Goal: Task Accomplishment & Management: Use online tool/utility

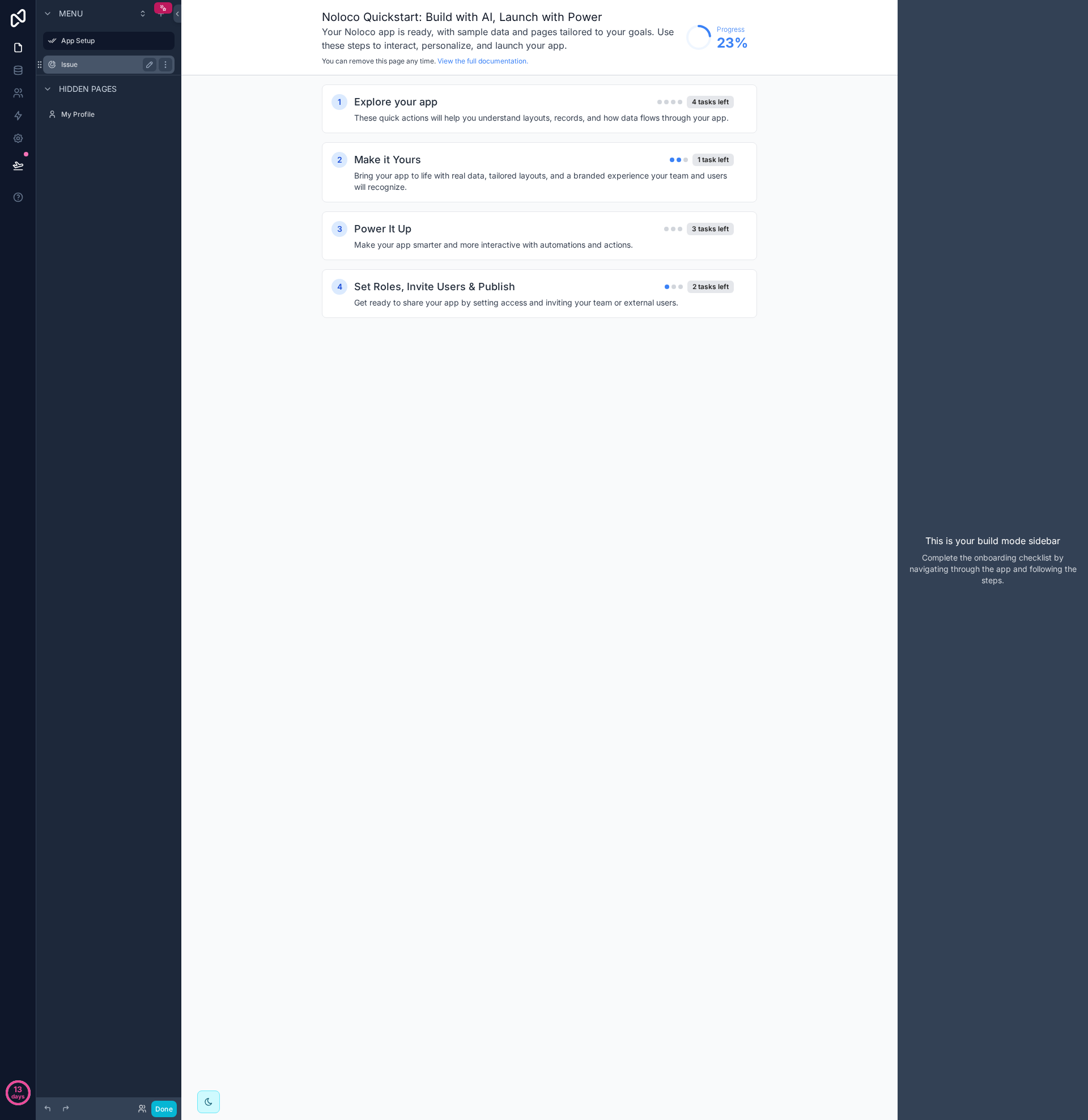
click at [74, 64] on label "Issue" at bounding box center [107, 64] width 91 height 9
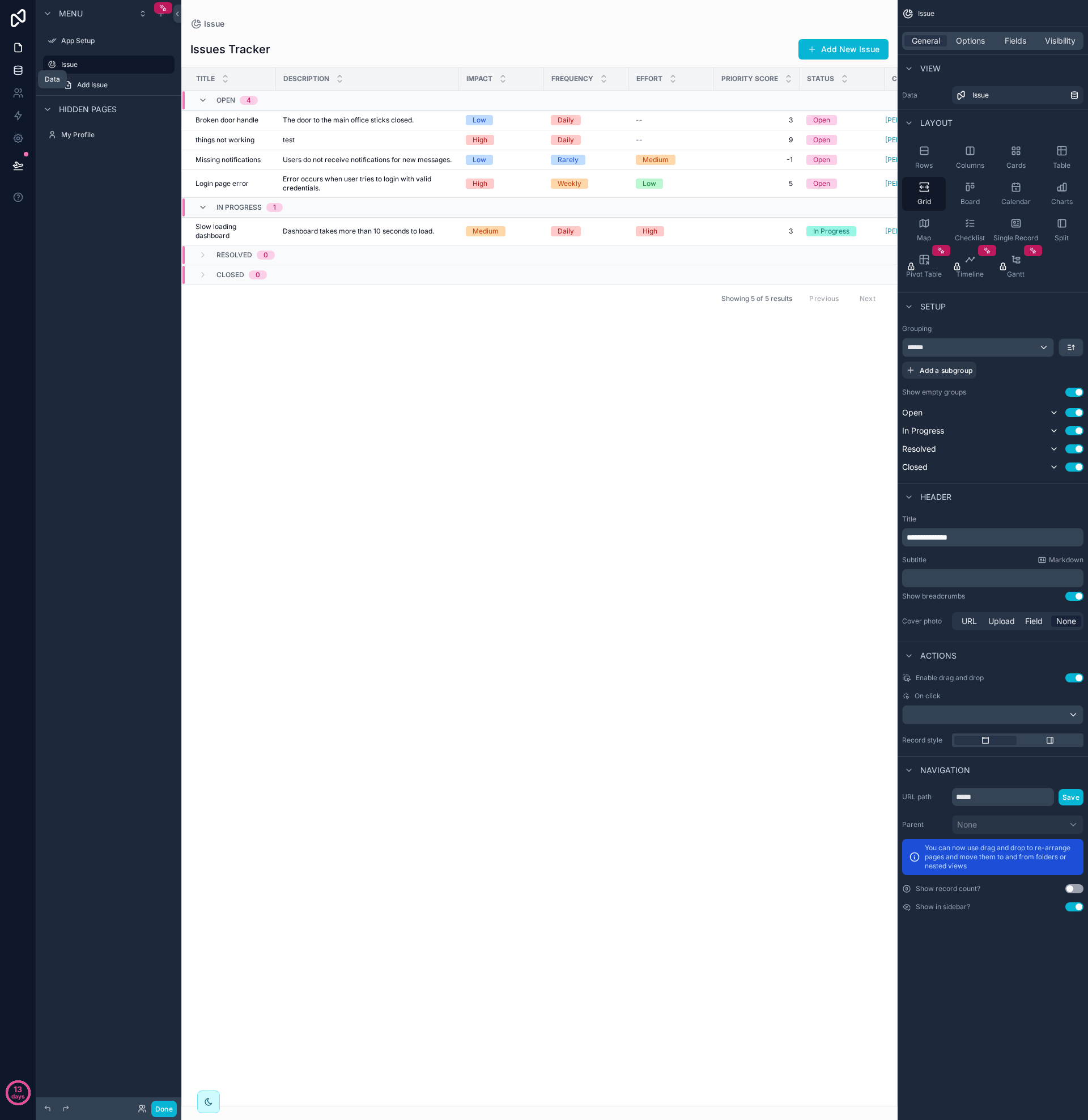
click at [16, 70] on icon at bounding box center [18, 70] width 11 height 11
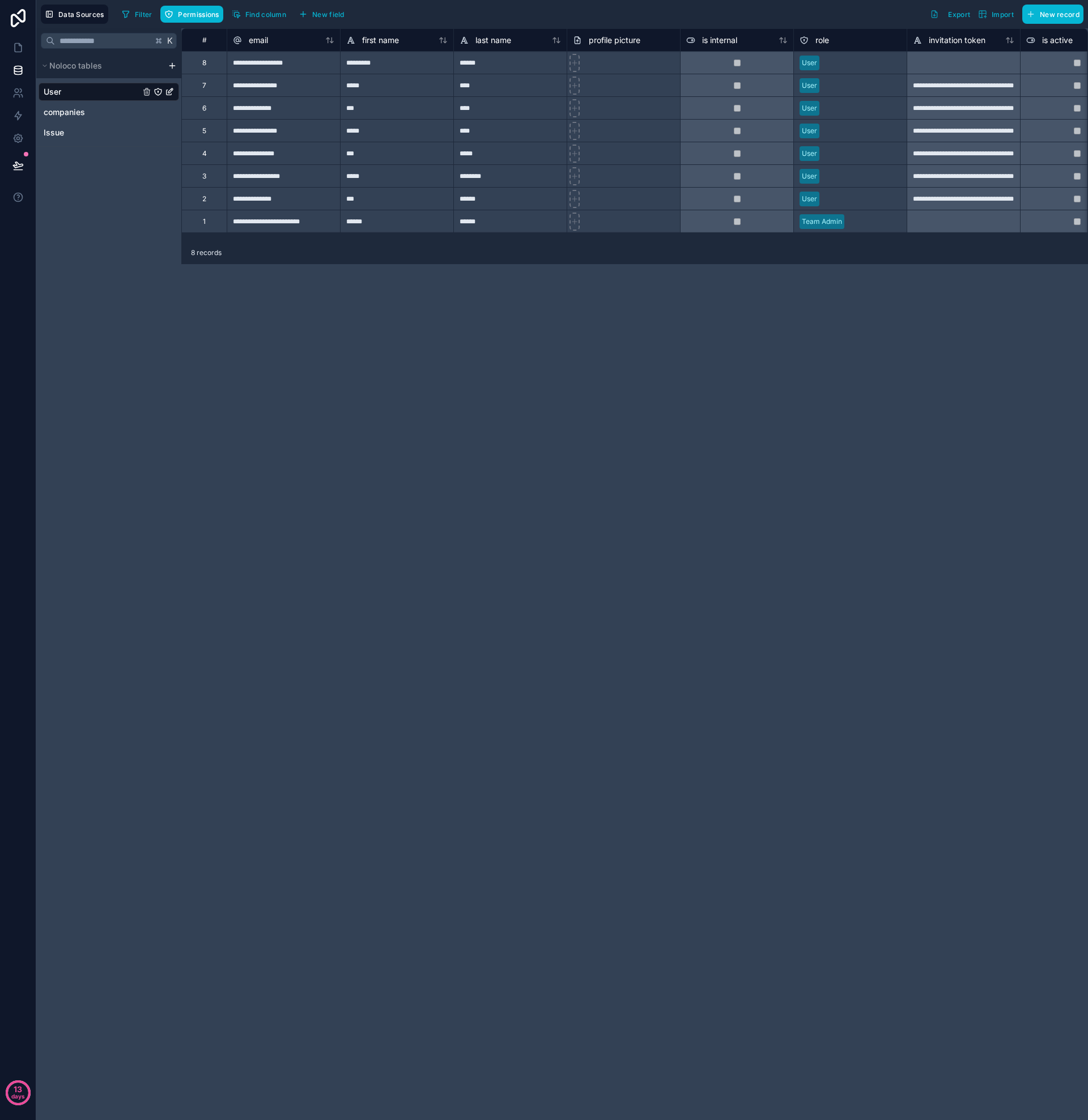
click at [188, 25] on div "Data Sources Filter Permissions Find column New field Export Import New record" at bounding box center [561, 14] width 1052 height 28
click at [200, 14] on span "Permissions" at bounding box center [198, 14] width 40 height 8
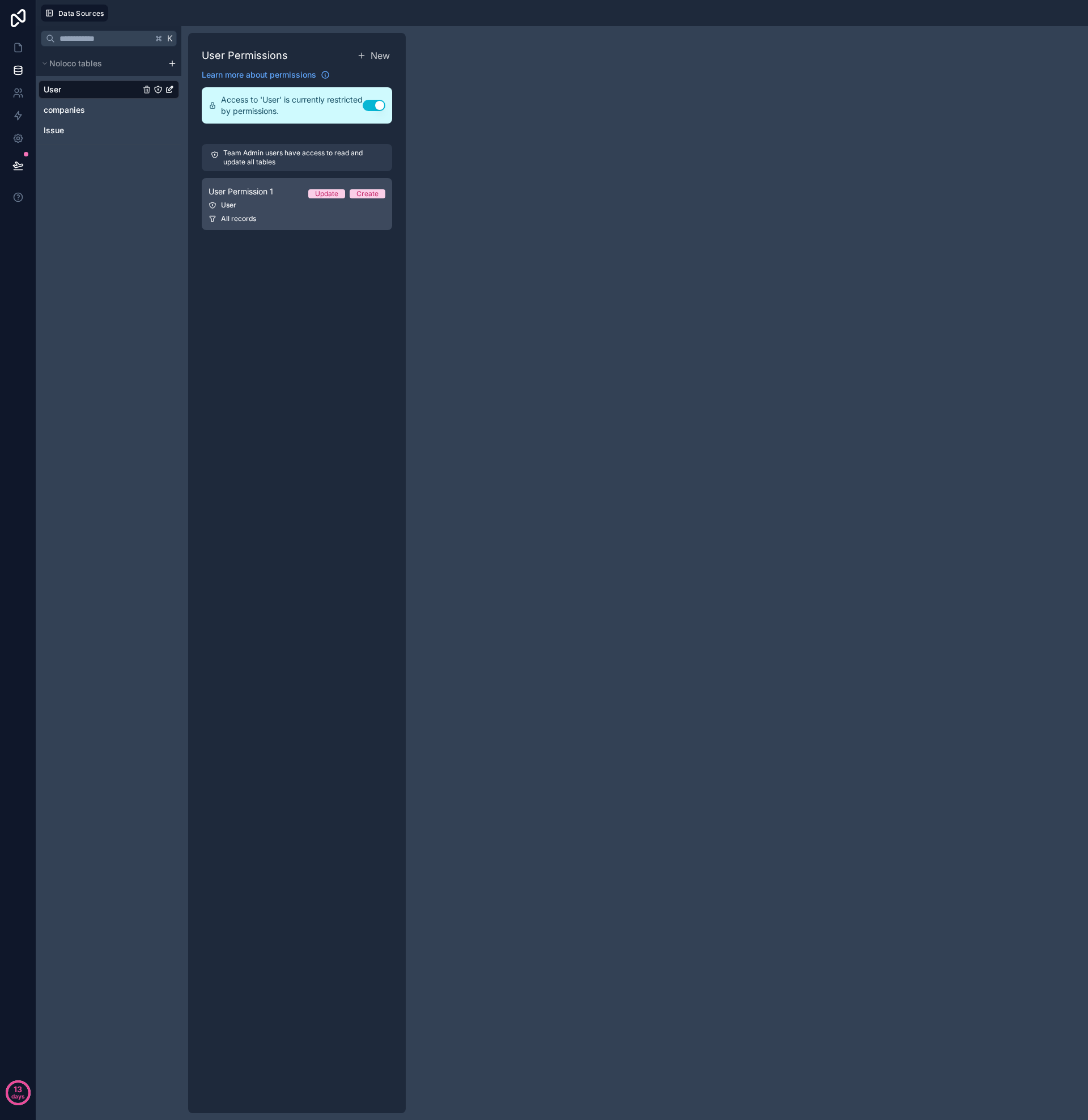
click at [270, 205] on div "User" at bounding box center [297, 205] width 176 height 9
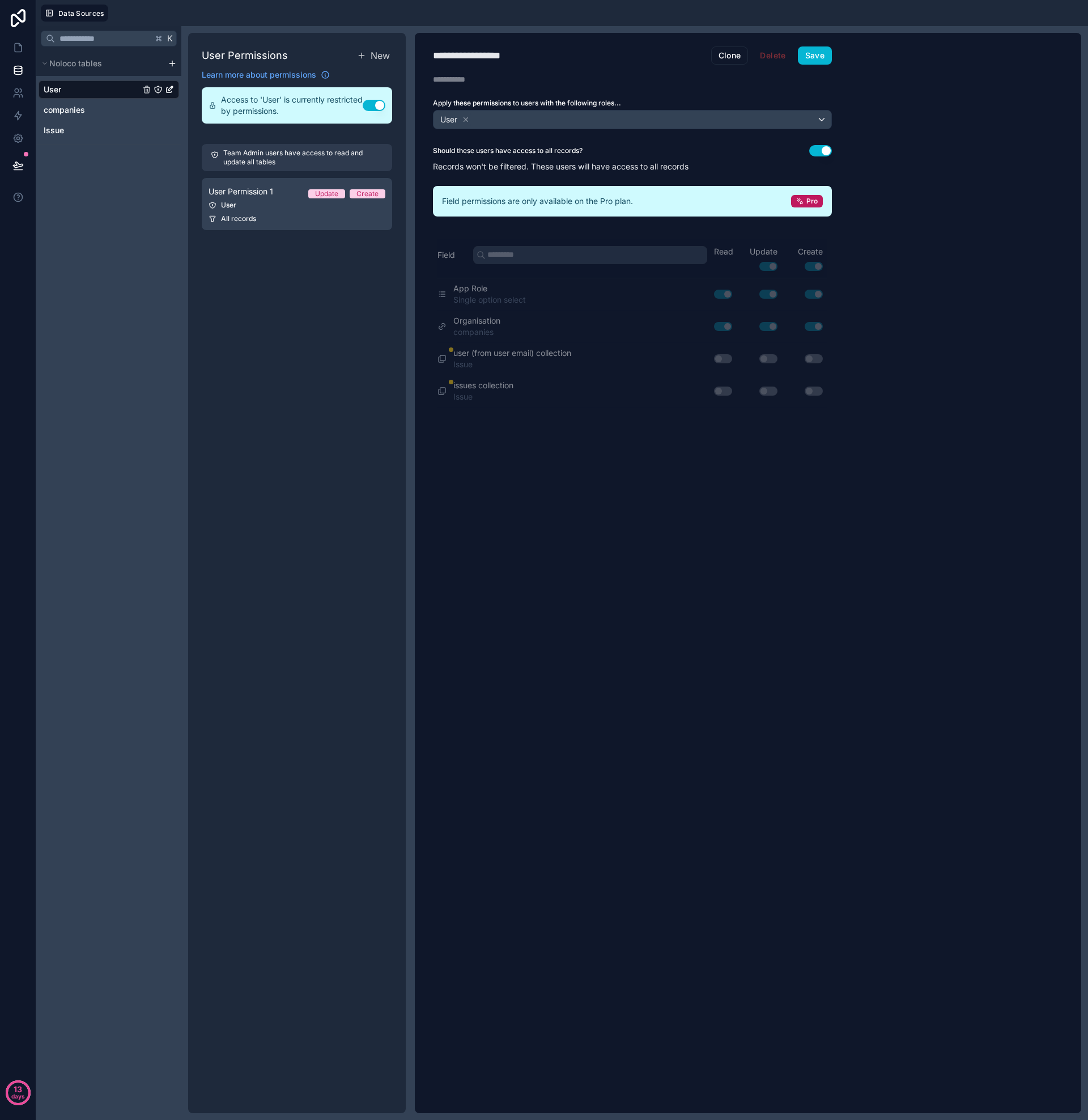
click at [822, 150] on button "Use setting" at bounding box center [821, 151] width 23 height 11
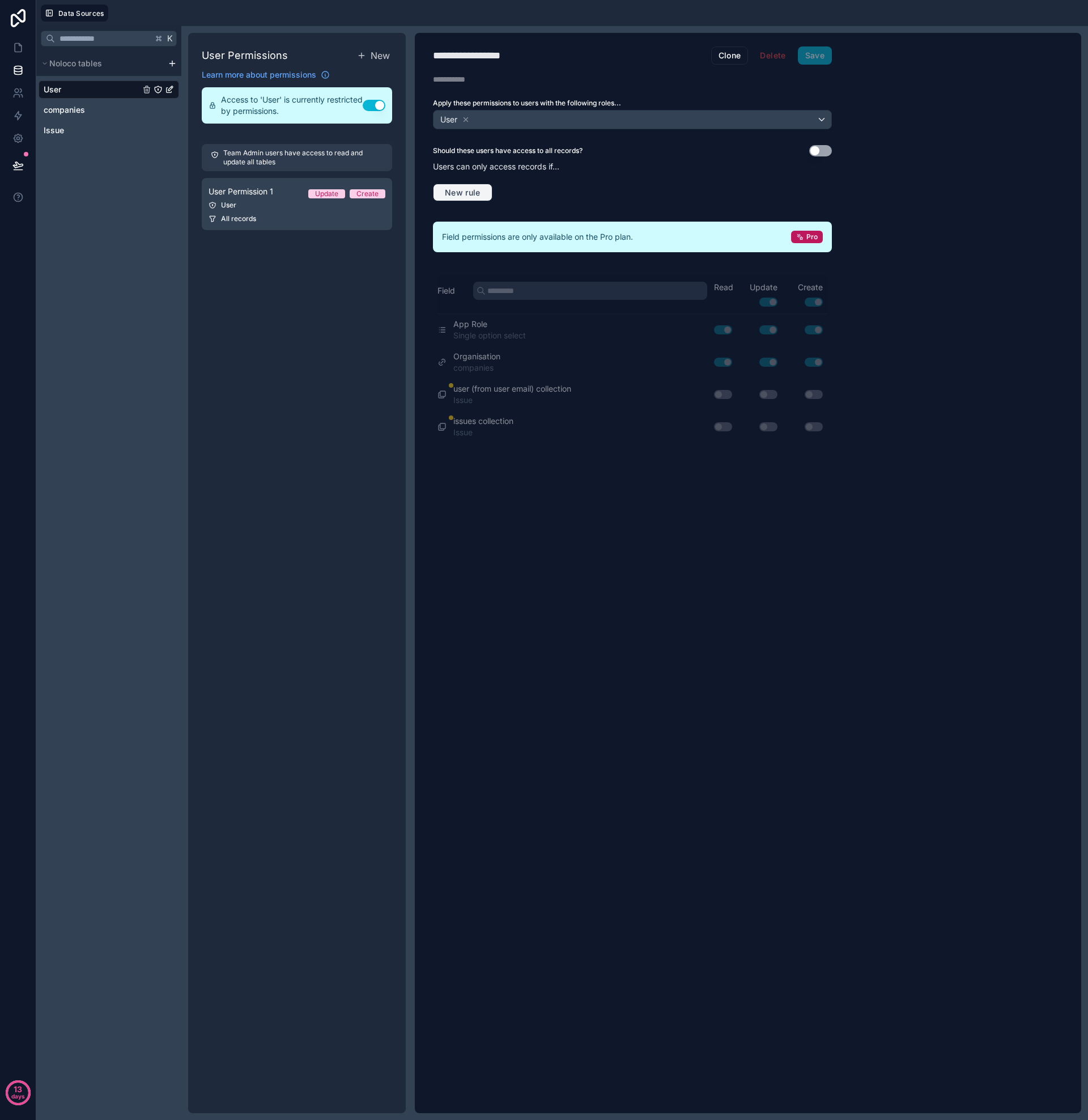
click at [461, 191] on span "New rule" at bounding box center [462, 192] width 45 height 10
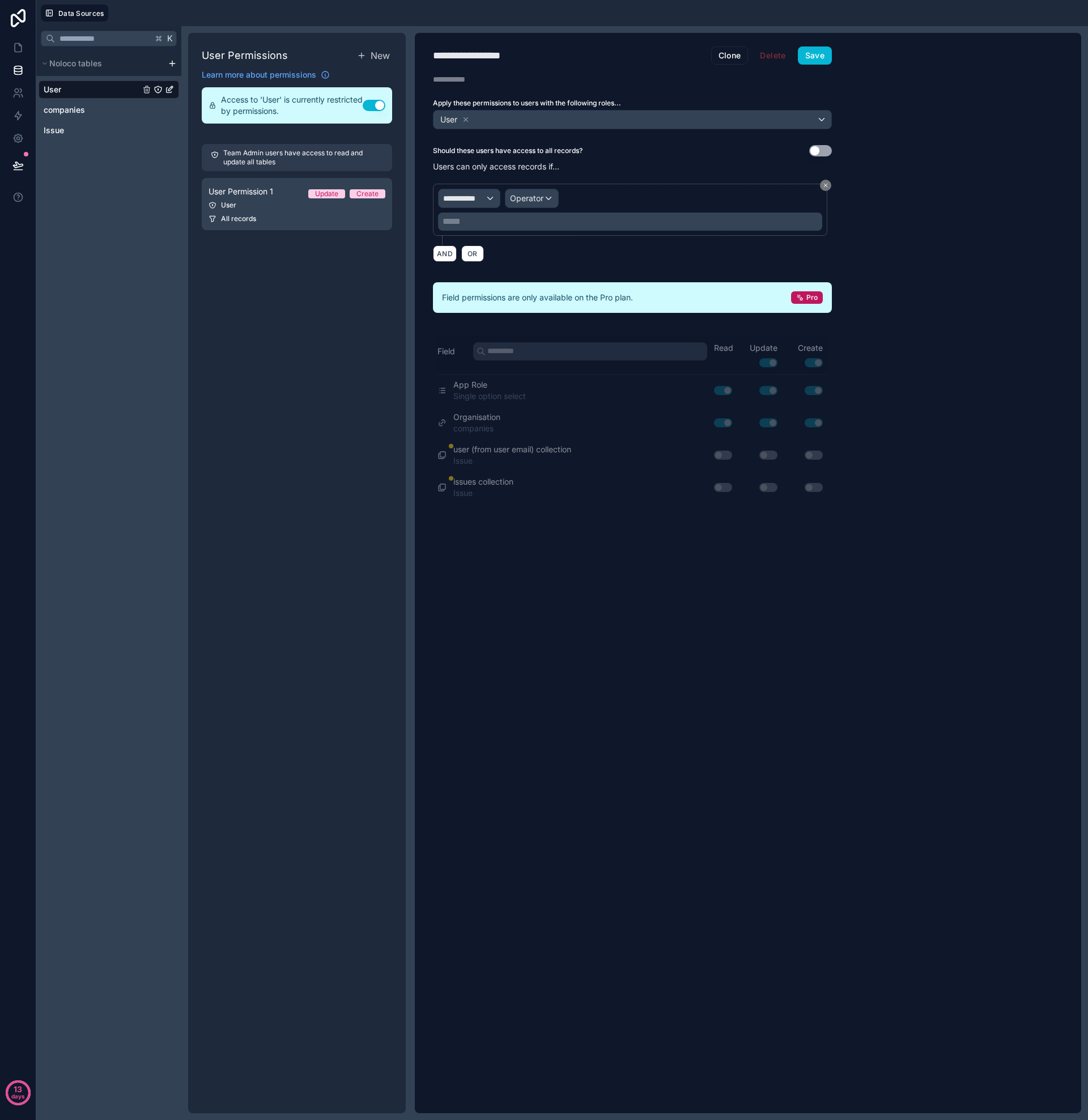
click at [472, 196] on span "**********" at bounding box center [464, 198] width 42 height 11
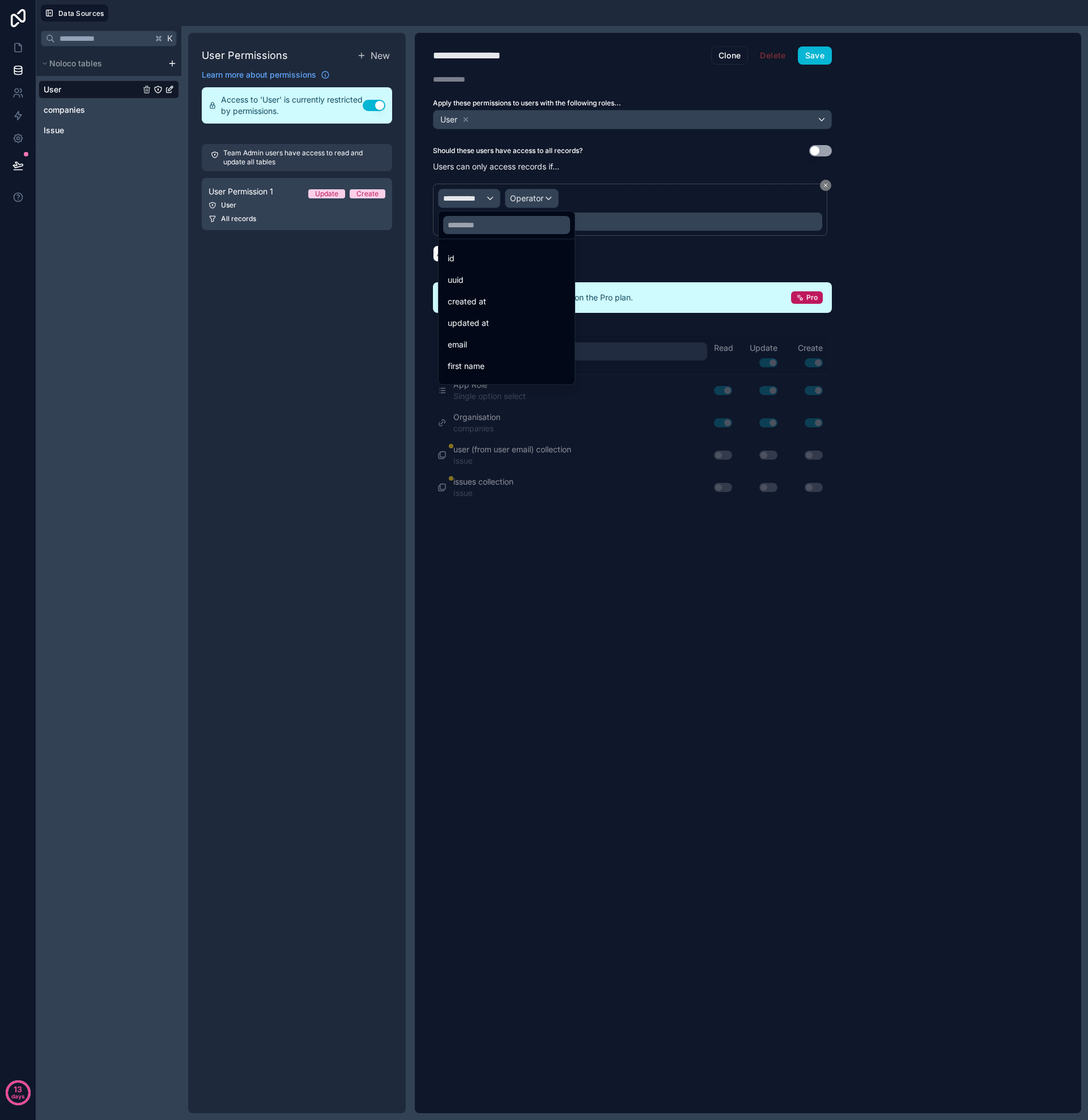
scroll to position [275, 0]
click at [484, 329] on span "Organisation" at bounding box center [470, 328] width 47 height 14
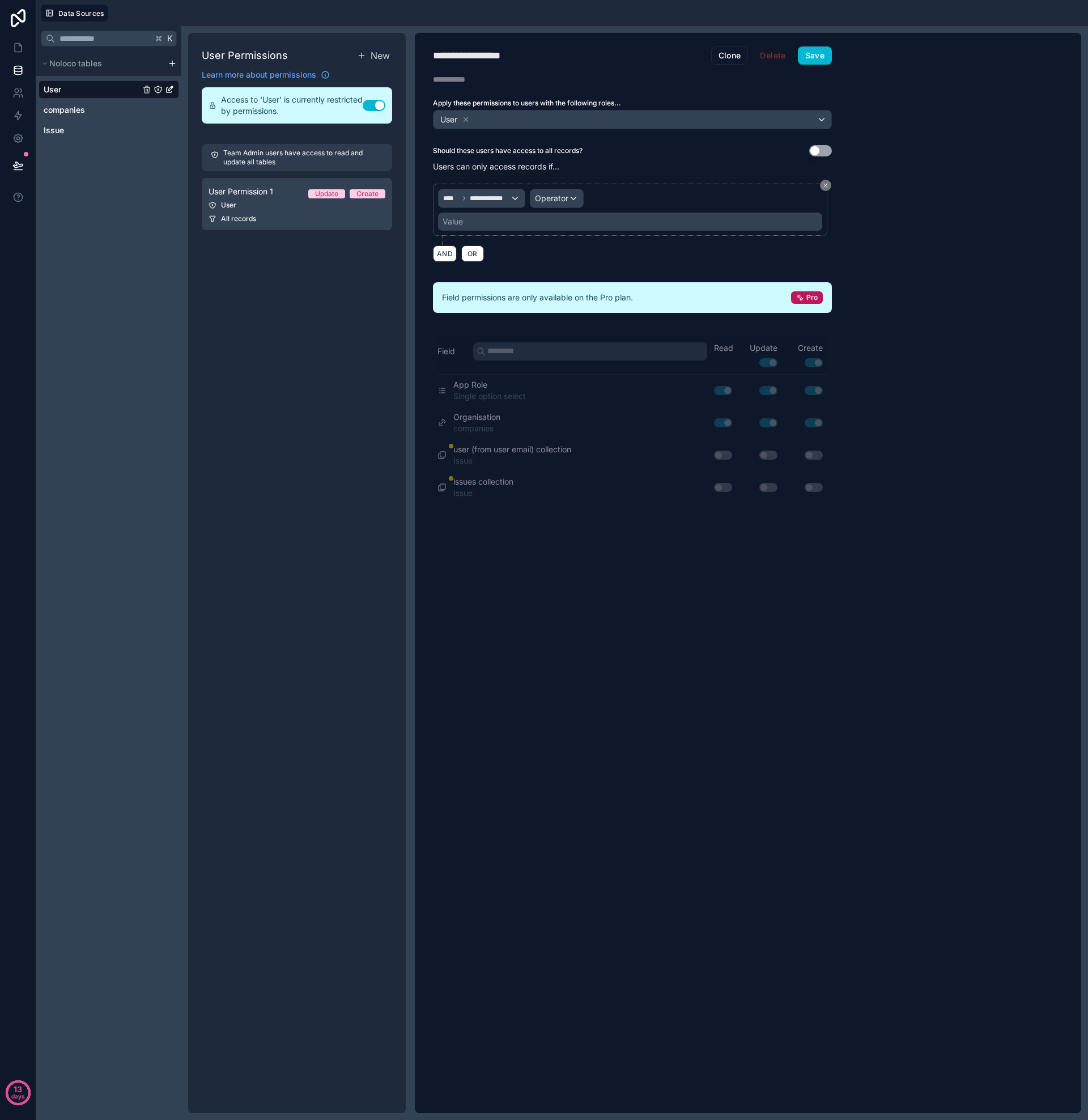
click at [571, 198] on div "Operator" at bounding box center [556, 198] width 52 height 18
click at [562, 301] on span "Is one of" at bounding box center [556, 301] width 32 height 14
click at [489, 221] on div "Value" at bounding box center [630, 221] width 384 height 18
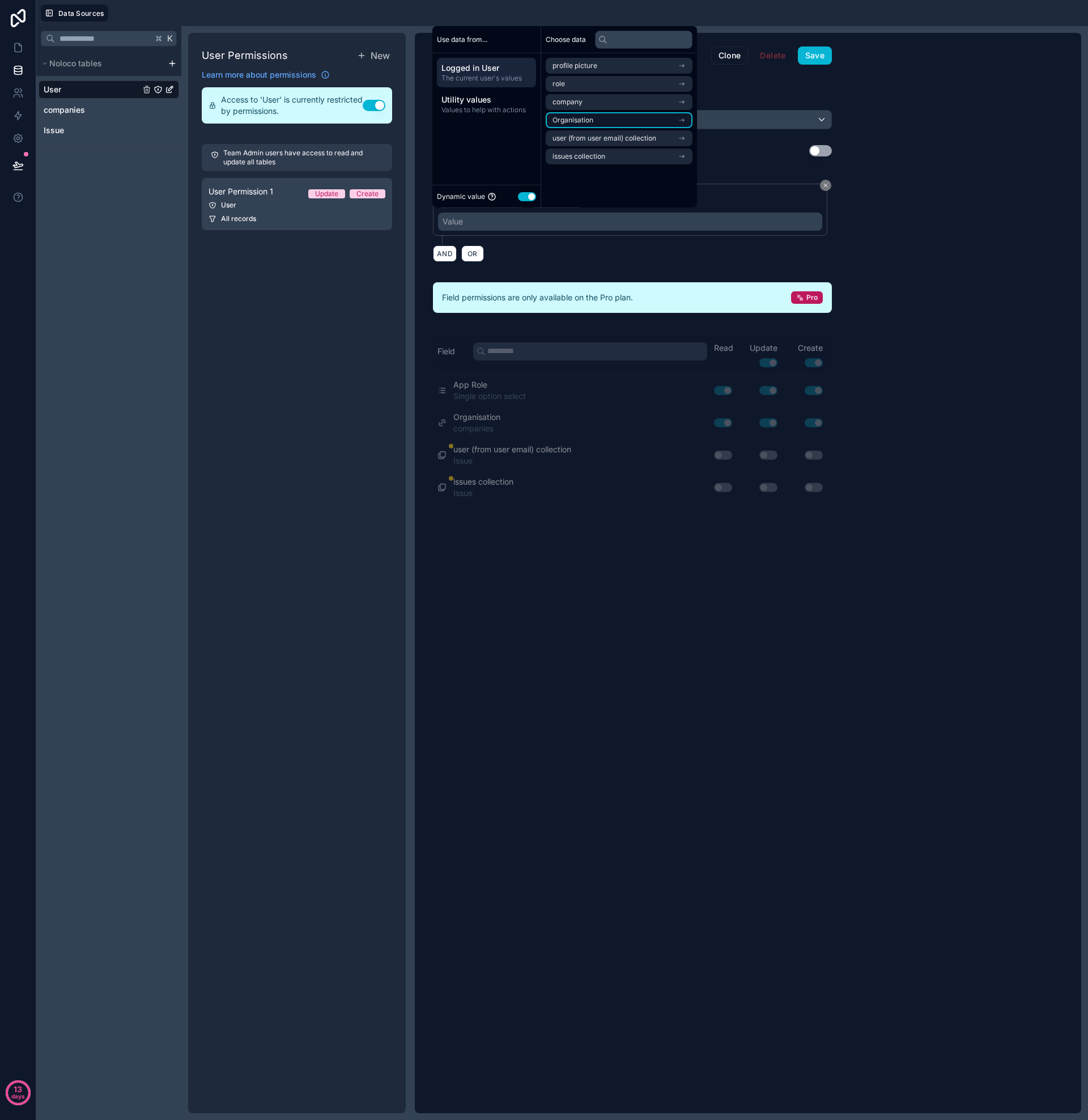
click at [596, 120] on li "Organisation" at bounding box center [619, 119] width 147 height 16
click at [588, 85] on span "Organisation" at bounding box center [572, 86] width 40 height 9
click at [581, 244] on div "AND OR" at bounding box center [632, 253] width 399 height 17
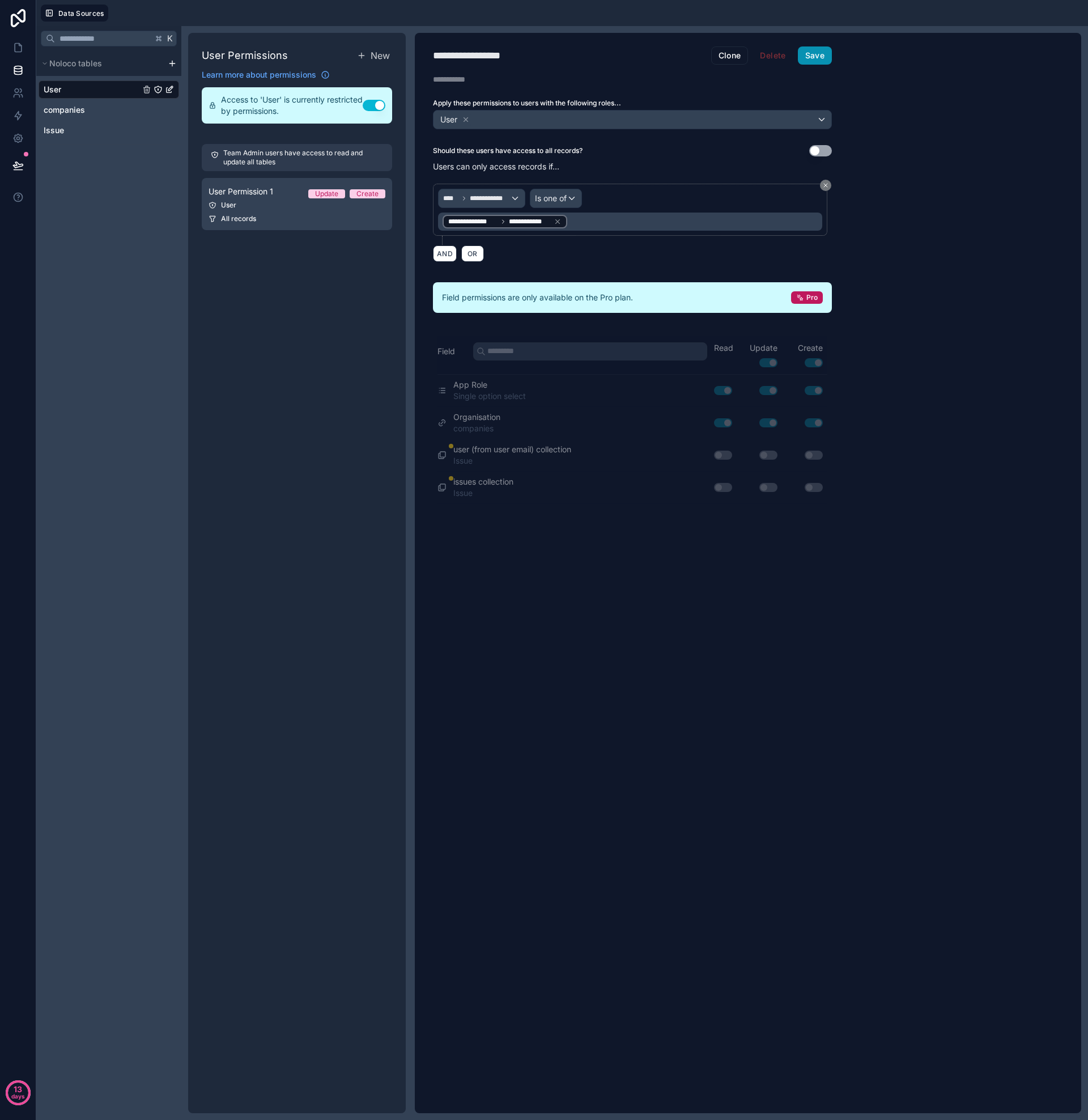
click at [811, 57] on button "Save" at bounding box center [814, 56] width 34 height 18
click at [17, 50] on icon at bounding box center [18, 48] width 11 height 11
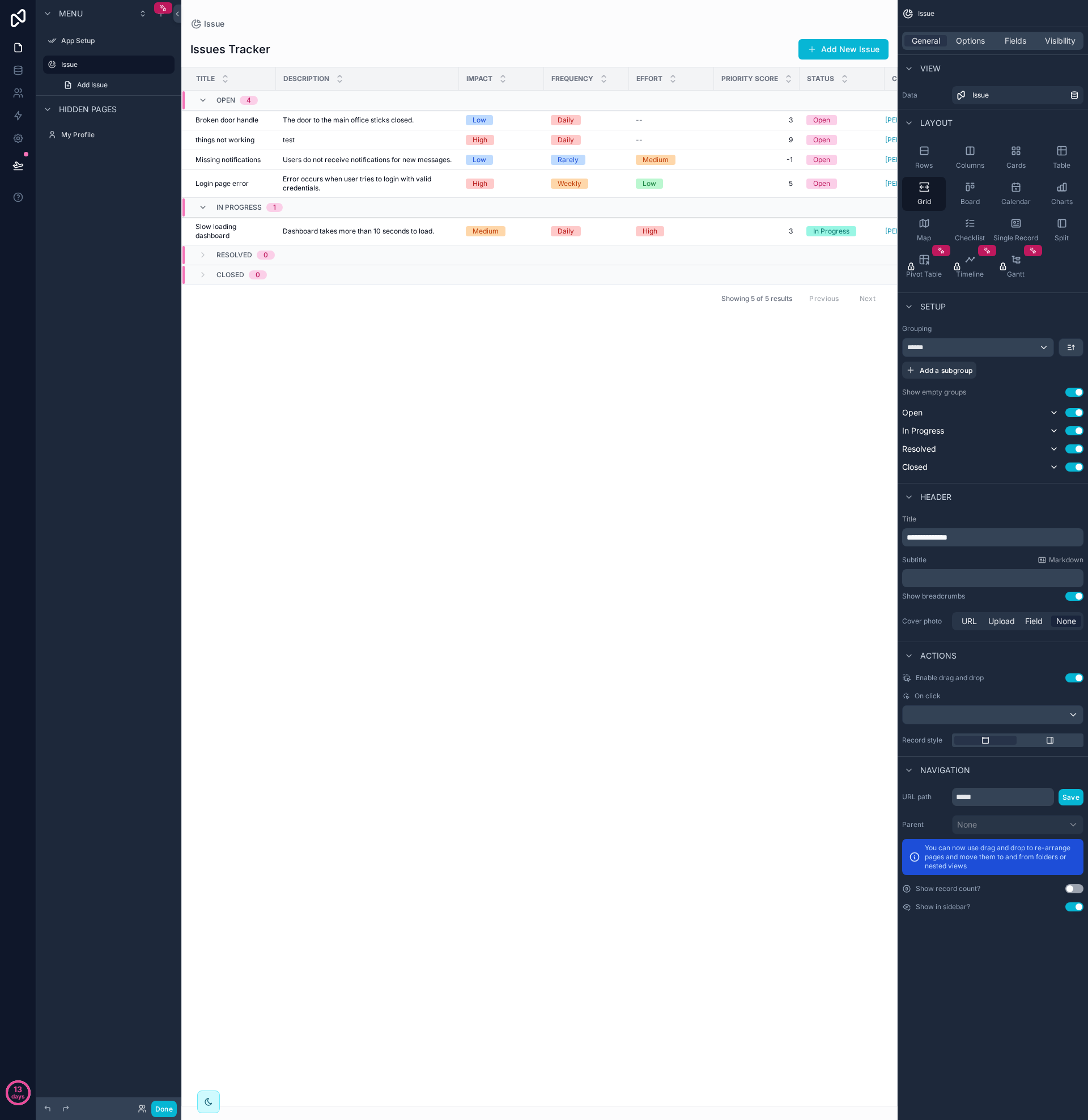
click at [851, 48] on div "scrollable content" at bounding box center [539, 560] width 717 height 1120
click at [844, 50] on button "Add New Issue" at bounding box center [844, 50] width 90 height 20
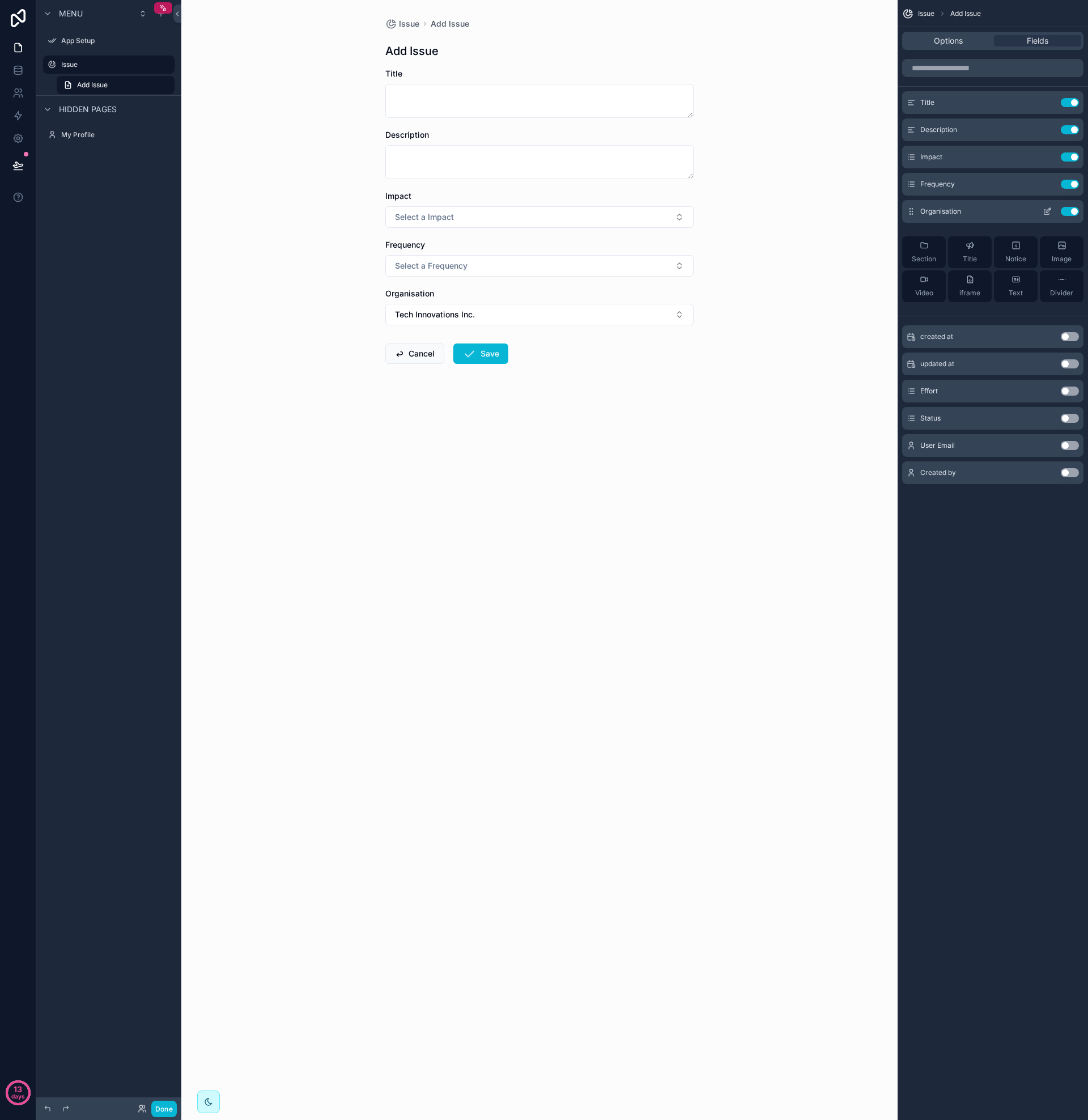
click at [1072, 214] on button "Use setting" at bounding box center [1071, 211] width 18 height 9
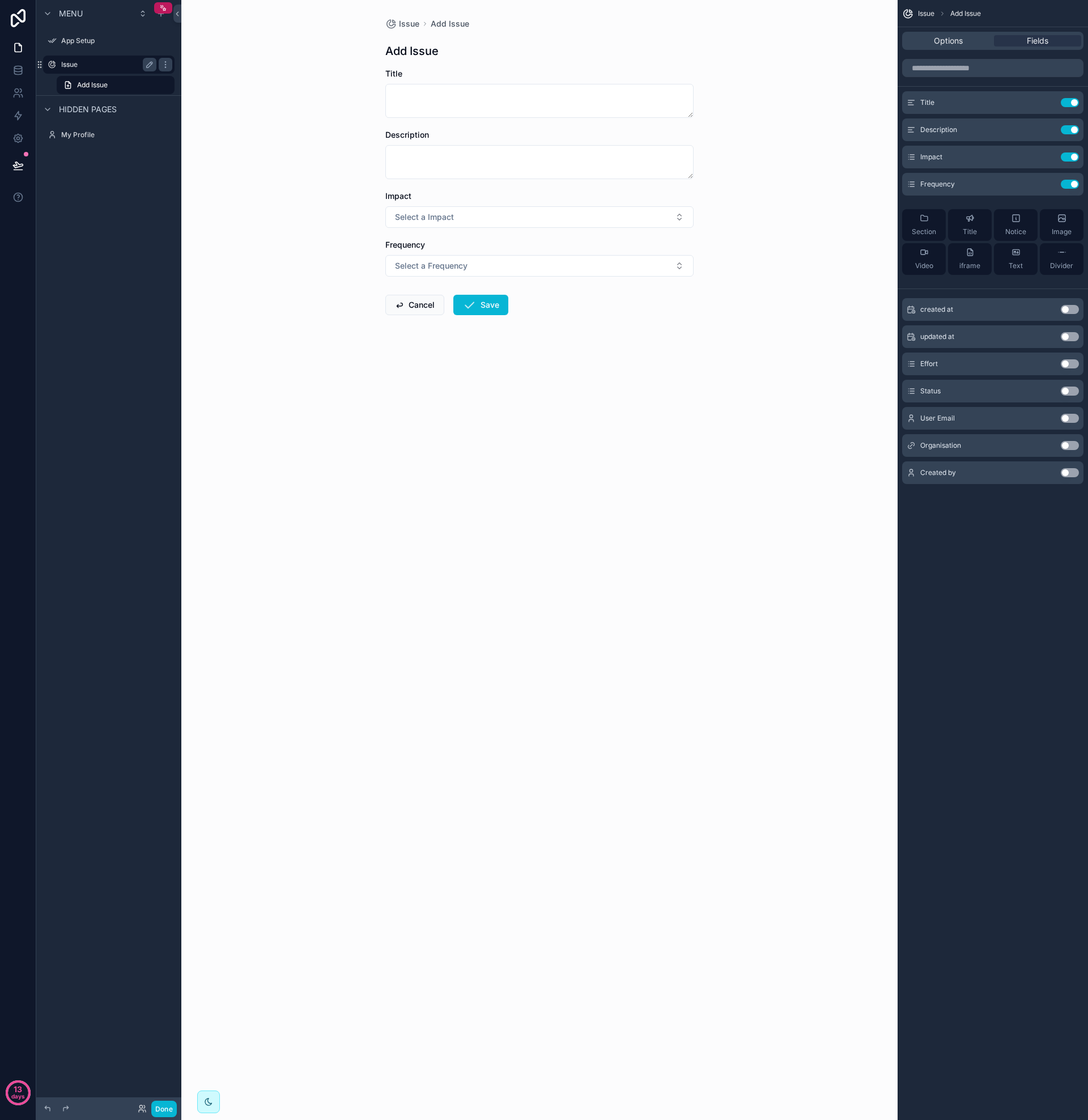
click at [96, 59] on div "Issue" at bounding box center [109, 64] width 96 height 14
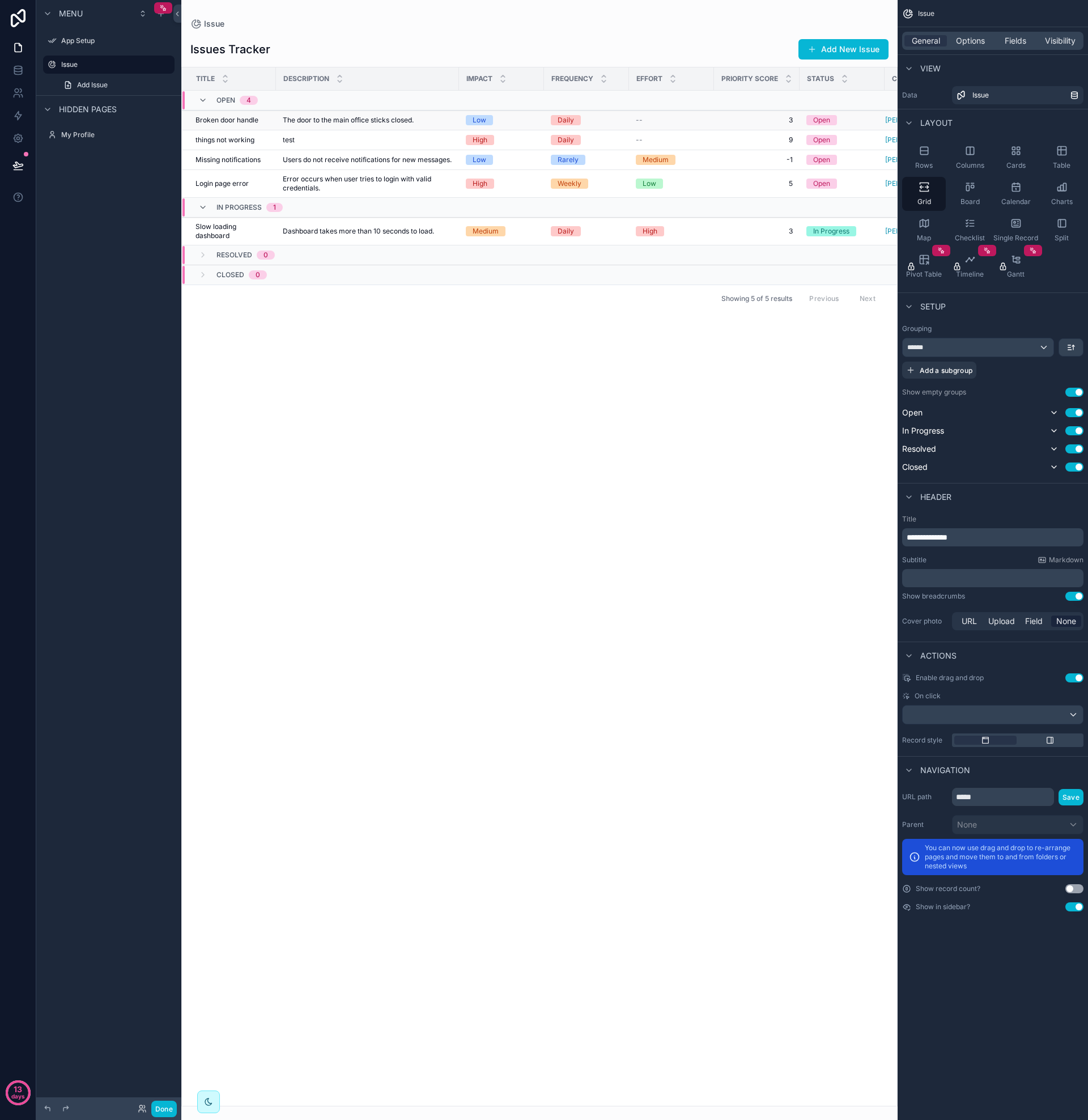
click at [328, 119] on span "The door to the main office sticks closed." at bounding box center [348, 120] width 130 height 9
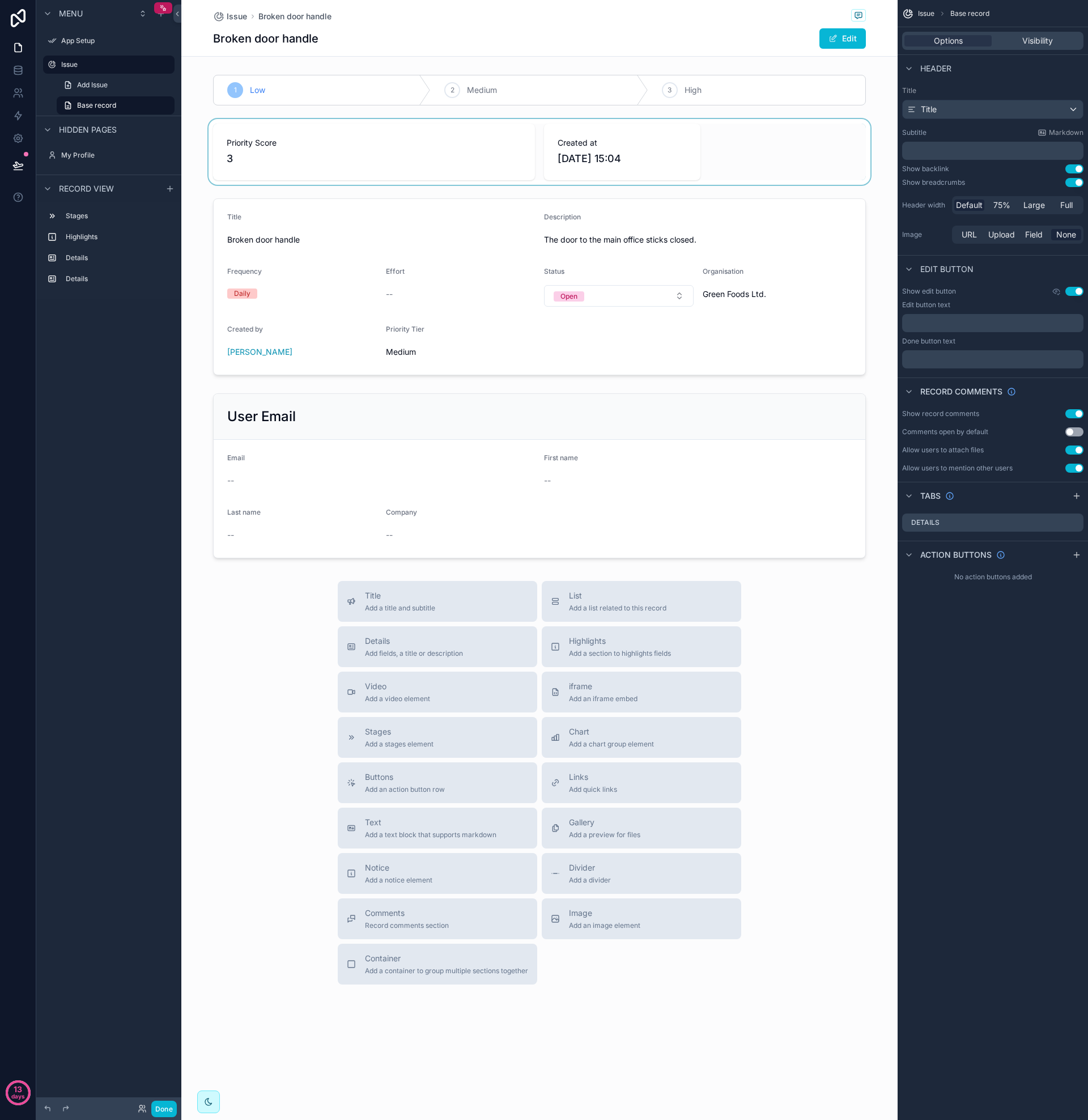
click at [389, 156] on div "scrollable content" at bounding box center [539, 153] width 717 height 66
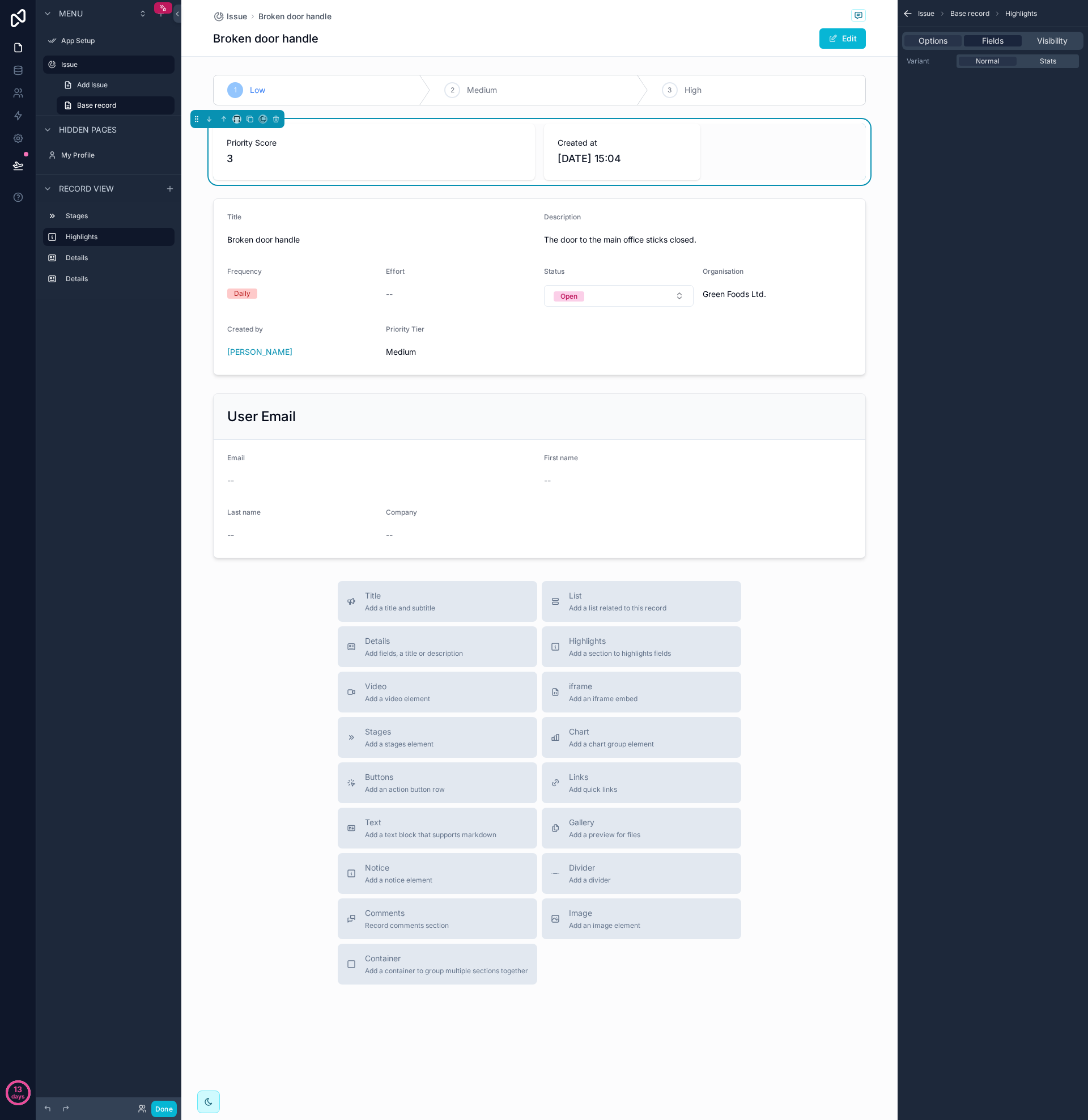
click at [992, 40] on span "Fields" at bounding box center [992, 40] width 21 height 11
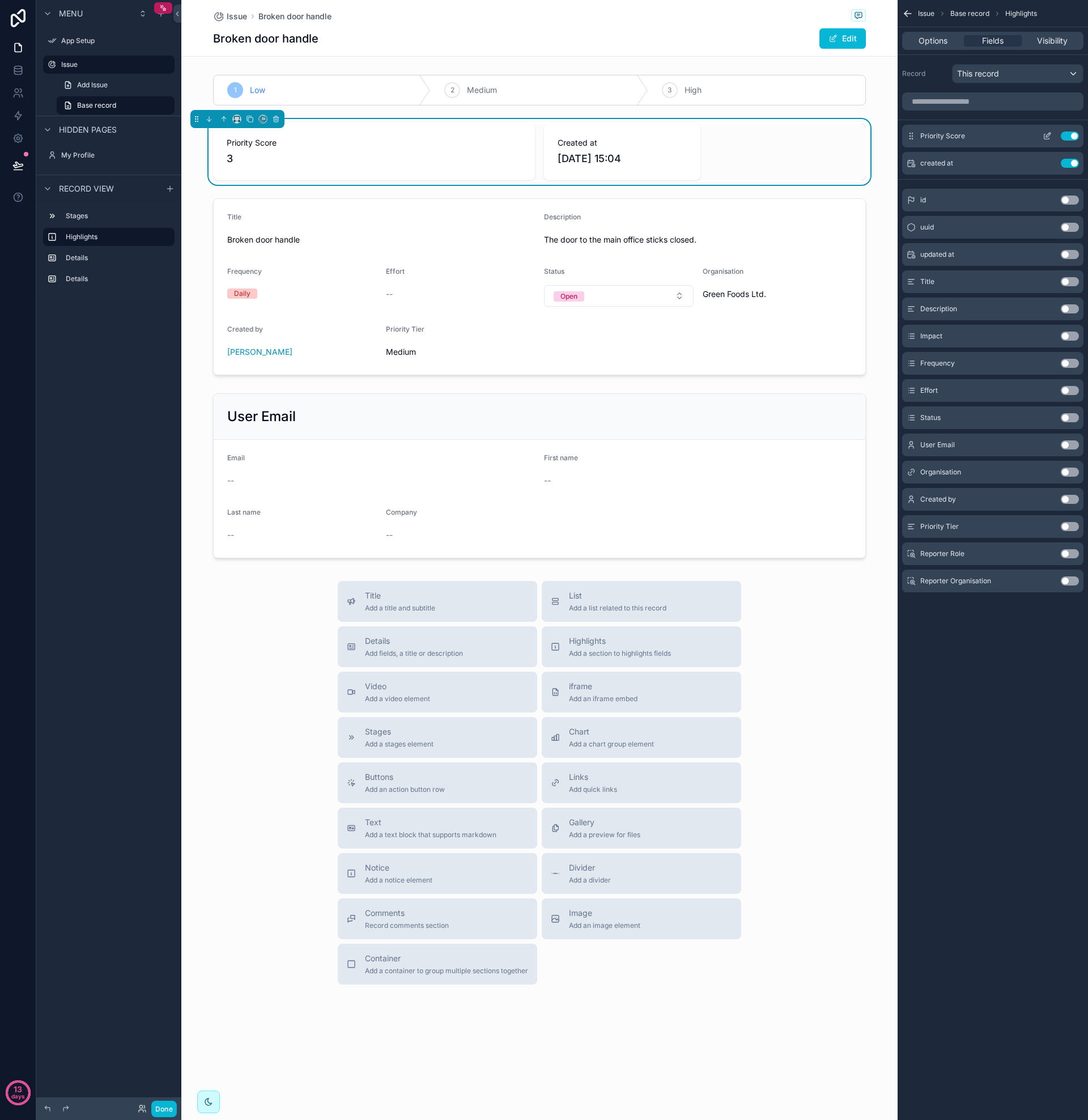
click at [1047, 136] on icon "scrollable content" at bounding box center [1048, 136] width 9 height 9
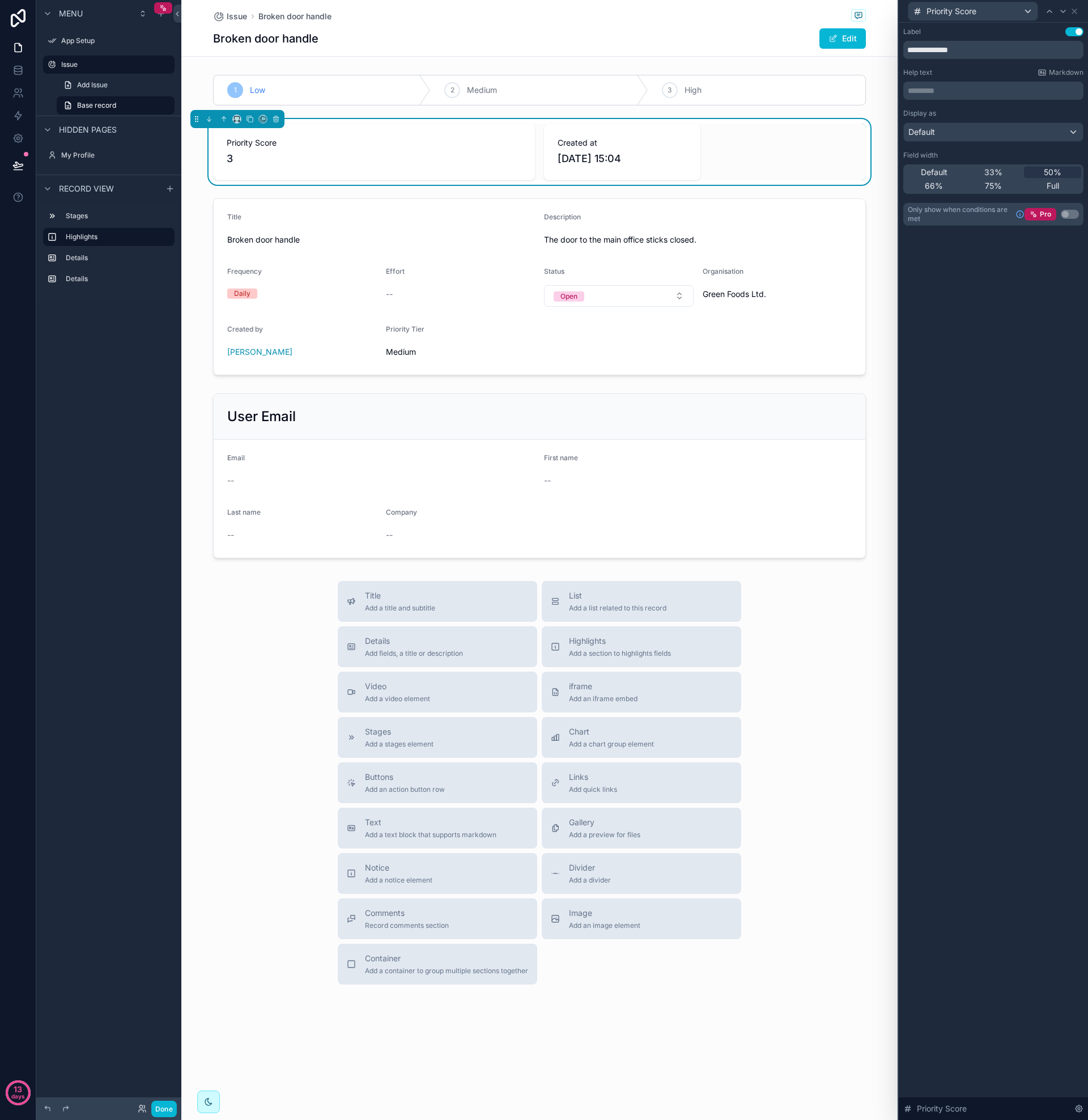
click at [1074, 132] on div "Default" at bounding box center [993, 132] width 179 height 18
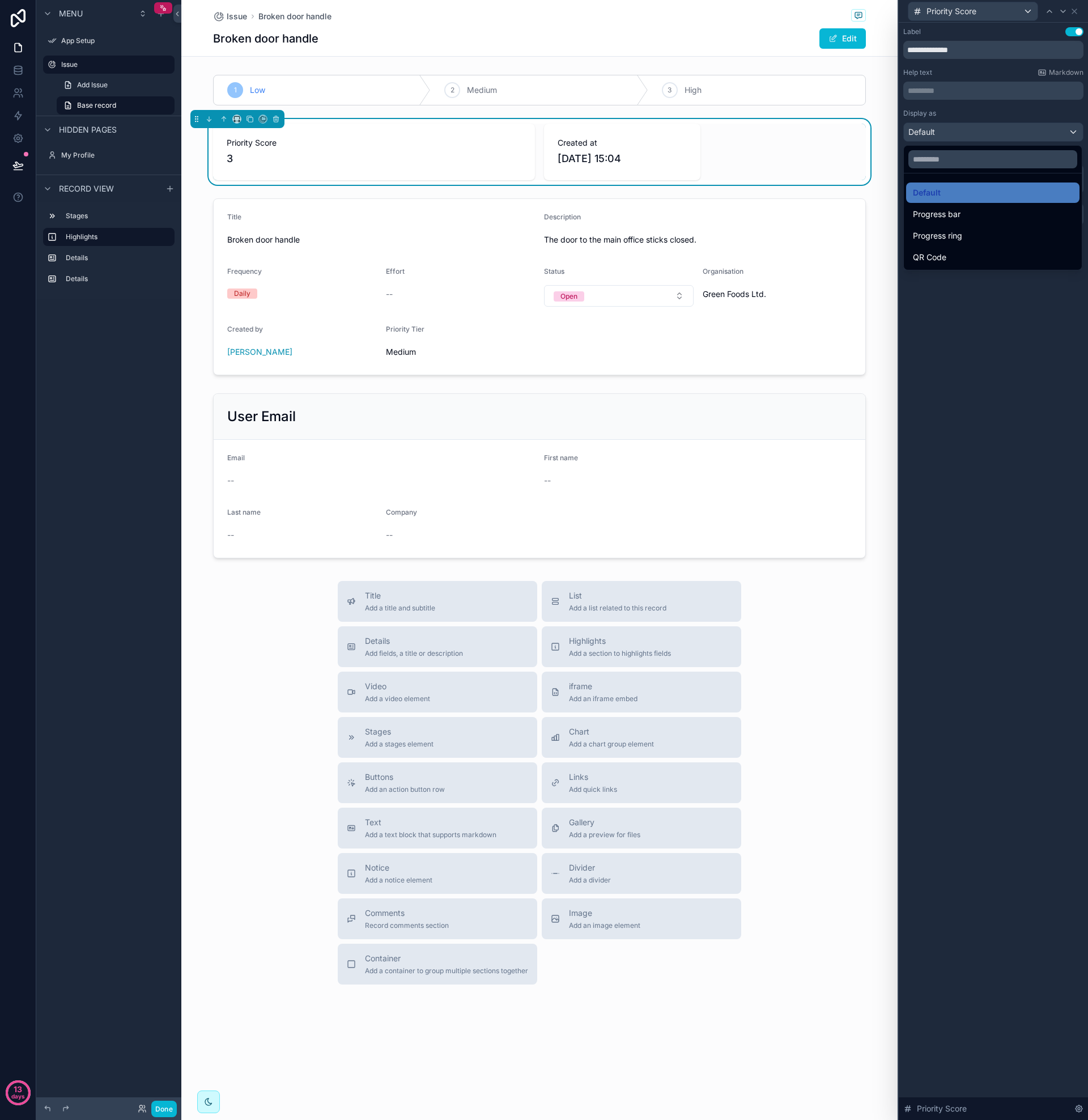
click at [1074, 132] on div at bounding box center [993, 560] width 189 height 1120
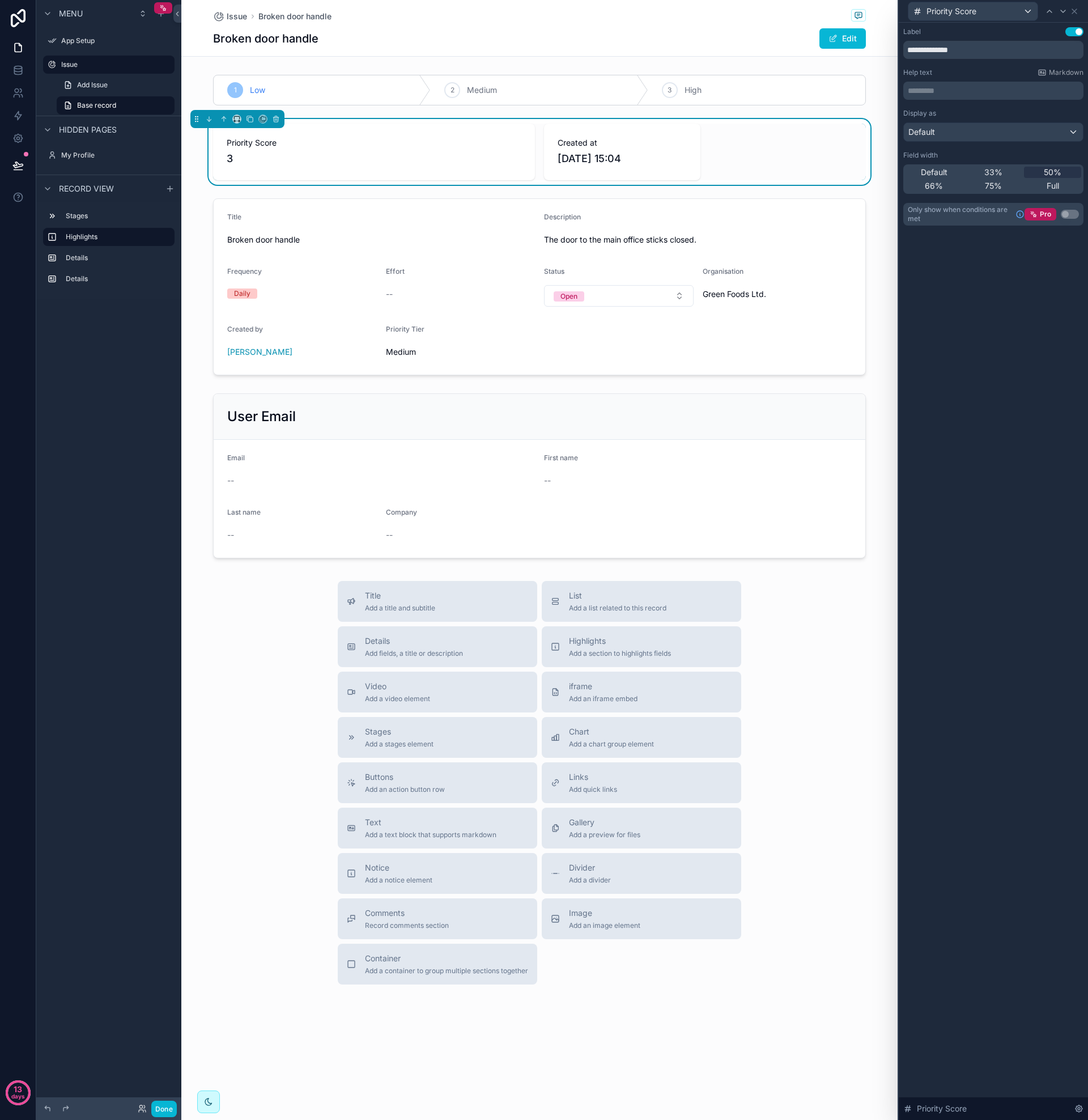
click at [1020, 35] on div "Label Use setting" at bounding box center [993, 32] width 180 height 9
click at [1079, 11] on icon at bounding box center [1075, 11] width 9 height 9
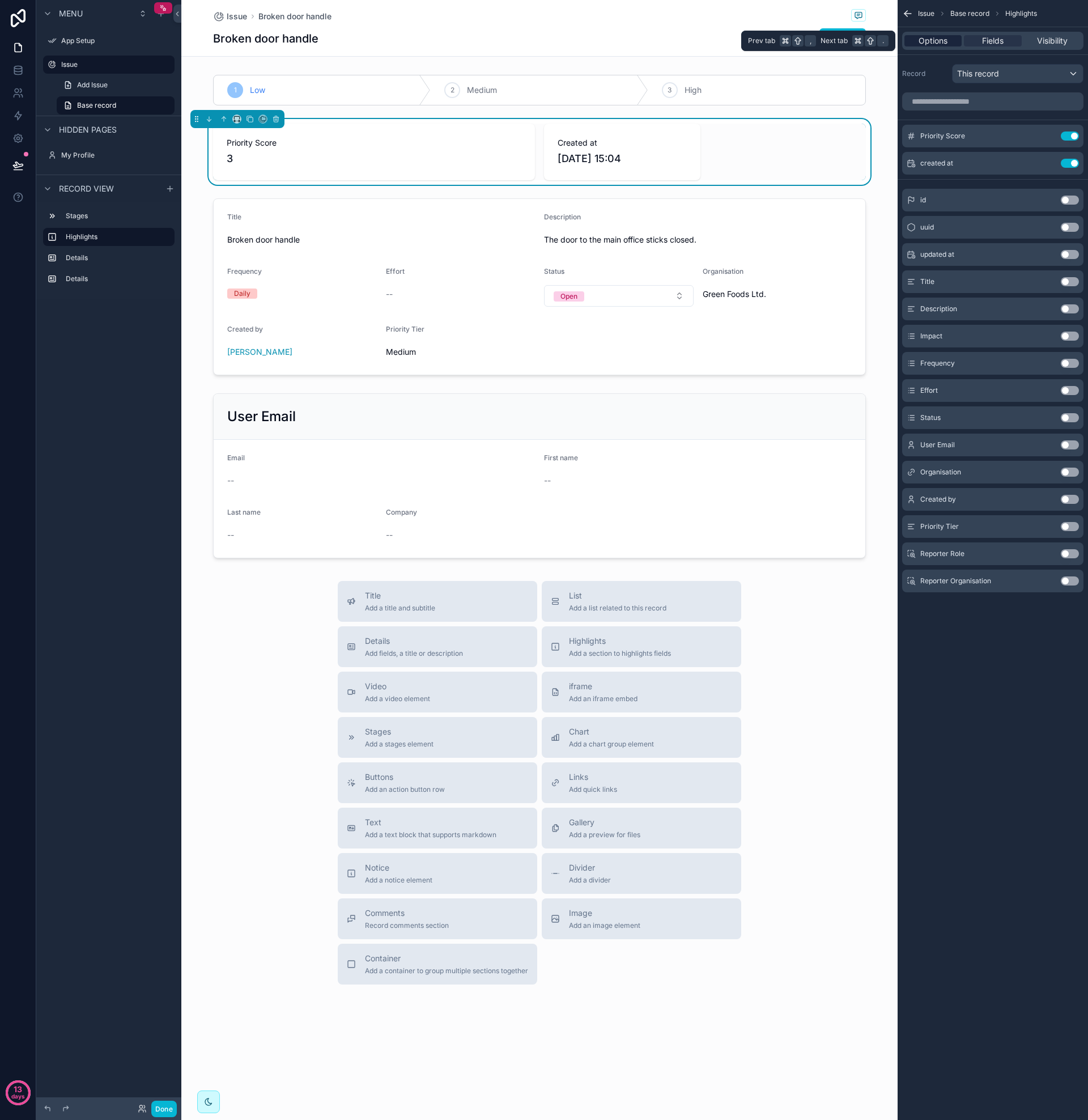
click at [942, 41] on span "Options" at bounding box center [933, 40] width 28 height 11
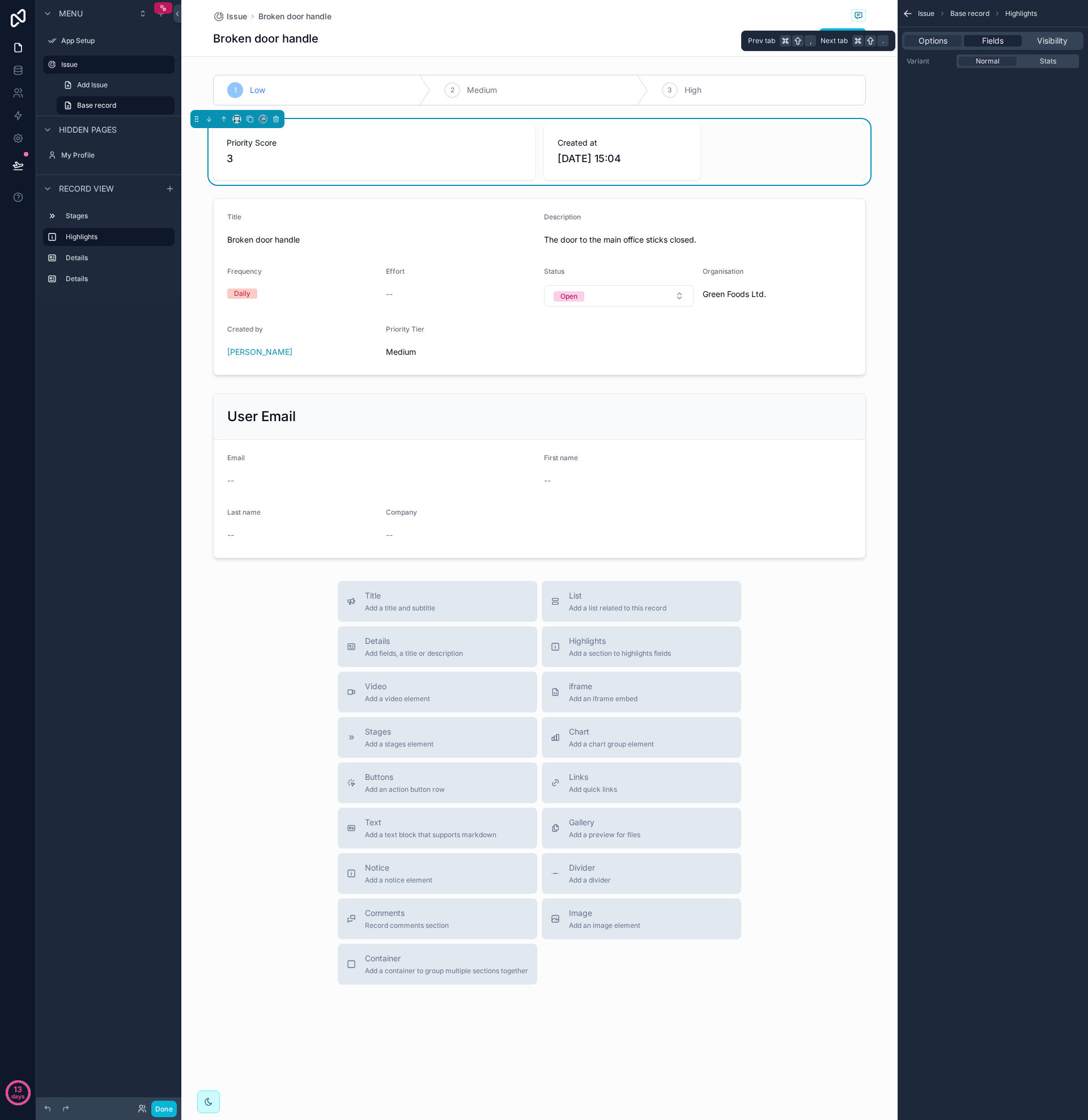
click at [992, 42] on span "Fields" at bounding box center [992, 40] width 21 height 11
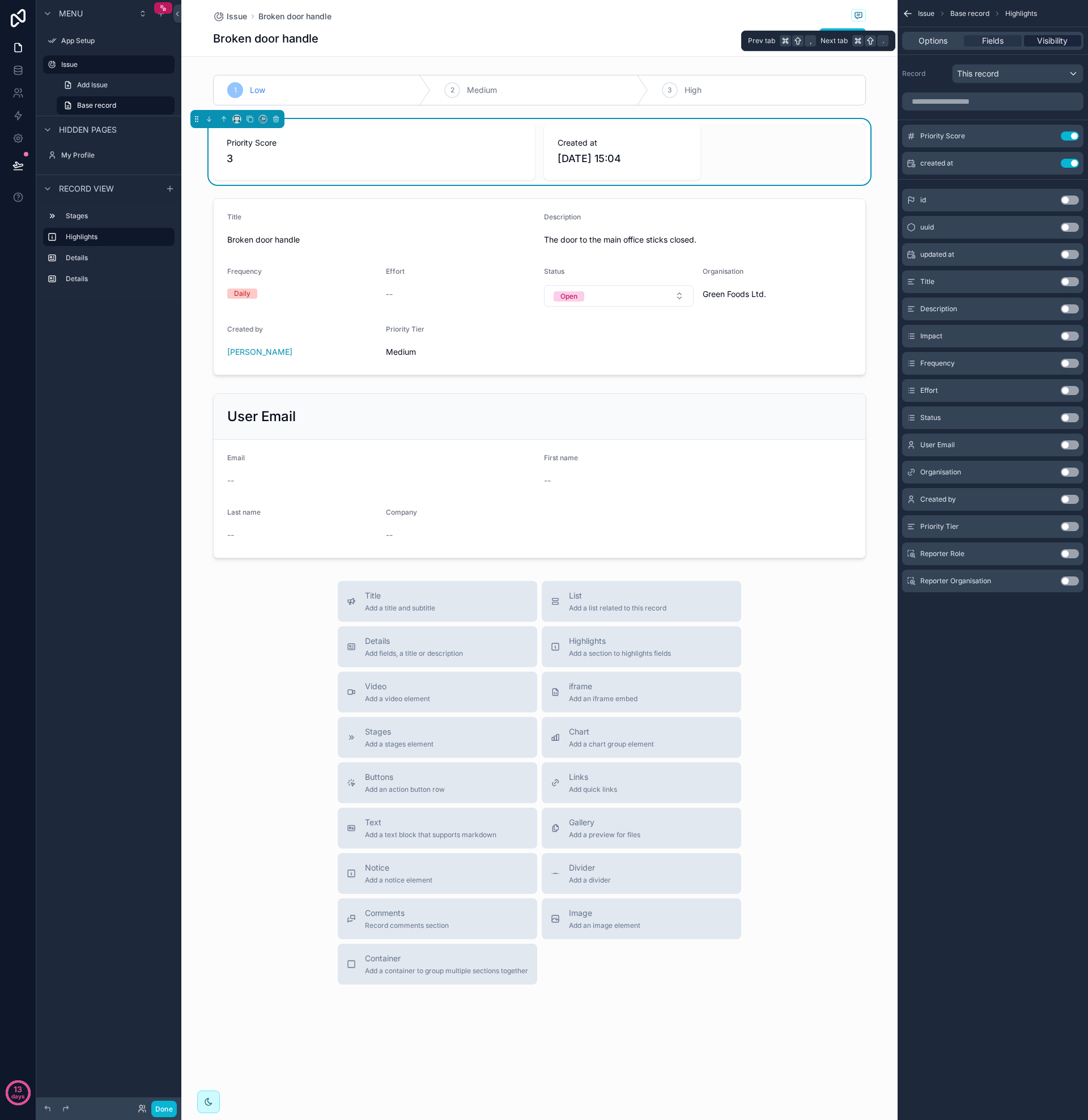
click at [1048, 40] on span "Visibility" at bounding box center [1052, 40] width 30 height 11
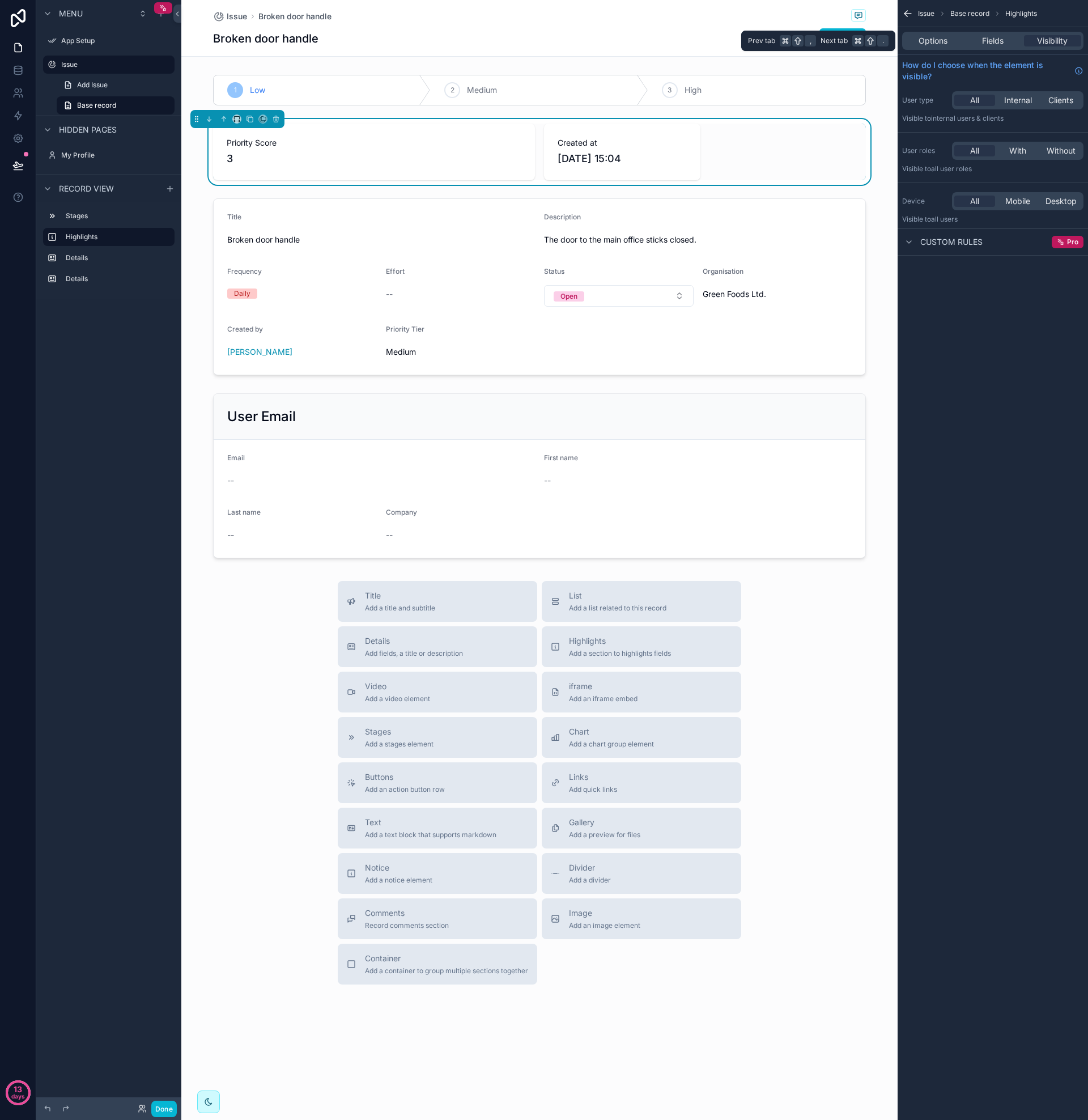
click at [934, 47] on div "Options Fields Visibility" at bounding box center [992, 41] width 181 height 18
click at [935, 41] on span "Options" at bounding box center [933, 40] width 28 height 11
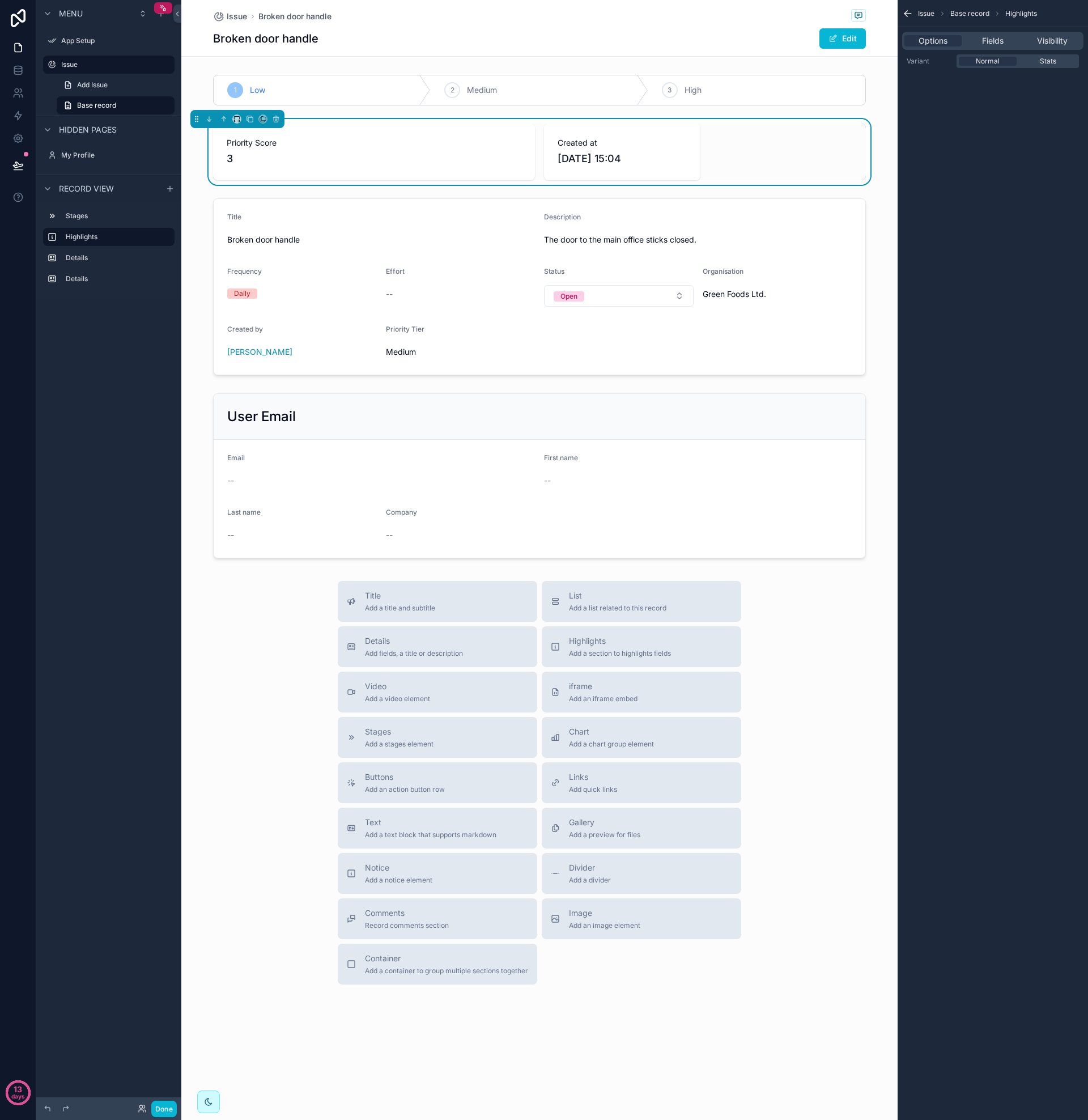
click at [1048, 56] on div "Normal Stats" at bounding box center [1017, 61] width 122 height 14
click at [1043, 62] on span "Stats" at bounding box center [1048, 62] width 17 height 9
click at [1003, 62] on div "Normal" at bounding box center [988, 62] width 58 height 9
click at [1055, 62] on span "Stats" at bounding box center [1048, 62] width 17 height 9
click at [1000, 62] on div "Normal" at bounding box center [988, 62] width 58 height 9
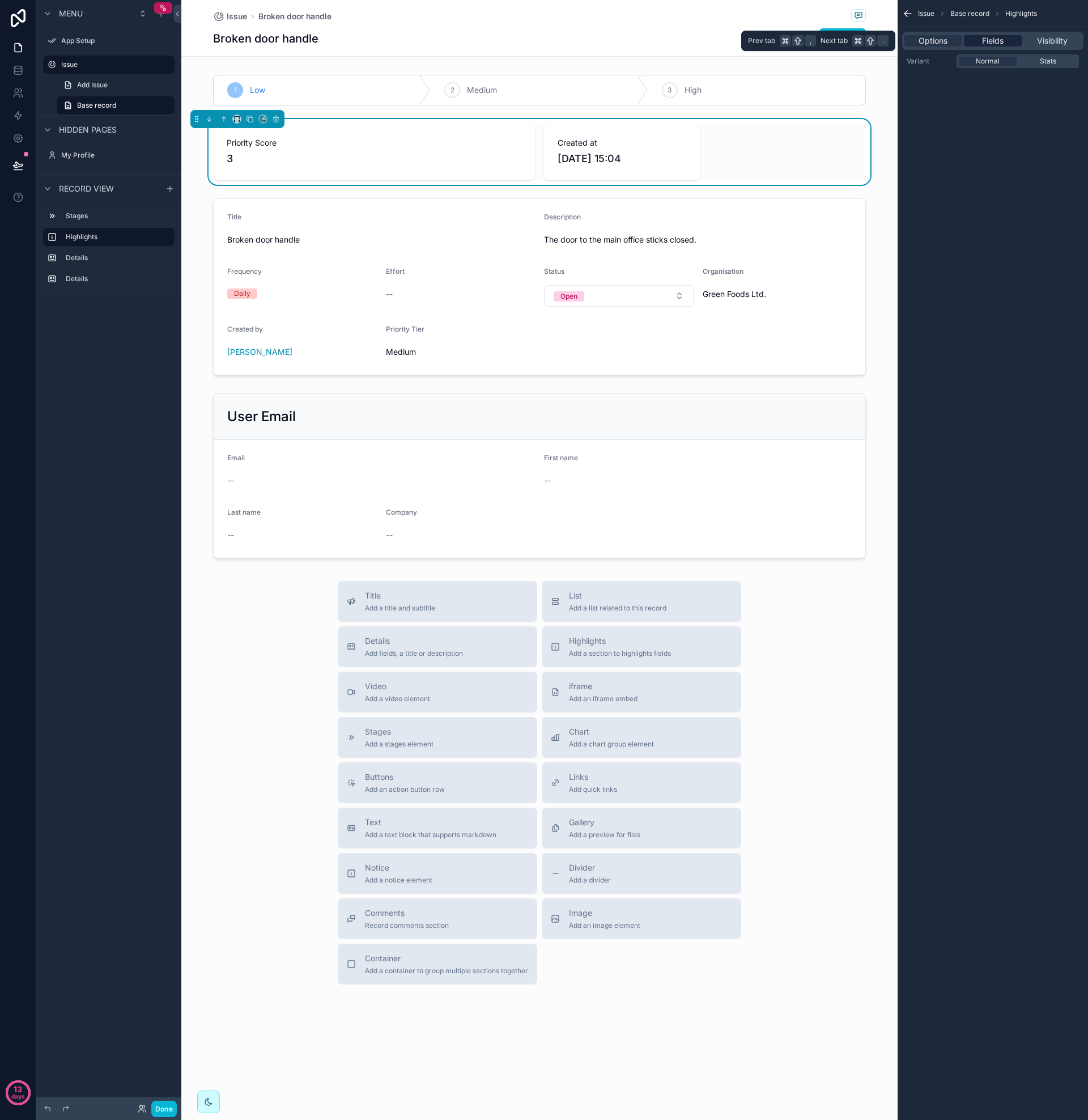
click at [994, 40] on span "Fields" at bounding box center [992, 40] width 21 height 11
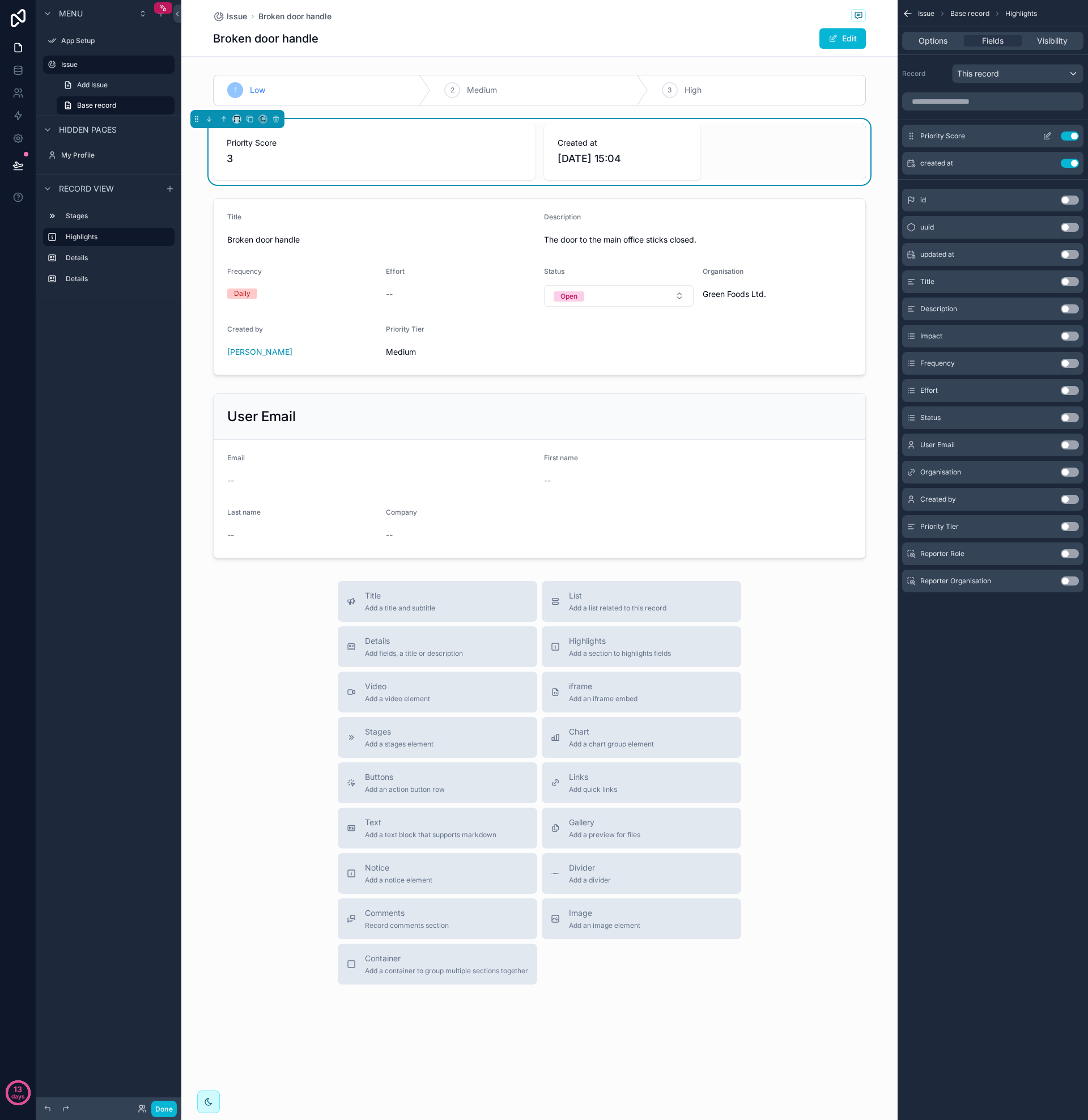
click at [1047, 136] on icon "scrollable content" at bounding box center [1048, 136] width 9 height 9
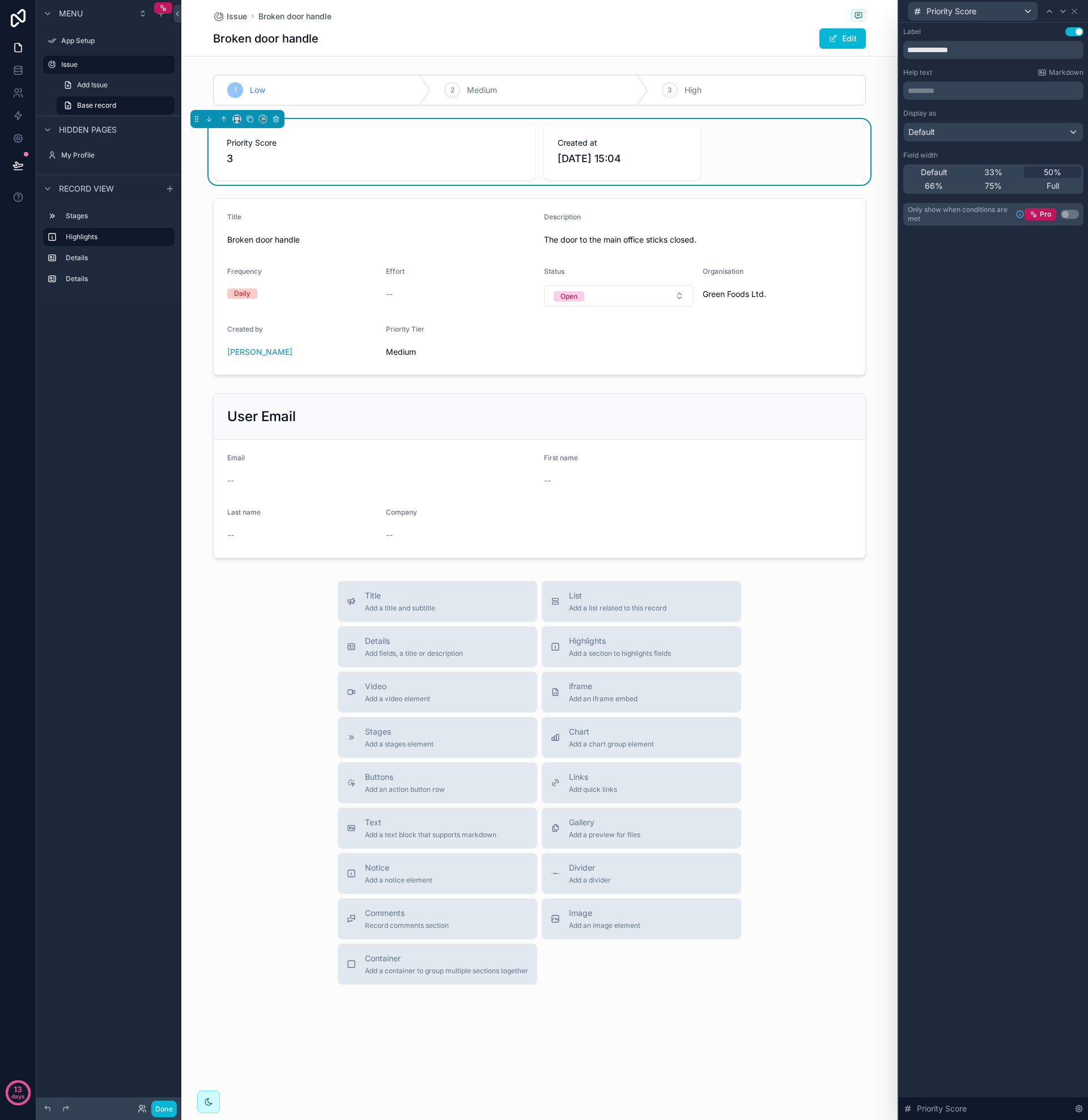
click at [1073, 132] on div "Default" at bounding box center [993, 132] width 179 height 18
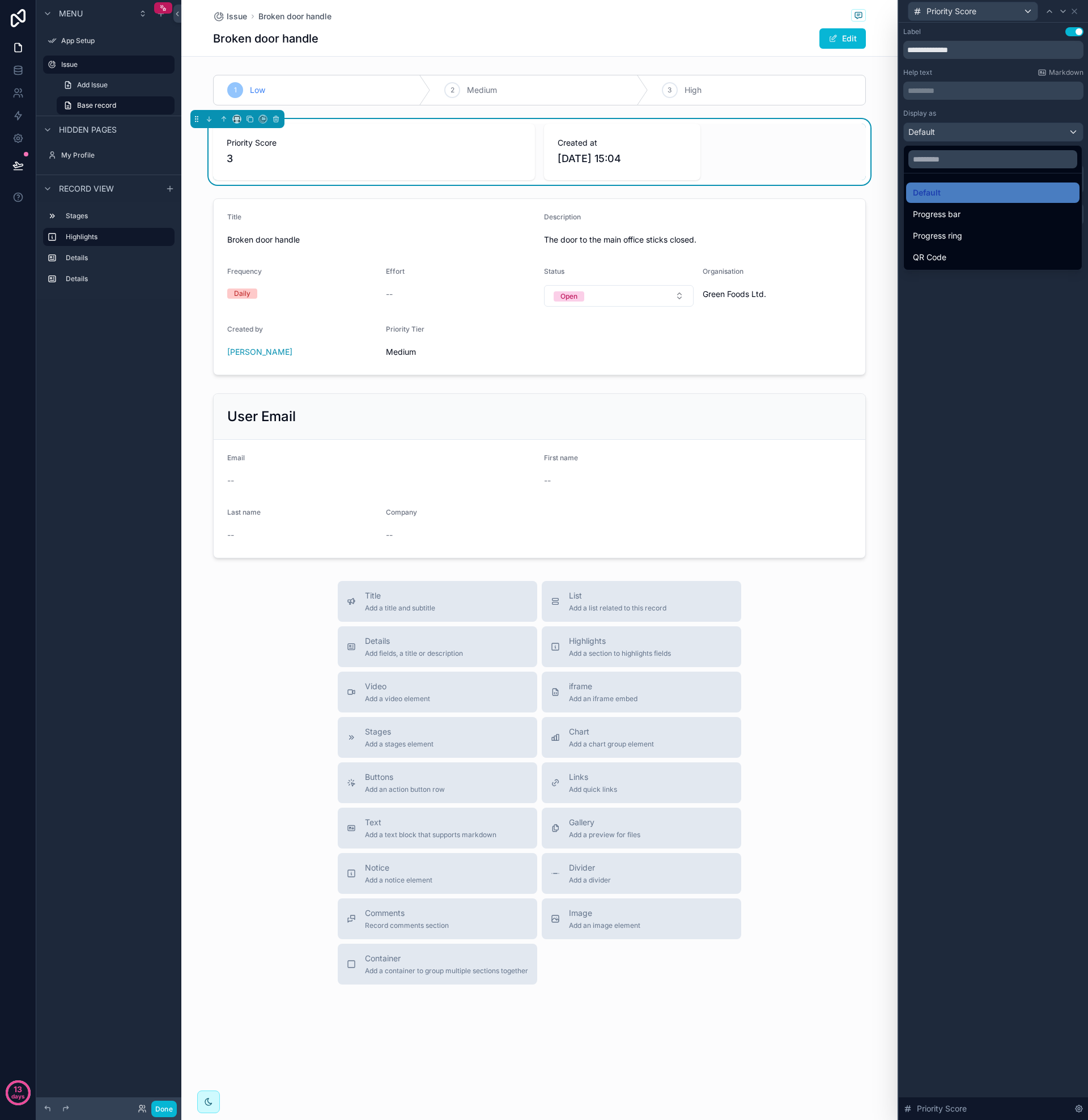
click at [1075, 13] on div at bounding box center [993, 560] width 189 height 1120
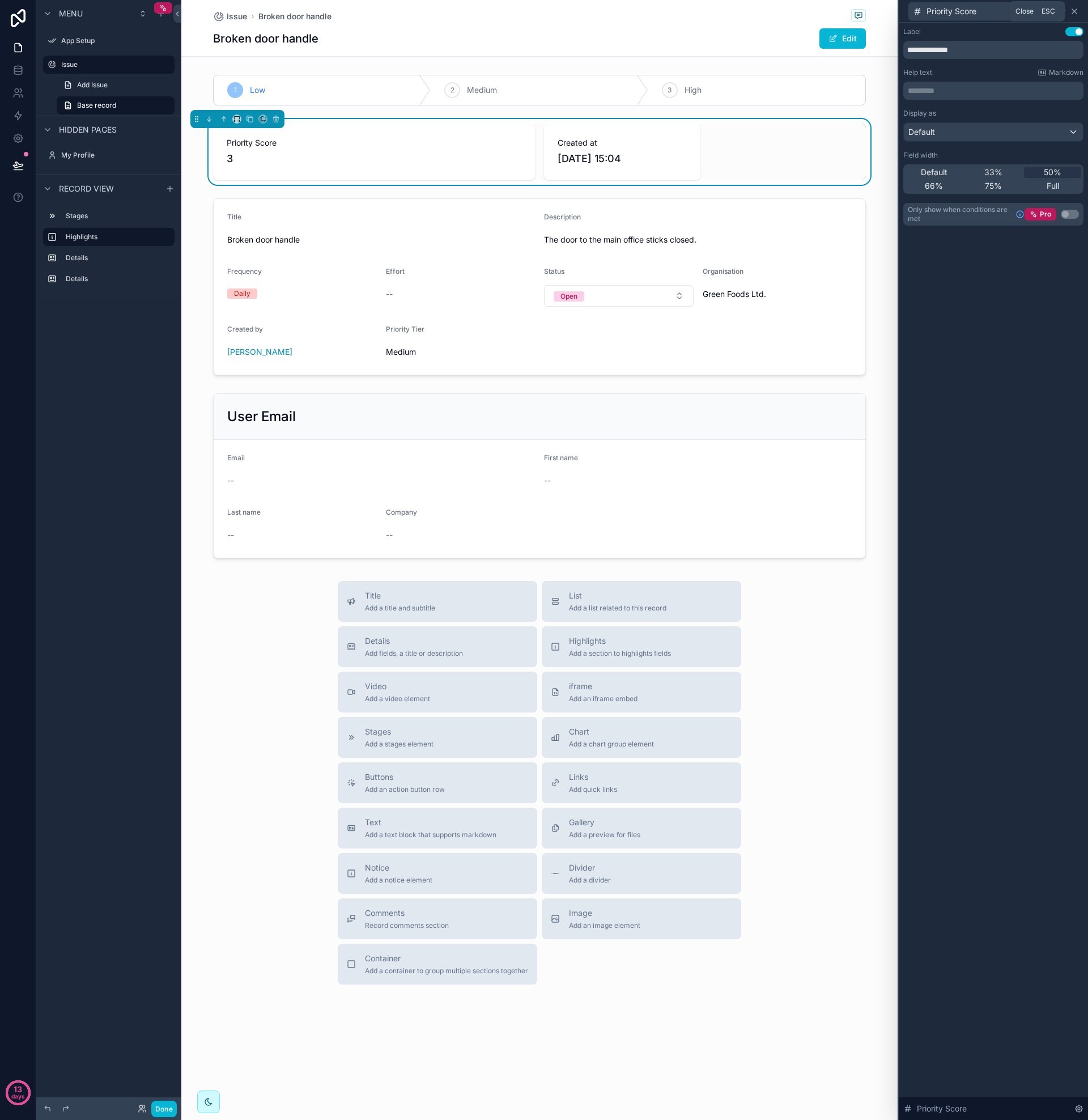
click at [1074, 12] on icon at bounding box center [1075, 11] width 9 height 9
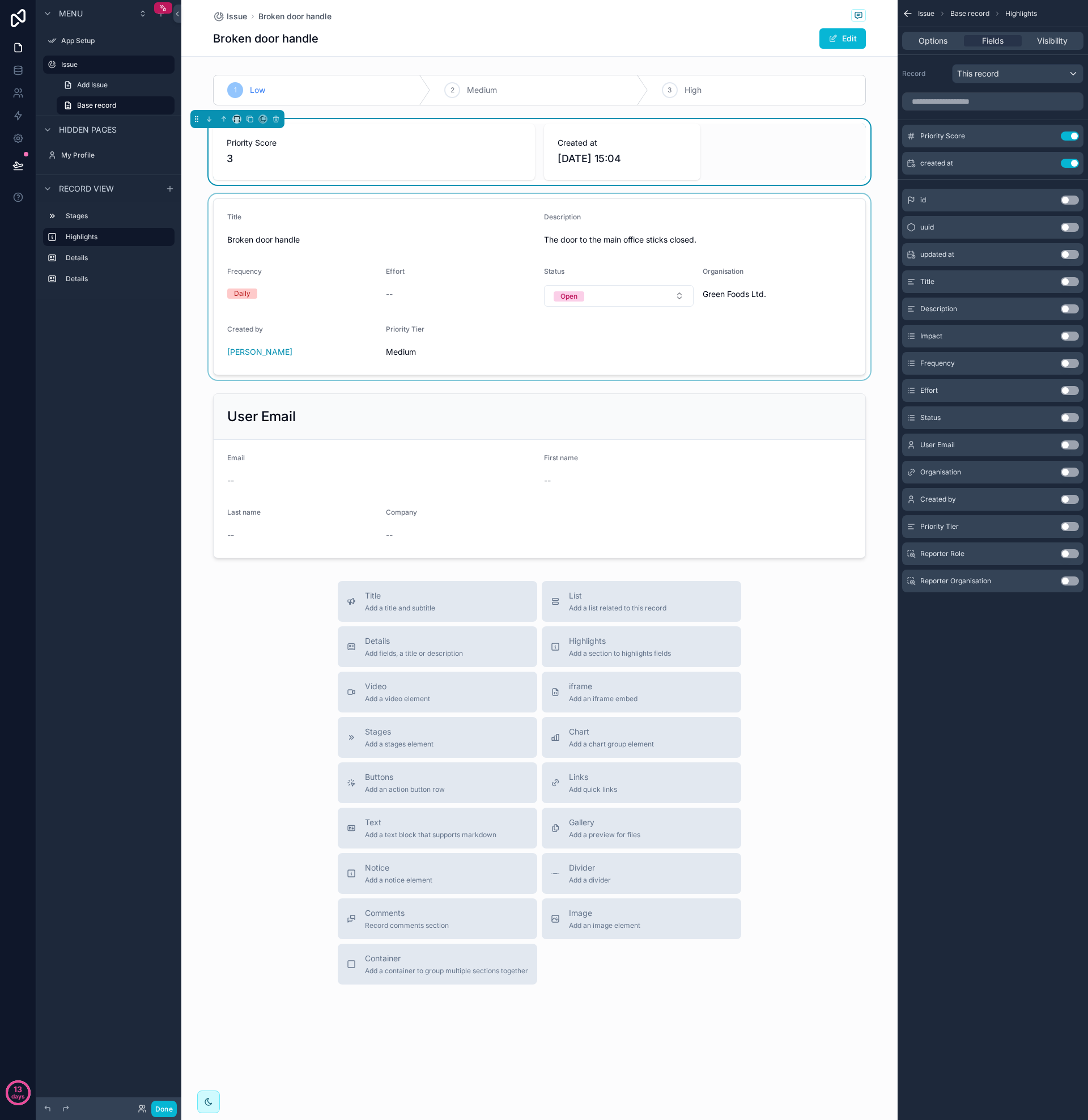
click at [342, 214] on div "scrollable content" at bounding box center [539, 287] width 717 height 186
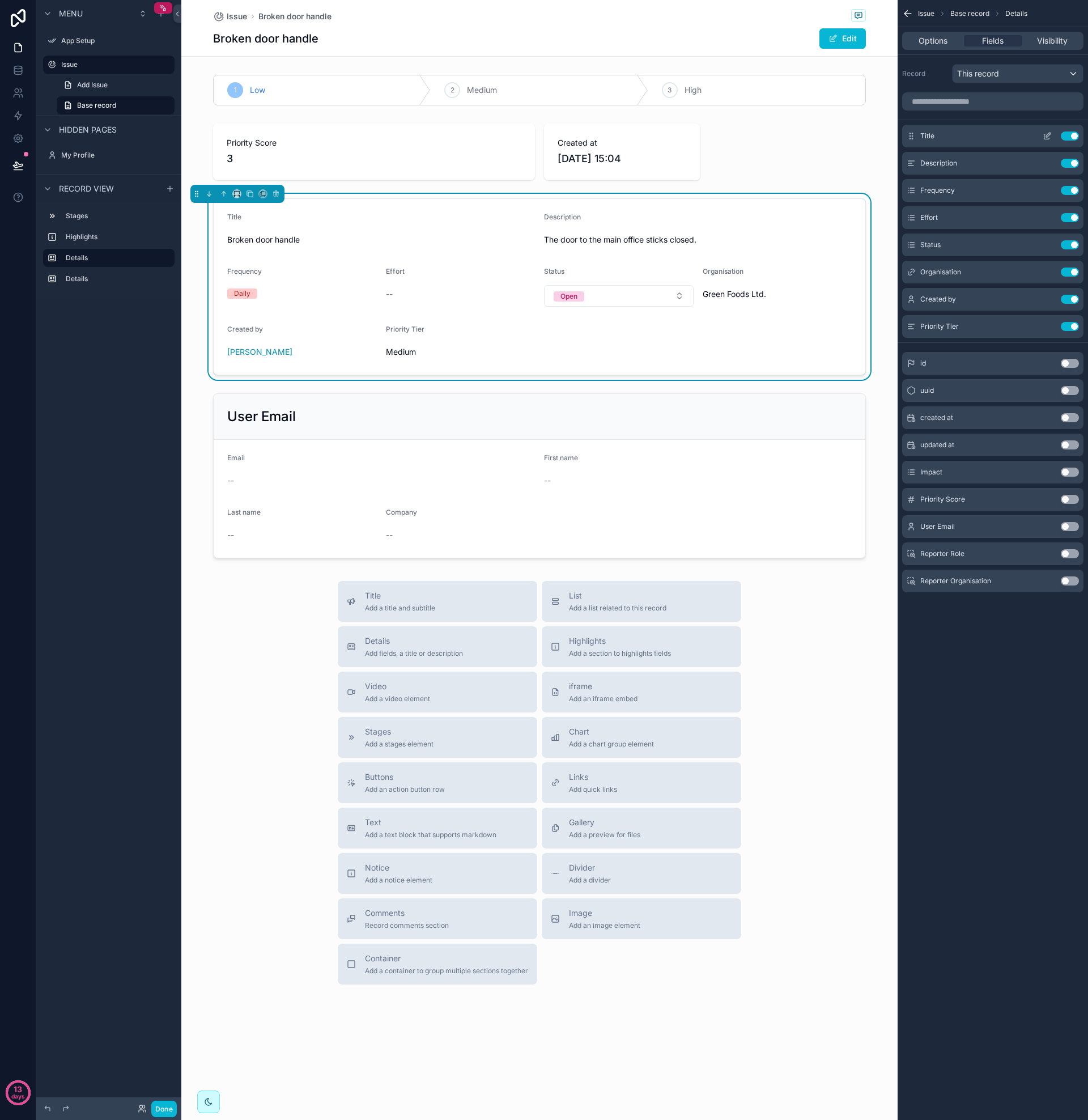
click at [912, 138] on icon "scrollable content" at bounding box center [912, 136] width 9 height 9
click at [1048, 138] on icon "scrollable content" at bounding box center [1048, 136] width 9 height 9
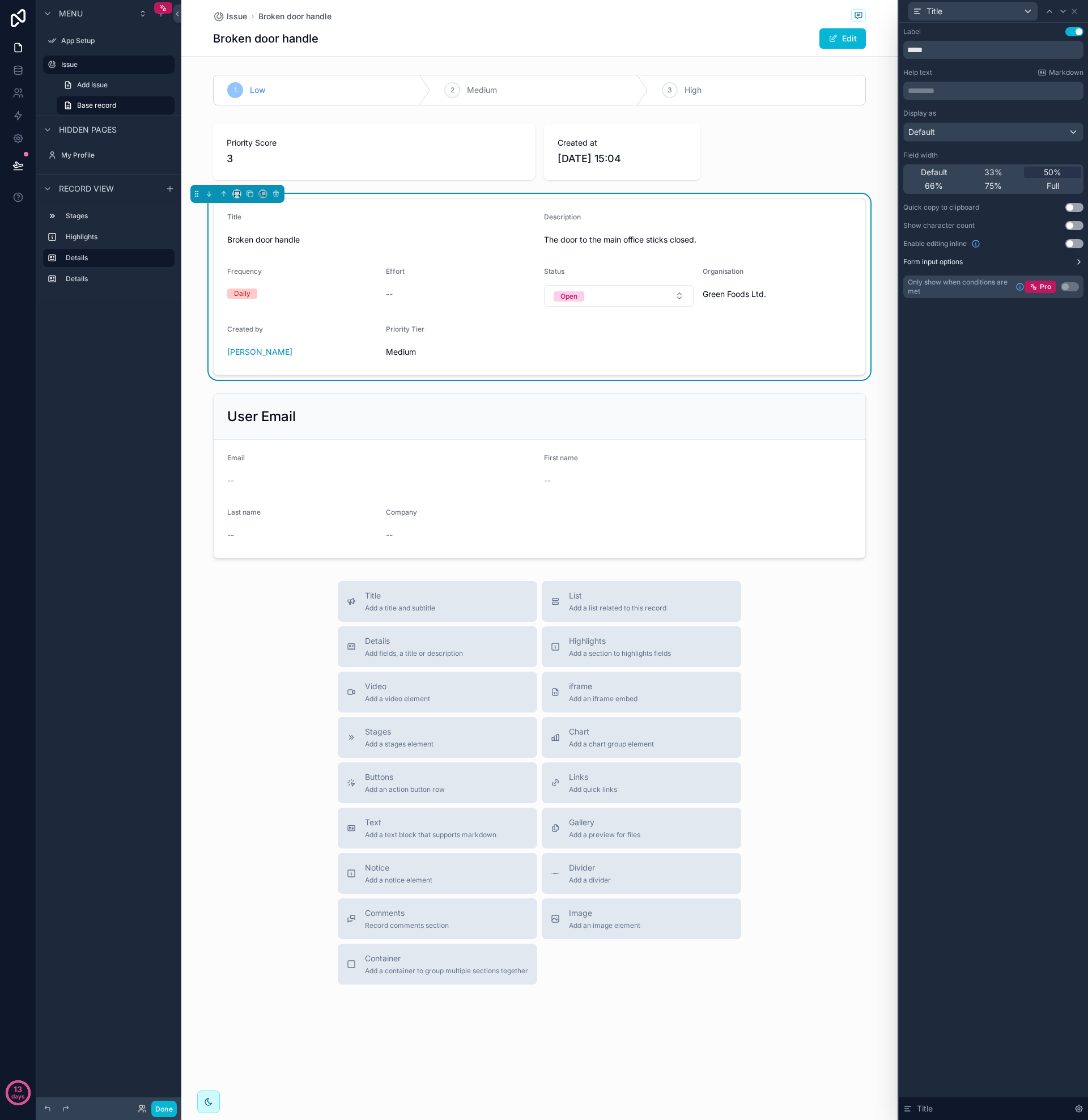
click at [1078, 262] on icon at bounding box center [1079, 262] width 9 height 9
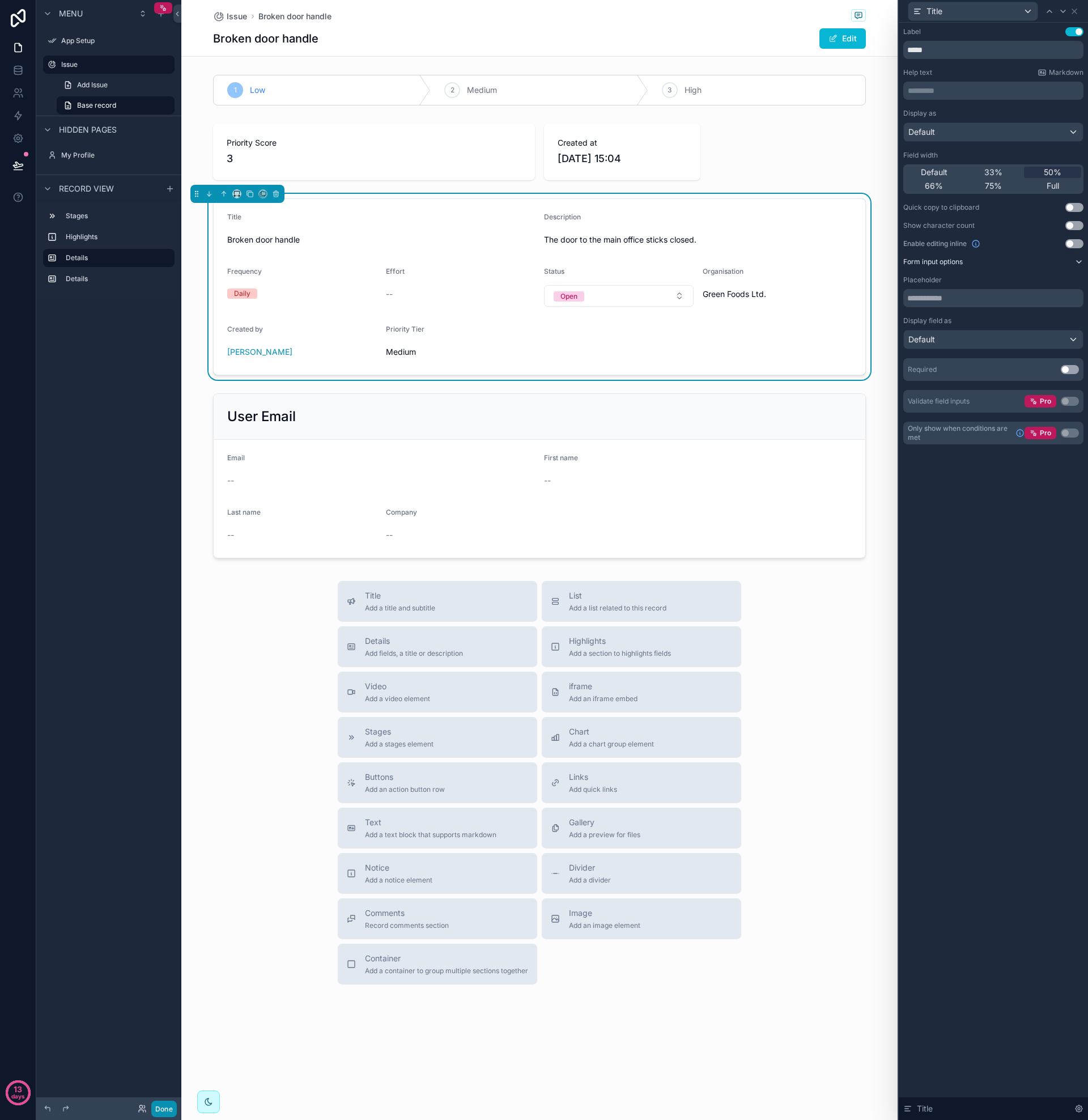
click at [164, 1104] on button "Done" at bounding box center [164, 1109] width 26 height 17
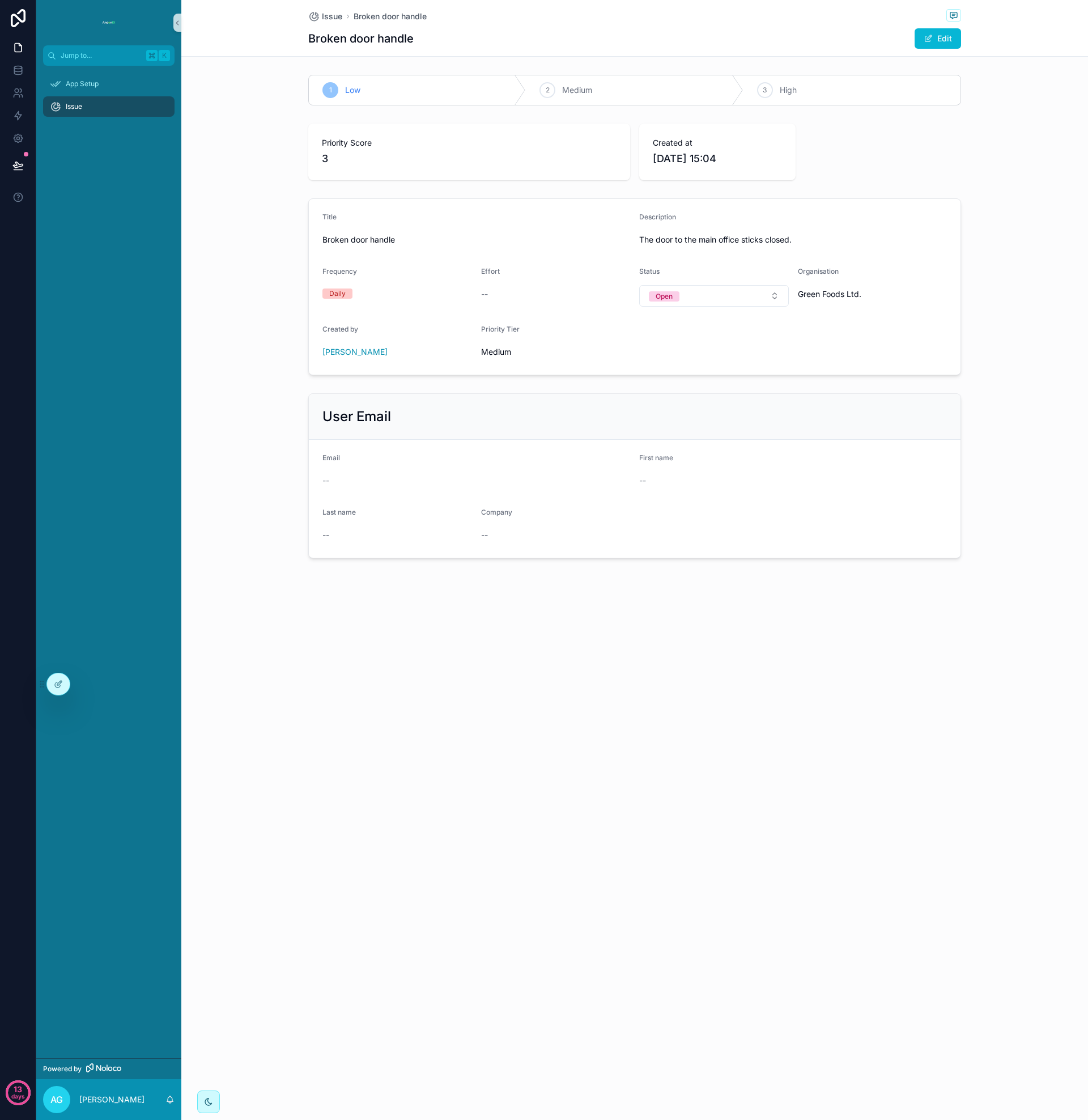
click at [335, 288] on div "Daily" at bounding box center [337, 293] width 17 height 10
click at [335, 291] on div "Daily" at bounding box center [337, 293] width 17 height 10
click at [346, 292] on span "Daily" at bounding box center [337, 293] width 30 height 10
click at [489, 297] on div "--" at bounding box center [556, 294] width 150 height 11
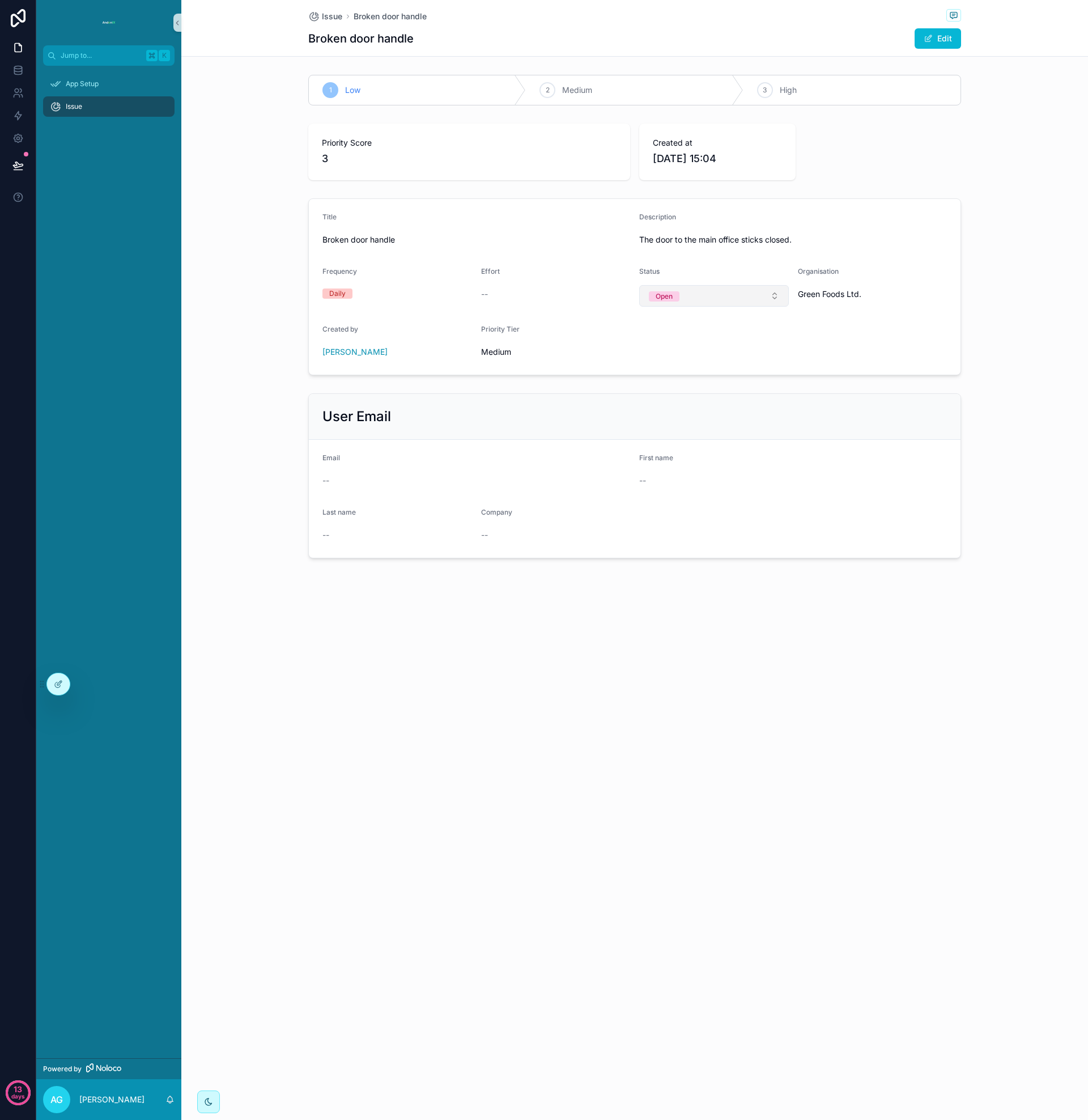
click at [669, 297] on div "Open" at bounding box center [664, 296] width 17 height 10
click at [715, 297] on button "Open" at bounding box center [714, 295] width 150 height 21
click at [505, 353] on span "Medium" at bounding box center [556, 352] width 150 height 11
click at [498, 353] on span "Medium" at bounding box center [556, 352] width 150 height 11
click at [497, 348] on span "Medium" at bounding box center [556, 352] width 150 height 11
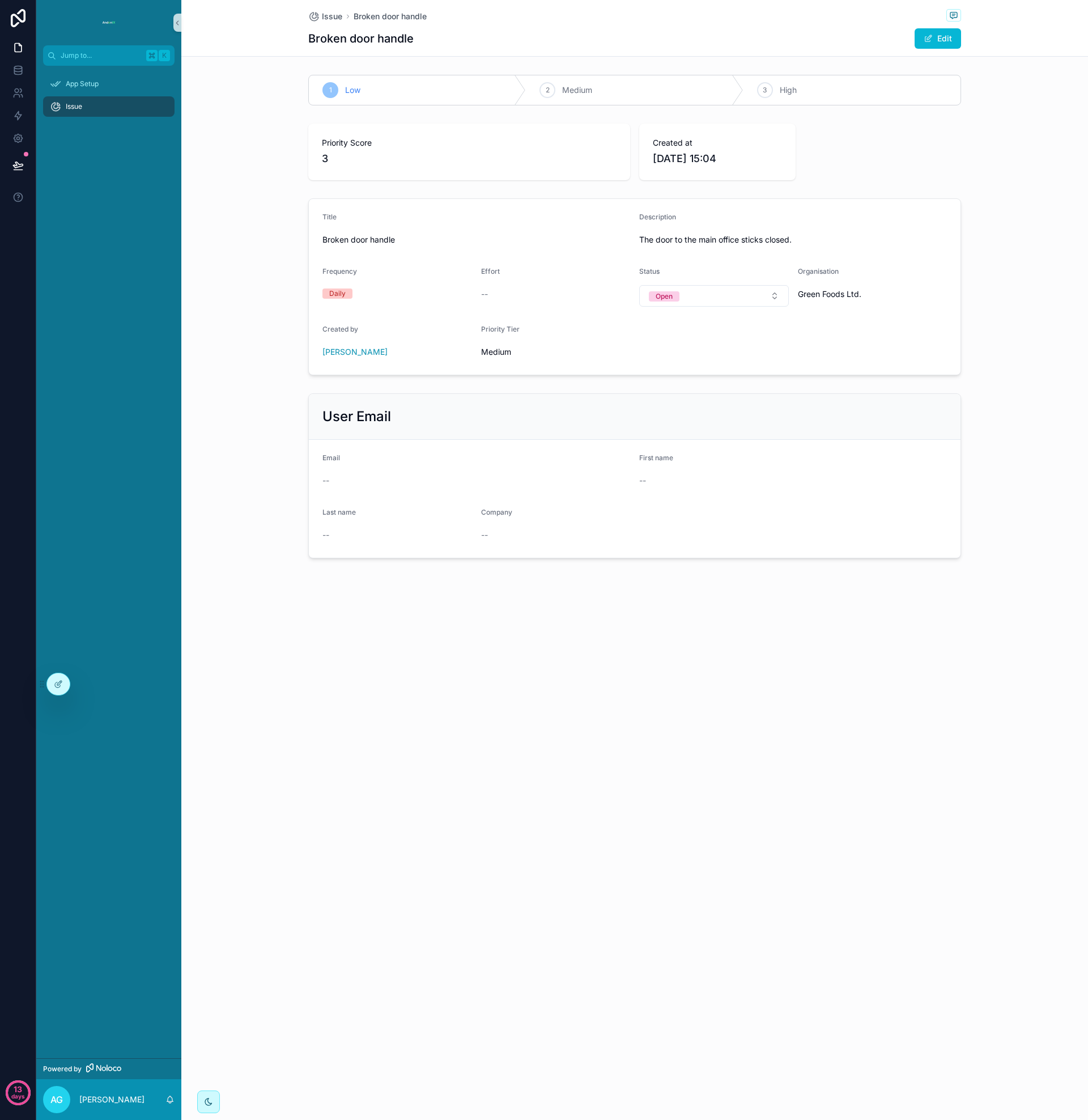
click at [492, 351] on span "Medium" at bounding box center [556, 352] width 150 height 11
click at [477, 339] on form "Title Broken door handle Description The door to the main office sticks closed.…" at bounding box center [634, 286] width 652 height 175
click at [491, 300] on div "--" at bounding box center [556, 294] width 150 height 18
click at [327, 159] on span "3" at bounding box center [469, 158] width 295 height 16
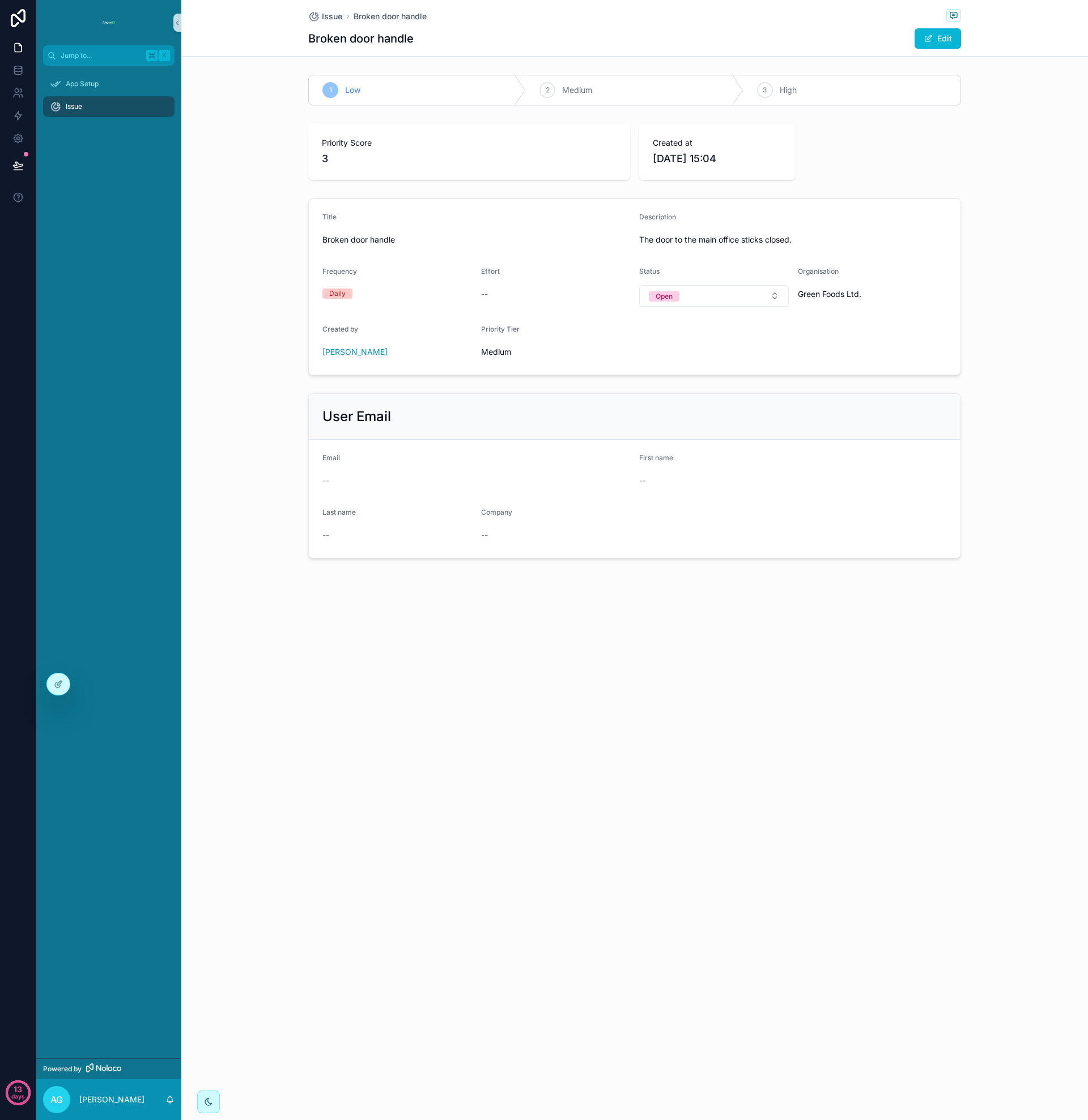
click at [350, 162] on span "3" at bounding box center [469, 158] width 295 height 16
click at [64, 685] on div at bounding box center [58, 684] width 23 height 21
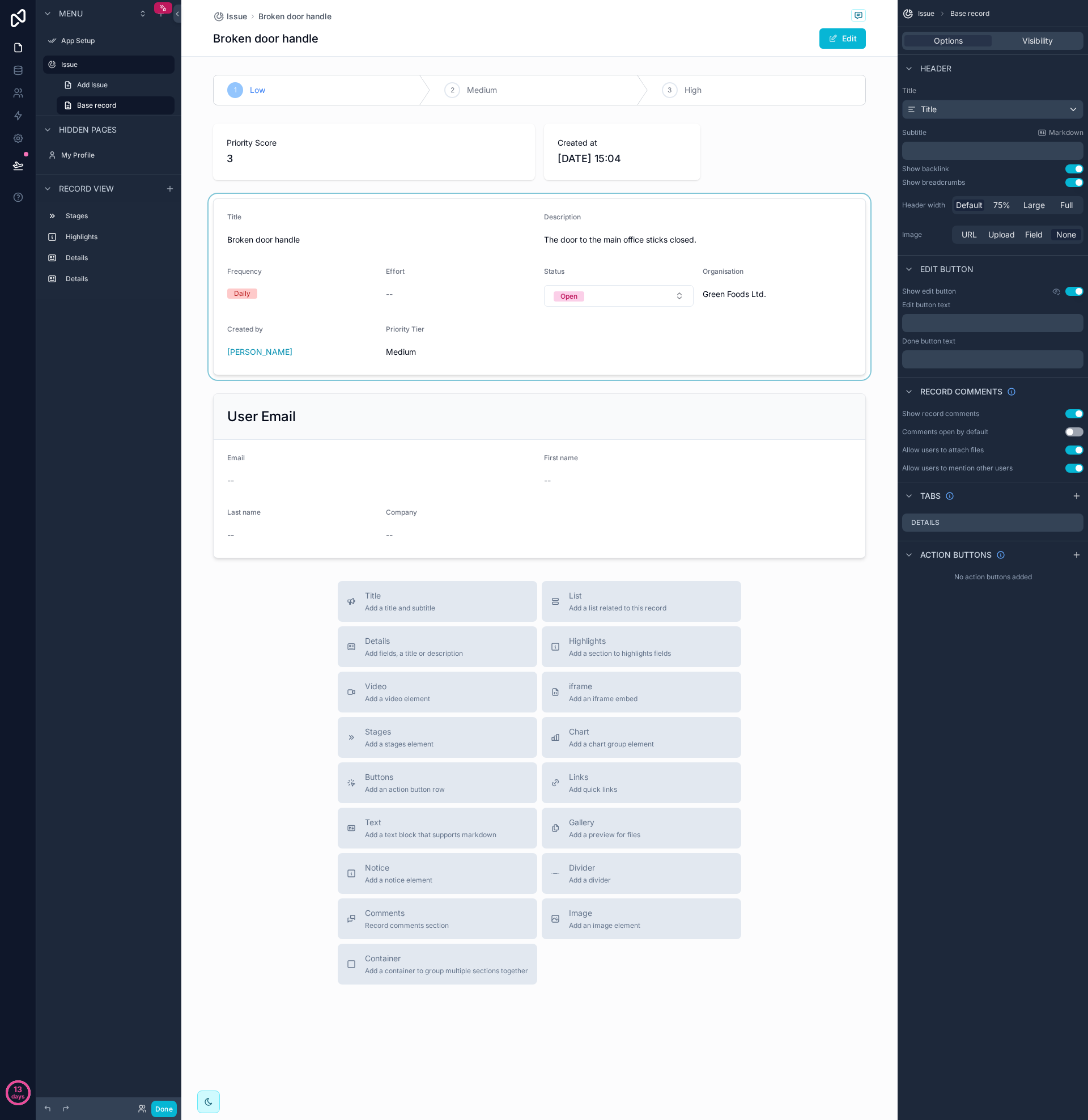
click at [649, 298] on div "scrollable content" at bounding box center [539, 287] width 717 height 186
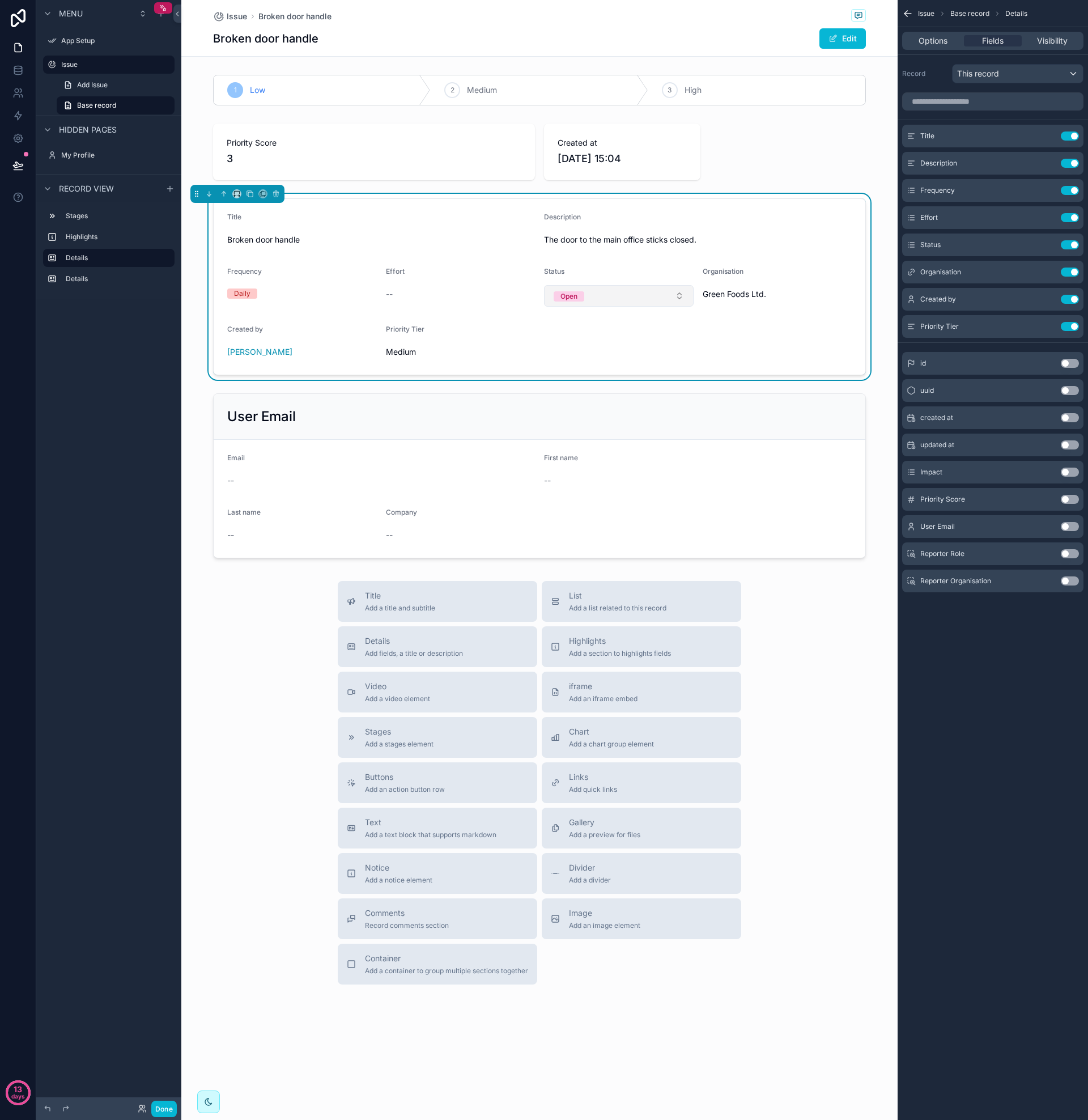
click at [622, 291] on button "Open" at bounding box center [618, 295] width 150 height 21
click at [1048, 246] on icon "scrollable content" at bounding box center [1048, 245] width 9 height 9
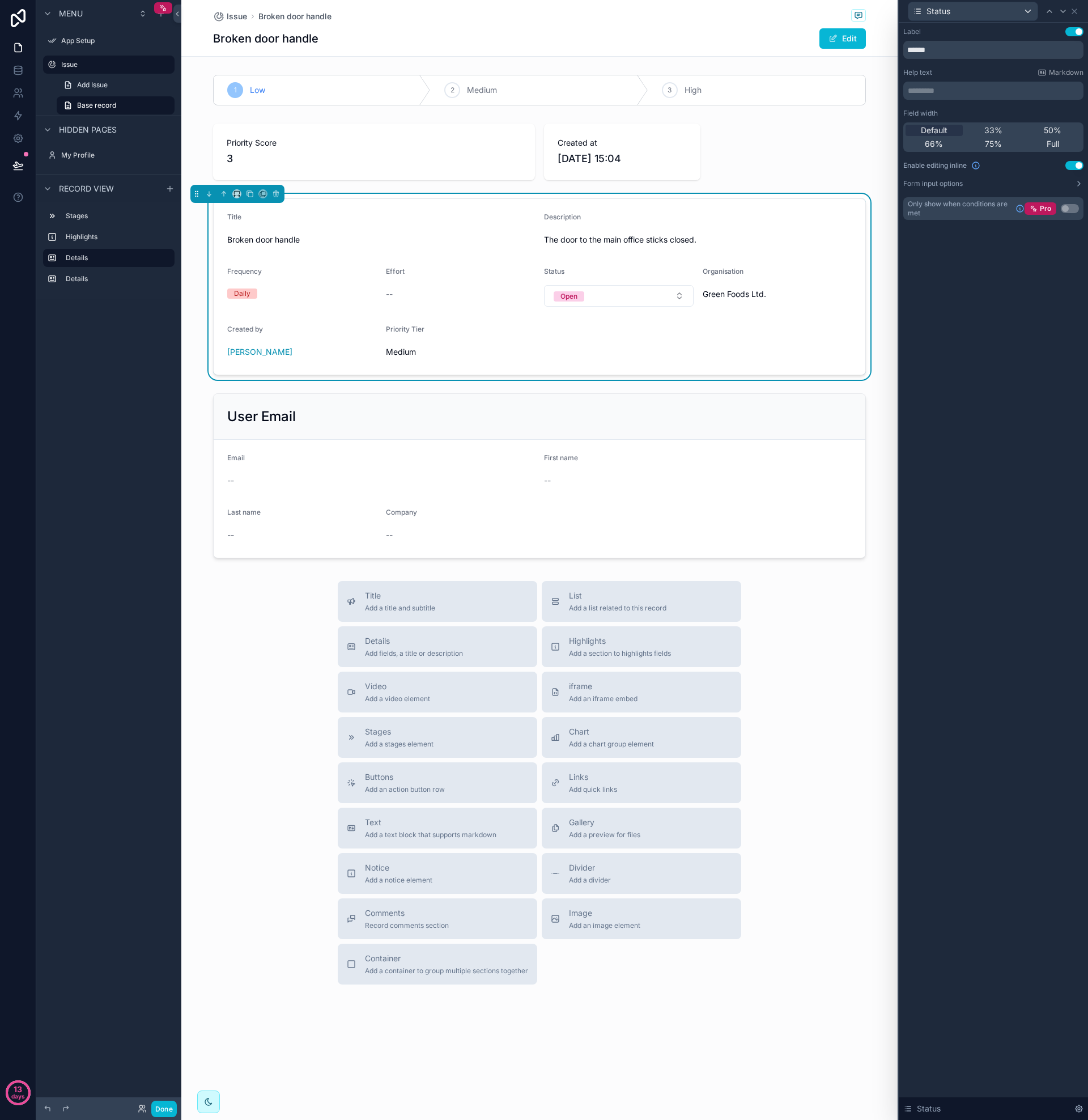
click at [443, 292] on div "--" at bounding box center [460, 294] width 150 height 11
click at [436, 292] on div "--" at bounding box center [460, 294] width 150 height 11
click at [412, 292] on div "--" at bounding box center [460, 294] width 150 height 11
click at [387, 292] on span "--" at bounding box center [389, 294] width 6 height 11
click at [401, 275] on span "Effort" at bounding box center [395, 271] width 18 height 8
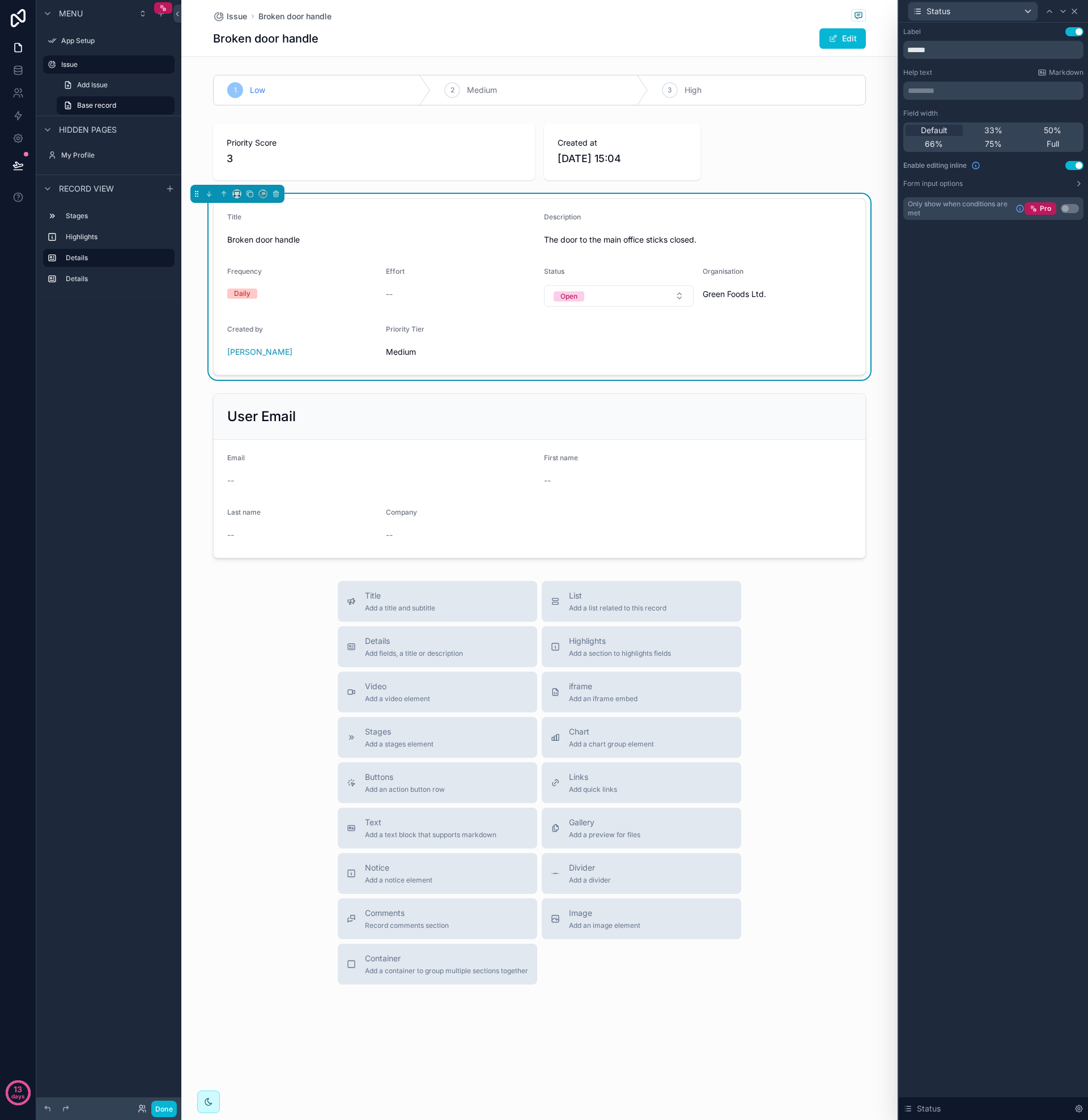
click at [1079, 11] on icon at bounding box center [1075, 11] width 9 height 9
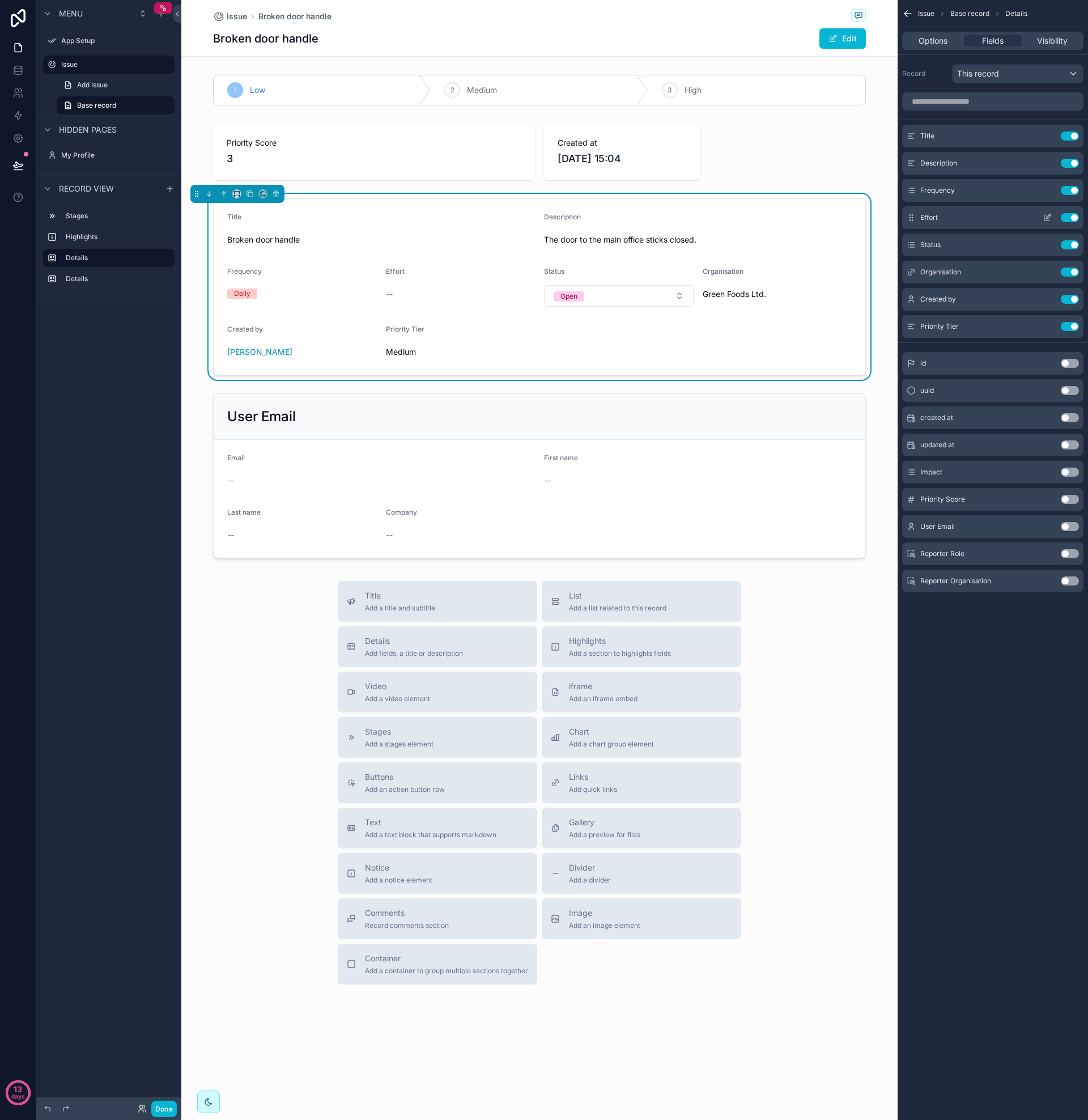
click at [1048, 218] on icon "scrollable content" at bounding box center [1048, 216] width 5 height 5
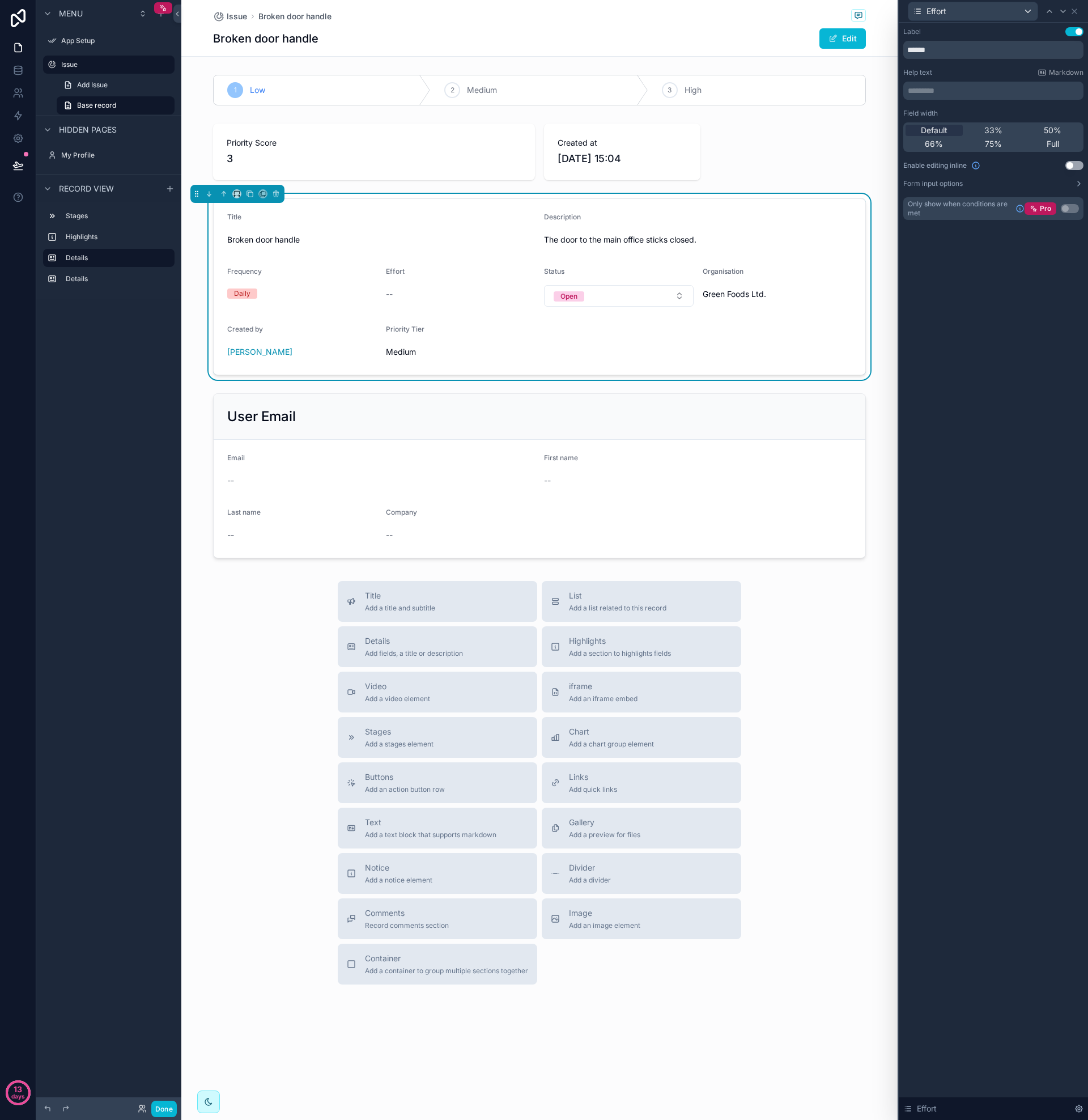
click at [1071, 166] on button "Use setting" at bounding box center [1075, 165] width 18 height 9
click at [896, 371] on div "Title Broken door handle Description The door to the main office sticks closed.…" at bounding box center [539, 287] width 717 height 186
click at [1076, 10] on icon at bounding box center [1075, 11] width 9 height 9
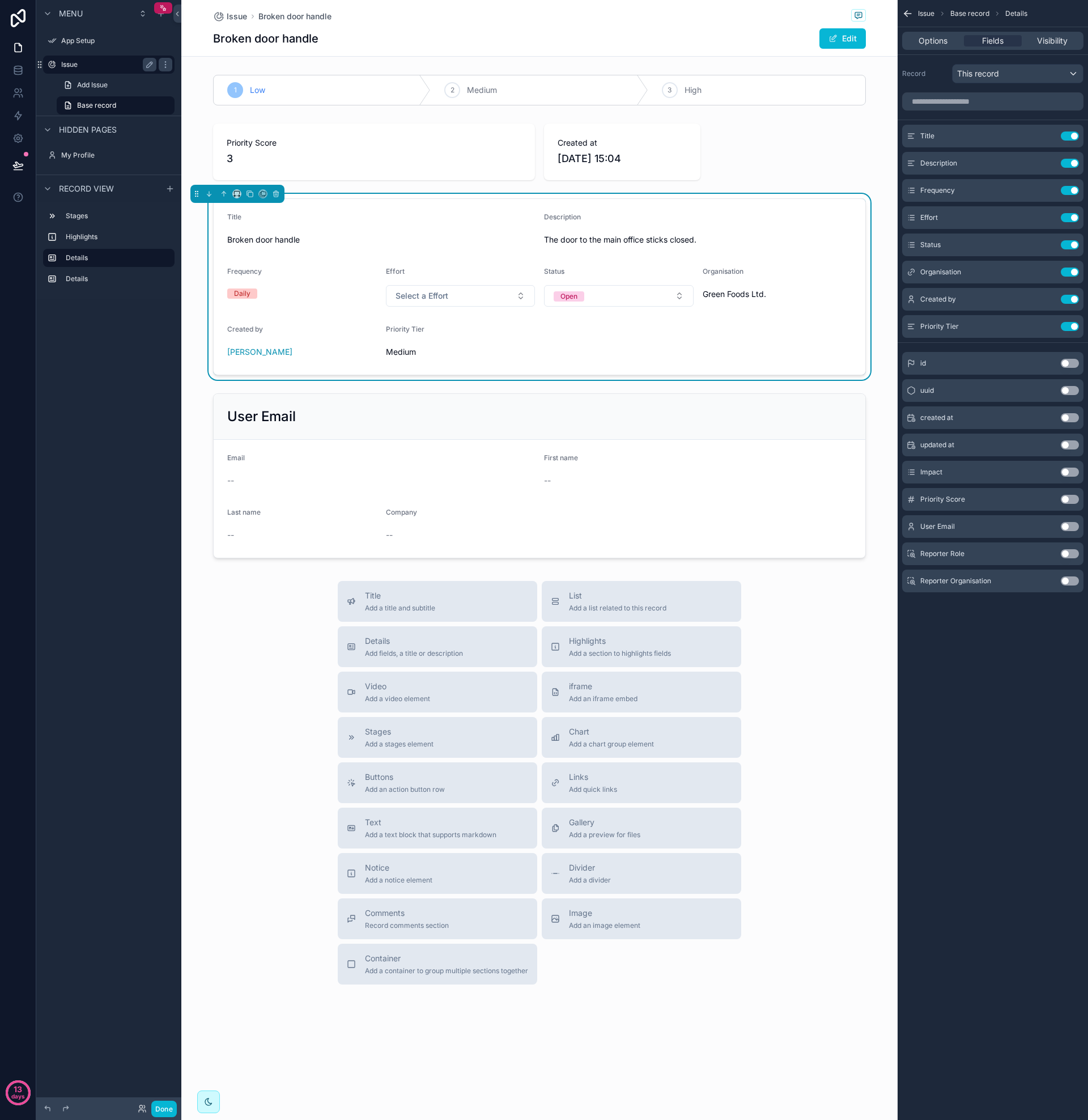
click at [84, 70] on div "Issue" at bounding box center [109, 64] width 96 height 14
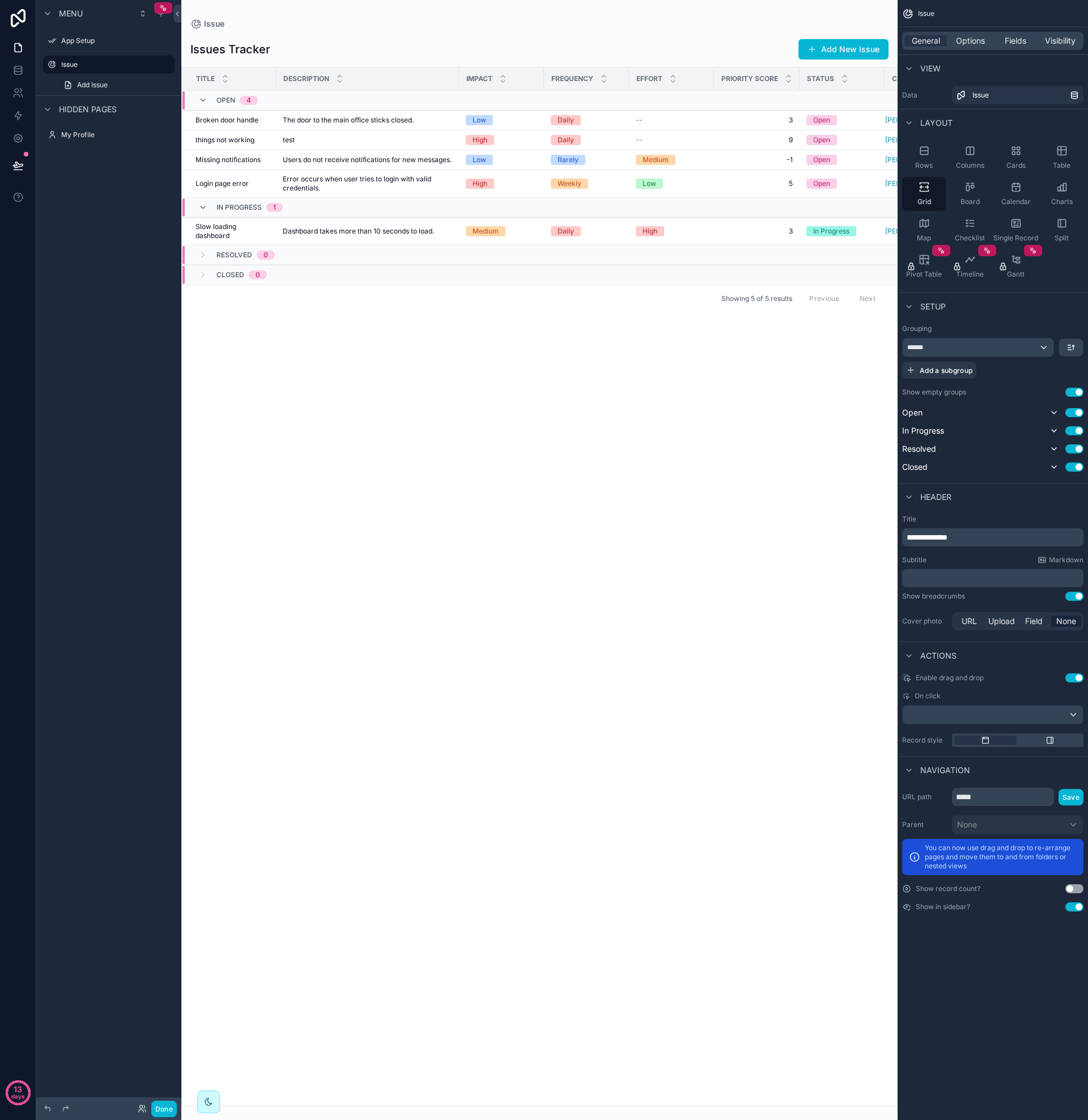
click at [608, 409] on div "Title Description Impact Frequency Effort Priority Score Status Created by Open…" at bounding box center [539, 586] width 715 height 1038
click at [908, 495] on icon "scrollable content" at bounding box center [909, 497] width 9 height 9
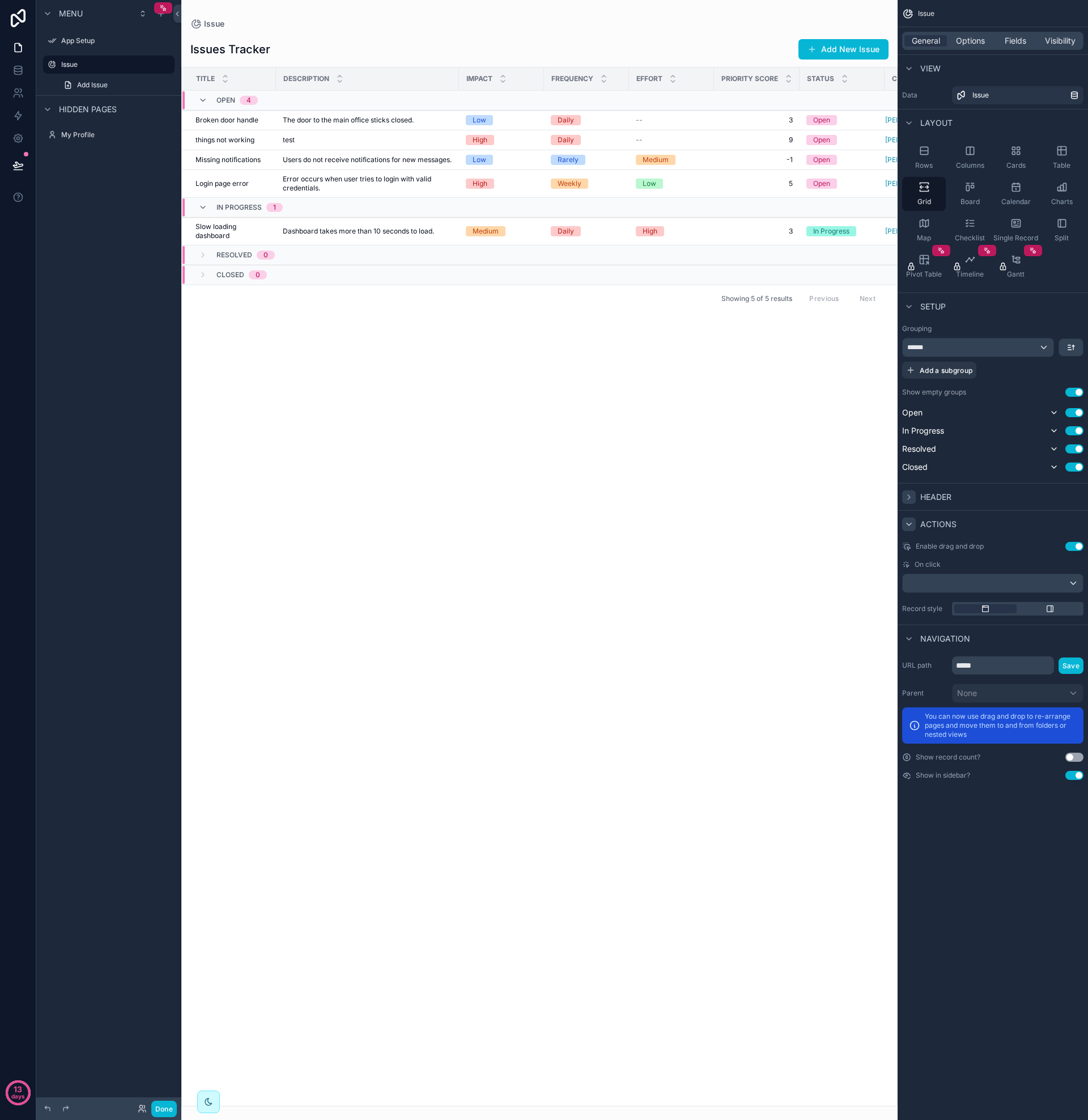
click at [907, 520] on icon "scrollable content" at bounding box center [909, 525] width 9 height 9
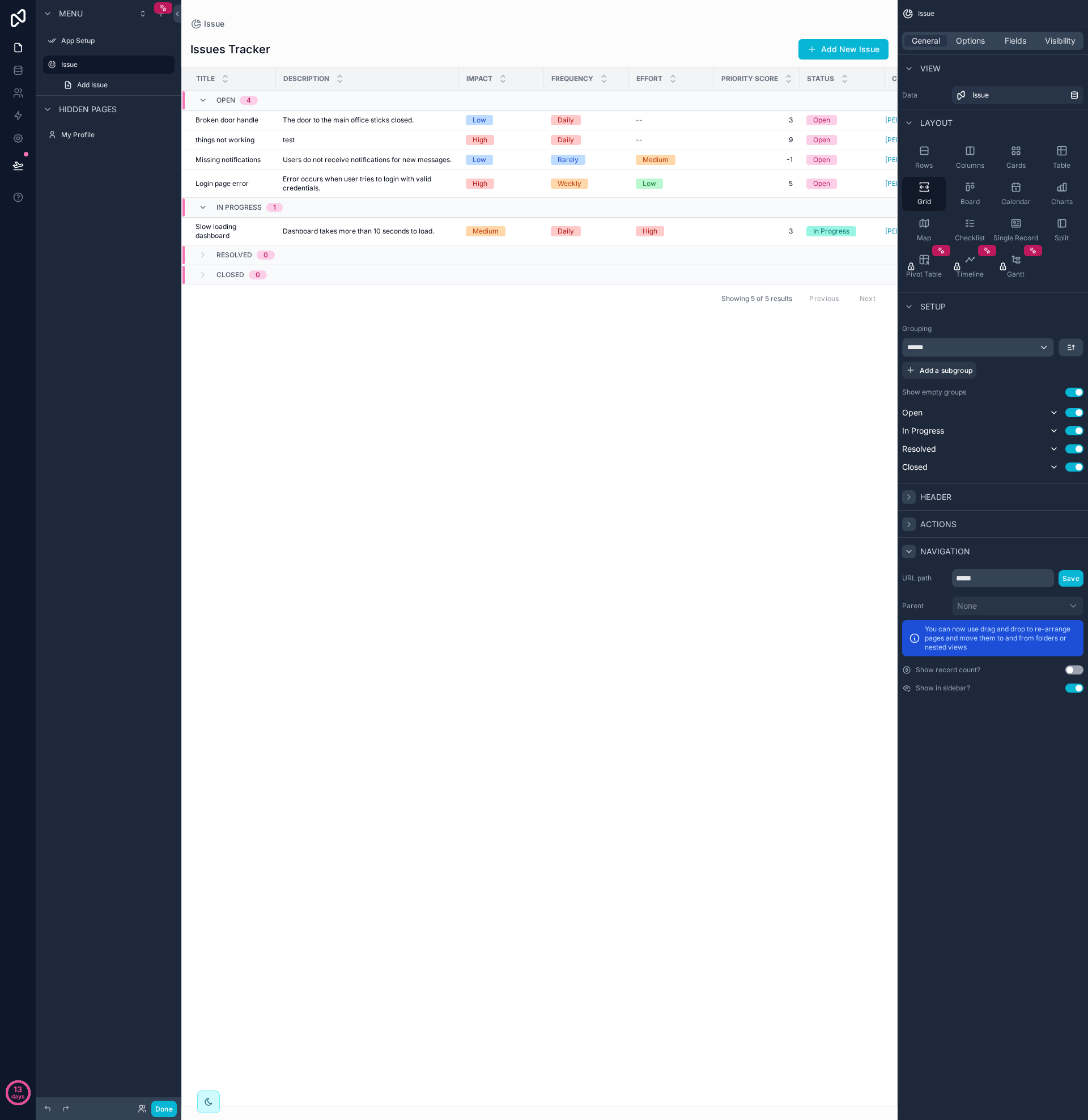
click at [911, 555] on icon "scrollable content" at bounding box center [909, 551] width 9 height 9
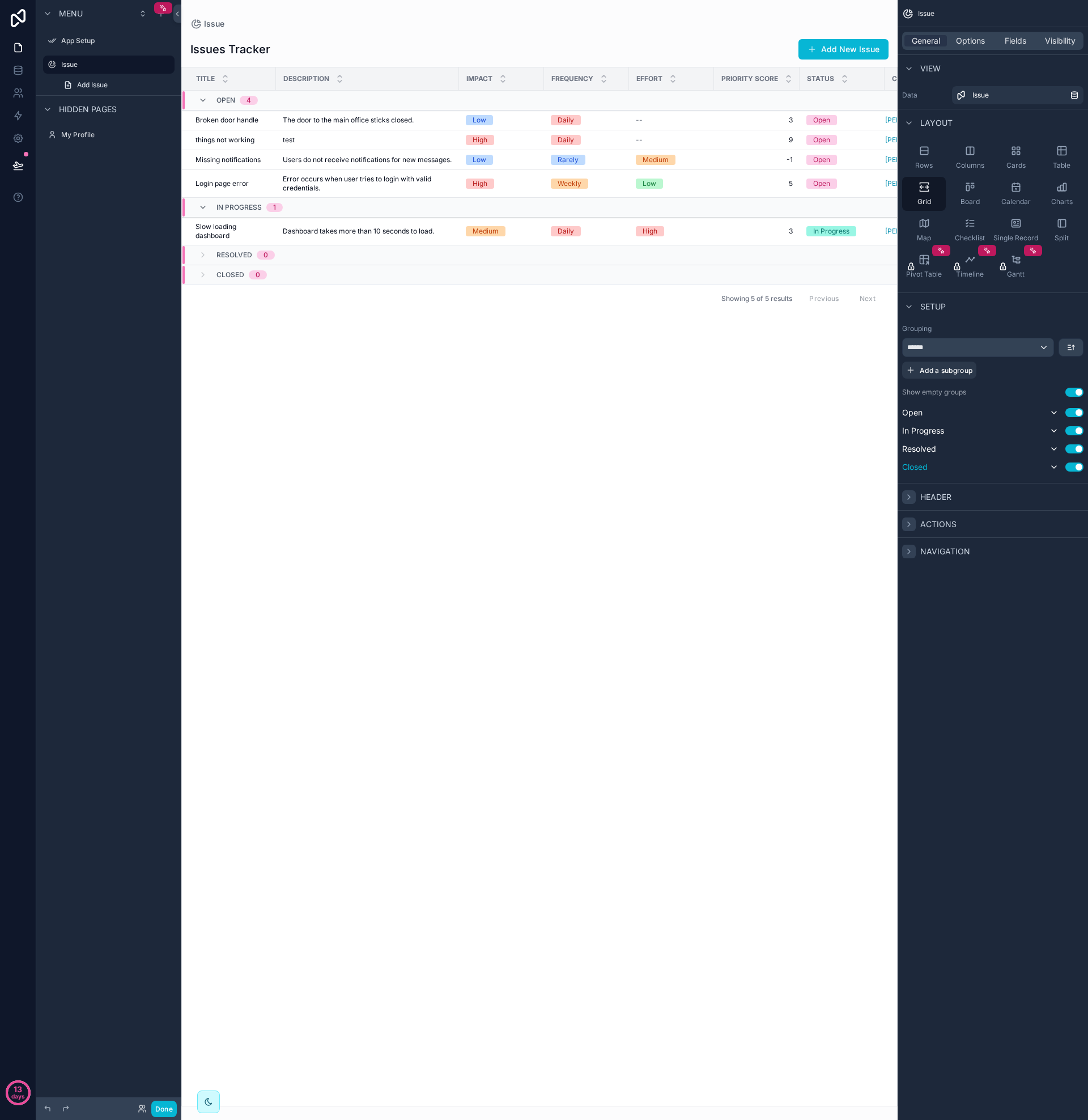
click at [1079, 468] on button "Use setting" at bounding box center [1075, 467] width 18 height 9
click at [975, 43] on span "Options" at bounding box center [970, 40] width 28 height 11
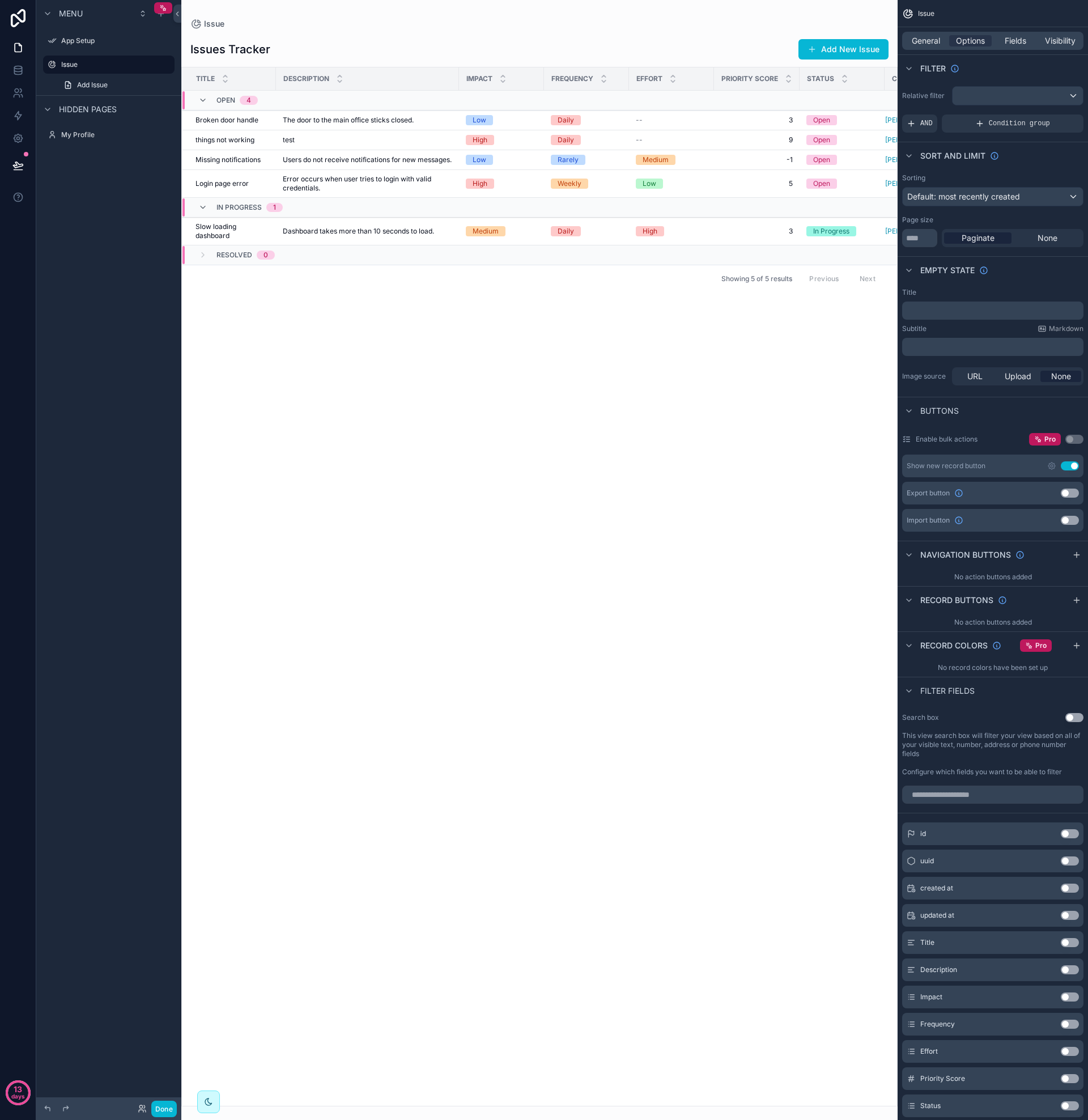
click at [1076, 96] on div "scrollable content" at bounding box center [1018, 96] width 130 height 18
click at [1011, 187] on span "The current user's values" at bounding box center [1010, 193] width 94 height 11
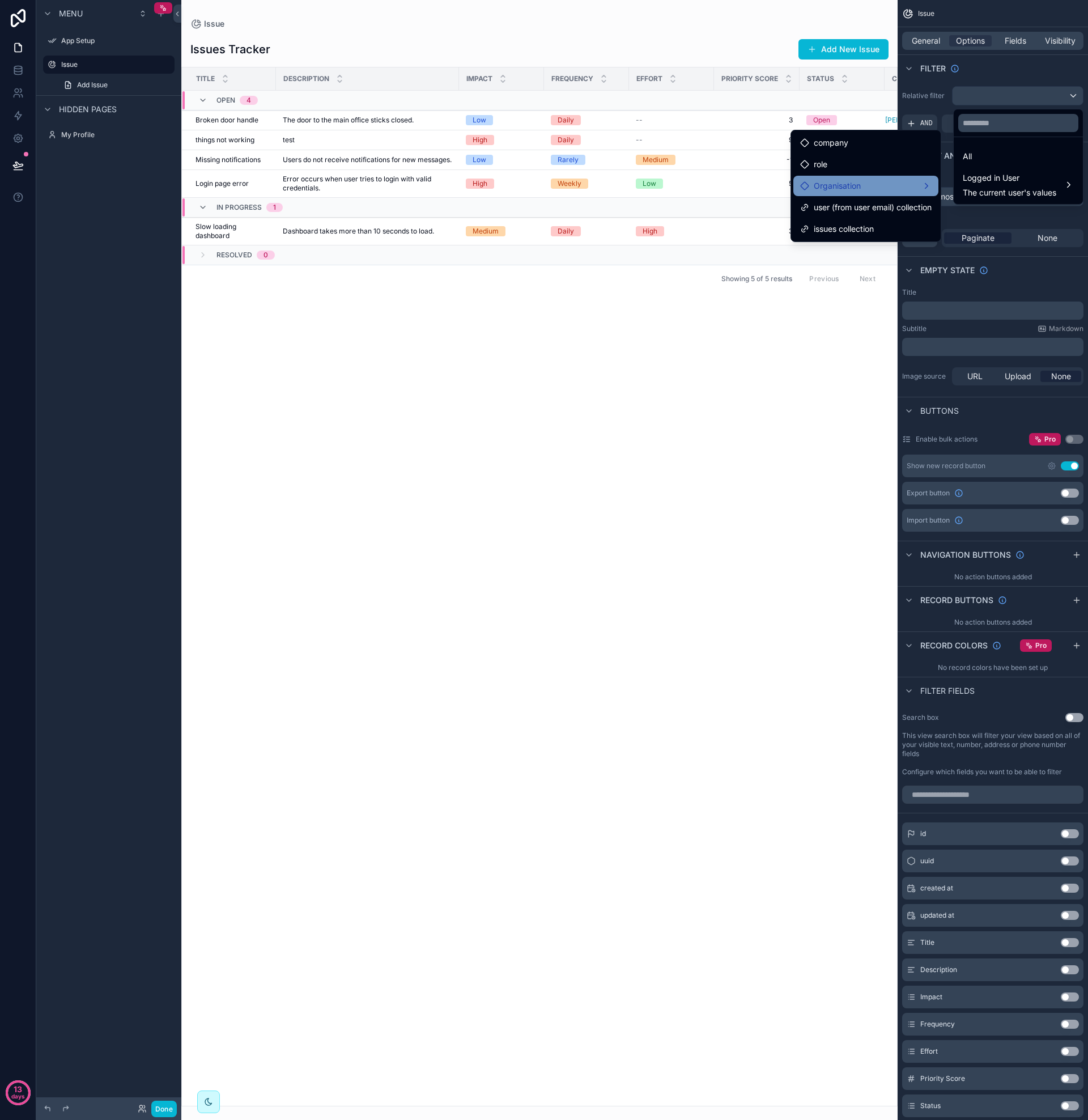
click at [833, 186] on span "Organisation" at bounding box center [837, 186] width 47 height 14
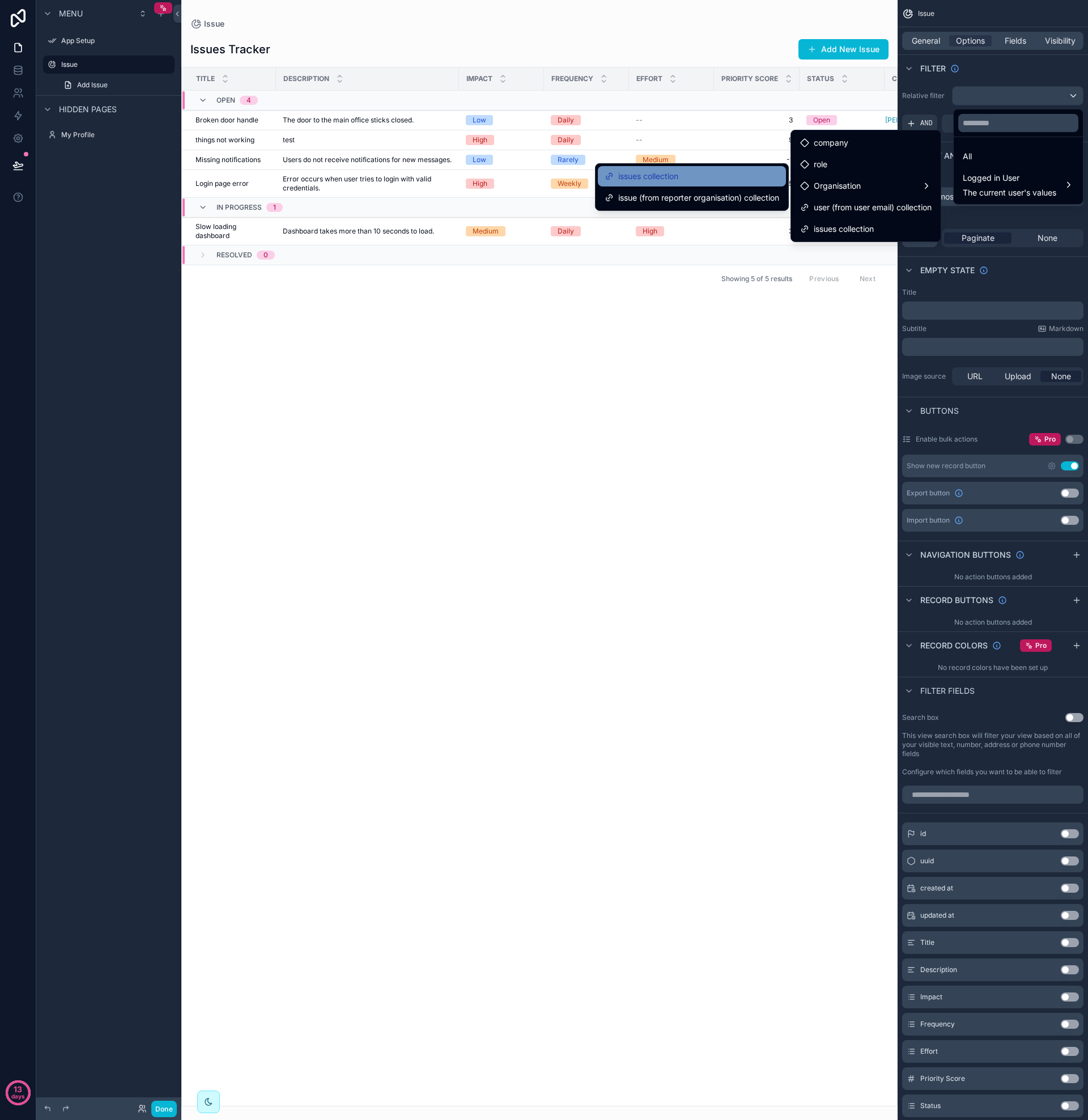
click at [708, 176] on div "issues collection" at bounding box center [692, 175] width 175 height 14
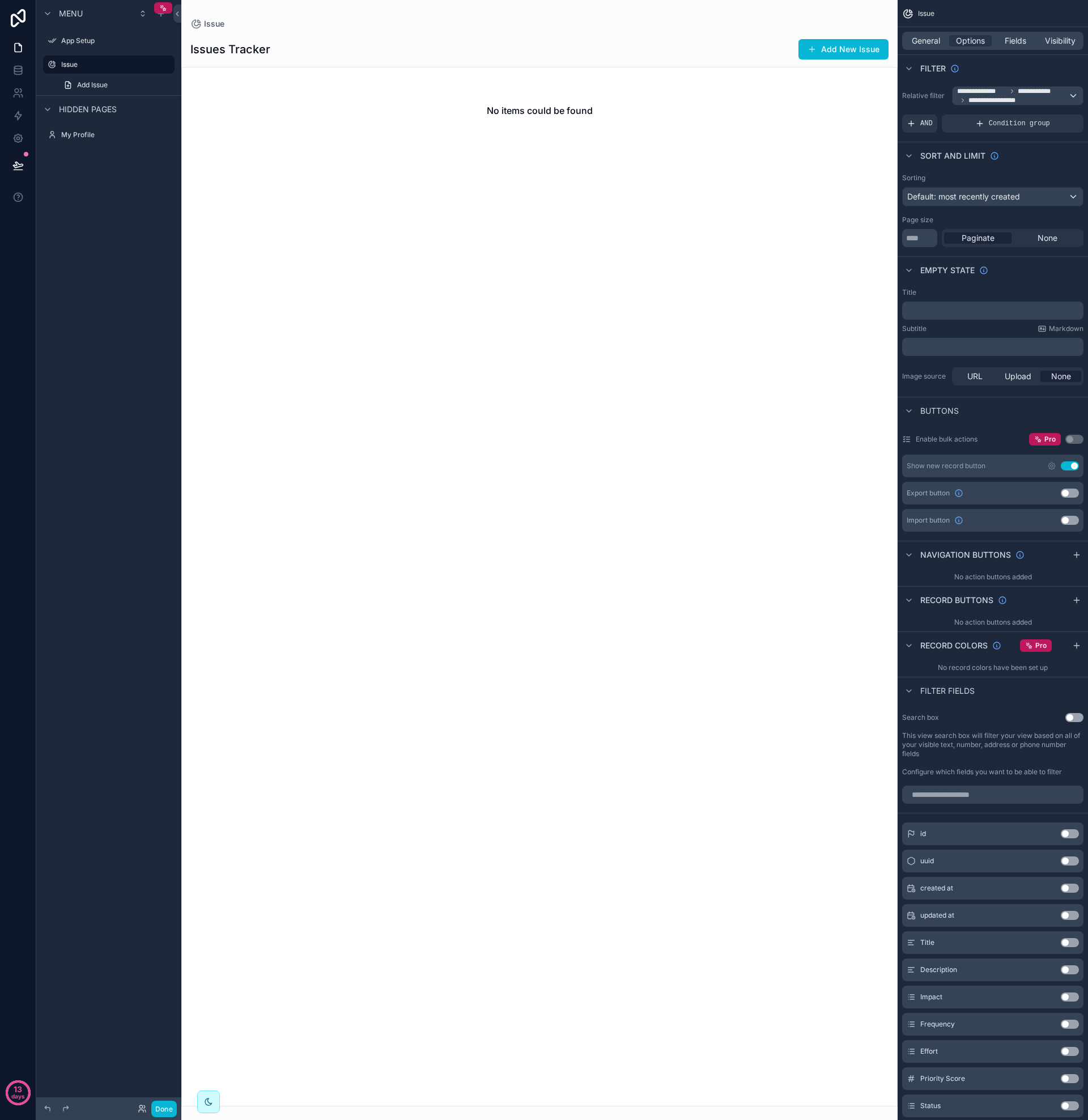
click at [1075, 96] on div "**********" at bounding box center [1018, 96] width 130 height 18
click at [994, 183] on span "Logged in User" at bounding box center [1010, 177] width 94 height 14
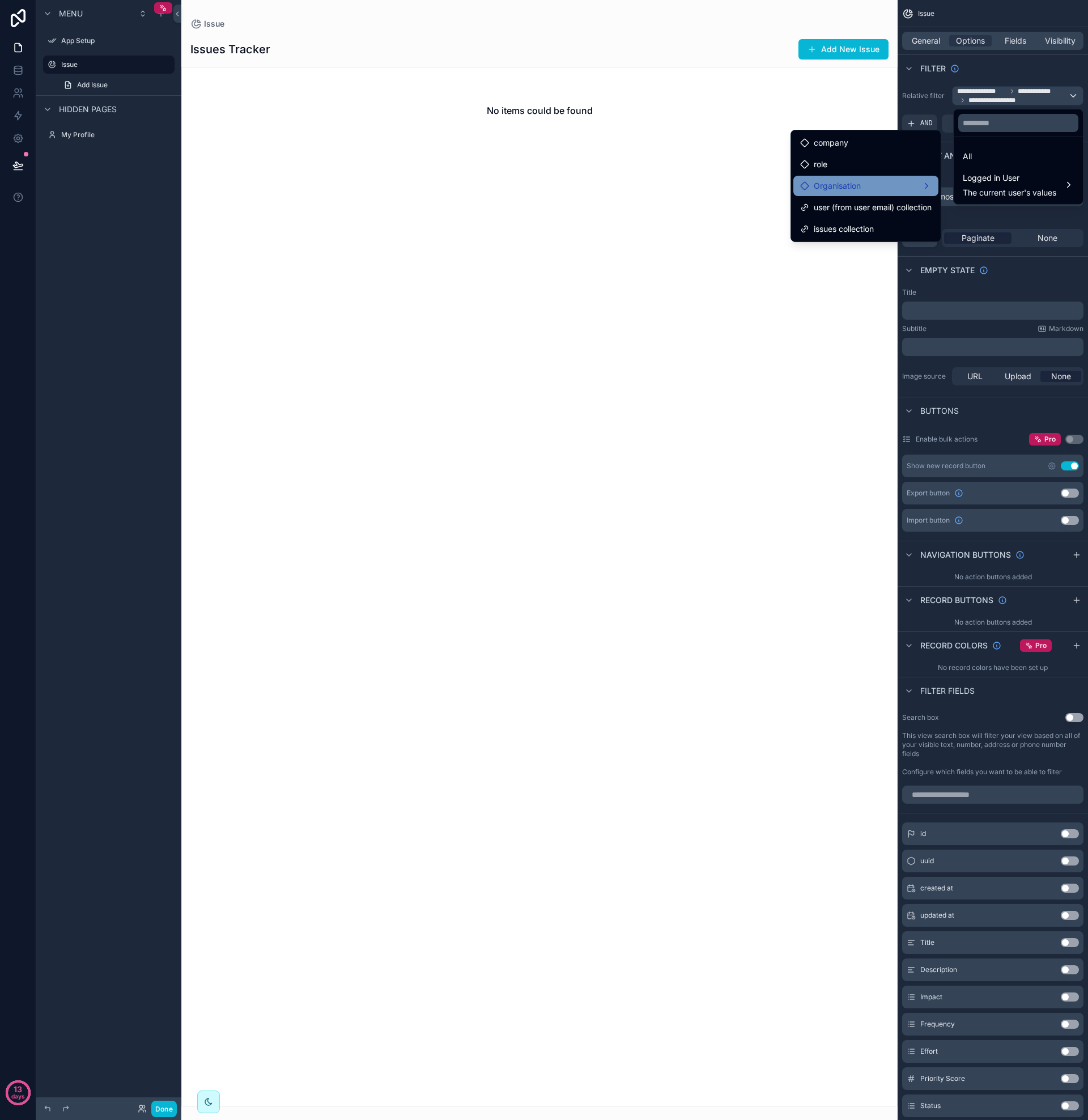
click at [855, 184] on span "Organisation" at bounding box center [837, 186] width 47 height 14
click at [860, 186] on div "Organisation" at bounding box center [866, 186] width 131 height 14
click at [1026, 96] on div "scrollable content" at bounding box center [544, 560] width 1088 height 1120
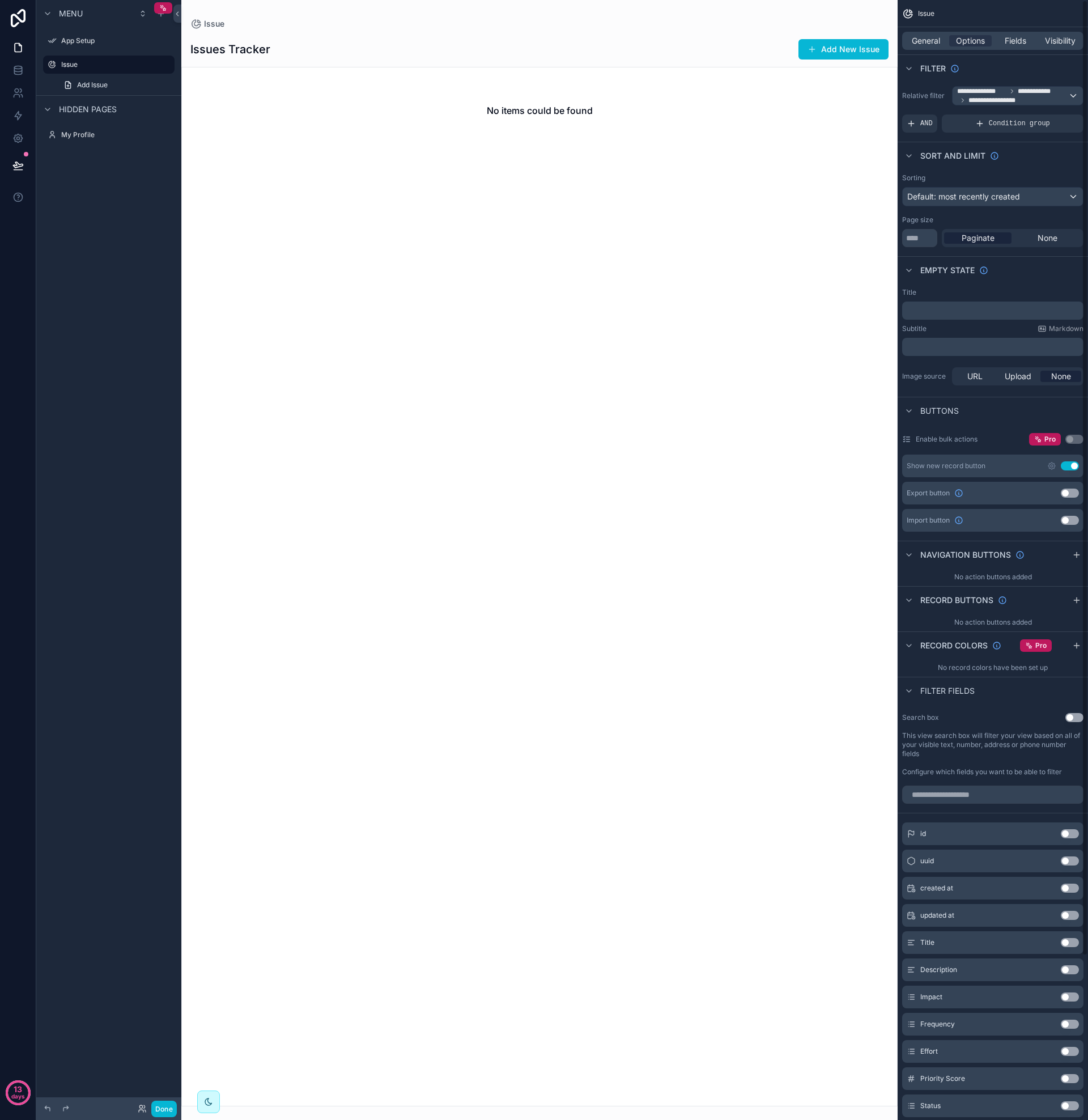
click at [1030, 96] on span "**********" at bounding box center [1038, 91] width 40 height 9
drag, startPoint x: 1028, startPoint y: 100, endPoint x: 984, endPoint y: 96, distance: 44.2
click at [984, 96] on div "scrollable content" at bounding box center [544, 560] width 1088 height 1120
click at [980, 94] on span "**********" at bounding box center [982, 91] width 50 height 9
click at [971, 93] on div "scrollable content" at bounding box center [544, 560] width 1088 height 1120
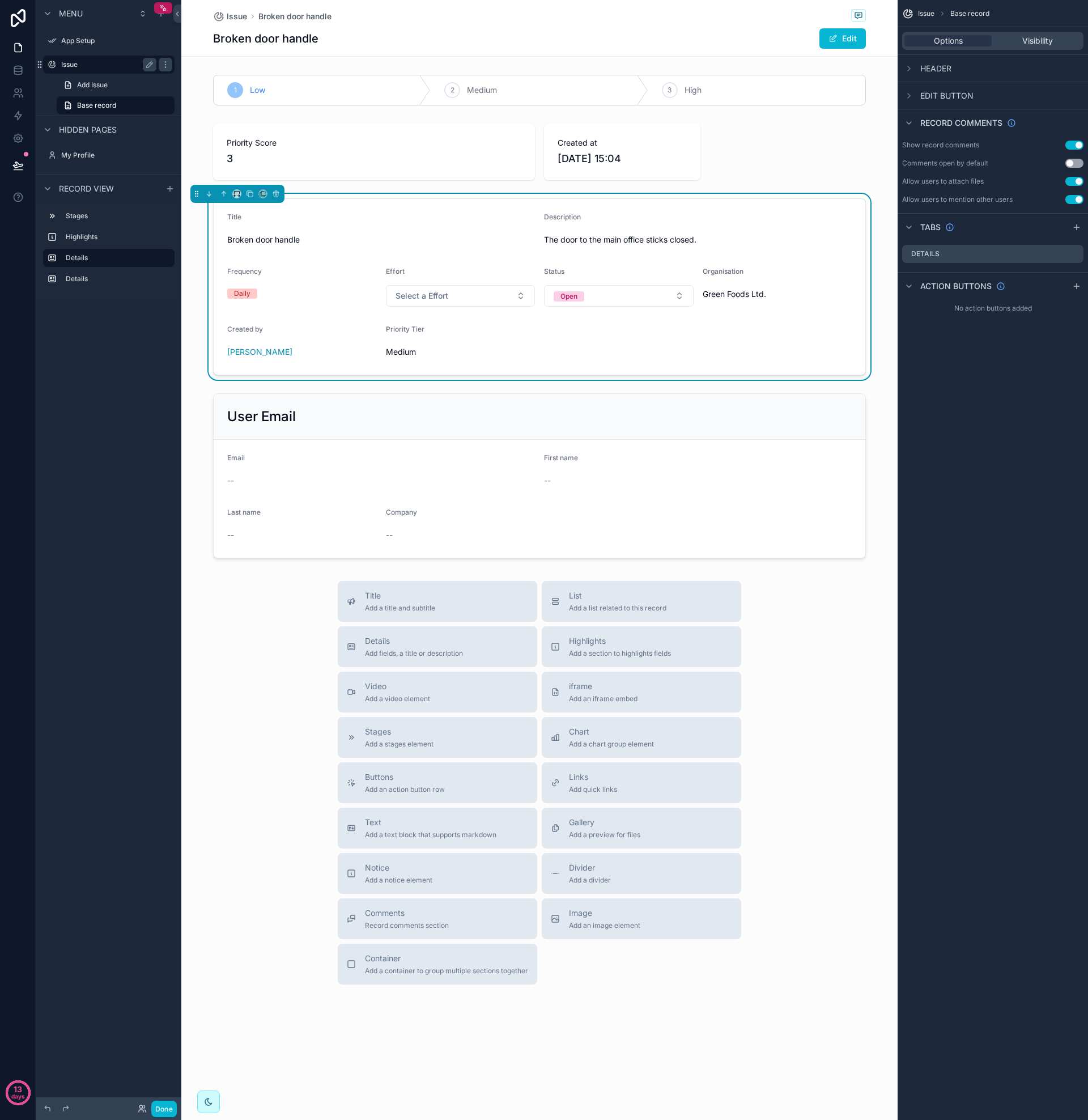
click at [81, 67] on label "Issue" at bounding box center [107, 64] width 91 height 9
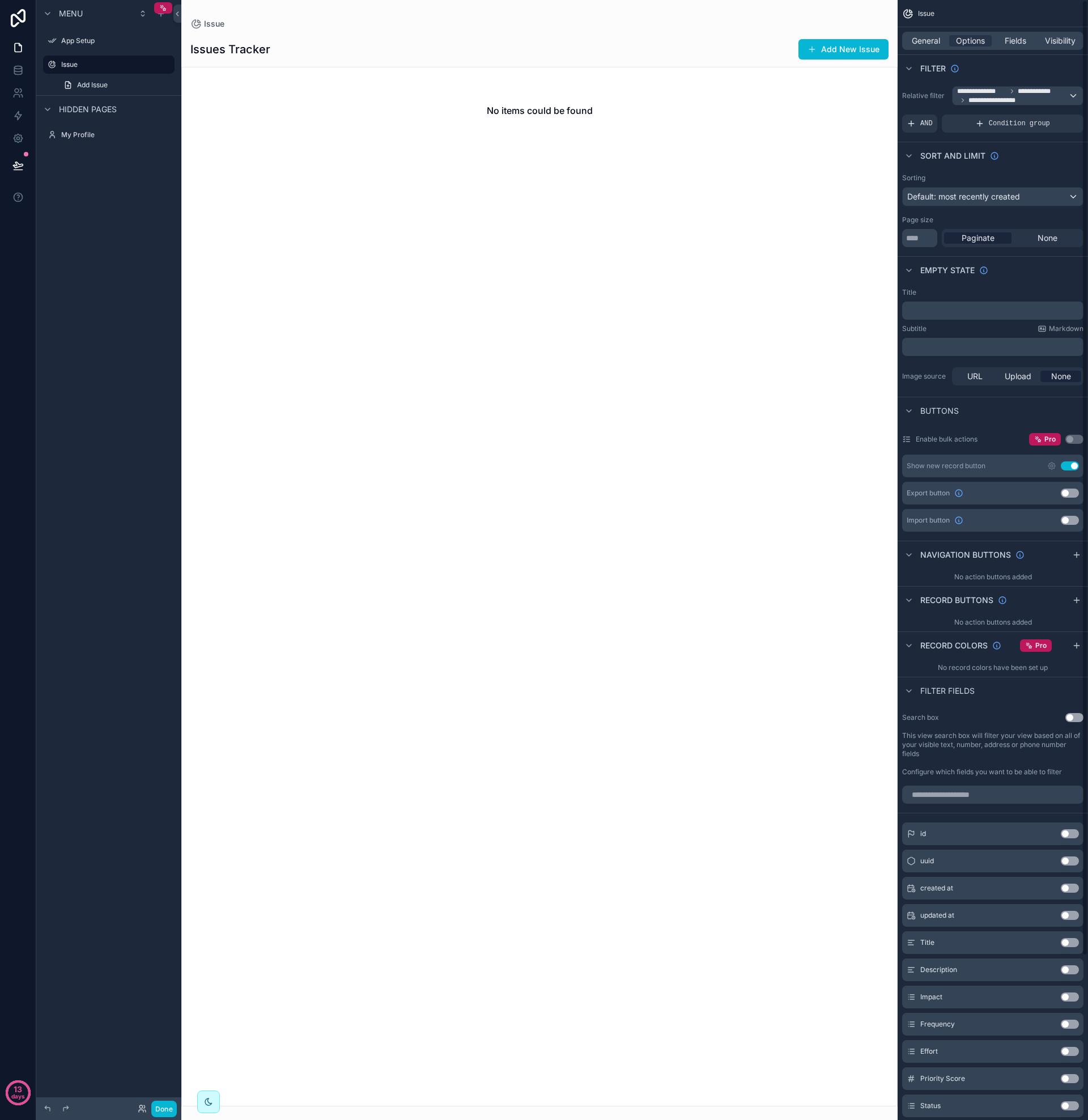
click at [977, 97] on span "**********" at bounding box center [995, 100] width 53 height 9
click at [976, 153] on div "All" at bounding box center [1018, 156] width 111 height 14
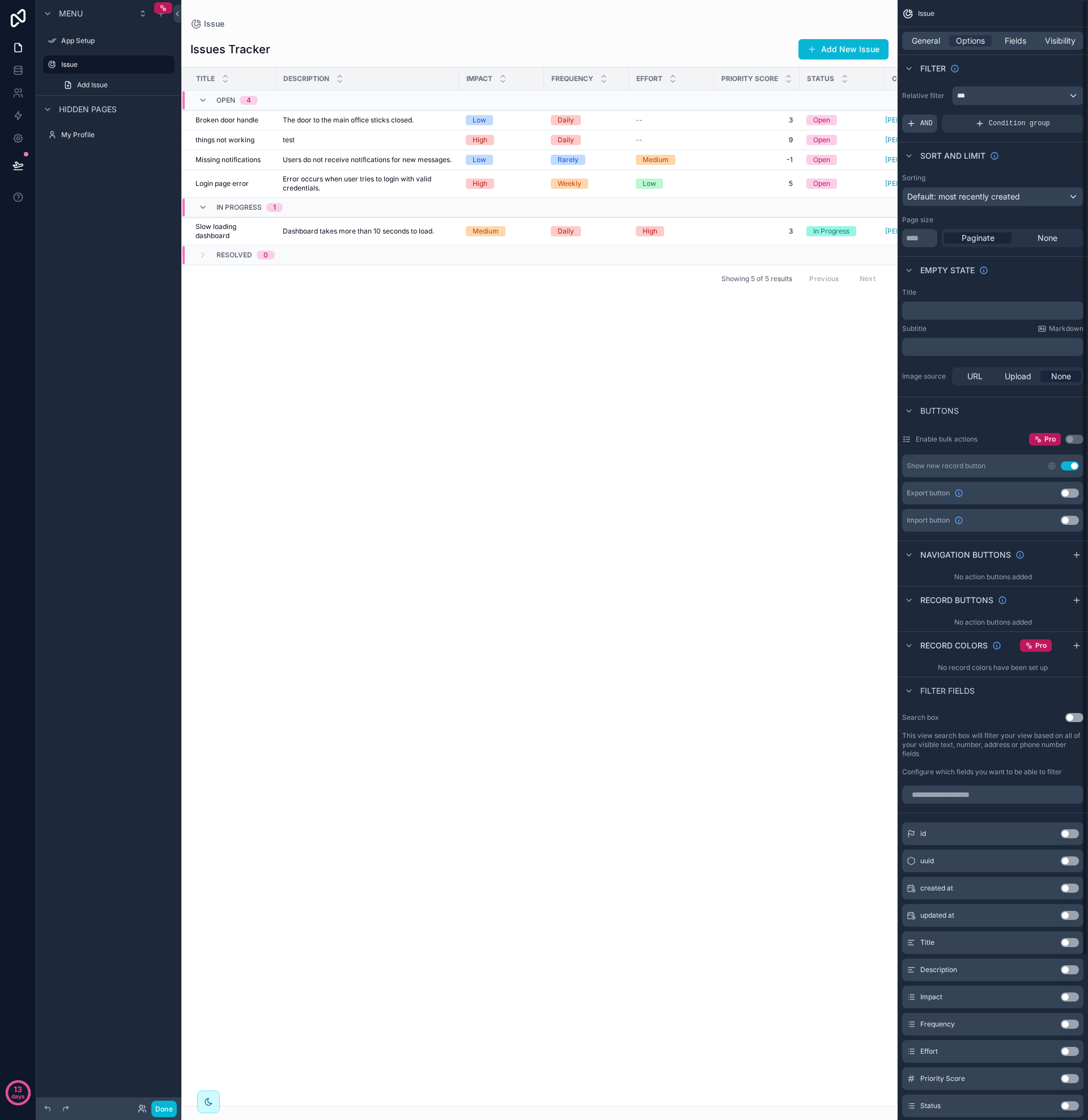
click at [916, 122] on div "AND" at bounding box center [920, 124] width 35 height 18
click at [1027, 129] on div "Add a filter" at bounding box center [992, 124] width 181 height 18
click at [1016, 126] on div "Add a filter" at bounding box center [992, 124] width 181 height 18
click at [1057, 115] on icon "scrollable content" at bounding box center [1055, 115] width 6 height 6
click at [818, 106] on div "Select a field" at bounding box center [792, 107] width 67 height 18
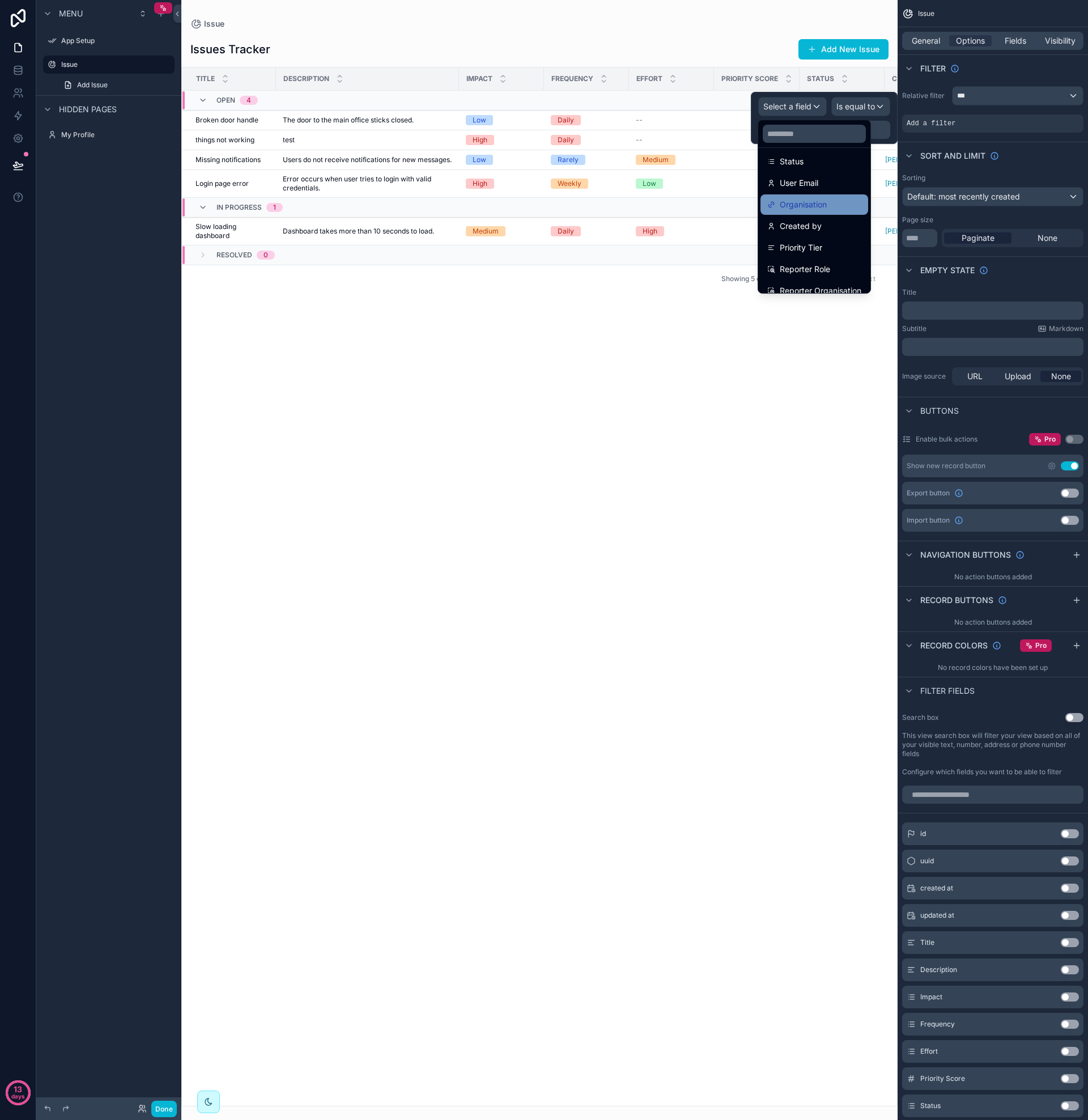
scroll to position [232, 0]
click at [818, 282] on span "Reporter Organisation" at bounding box center [821, 280] width 82 height 14
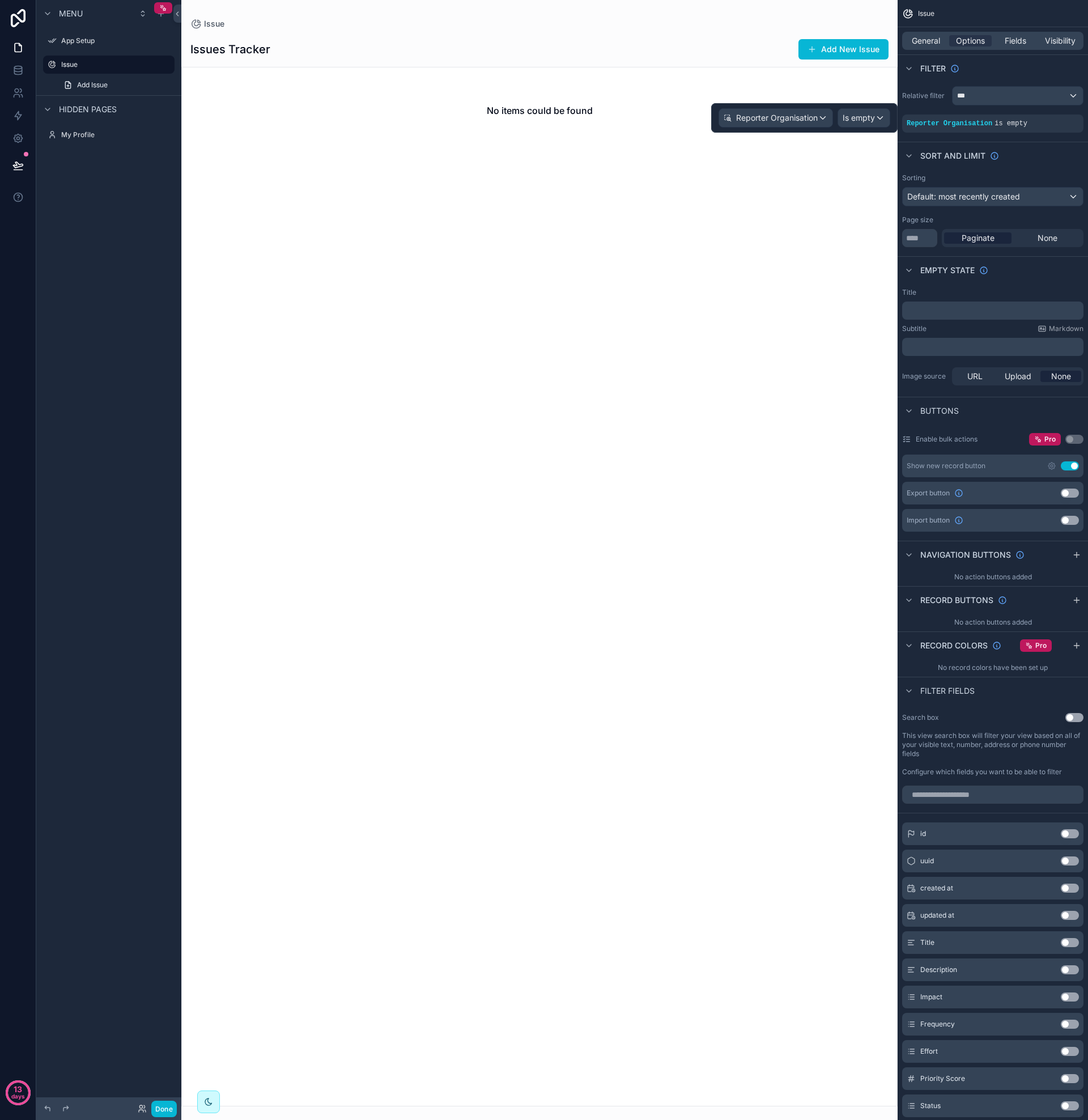
click at [875, 119] on span "Is empty" at bounding box center [858, 118] width 32 height 11
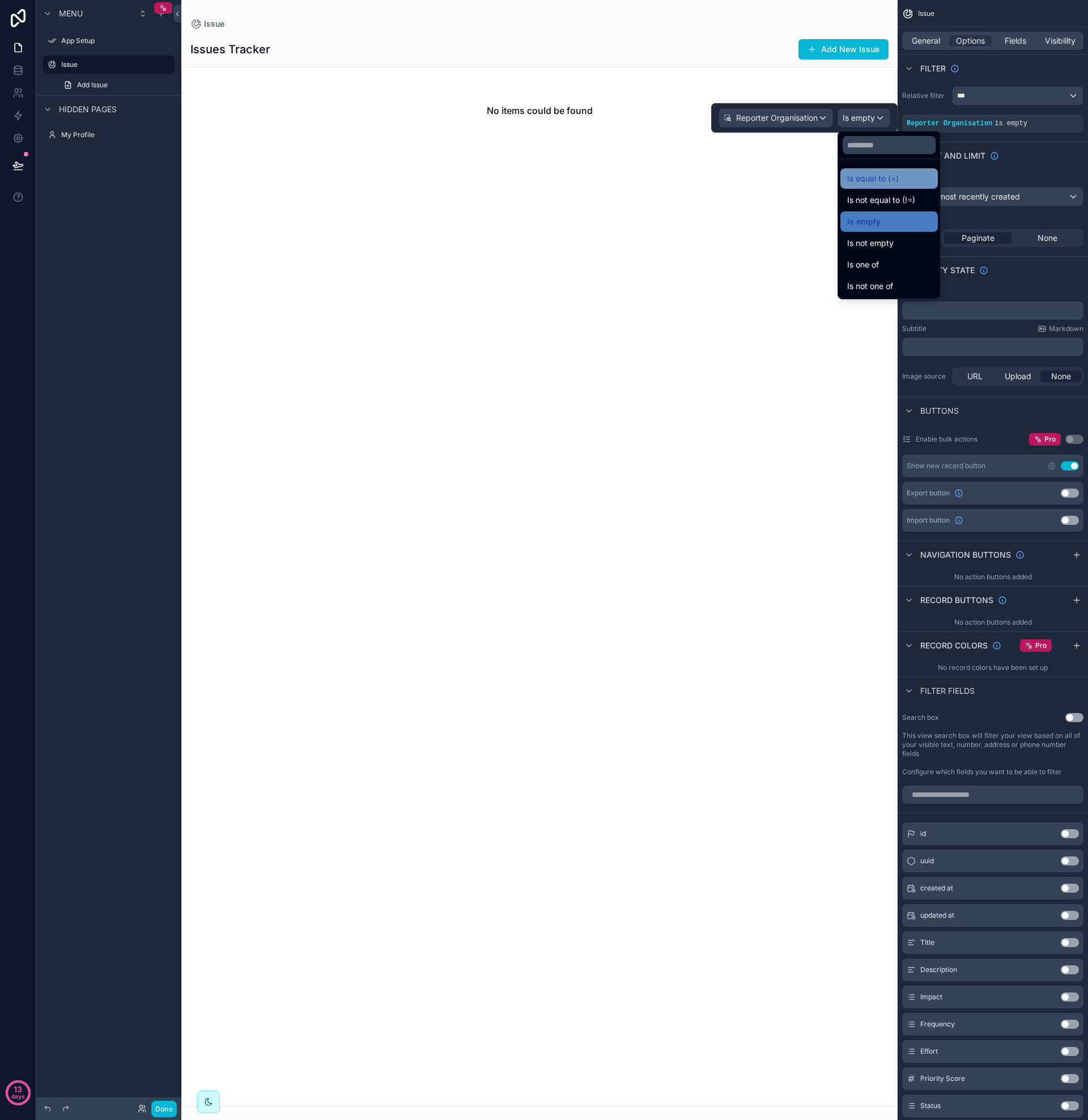
click at [889, 179] on span "Is equal to (=)" at bounding box center [873, 178] width 51 height 14
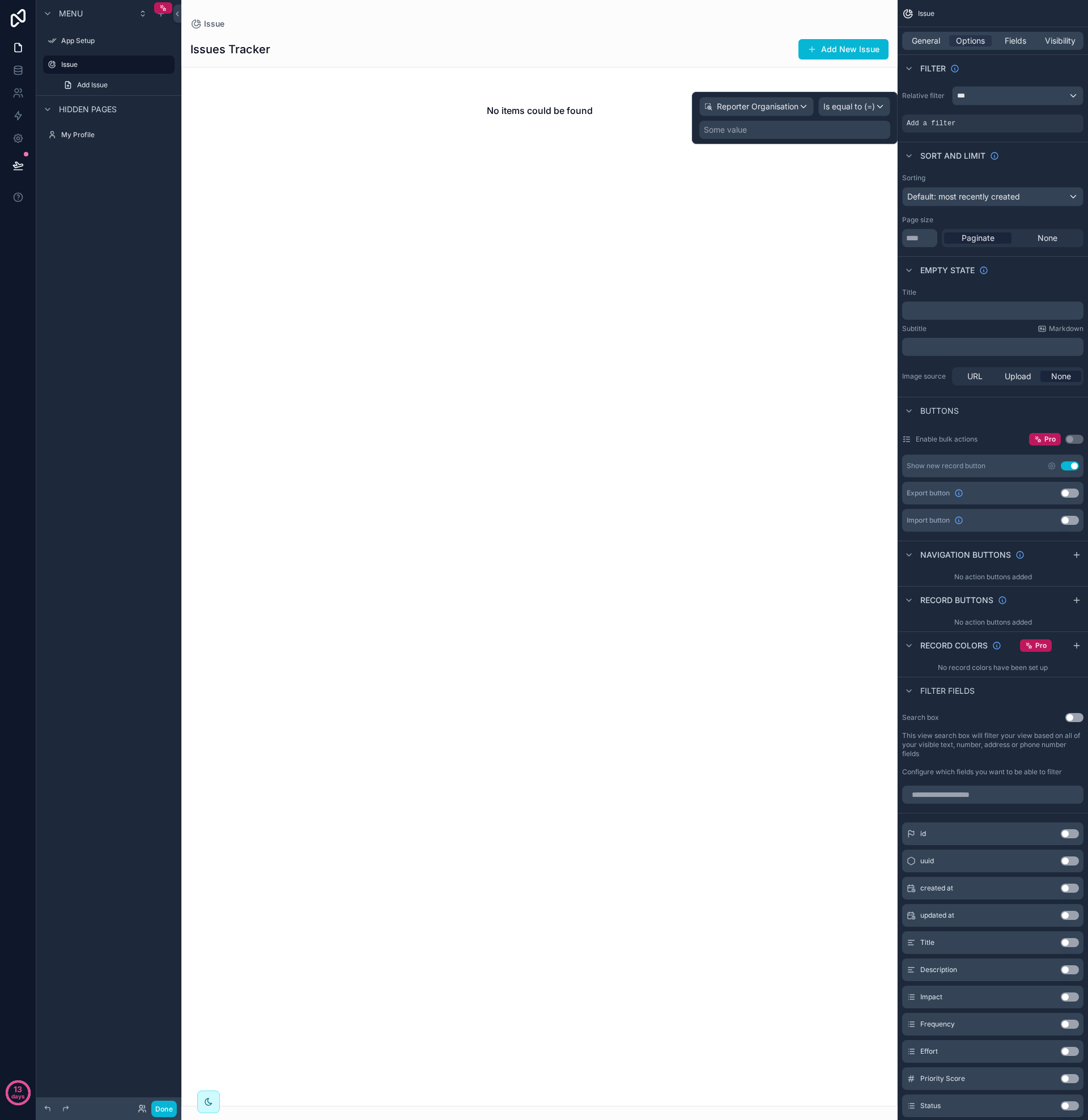
click at [785, 134] on div "Some value" at bounding box center [795, 130] width 191 height 18
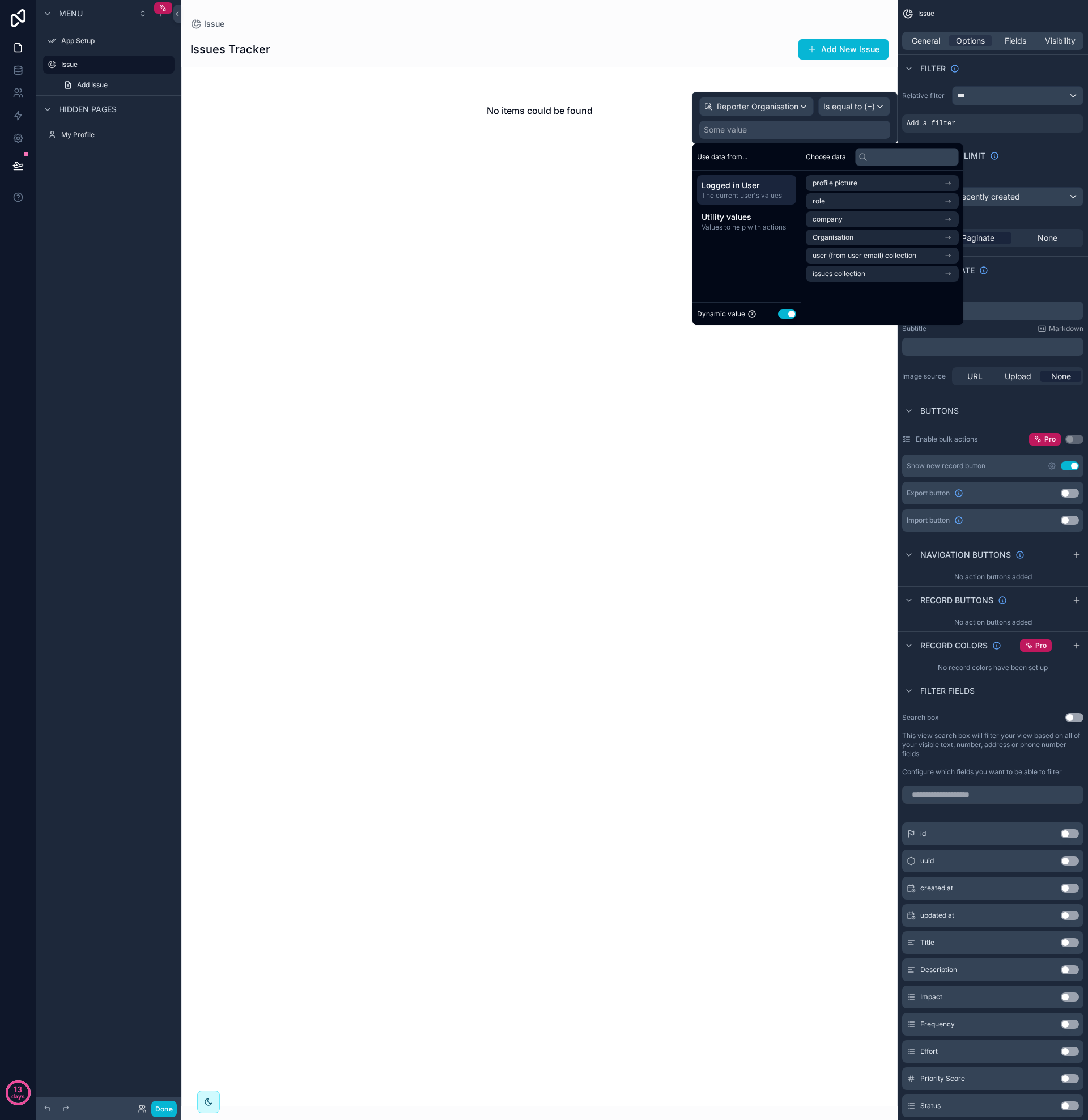
click at [769, 183] on span "Logged in User" at bounding box center [747, 186] width 90 height 11
click at [844, 236] on span "Organisation" at bounding box center [833, 238] width 40 height 9
click at [843, 205] on span "Organisation" at bounding box center [833, 203] width 40 height 9
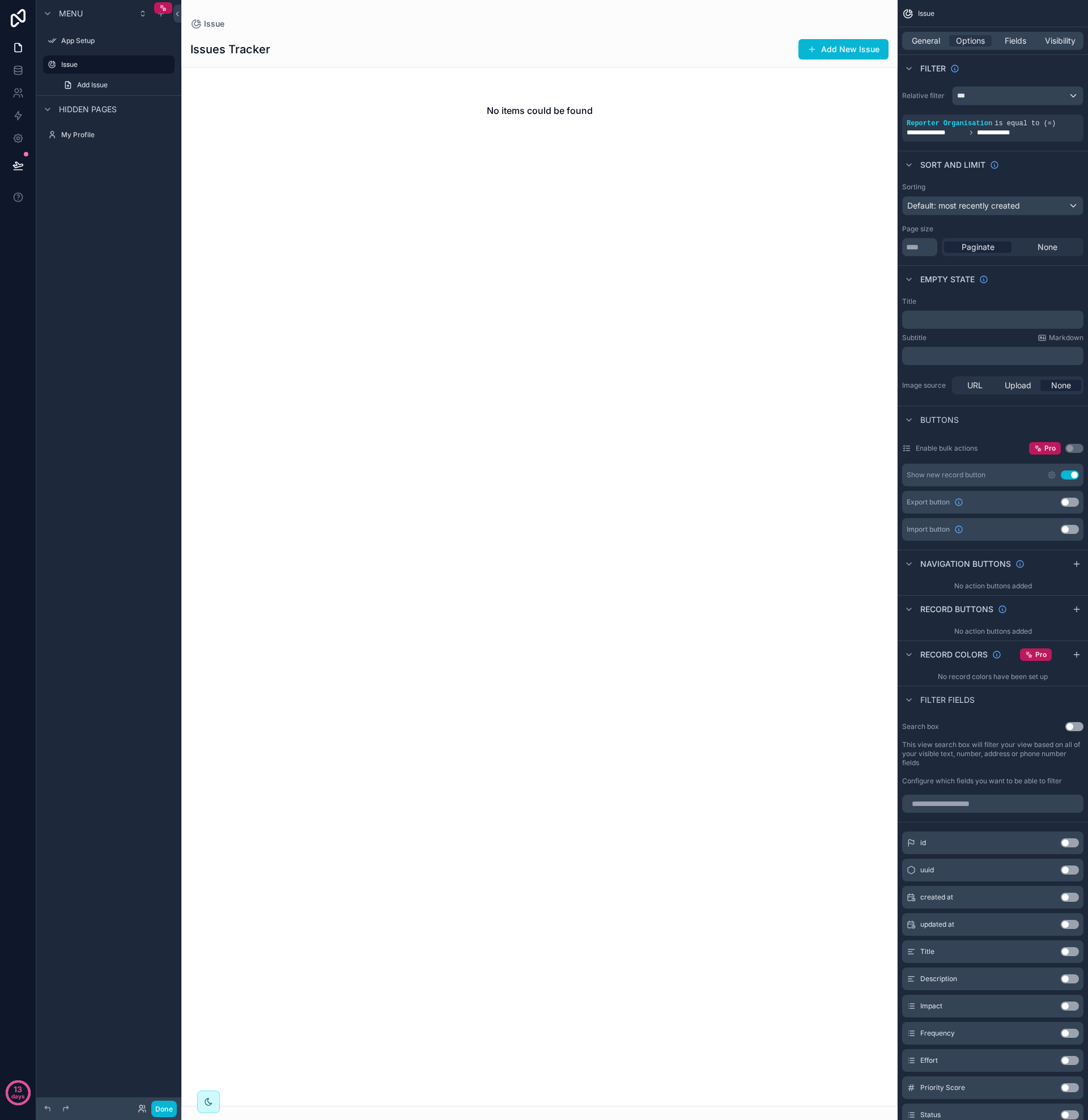
click at [672, 224] on div "No items could be found" at bounding box center [539, 586] width 717 height 1039
click at [18, 74] on icon at bounding box center [18, 70] width 11 height 11
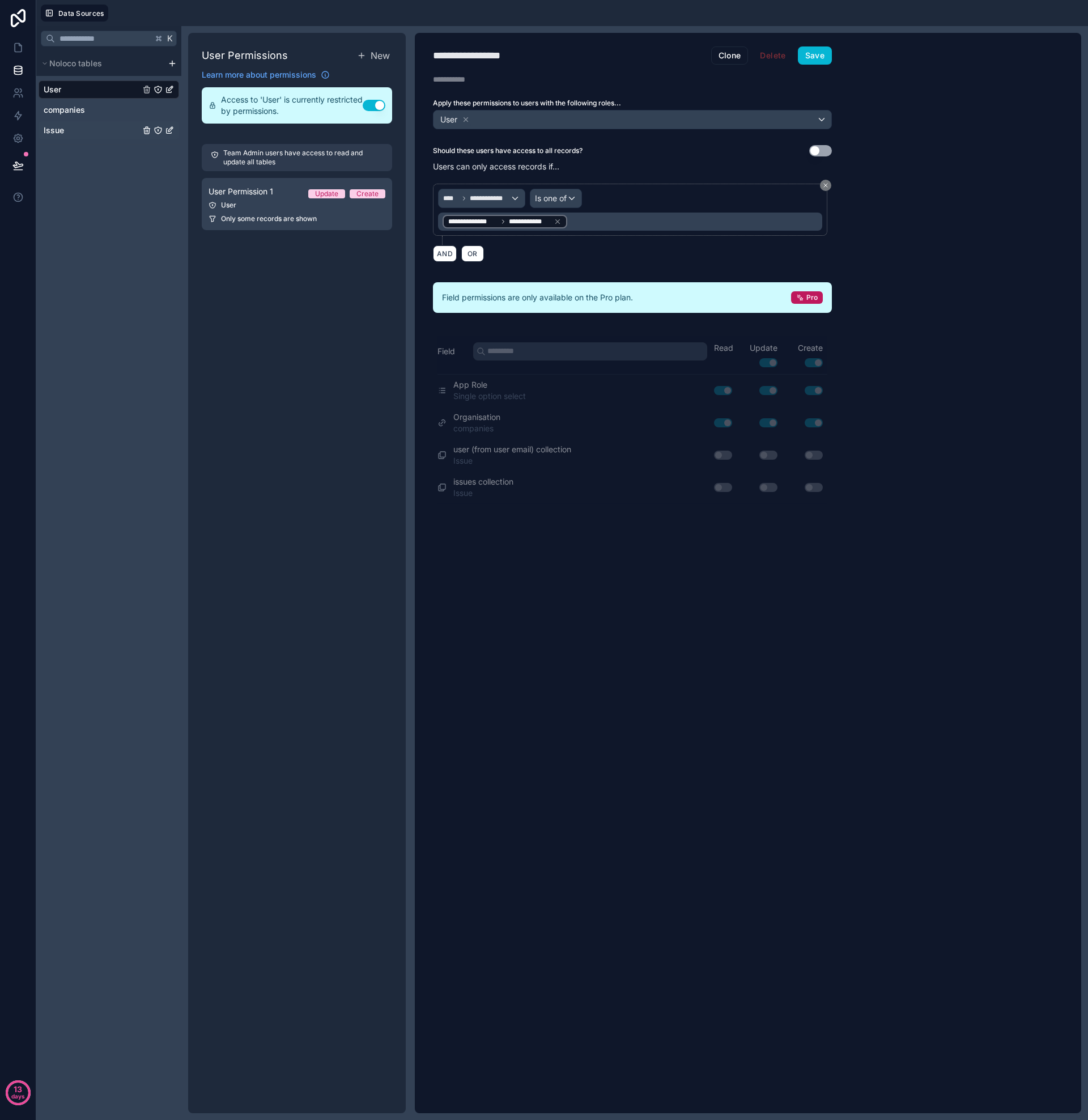
click at [70, 132] on link "Issue" at bounding box center [91, 130] width 96 height 11
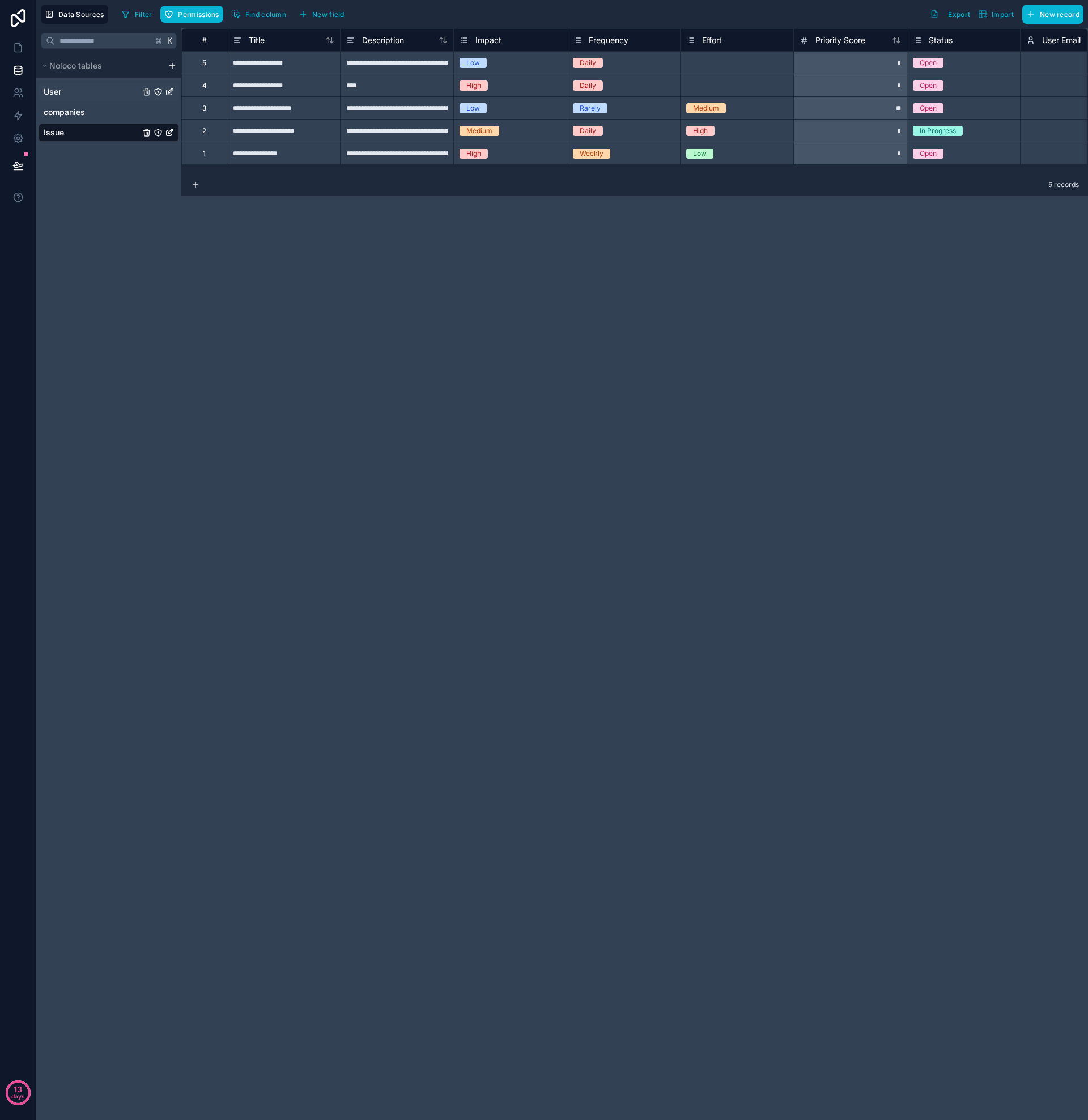
click at [74, 91] on link "User" at bounding box center [91, 92] width 96 height 11
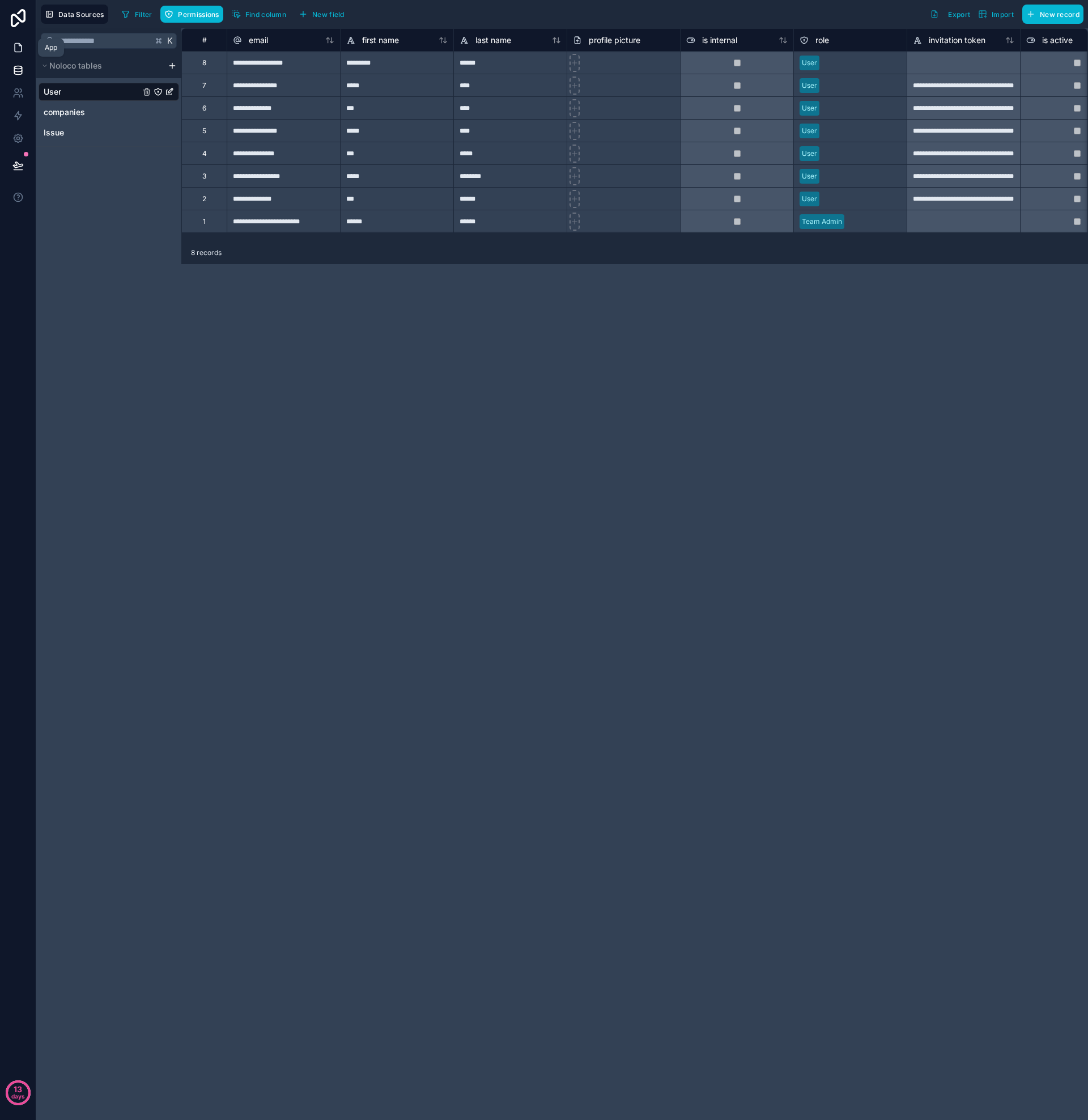
click at [17, 48] on icon at bounding box center [18, 48] width 11 height 11
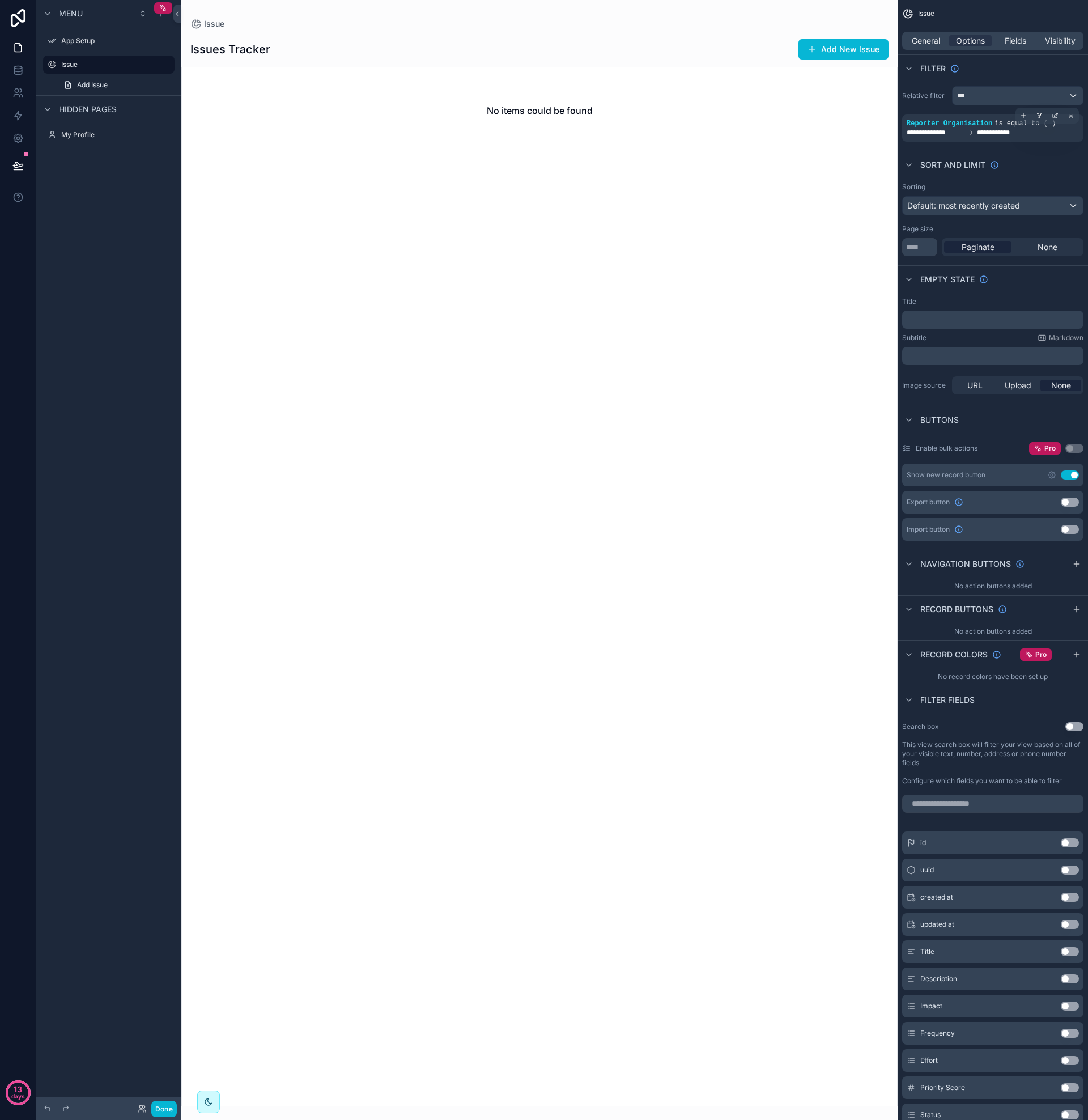
click at [975, 127] on span "Reporter Organisation" at bounding box center [949, 123] width 85 height 8
click at [1056, 115] on icon "scrollable content" at bounding box center [1055, 115] width 6 height 6
click at [801, 110] on div "Reporter Organisation" at bounding box center [756, 111] width 113 height 18
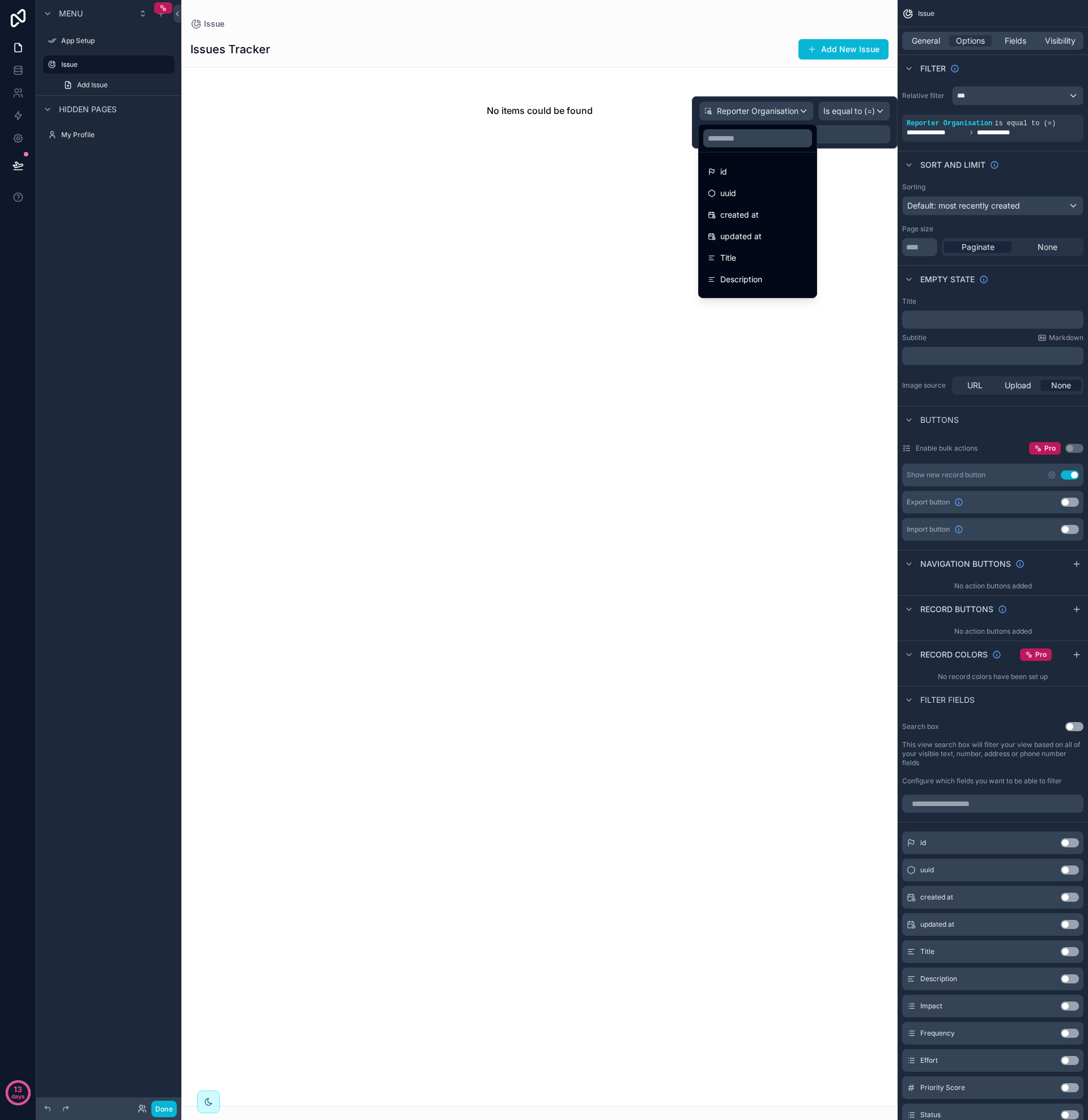
click at [816, 112] on div at bounding box center [795, 122] width 206 height 52
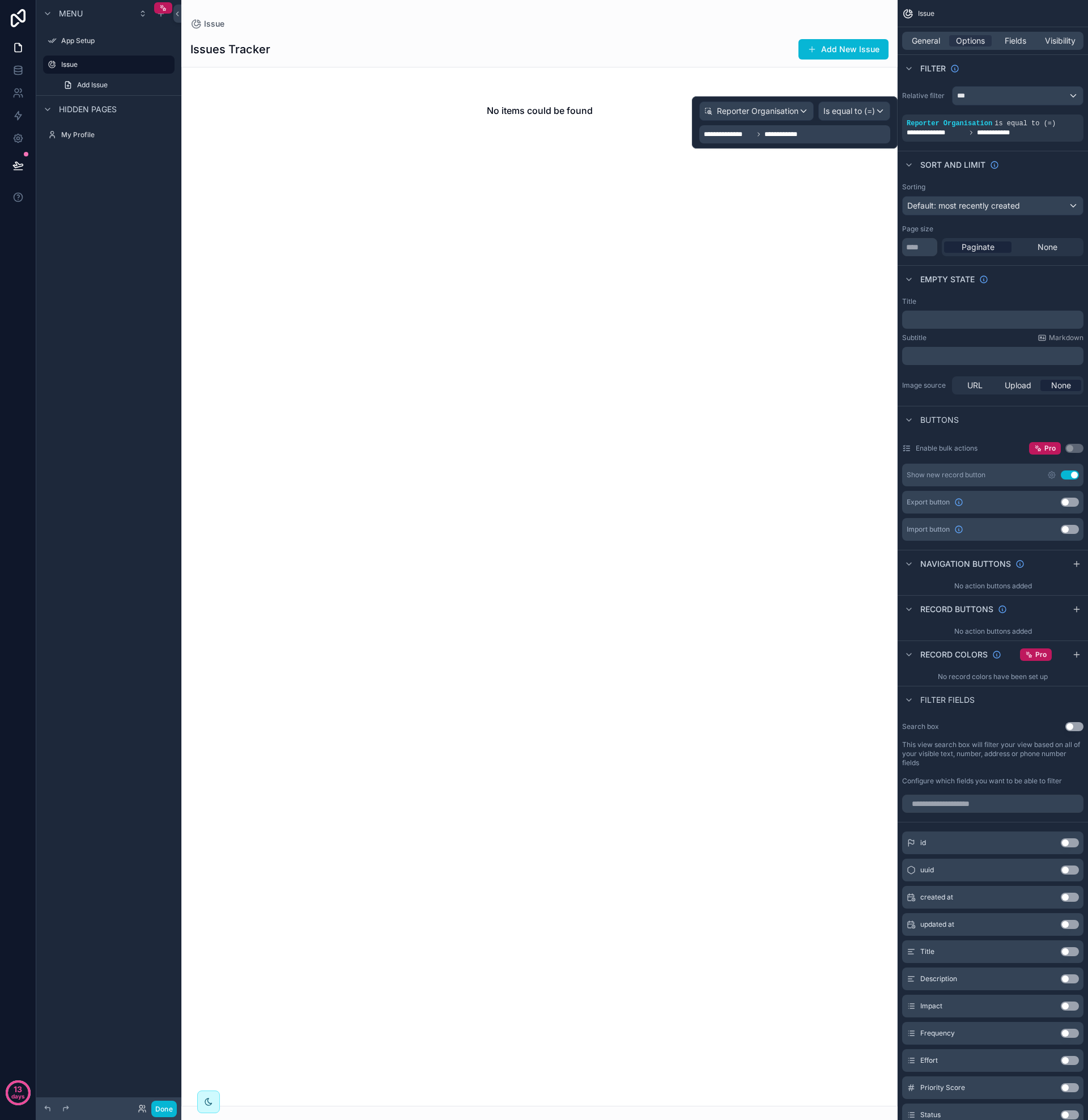
click at [713, 184] on div "No items could be found" at bounding box center [539, 586] width 717 height 1039
click at [830, 50] on button "Add New Issue" at bounding box center [844, 50] width 90 height 20
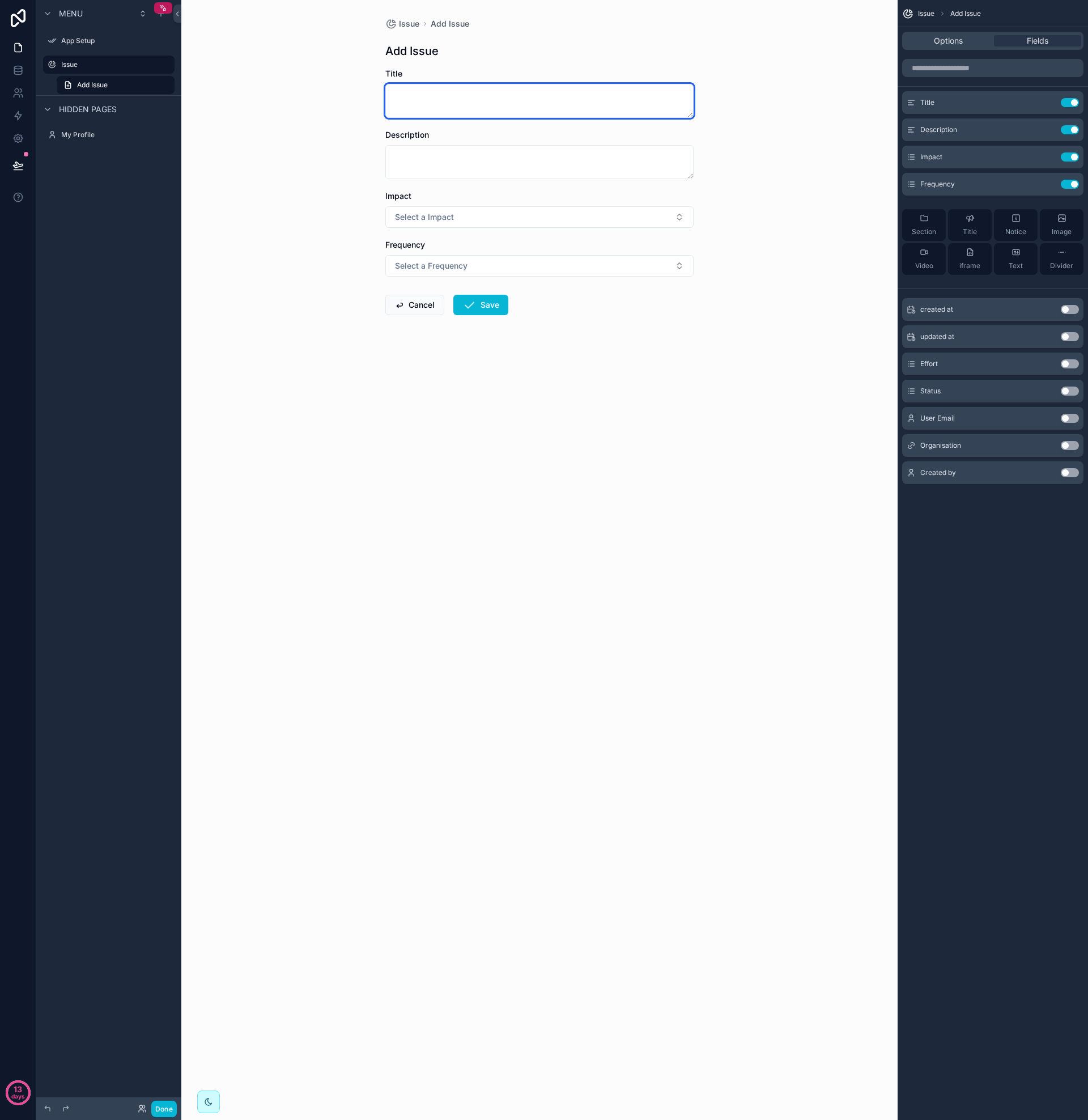
click at [449, 100] on textarea "scrollable content" at bounding box center [539, 100] width 309 height 34
type textarea "******"
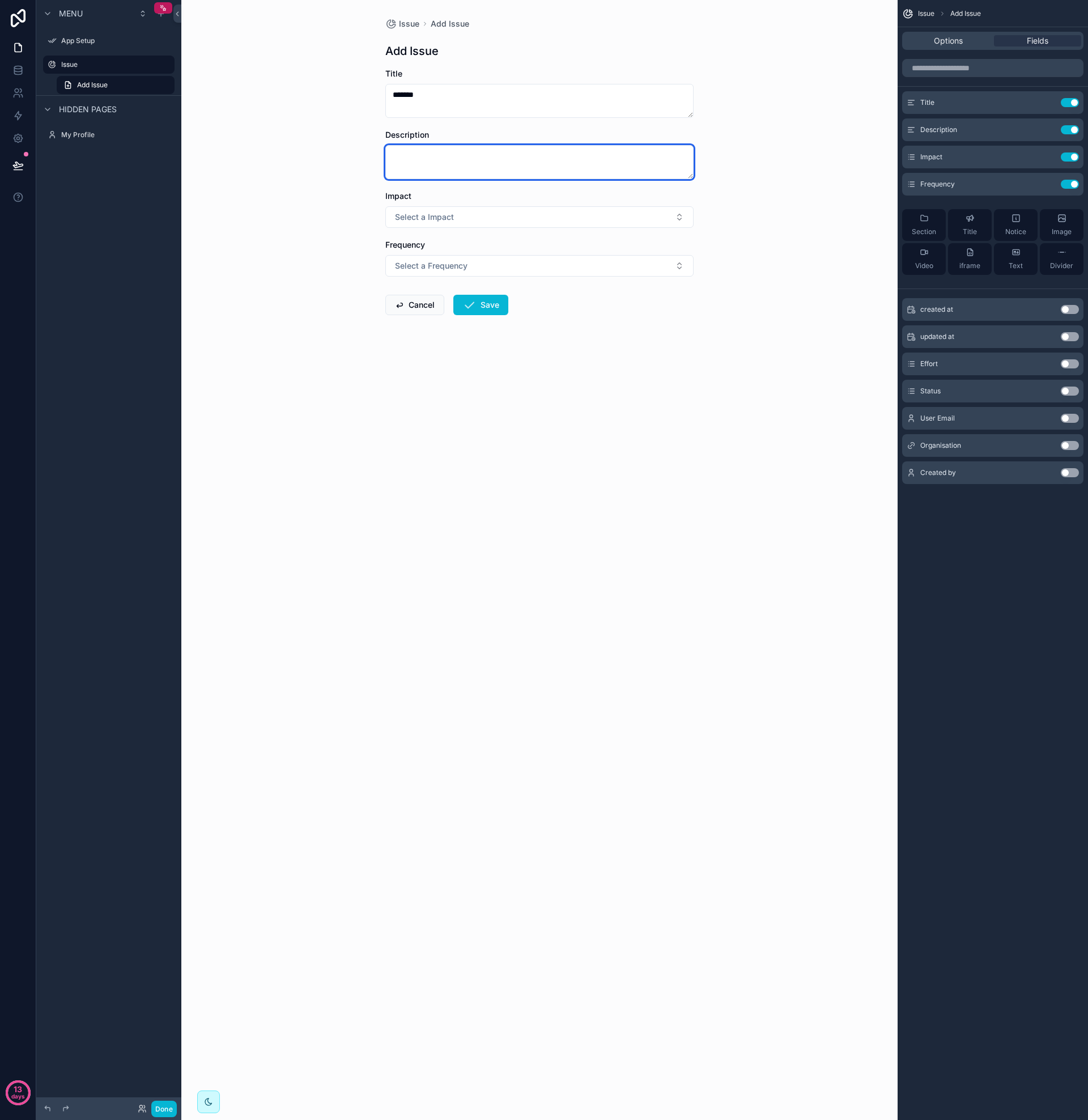
click at [407, 159] on textarea "scrollable content" at bounding box center [539, 162] width 309 height 34
type textarea "**********"
click at [428, 216] on span "Select a Impact" at bounding box center [425, 217] width 59 height 11
click at [414, 296] on span "High" at bounding box center [406, 296] width 28 height 10
click at [431, 262] on span "Select a Frequency" at bounding box center [431, 266] width 73 height 11
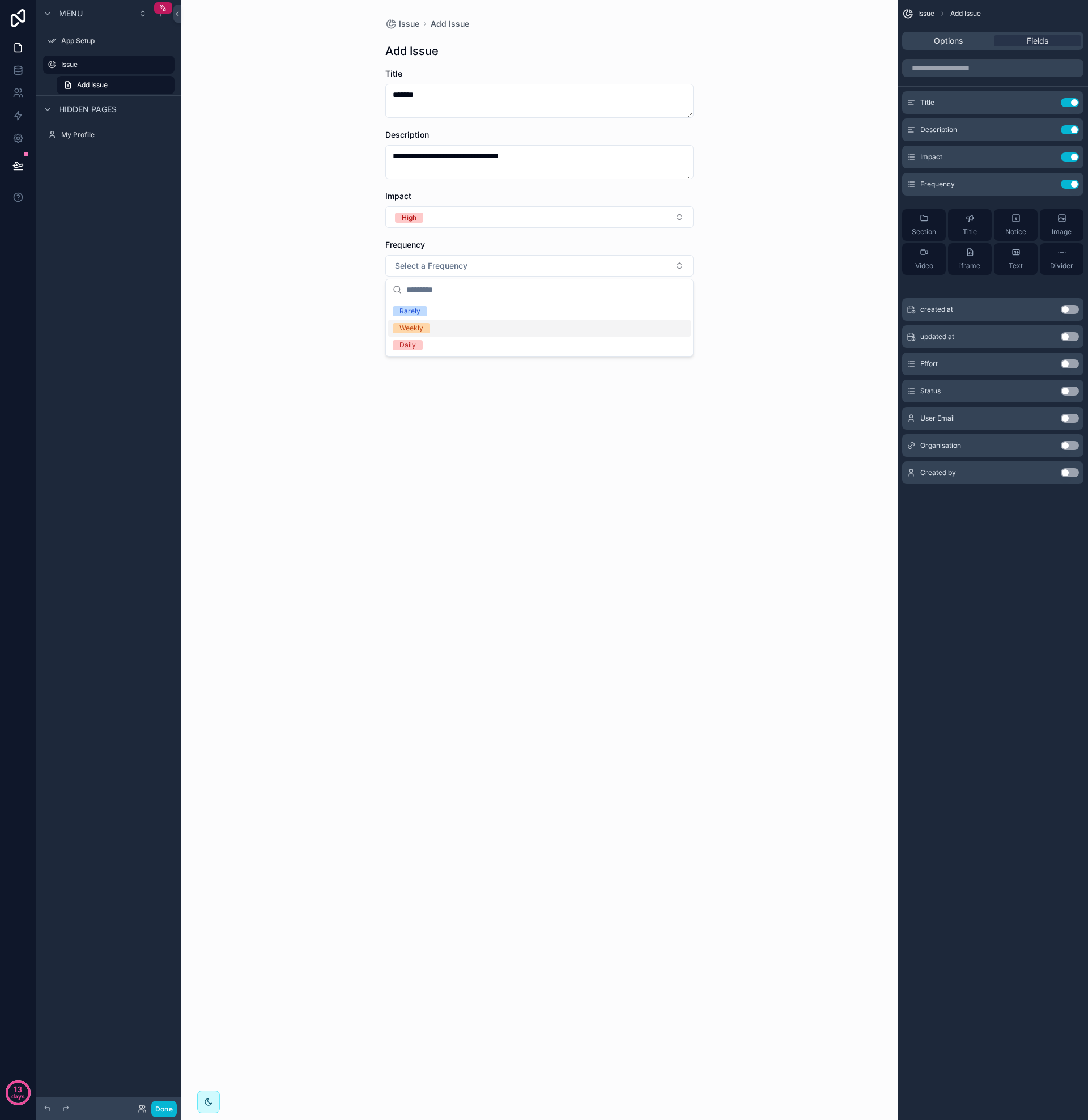
click at [420, 327] on div "Weekly" at bounding box center [412, 328] width 24 height 10
click at [487, 298] on button "Save" at bounding box center [481, 305] width 55 height 20
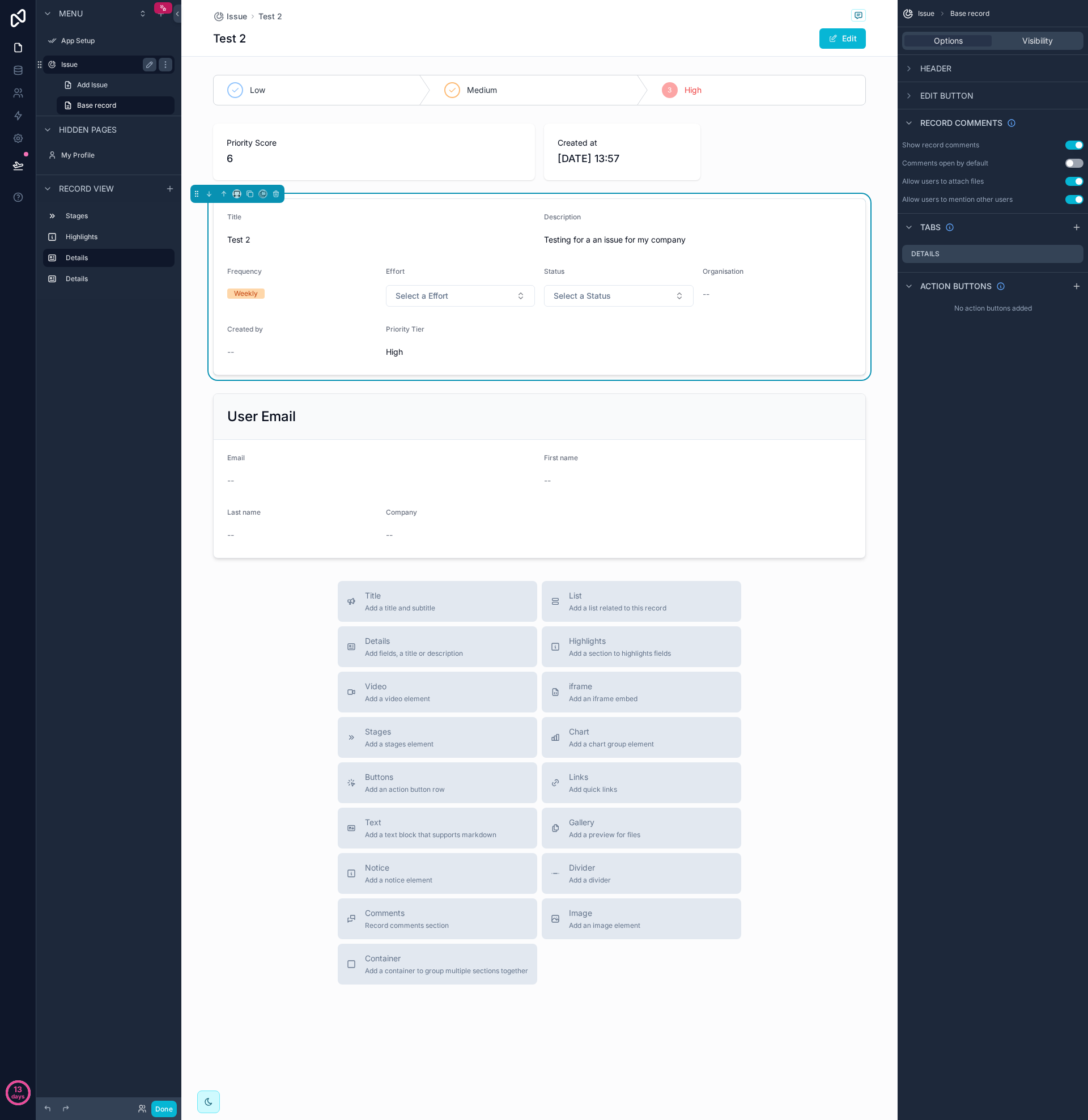
click at [100, 64] on label "Issue" at bounding box center [107, 64] width 91 height 9
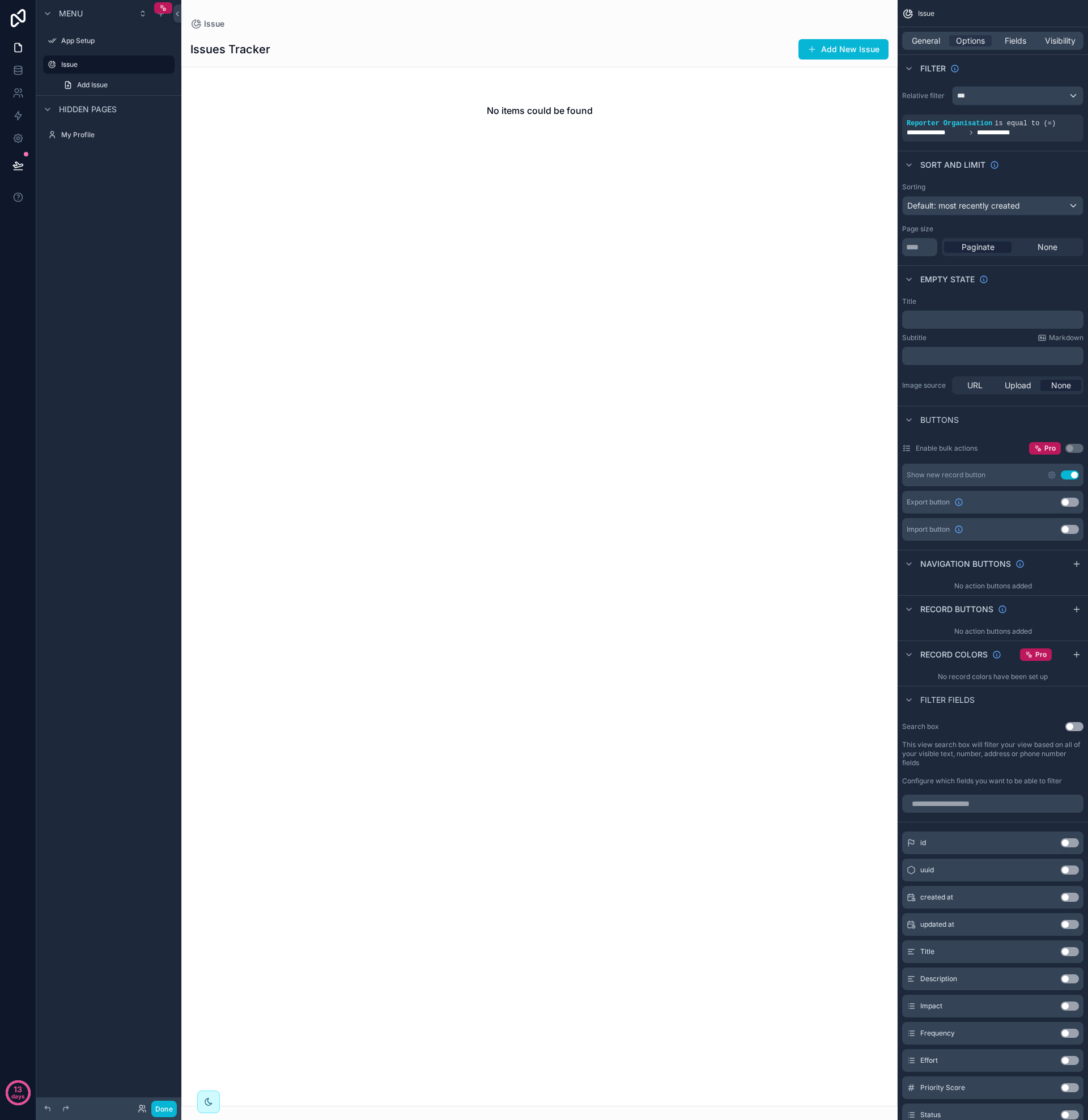
click at [641, 218] on div "No items could be found" at bounding box center [539, 586] width 717 height 1039
click at [994, 134] on span "**********" at bounding box center [1002, 132] width 51 height 9
click at [1057, 116] on icon "scrollable content" at bounding box center [1055, 115] width 6 height 6
click at [19, 72] on icon at bounding box center [17, 69] width 7 height 5
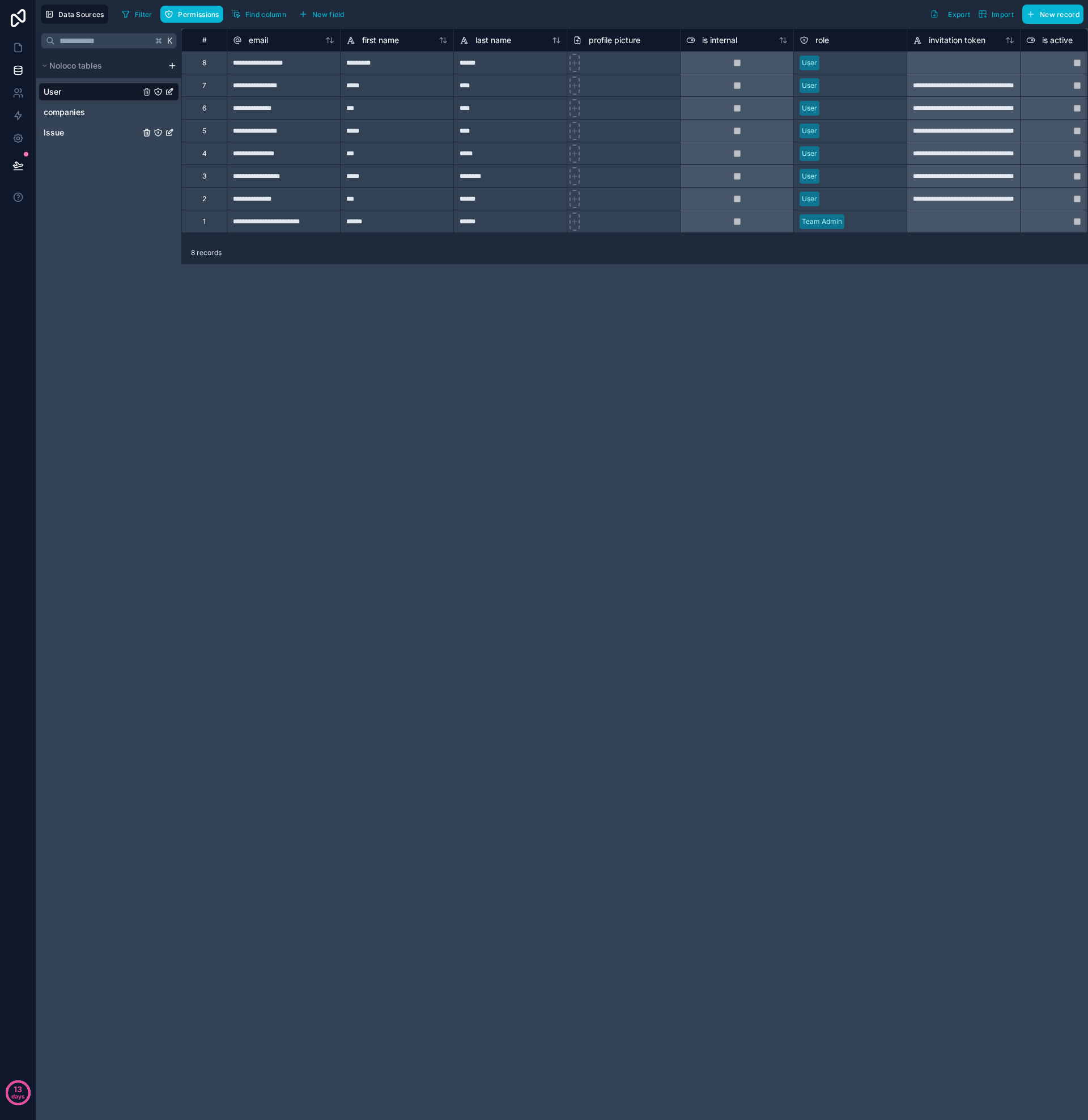
click at [74, 134] on link "Issue" at bounding box center [91, 132] width 96 height 11
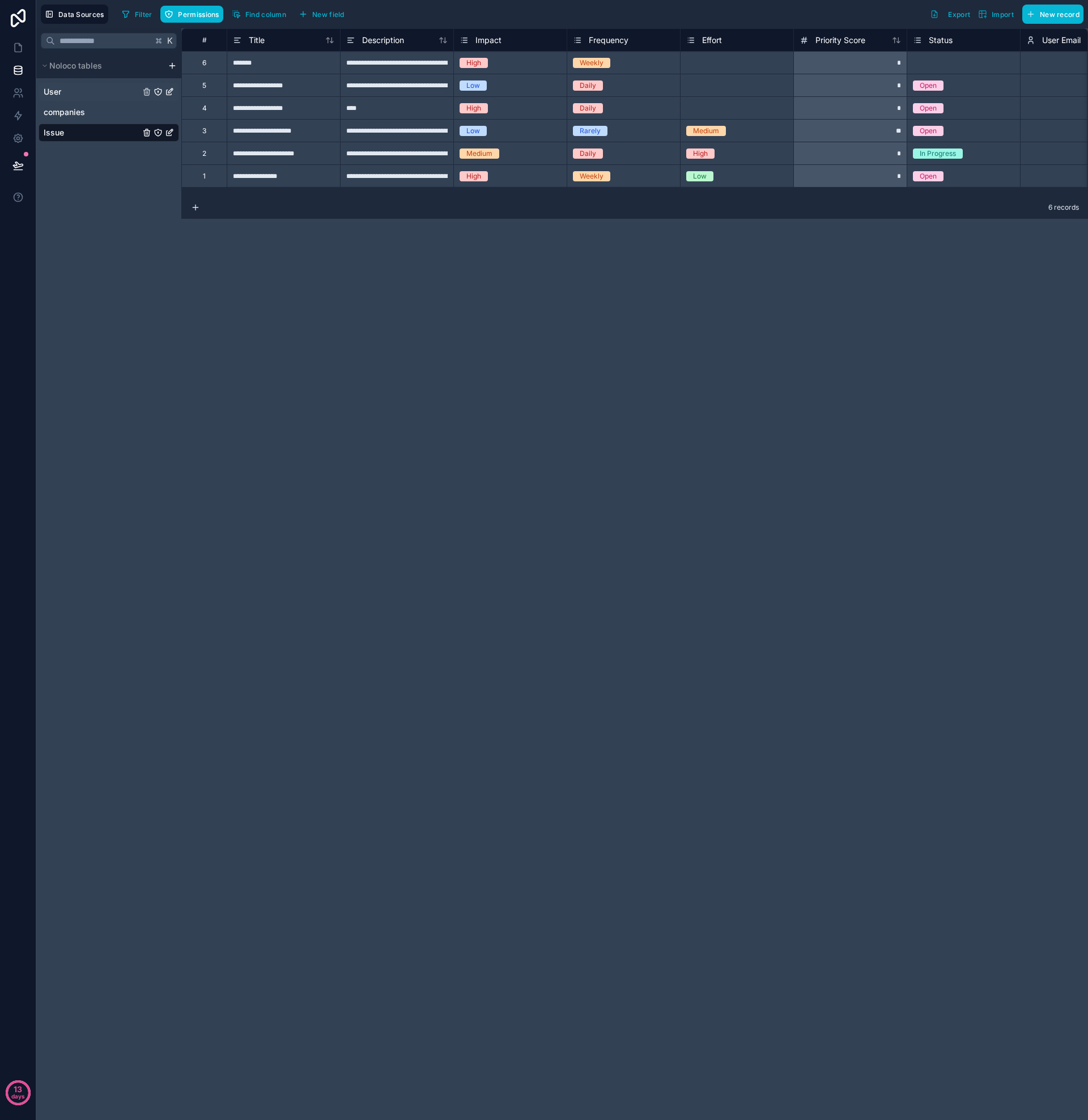
click at [62, 88] on link "User" at bounding box center [91, 92] width 96 height 11
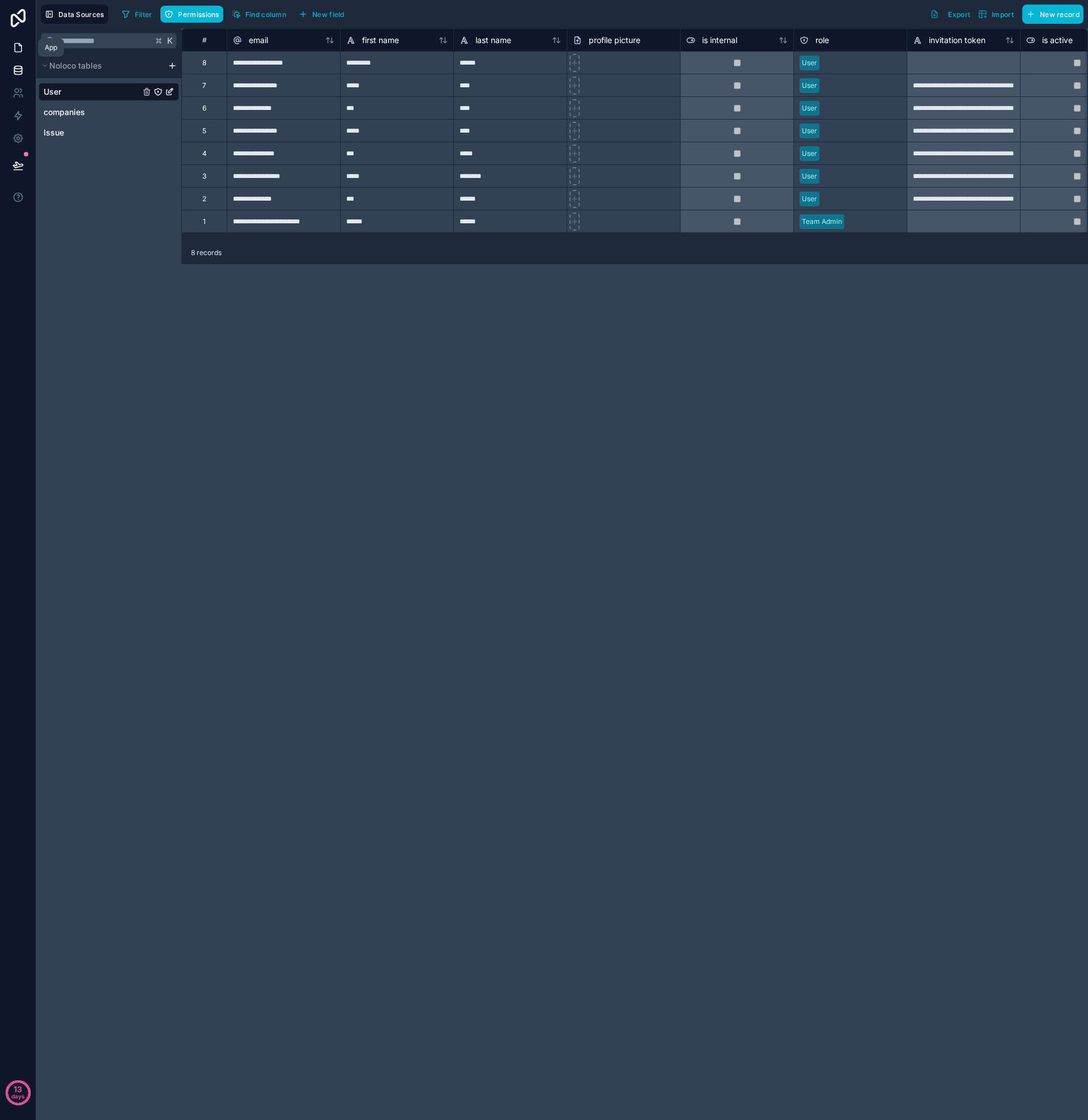
click at [20, 49] on icon at bounding box center [18, 48] width 11 height 11
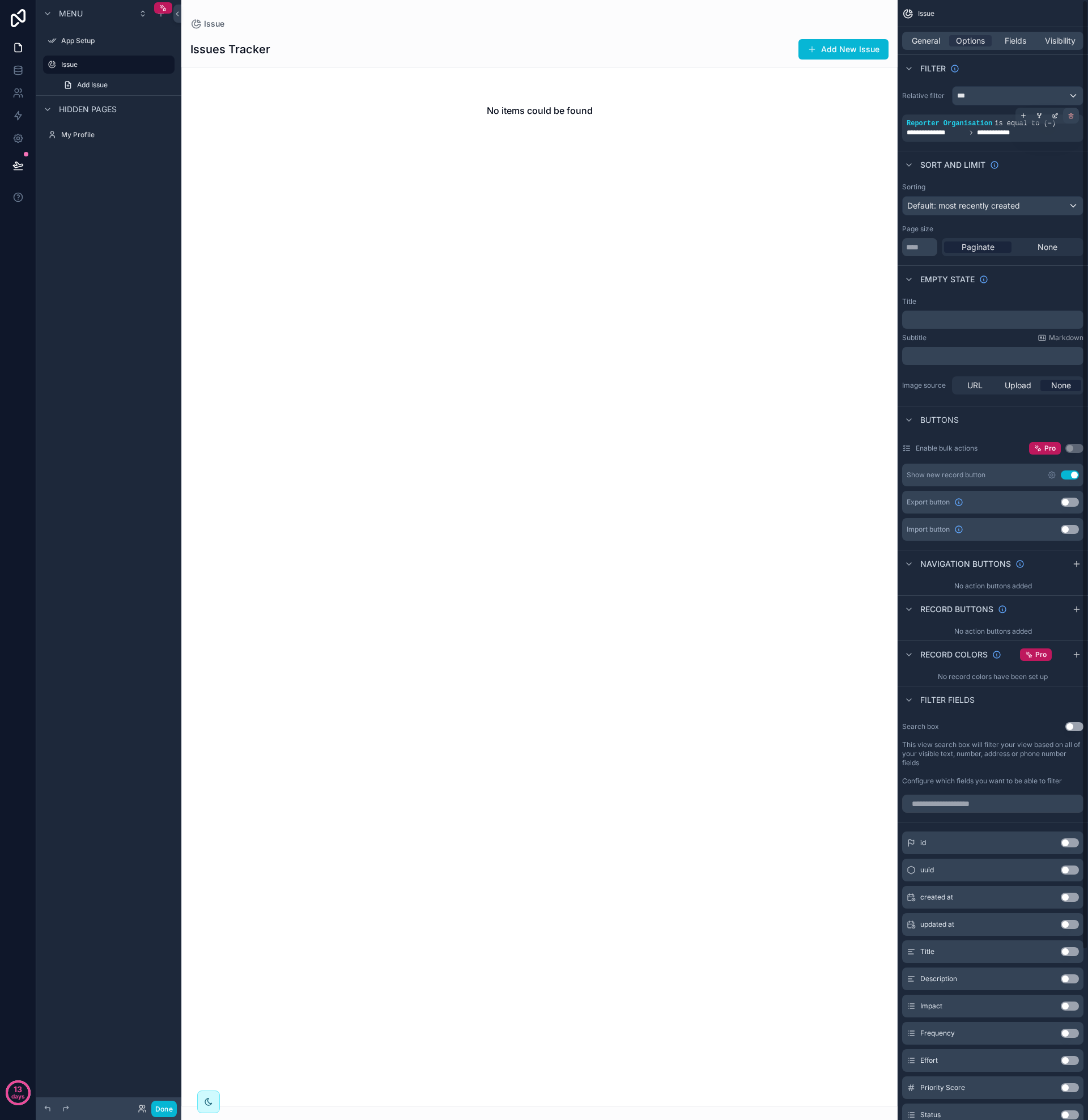
click at [1074, 116] on div "scrollable content" at bounding box center [1071, 115] width 16 height 16
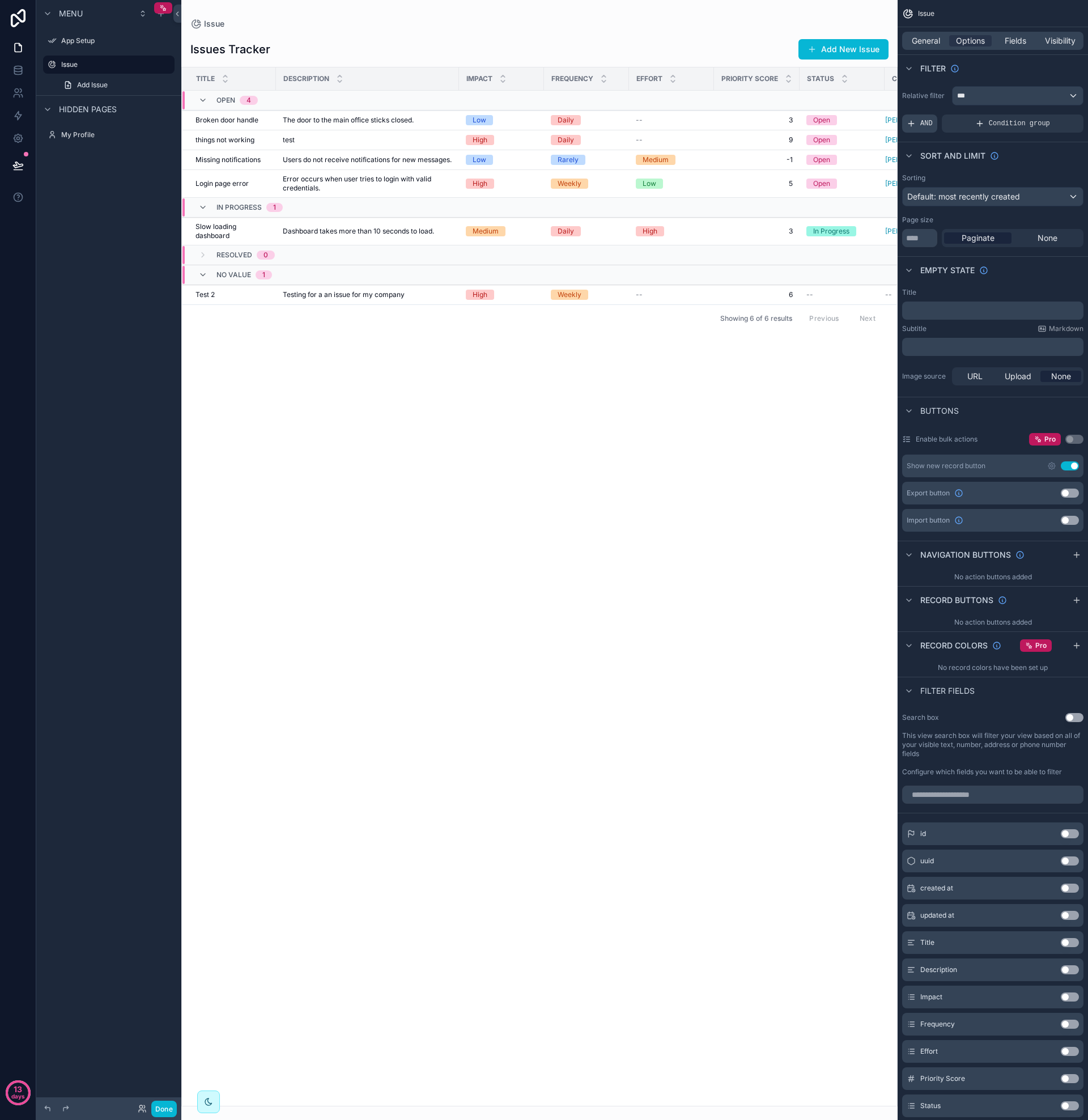
click at [912, 123] on icon "scrollable content" at bounding box center [912, 123] width 6 height 0
click at [1057, 116] on icon "scrollable content" at bounding box center [1055, 115] width 6 height 6
click at [819, 106] on div "Select a field" at bounding box center [792, 107] width 67 height 18
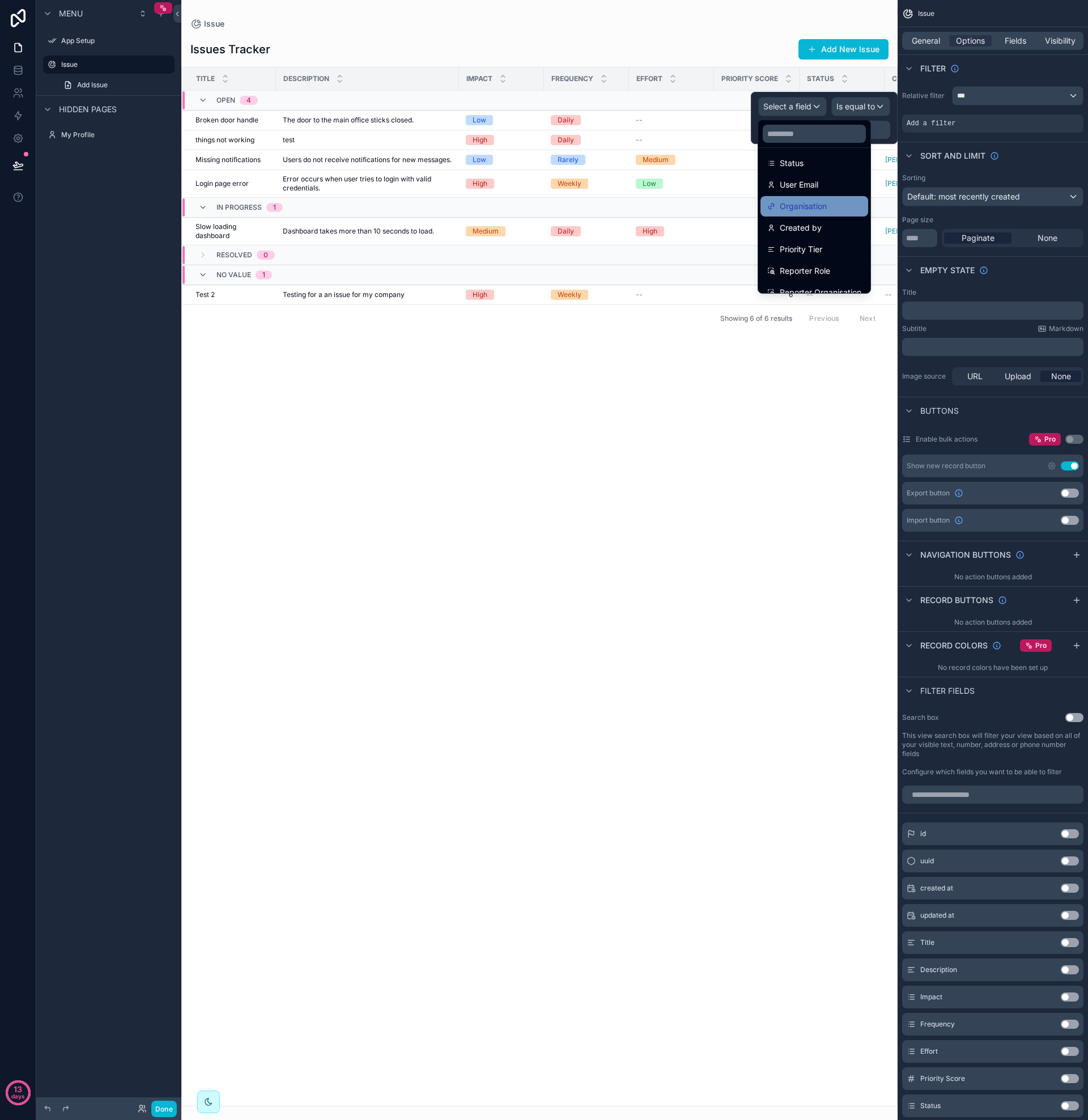
scroll to position [232, 0]
click at [801, 195] on span "Organisation" at bounding box center [803, 194] width 47 height 14
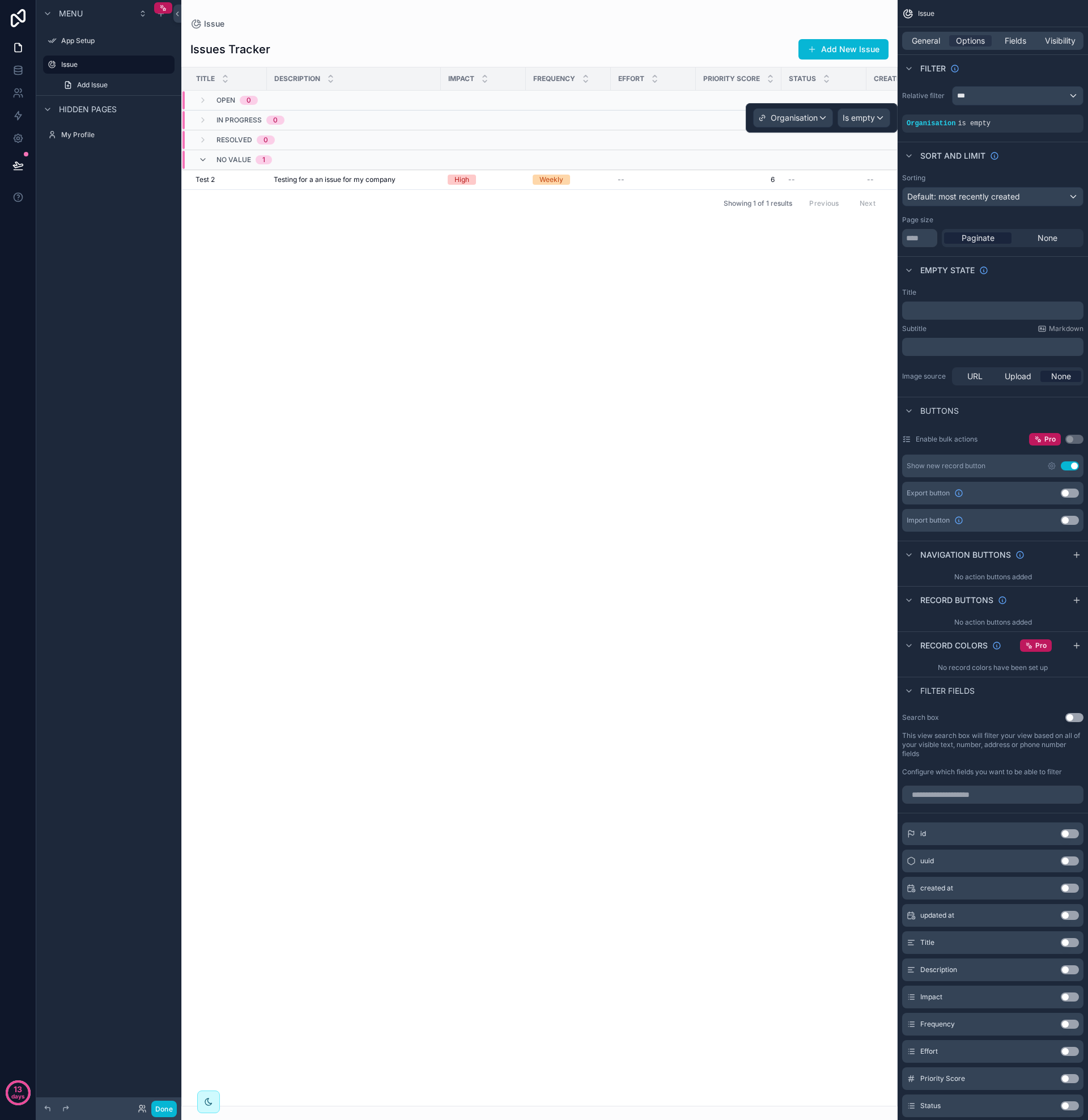
click at [863, 117] on span "Is empty" at bounding box center [858, 118] width 32 height 11
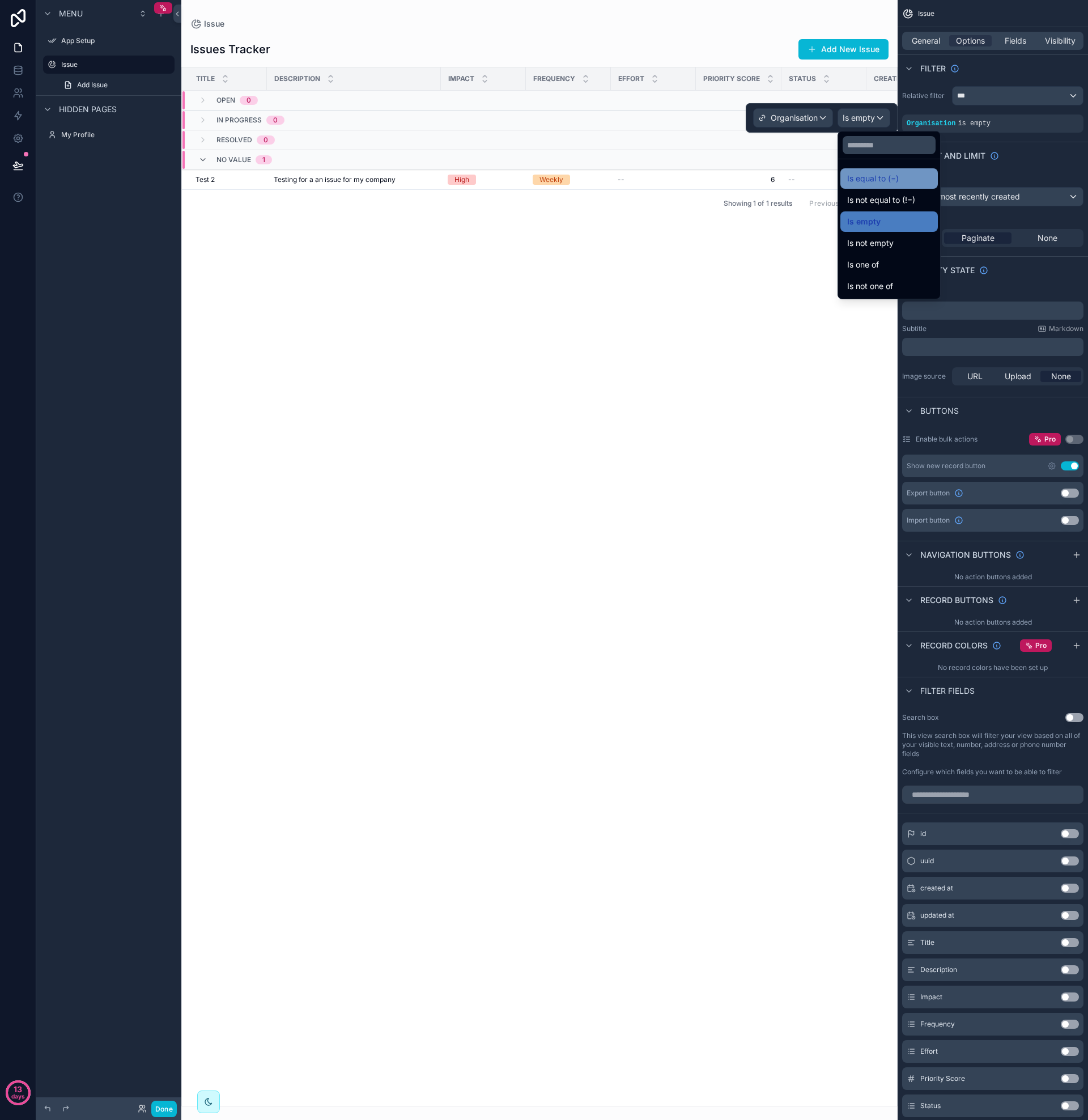
click at [869, 178] on span "Is equal to (=)" at bounding box center [873, 178] width 51 height 14
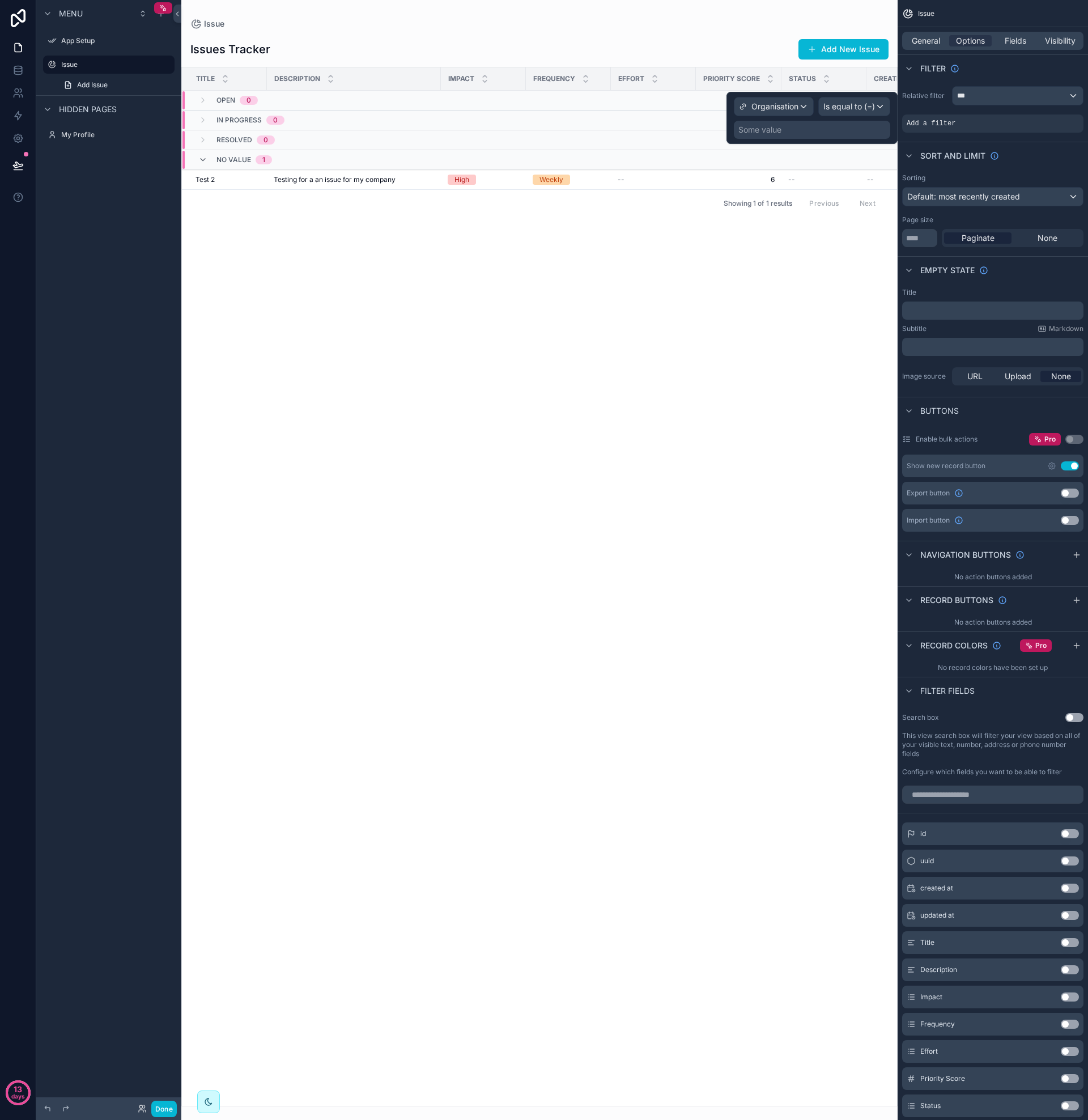
click at [800, 132] on div "Some value" at bounding box center [812, 130] width 156 height 18
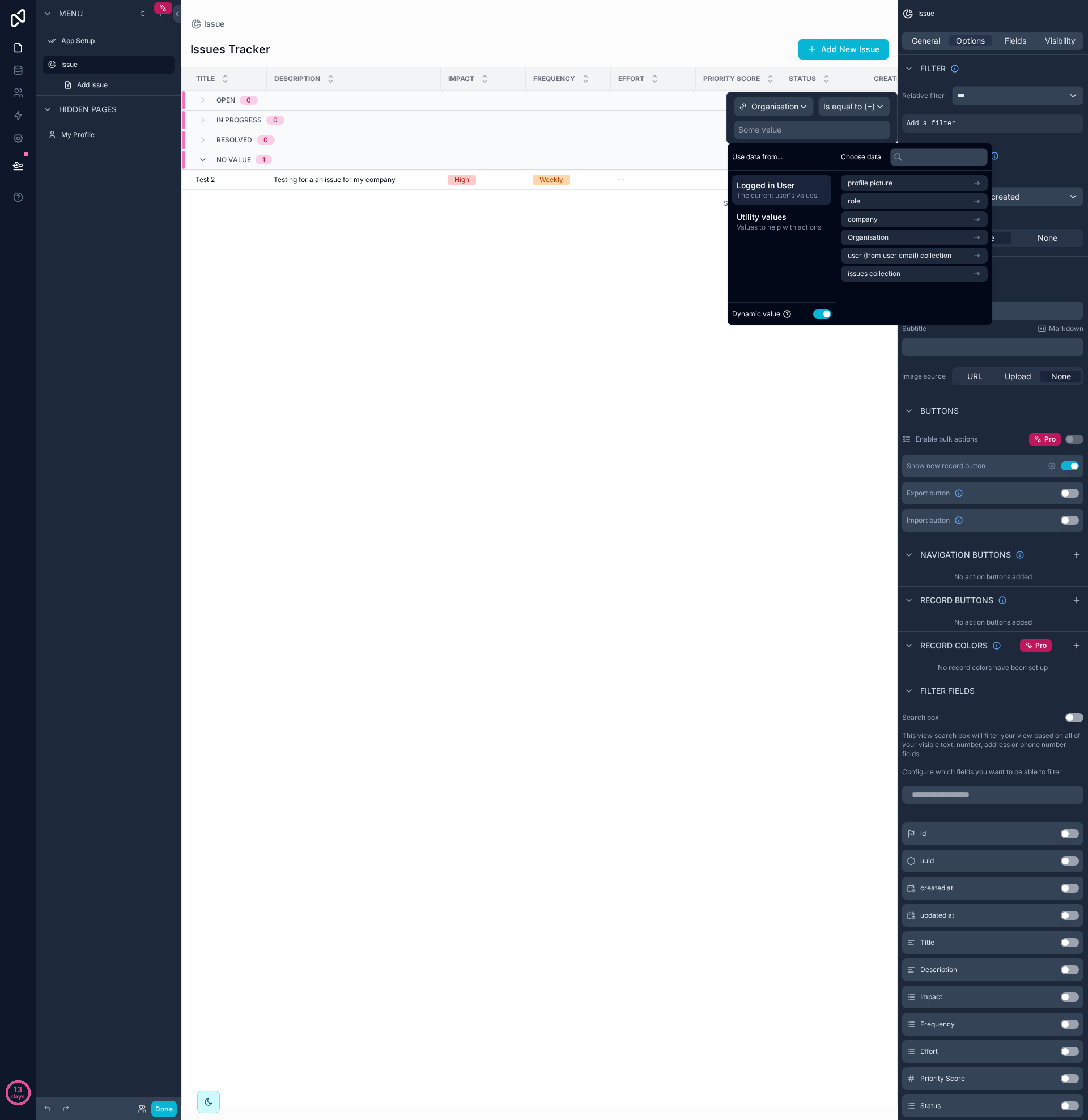
click at [784, 187] on span "Logged in User" at bounding box center [782, 186] width 90 height 11
click at [880, 235] on span "Organisation" at bounding box center [868, 238] width 40 height 9
click at [882, 203] on span "Organisation" at bounding box center [868, 203] width 40 height 9
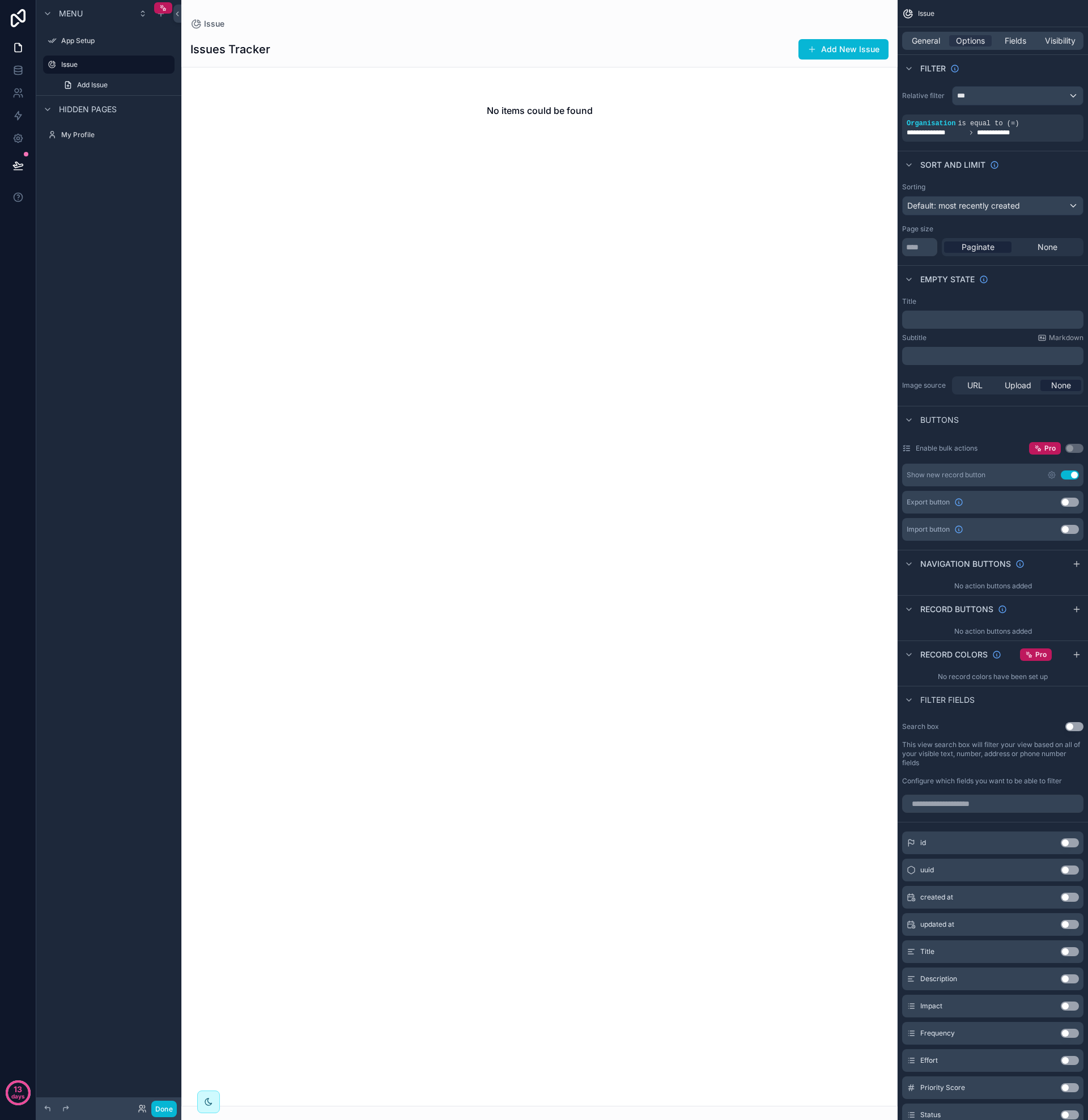
click at [695, 247] on div "No items could be found" at bounding box center [539, 586] width 717 height 1039
click at [91, 89] on span "Add Issue" at bounding box center [92, 85] width 30 height 9
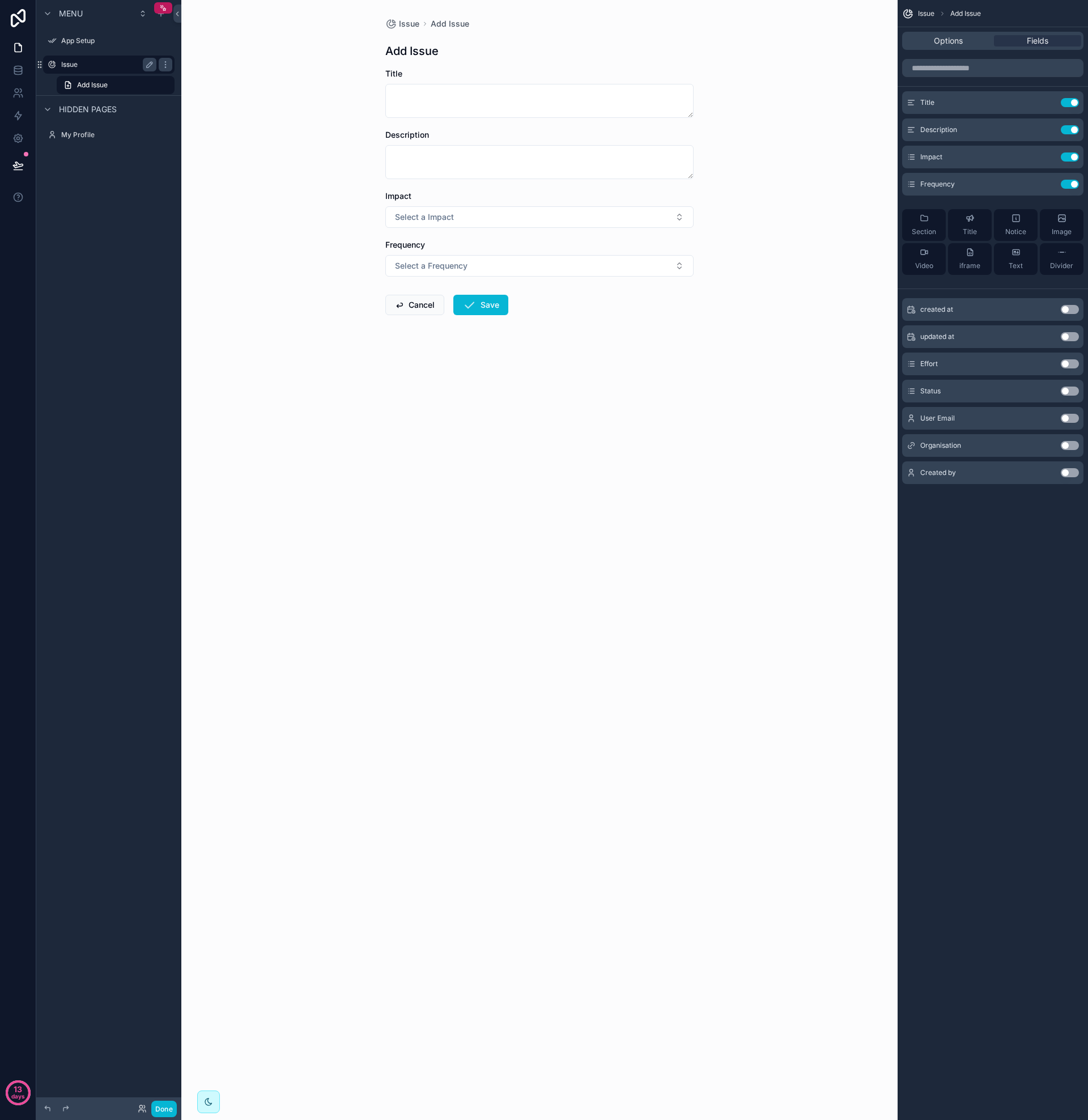
click at [94, 67] on label "Issue" at bounding box center [107, 64] width 91 height 9
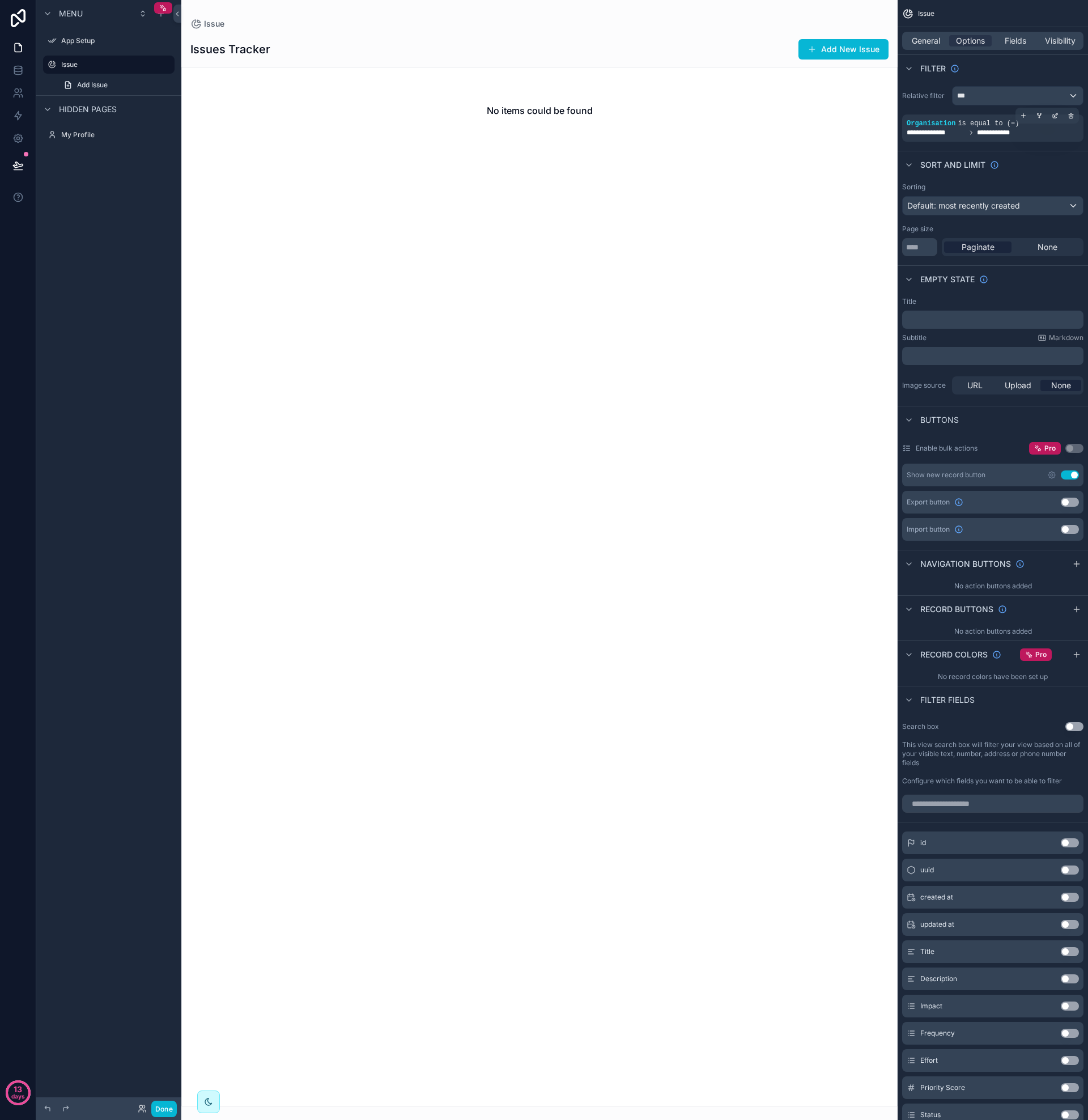
click at [962, 130] on span "**********" at bounding box center [936, 132] width 59 height 9
click at [1071, 116] on icon "scrollable content" at bounding box center [1071, 115] width 6 height 6
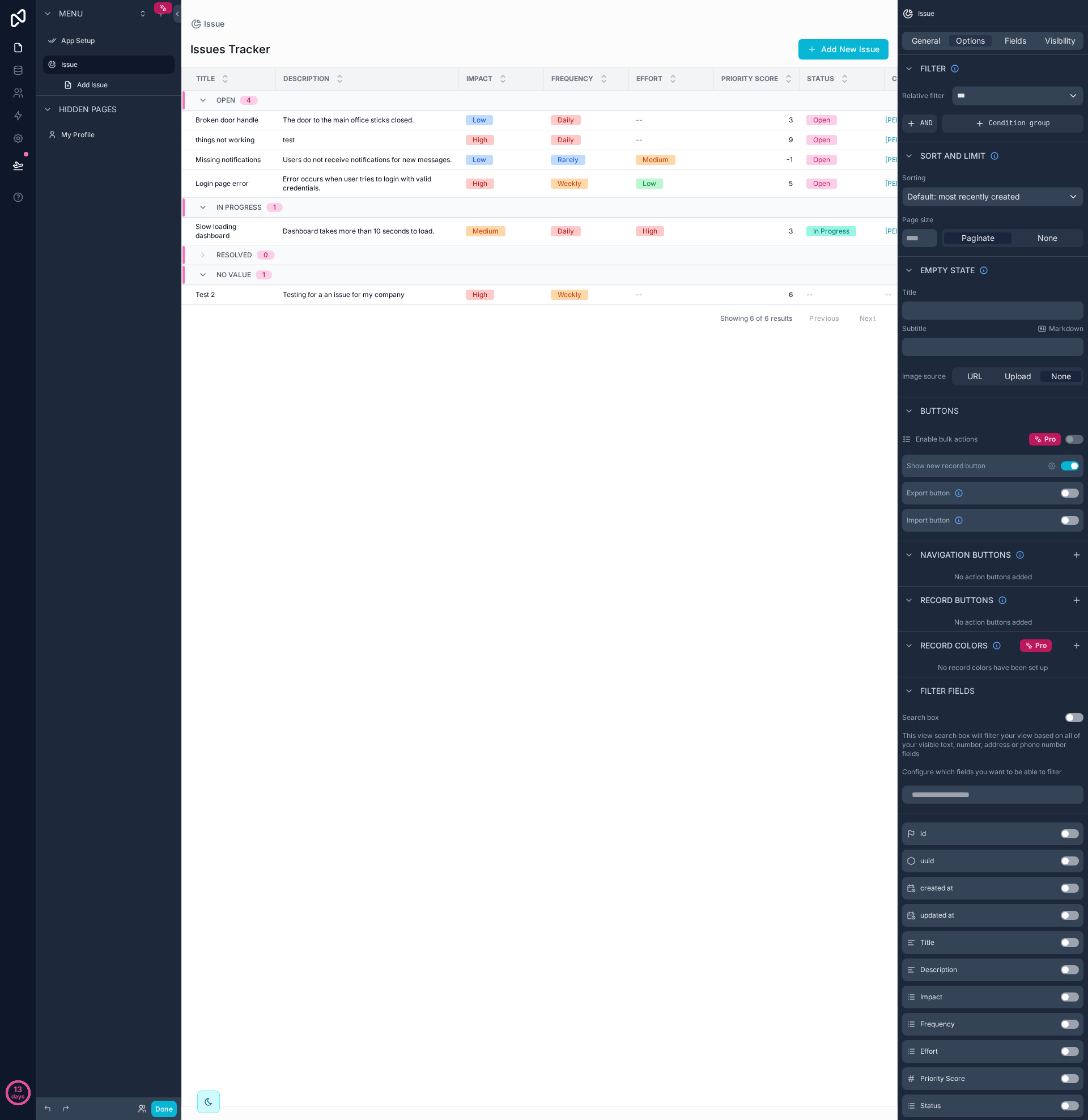
click at [337, 369] on div "Title Description Impact Frequency Effort Priority Score Status Created by Open…" at bounding box center [539, 586] width 715 height 1038
click at [354, 300] on span "Testing for a an issue for my company" at bounding box center [344, 295] width 122 height 9
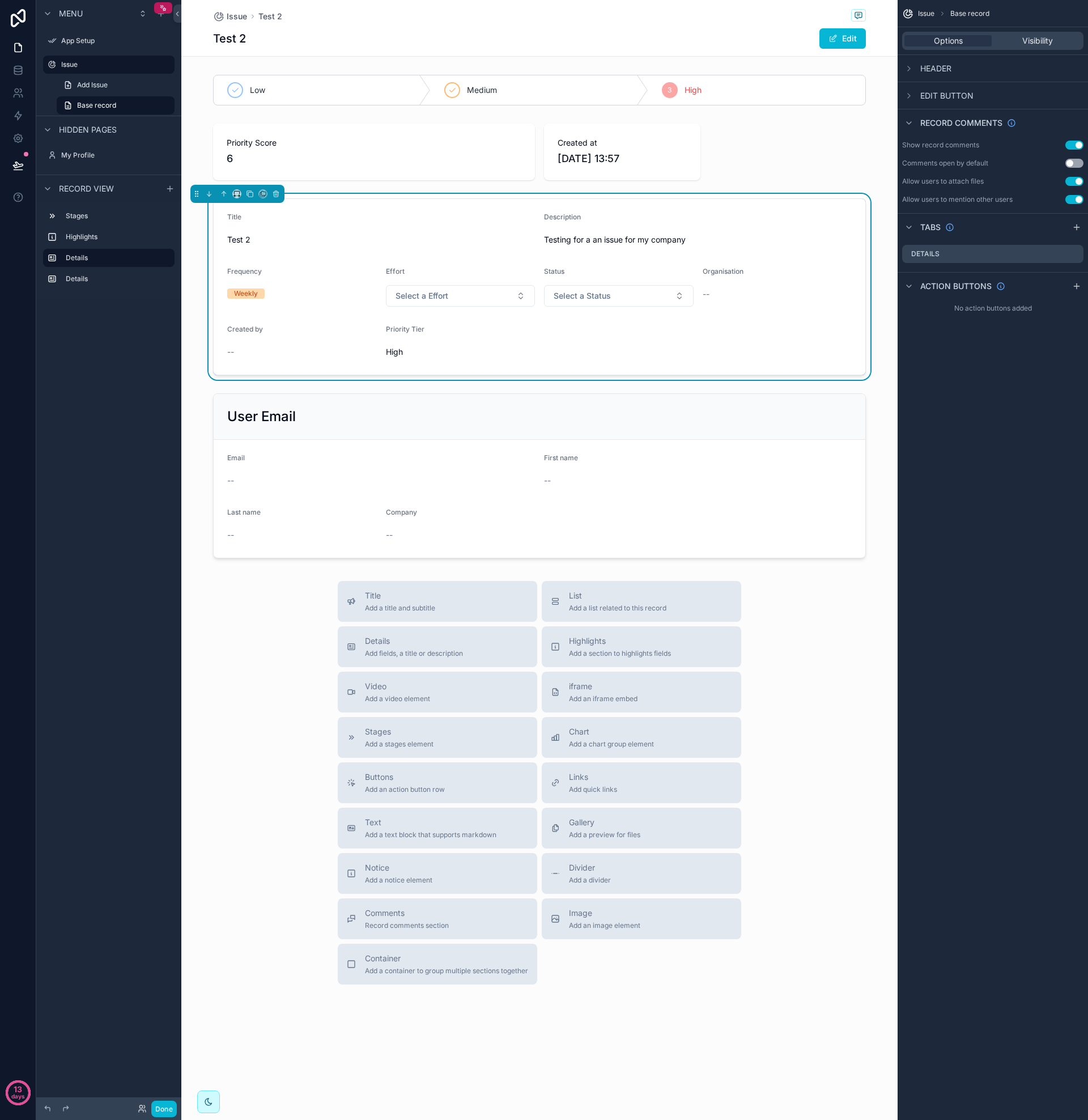
click at [239, 349] on div "--" at bounding box center [301, 352] width 150 height 11
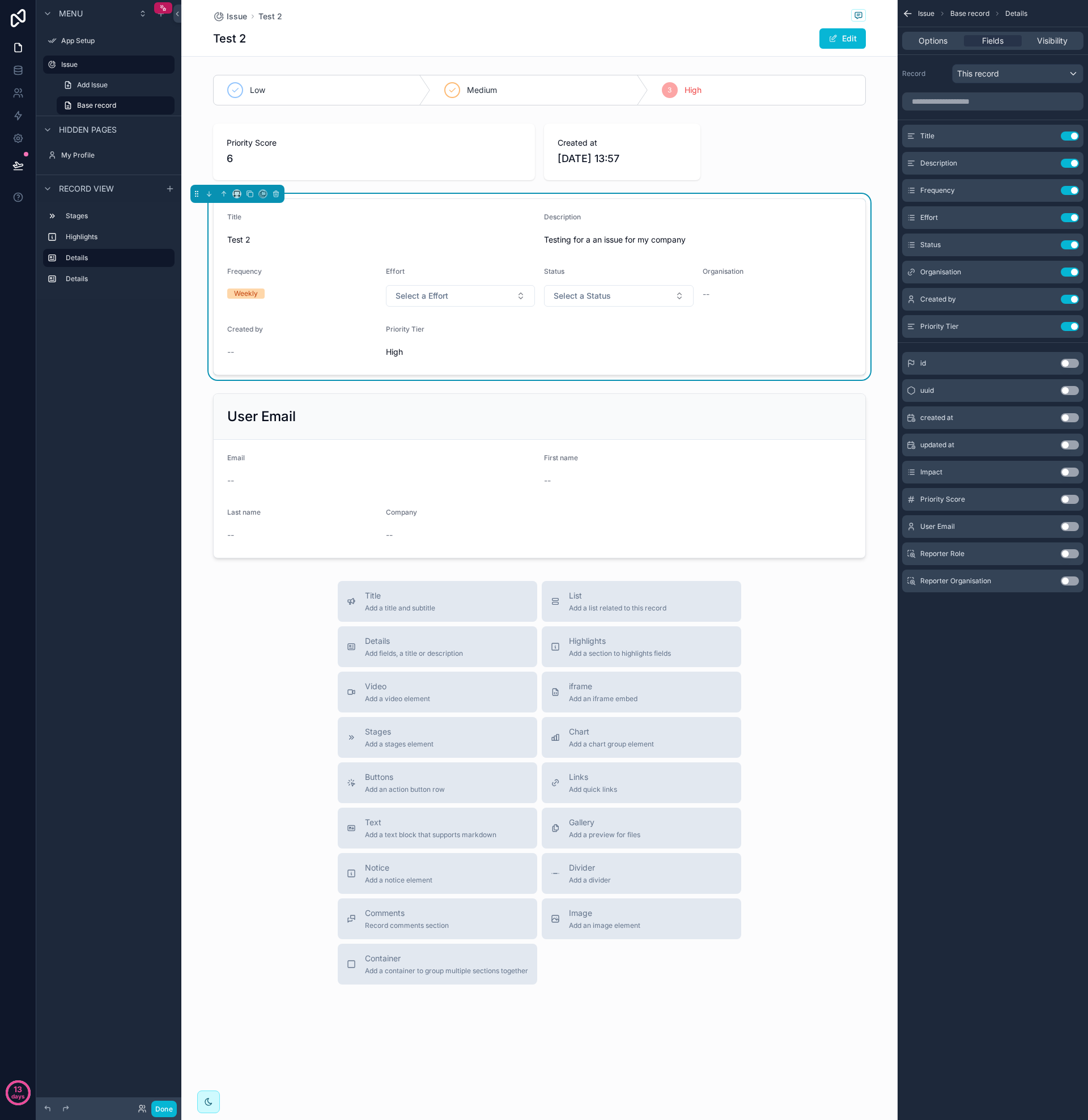
click at [244, 326] on span "Created by" at bounding box center [244, 328] width 36 height 8
click at [249, 355] on div "--" at bounding box center [301, 352] width 150 height 11
click at [106, 68] on label "Issue" at bounding box center [107, 64] width 91 height 9
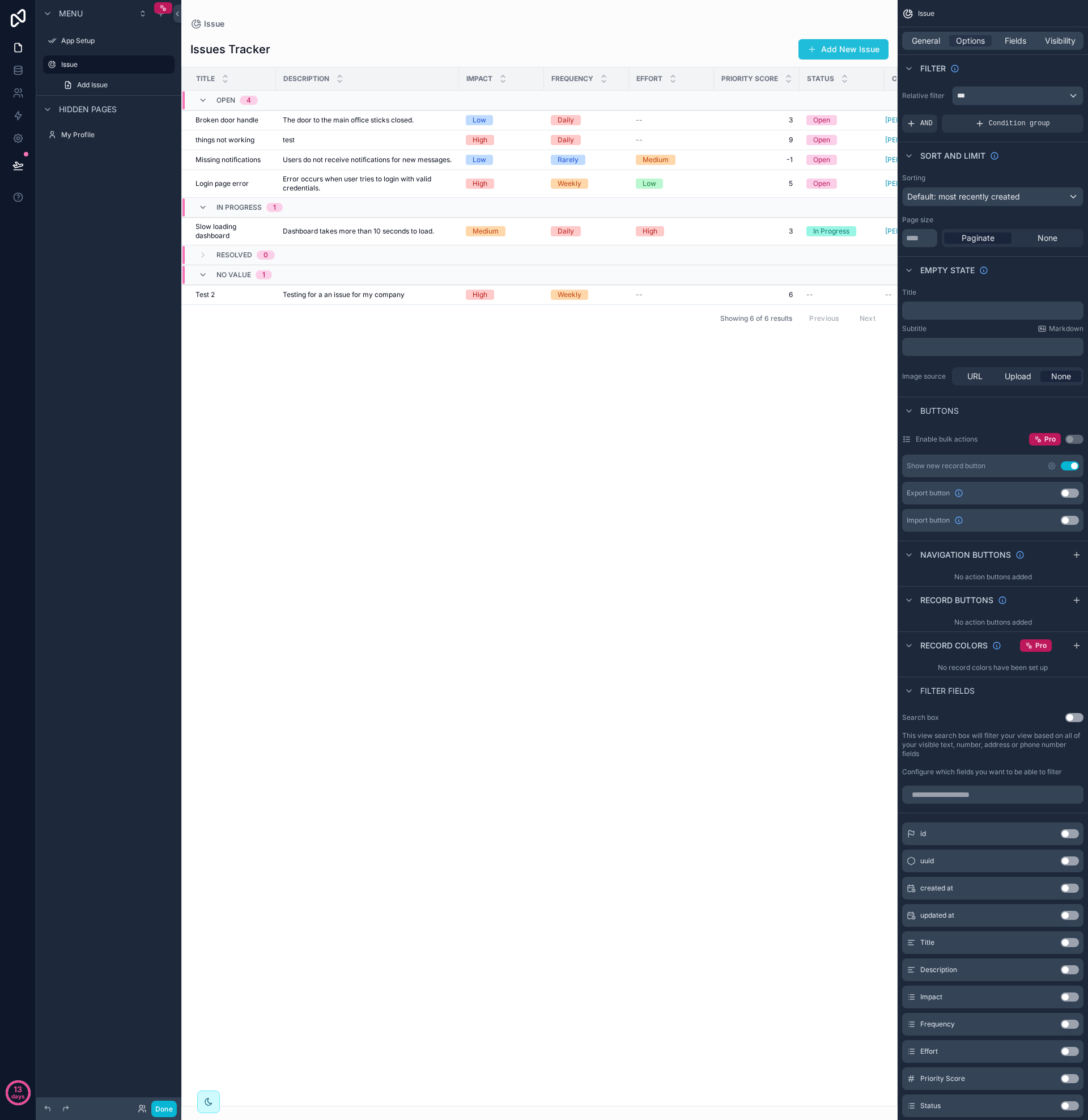
click at [850, 47] on button "Add New Issue" at bounding box center [844, 50] width 90 height 20
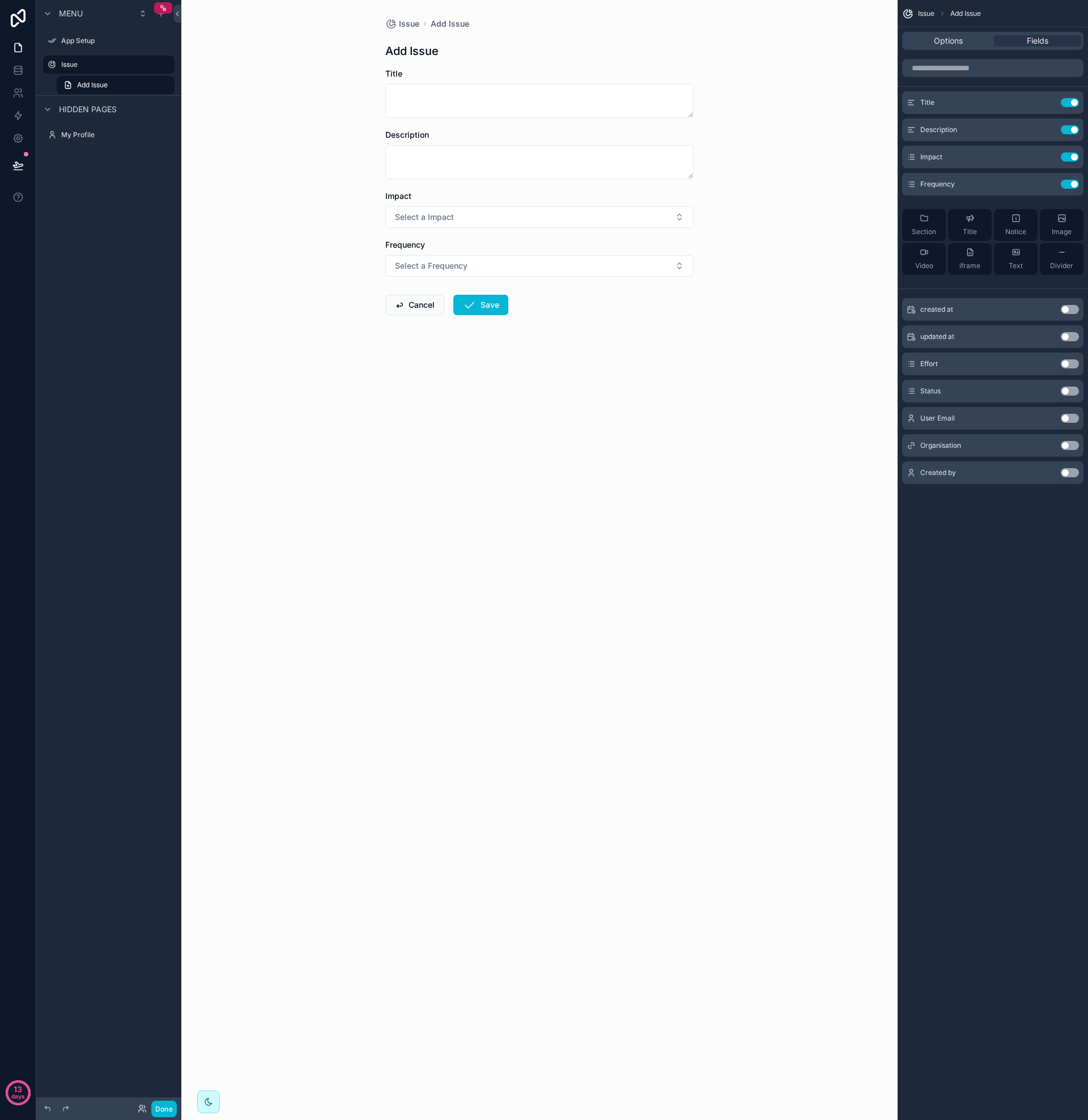
click at [977, 312] on div "created at Use setting" at bounding box center [992, 309] width 181 height 23
click at [1067, 310] on button "Use setting" at bounding box center [1071, 310] width 18 height 9
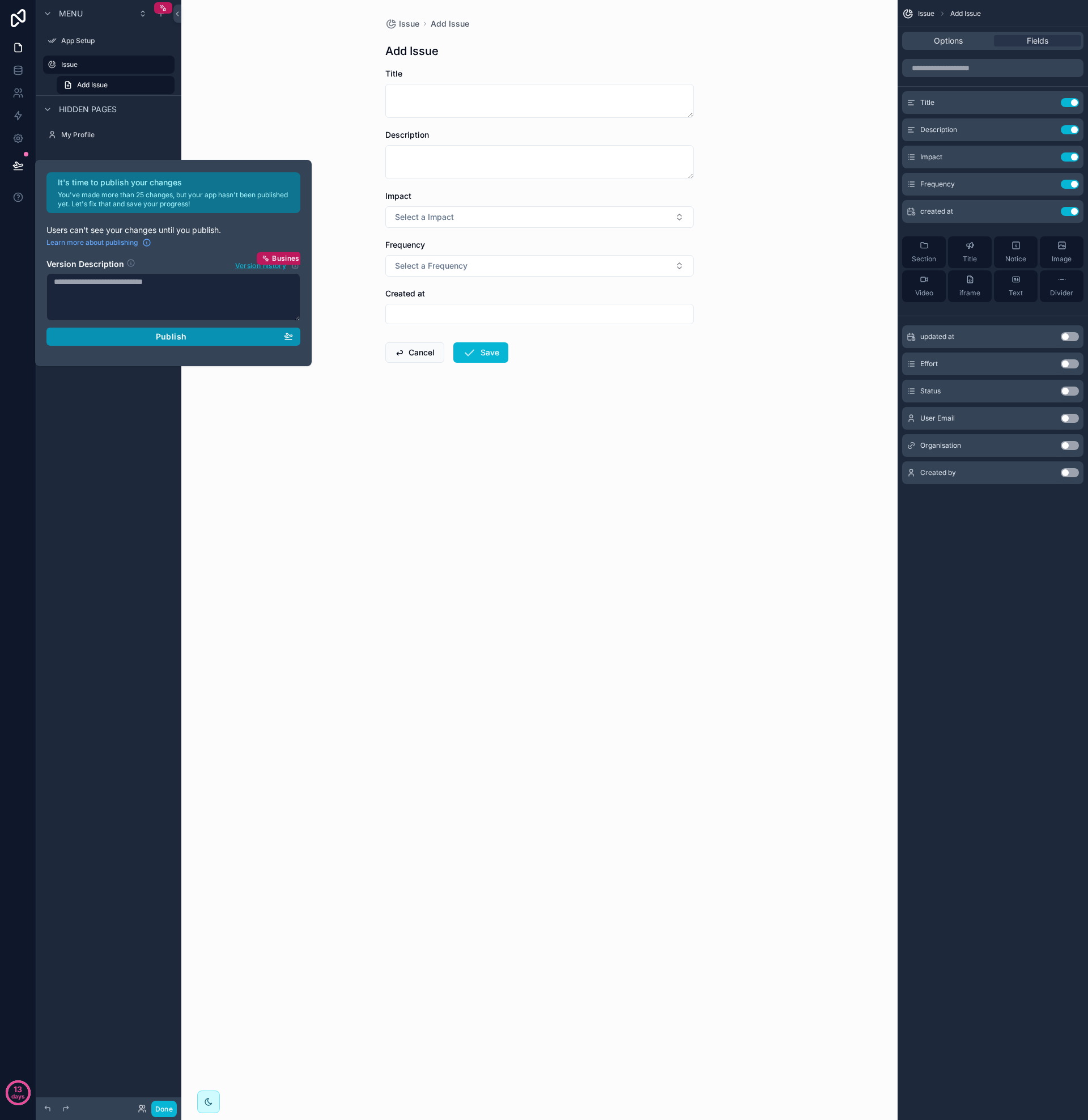
click at [181, 343] on button "Publish" at bounding box center [174, 337] width 254 height 18
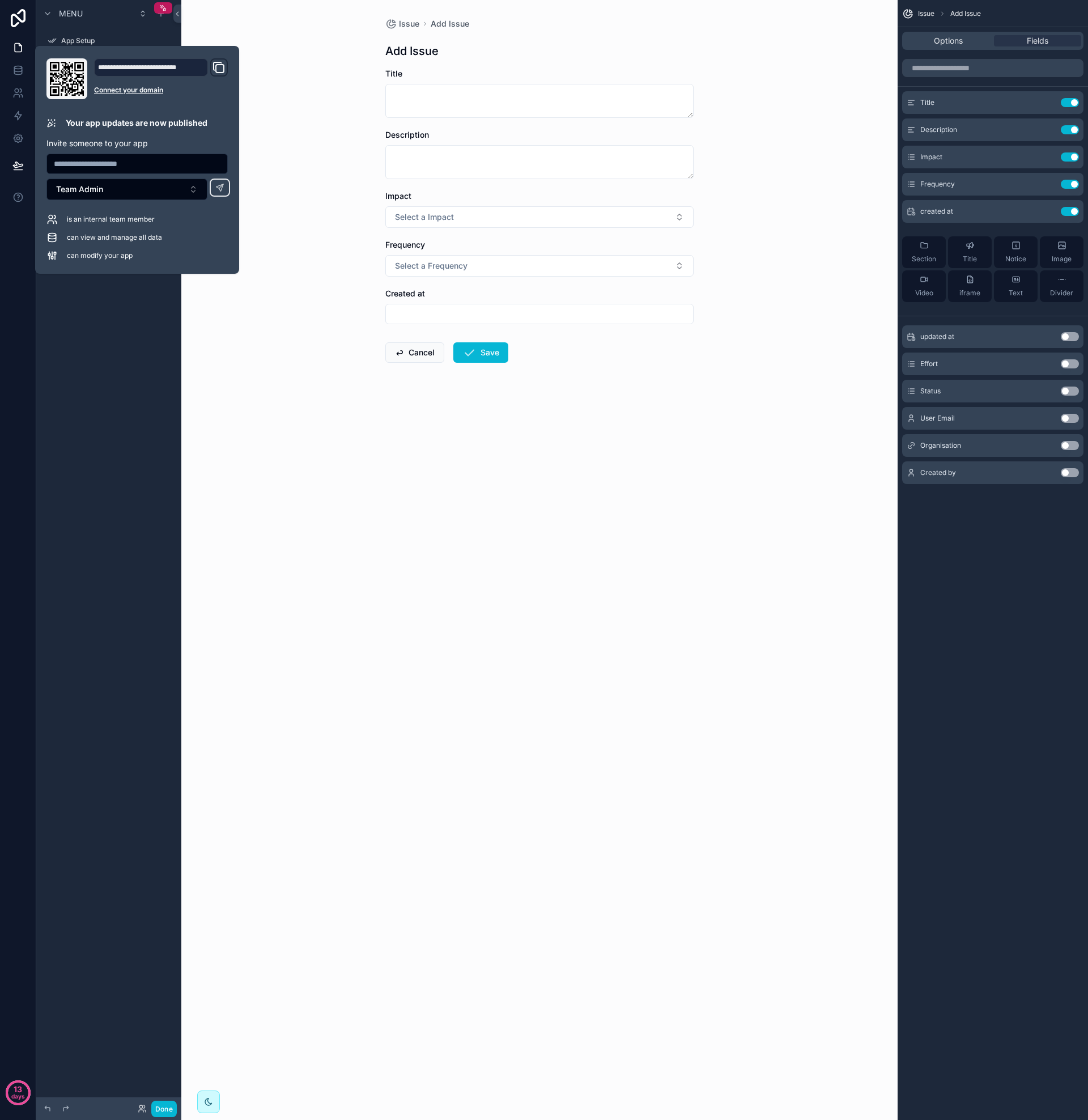
click at [202, 322] on div "Issue Add Issue Add Issue Title Description Impact Select a Impact Frequency Se…" at bounding box center [539, 560] width 717 height 1120
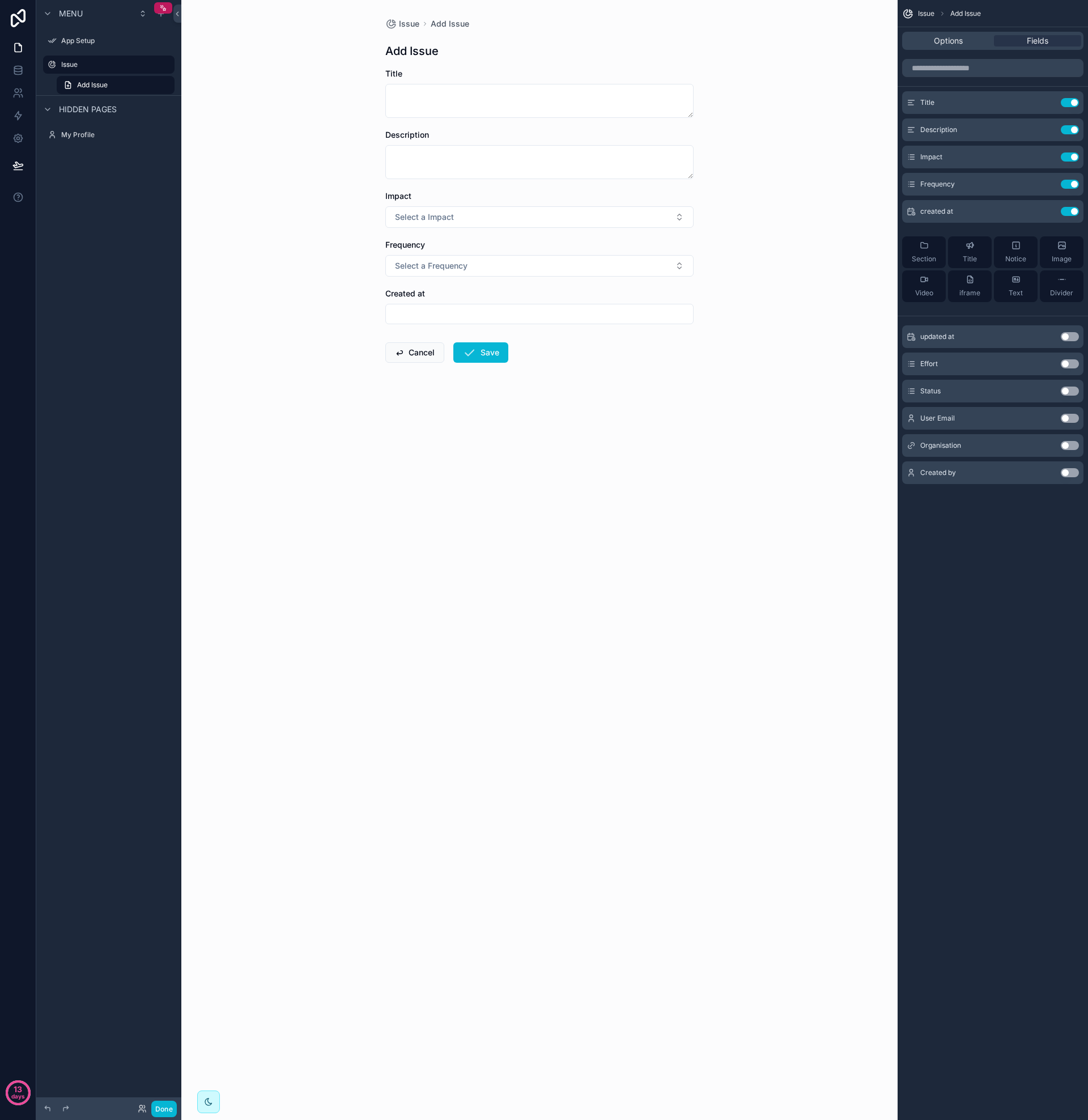
click at [1067, 336] on button "Use setting" at bounding box center [1071, 336] width 18 height 9
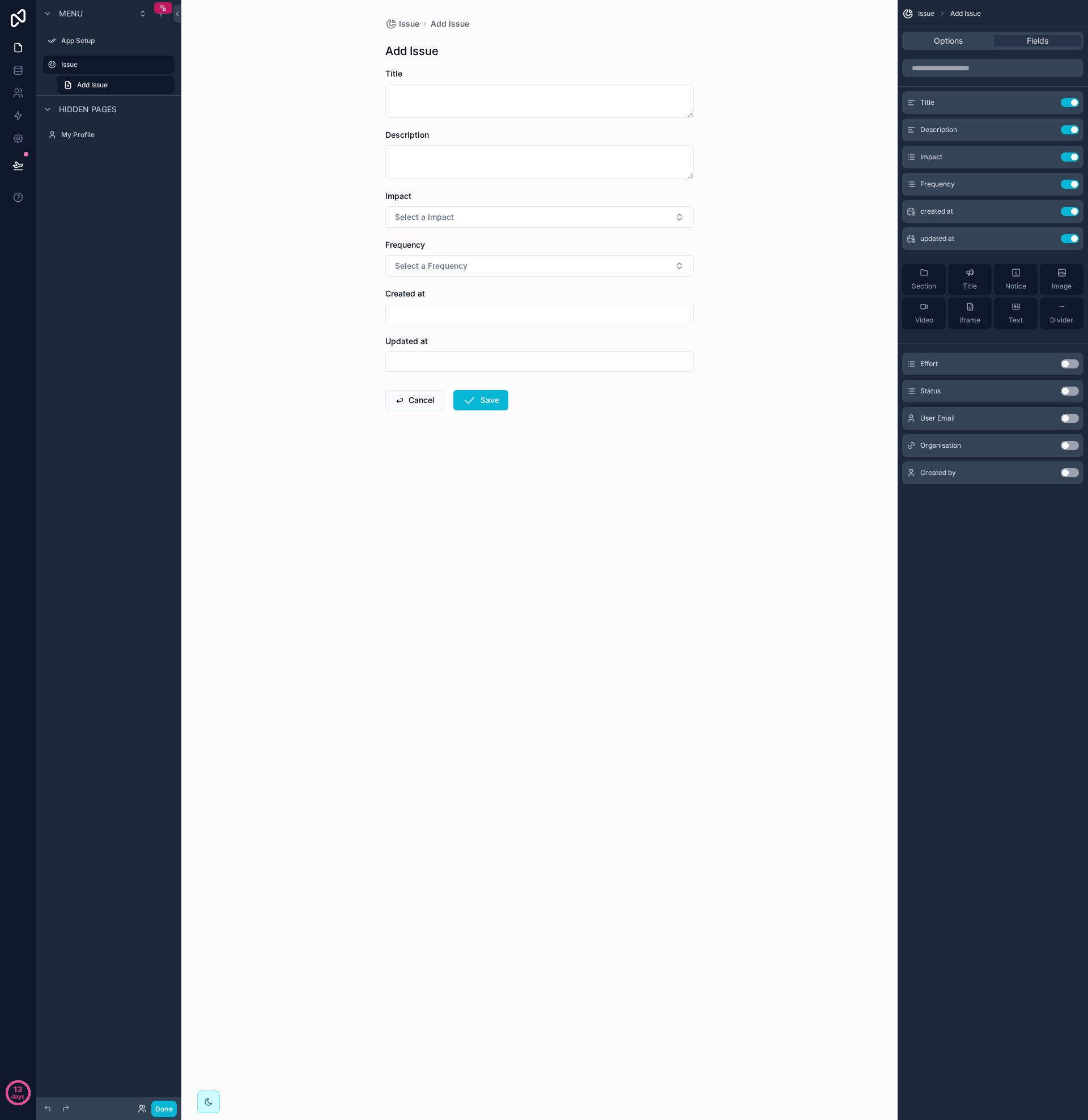
click at [1066, 360] on button "Use setting" at bounding box center [1071, 364] width 18 height 9
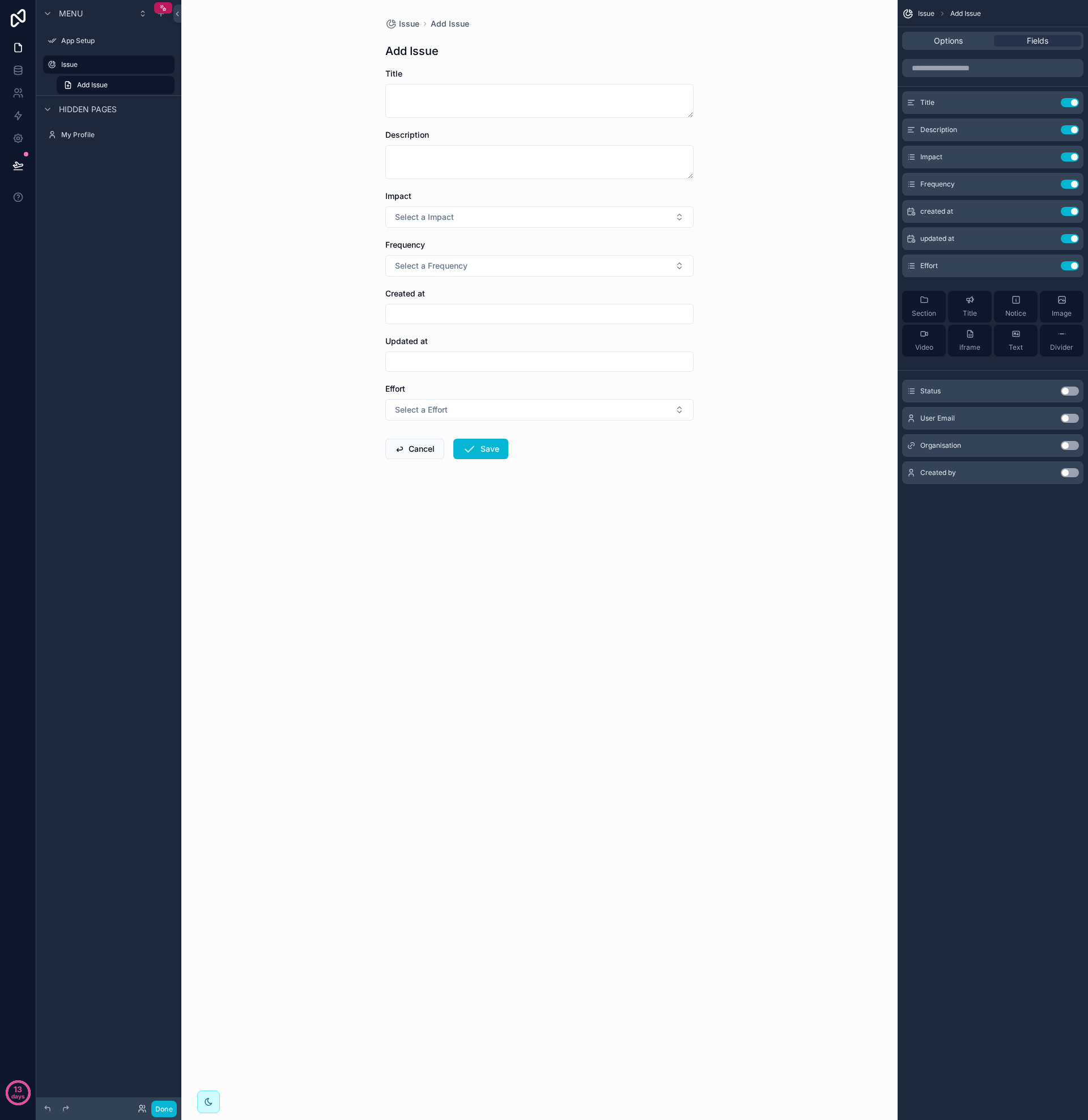
click at [1066, 392] on button "Use setting" at bounding box center [1071, 391] width 18 height 9
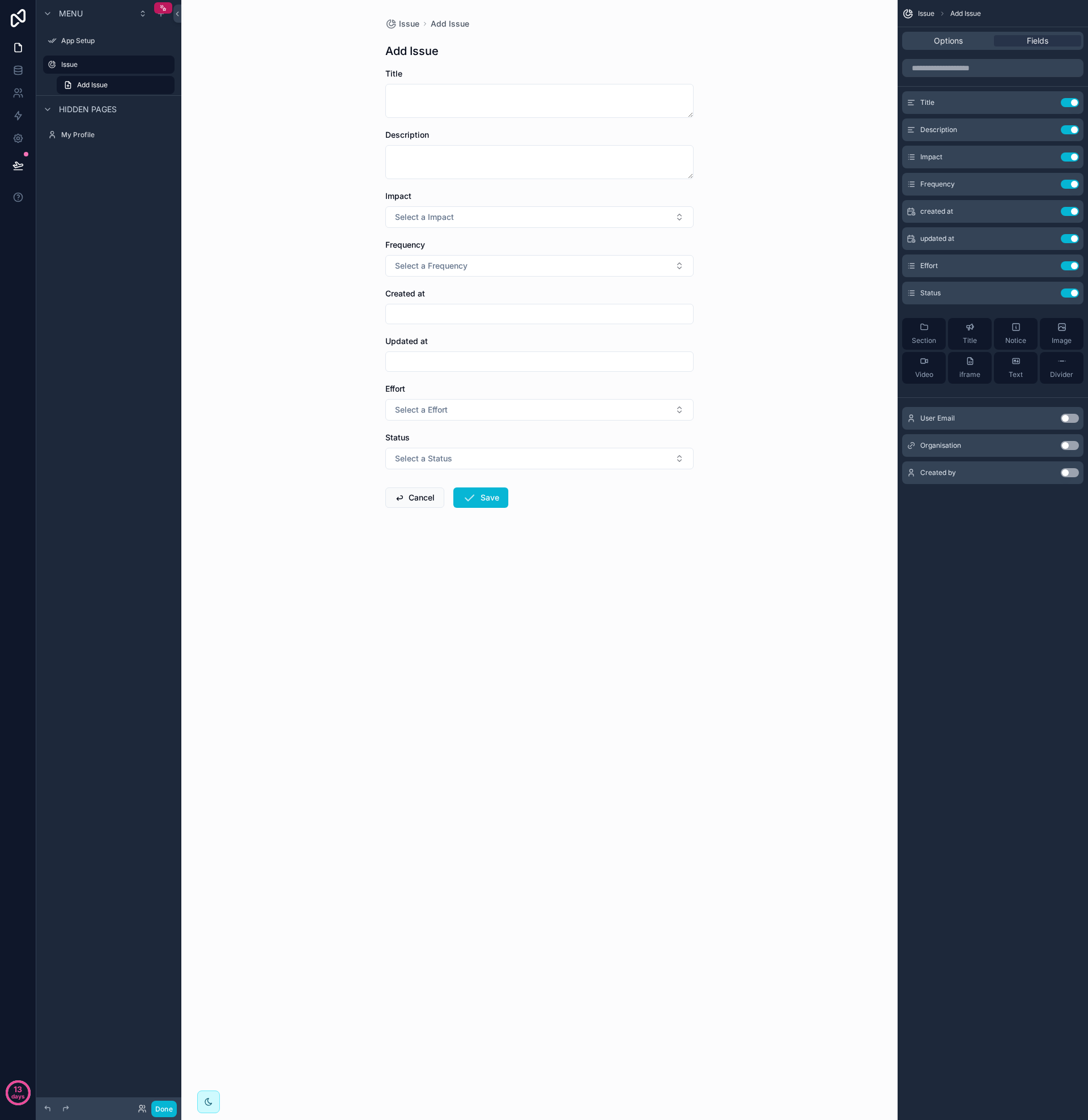
click at [1064, 418] on button "Use setting" at bounding box center [1071, 418] width 18 height 9
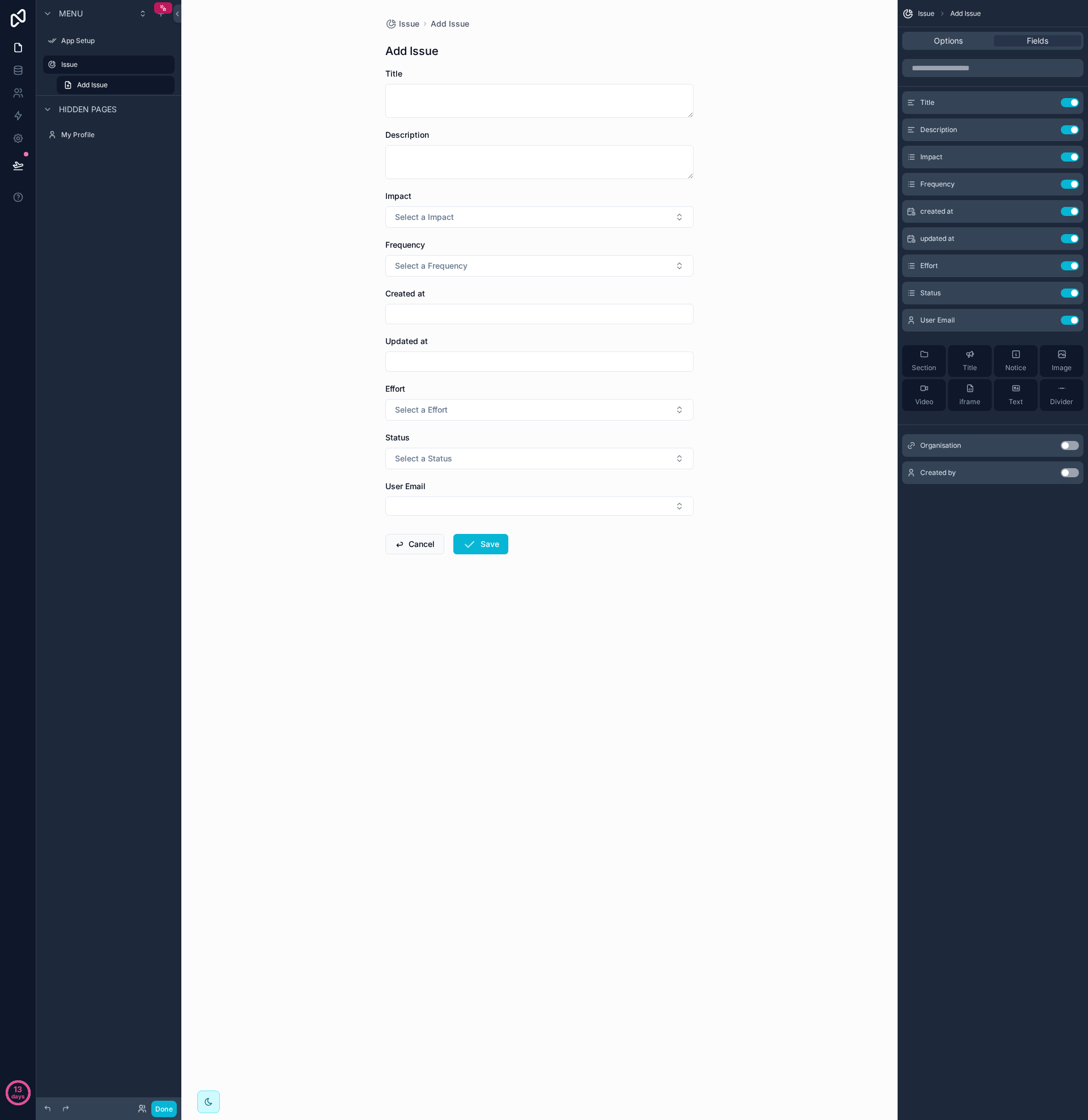
click at [1064, 447] on button "Use setting" at bounding box center [1071, 446] width 18 height 9
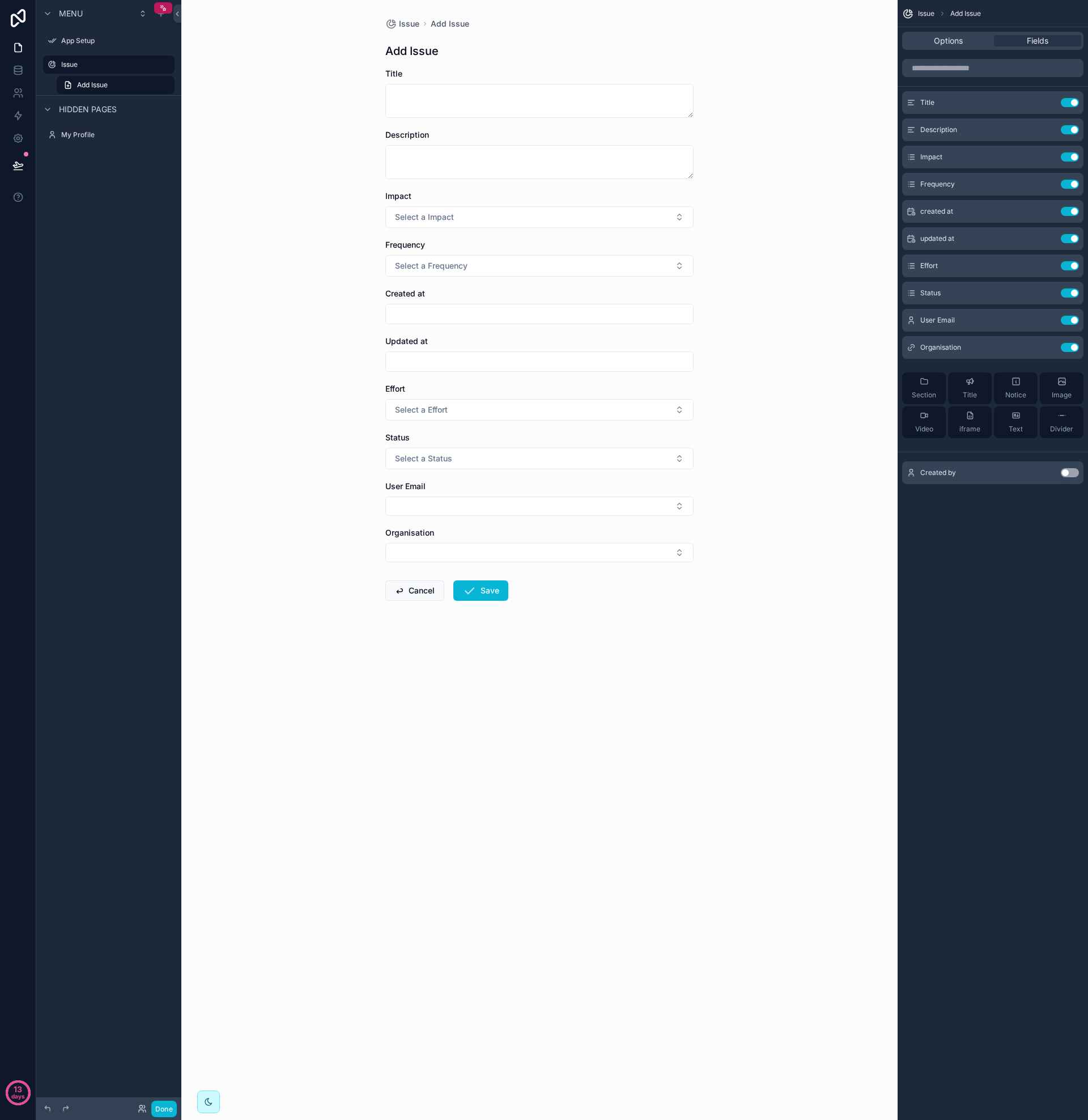
click at [1064, 472] on button "Use setting" at bounding box center [1071, 472] width 18 height 9
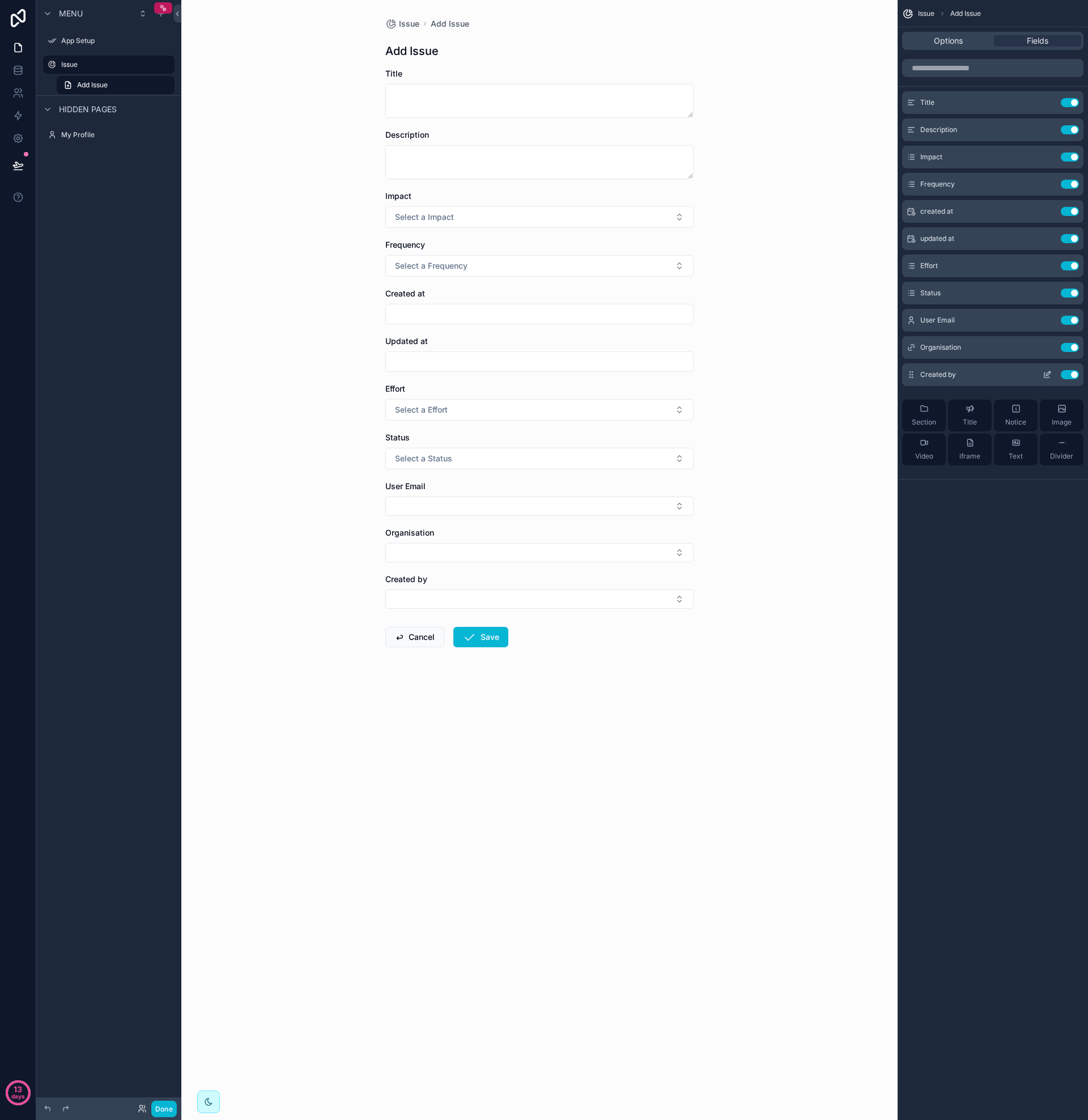
click at [1020, 381] on div "Created by Use setting" at bounding box center [992, 374] width 181 height 23
click at [1048, 374] on icon "scrollable content" at bounding box center [1048, 375] width 9 height 9
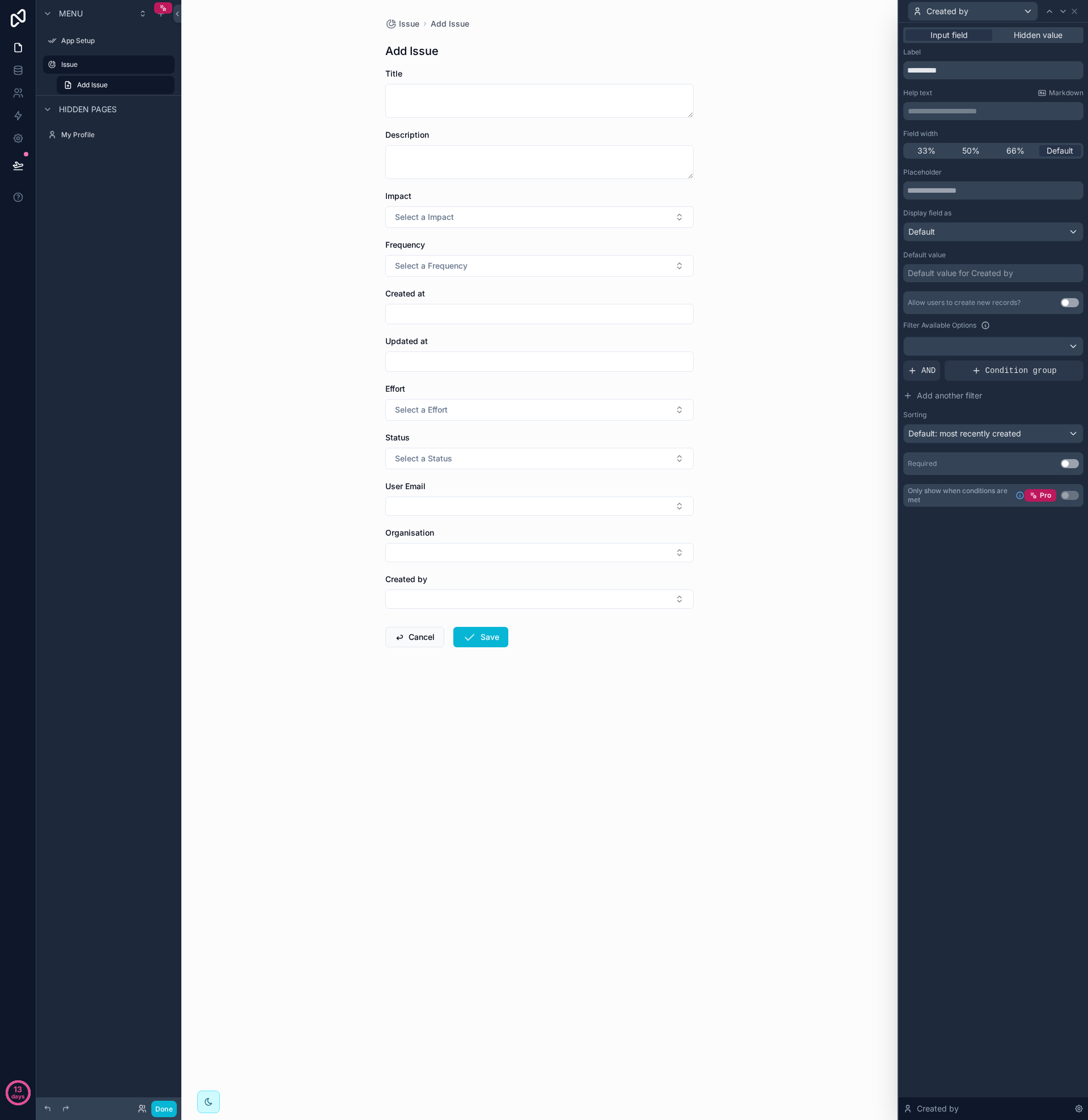
click at [977, 273] on div "Default value for Created by" at bounding box center [960, 273] width 106 height 11
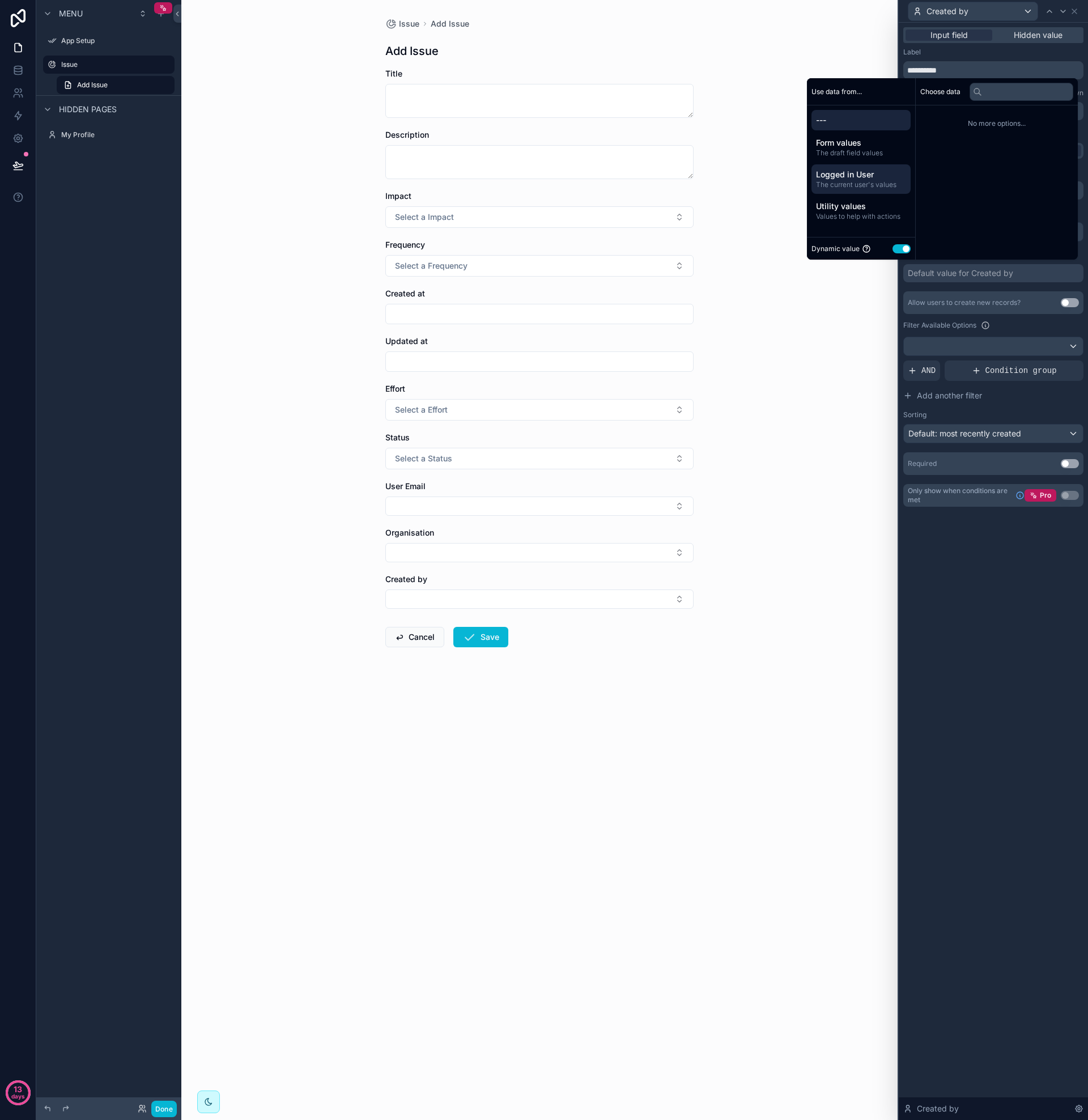
click at [858, 171] on span "Logged in User" at bounding box center [861, 175] width 90 height 11
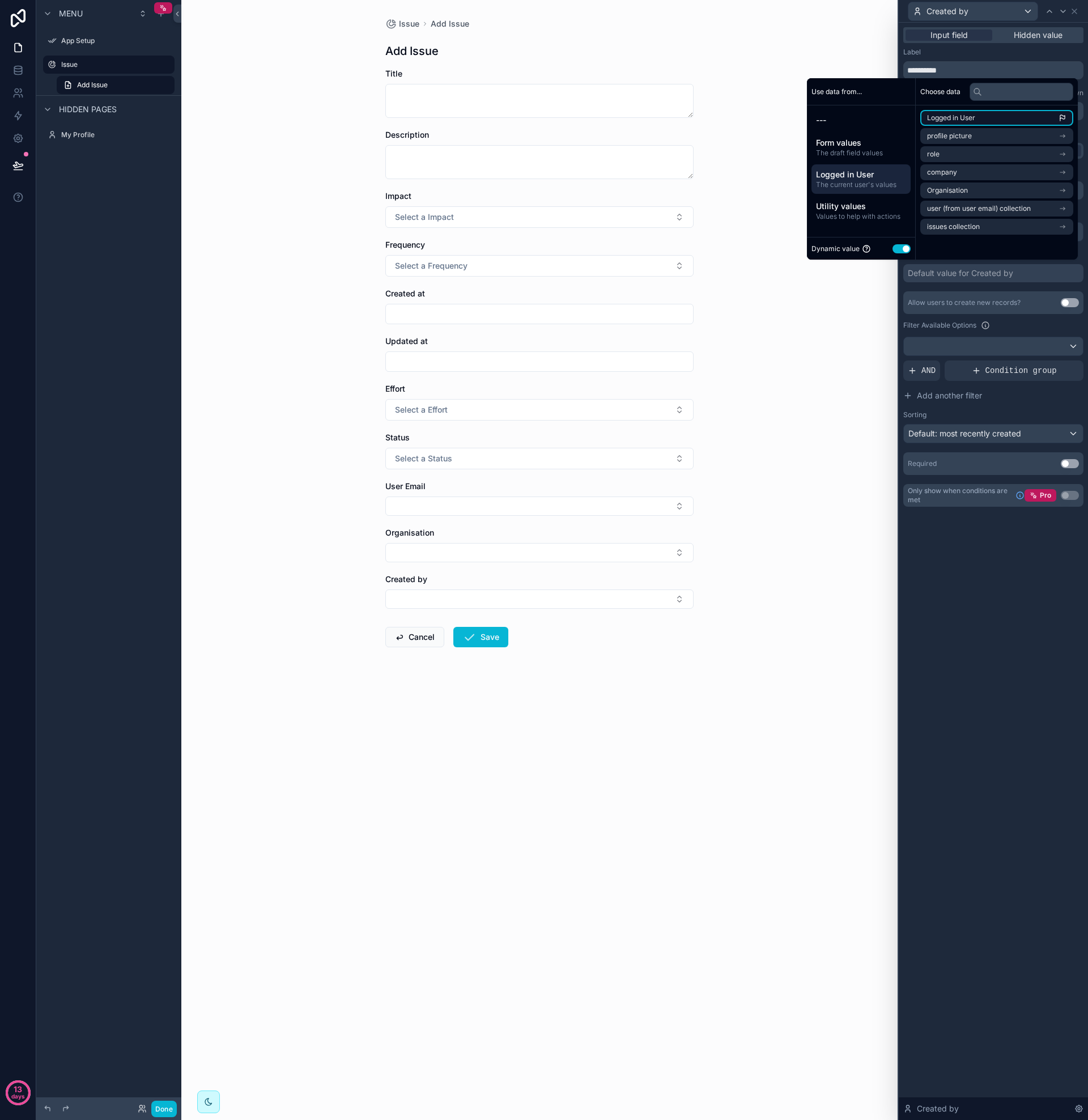
click at [959, 119] on span "Logged in User" at bounding box center [951, 118] width 48 height 9
click at [941, 583] on div "**********" at bounding box center [993, 571] width 189 height 1097
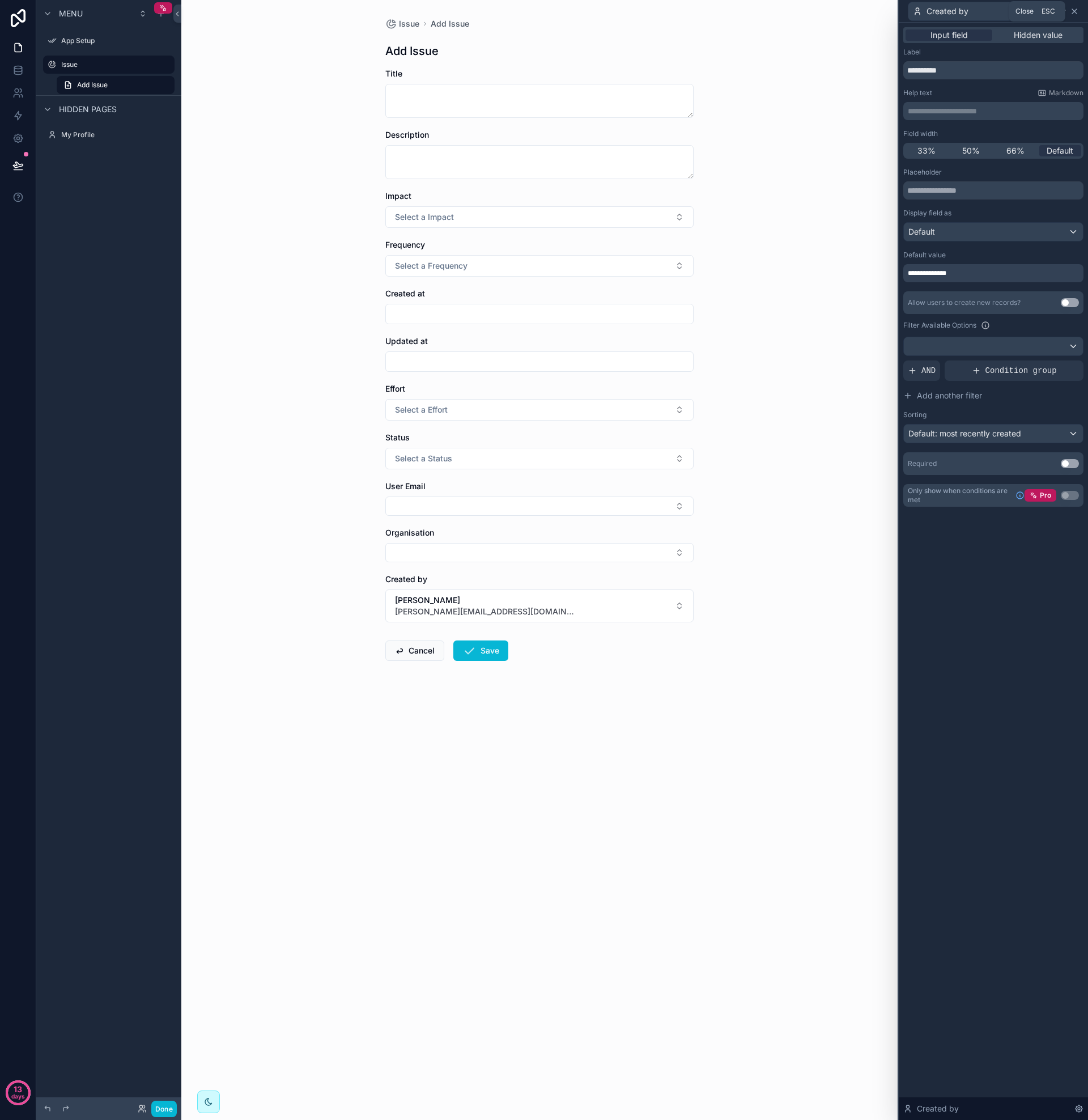
click at [1076, 11] on icon at bounding box center [1075, 11] width 9 height 9
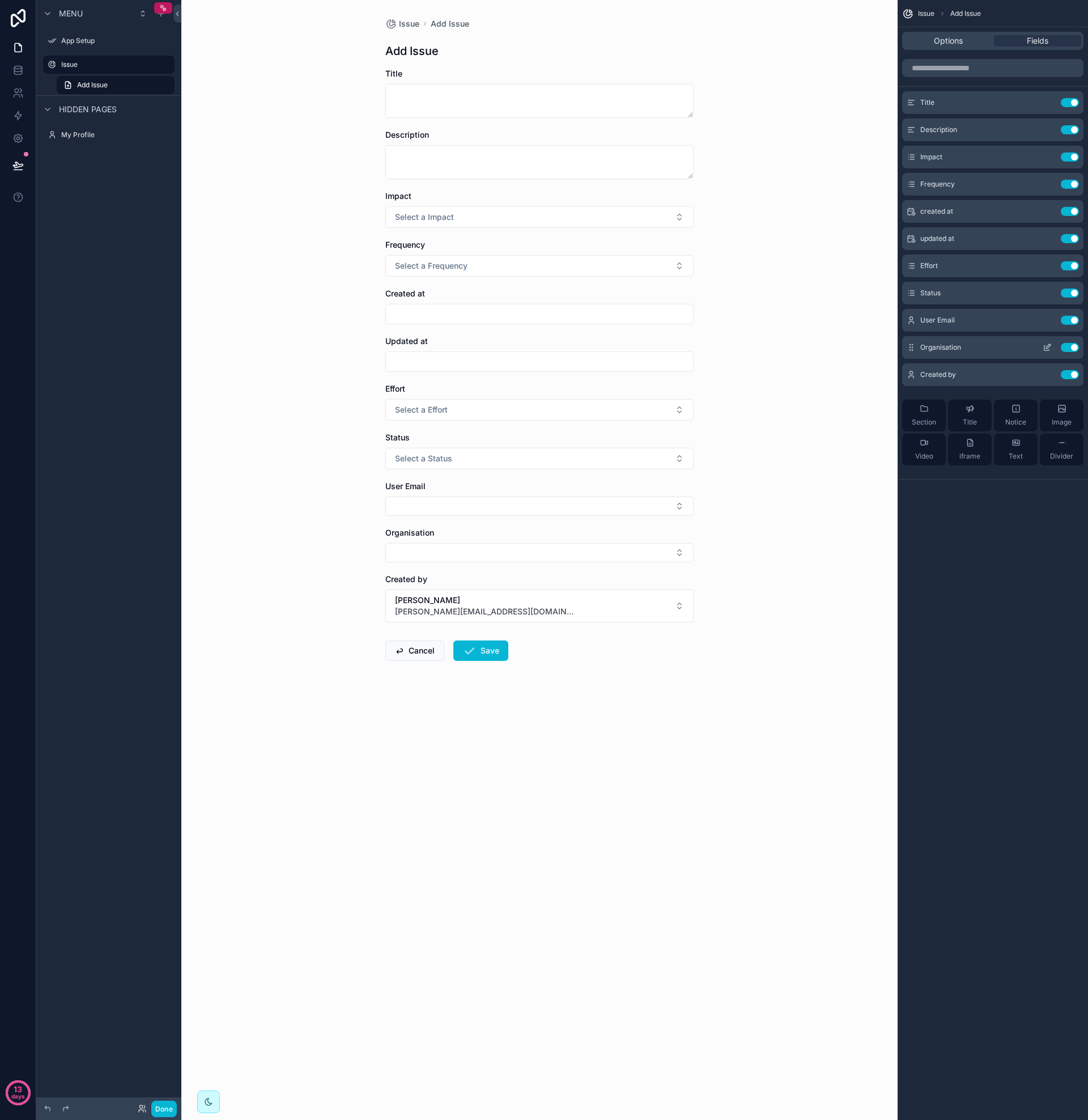
click at [1048, 346] on icon "scrollable content" at bounding box center [1048, 347] width 9 height 9
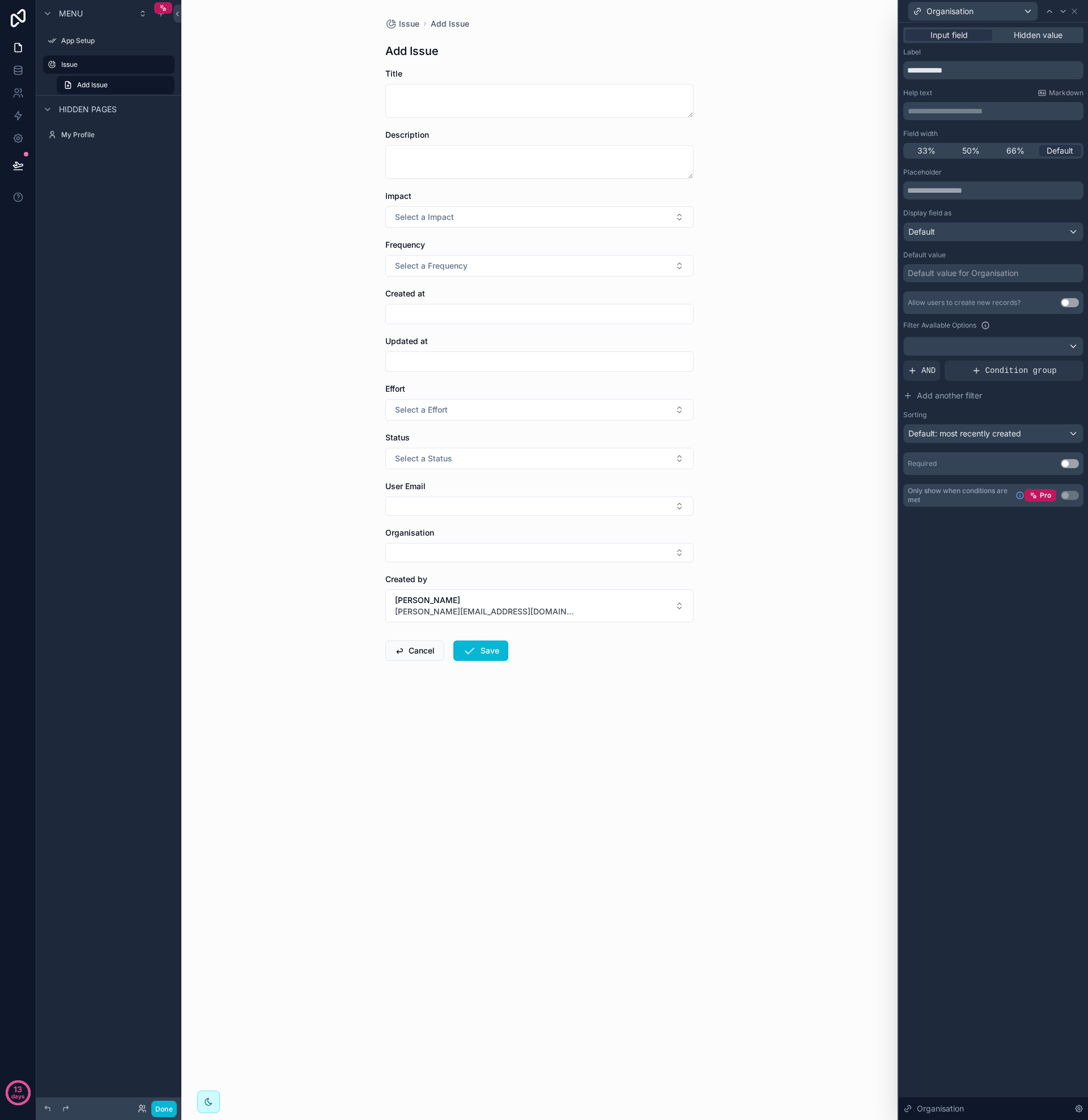
click at [963, 275] on div "Default value for Organisation" at bounding box center [963, 273] width 110 height 11
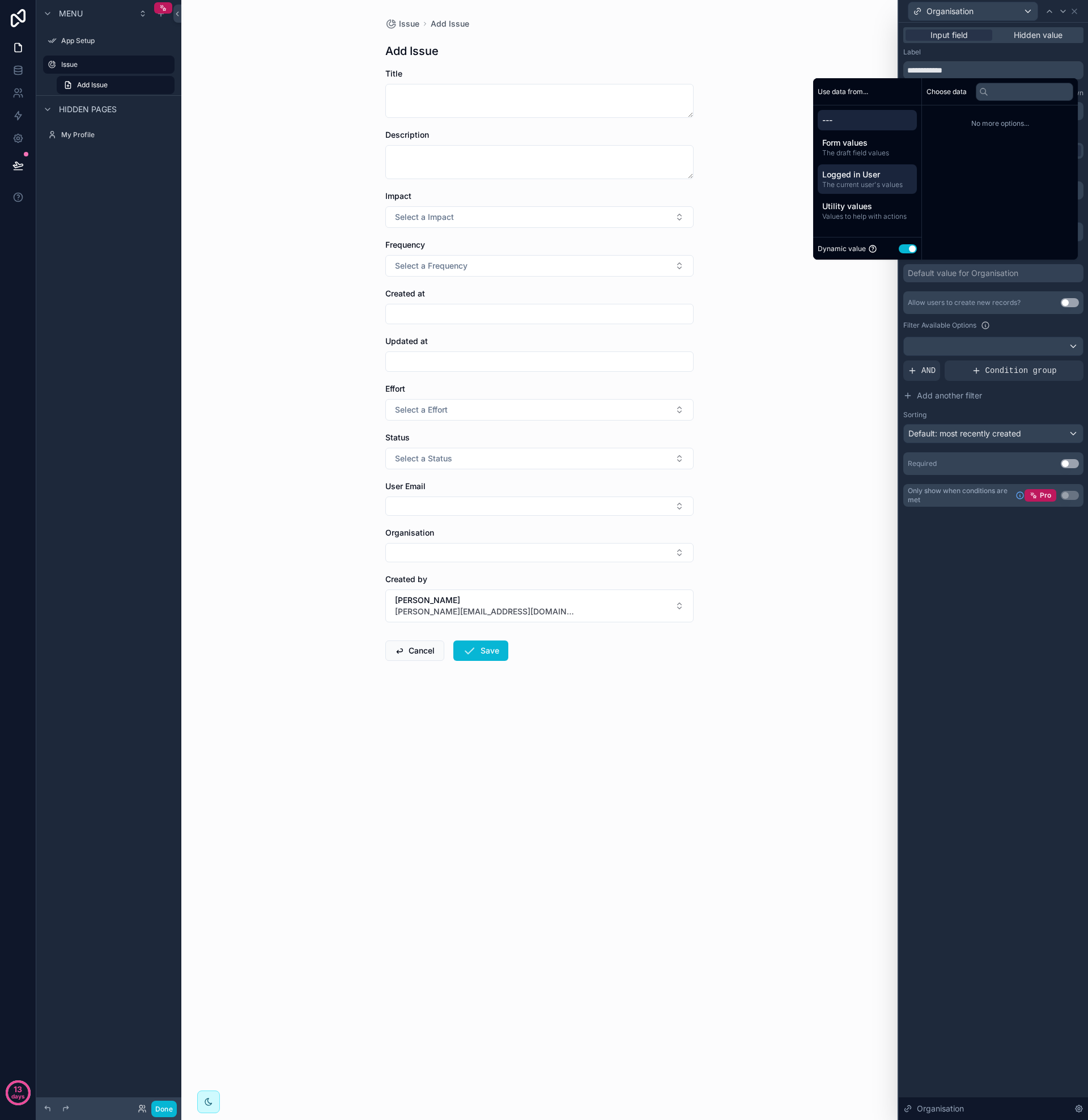
click at [866, 175] on span "Logged in User" at bounding box center [867, 175] width 90 height 11
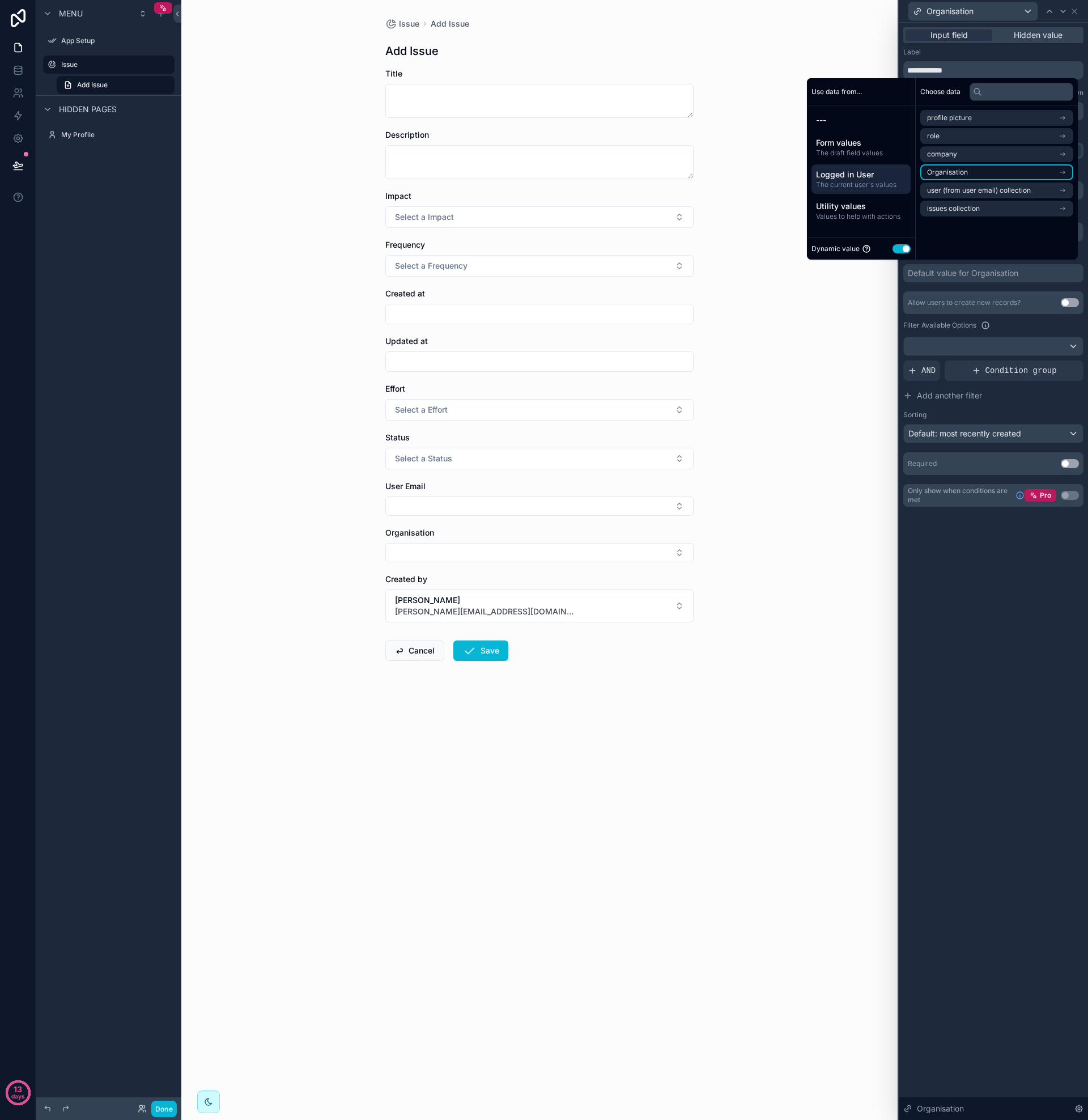
click at [960, 174] on span "Organisation" at bounding box center [947, 173] width 40 height 9
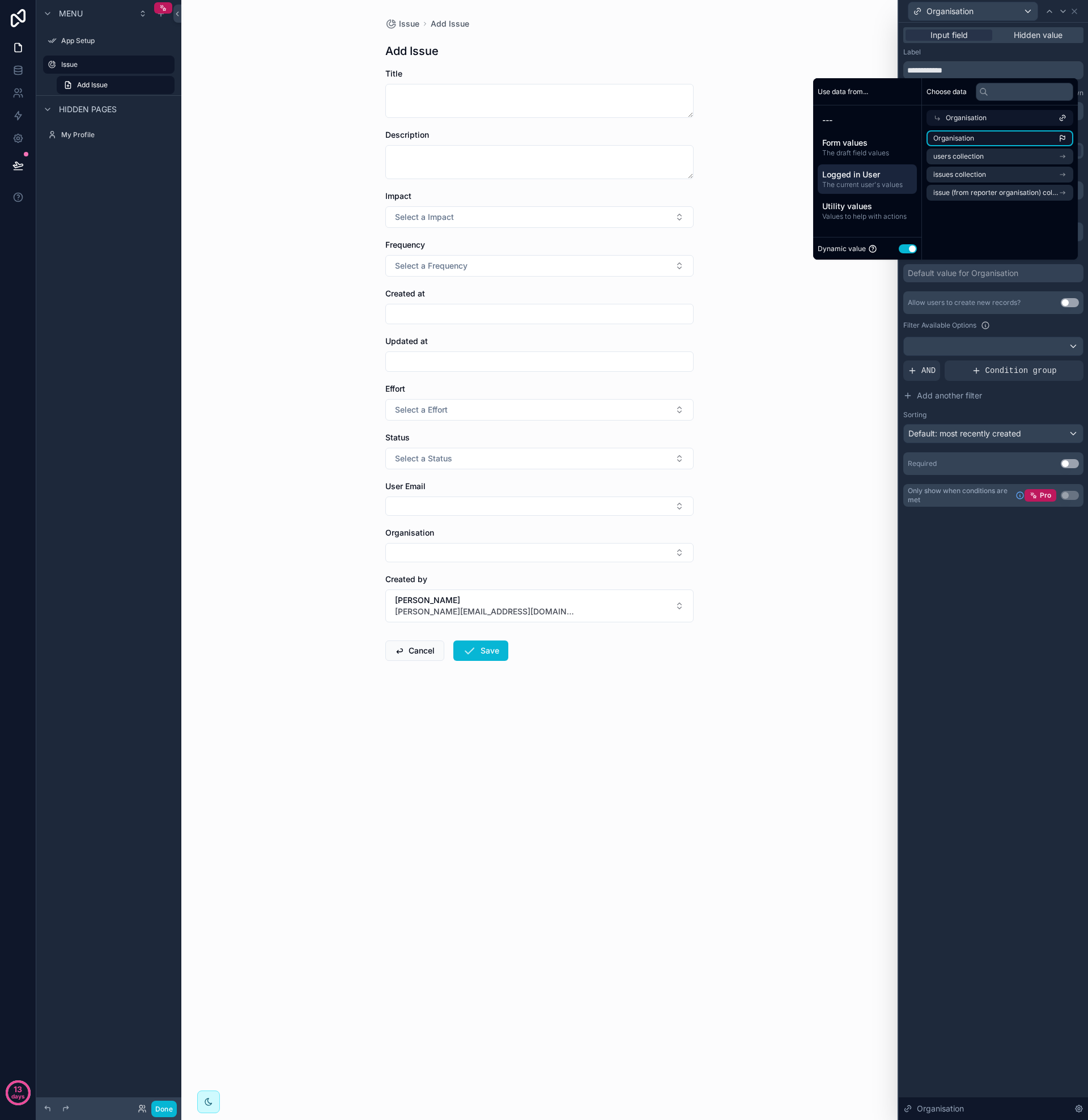
click at [950, 138] on span "Organisation" at bounding box center [954, 139] width 40 height 9
click at [992, 571] on div "**********" at bounding box center [993, 571] width 189 height 1097
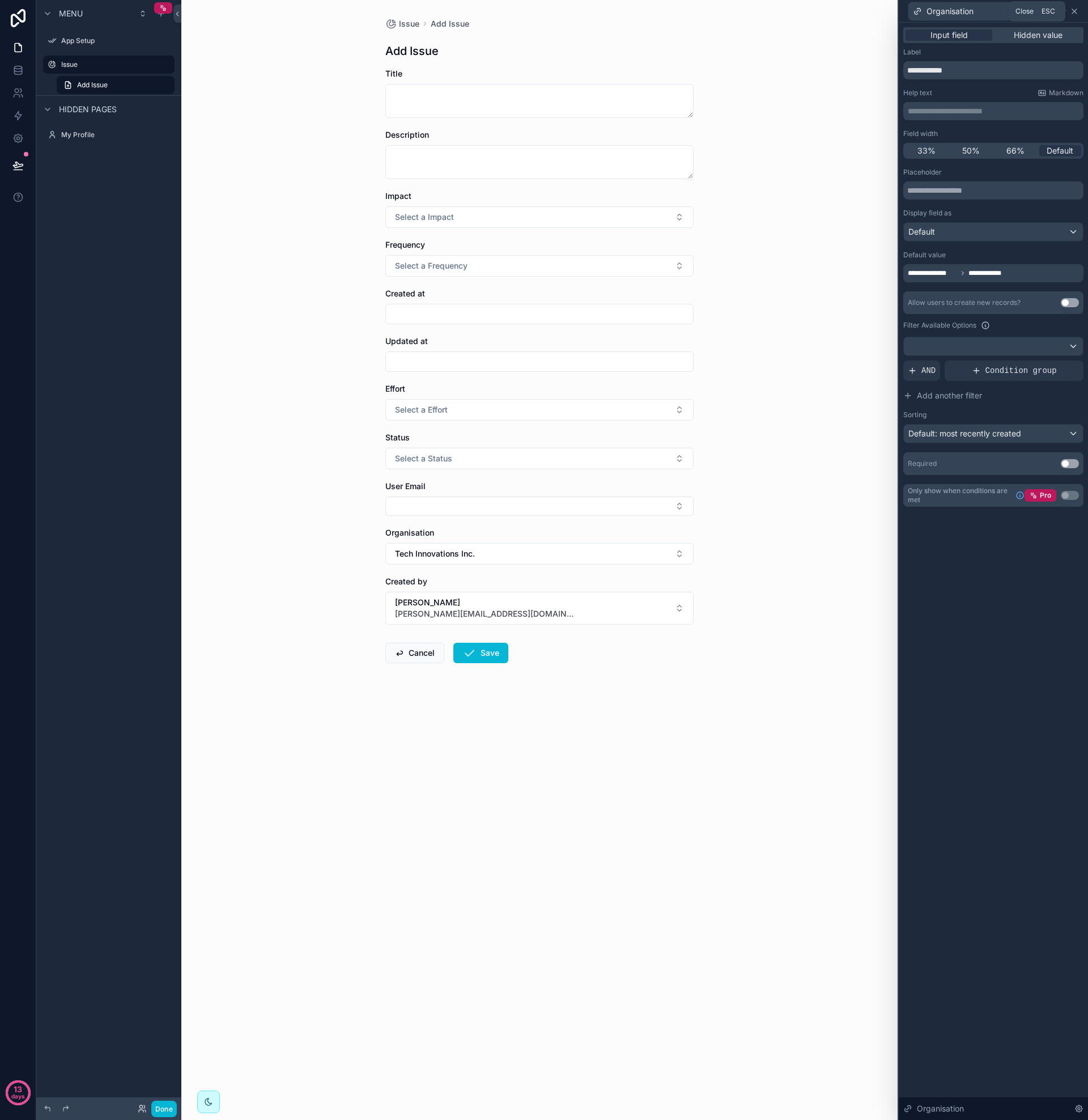
click at [1078, 14] on icon at bounding box center [1075, 11] width 9 height 9
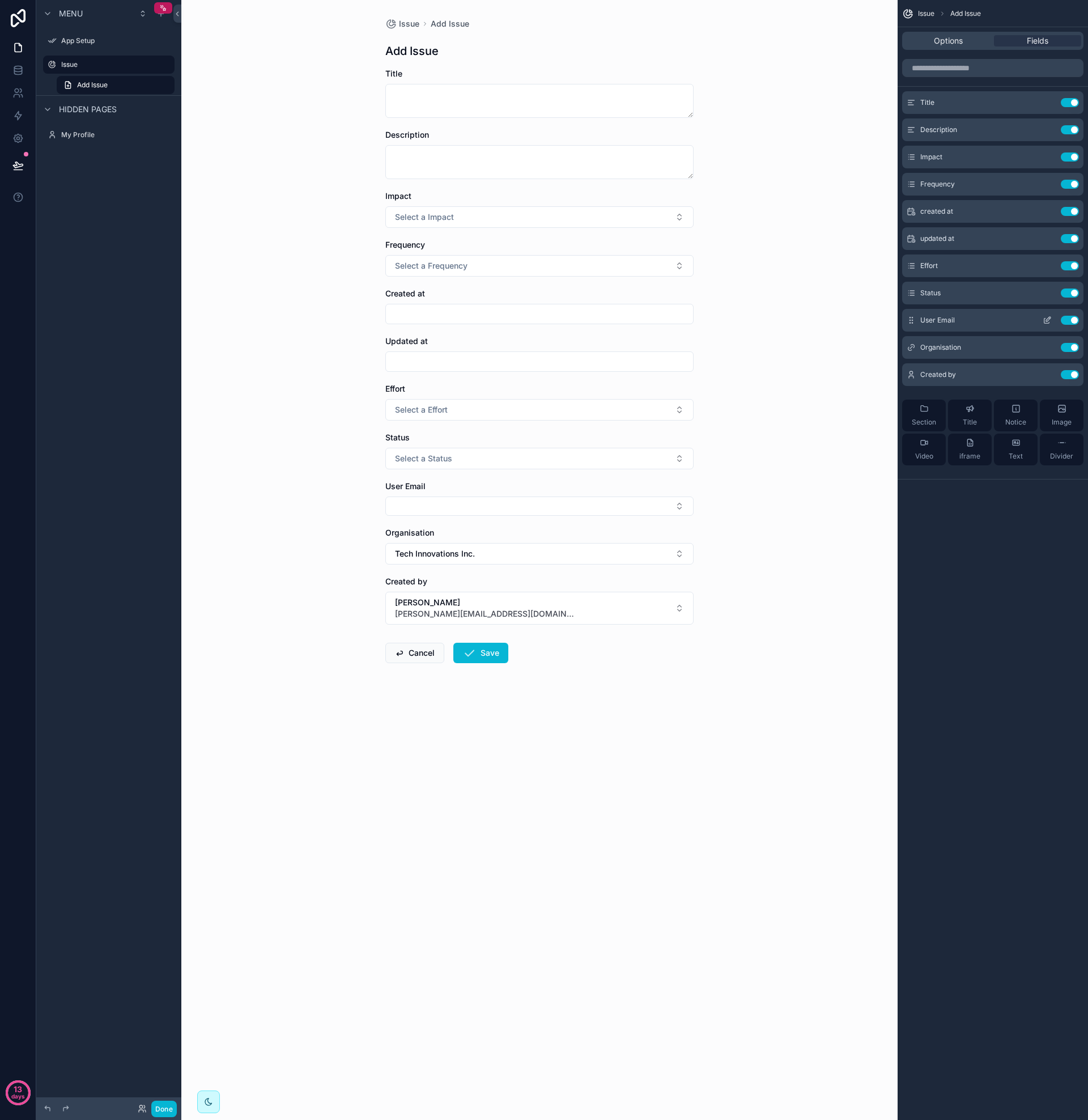
click at [962, 323] on div "User Email Use setting" at bounding box center [992, 320] width 181 height 23
click at [1047, 319] on icon "scrollable content" at bounding box center [1048, 321] width 9 height 9
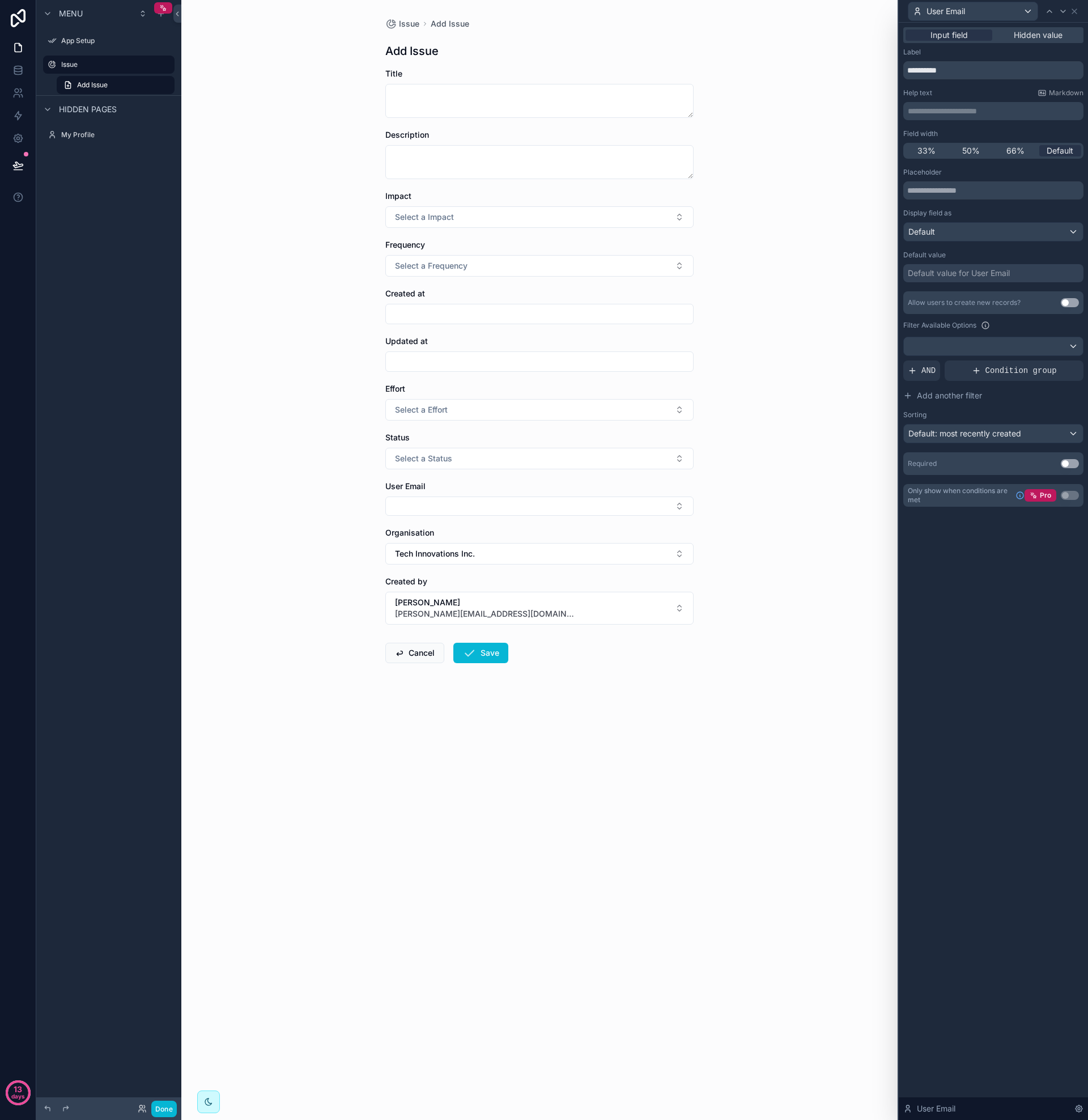
click at [953, 275] on div "Default value for User Email" at bounding box center [958, 273] width 102 height 11
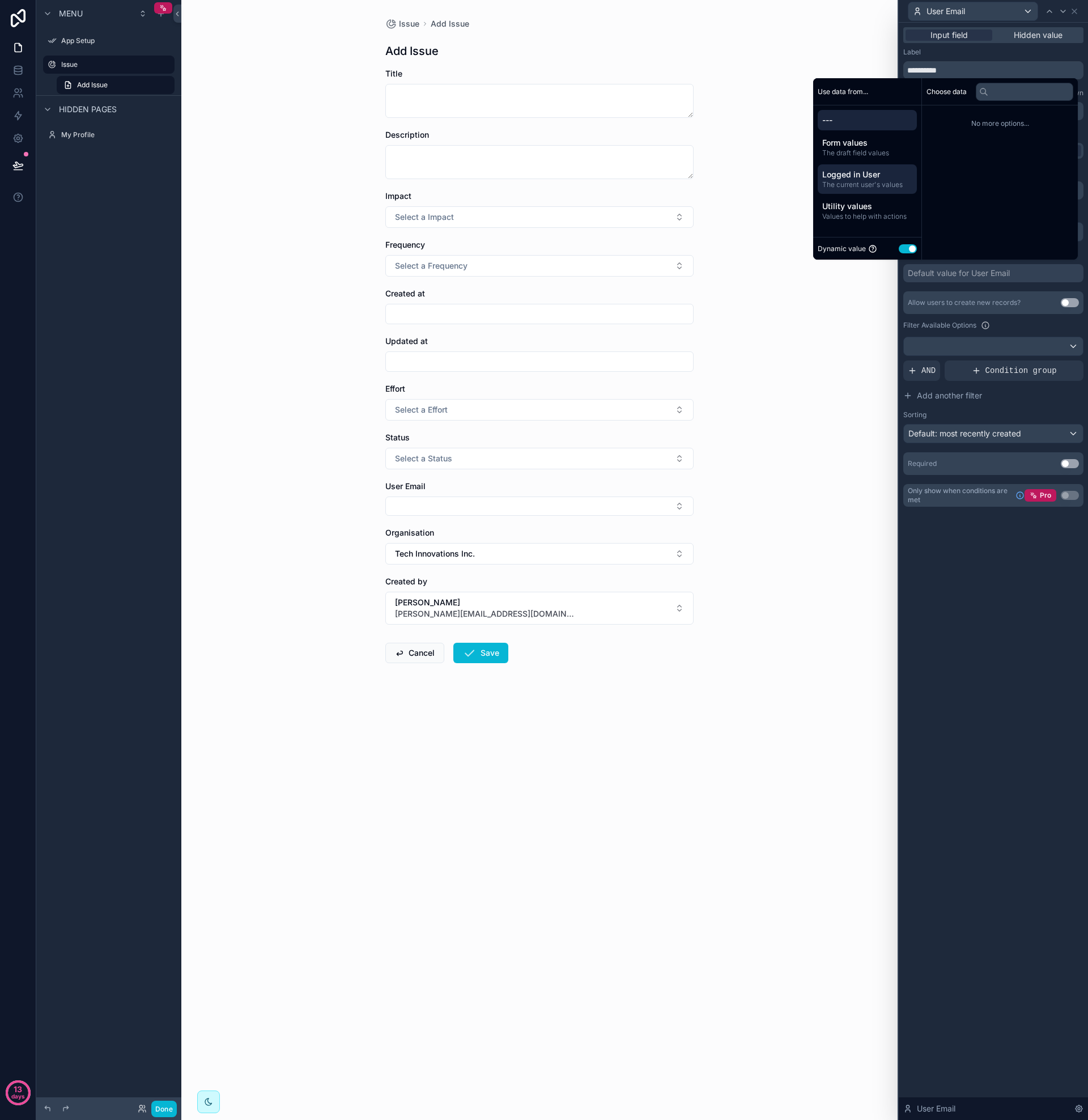
click at [844, 171] on span "Logged in User" at bounding box center [867, 175] width 90 height 11
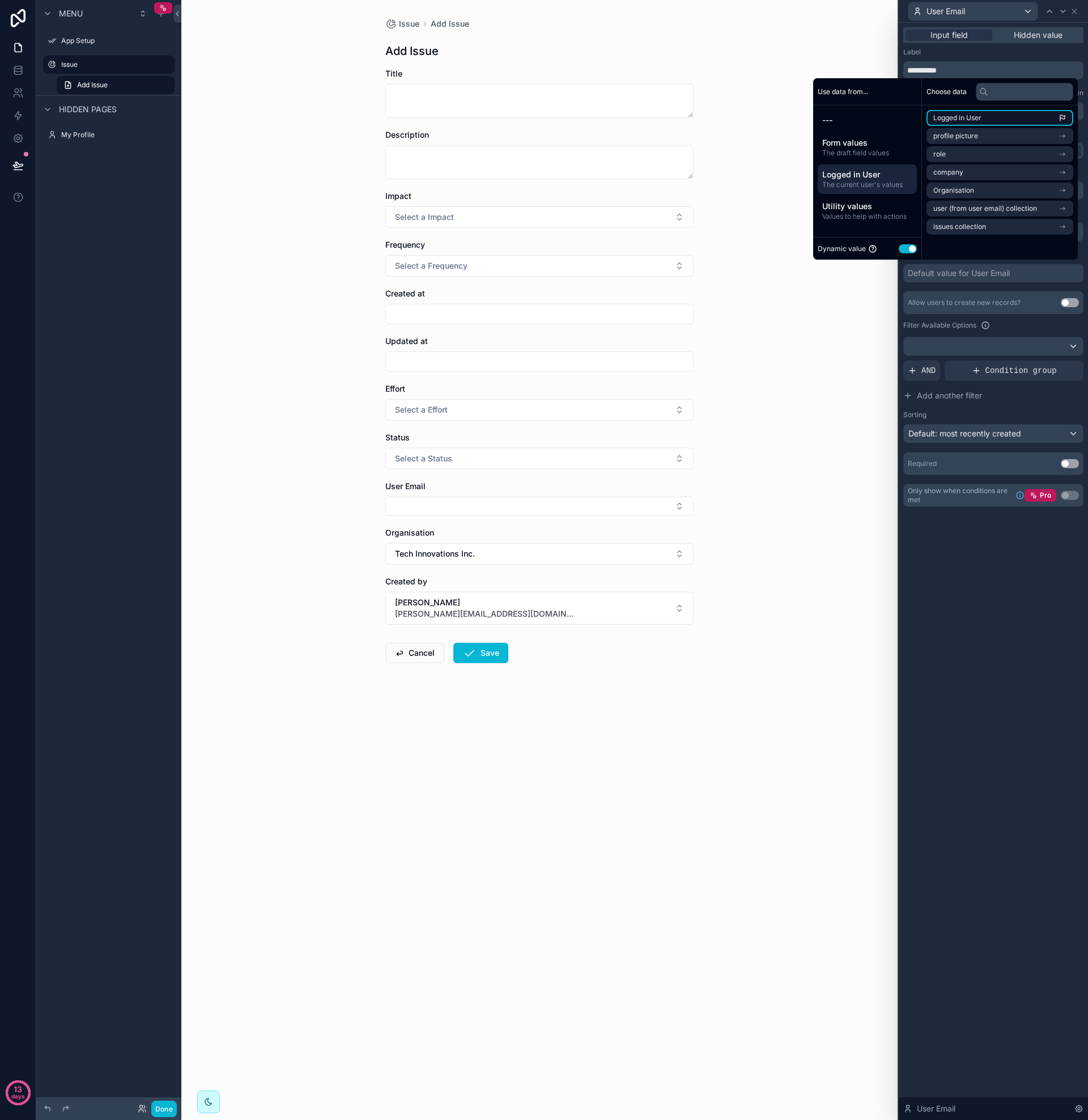
click at [958, 119] on span "Logged in User" at bounding box center [958, 118] width 48 height 9
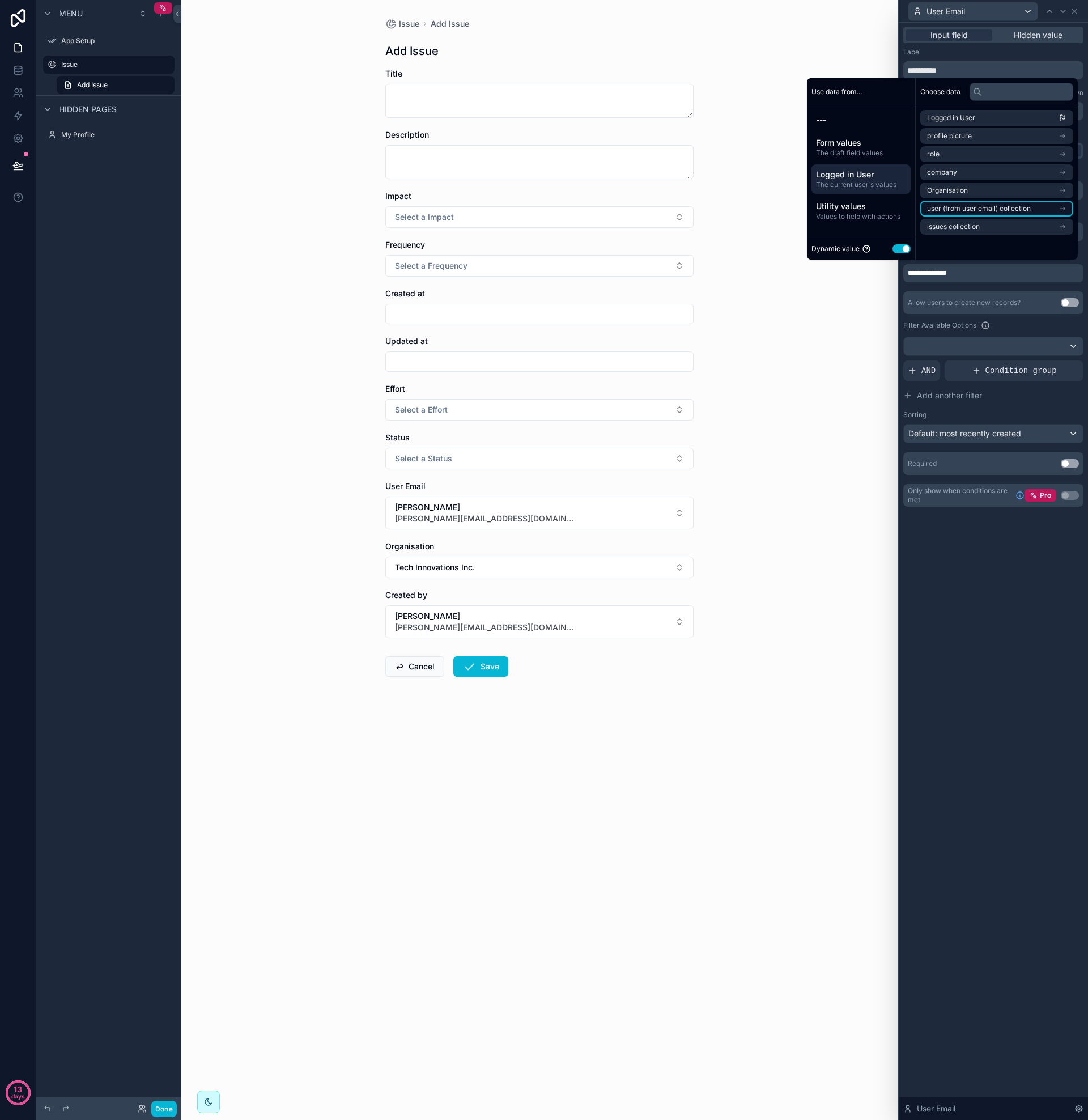
click at [962, 210] on span "user (from user email) collection" at bounding box center [979, 209] width 104 height 9
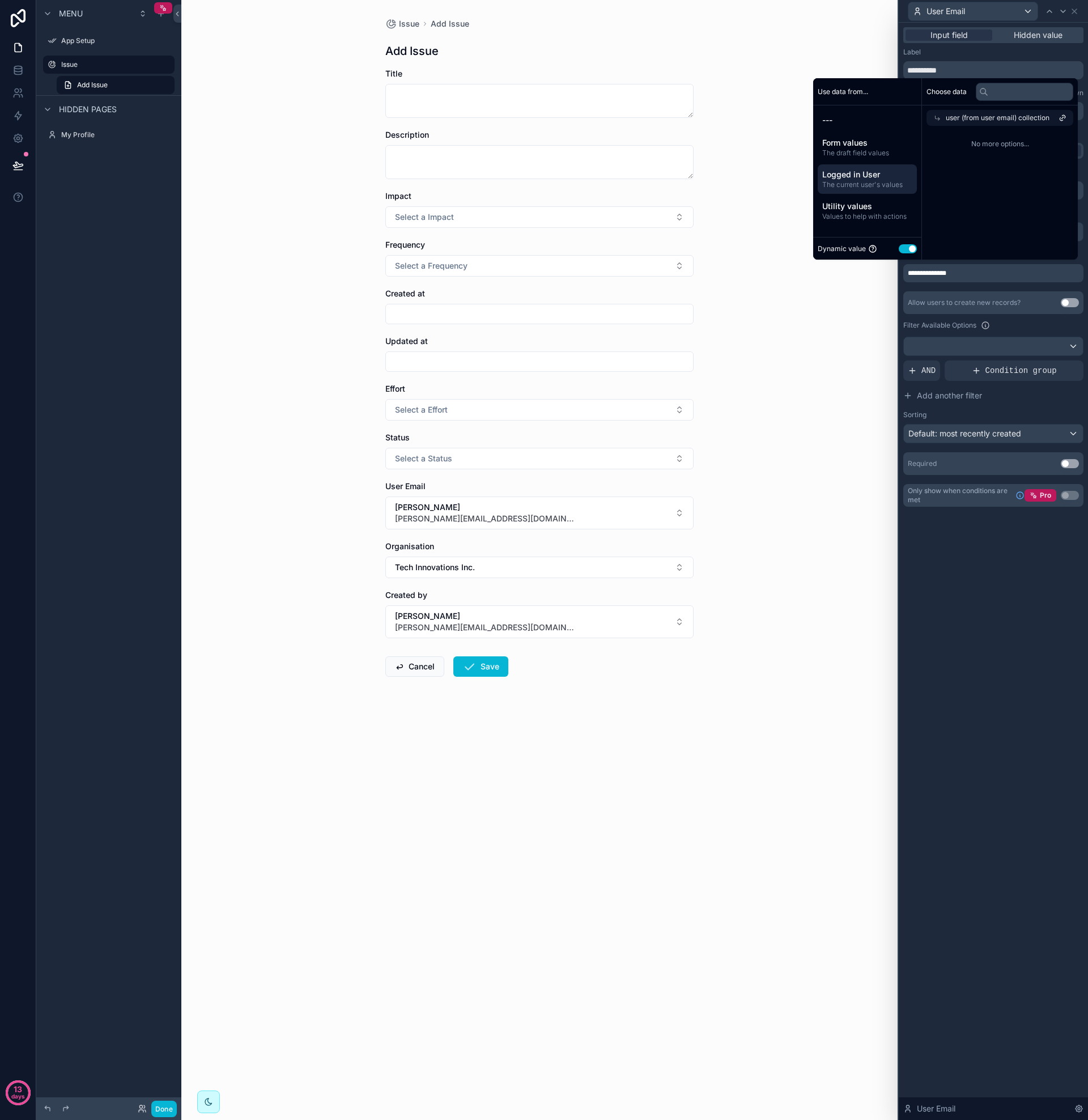
click at [972, 141] on span "No more options..." at bounding box center [1000, 144] width 147 height 9
click at [857, 181] on span "The current user's values" at bounding box center [867, 185] width 90 height 9
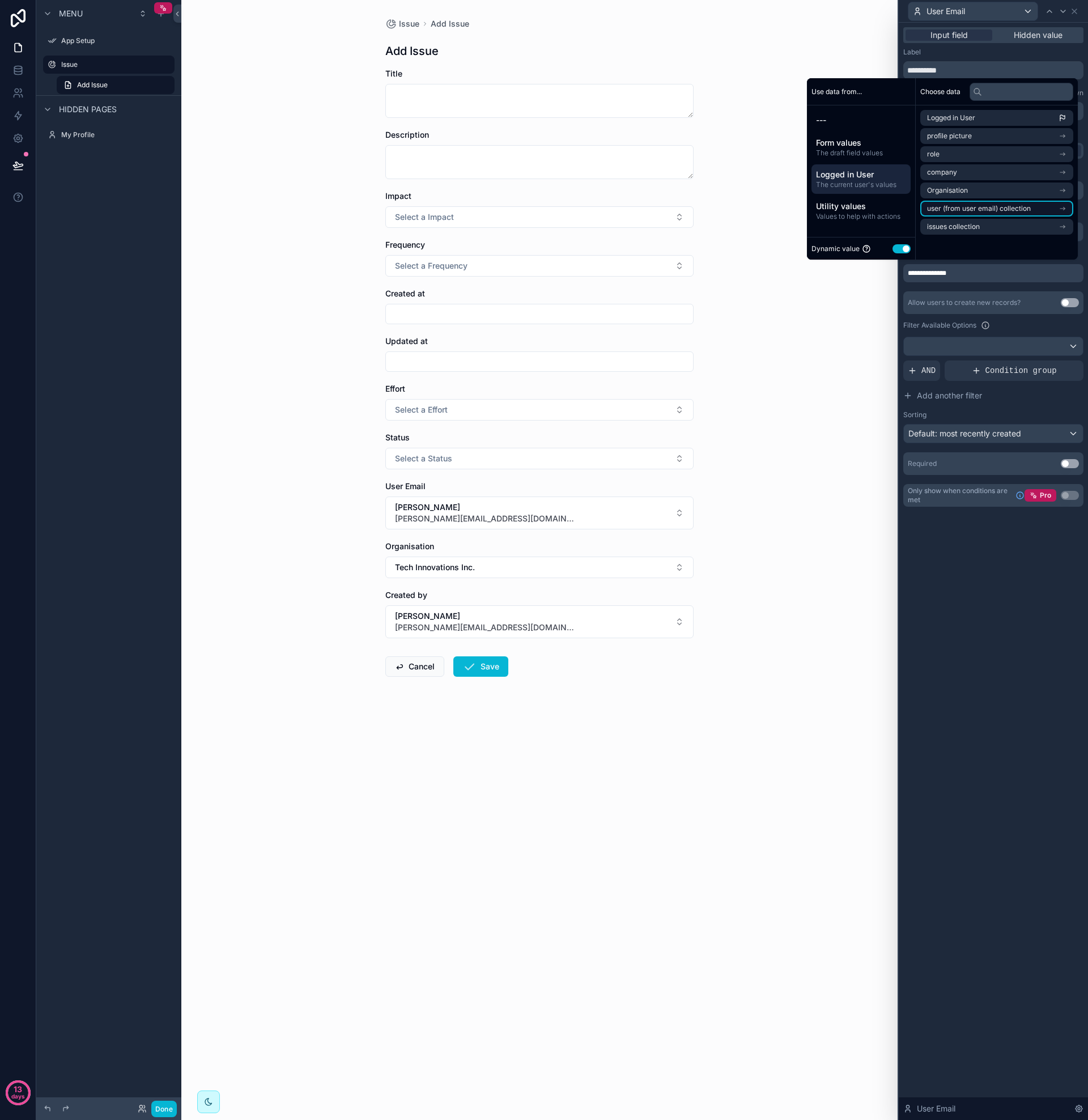
click at [960, 209] on span "user (from user email) collection" at bounding box center [979, 209] width 104 height 9
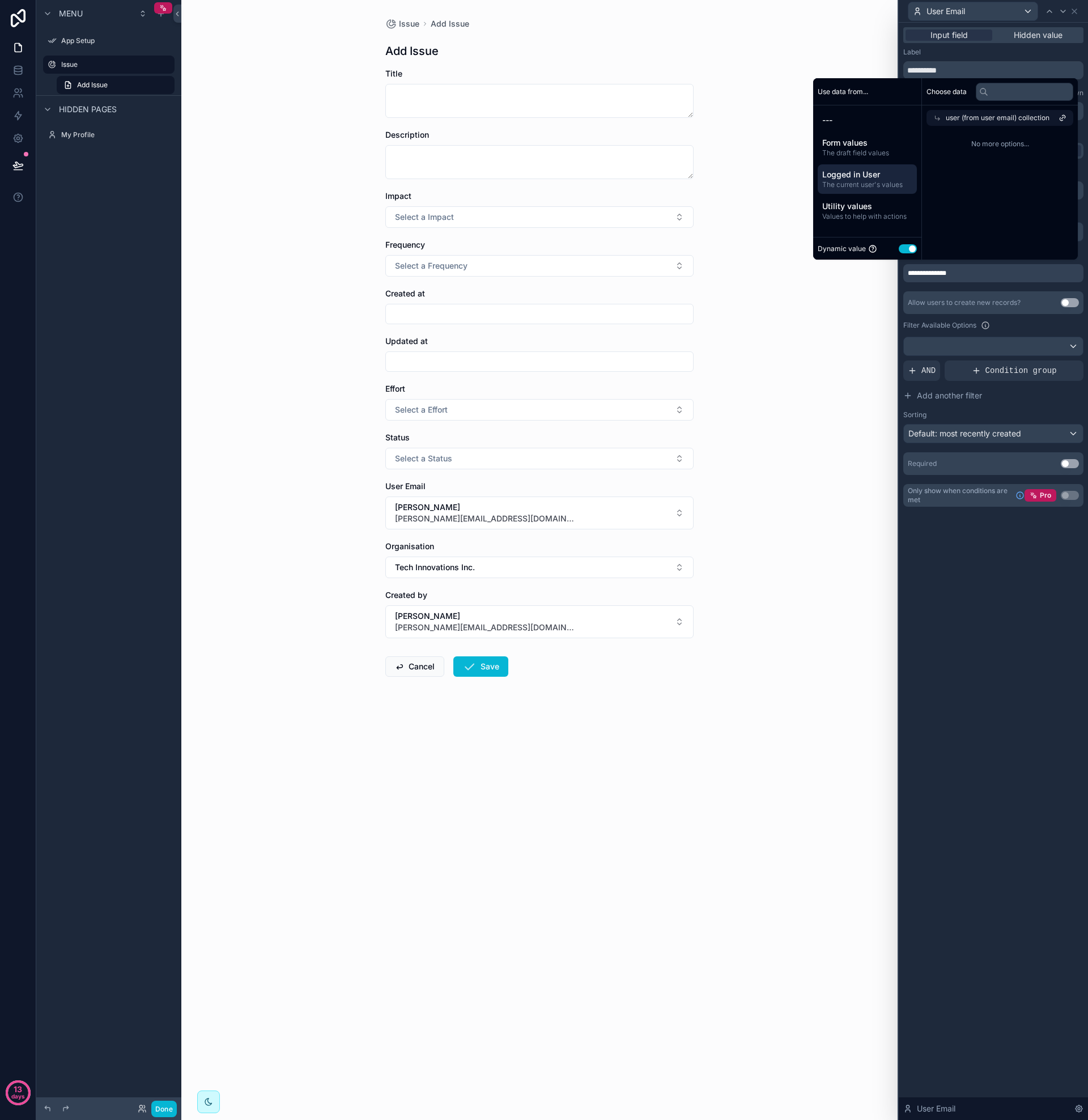
click at [964, 118] on span "user (from user email) collection" at bounding box center [997, 118] width 104 height 9
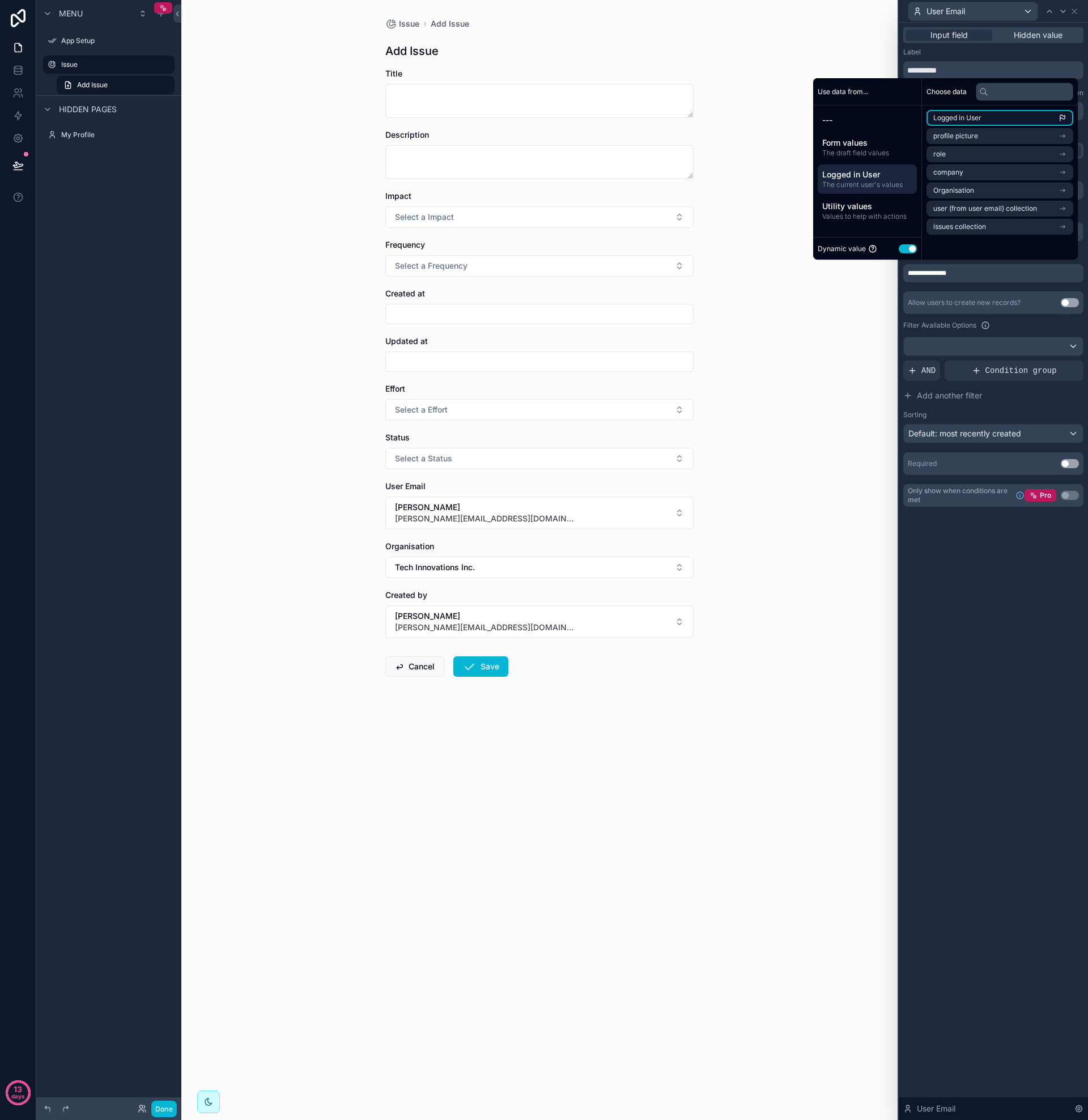
click at [950, 119] on span "Logged in User" at bounding box center [958, 118] width 48 height 9
click at [957, 547] on div "**********" at bounding box center [993, 571] width 189 height 1097
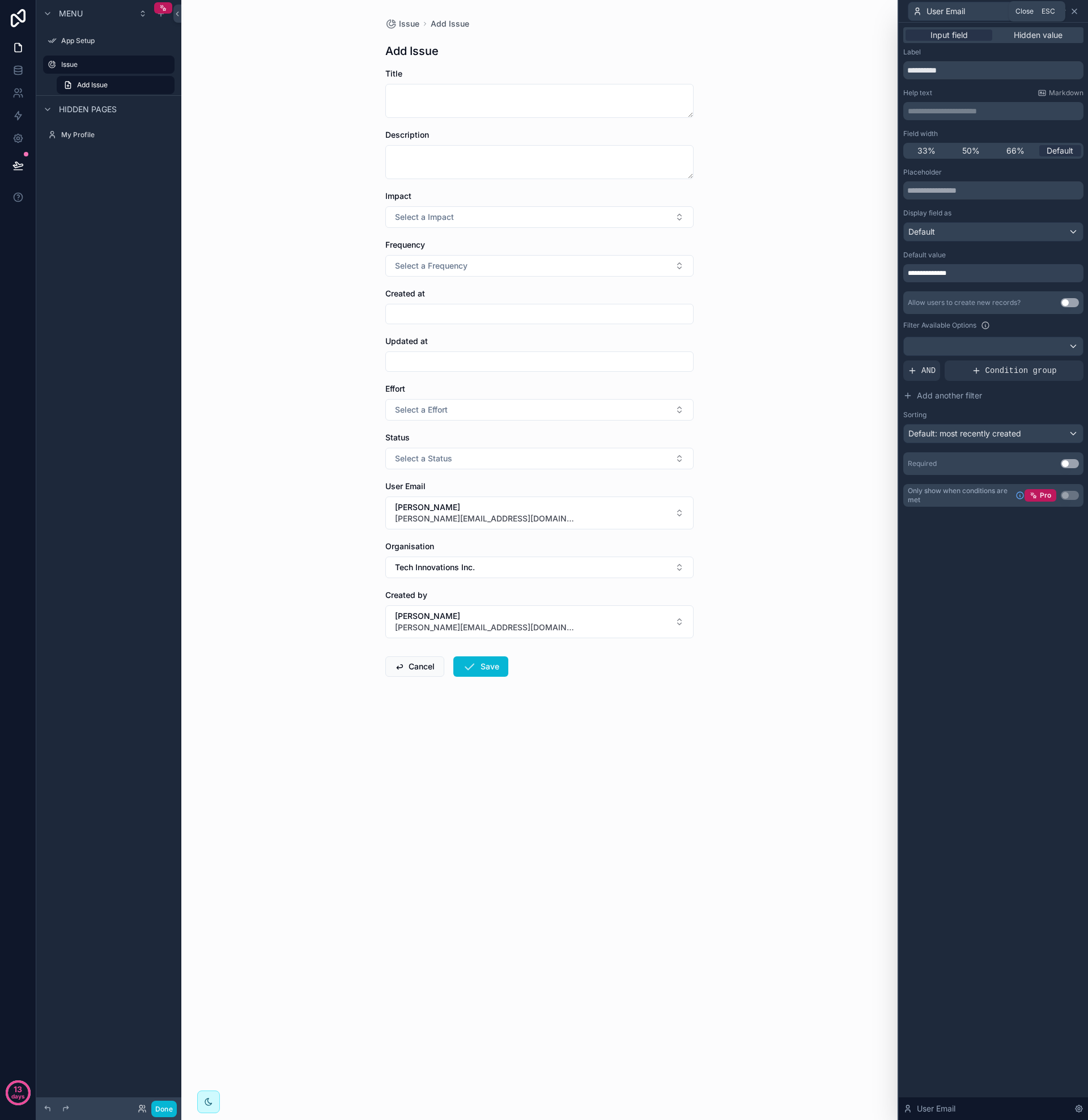
click at [1075, 13] on icon at bounding box center [1075, 11] width 9 height 9
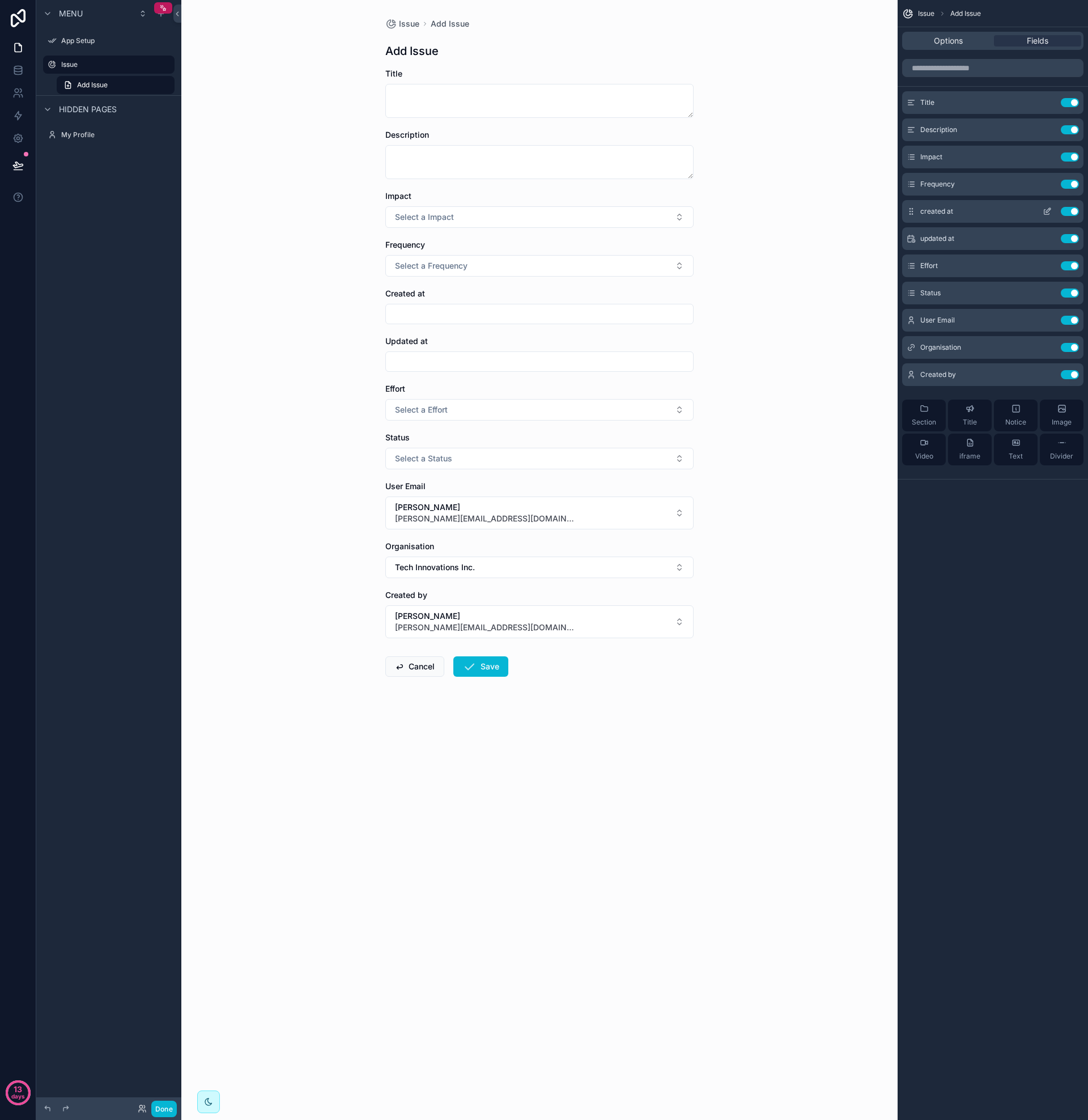
click at [1048, 212] on icon "scrollable content" at bounding box center [1048, 211] width 9 height 9
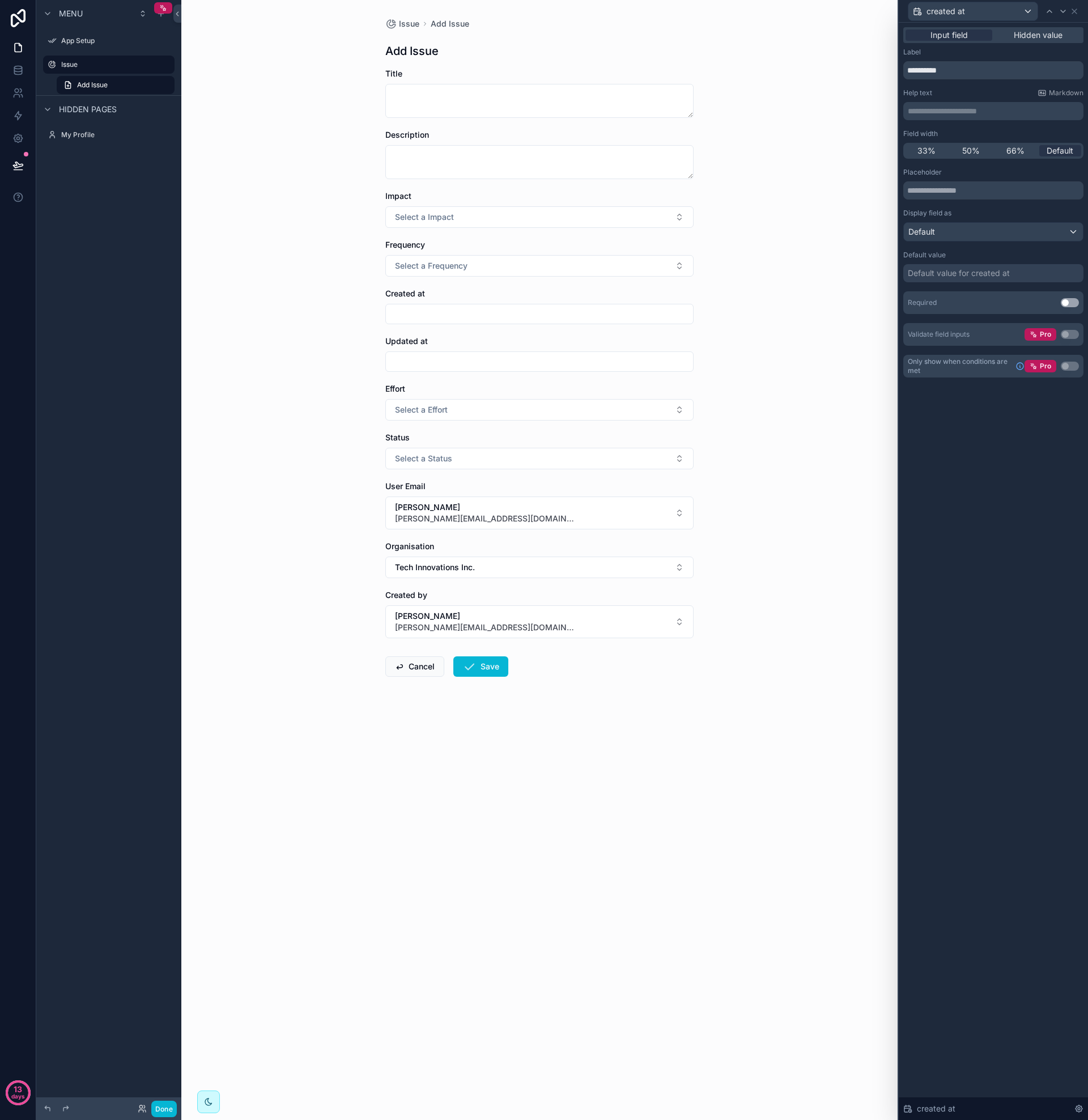
click at [937, 277] on div "Default value for created at" at bounding box center [958, 273] width 102 height 11
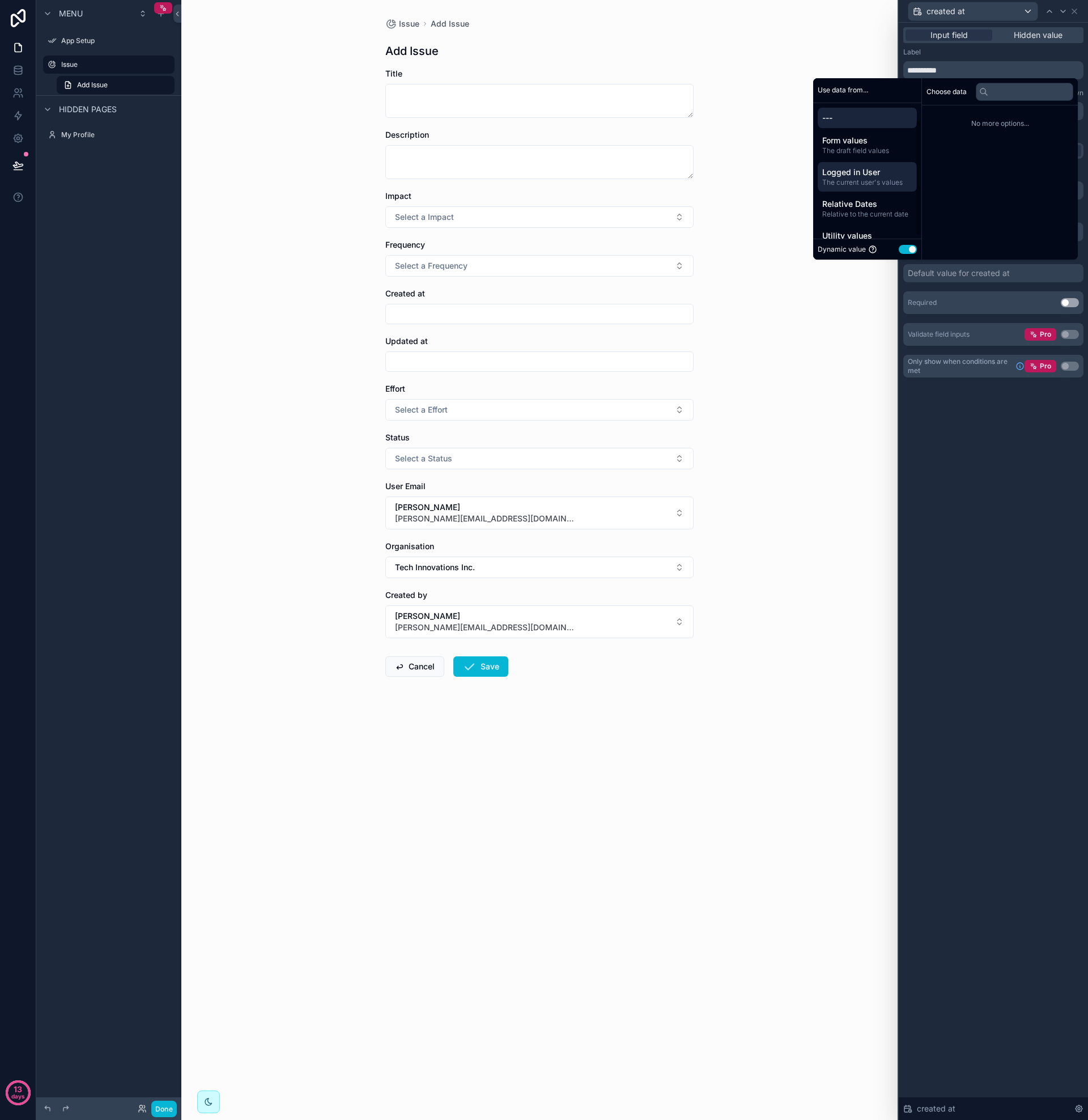
scroll to position [21, 0]
click at [906, 250] on button "Use setting" at bounding box center [908, 249] width 18 height 9
select select "****"
select select "*"
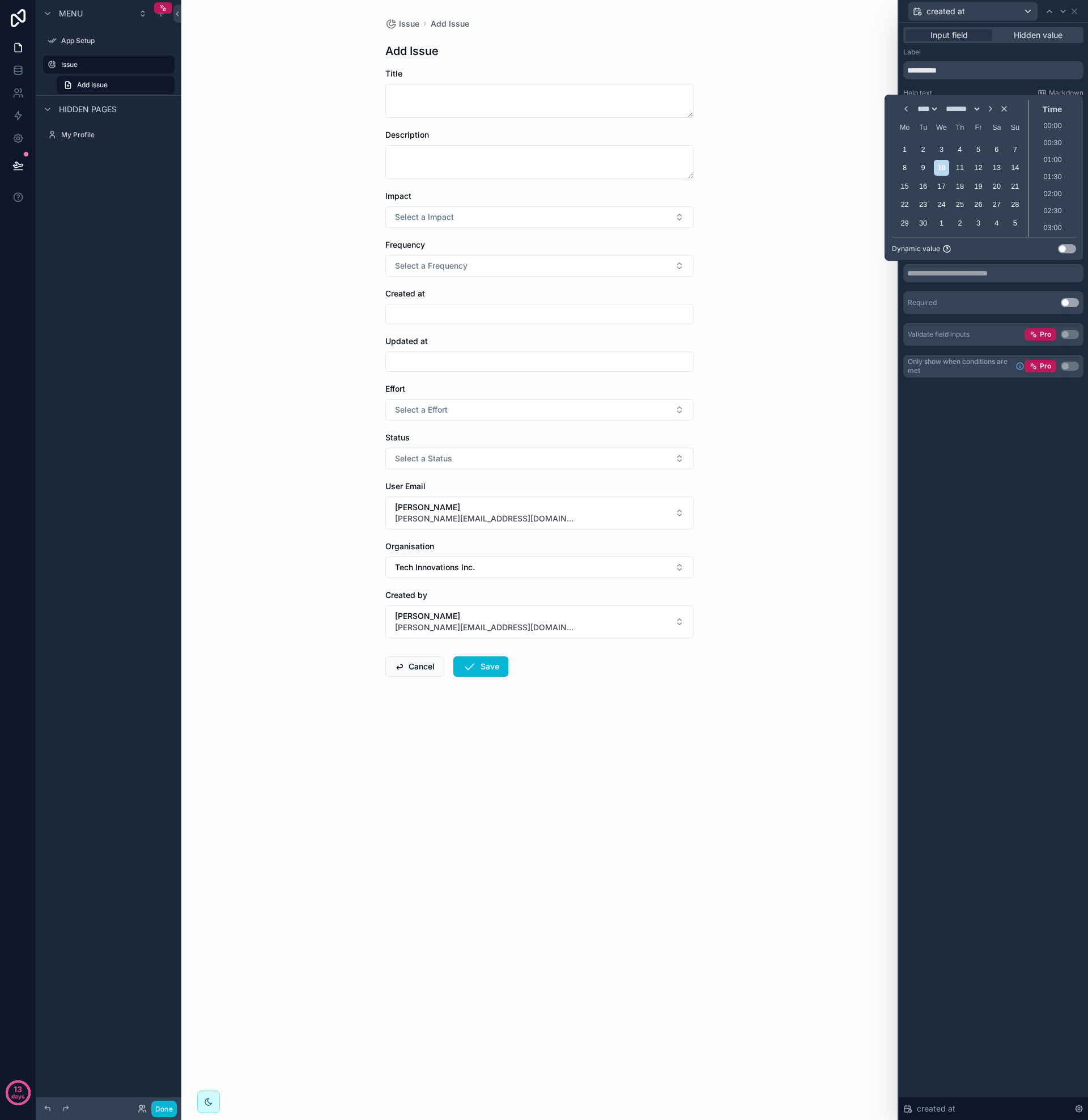
click at [1063, 249] on button "Use setting" at bounding box center [1068, 249] width 18 height 9
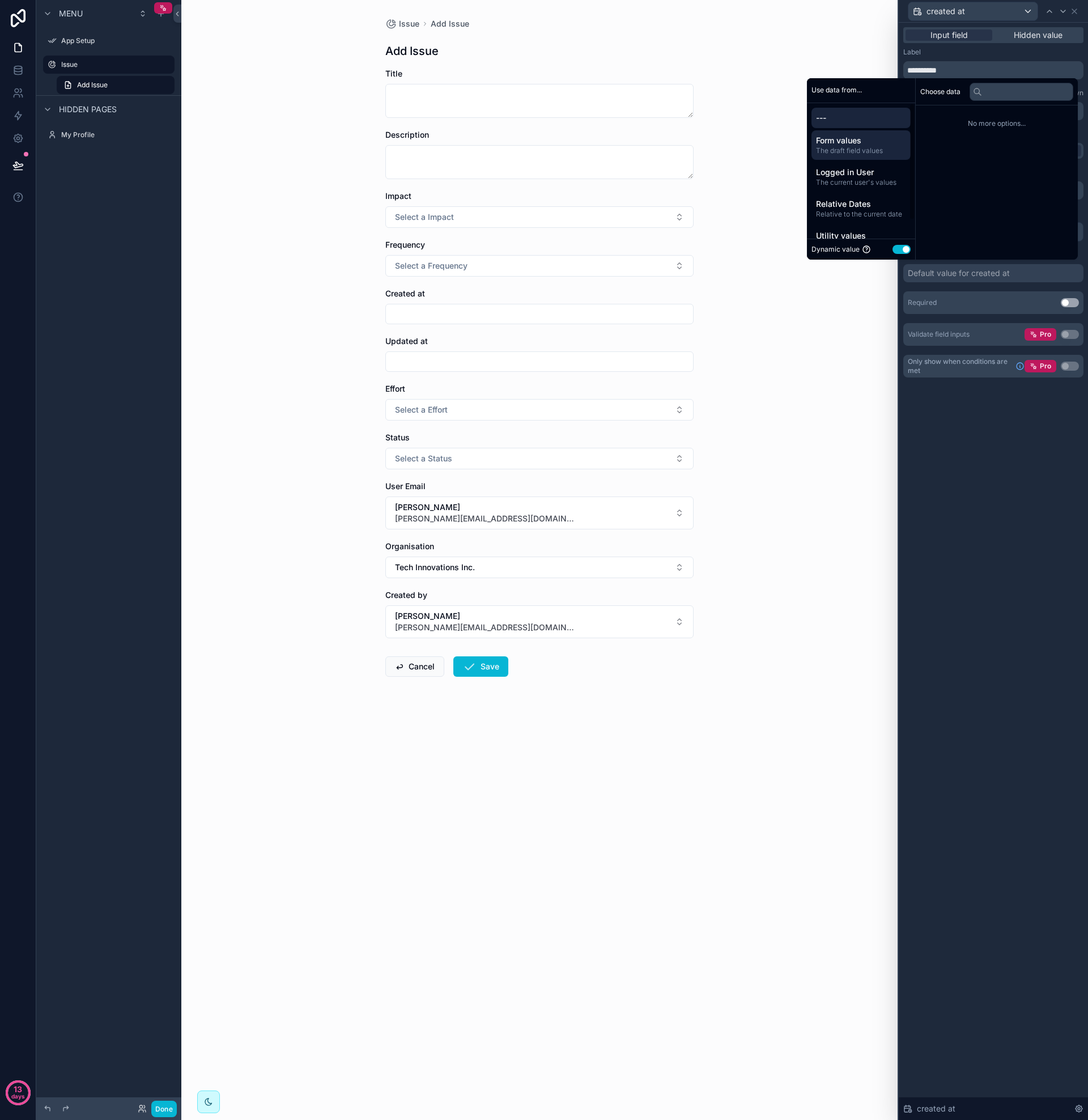
click at [862, 149] on span "The draft field values" at bounding box center [861, 151] width 90 height 9
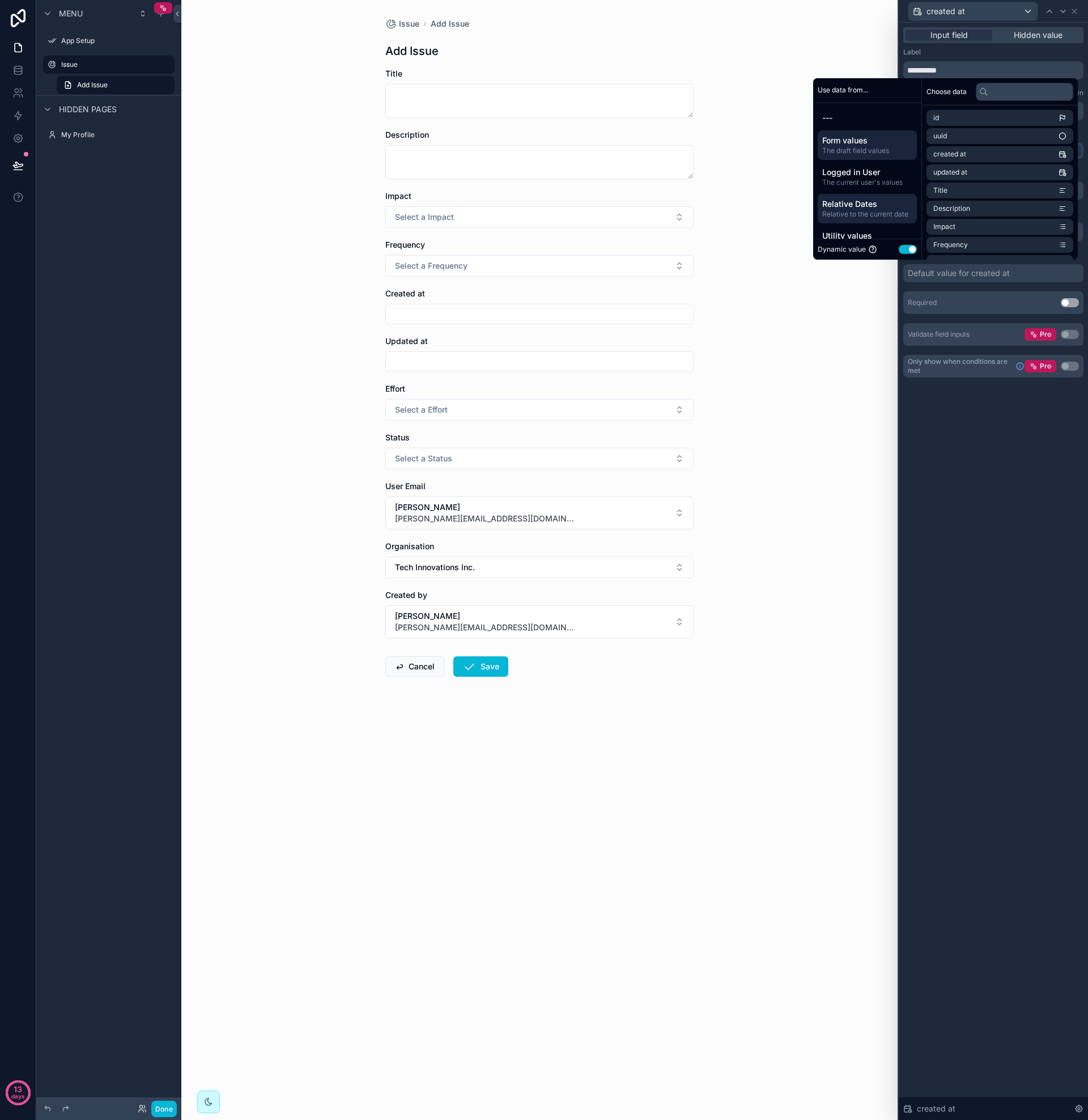
click at [858, 211] on span "Relative to the current date" at bounding box center [867, 214] width 90 height 9
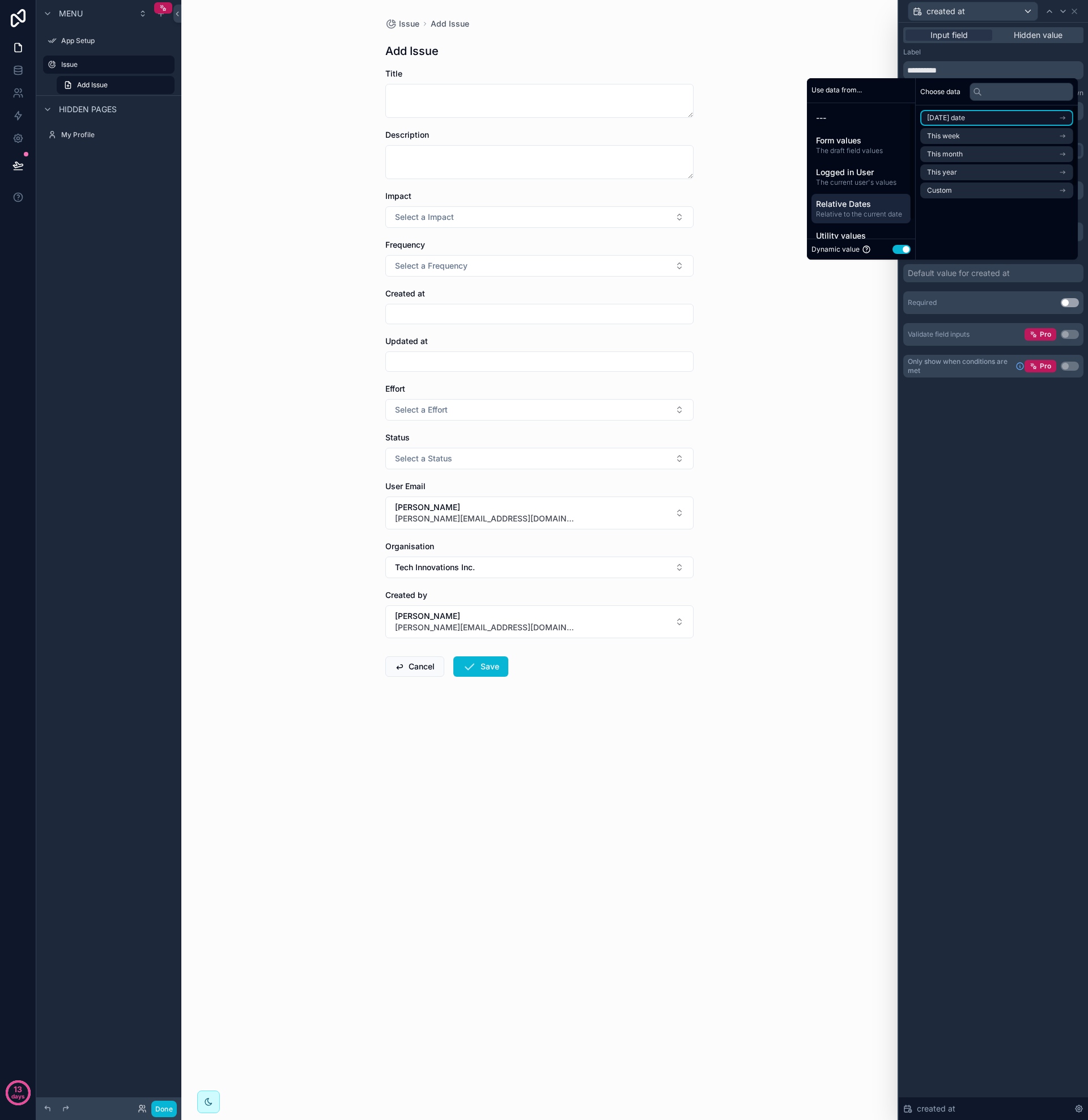
click at [946, 118] on span "[DATE] date" at bounding box center [946, 118] width 38 height 9
click at [946, 139] on li "Now" at bounding box center [1000, 138] width 147 height 16
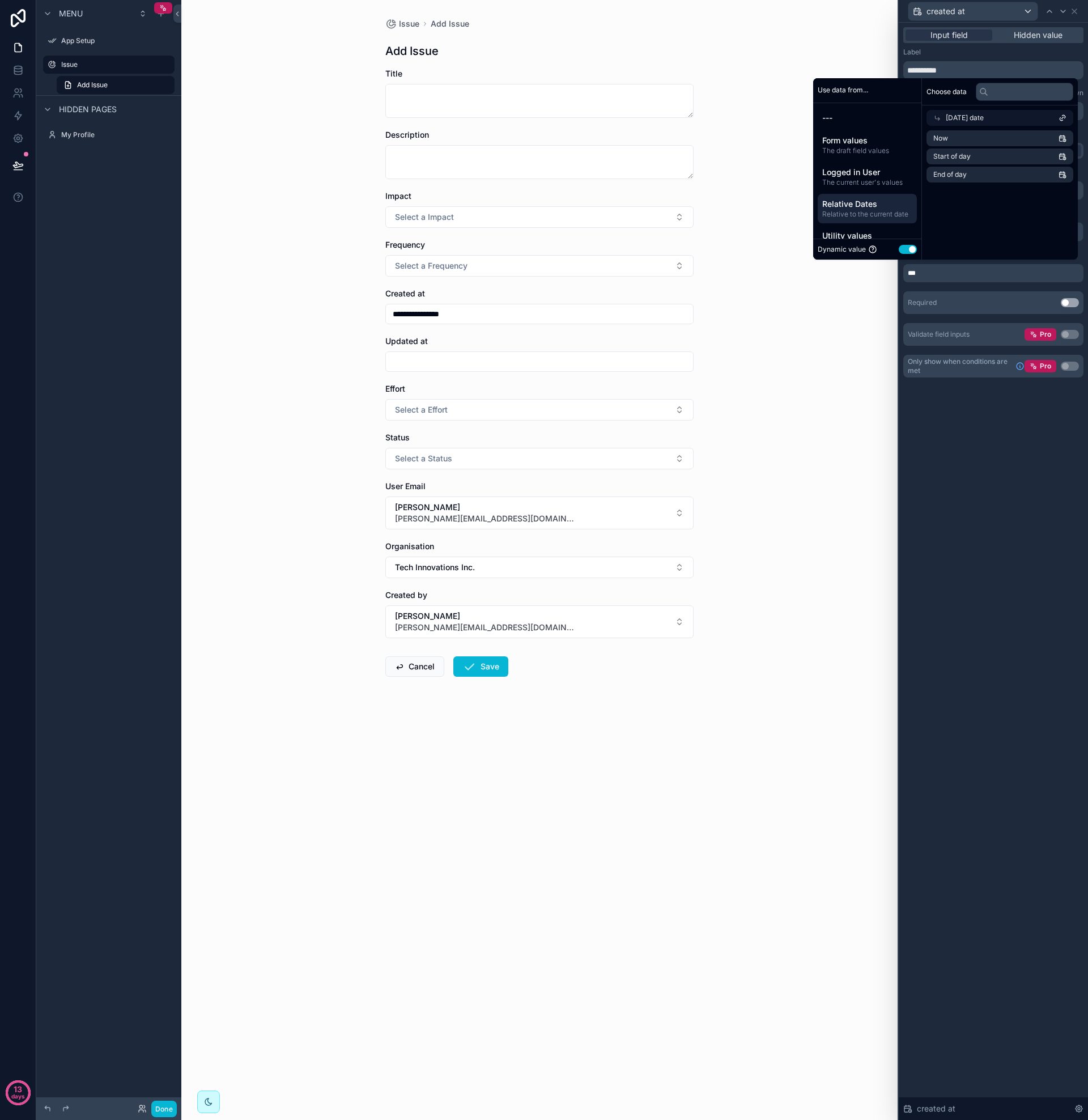
click at [950, 429] on div "**********" at bounding box center [993, 571] width 189 height 1097
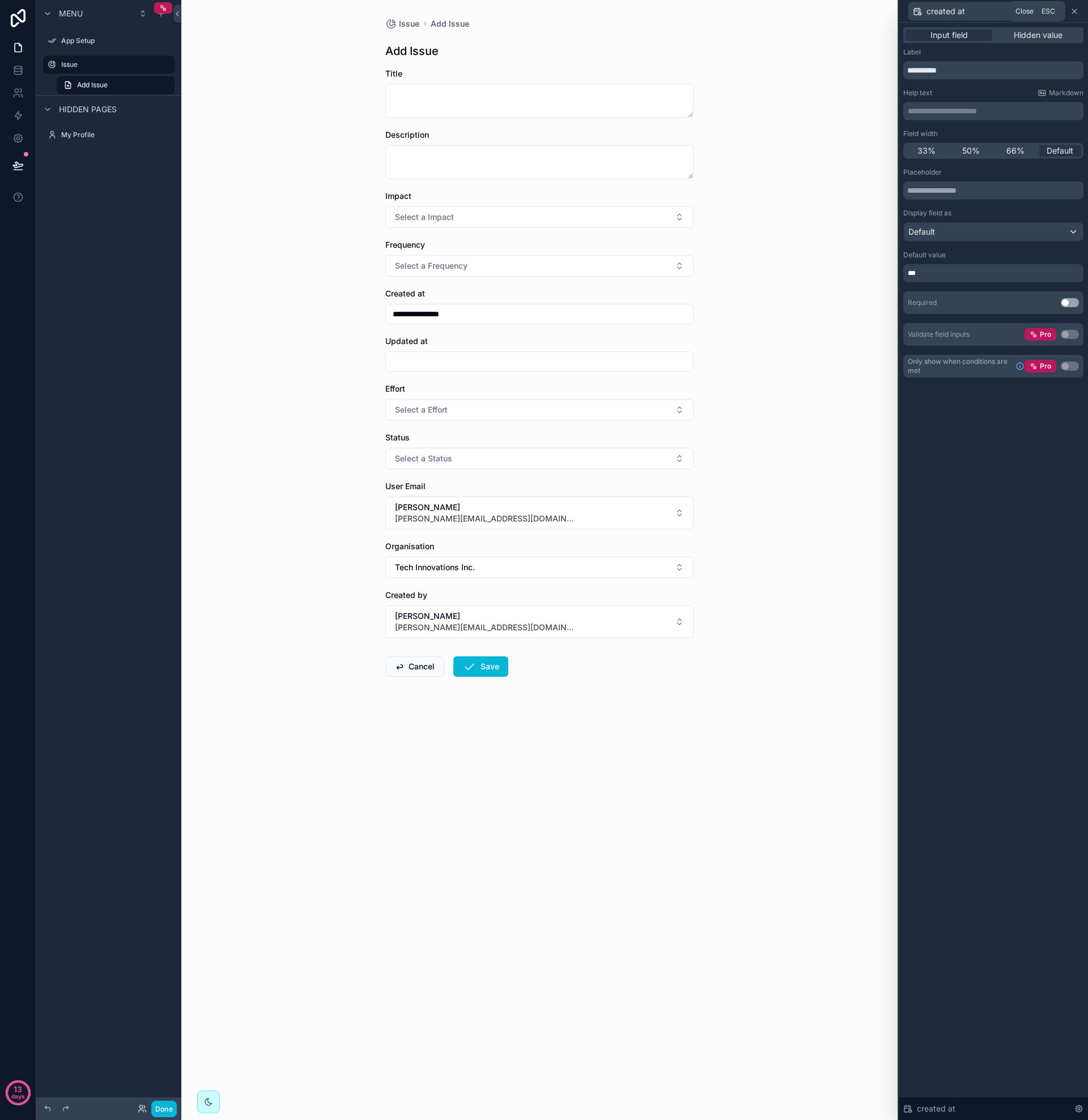
click at [1074, 9] on icon at bounding box center [1075, 11] width 9 height 9
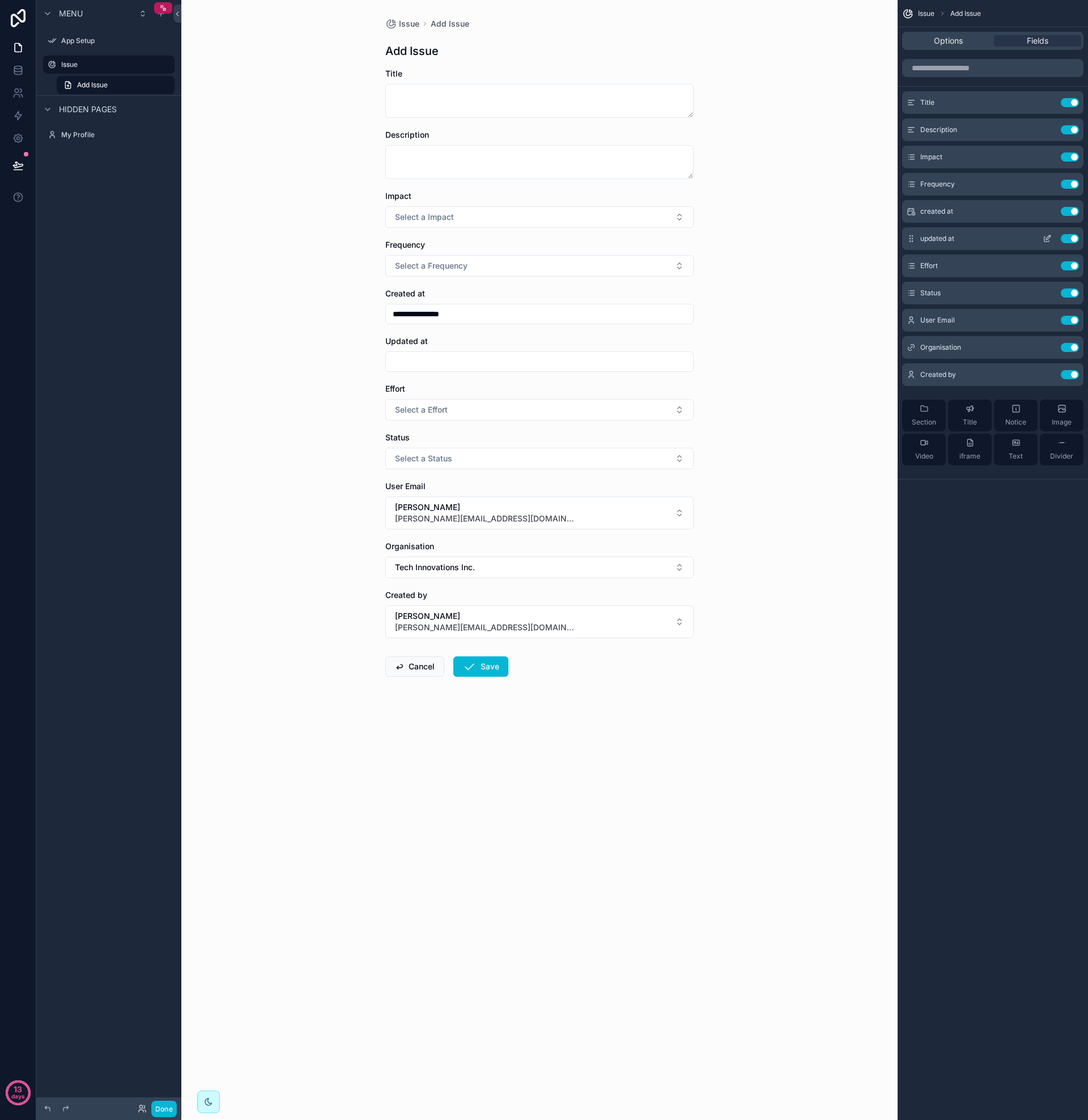
click at [1048, 237] on icon "scrollable content" at bounding box center [1048, 239] width 9 height 9
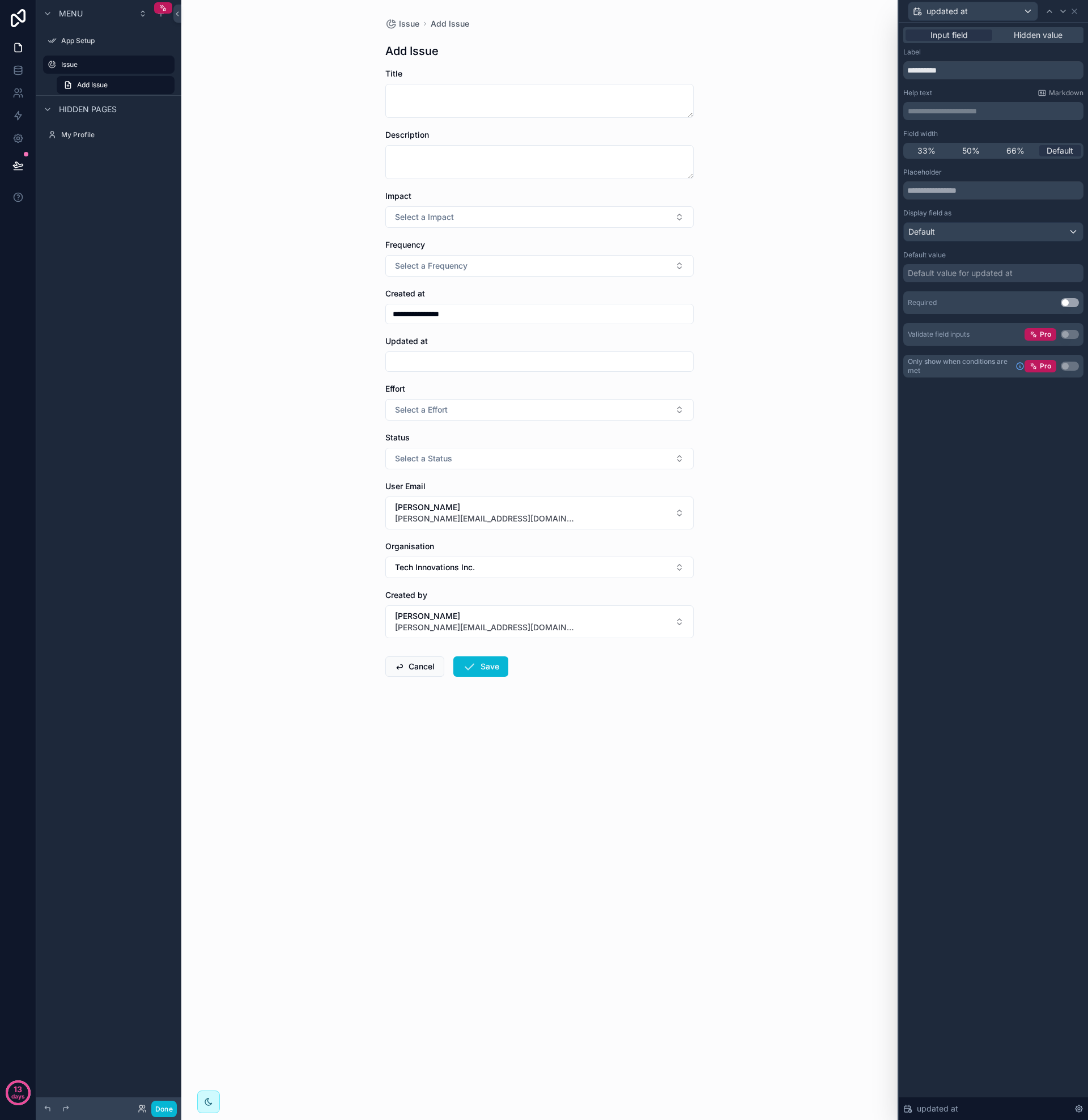
click at [950, 277] on div "Default value for updated at" at bounding box center [960, 273] width 105 height 11
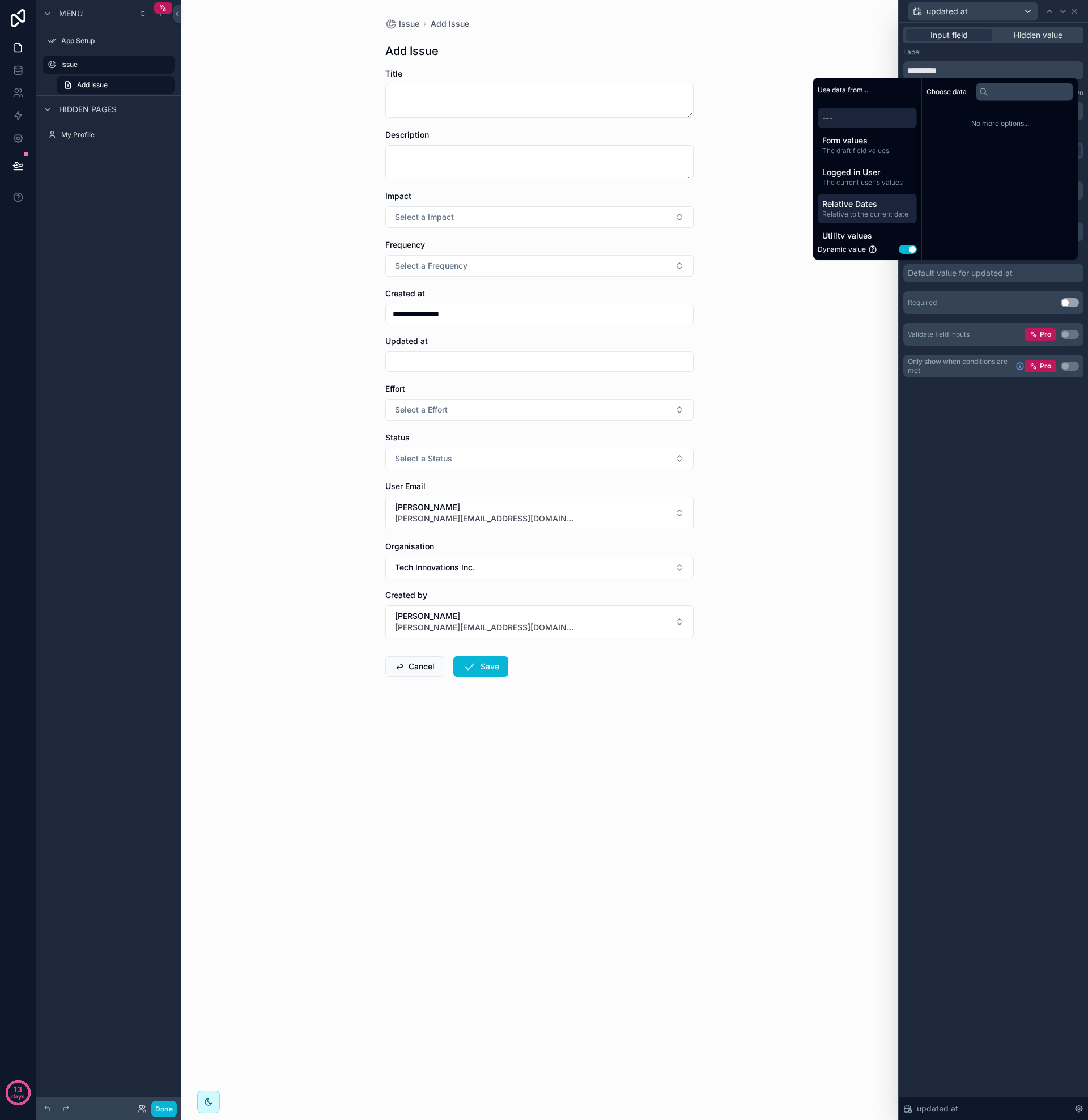
click at [858, 216] on span "Relative to the current date" at bounding box center [867, 214] width 90 height 9
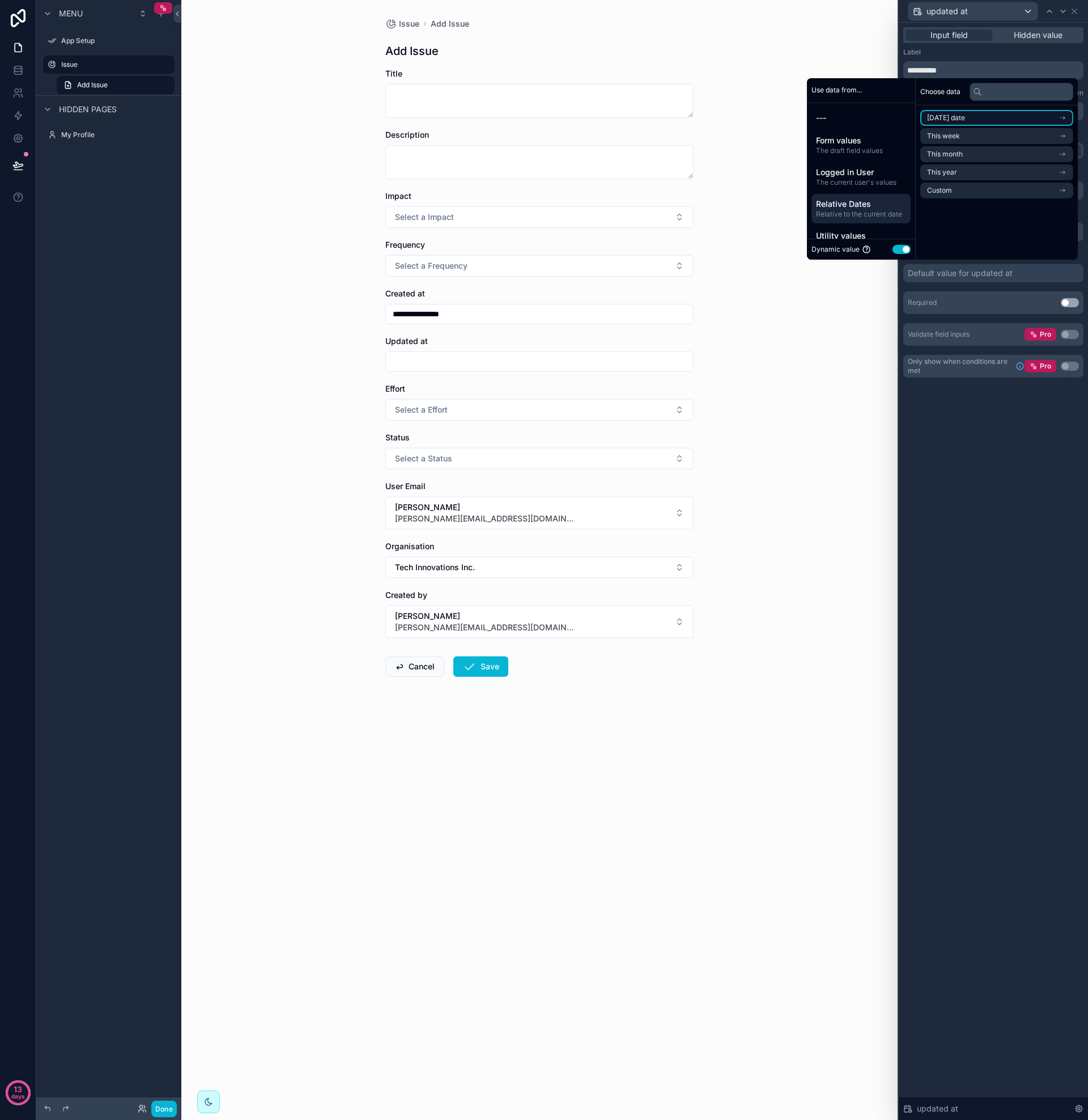
click at [962, 115] on span "[DATE] date" at bounding box center [946, 118] width 38 height 9
click at [951, 138] on li "Now" at bounding box center [997, 138] width 153 height 16
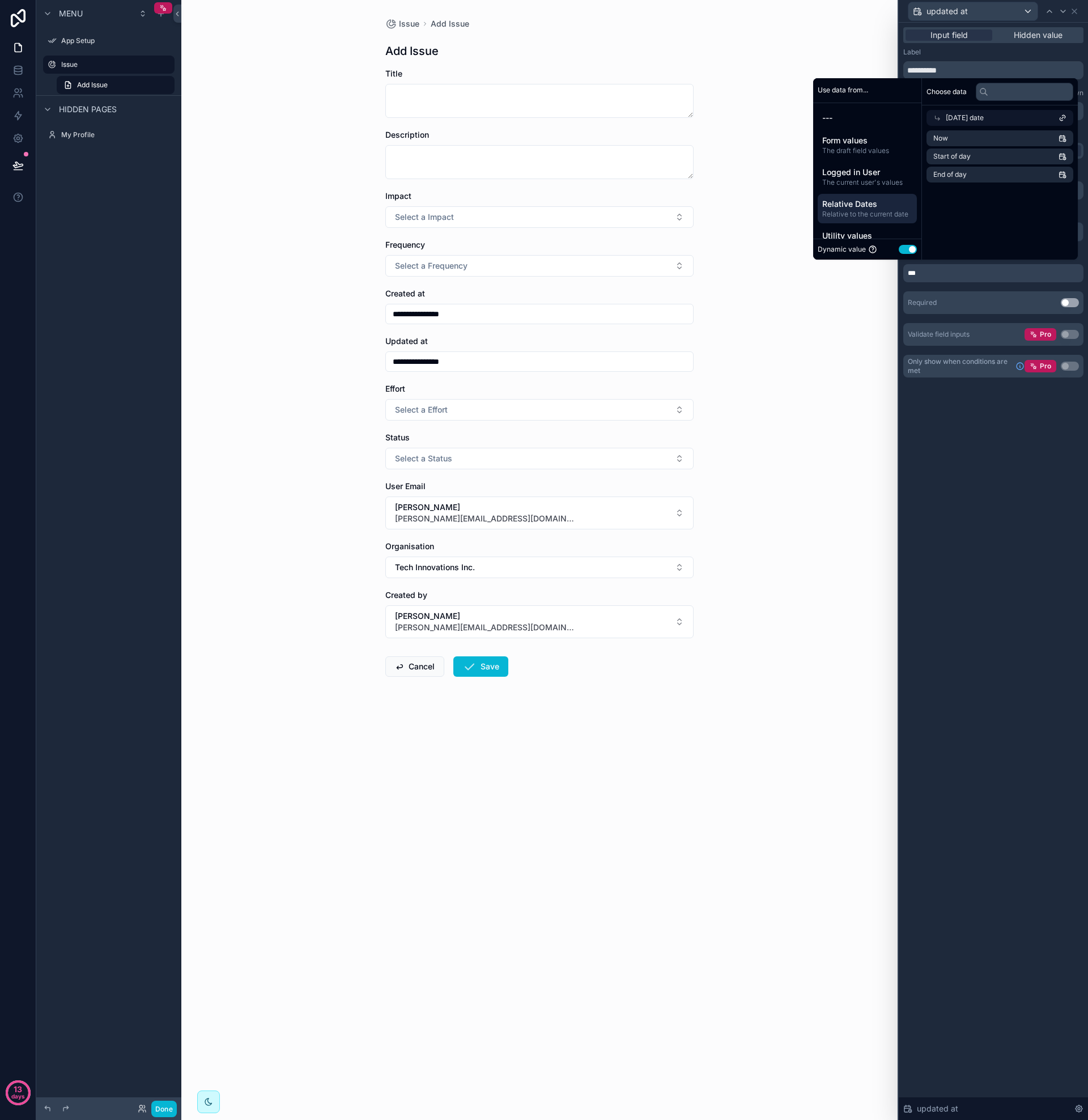
click at [1003, 447] on div "**********" at bounding box center [993, 571] width 189 height 1097
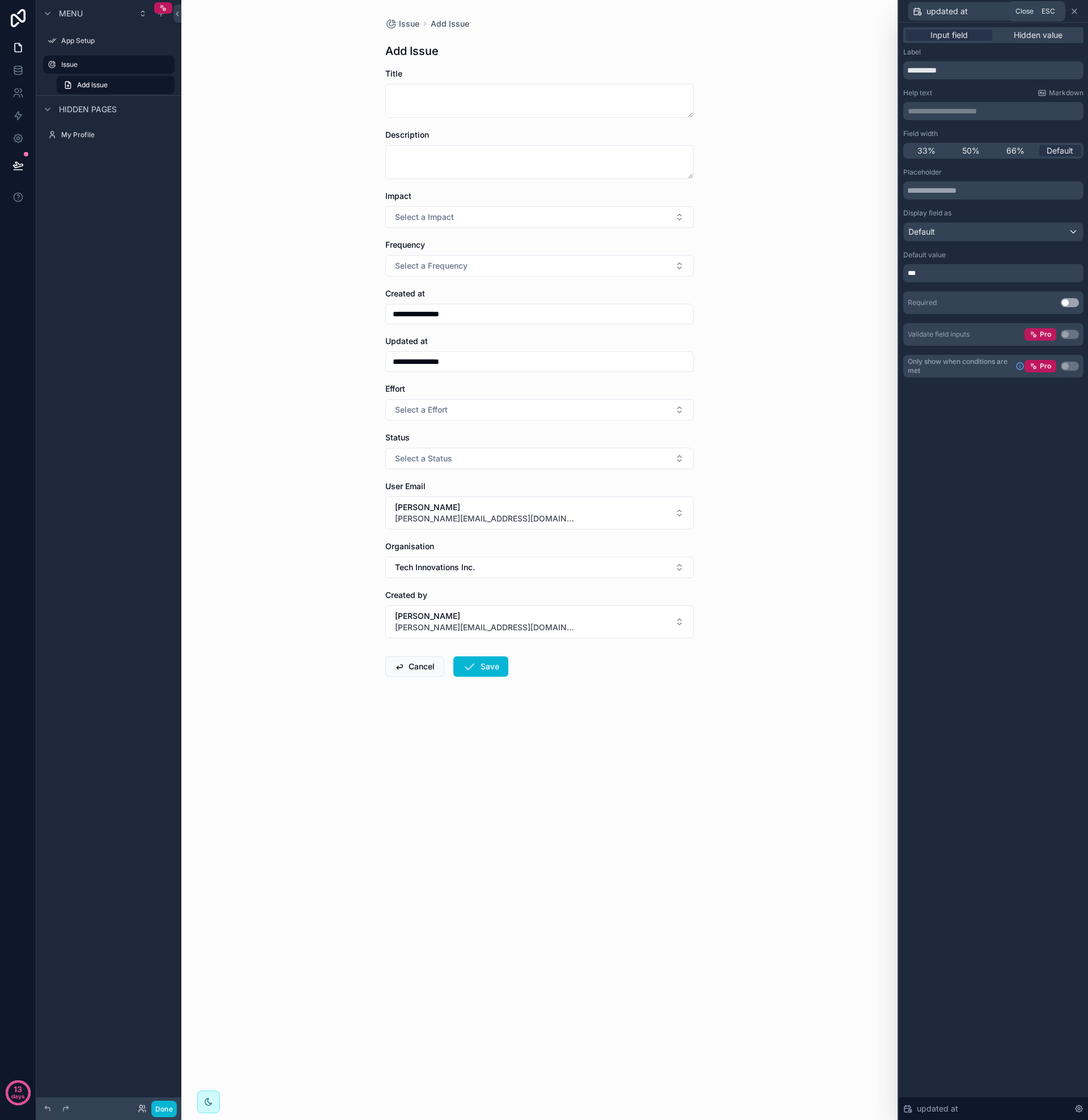
click at [1077, 11] on icon at bounding box center [1075, 11] width 9 height 9
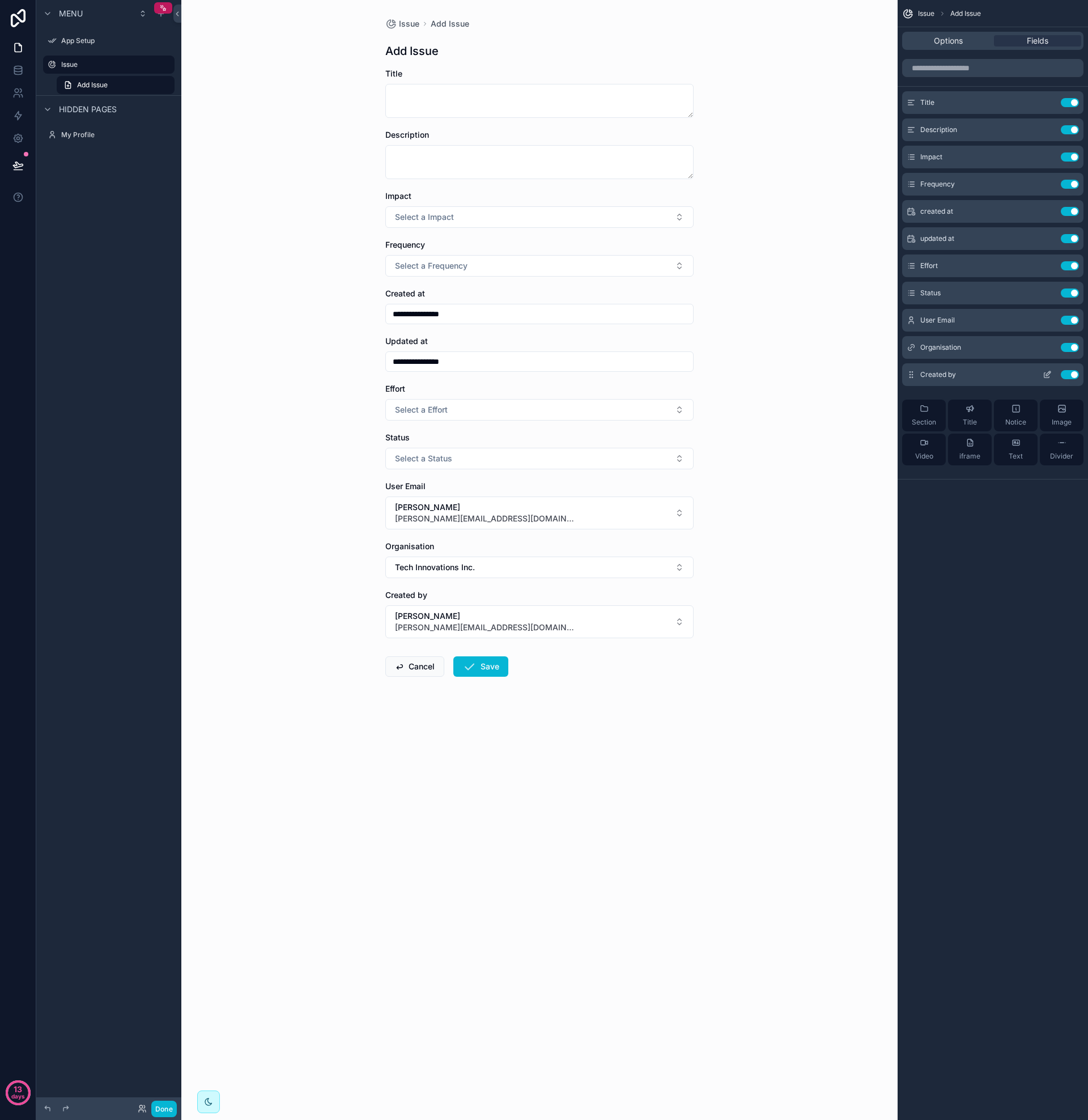
click at [1073, 373] on button "Use setting" at bounding box center [1071, 375] width 18 height 9
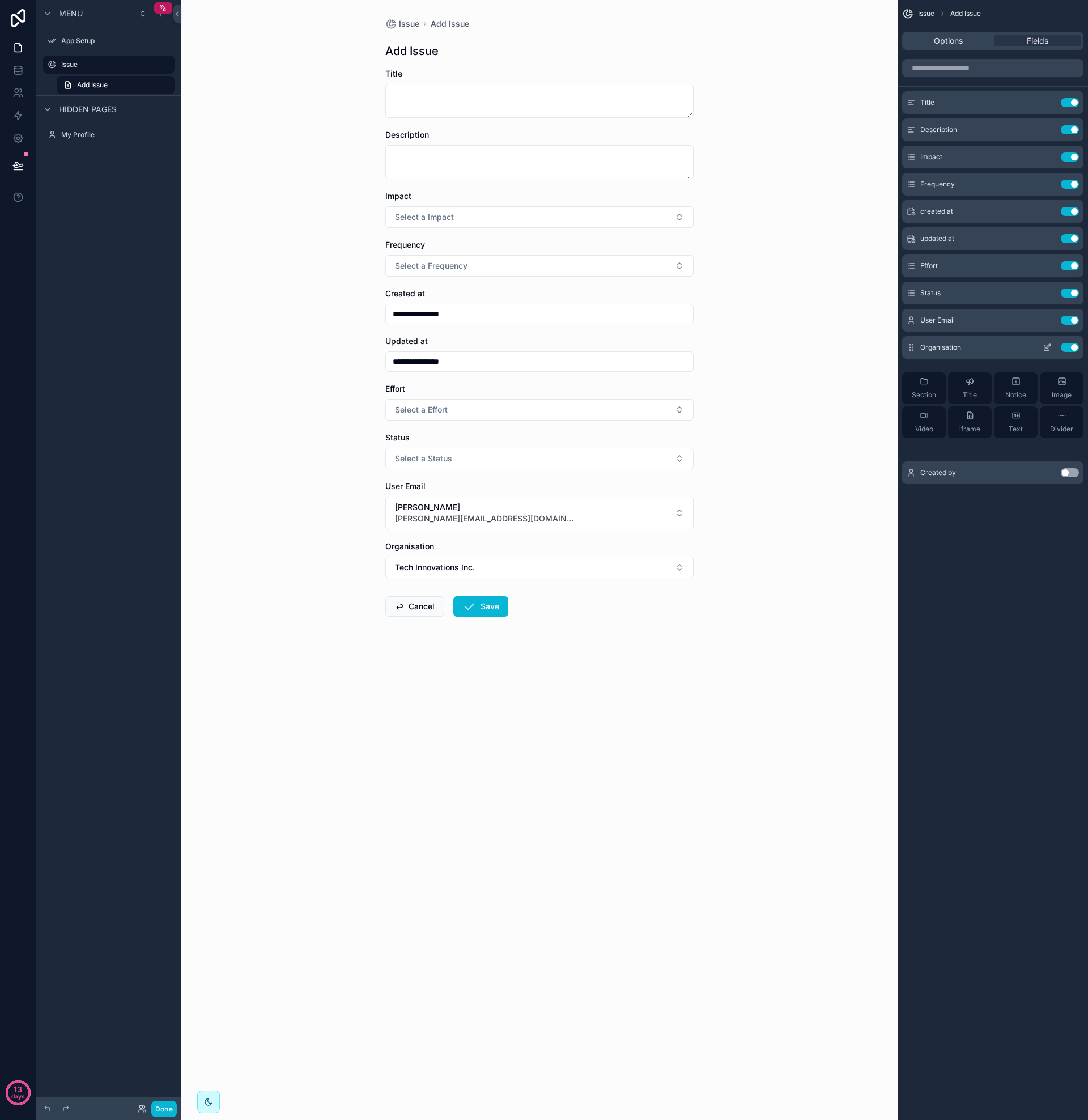
click at [1075, 349] on button "Use setting" at bounding box center [1071, 347] width 18 height 9
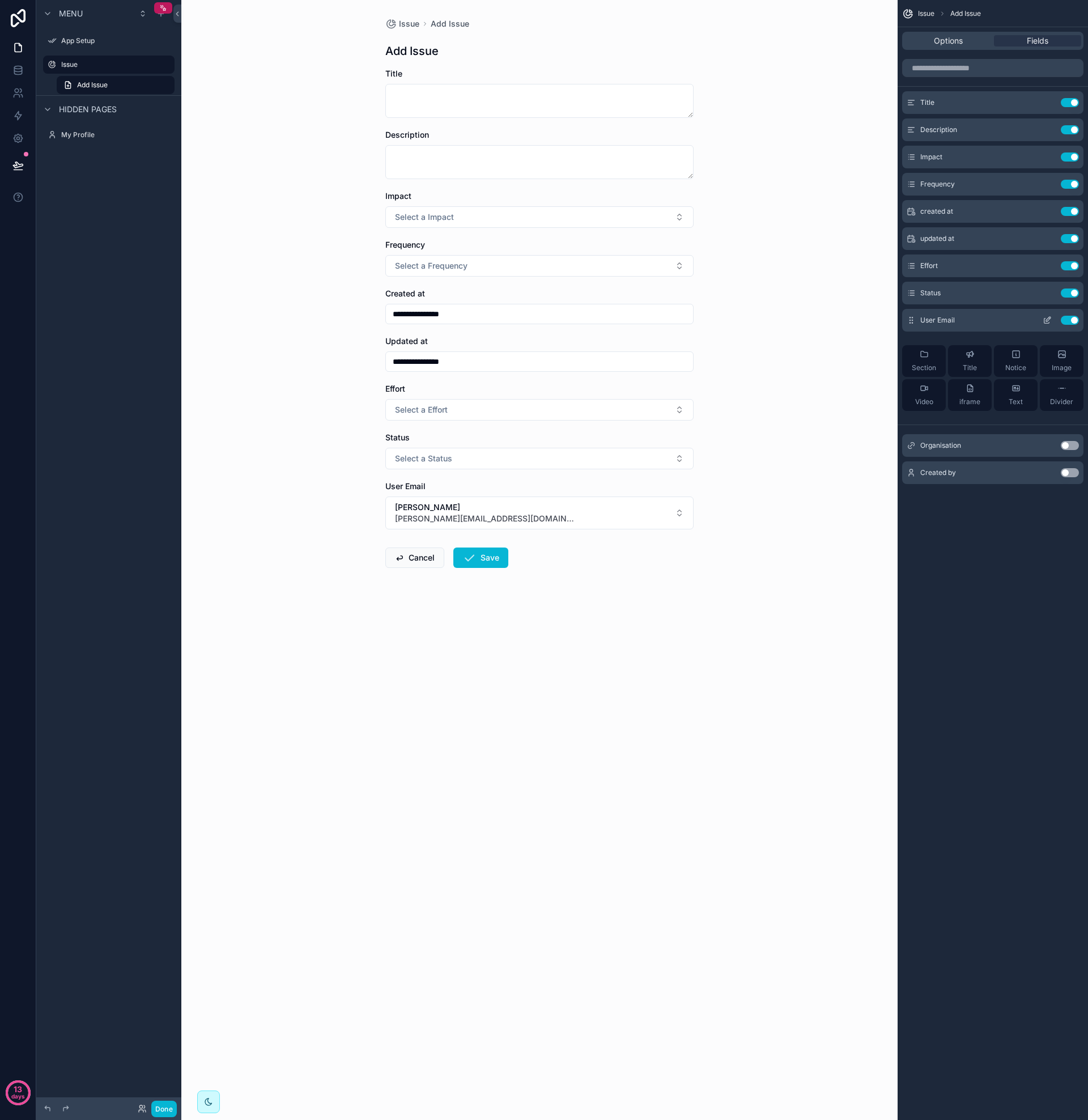
click at [1074, 320] on button "Use setting" at bounding box center [1071, 321] width 18 height 9
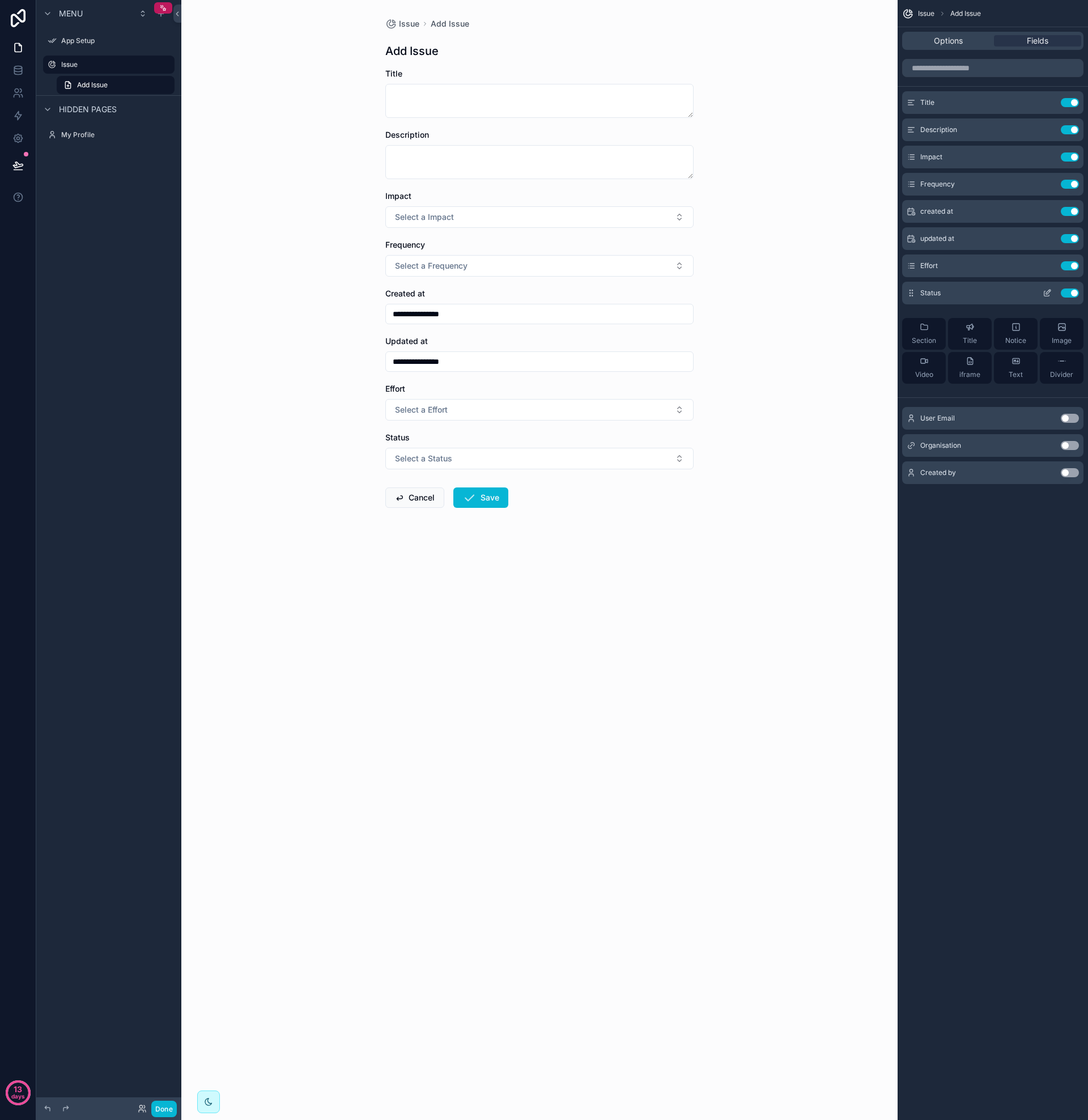
click at [1048, 293] on icon "scrollable content" at bounding box center [1048, 293] width 9 height 9
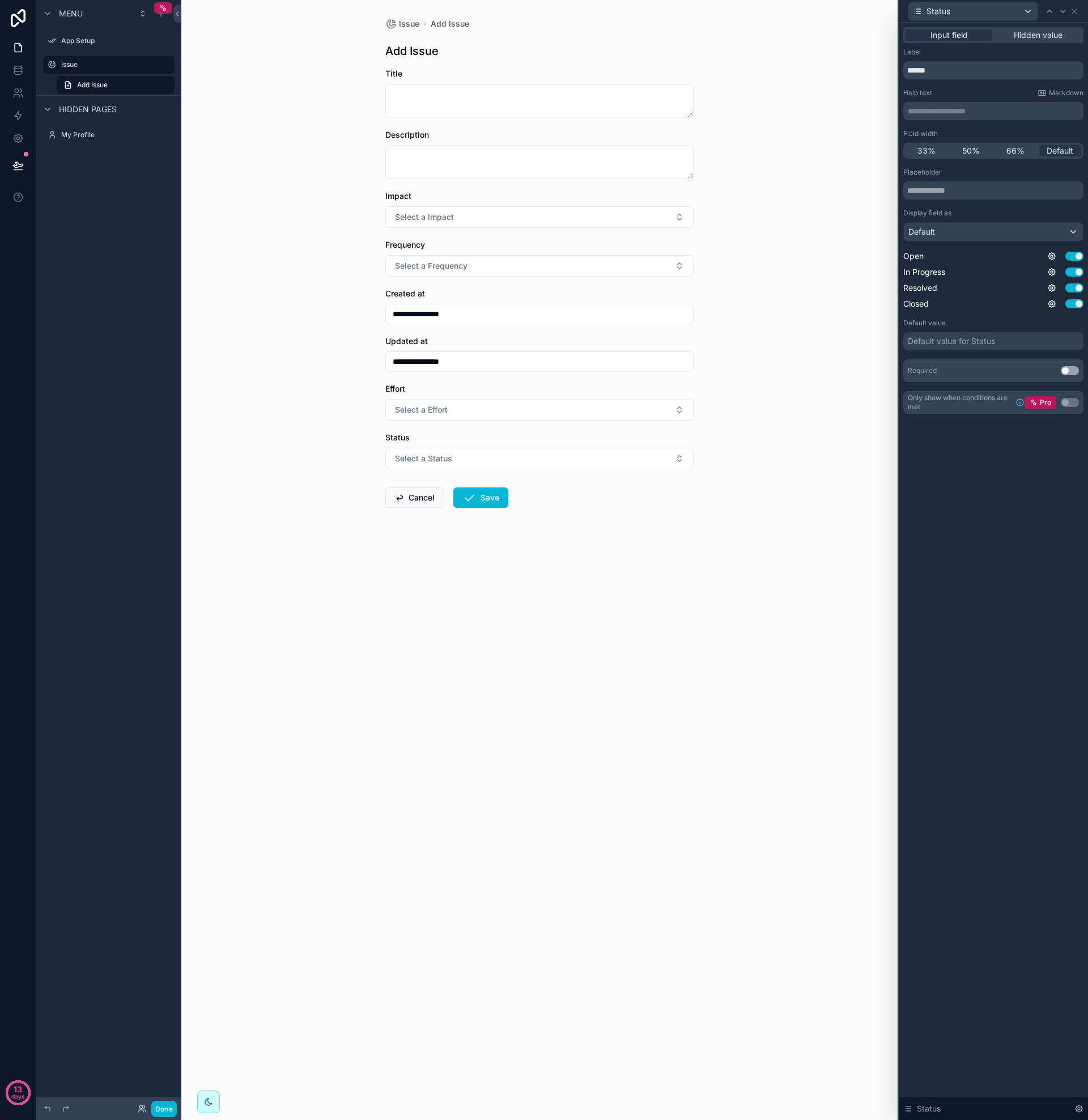
click at [949, 341] on div "Default value for Status" at bounding box center [951, 341] width 87 height 11
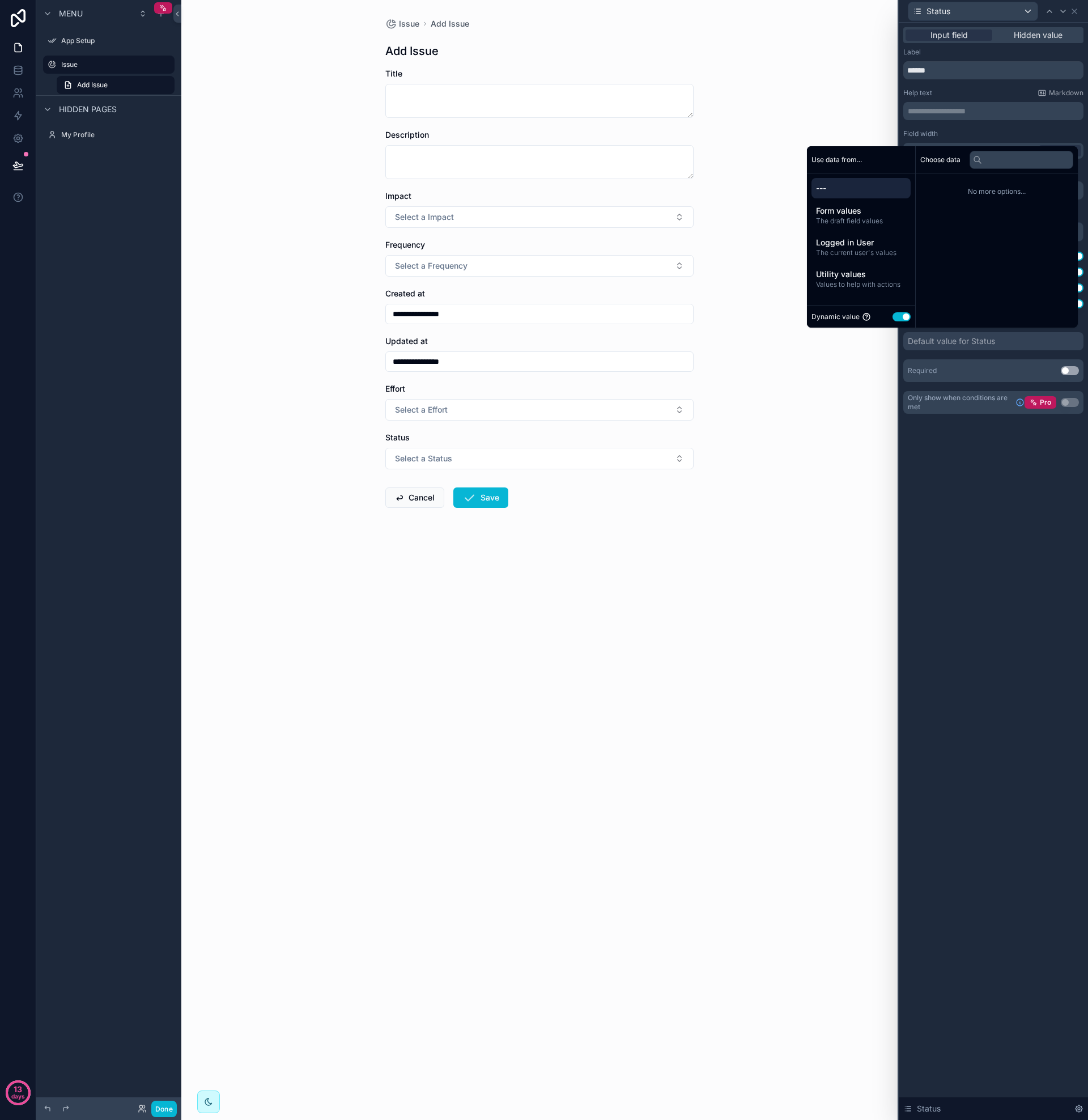
click at [906, 320] on button "Use setting" at bounding box center [901, 317] width 18 height 9
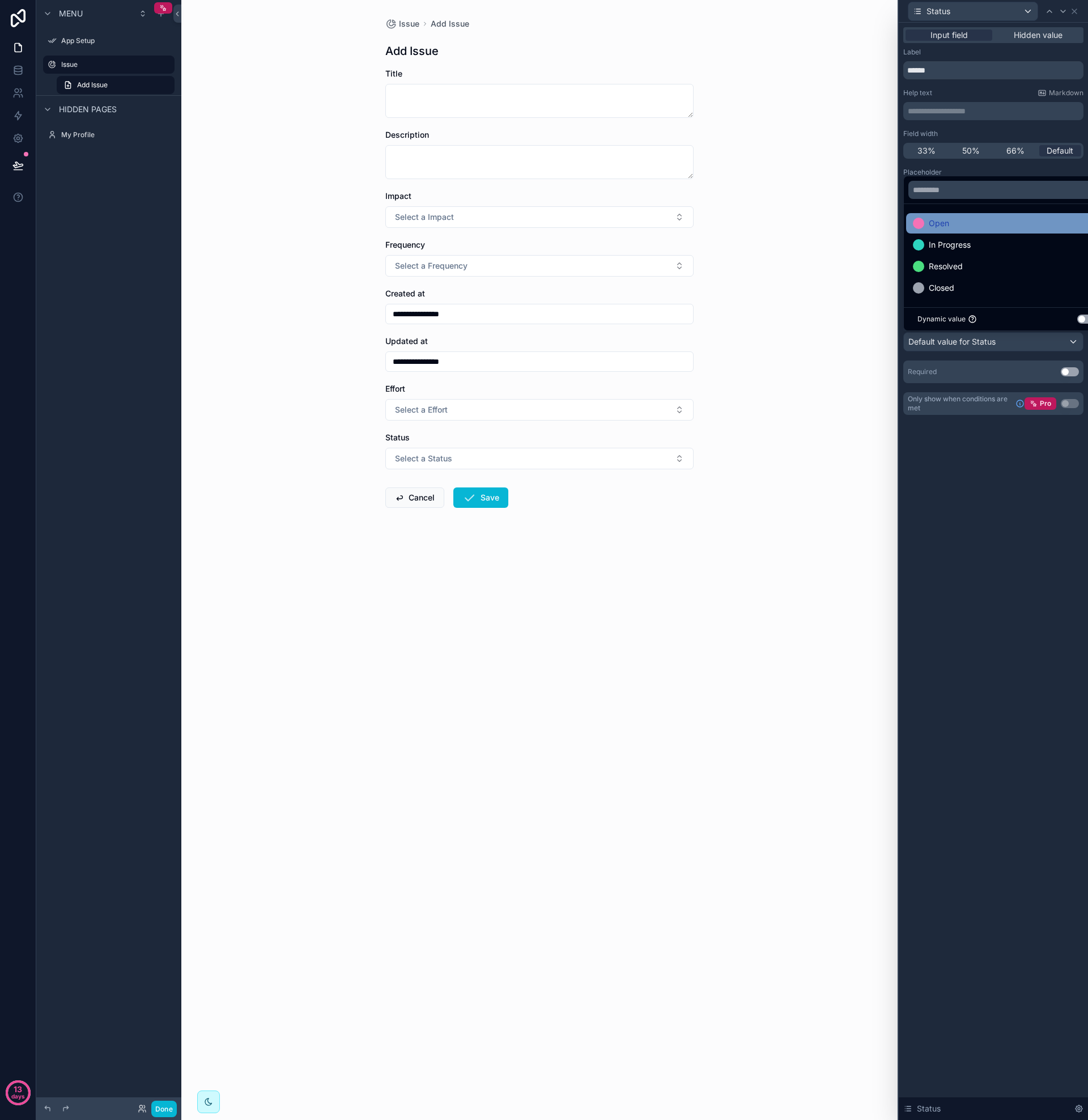
click at [953, 222] on div "Open" at bounding box center [1007, 223] width 187 height 14
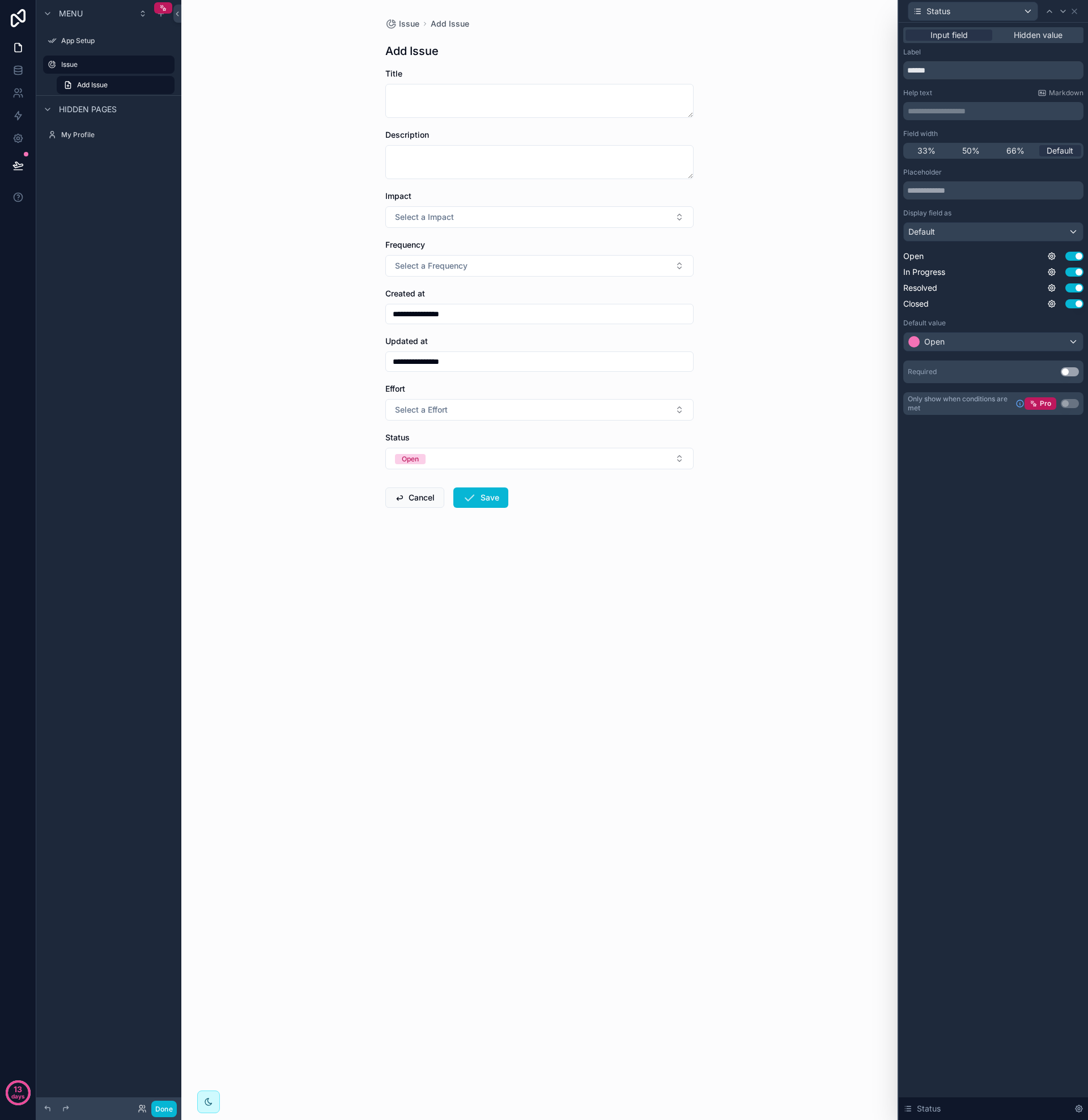
click at [972, 467] on div "**********" at bounding box center [993, 571] width 189 height 1097
click at [1078, 12] on icon at bounding box center [1075, 11] width 9 height 9
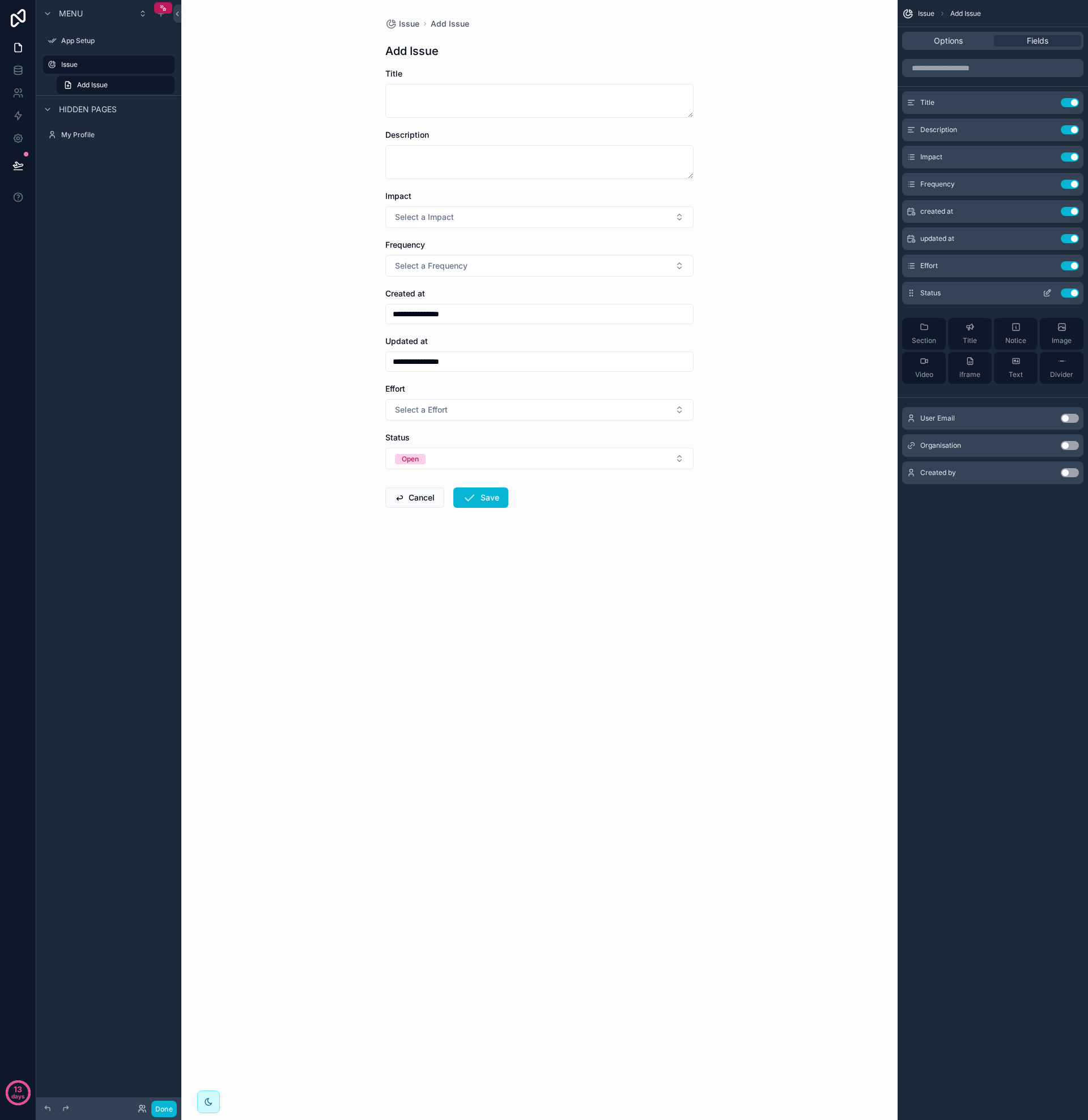
click at [1075, 293] on button "Use setting" at bounding box center [1071, 293] width 18 height 9
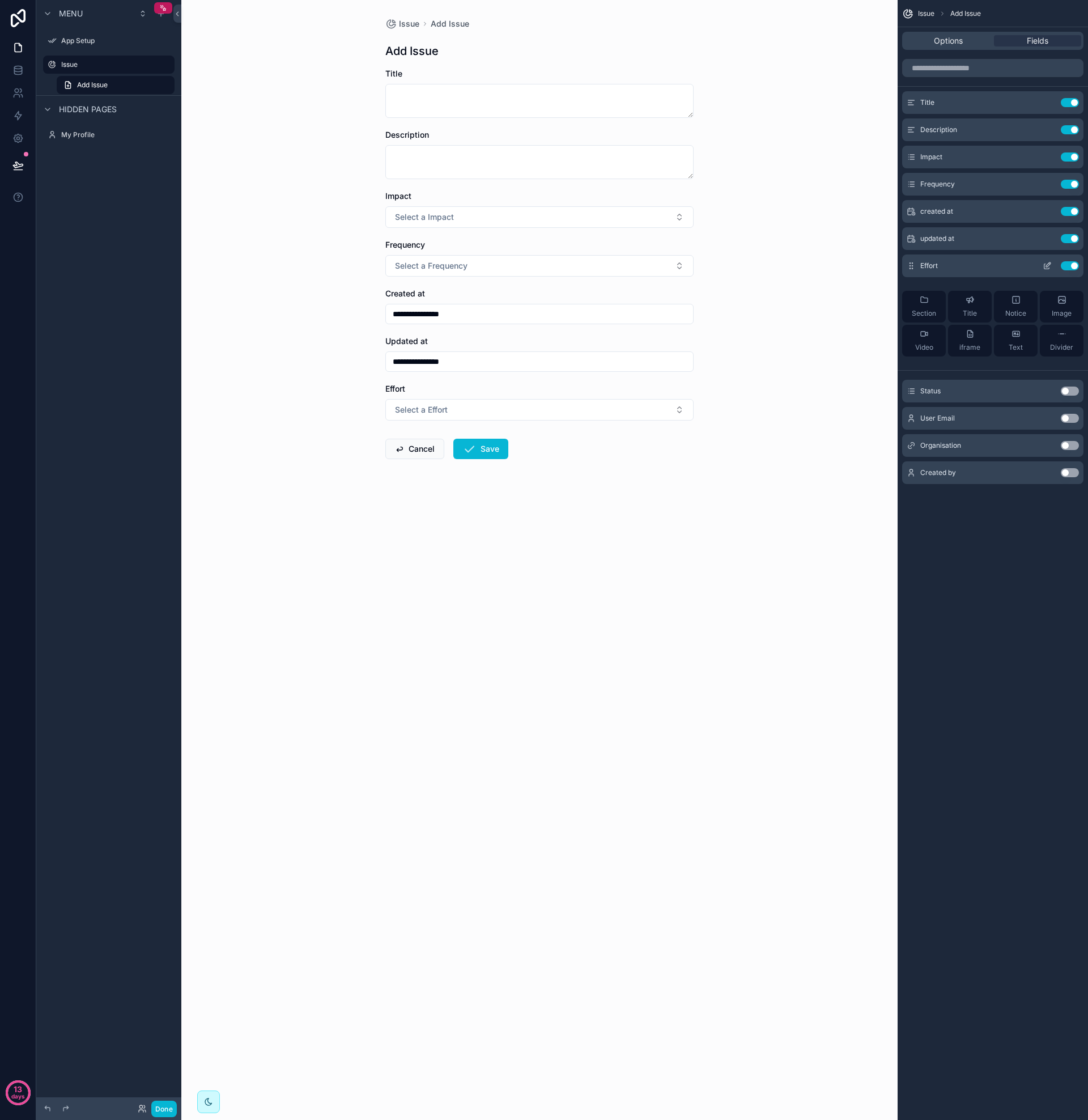
click at [1074, 268] on button "Use setting" at bounding box center [1071, 266] width 18 height 9
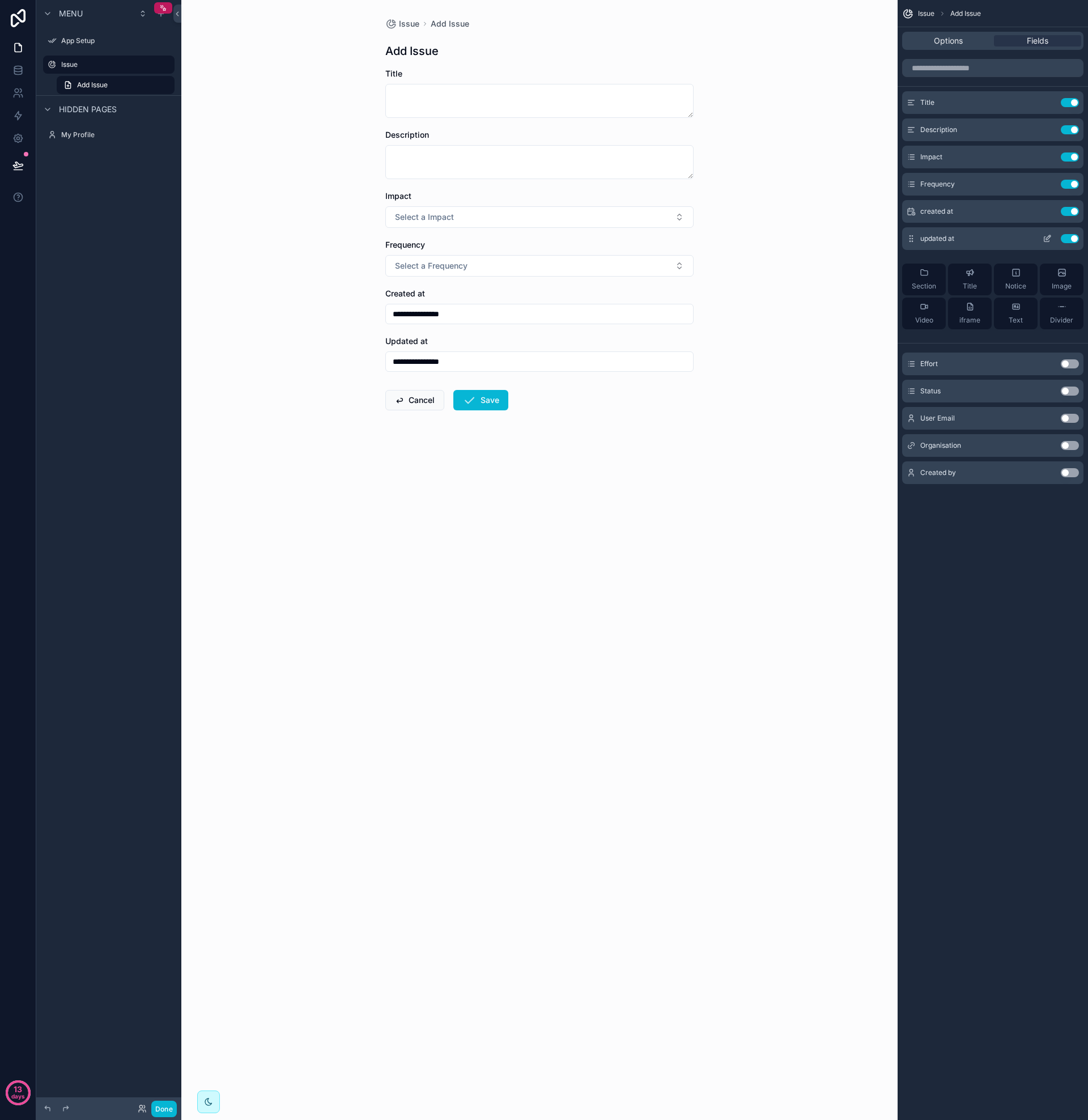
click at [1074, 241] on button "Use setting" at bounding box center [1071, 239] width 18 height 9
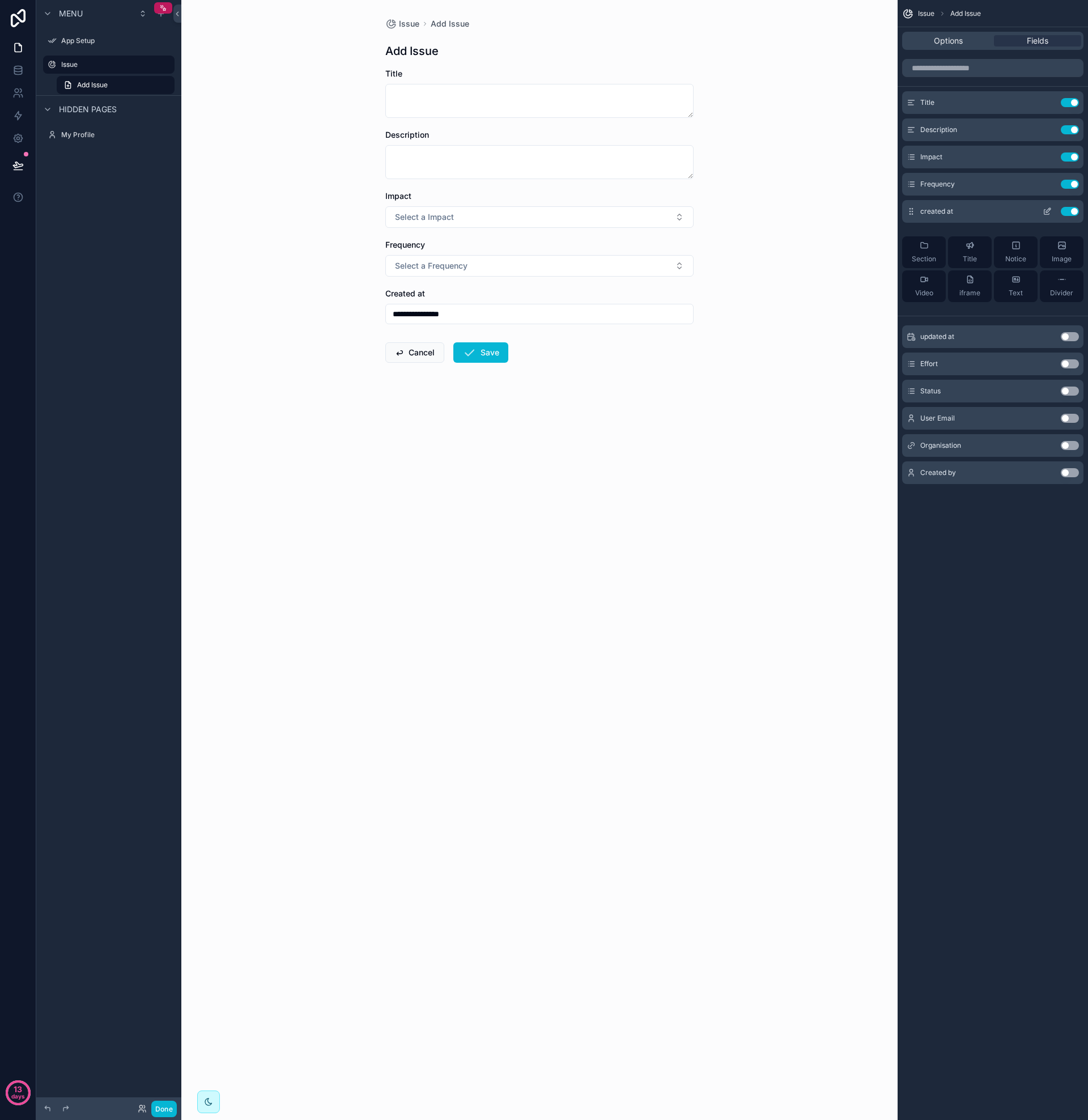
click at [1074, 211] on button "Use setting" at bounding box center [1071, 211] width 18 height 9
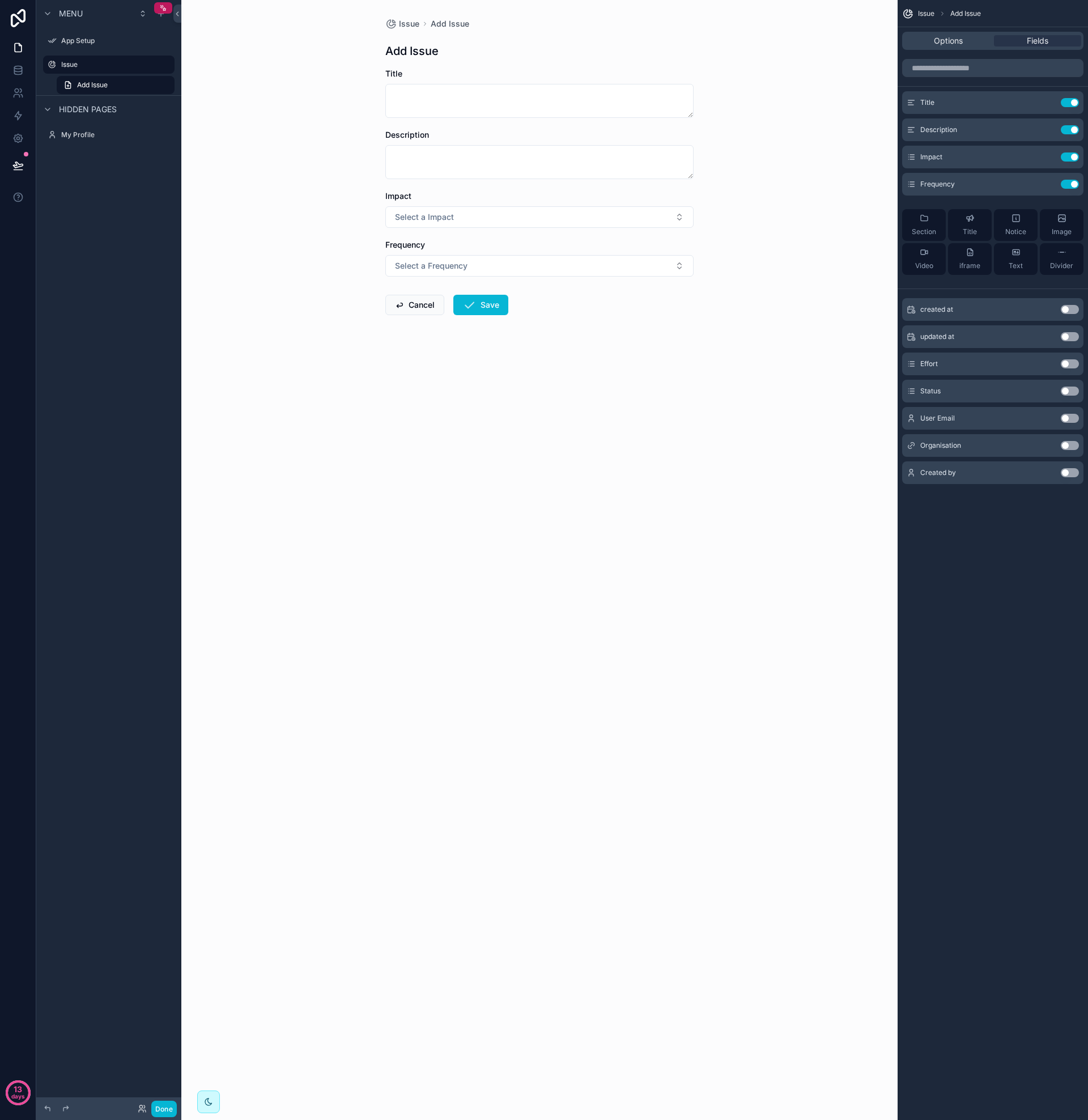
click at [769, 314] on div "Issue Add Issue Add Issue Title Description Impact Select a Impact Frequency Se…" at bounding box center [539, 560] width 717 height 1120
click at [419, 95] on textarea "scrollable content" at bounding box center [539, 100] width 309 height 34
type textarea "*******"
click at [424, 154] on textarea "scrollable content" at bounding box center [539, 162] width 309 height 34
type textarea "**********"
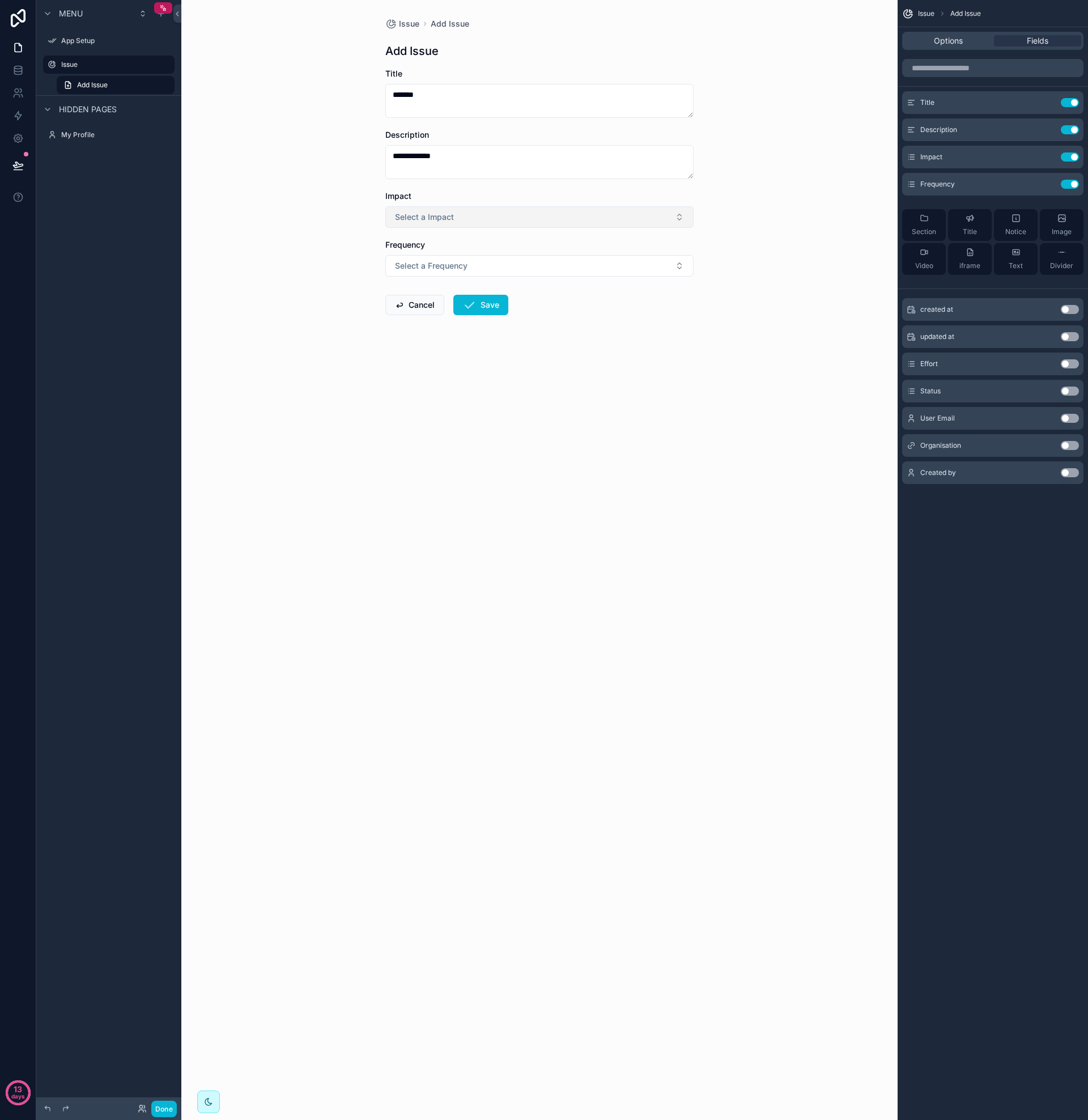
click at [432, 221] on span "Select a Impact" at bounding box center [425, 217] width 59 height 11
click at [414, 258] on span "Low" at bounding box center [406, 262] width 28 height 10
click at [416, 266] on span "Select a Frequency" at bounding box center [431, 266] width 73 height 11
click at [413, 347] on div "Daily" at bounding box center [408, 345] width 17 height 10
click at [492, 304] on button "Save" at bounding box center [481, 305] width 55 height 20
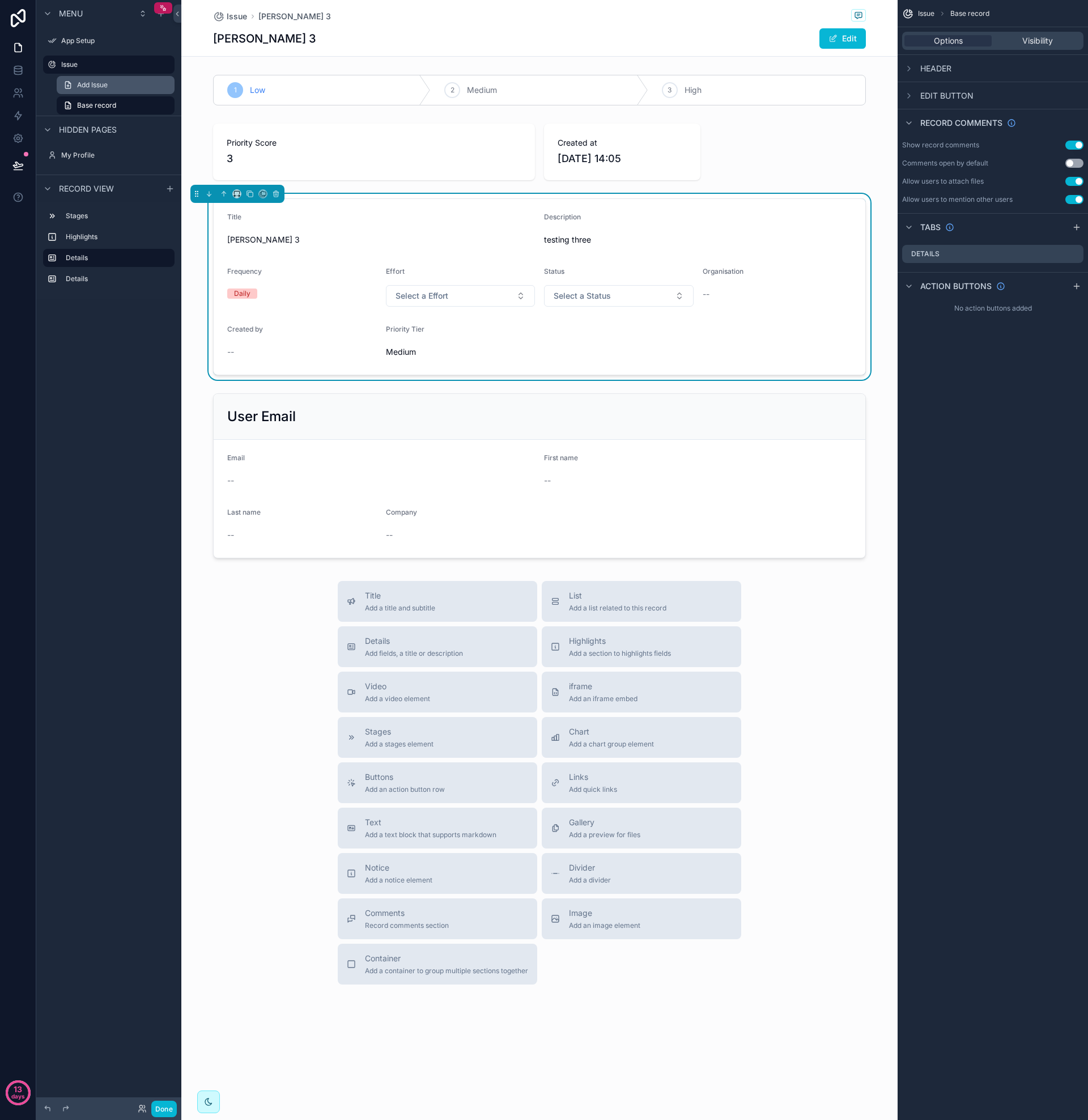
click at [130, 89] on link "Add Issue" at bounding box center [116, 85] width 118 height 18
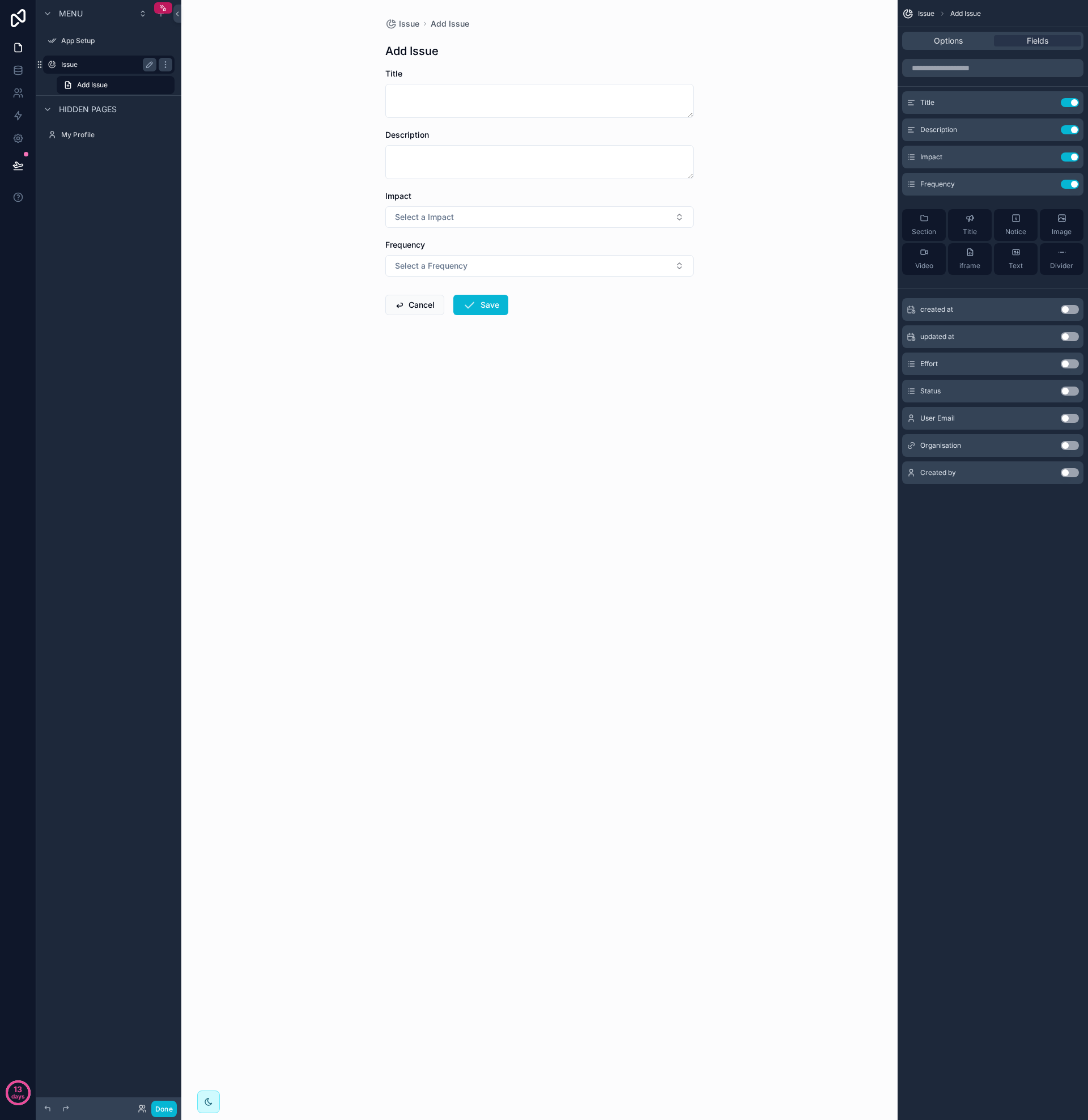
click at [106, 64] on label "Issue" at bounding box center [107, 64] width 91 height 9
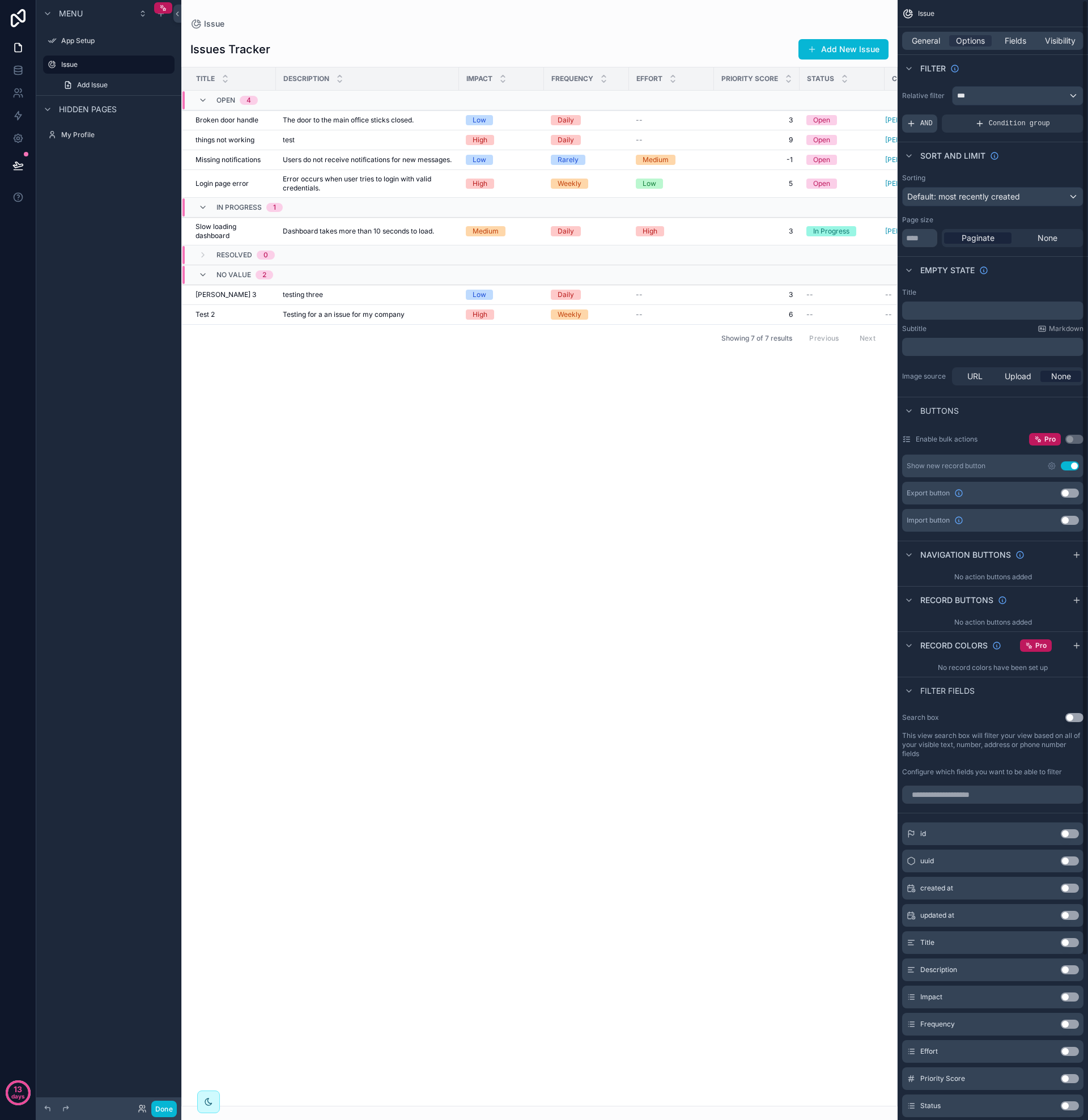
click at [919, 120] on div "AND" at bounding box center [920, 124] width 35 height 18
click at [1071, 115] on icon "scrollable content" at bounding box center [1071, 115] width 6 height 6
click at [924, 121] on span "AND" at bounding box center [927, 124] width 13 height 9
click at [1057, 116] on icon "scrollable content" at bounding box center [1055, 115] width 6 height 6
click at [808, 105] on span "Select a field" at bounding box center [788, 106] width 48 height 9
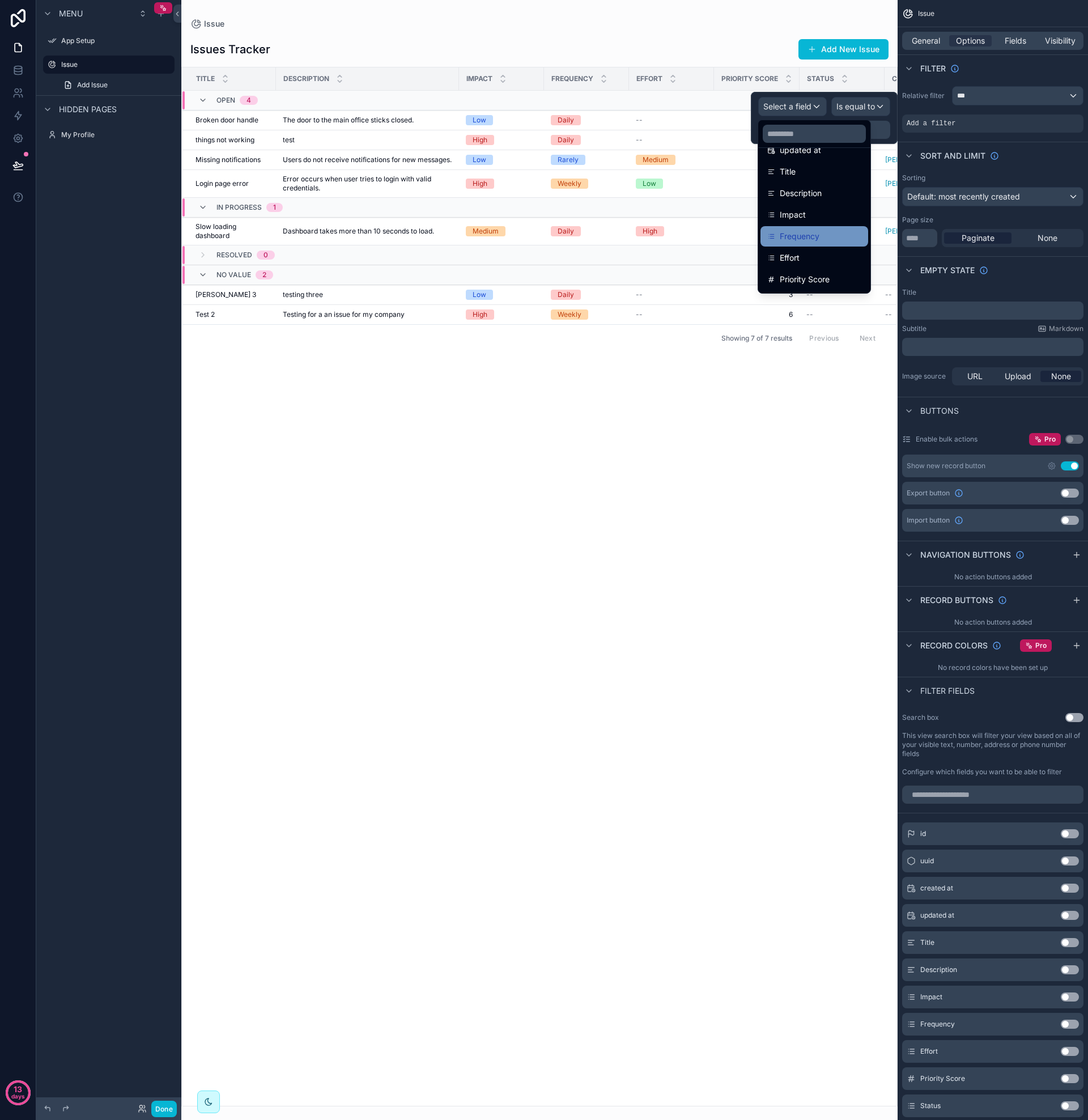
scroll to position [173, 0]
click at [807, 254] on span "Organisation" at bounding box center [803, 253] width 47 height 14
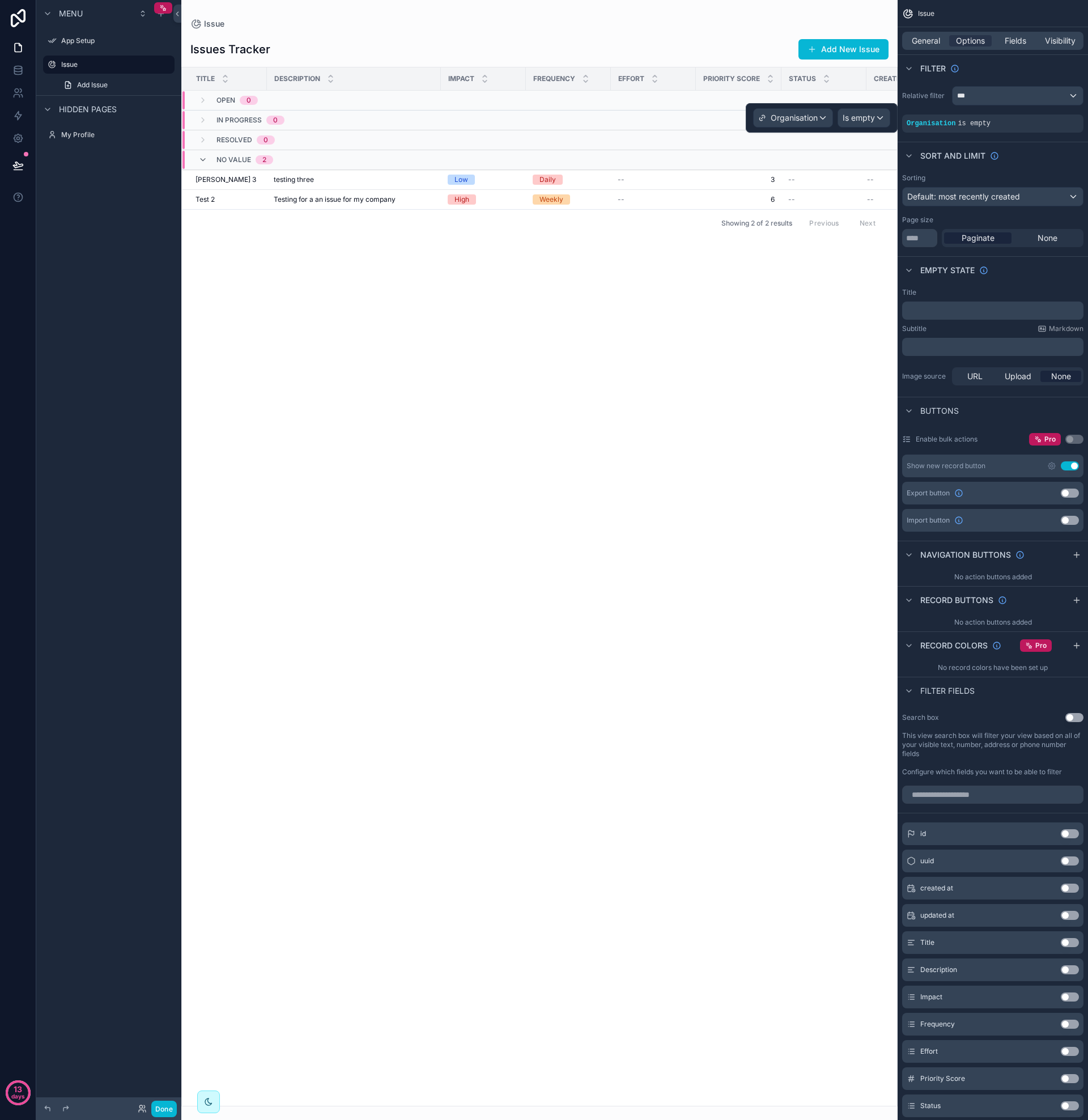
click at [874, 117] on span "Is empty" at bounding box center [858, 118] width 32 height 11
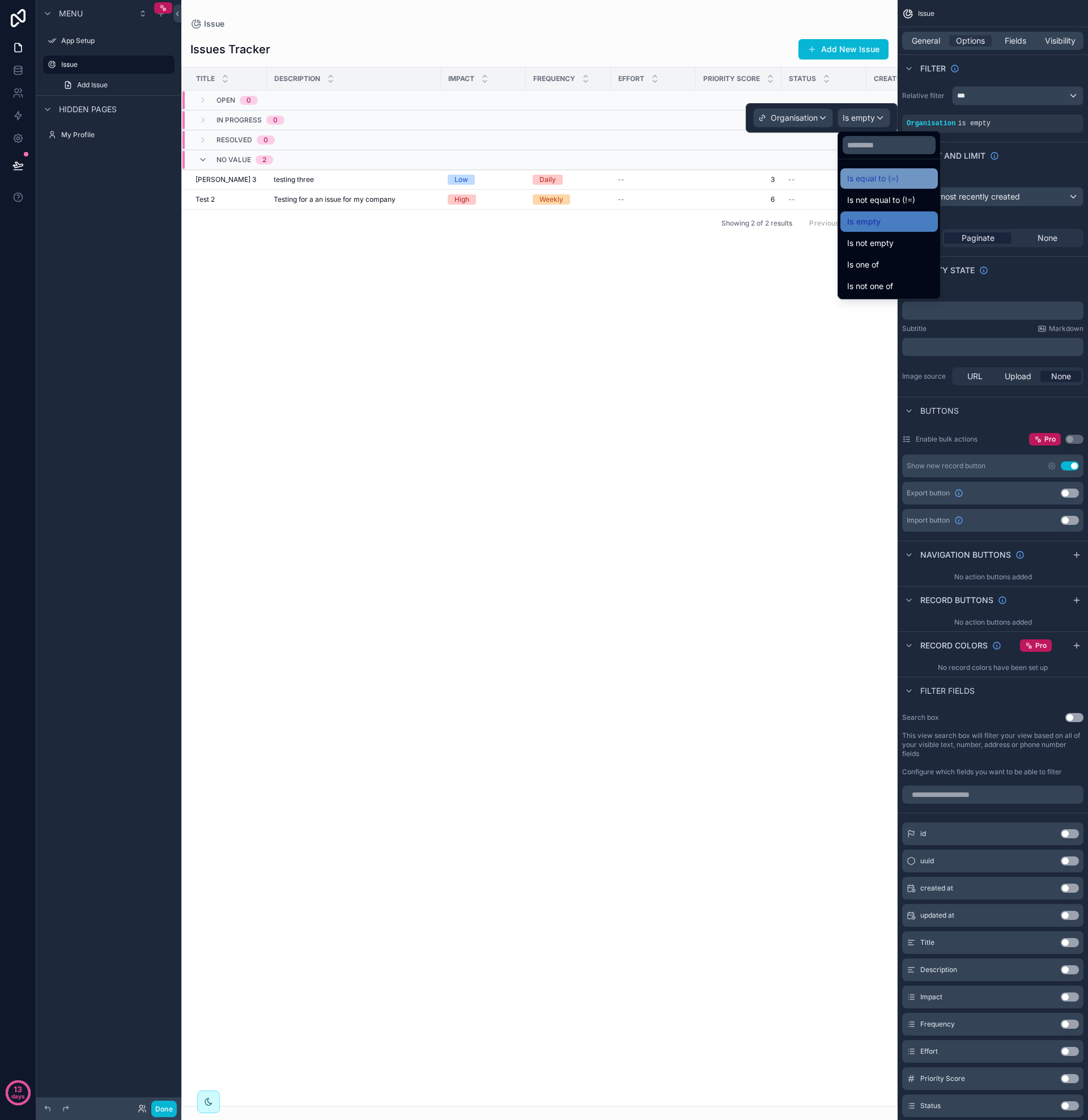
click at [863, 180] on span "Is equal to (=)" at bounding box center [873, 178] width 51 height 14
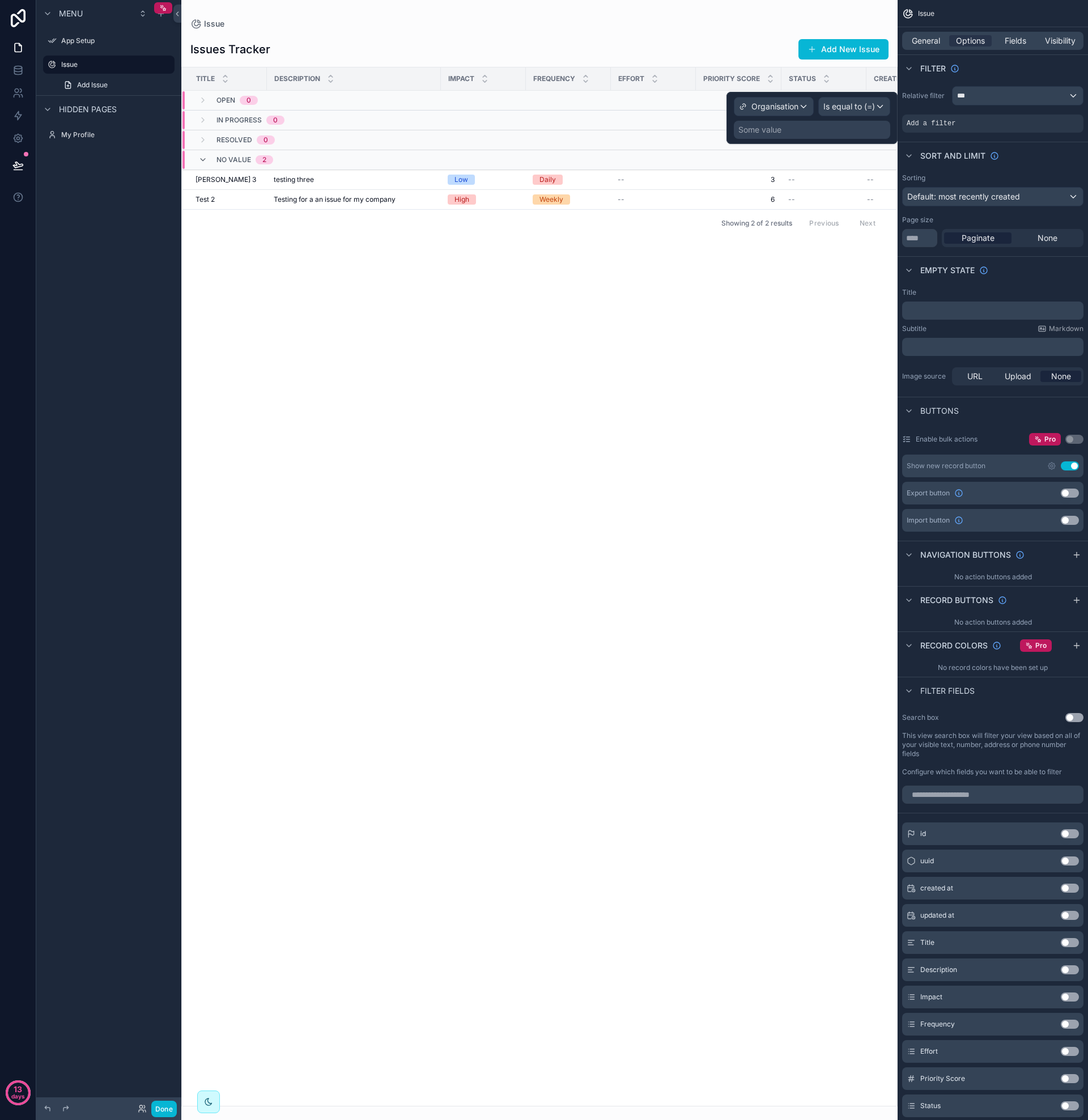
click at [782, 132] on div "Some value" at bounding box center [812, 130] width 156 height 18
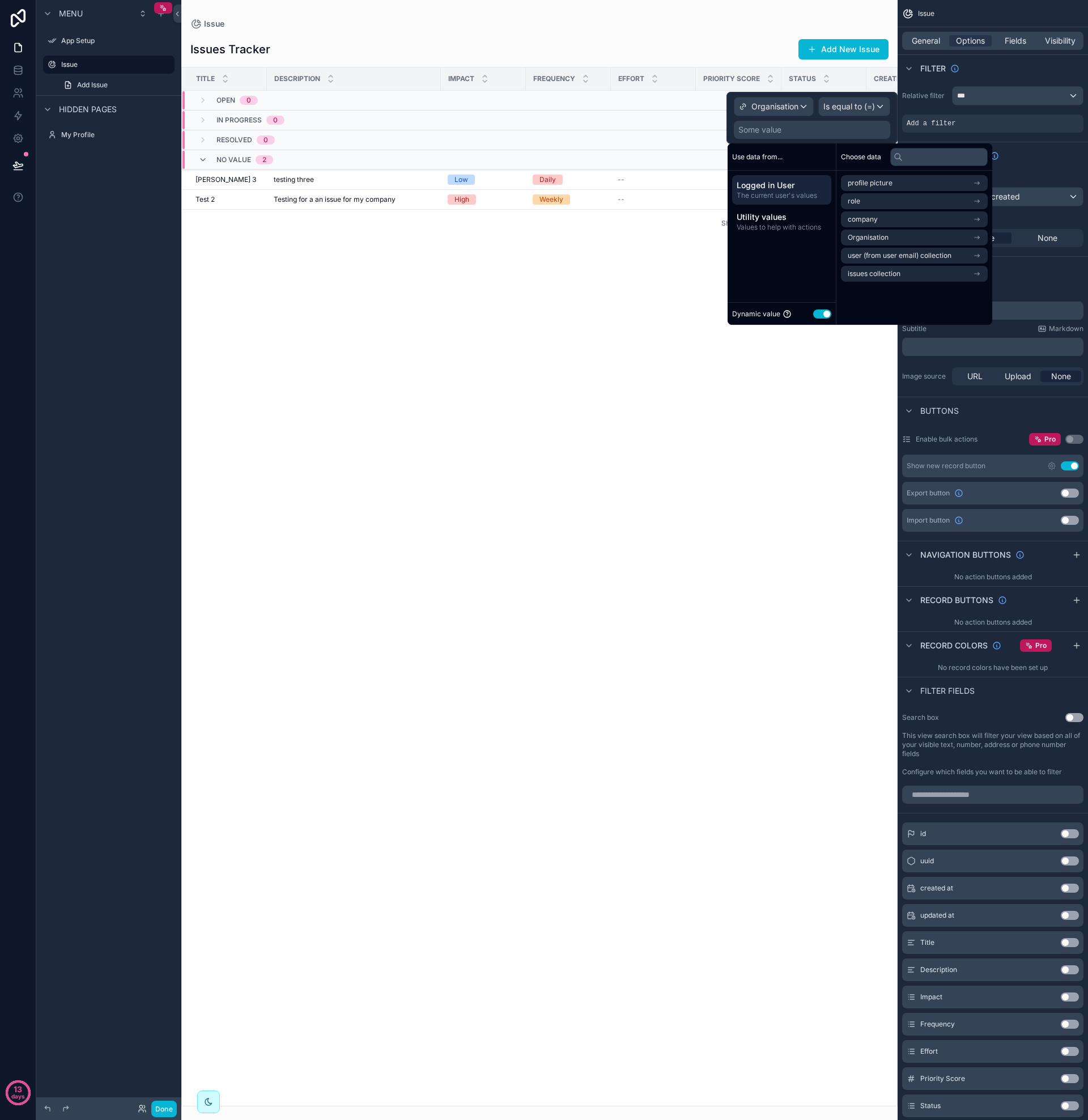
click at [790, 190] on span "Logged in User" at bounding box center [782, 186] width 90 height 11
click at [872, 236] on span "Organisation" at bounding box center [868, 238] width 40 height 9
click at [869, 202] on span "Organisation" at bounding box center [868, 203] width 40 height 9
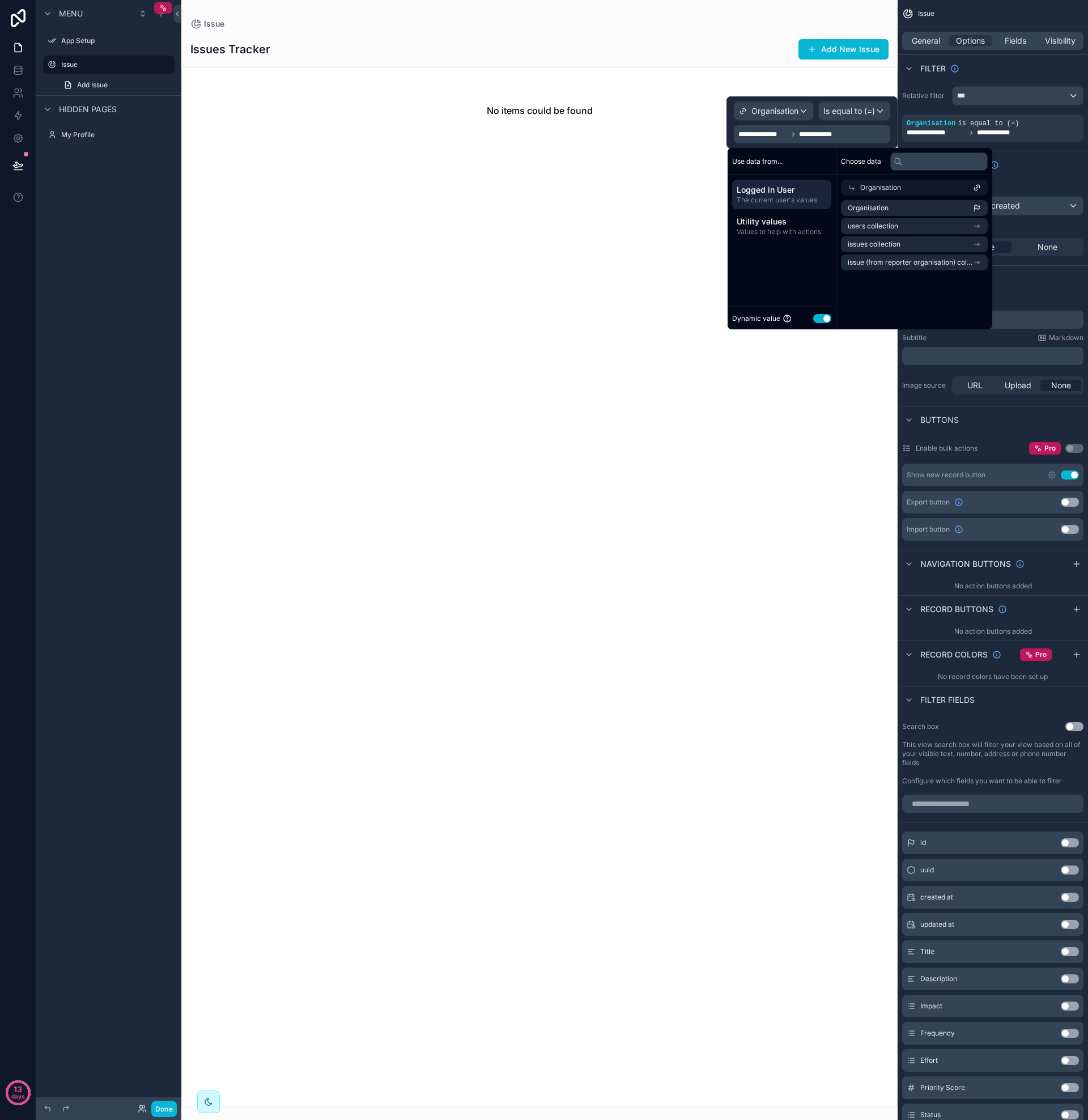
click at [826, 322] on button "Use setting" at bounding box center [822, 319] width 18 height 9
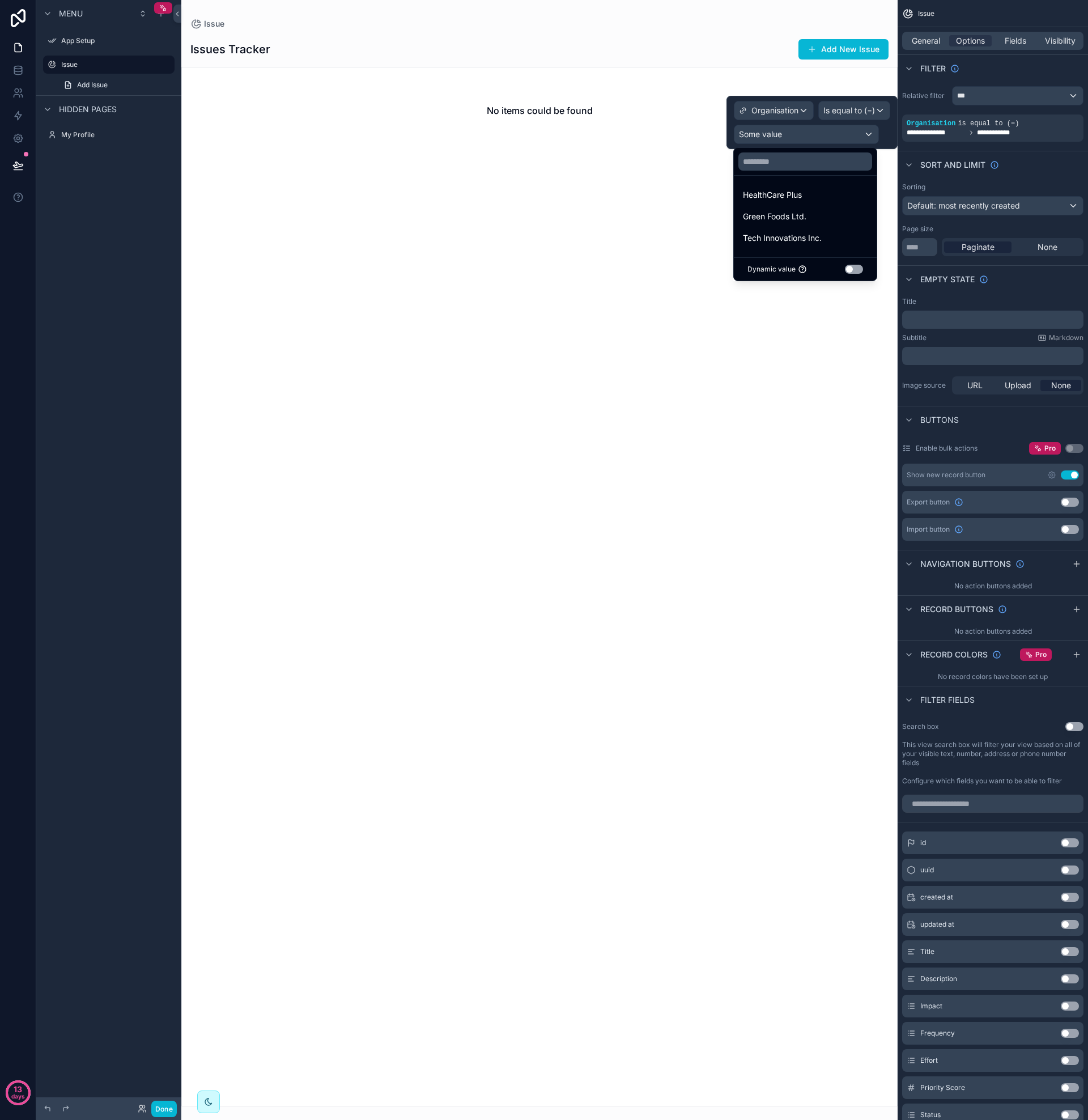
click at [851, 271] on button "Use setting" at bounding box center [855, 269] width 18 height 9
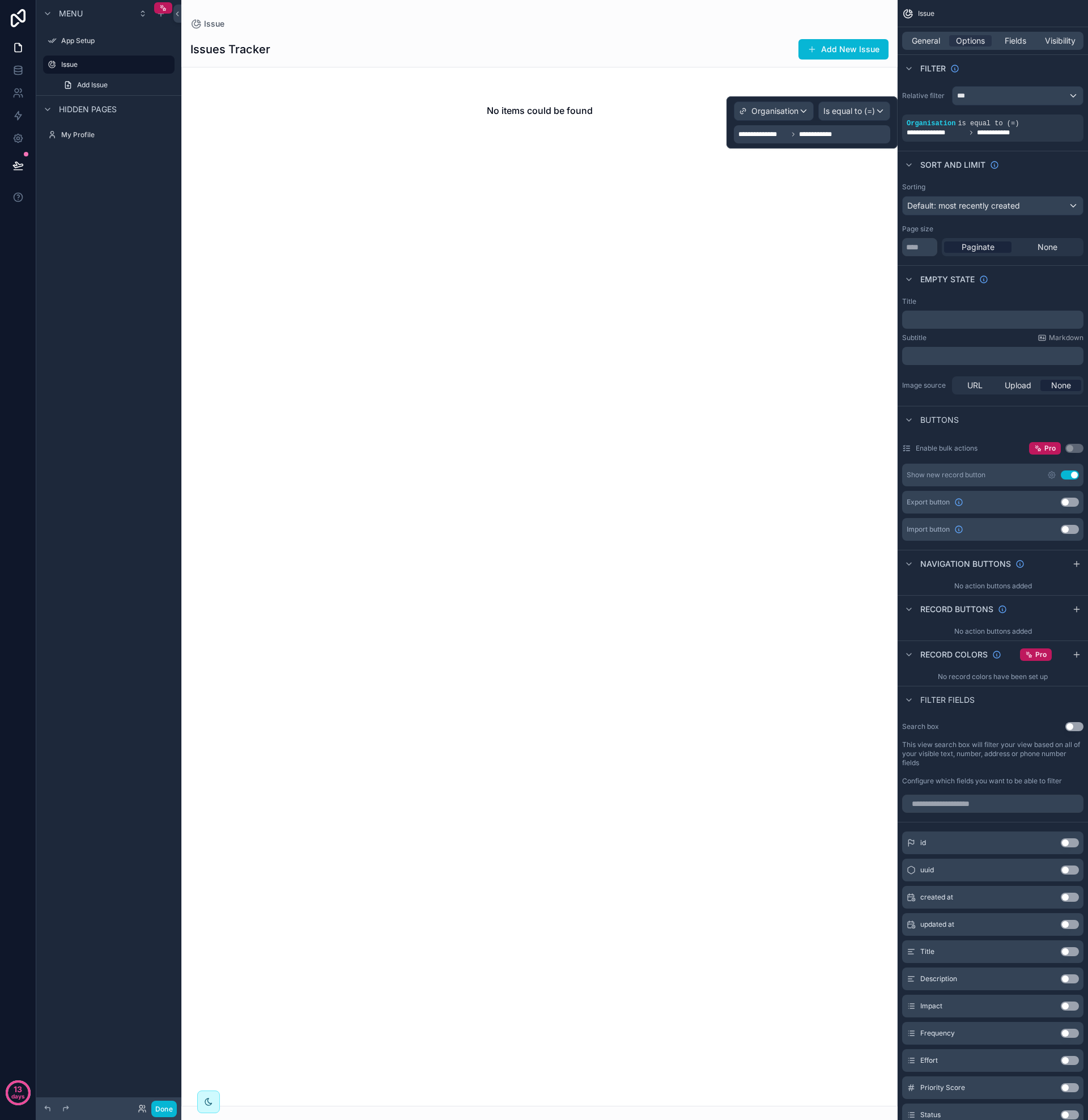
click at [807, 113] on div "Organisation" at bounding box center [774, 111] width 79 height 18
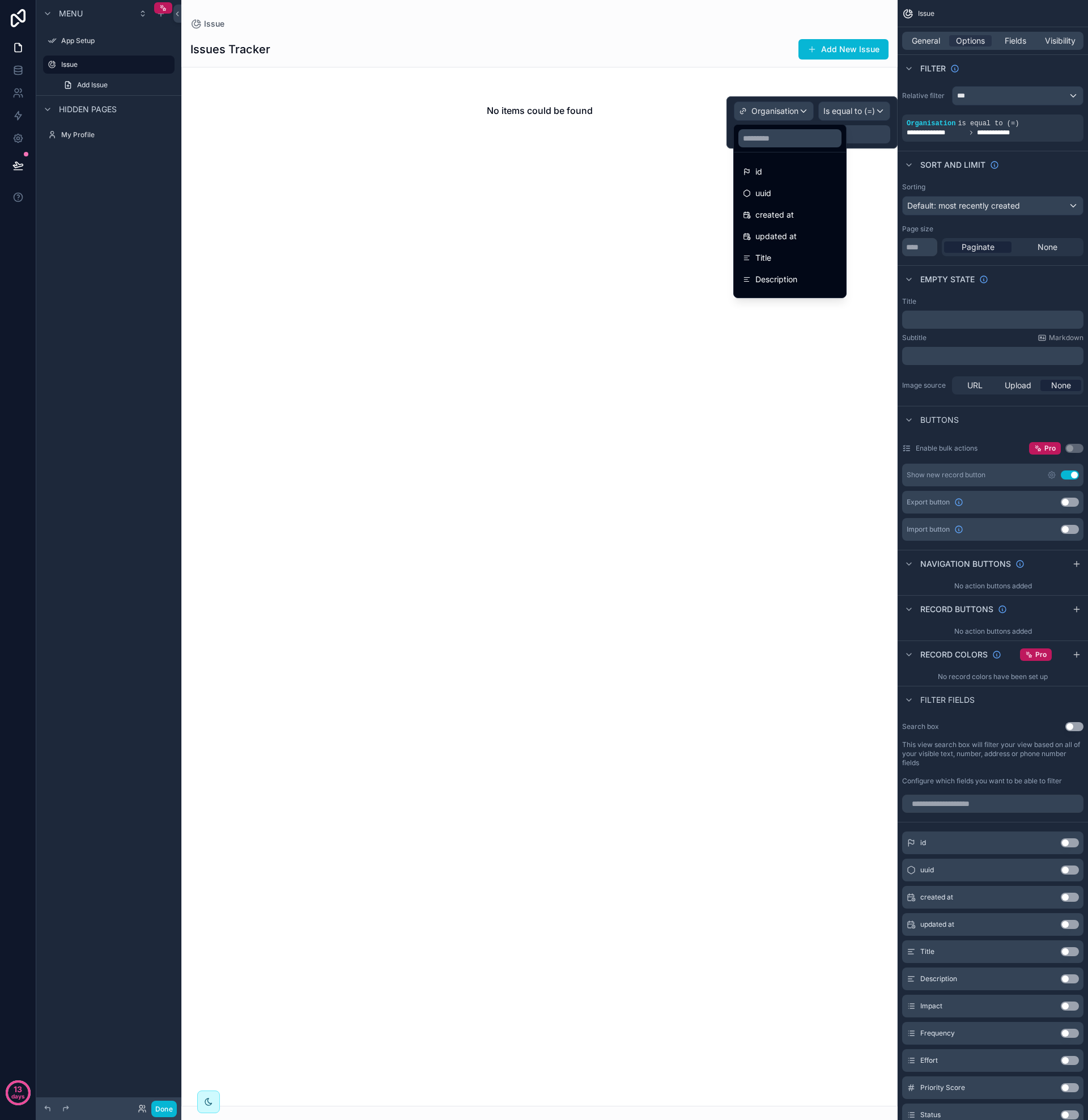
click at [804, 112] on div at bounding box center [812, 122] width 171 height 52
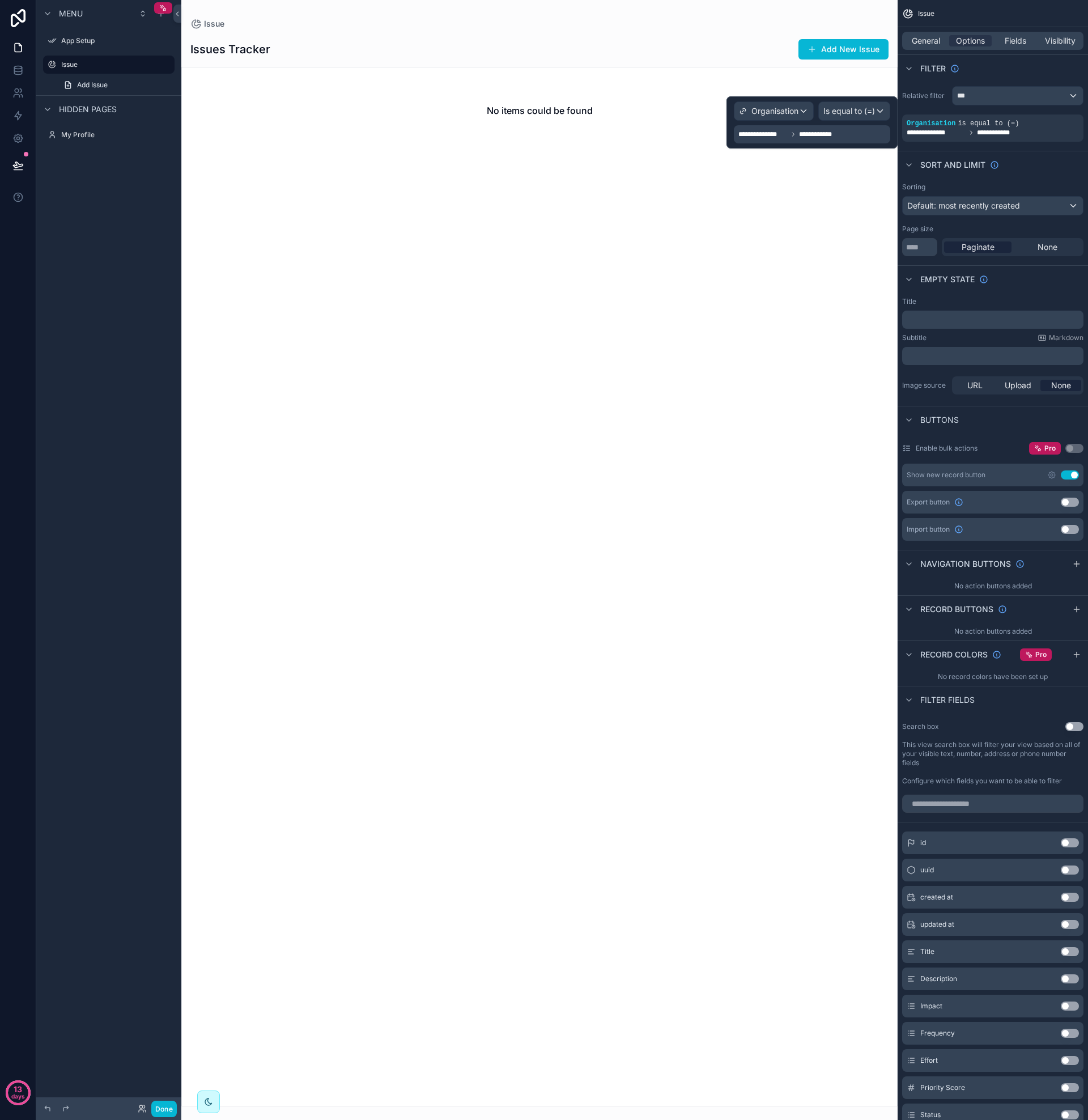
click at [804, 112] on div "Organisation" at bounding box center [774, 111] width 79 height 18
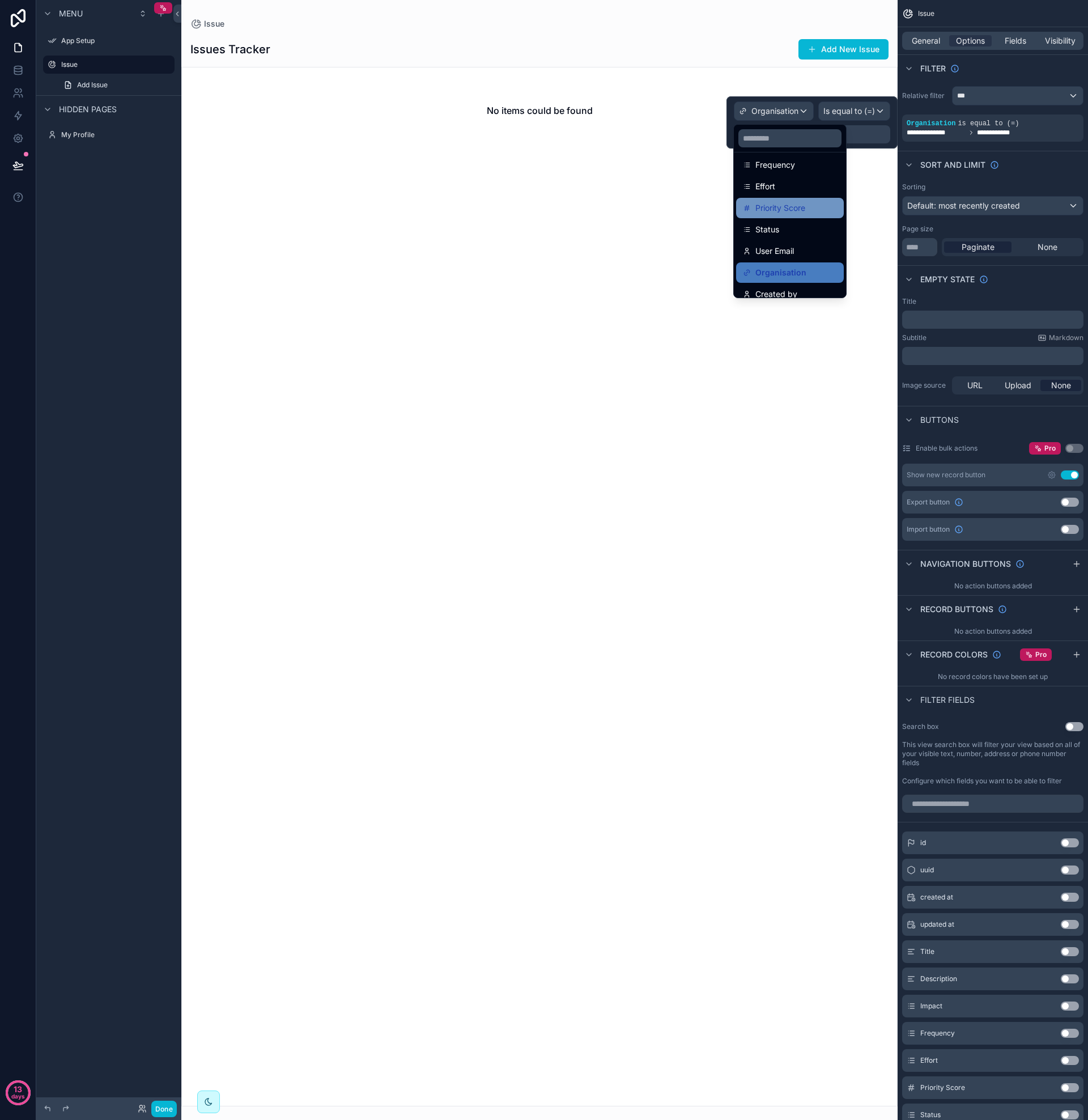
scroll to position [175, 0]
click at [795, 254] on span "Organisation" at bounding box center [781, 255] width 51 height 14
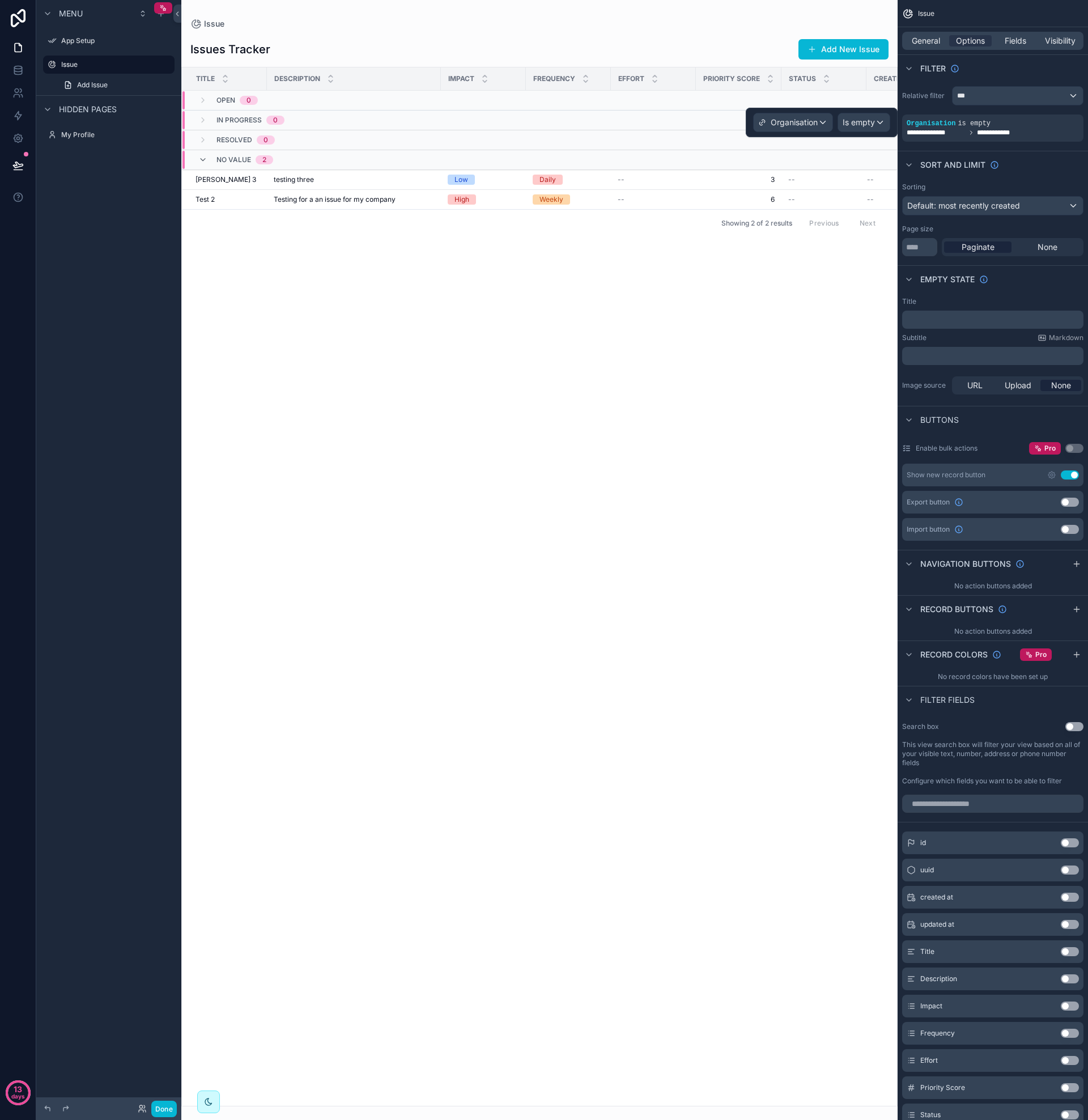
click at [869, 115] on div "Is empty" at bounding box center [864, 122] width 51 height 18
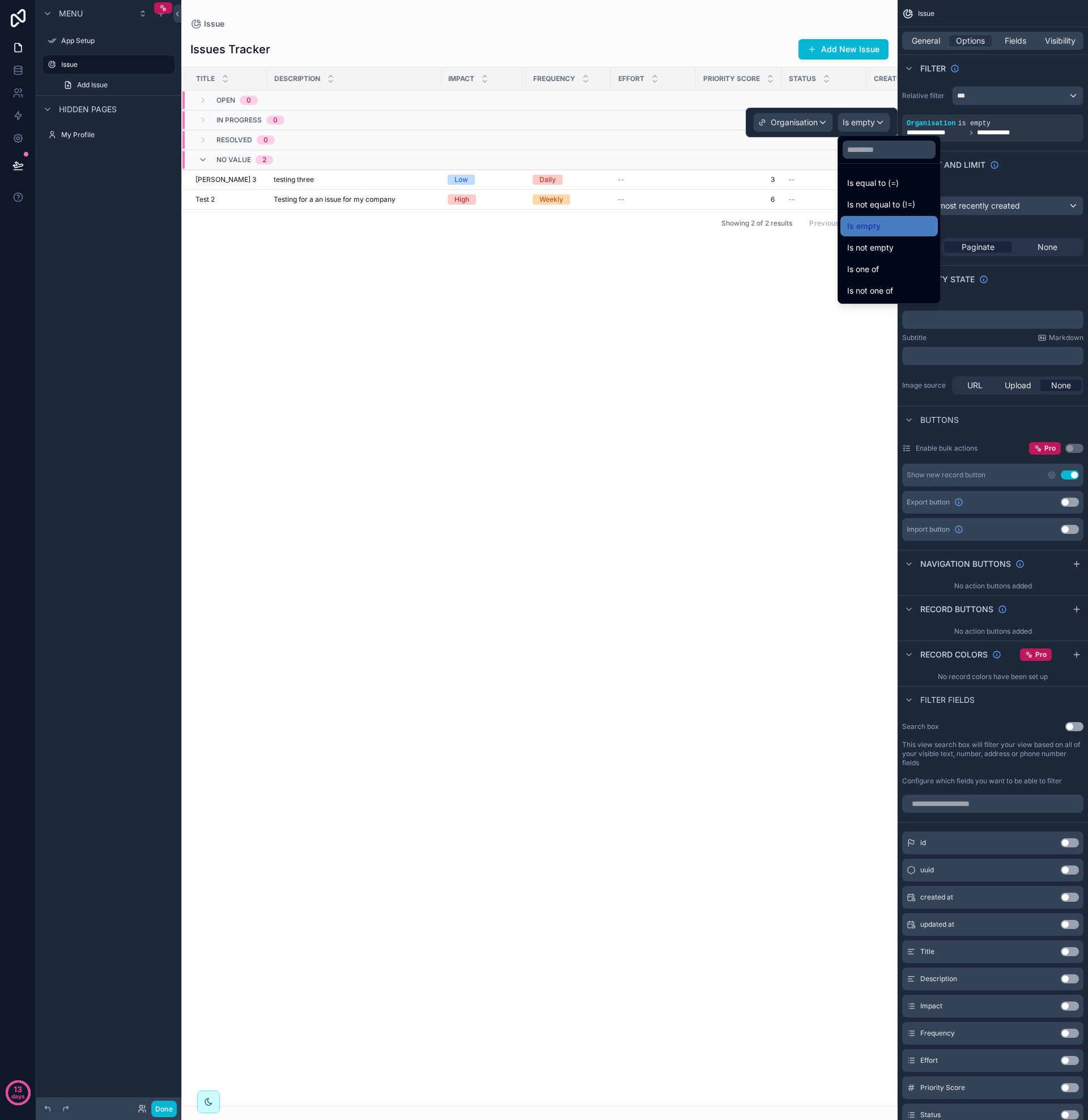
click at [760, 271] on div "Title Description Impact Frequency Effort Priority Score Status Created by Open…" at bounding box center [539, 586] width 715 height 1038
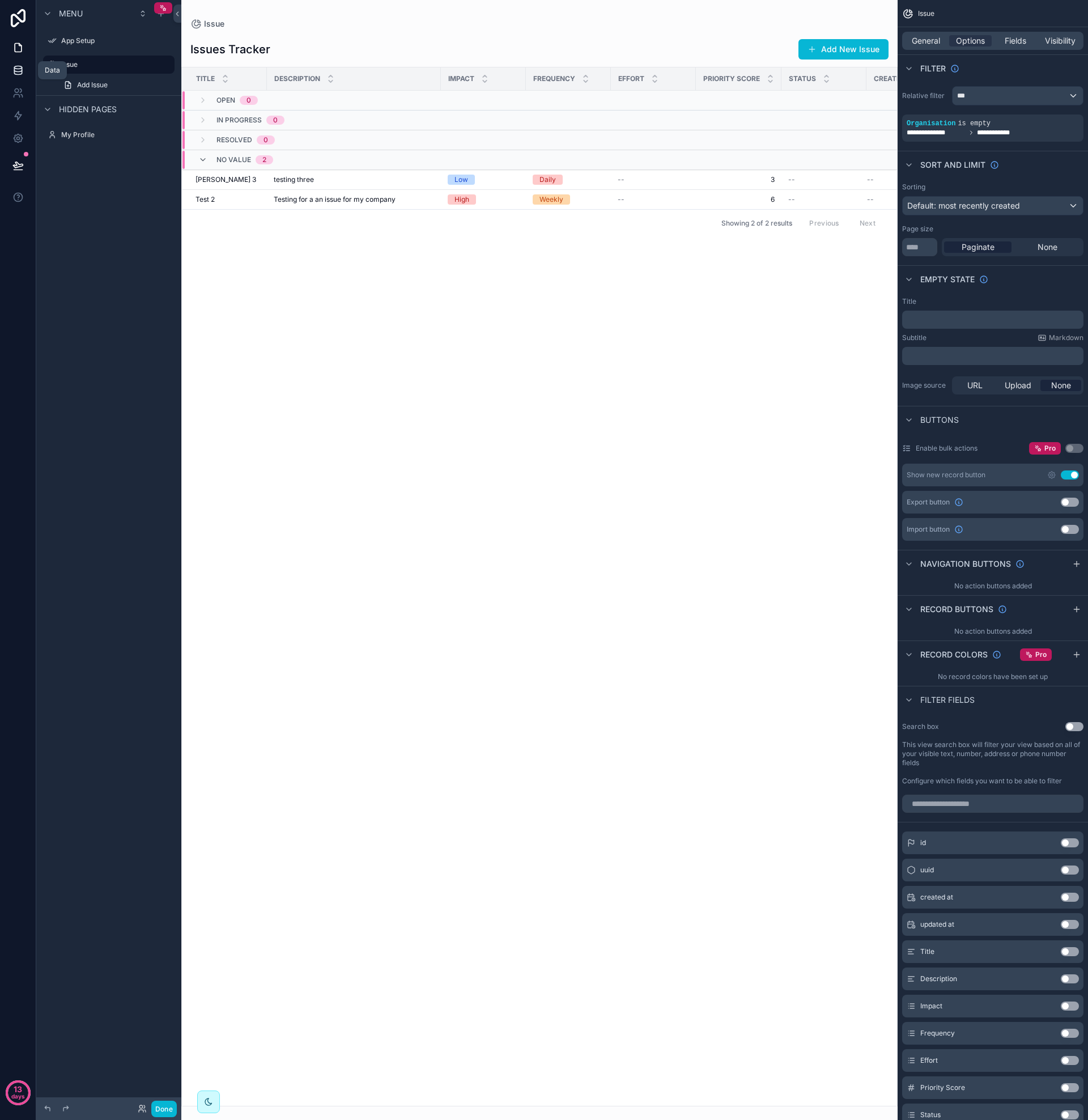
click at [20, 74] on icon at bounding box center [18, 70] width 11 height 11
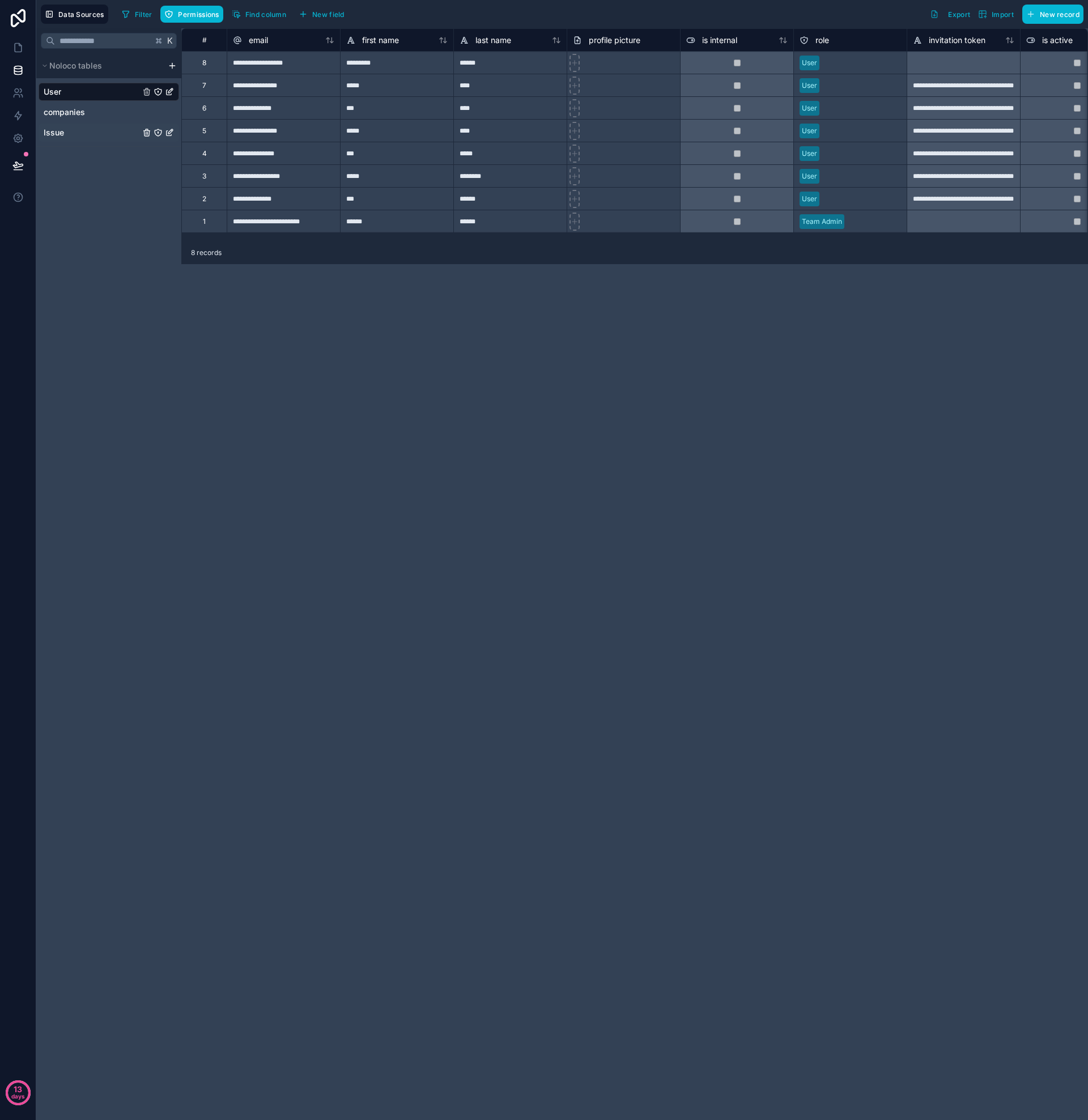
click at [79, 135] on link "Issue" at bounding box center [91, 132] width 96 height 11
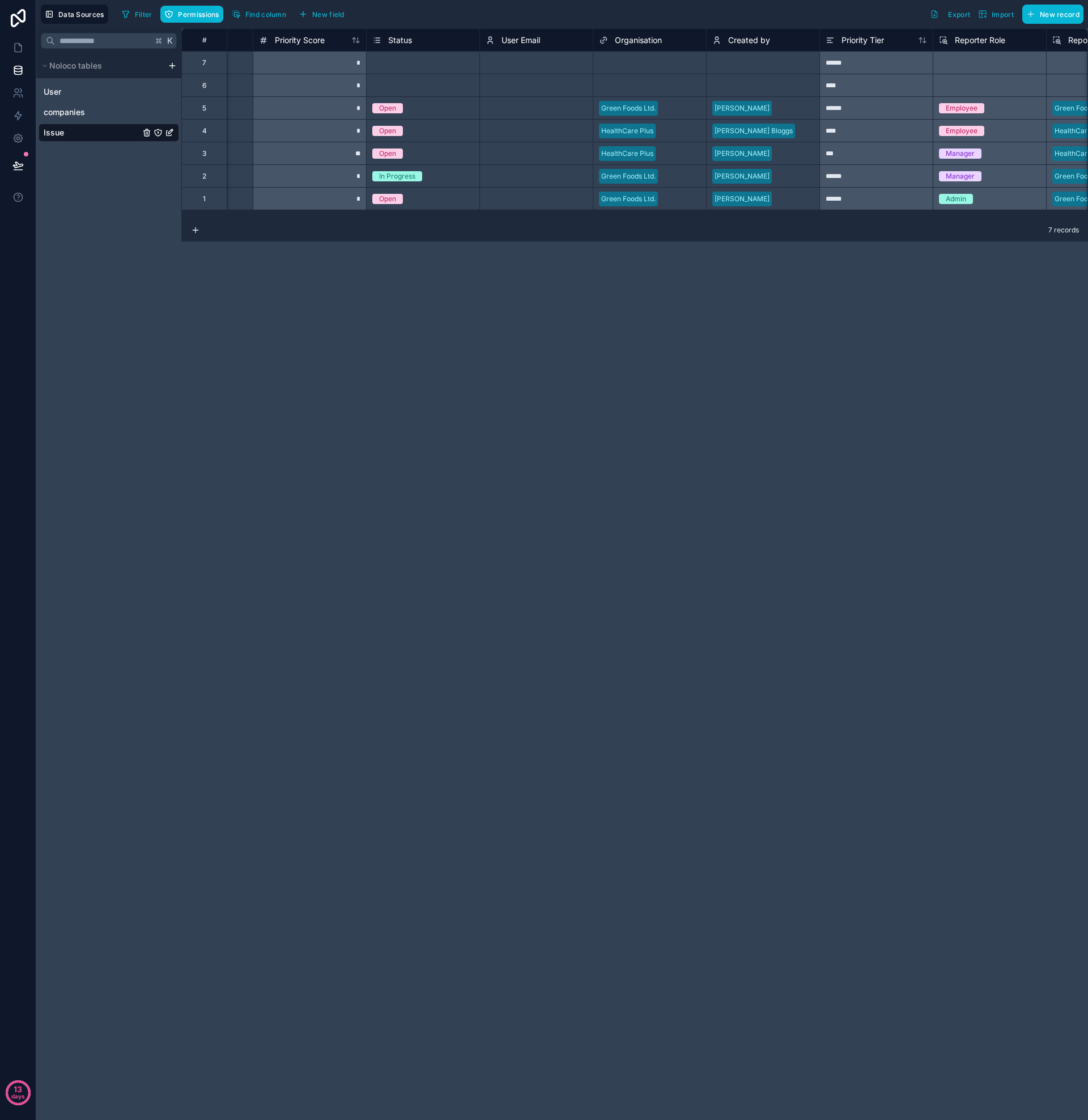
scroll to position [0, 542]
click at [635, 46] on div "Organisation" at bounding box center [629, 40] width 62 height 14
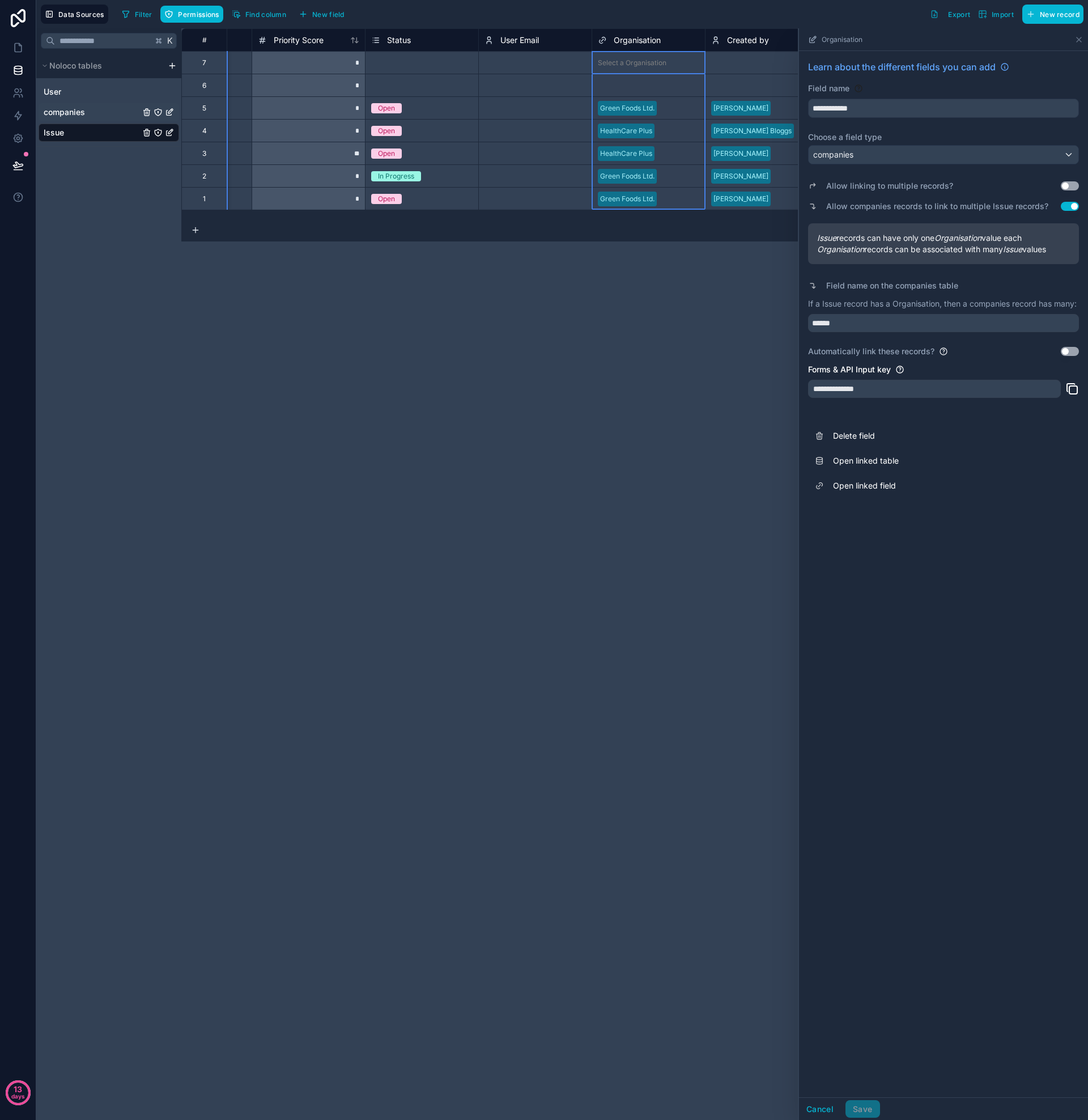
click at [74, 112] on span "companies" at bounding box center [63, 112] width 41 height 11
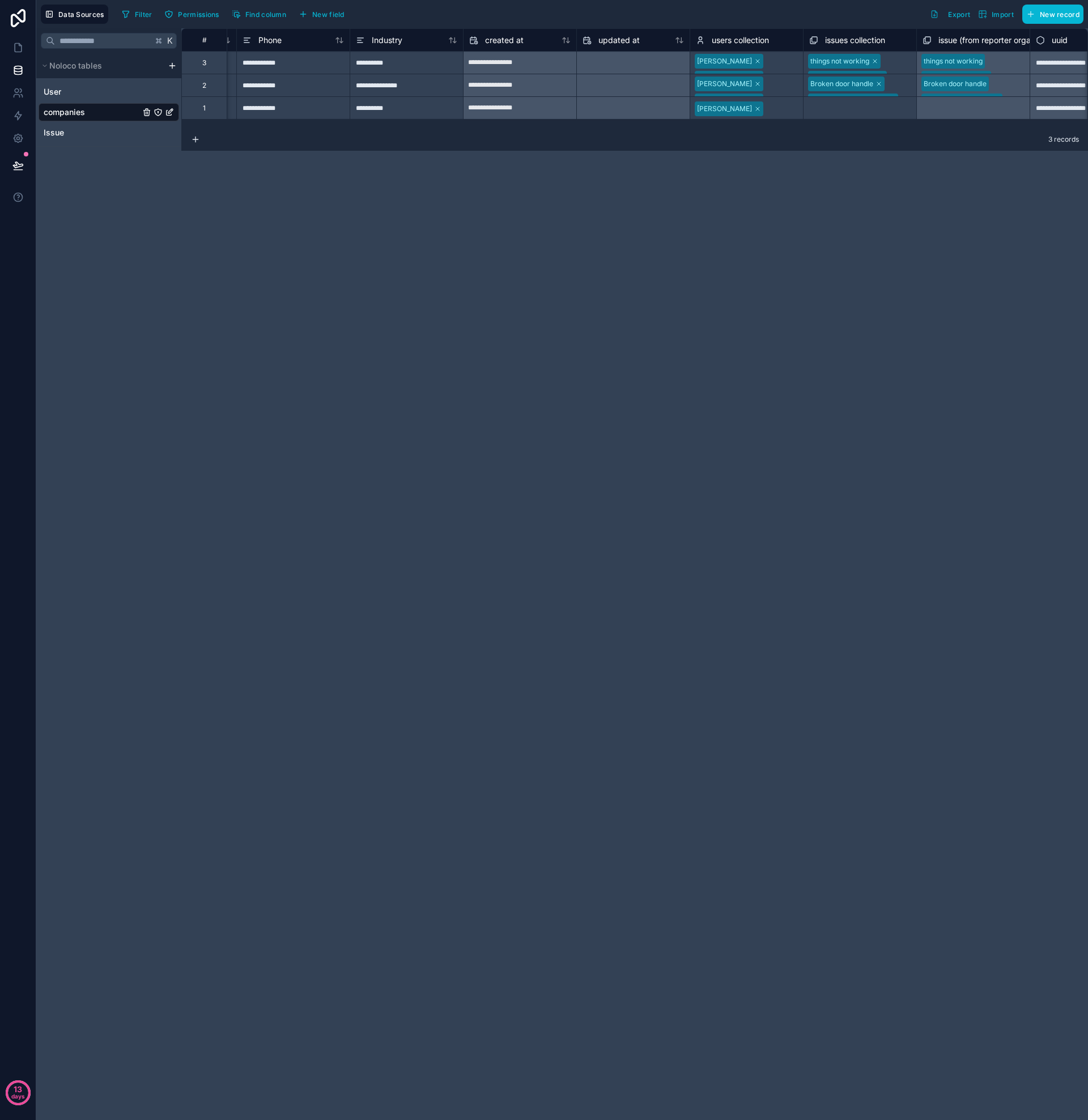
scroll to position [0, 499]
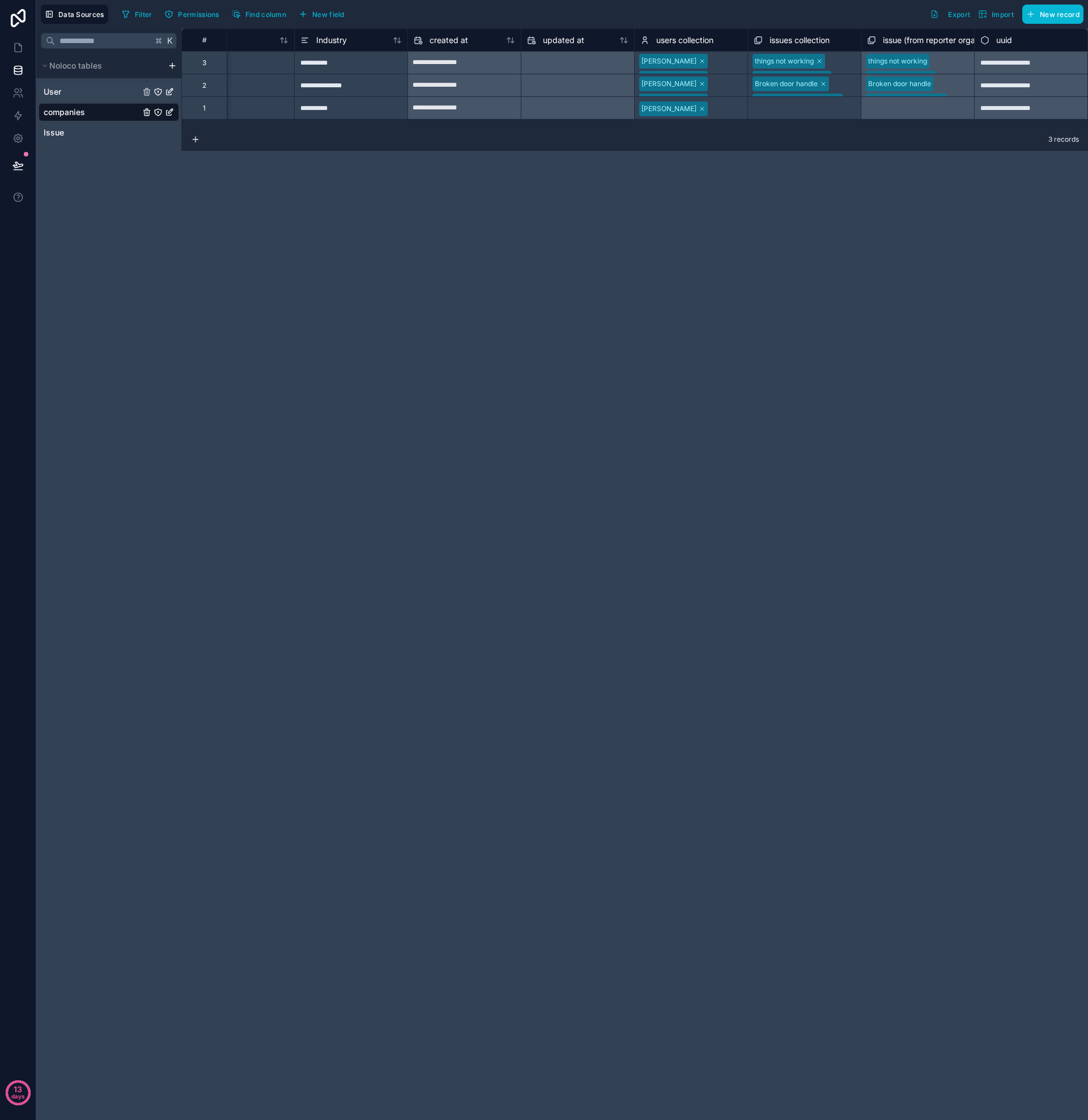
click at [64, 93] on link "User" at bounding box center [91, 92] width 96 height 11
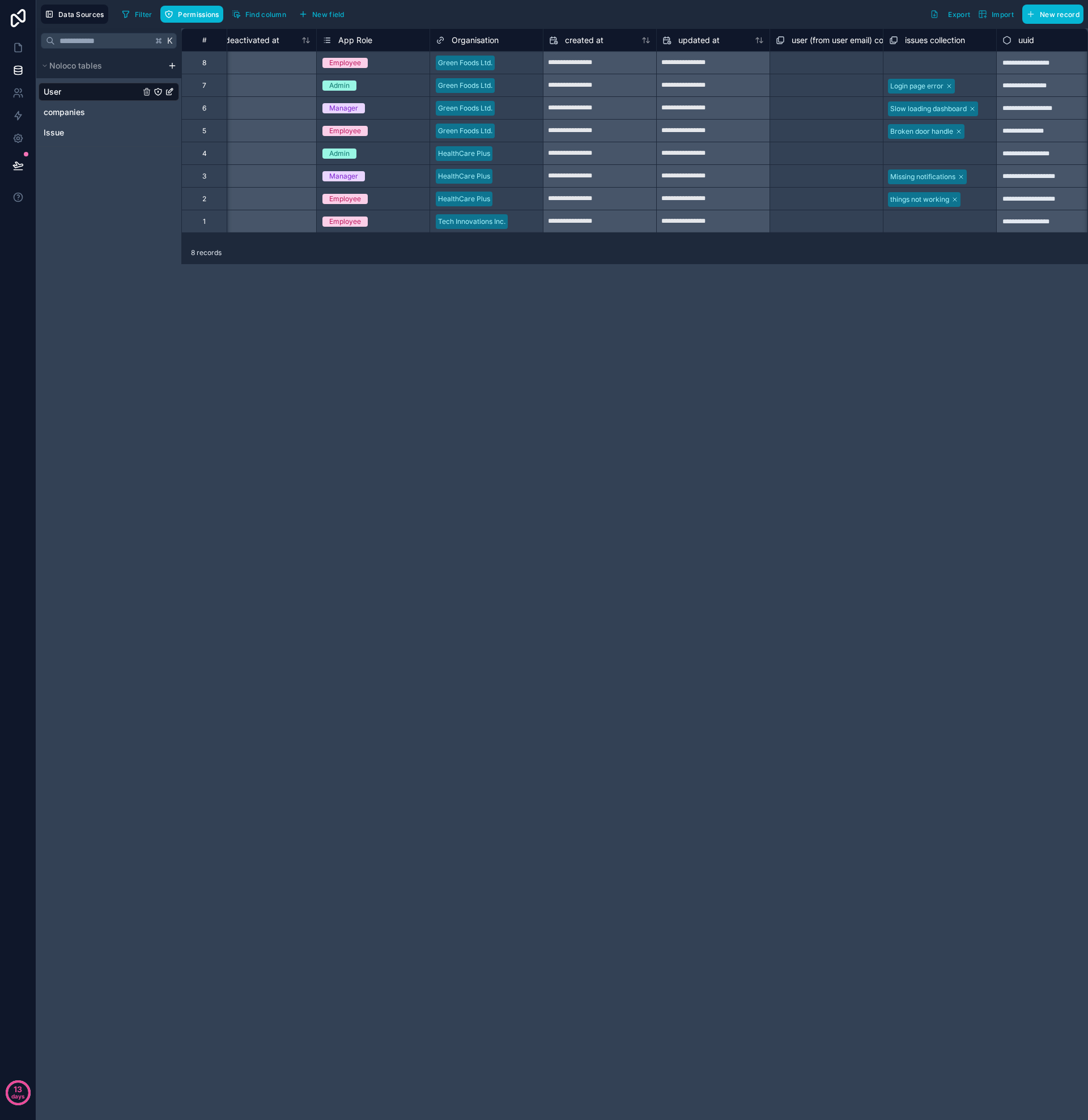
scroll to position [0, 1066]
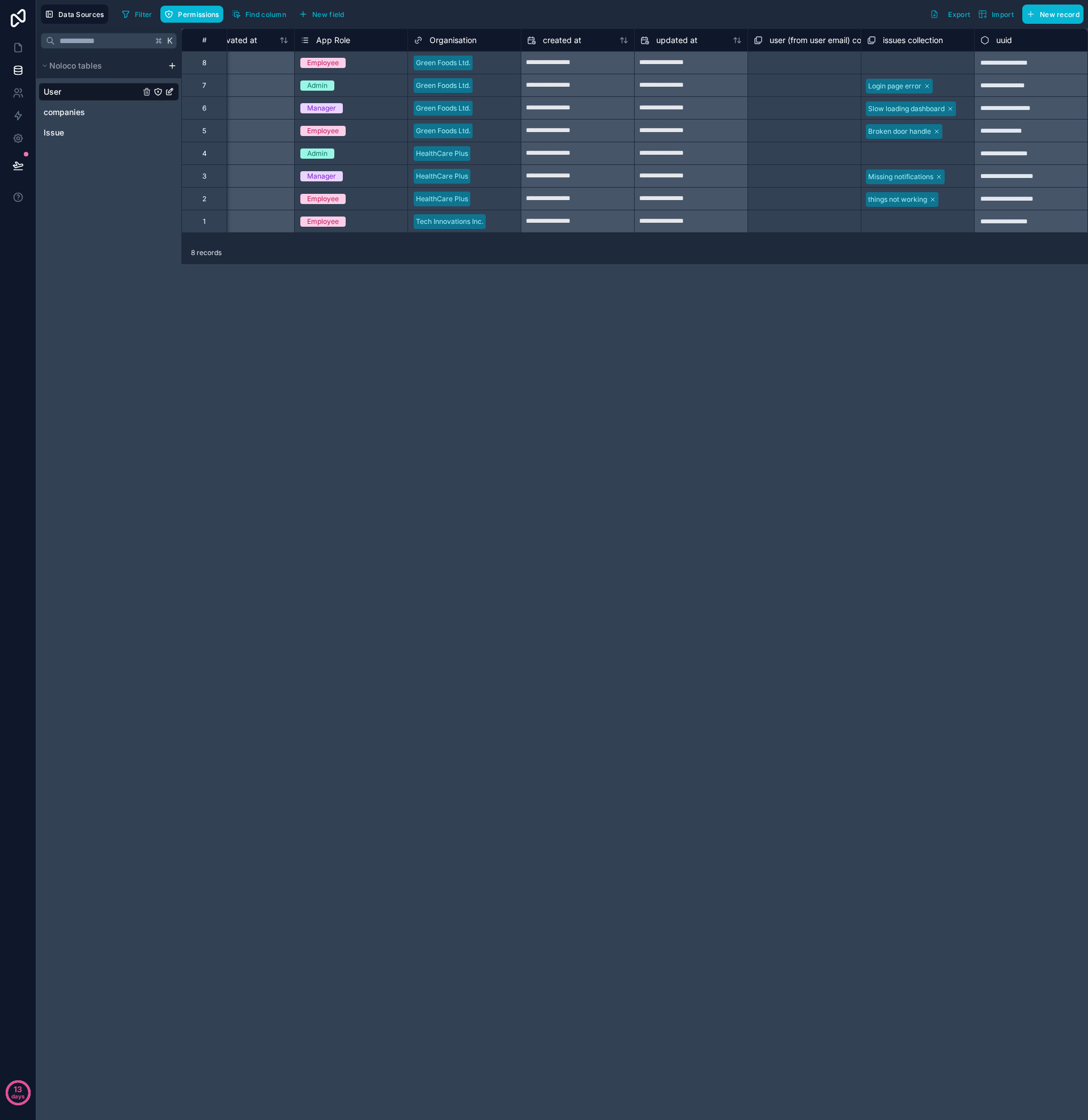
click at [482, 40] on div "Organisation" at bounding box center [464, 40] width 101 height 14
click at [486, 56] on div "Green Foods Ltd." at bounding box center [464, 62] width 113 height 17
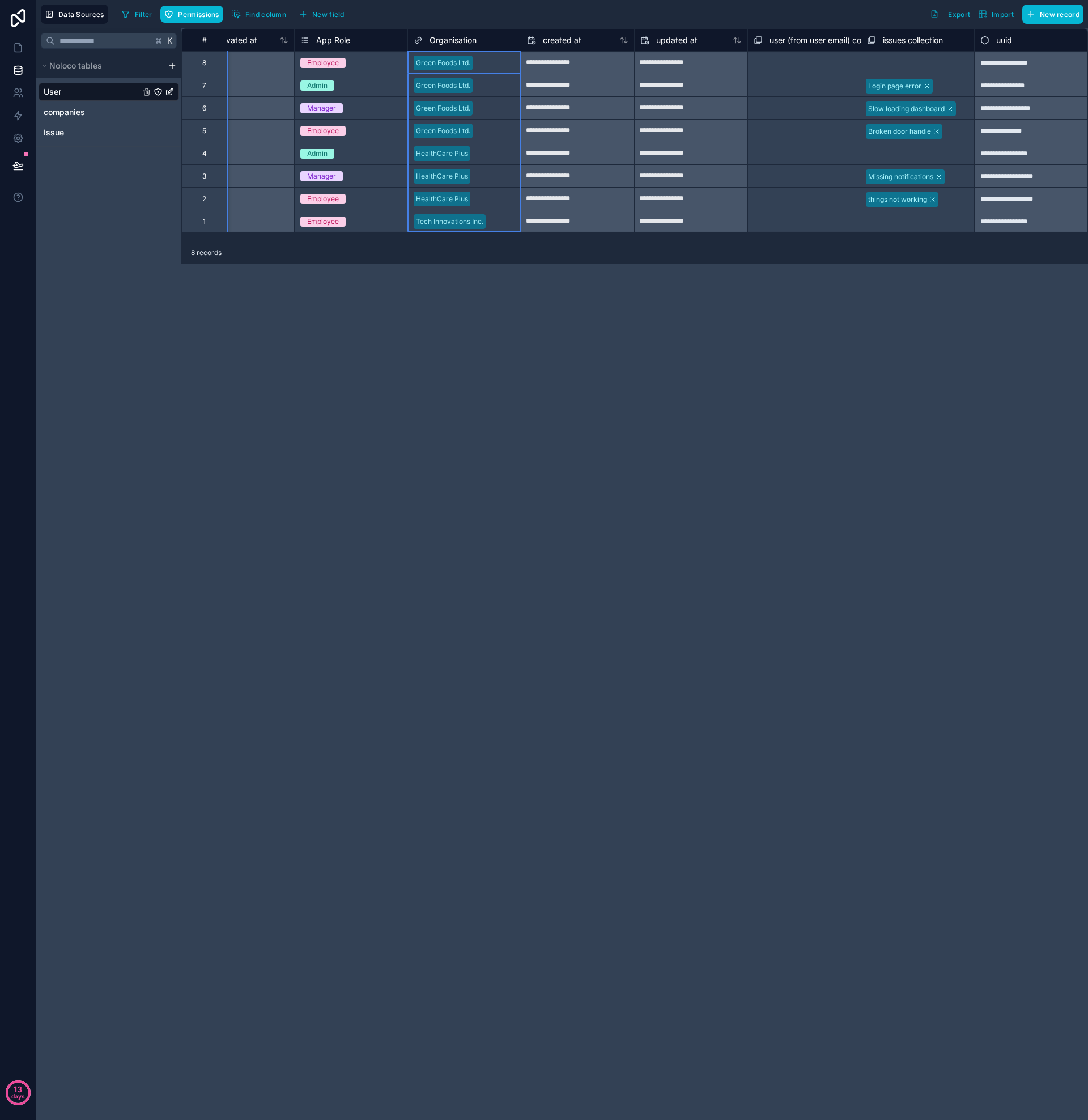
click at [485, 35] on div "Organisation" at bounding box center [464, 40] width 101 height 14
click at [486, 39] on div "Organisation" at bounding box center [464, 40] width 101 height 14
click at [483, 100] on div "Green Foods Ltd." at bounding box center [464, 108] width 113 height 17
click at [483, 86] on div at bounding box center [495, 85] width 38 height 11
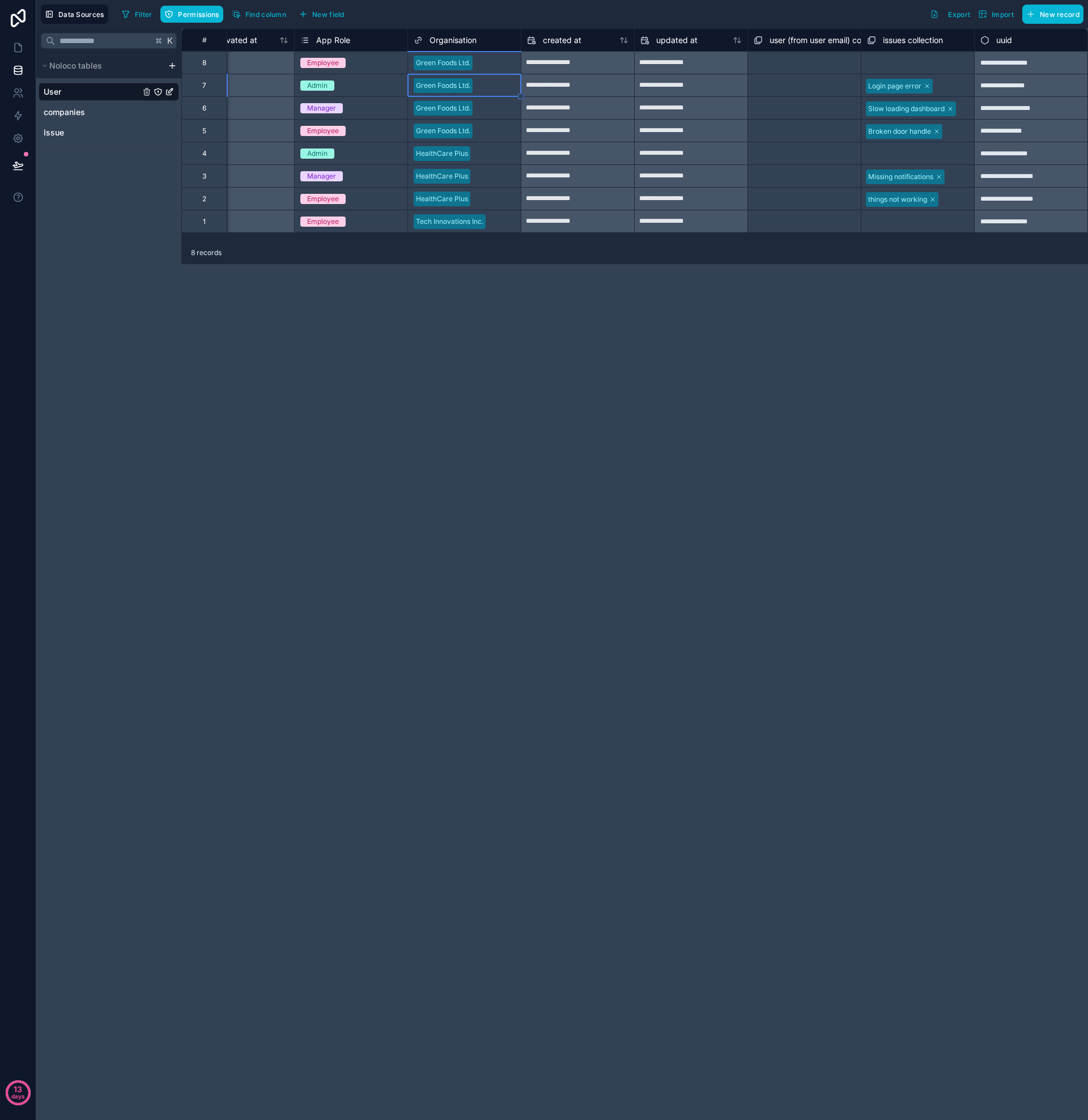
click at [487, 65] on div at bounding box center [495, 62] width 38 height 11
click at [479, 43] on div "Organisation" at bounding box center [464, 40] width 101 height 14
click at [464, 42] on span "Organisation" at bounding box center [453, 40] width 47 height 11
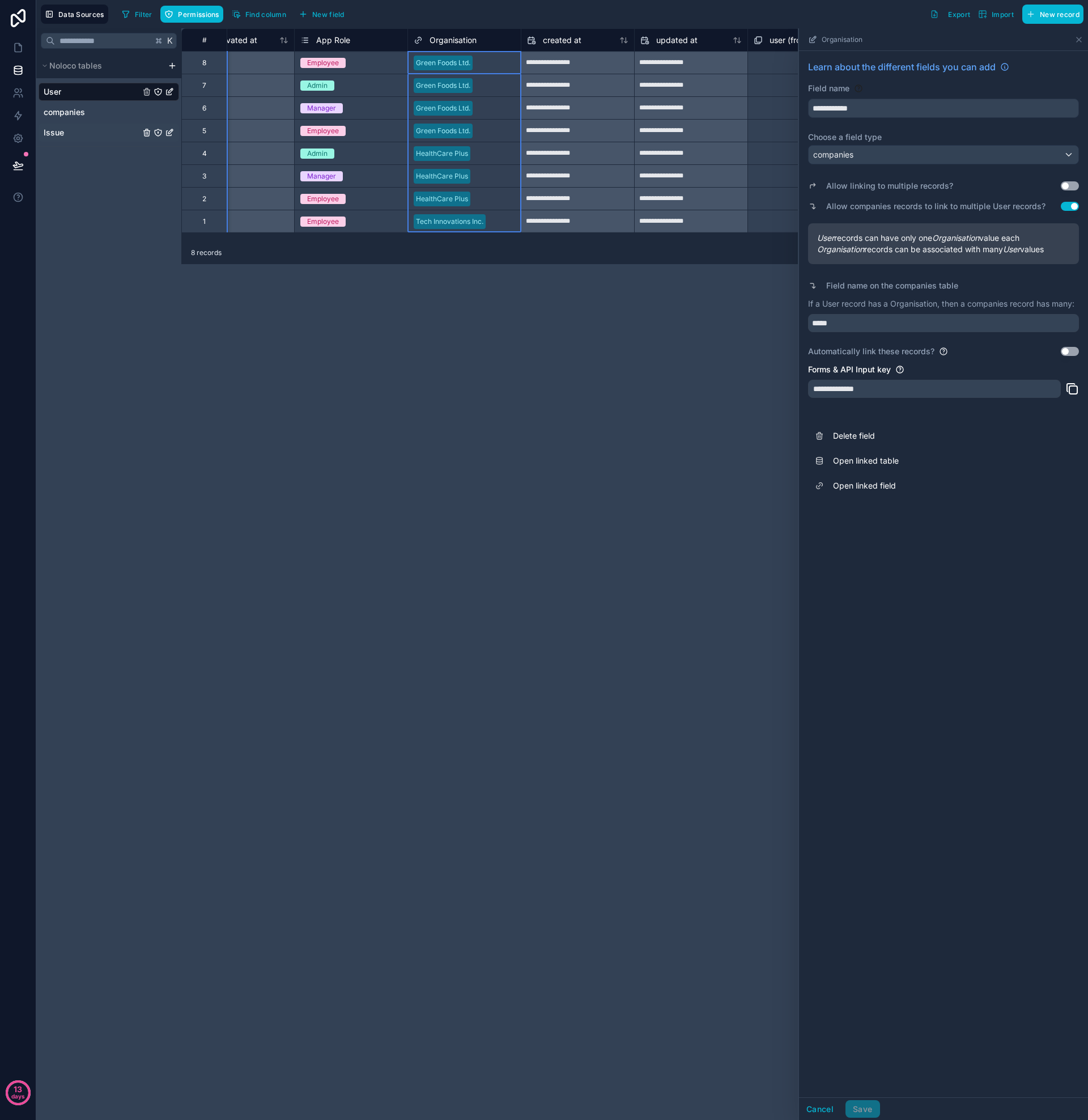
click at [66, 132] on link "Issue" at bounding box center [91, 132] width 96 height 11
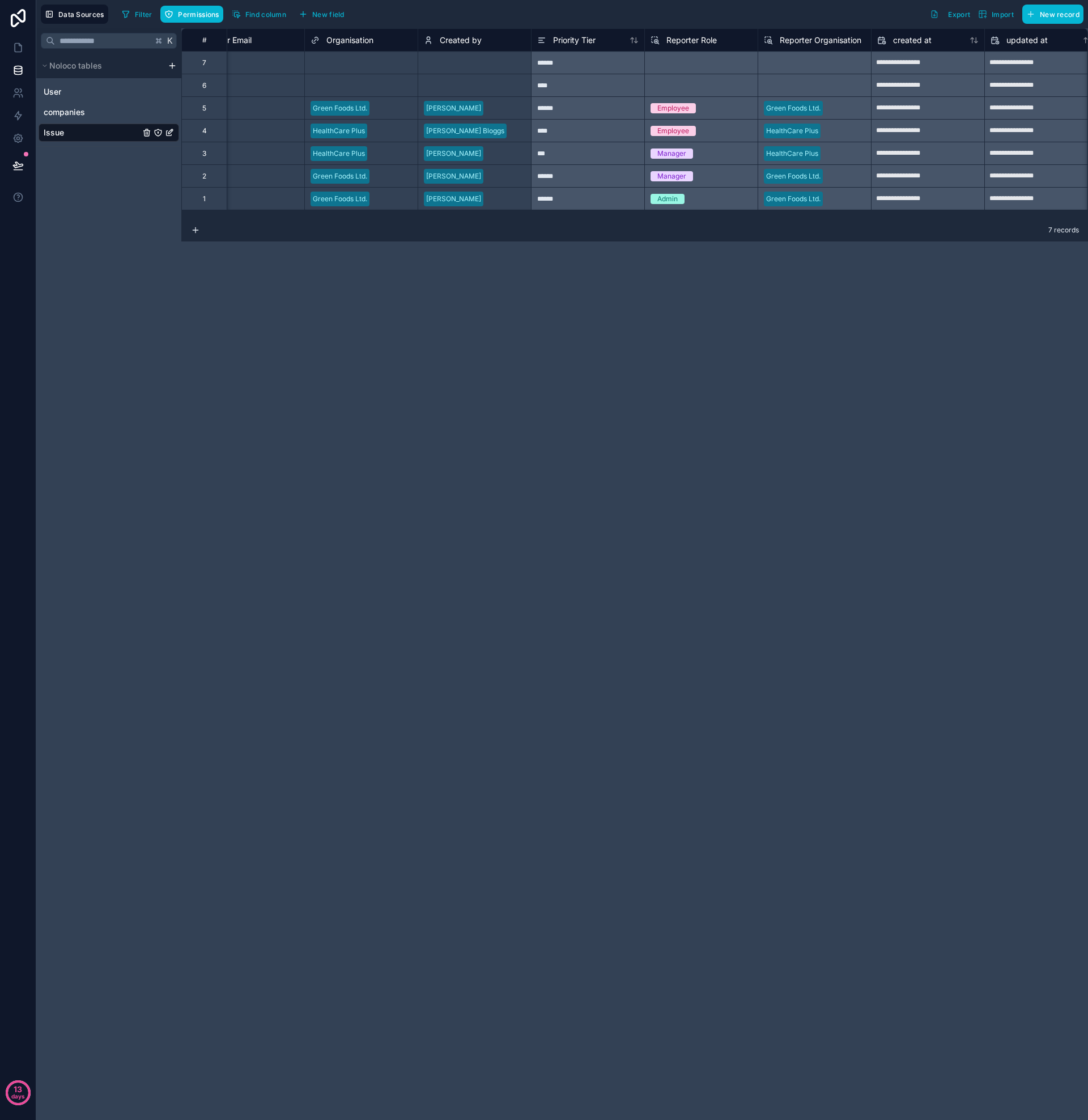
scroll to position [0, 953]
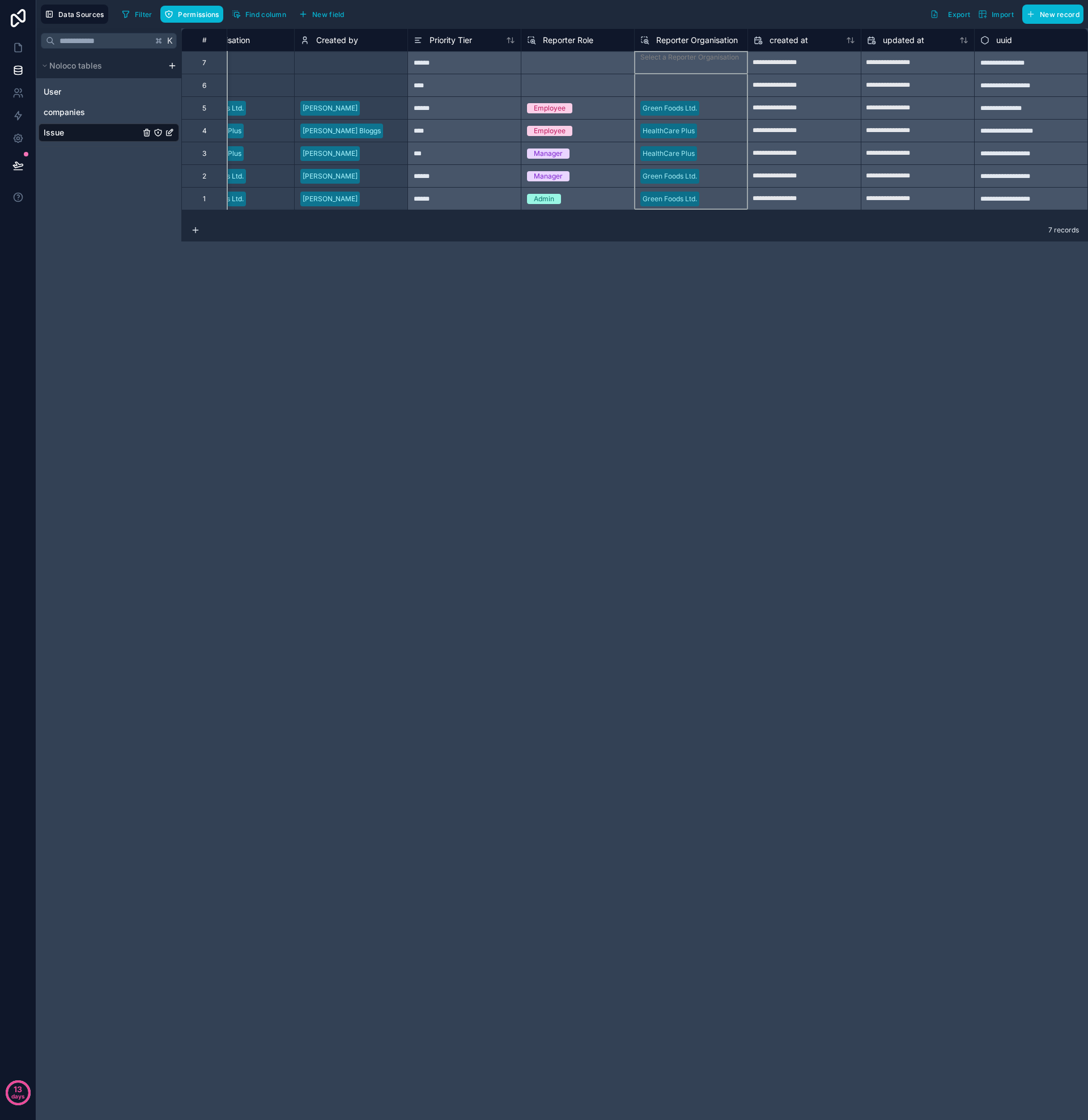
click at [682, 43] on span "Reporter Organisation" at bounding box center [697, 40] width 82 height 11
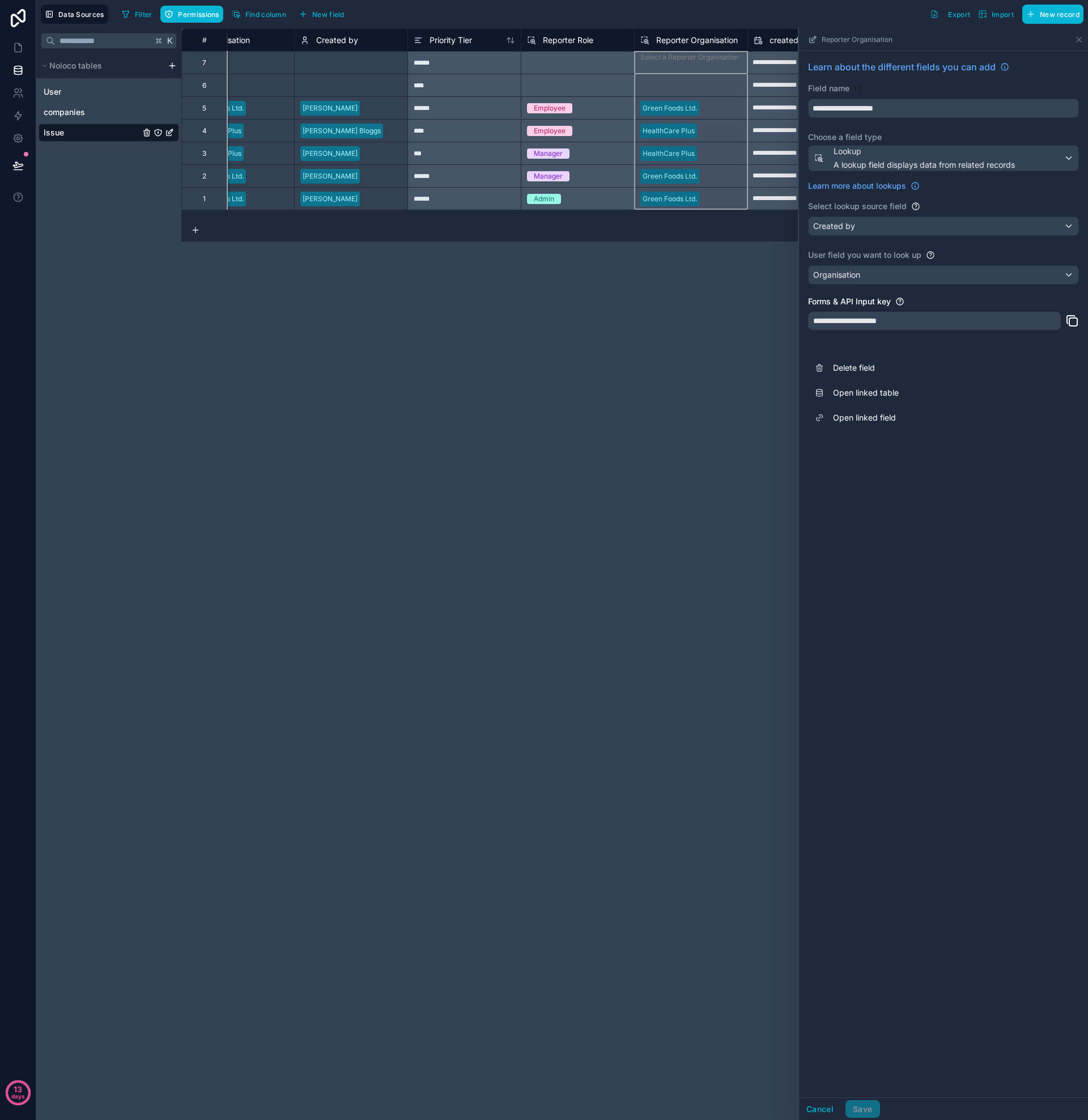
click at [346, 52] on div "Select a Created by" at bounding box center [351, 62] width 113 height 22
click at [348, 45] on span "Created by" at bounding box center [337, 40] width 42 height 11
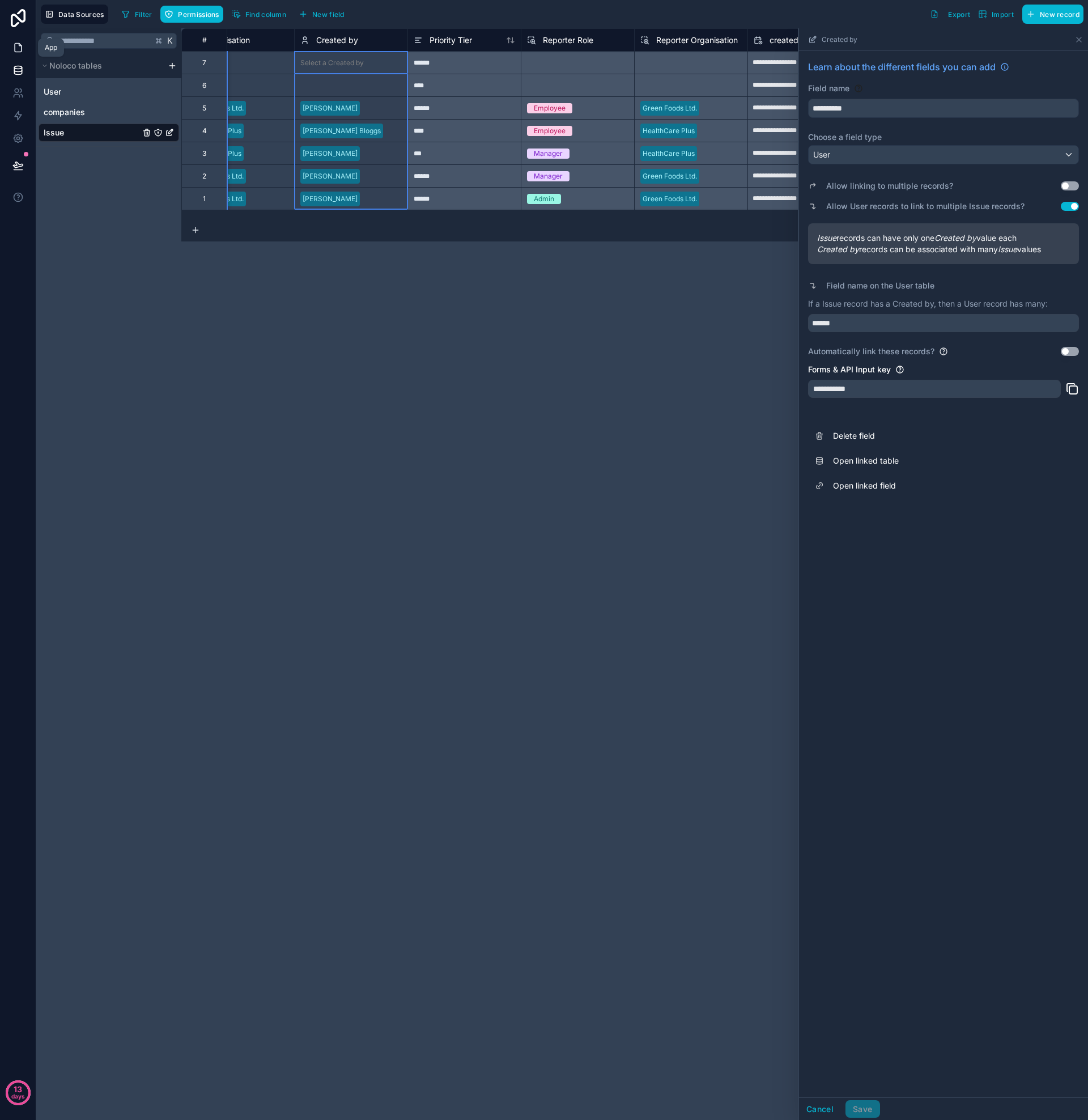
click at [18, 50] on icon at bounding box center [18, 48] width 11 height 11
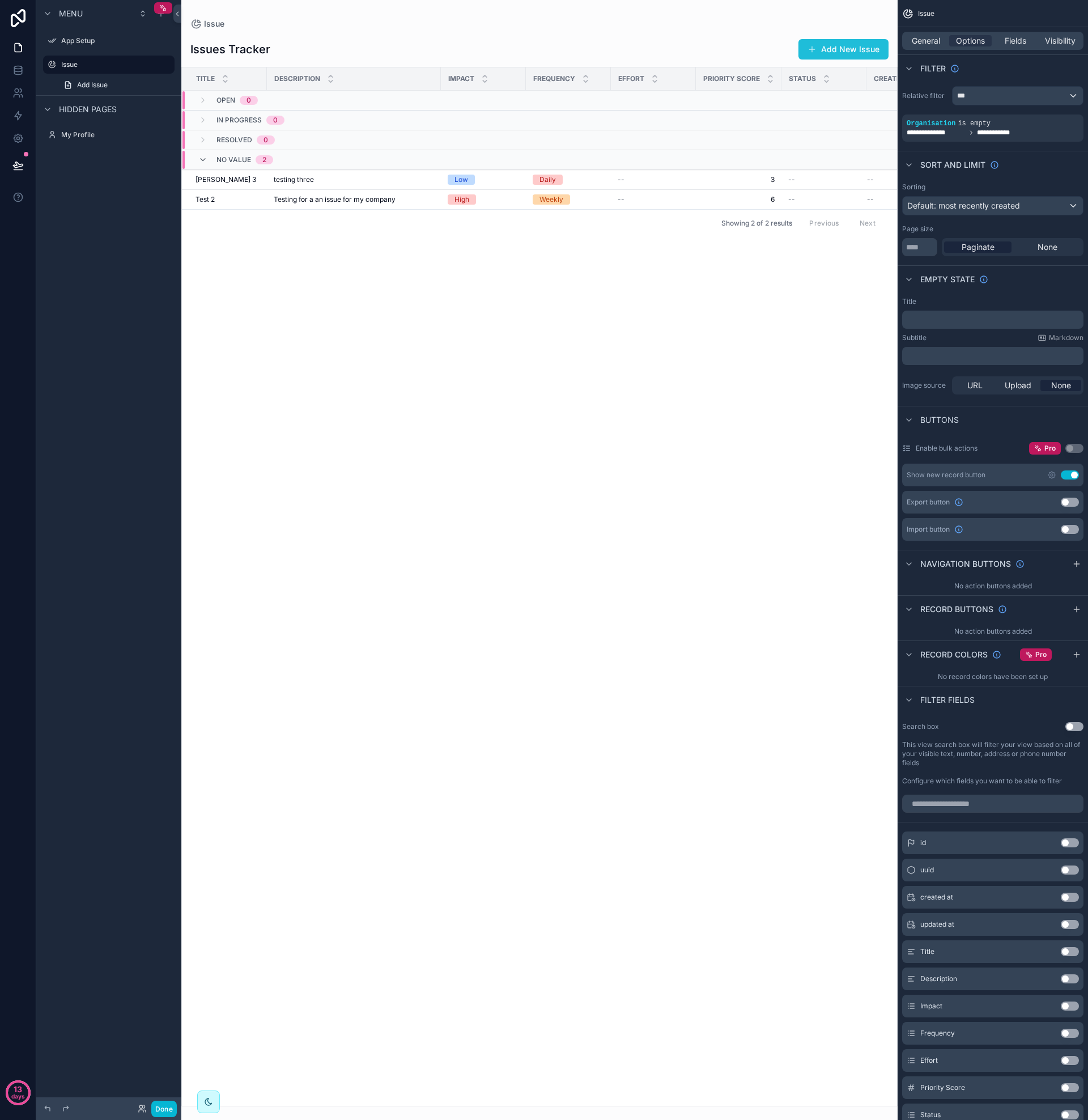
click at [841, 49] on button "Add New Issue" at bounding box center [844, 50] width 90 height 20
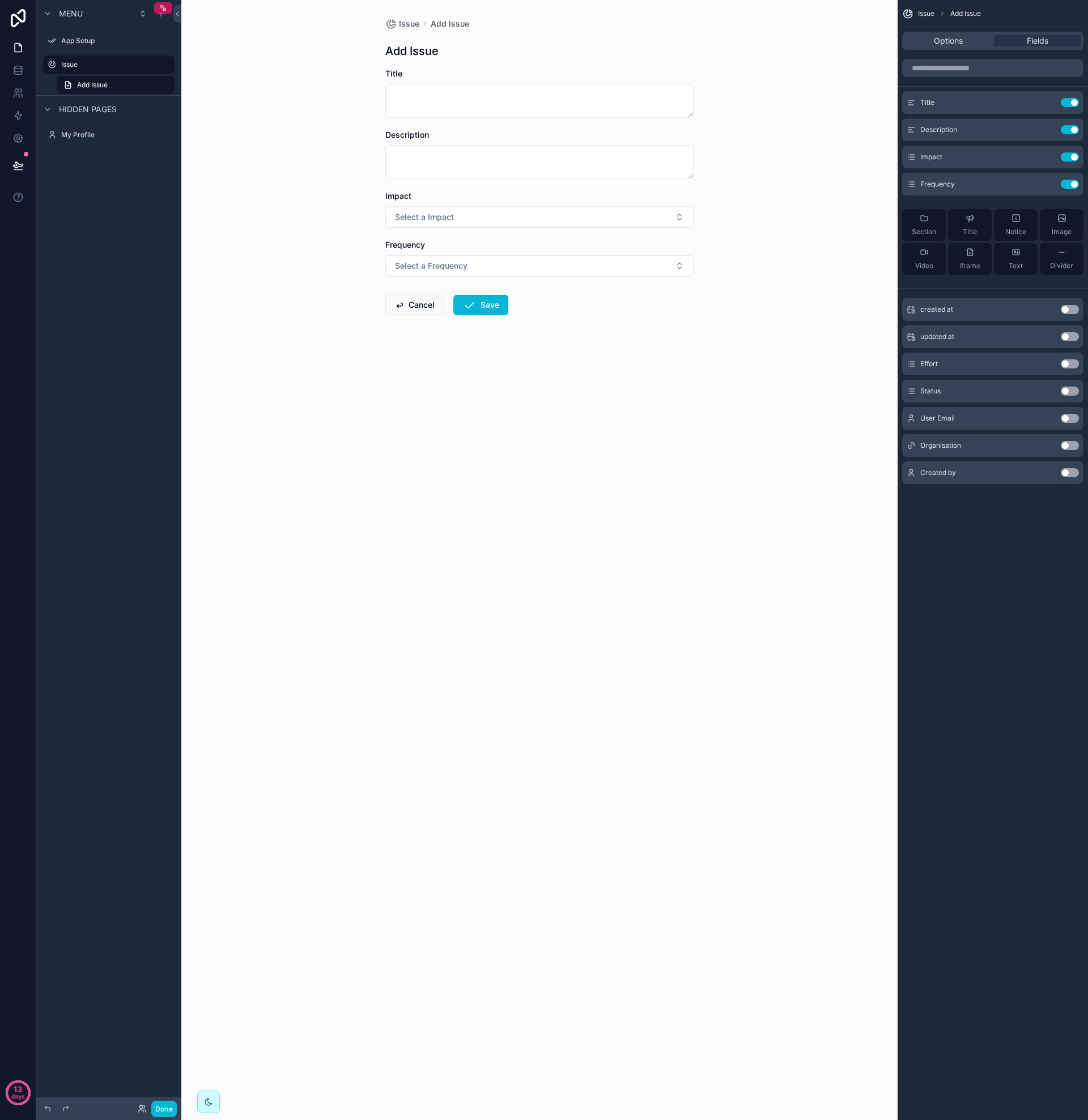
click at [1066, 447] on button "Use setting" at bounding box center [1071, 446] width 18 height 9
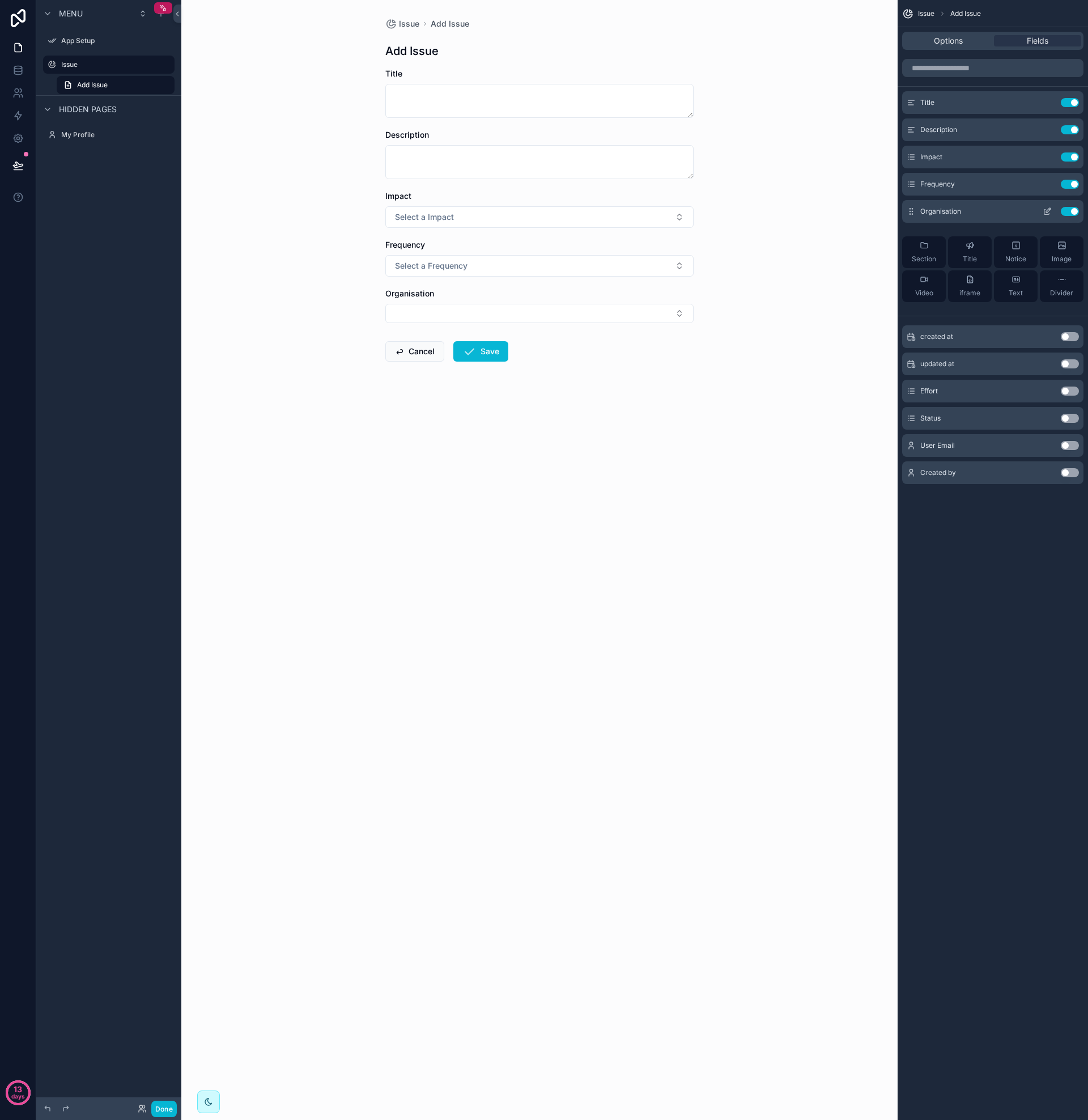
click at [1048, 210] on icon "scrollable content" at bounding box center [1048, 211] width 9 height 9
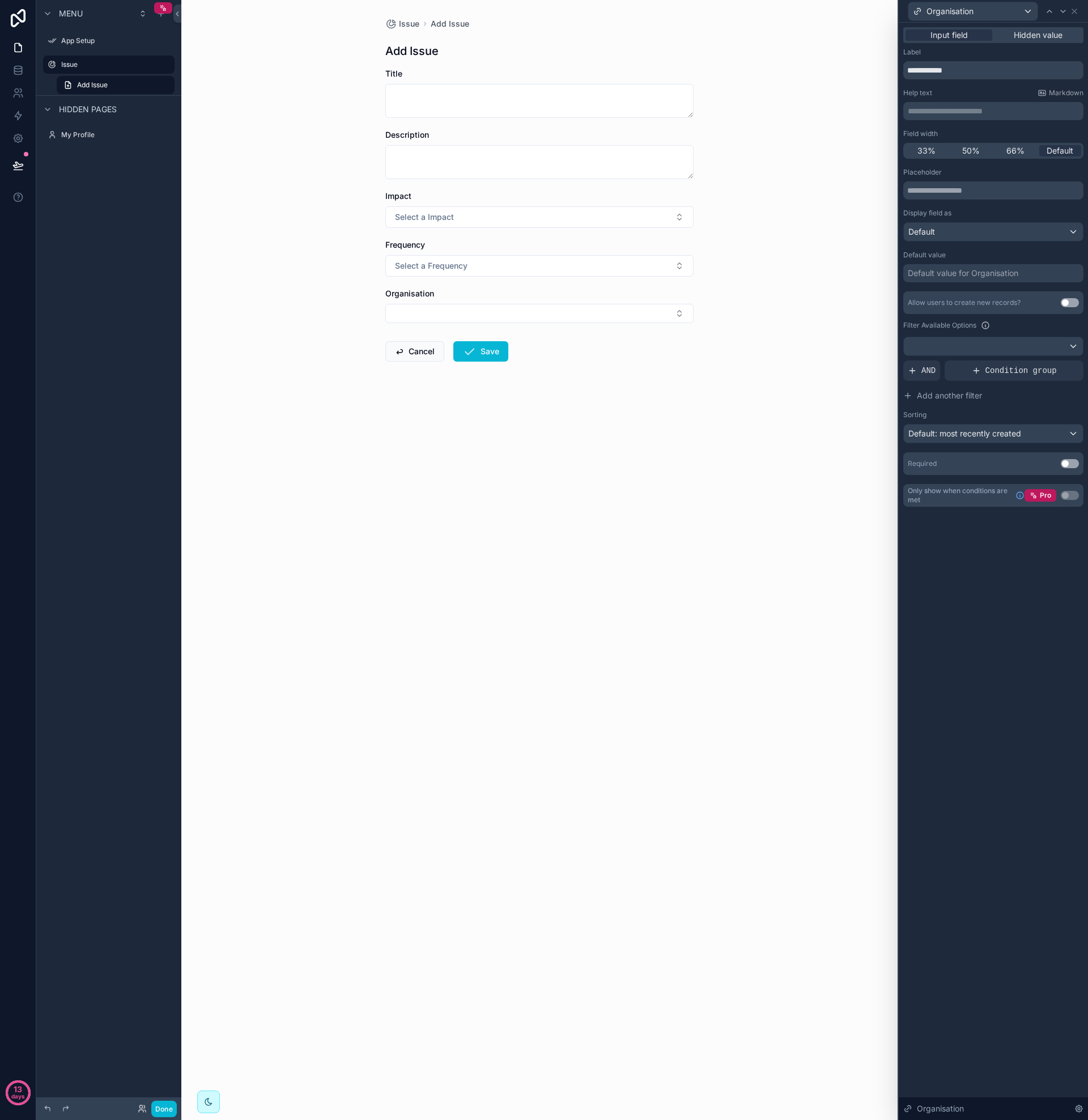
click at [930, 276] on div "Default value for Organisation" at bounding box center [963, 273] width 110 height 11
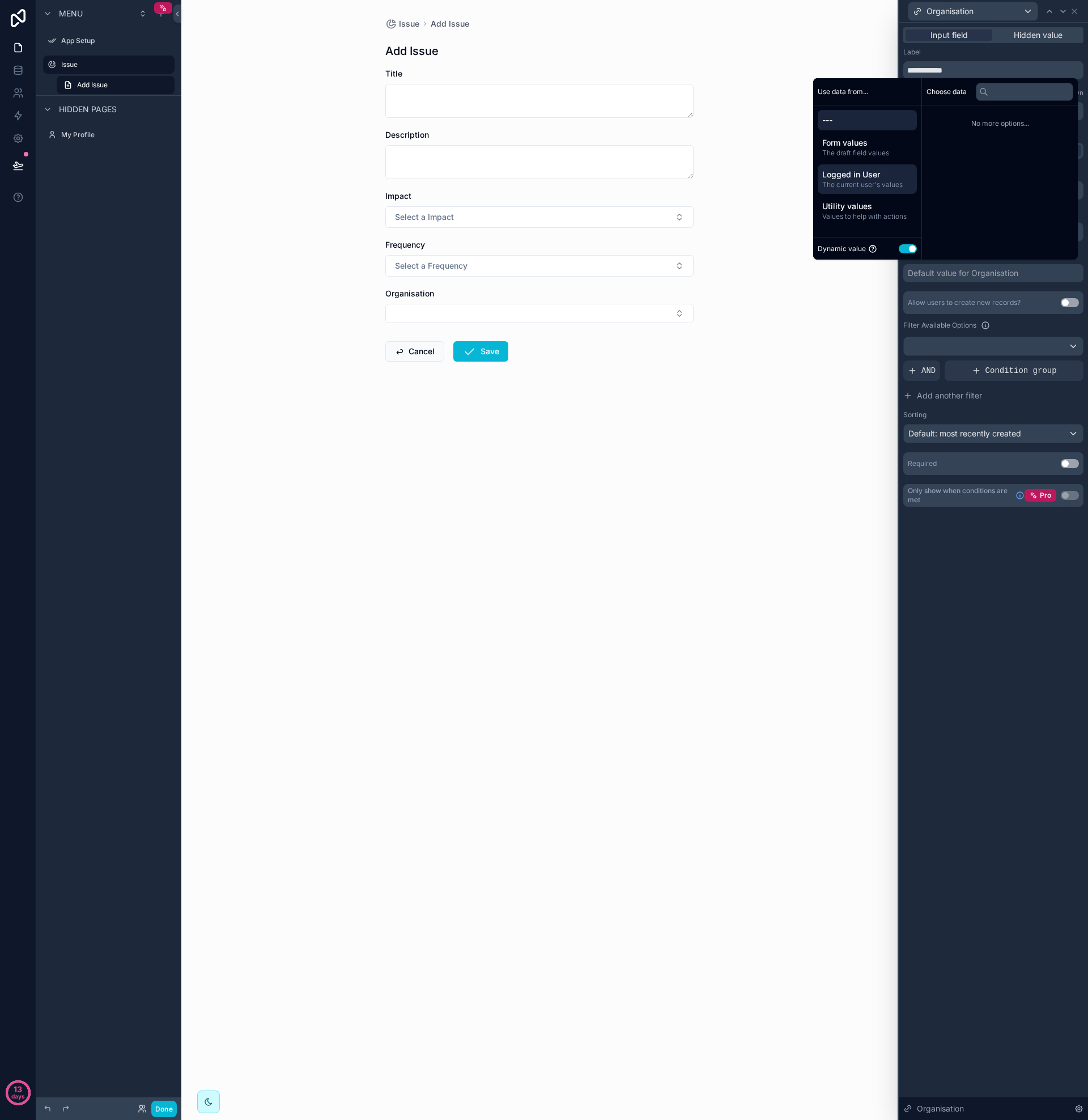
click at [857, 183] on span "The current user's values" at bounding box center [867, 185] width 90 height 9
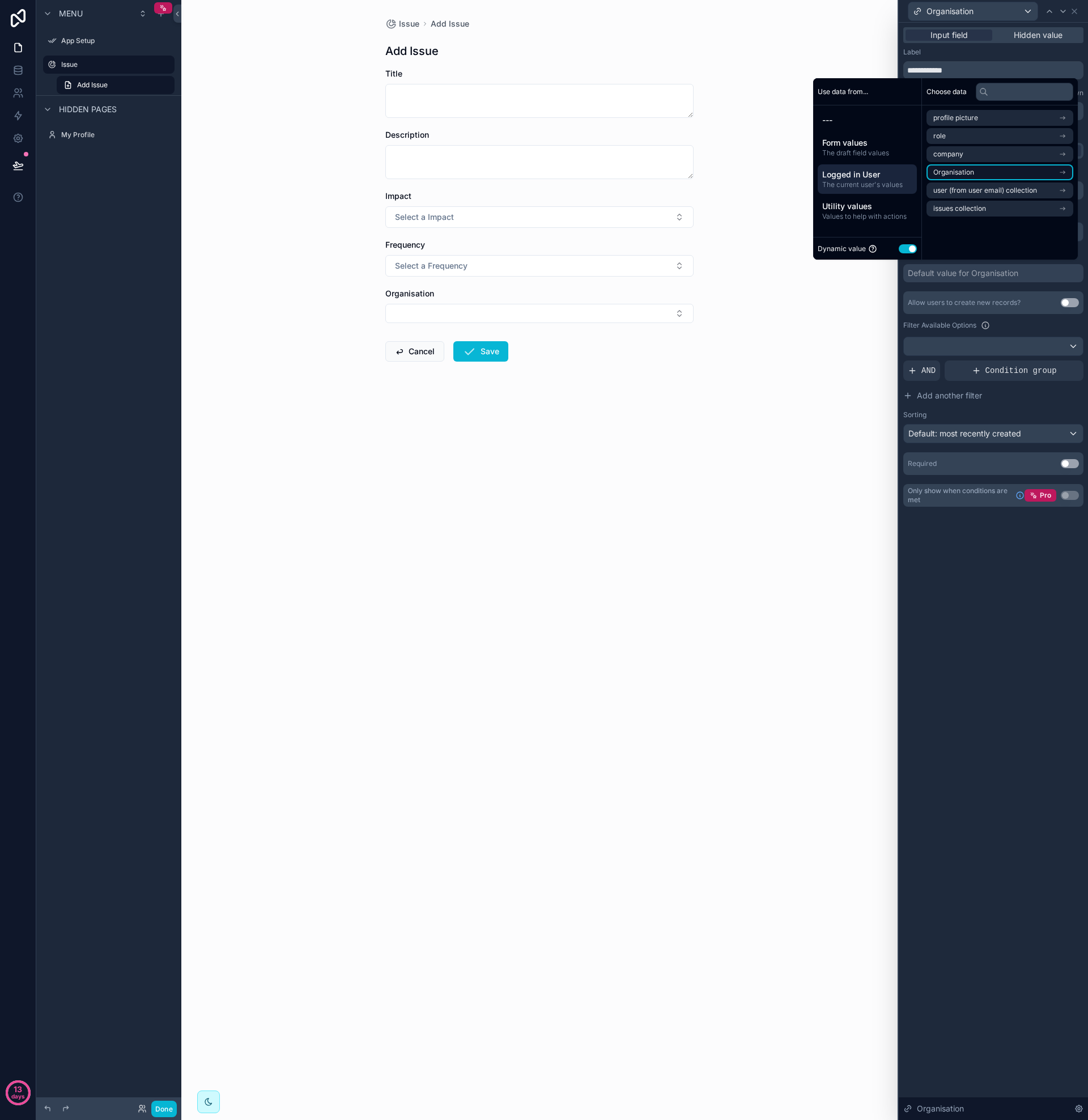
click at [969, 174] on li "Organisation" at bounding box center [1000, 172] width 147 height 16
click at [960, 136] on span "Organisation" at bounding box center [954, 139] width 40 height 9
click at [999, 545] on div "**********" at bounding box center [993, 571] width 189 height 1097
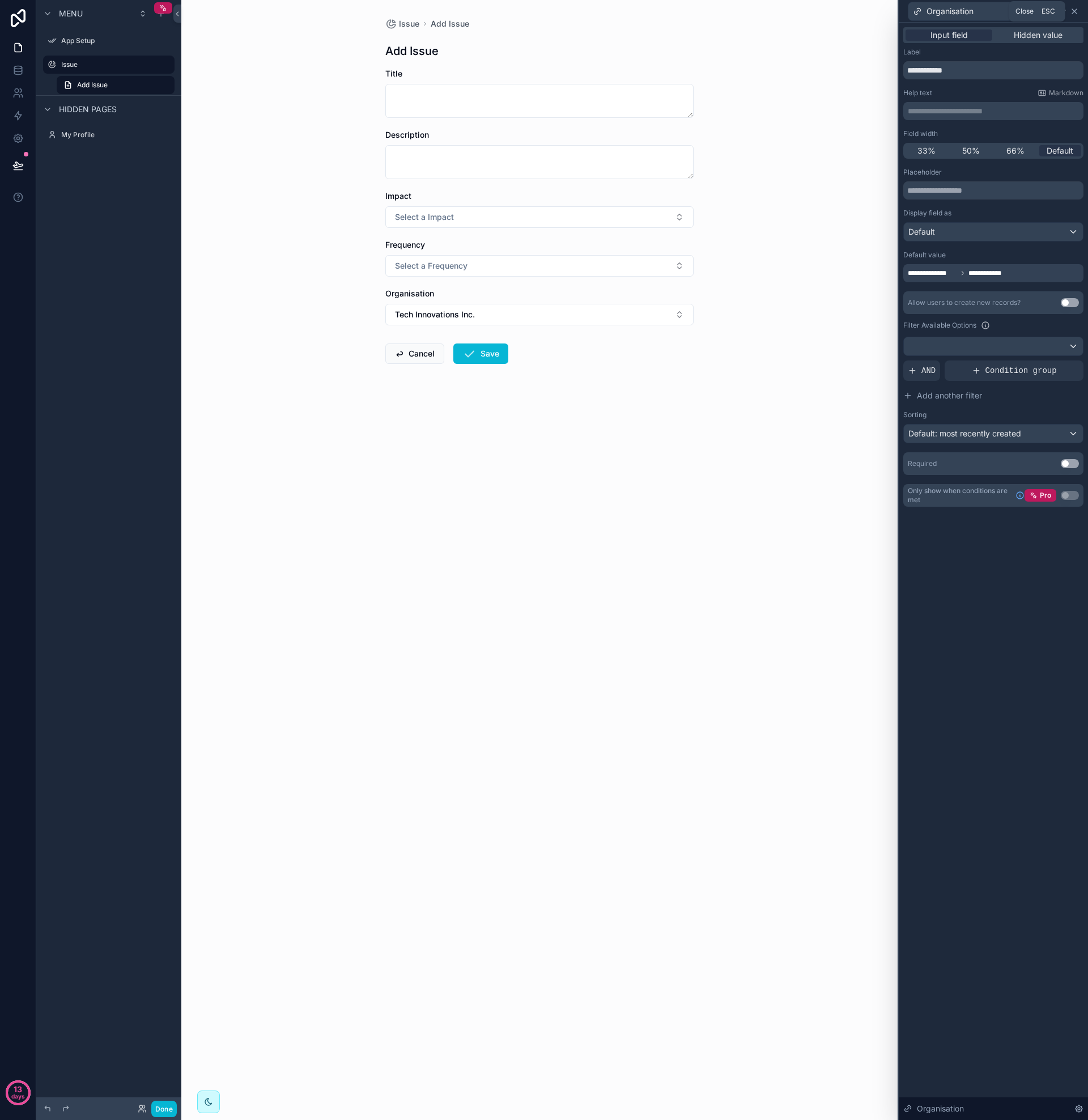
click at [1076, 12] on icon at bounding box center [1075, 11] width 9 height 9
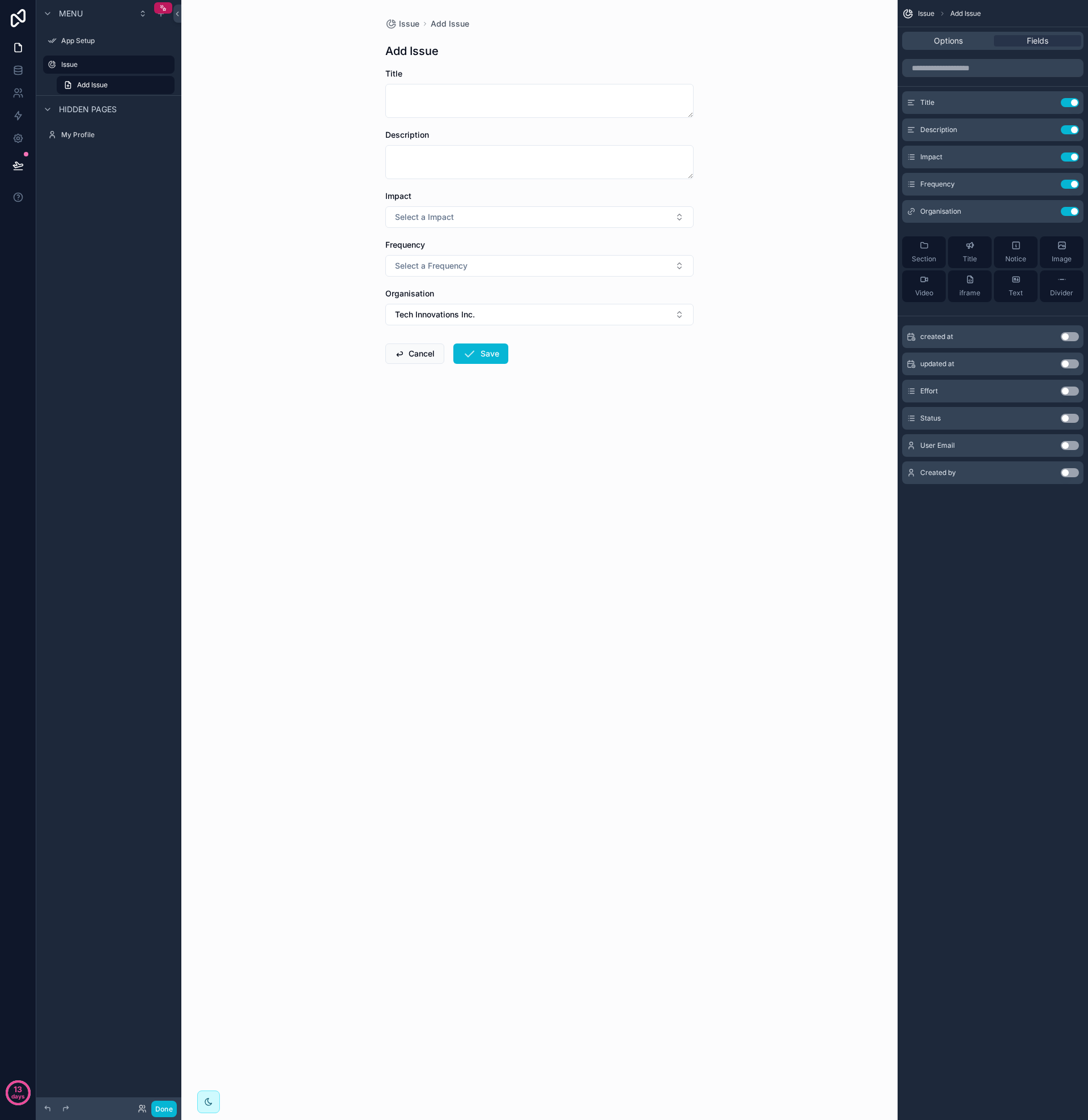
click at [992, 342] on div "created at Use setting" at bounding box center [992, 336] width 181 height 23
click at [1065, 338] on button "Use setting" at bounding box center [1071, 336] width 18 height 9
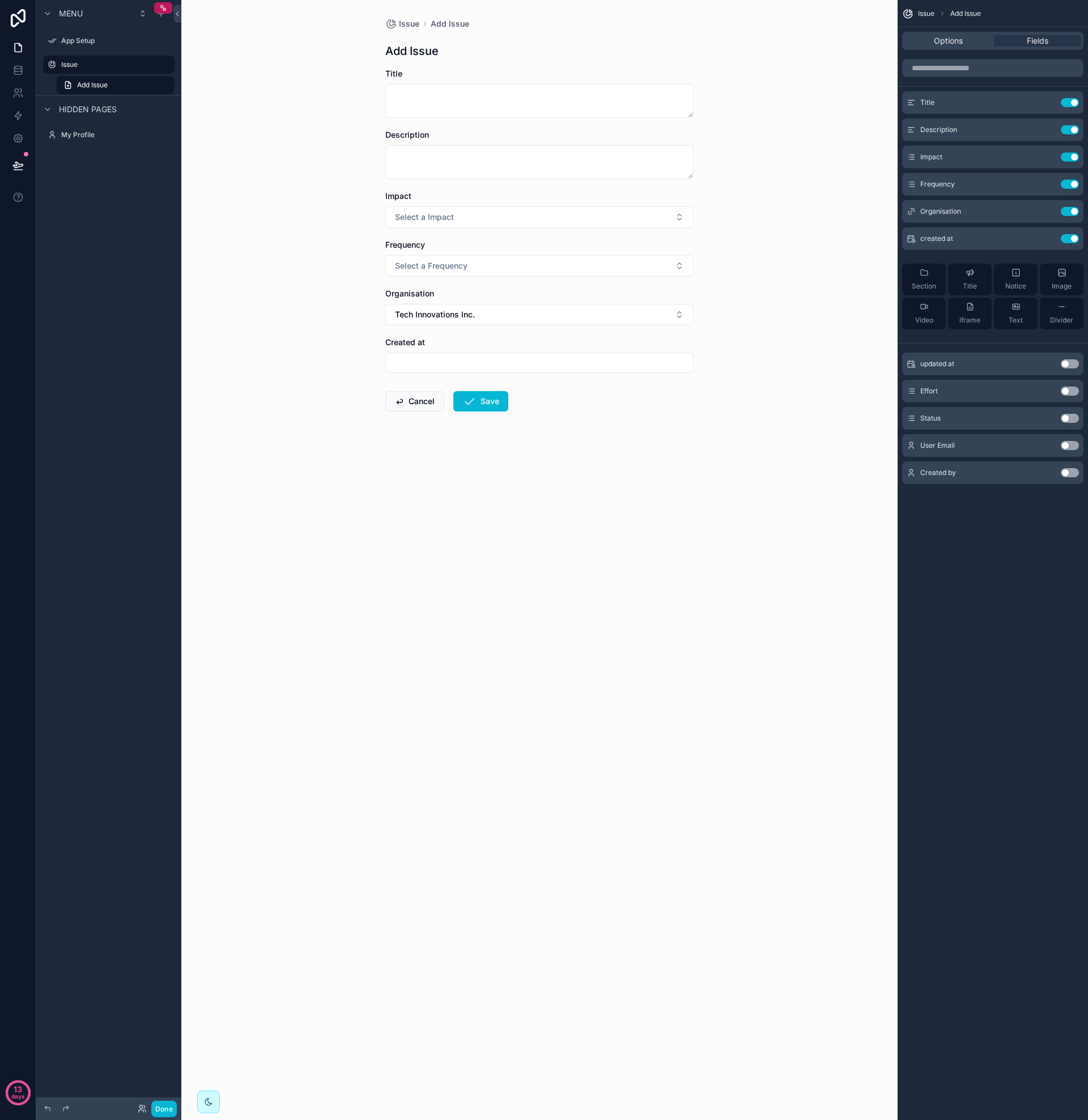
click at [1066, 366] on button "Use setting" at bounding box center [1071, 364] width 18 height 9
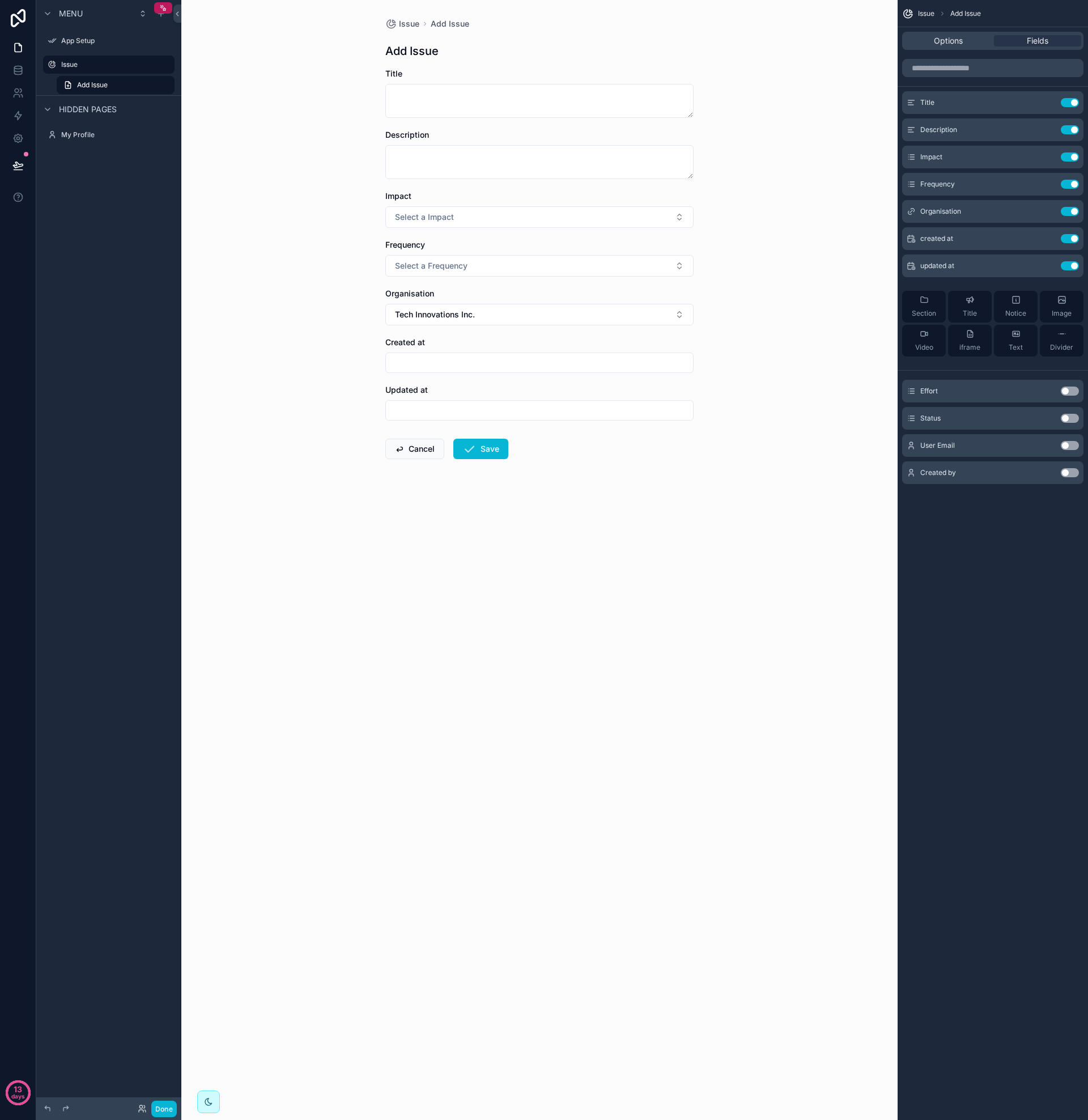
click at [1067, 389] on button "Use setting" at bounding box center [1071, 391] width 18 height 9
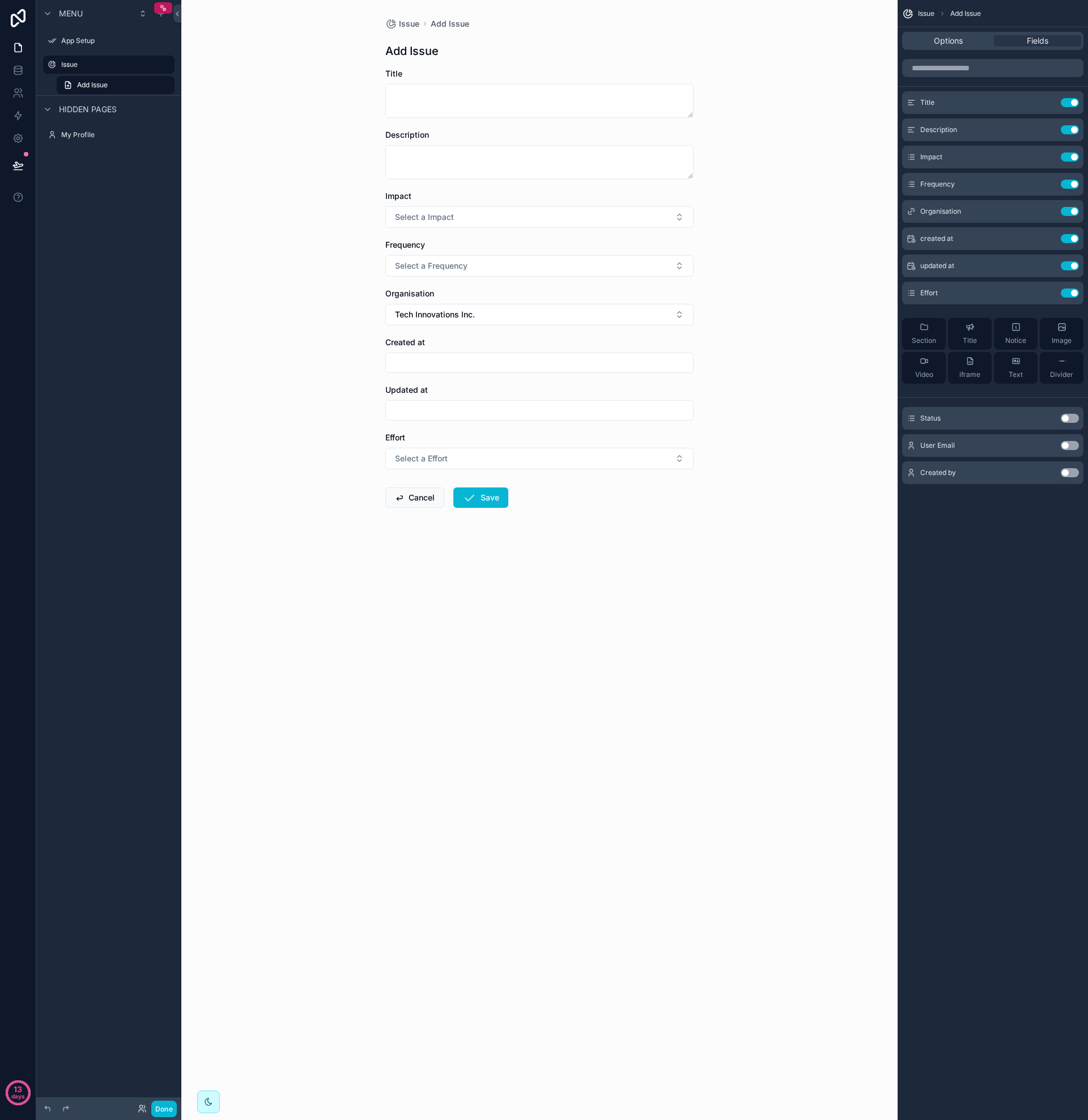
click at [1067, 418] on button "Use setting" at bounding box center [1071, 418] width 18 height 9
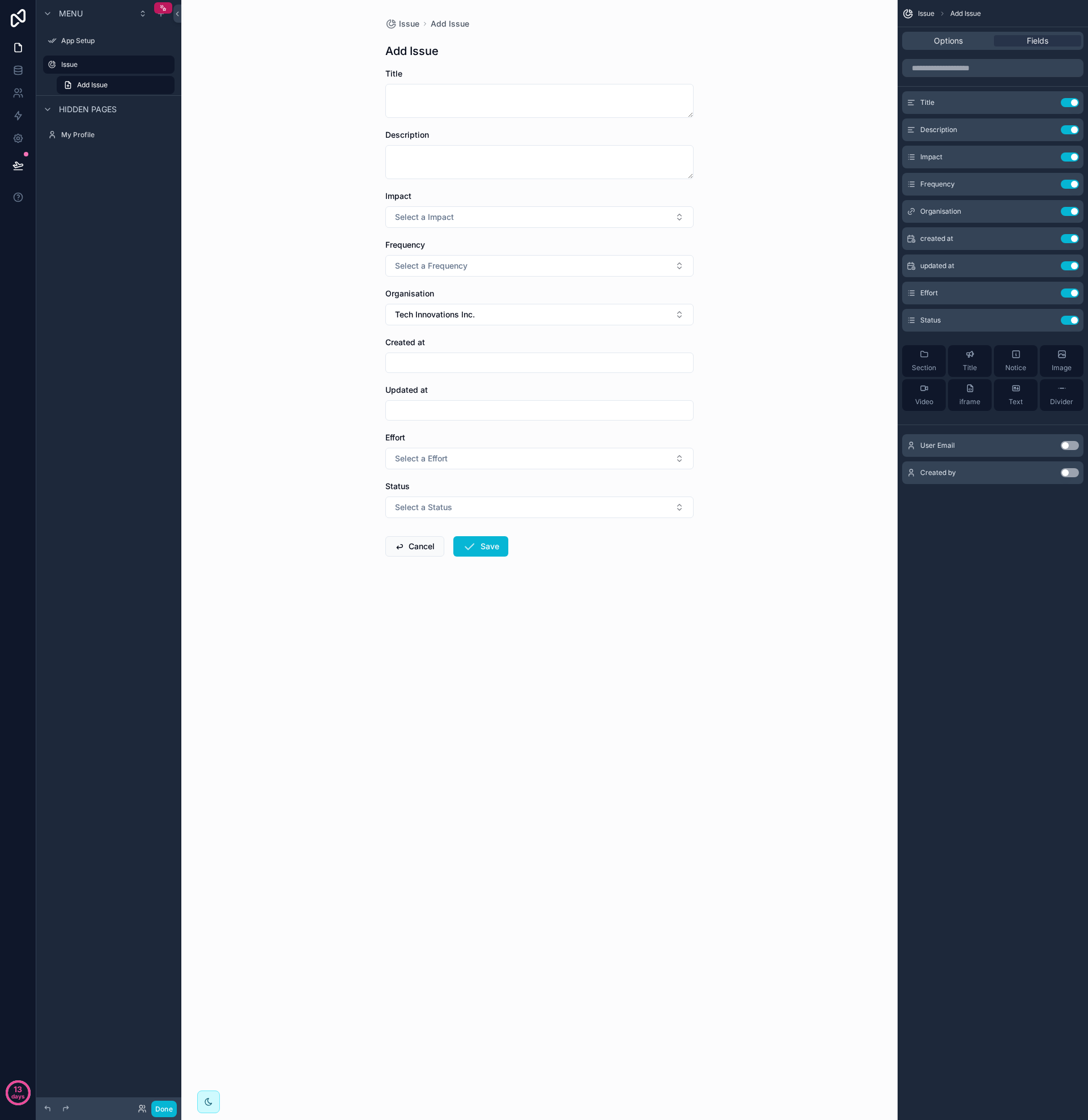
click at [1066, 445] on button "Use setting" at bounding box center [1071, 446] width 18 height 9
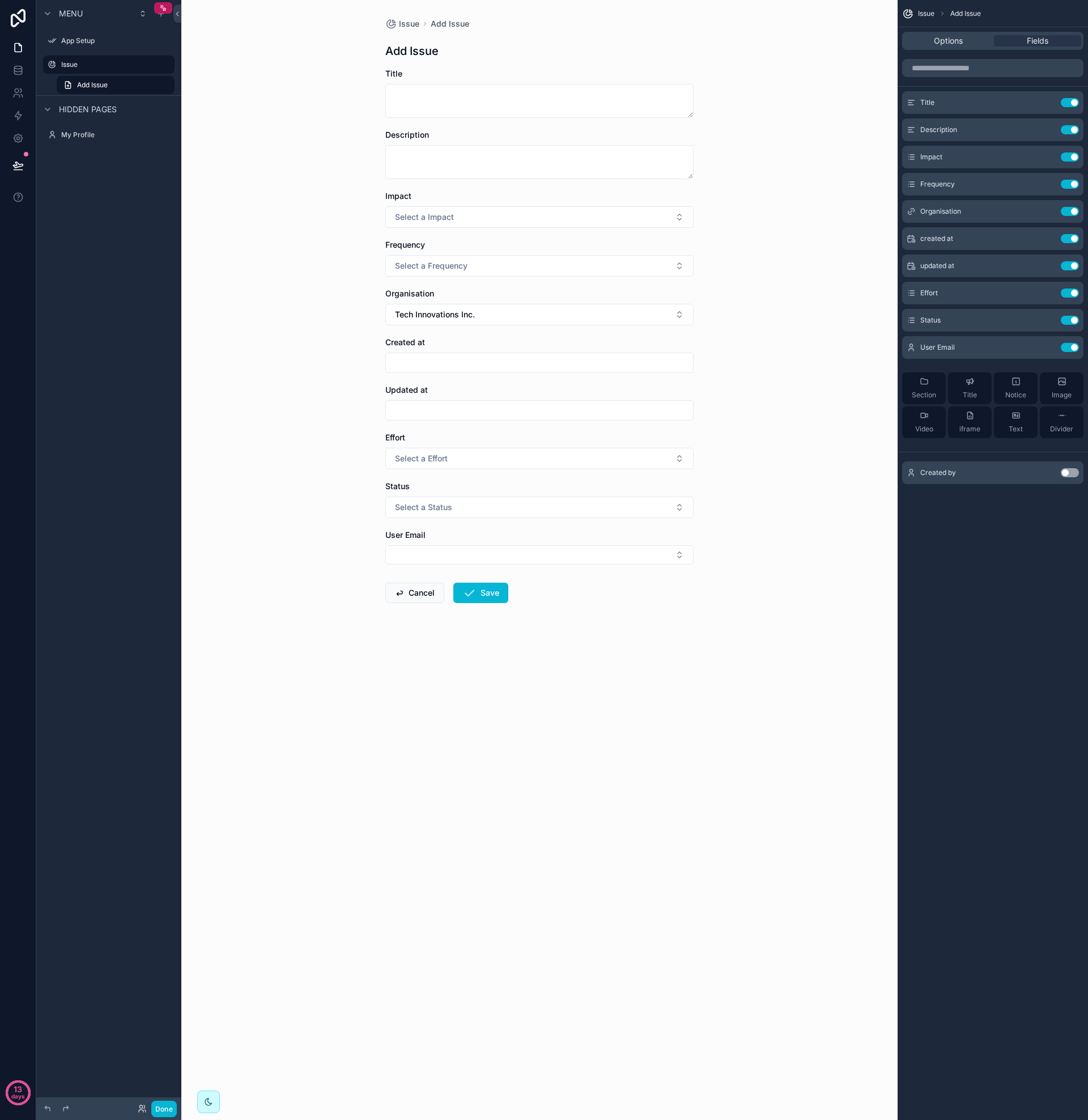
click at [1067, 472] on button "Use setting" at bounding box center [1071, 472] width 18 height 9
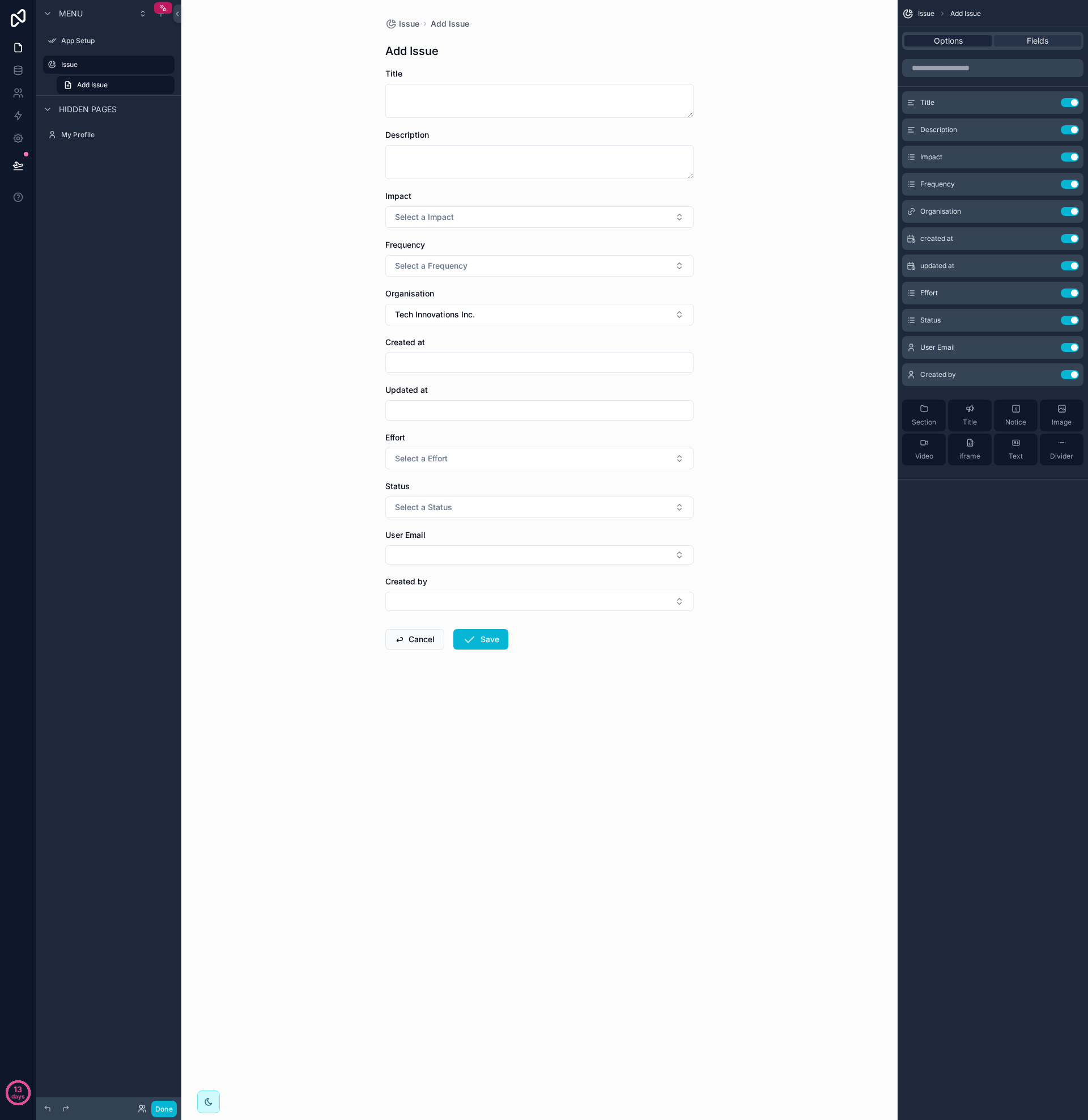
click at [959, 42] on span "Options" at bounding box center [947, 40] width 28 height 11
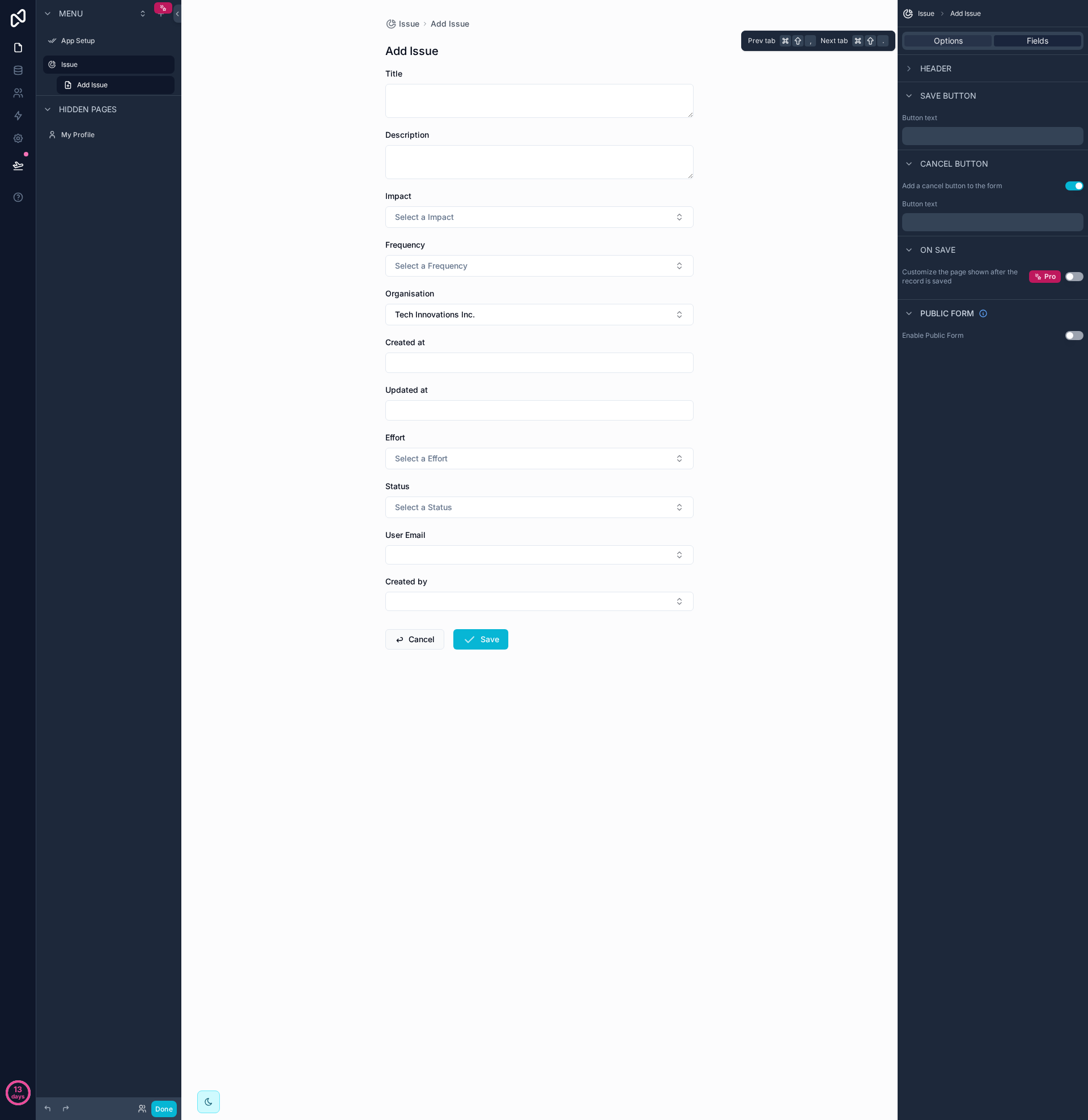
click at [1043, 41] on span "Fields" at bounding box center [1037, 40] width 21 height 11
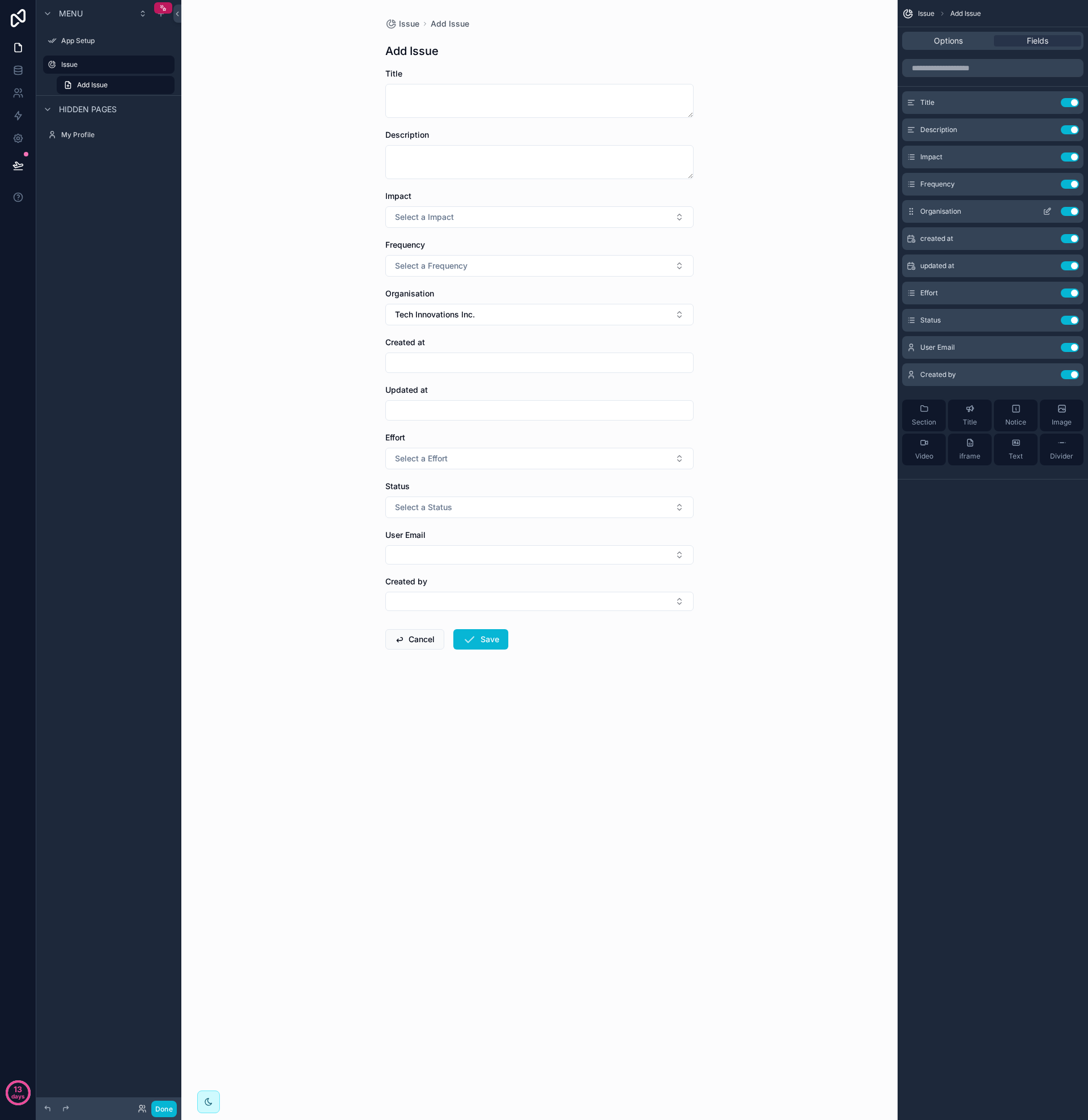
click at [1047, 210] on icon "scrollable content" at bounding box center [1048, 209] width 5 height 5
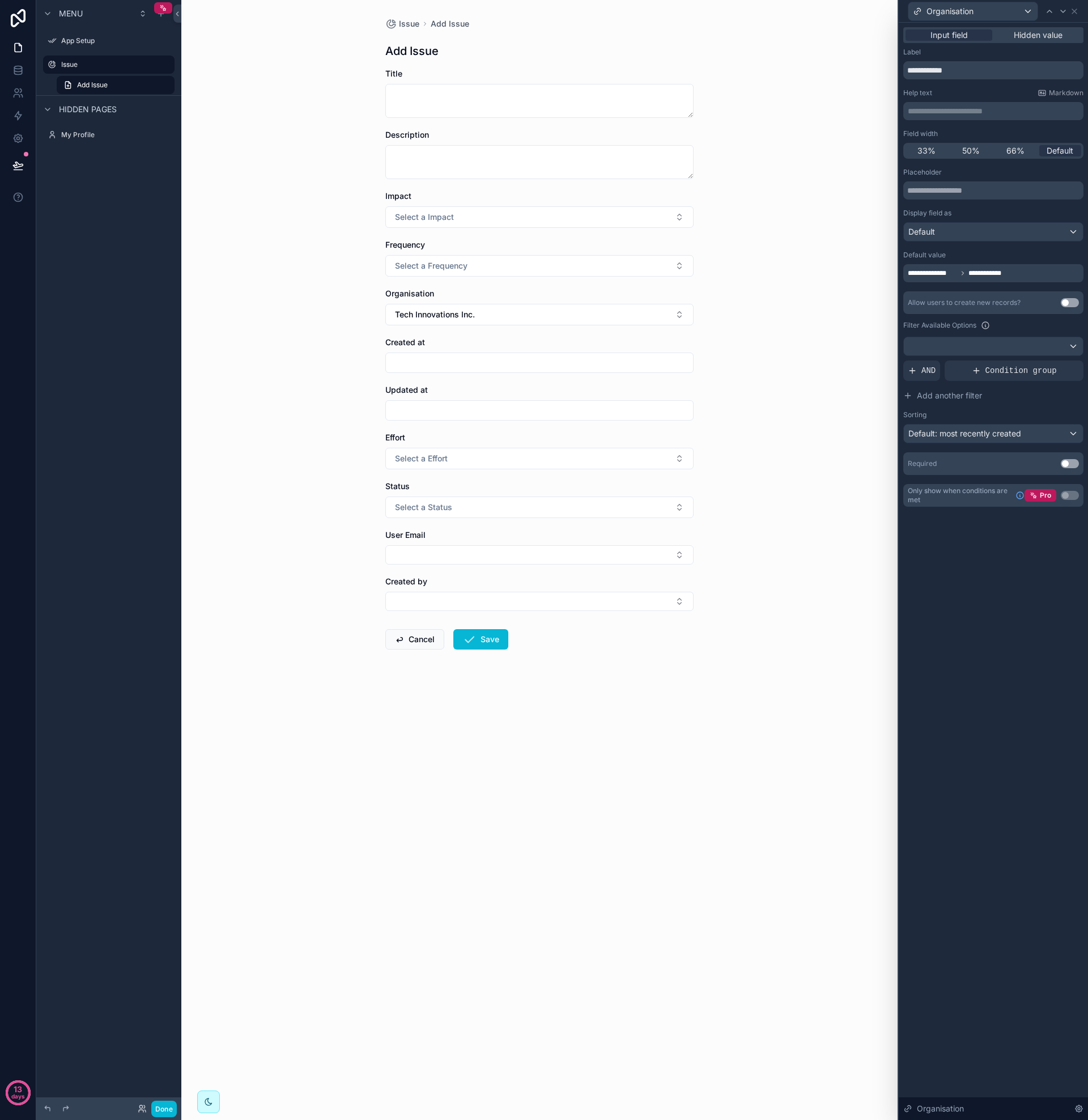
click at [1068, 464] on button "Use setting" at bounding box center [1071, 464] width 18 height 9
click at [1071, 462] on button "Use setting" at bounding box center [1071, 464] width 18 height 9
click at [959, 525] on div "**********" at bounding box center [993, 278] width 189 height 511
click at [984, 568] on div "**********" at bounding box center [993, 571] width 189 height 1097
click at [984, 54] on div "Label" at bounding box center [993, 52] width 180 height 9
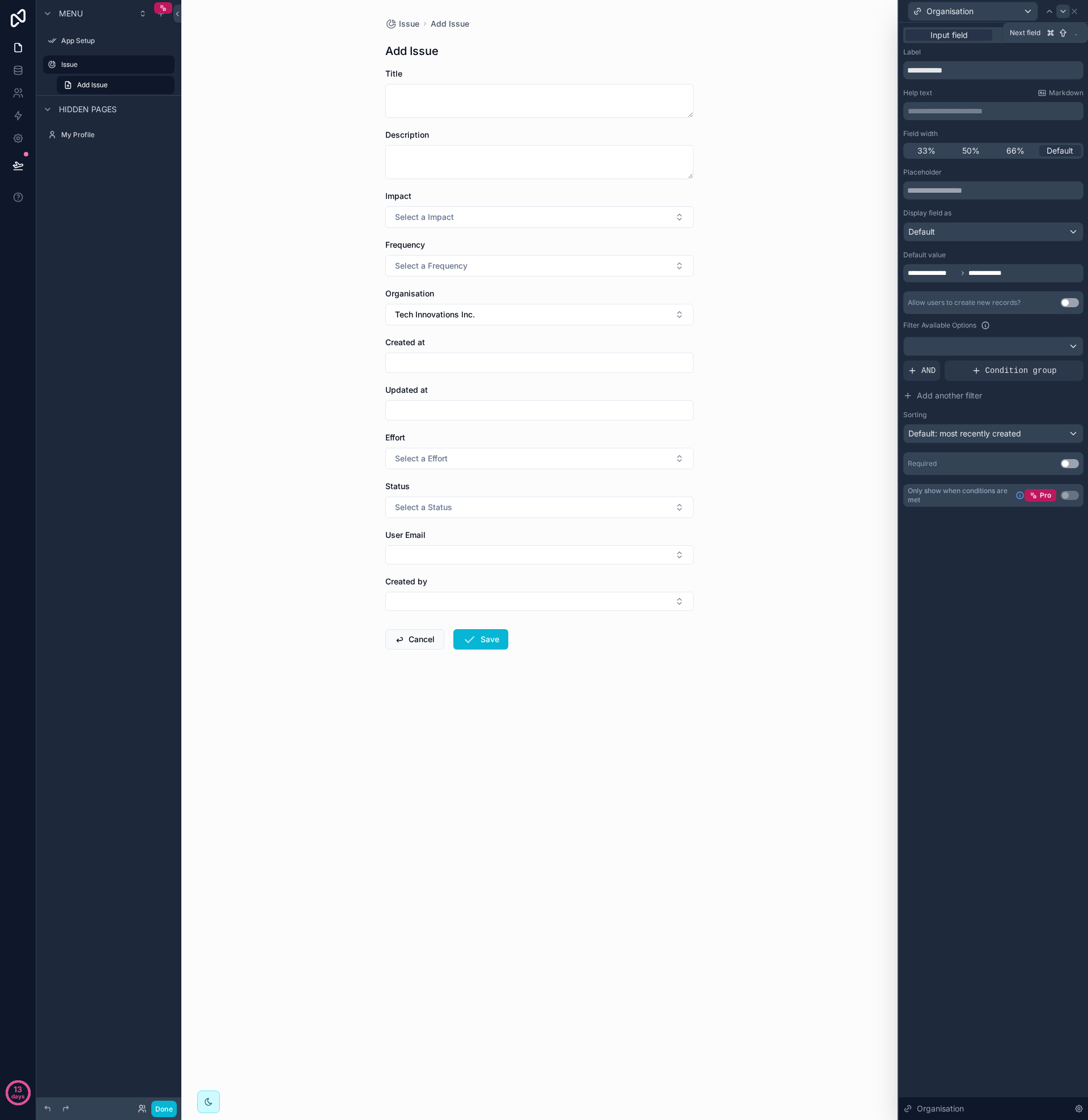
click at [1060, 9] on icon at bounding box center [1063, 11] width 9 height 9
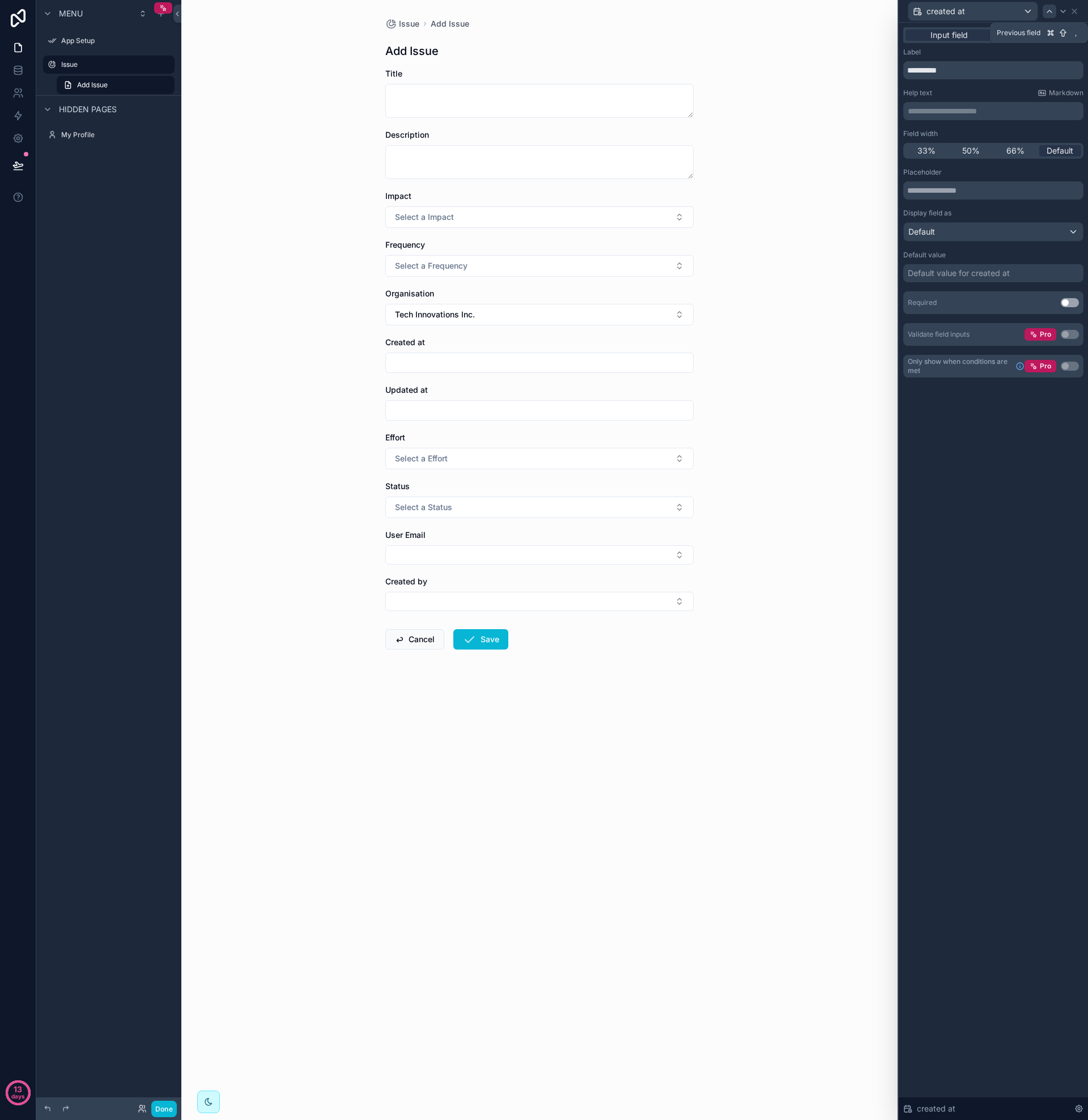
click at [1050, 10] on icon at bounding box center [1049, 11] width 5 height 2
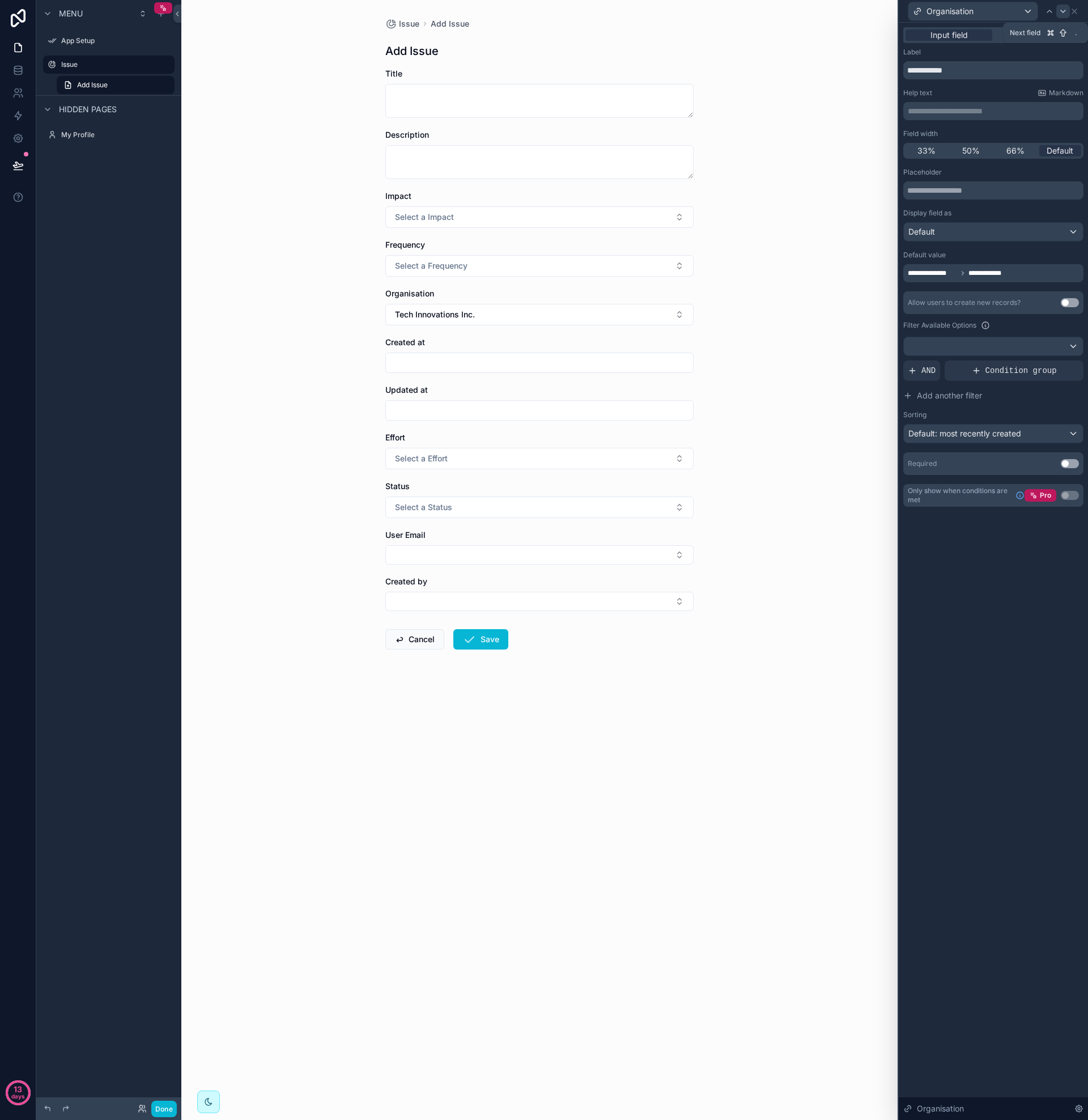
click at [1061, 9] on icon at bounding box center [1063, 11] width 9 height 9
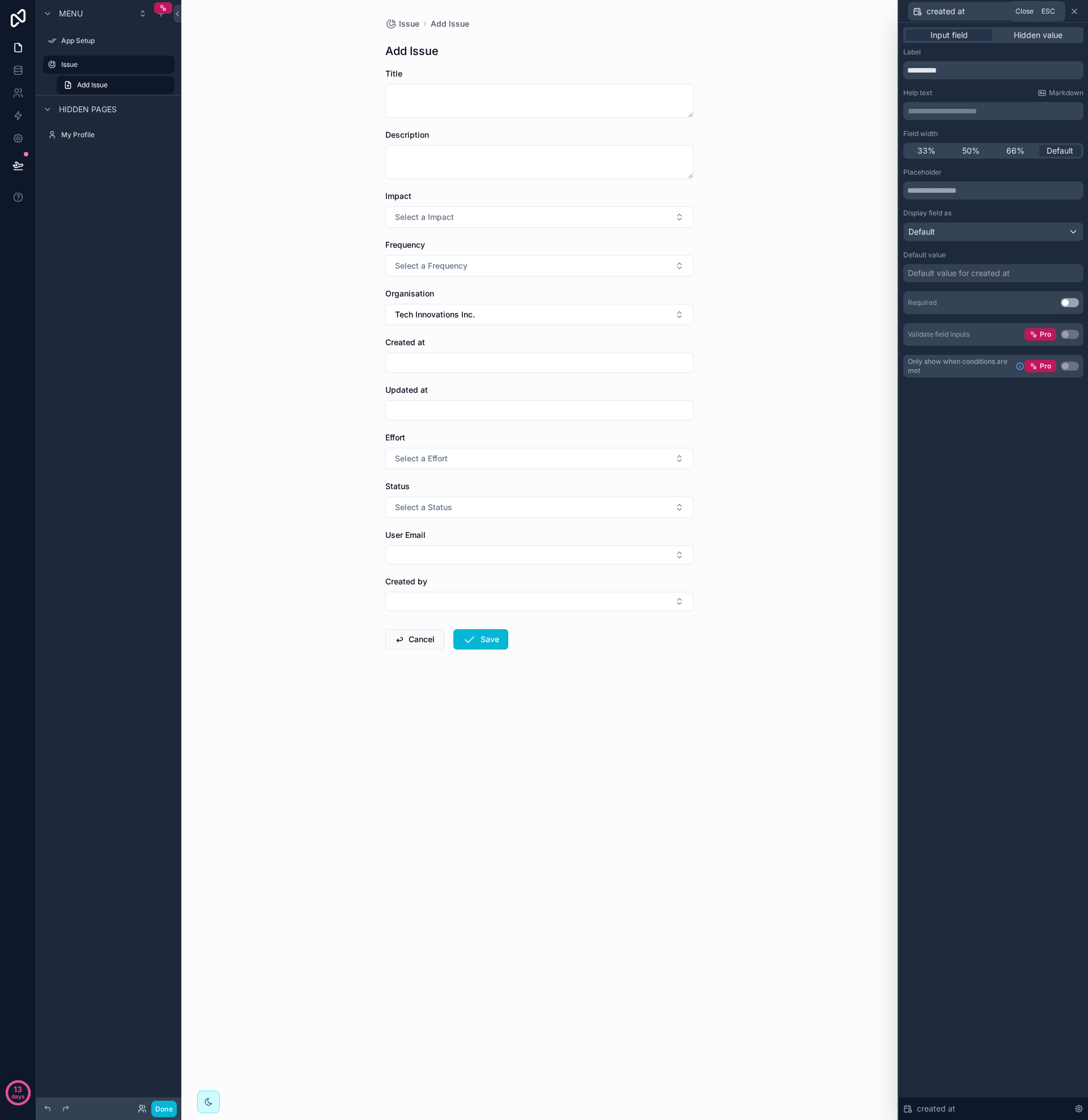
click at [1075, 11] on icon at bounding box center [1074, 11] width 5 height 5
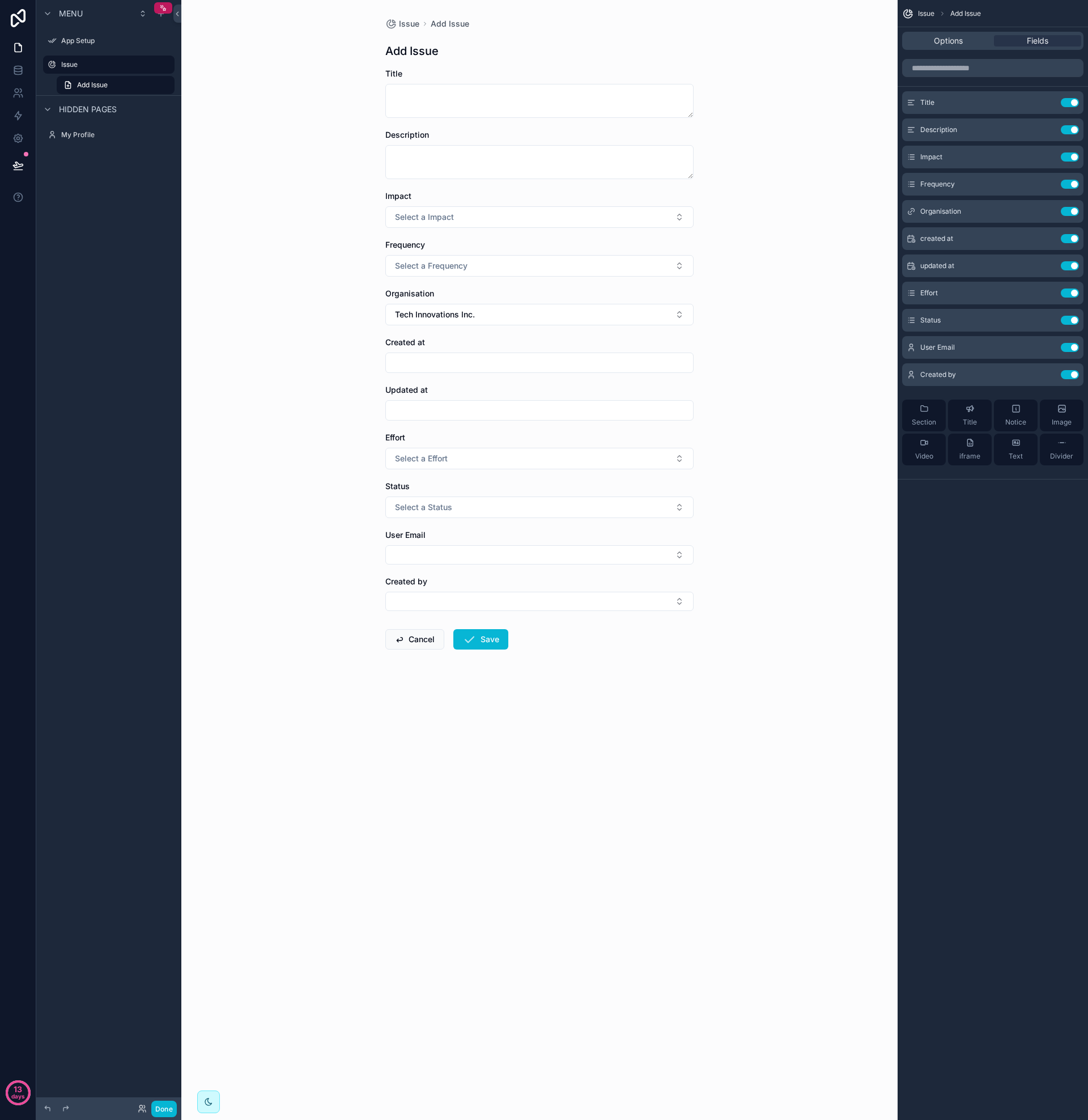
click at [841, 569] on div "Issue Add Issue Add Issue Title Description Impact Select a Impact Frequency Se…" at bounding box center [539, 560] width 717 height 1120
click at [416, 640] on button "Cancel" at bounding box center [414, 639] width 59 height 20
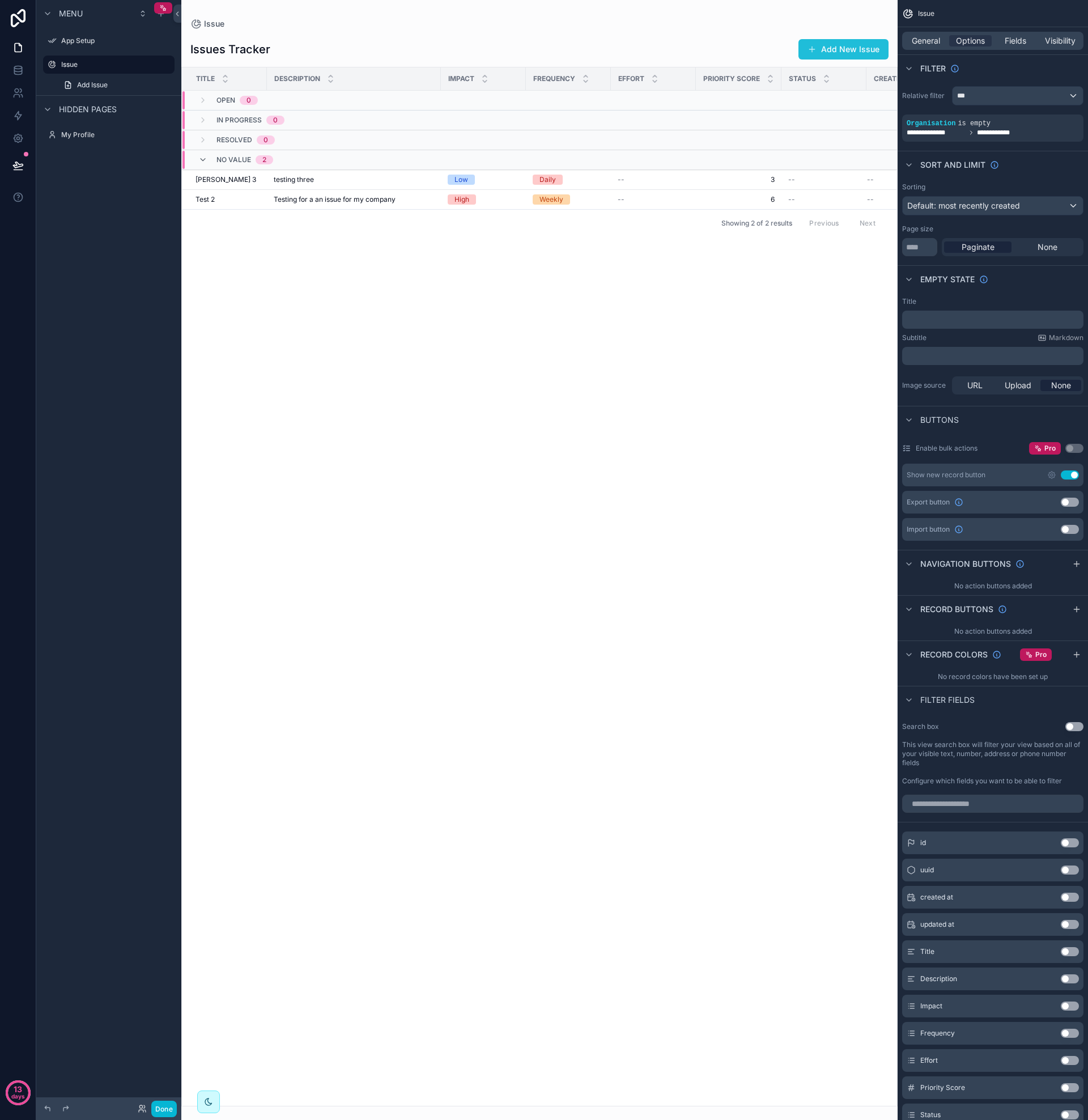
click at [838, 42] on button "Add New Issue" at bounding box center [844, 50] width 90 height 20
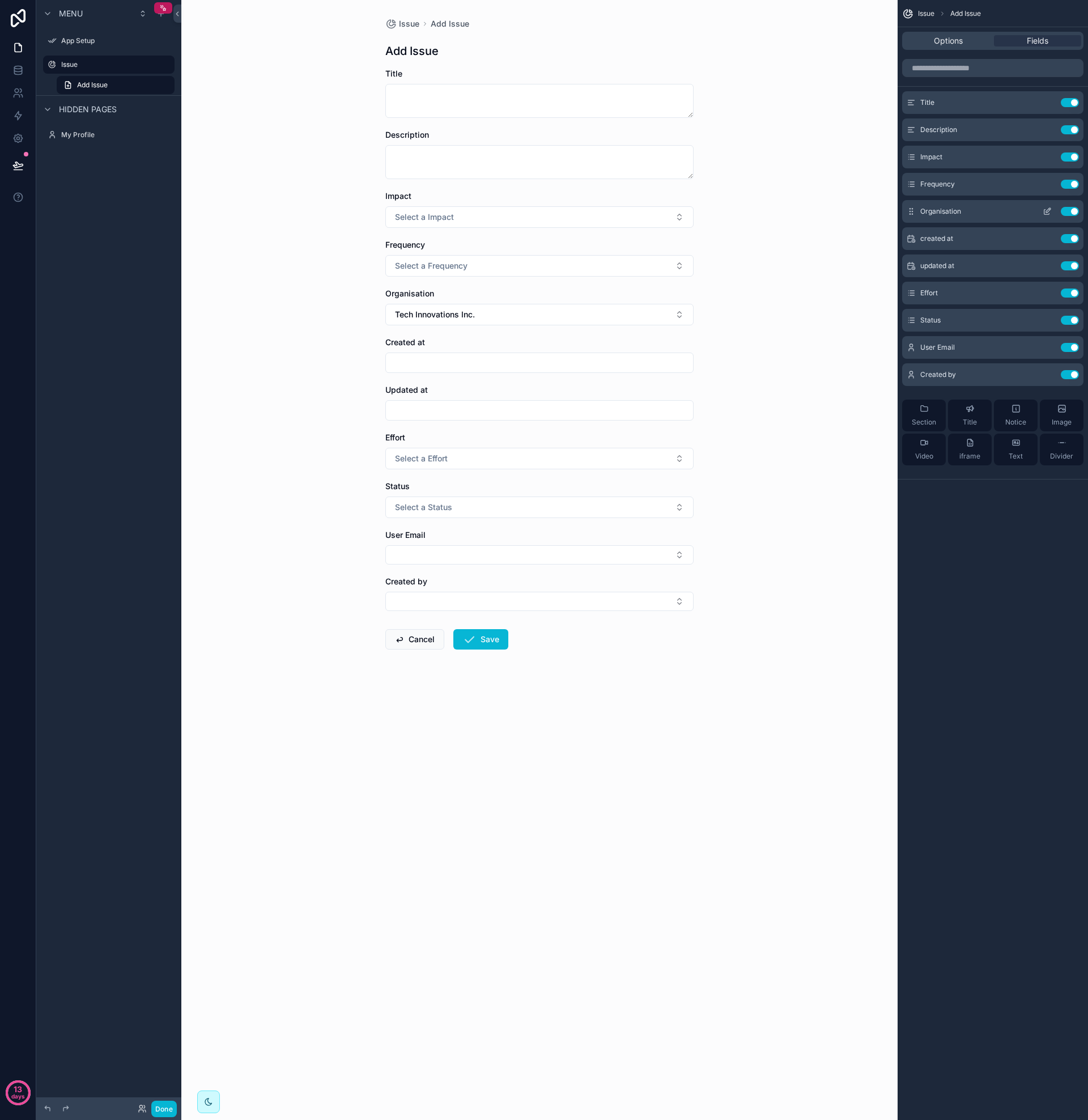
click at [1049, 214] on icon "scrollable content" at bounding box center [1048, 212] width 6 height 6
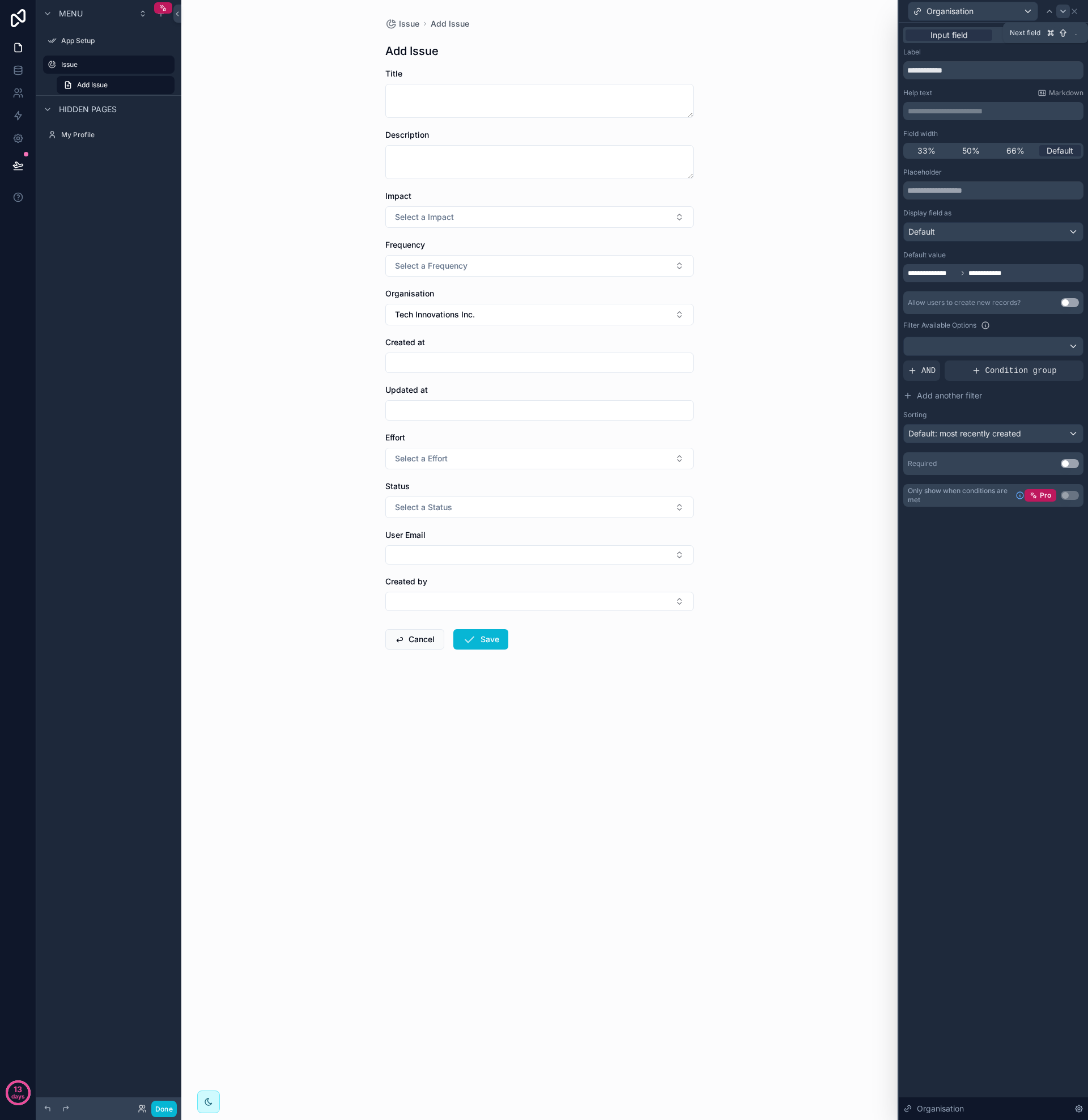
click at [1066, 11] on icon at bounding box center [1063, 11] width 9 height 9
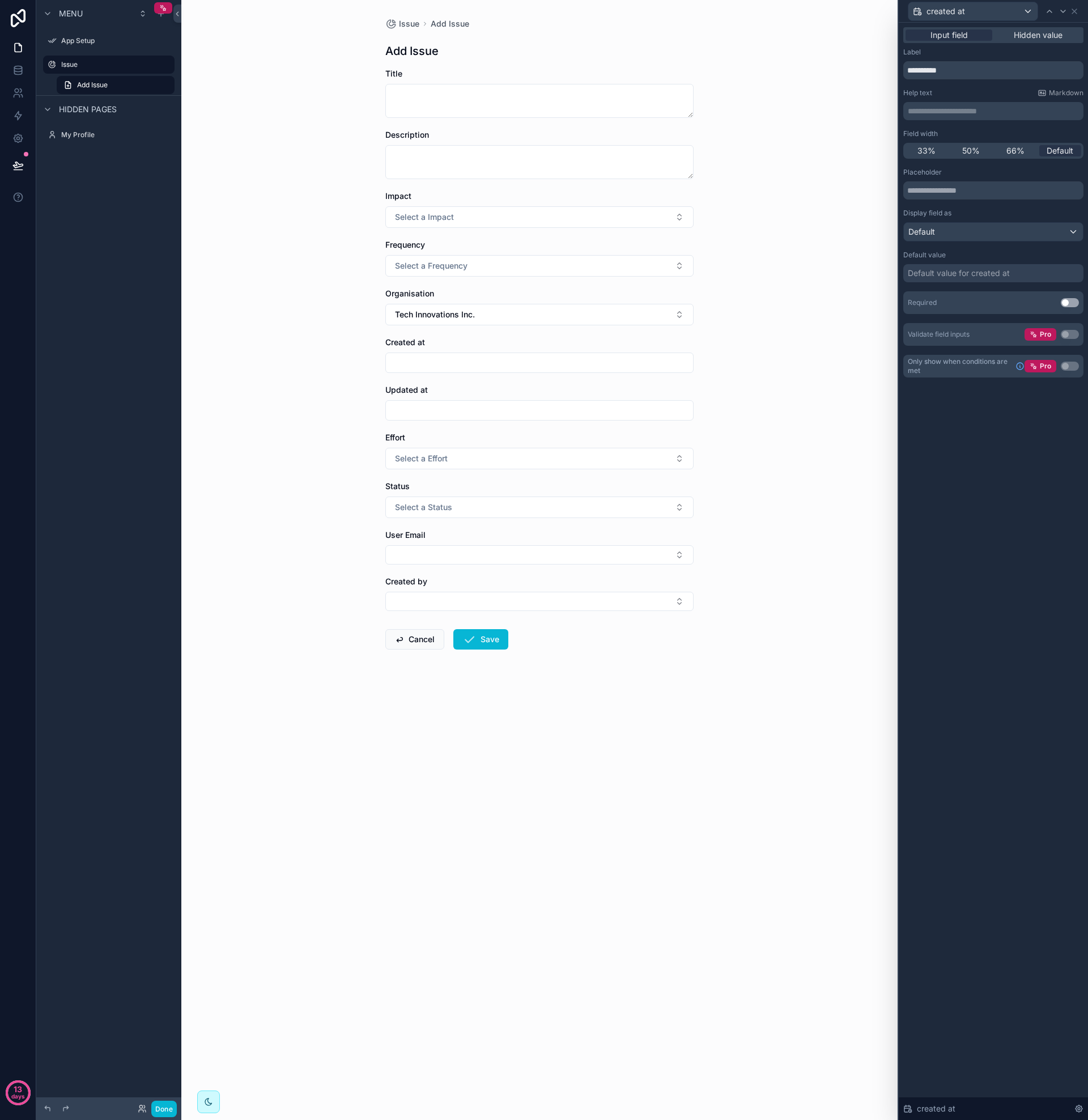
click at [953, 270] on div "Default value for created at" at bounding box center [958, 273] width 102 height 11
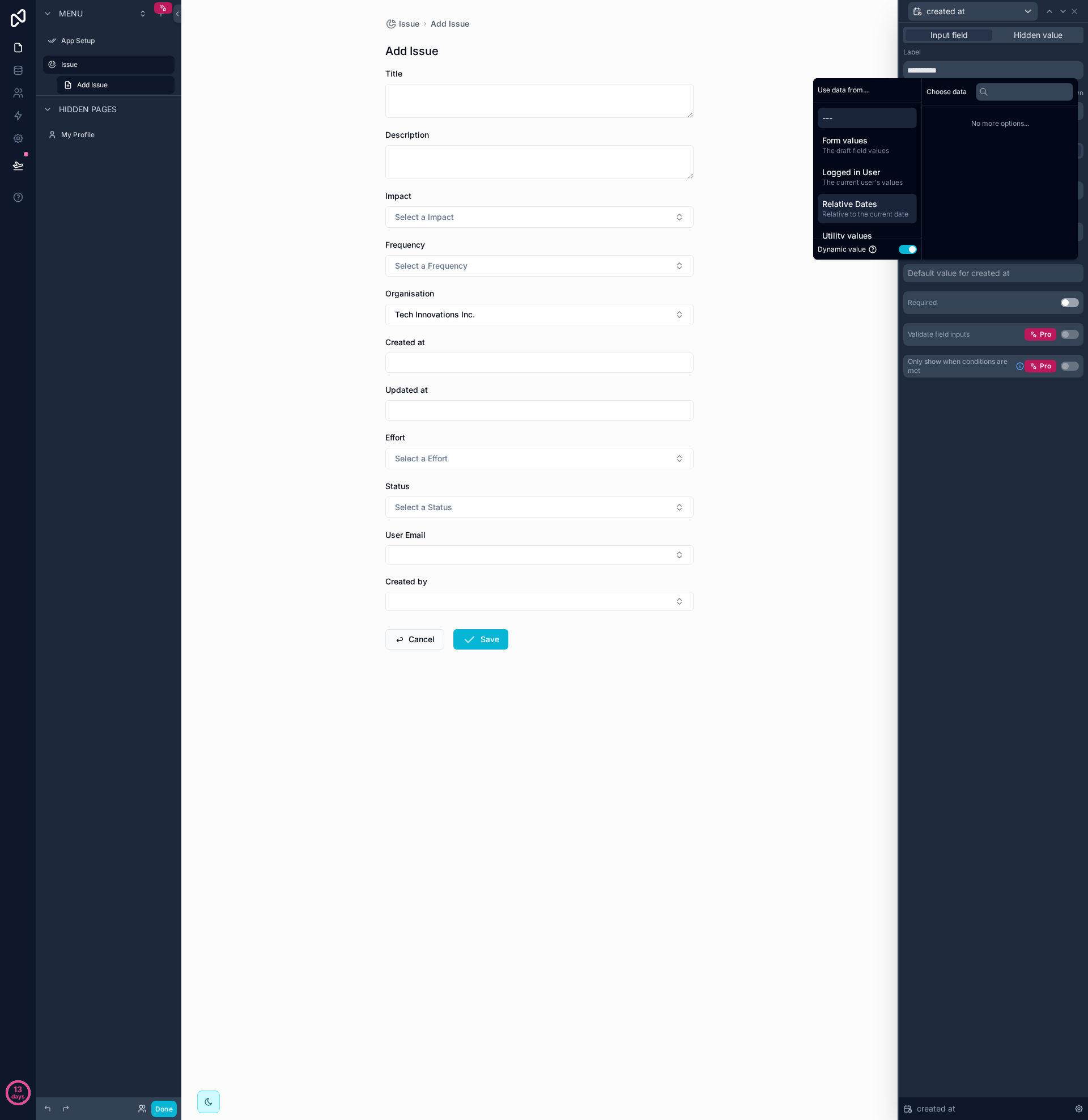
click at [837, 219] on div "Relative Dates Relative to the current date" at bounding box center [867, 209] width 99 height 29
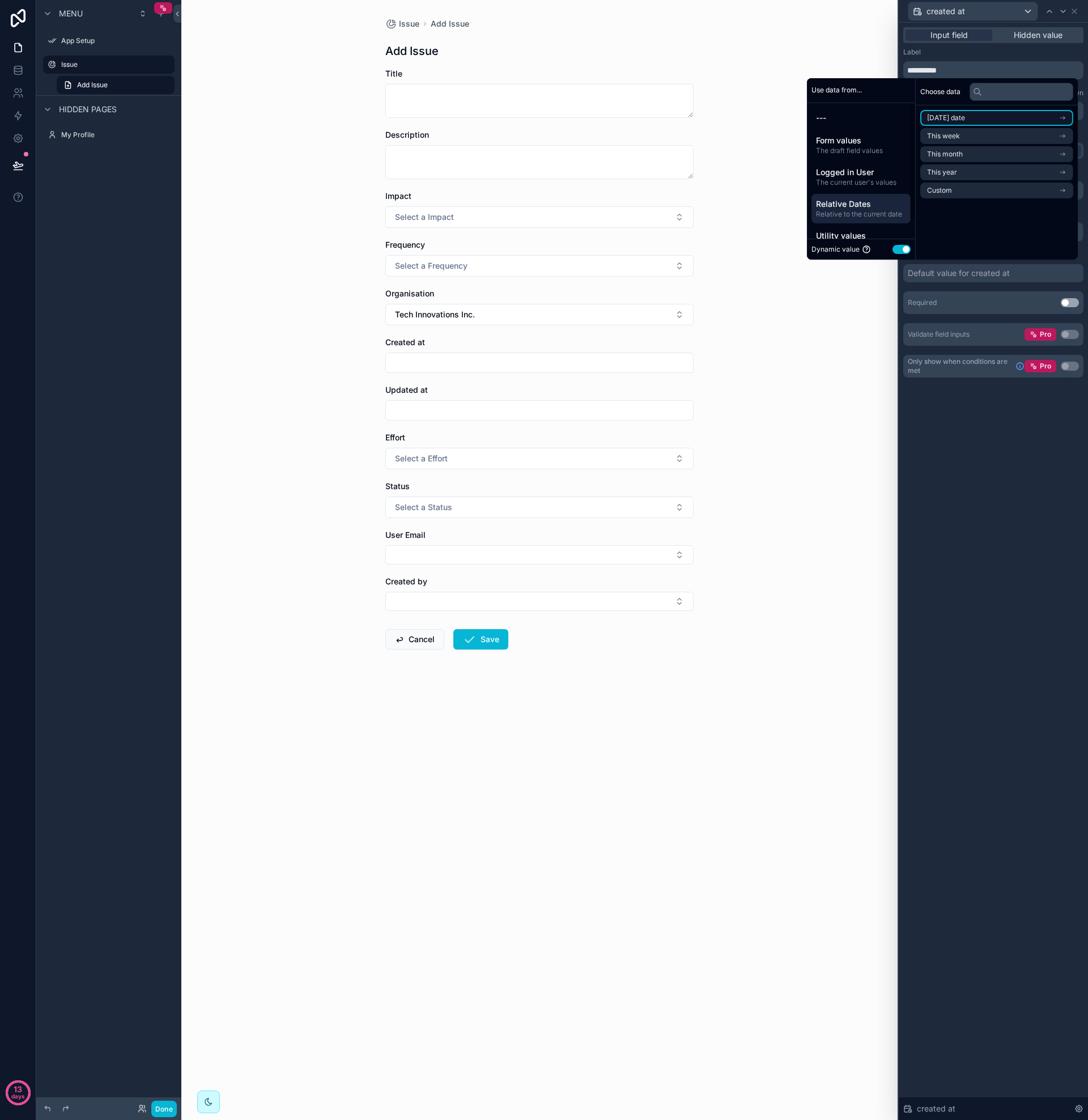
click at [960, 118] on span "[DATE] date" at bounding box center [946, 118] width 38 height 9
click at [957, 137] on li "Now" at bounding box center [997, 138] width 153 height 16
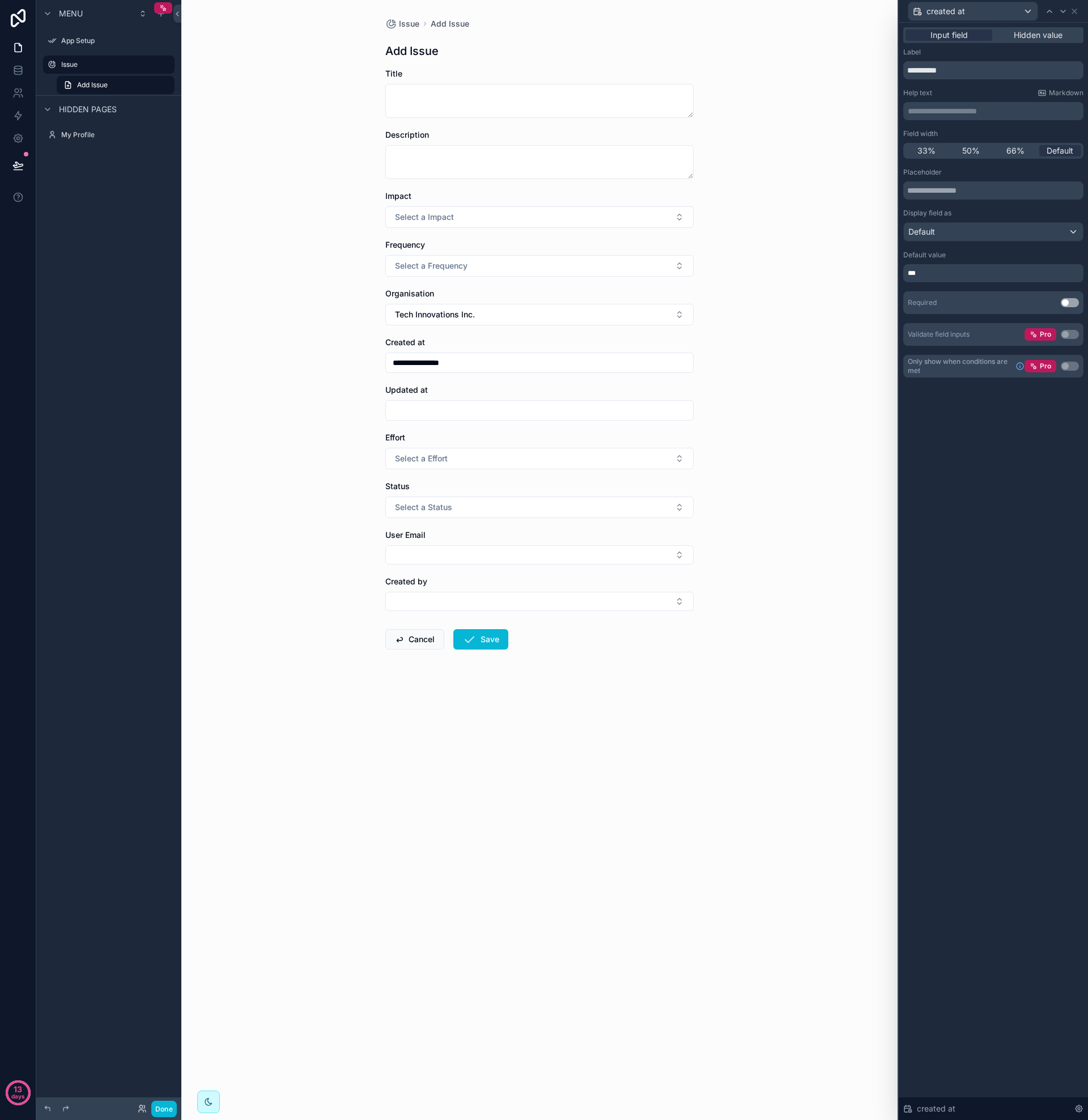
click at [976, 428] on div "**********" at bounding box center [993, 571] width 189 height 1097
click at [1065, 14] on icon at bounding box center [1063, 11] width 9 height 9
click at [968, 268] on div "Default value for updated at" at bounding box center [960, 273] width 105 height 11
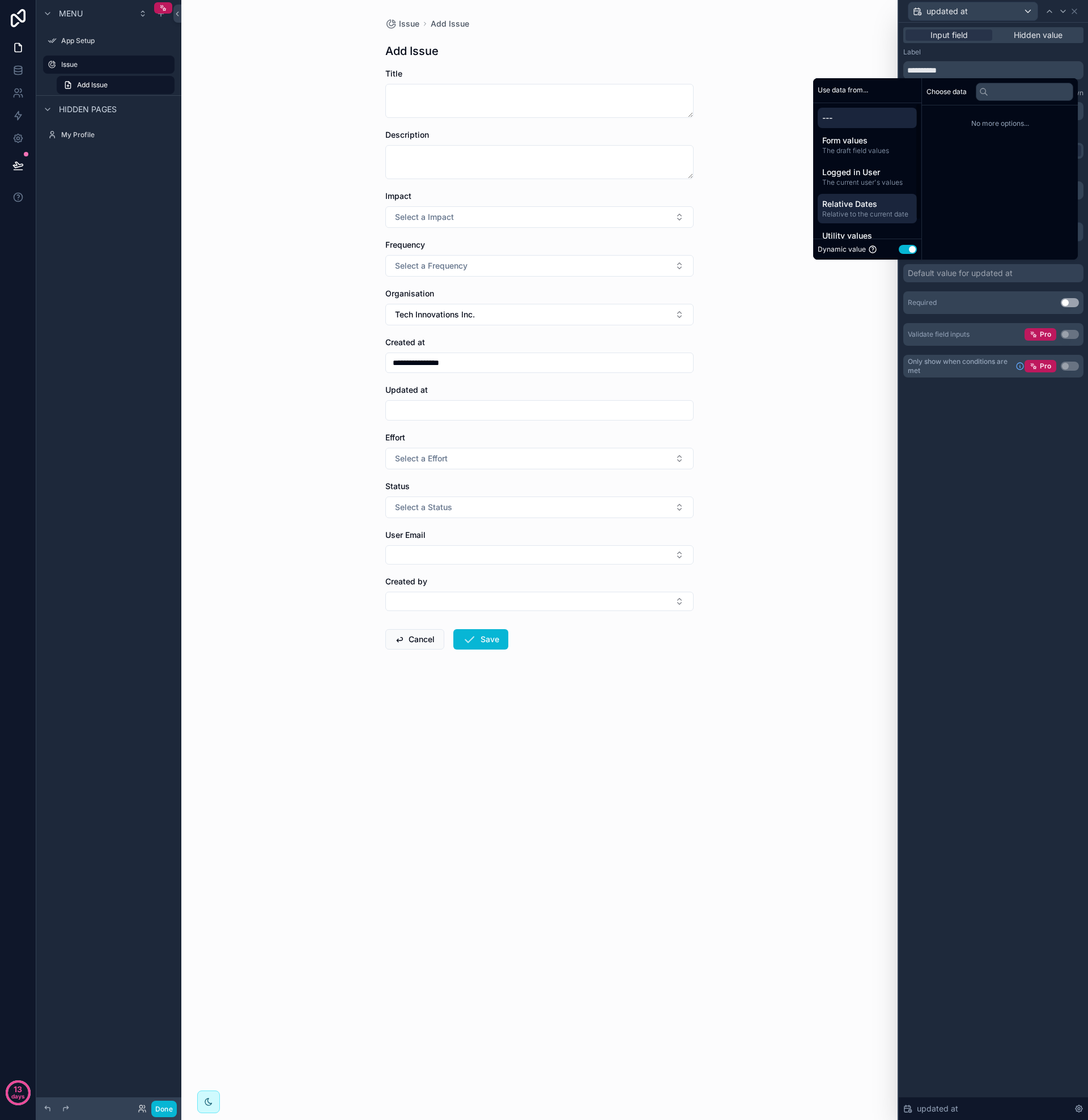
click at [842, 214] on span "Relative to the current date" at bounding box center [867, 214] width 90 height 9
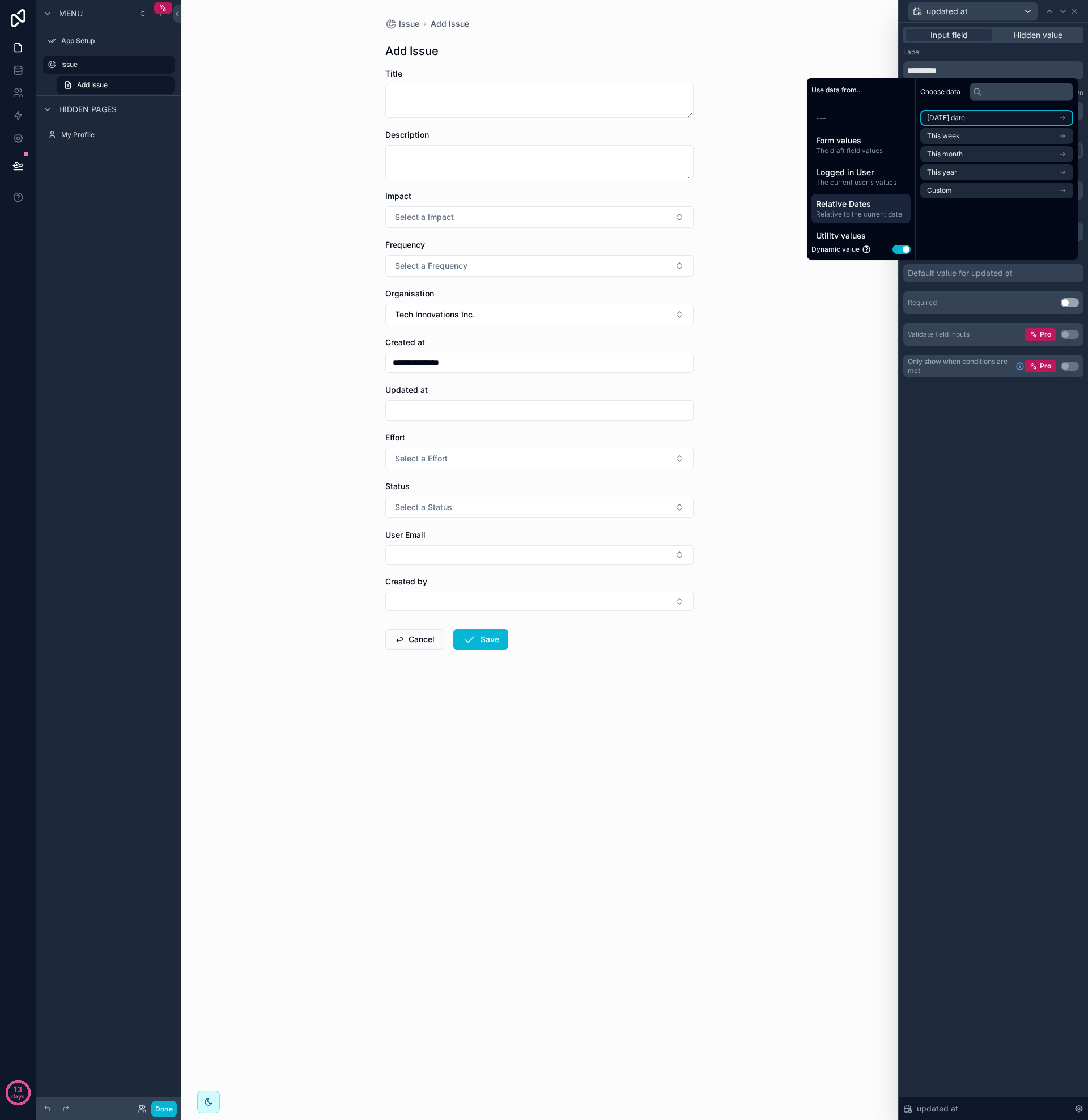
click at [969, 113] on li "[DATE] date" at bounding box center [997, 118] width 153 height 16
click at [955, 137] on li "Now" at bounding box center [1000, 138] width 147 height 16
click at [994, 426] on div "**********" at bounding box center [993, 571] width 189 height 1097
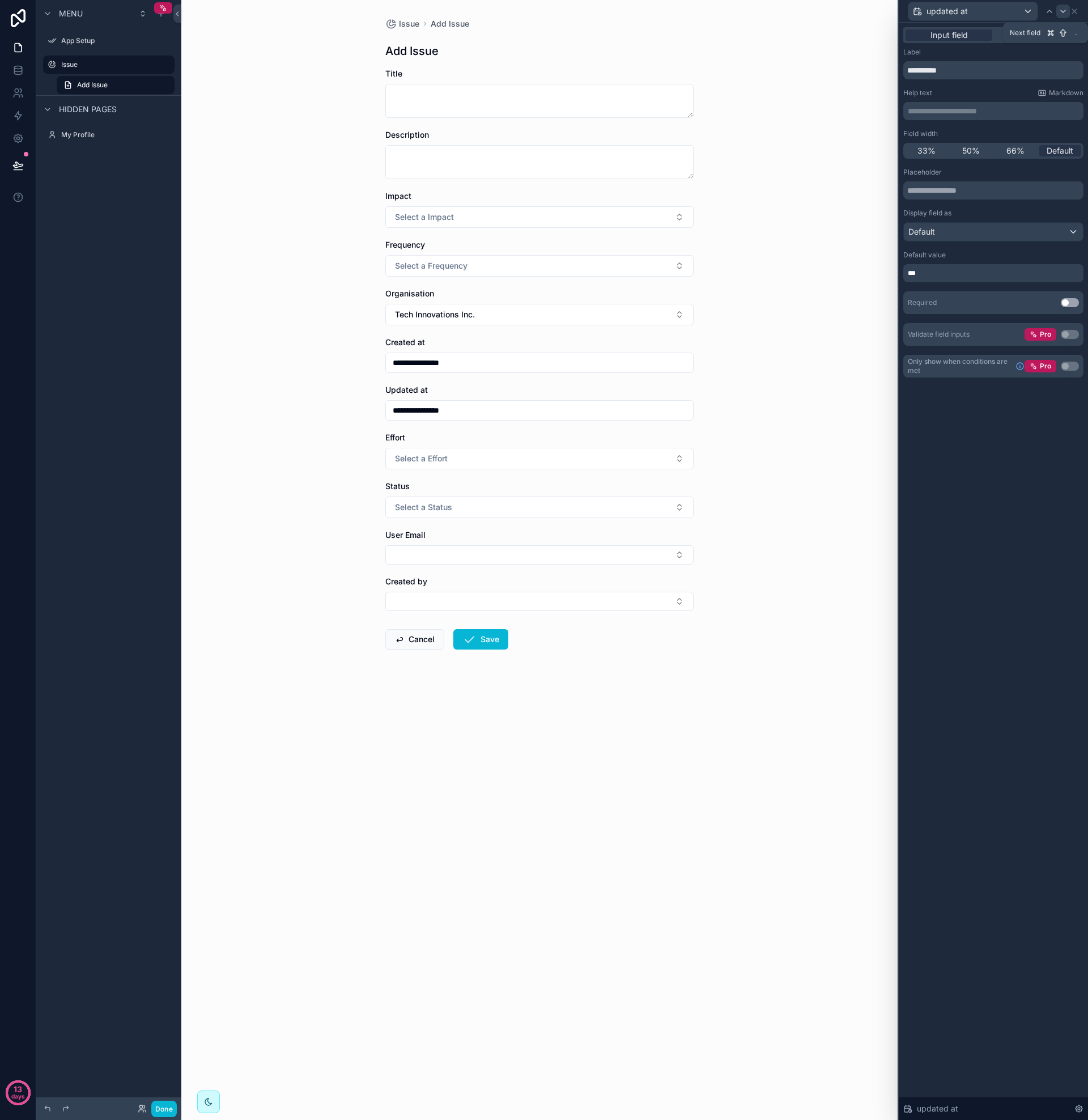
click at [1064, 14] on icon at bounding box center [1063, 11] width 9 height 9
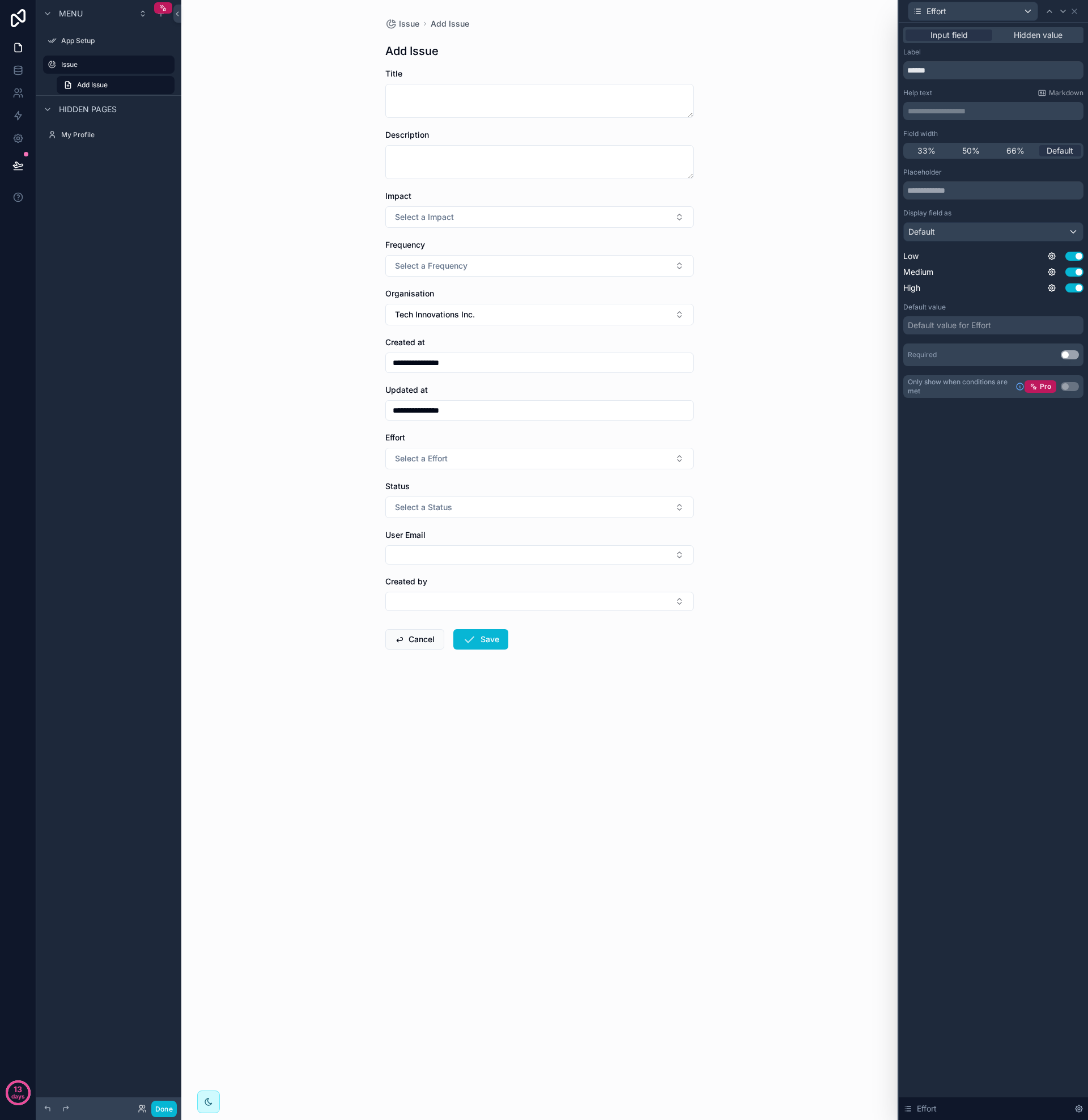
click at [1064, 14] on icon at bounding box center [1063, 11] width 9 height 9
click at [932, 336] on div "Default value for Status" at bounding box center [951, 341] width 87 height 11
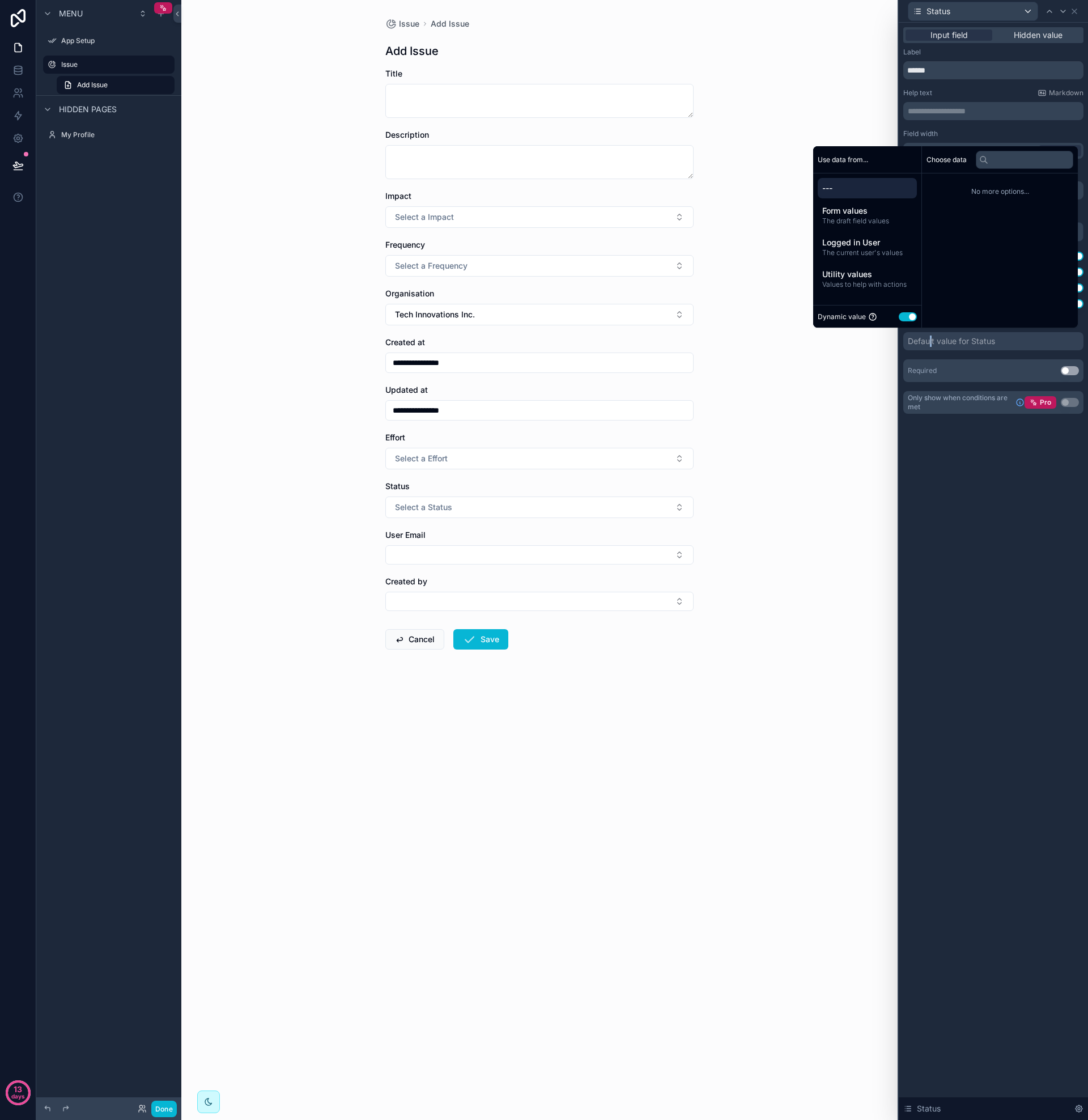
click at [905, 317] on button "Use setting" at bounding box center [908, 317] width 18 height 9
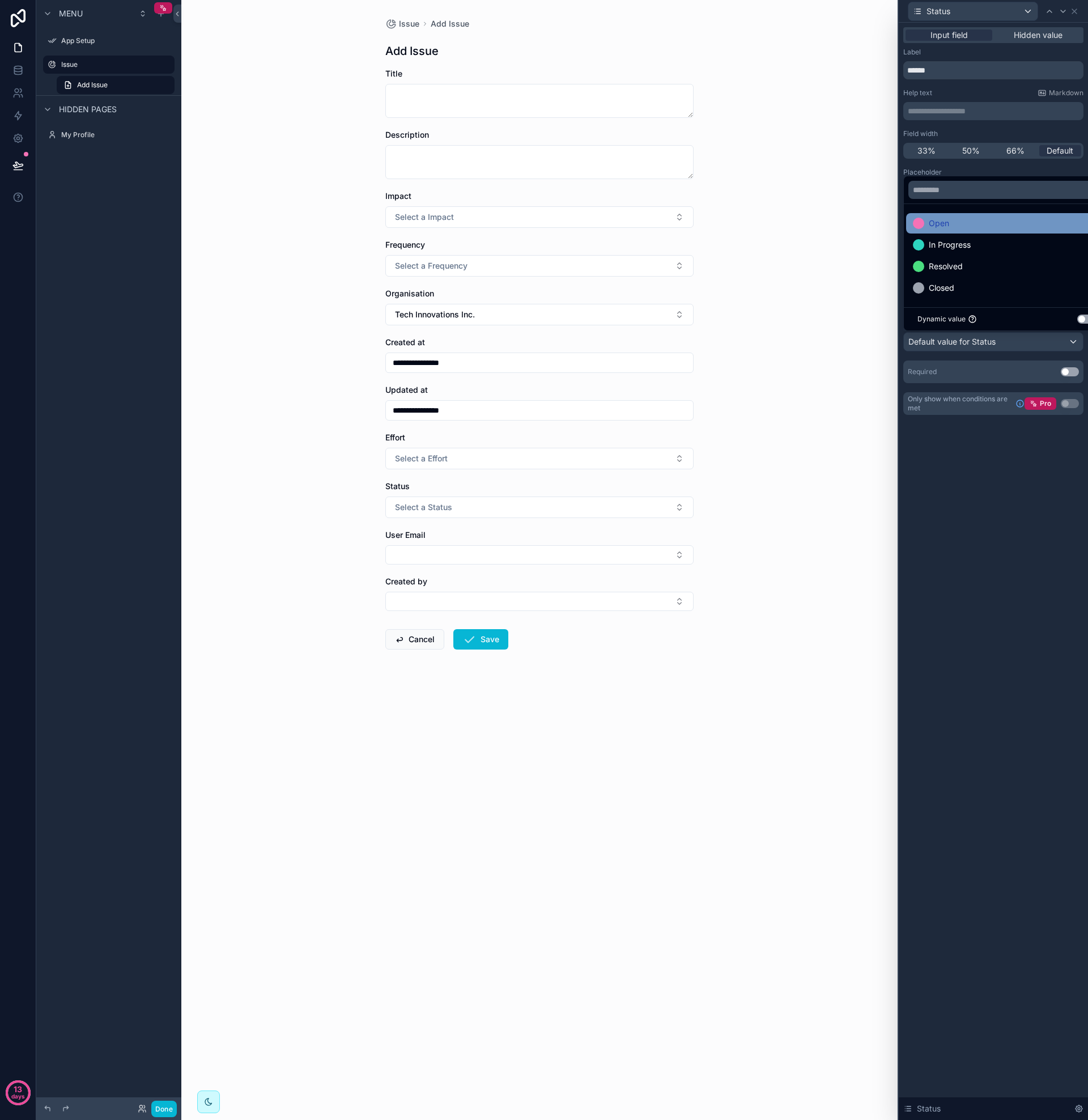
click at [947, 227] on span "Open" at bounding box center [939, 223] width 20 height 14
click at [973, 433] on div "**********" at bounding box center [993, 232] width 189 height 419
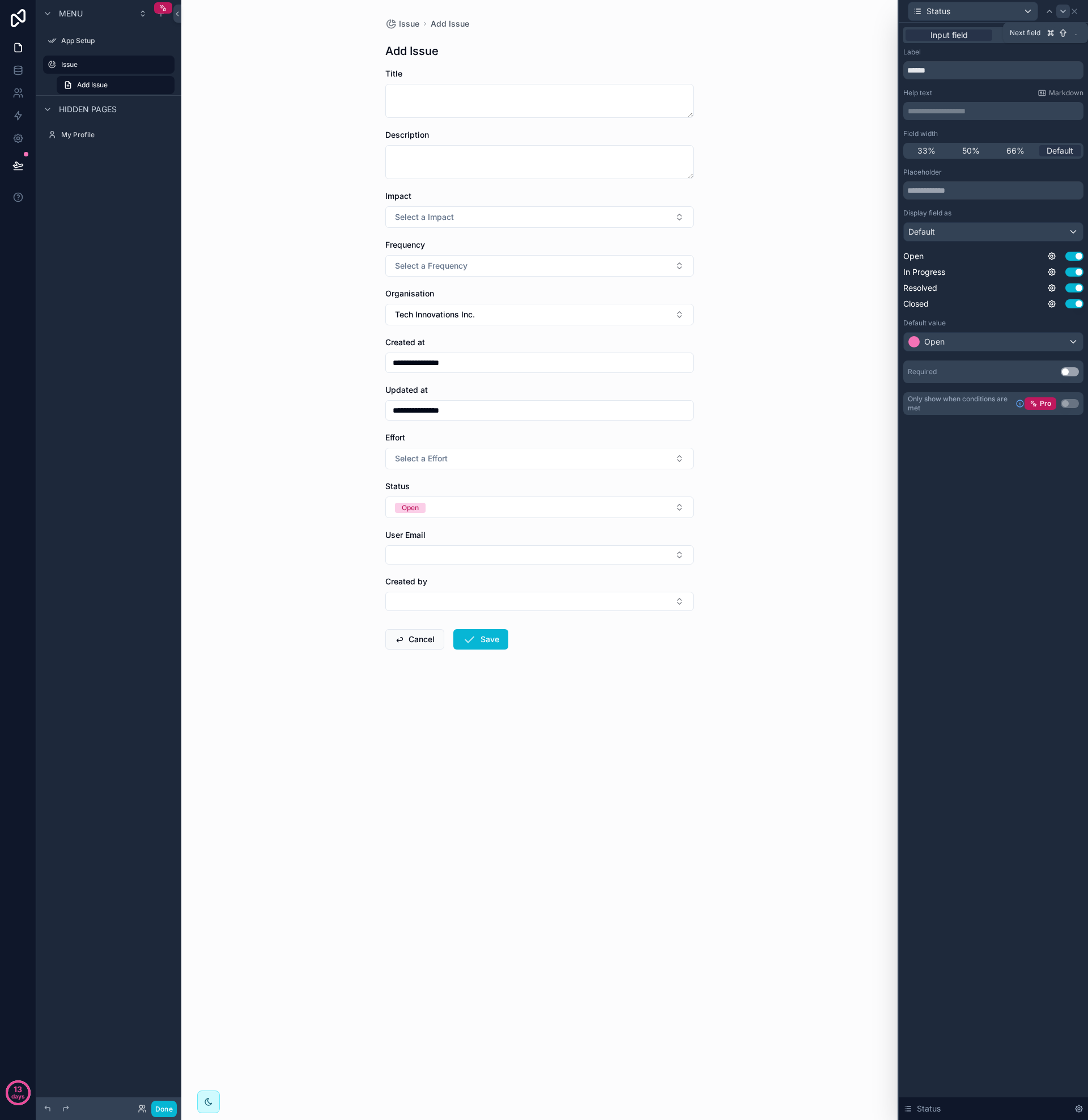
click at [1064, 14] on icon at bounding box center [1063, 11] width 9 height 9
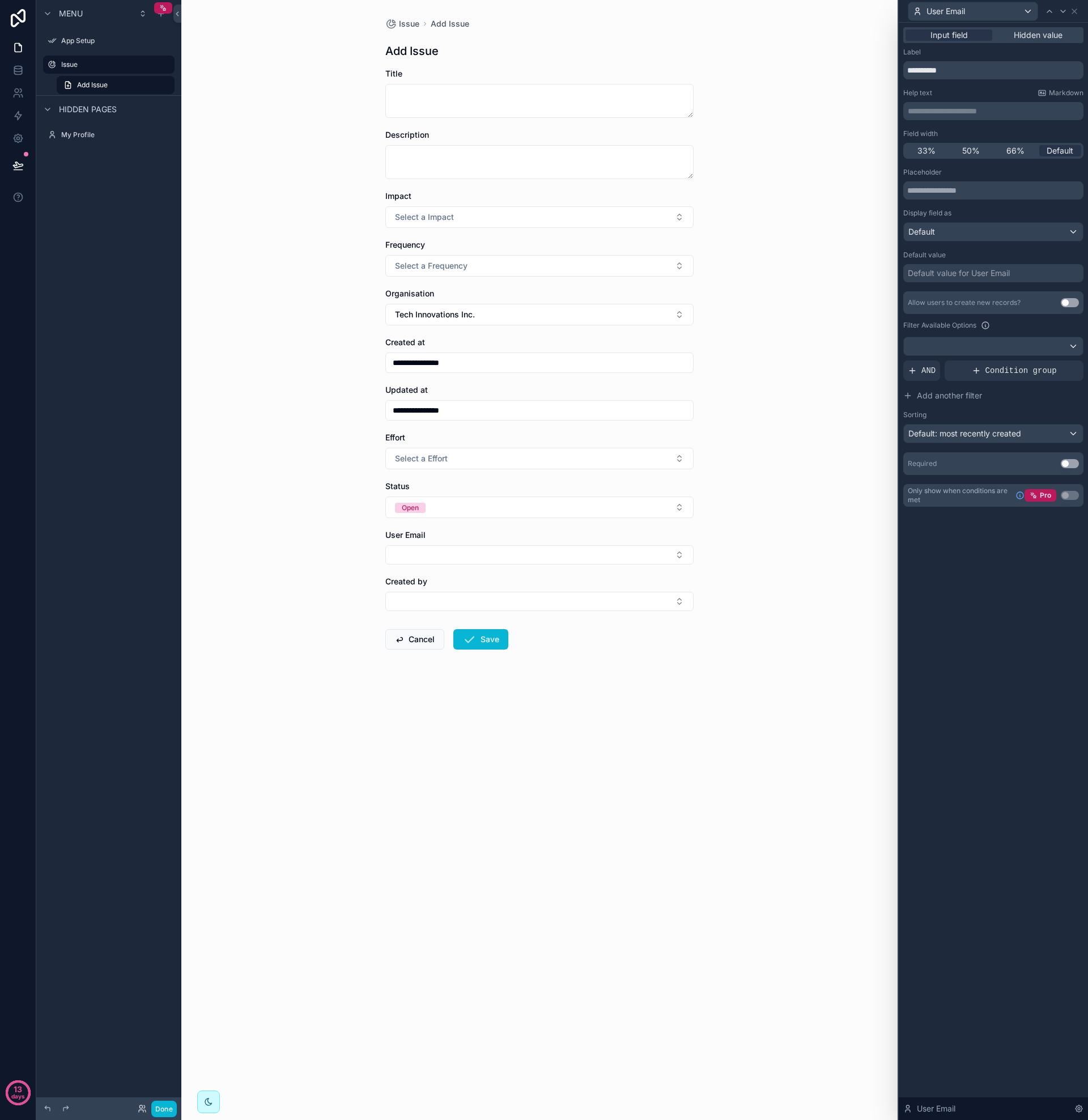
click at [939, 274] on div "Default value for User Email" at bounding box center [958, 273] width 102 height 11
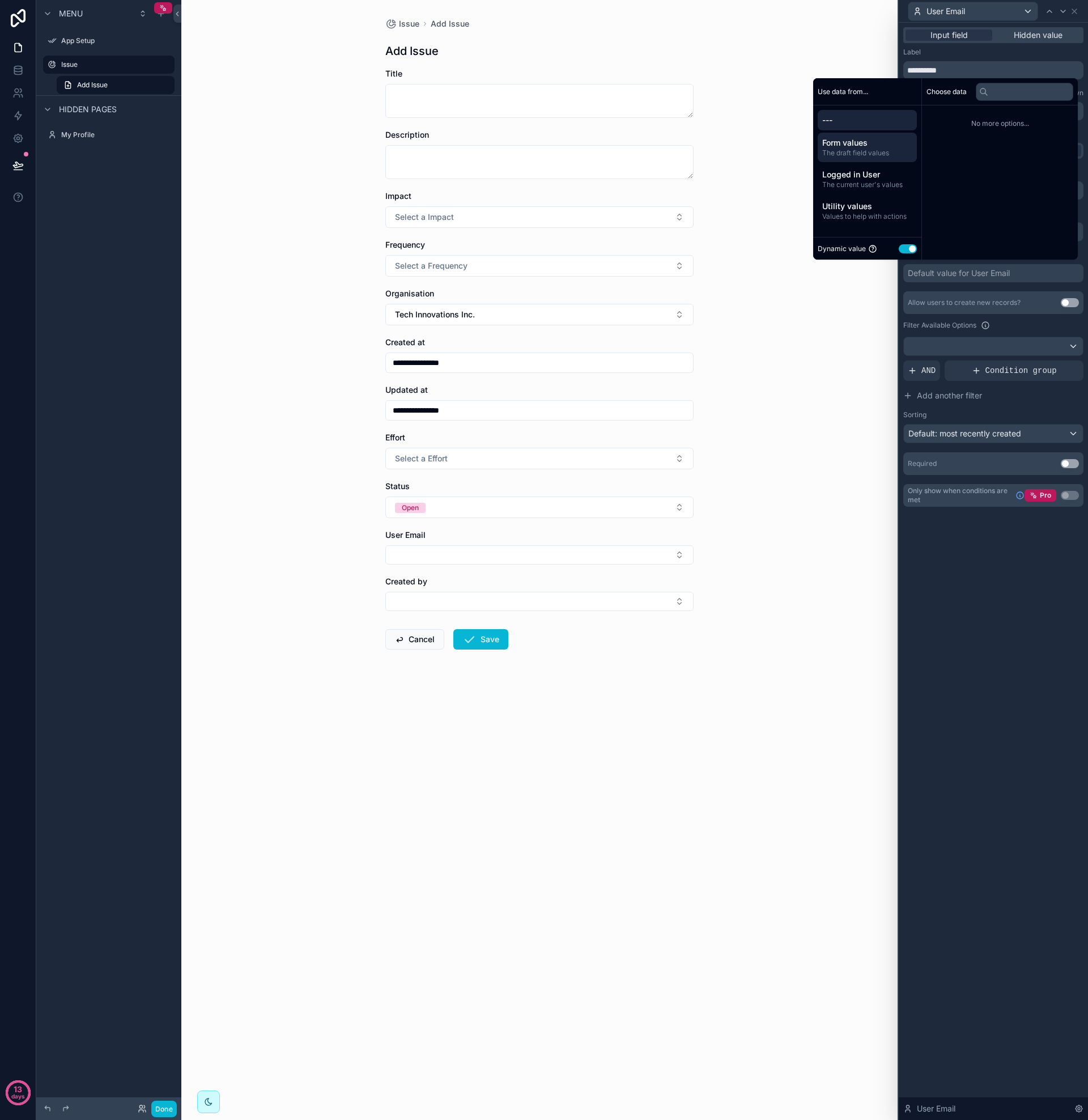
click at [862, 145] on span "Form values" at bounding box center [867, 142] width 90 height 11
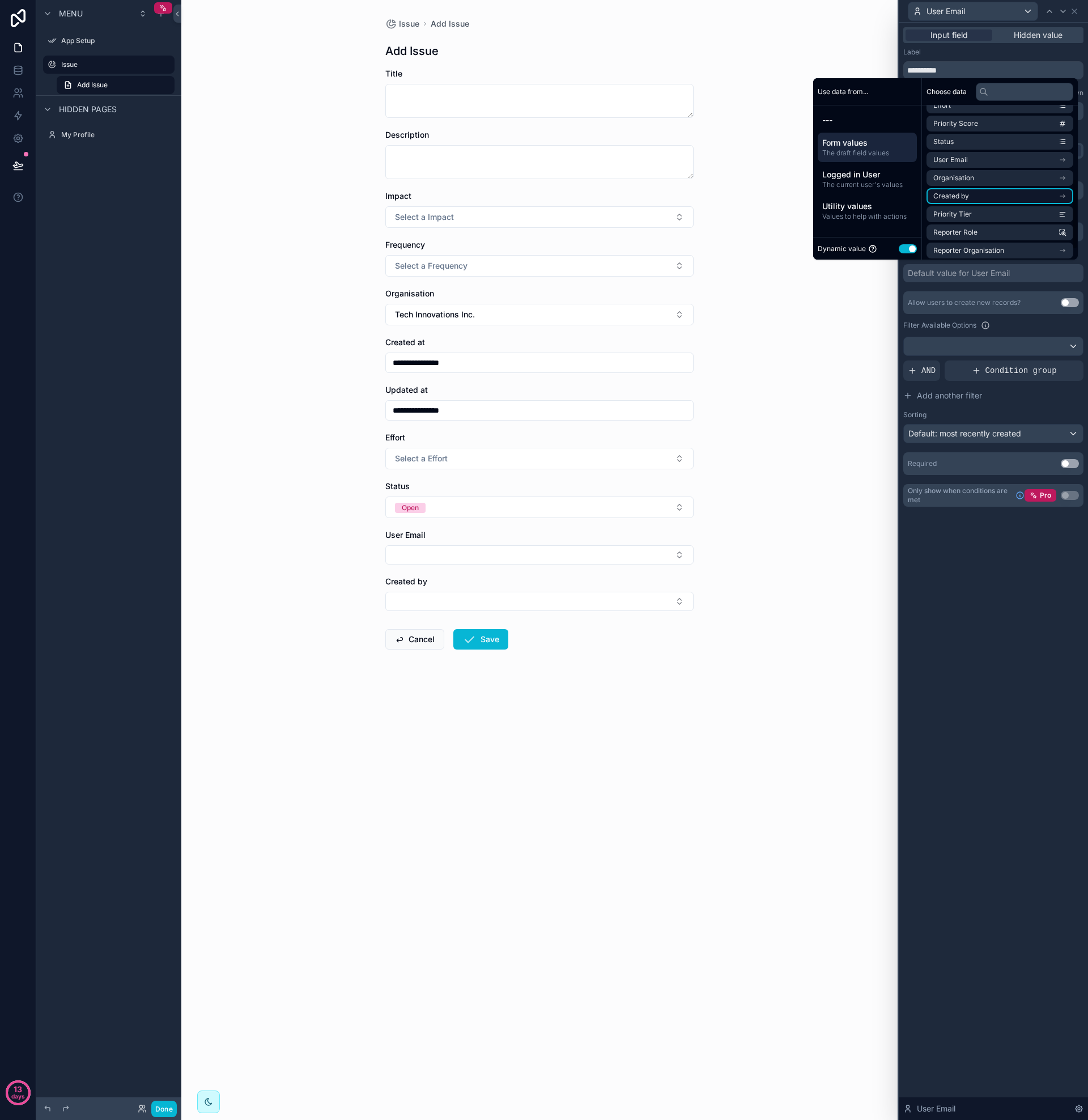
scroll to position [155, 0]
click at [969, 197] on li "Created by" at bounding box center [1000, 198] width 147 height 16
click at [953, 202] on li "email" at bounding box center [997, 201] width 153 height 16
click at [958, 199] on li "email" at bounding box center [1000, 201] width 147 height 16
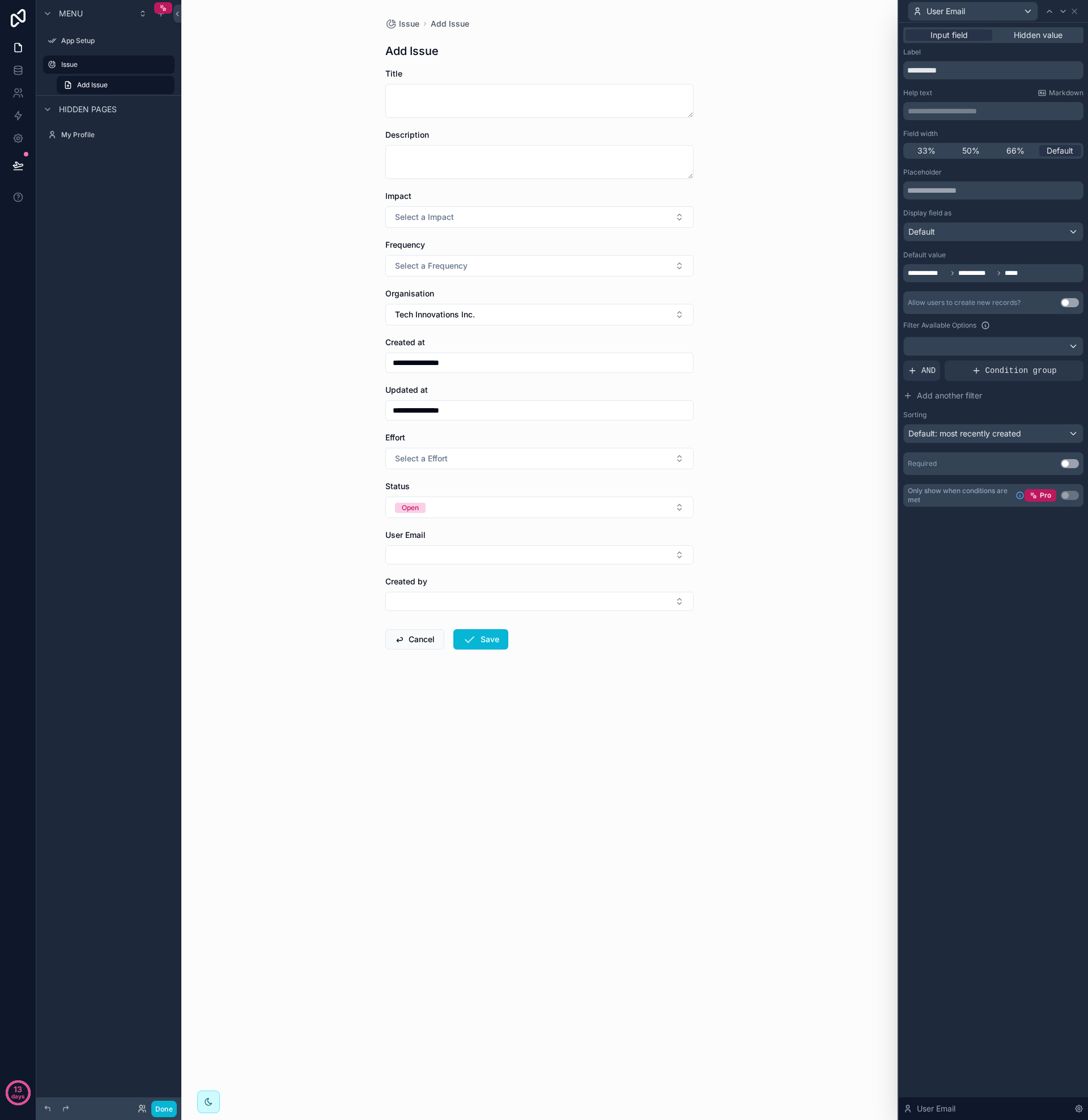
click at [1007, 536] on div "**********" at bounding box center [993, 571] width 189 height 1097
click at [1065, 13] on icon at bounding box center [1063, 11] width 9 height 9
click at [947, 274] on div "Default value for Created by" at bounding box center [960, 273] width 106 height 11
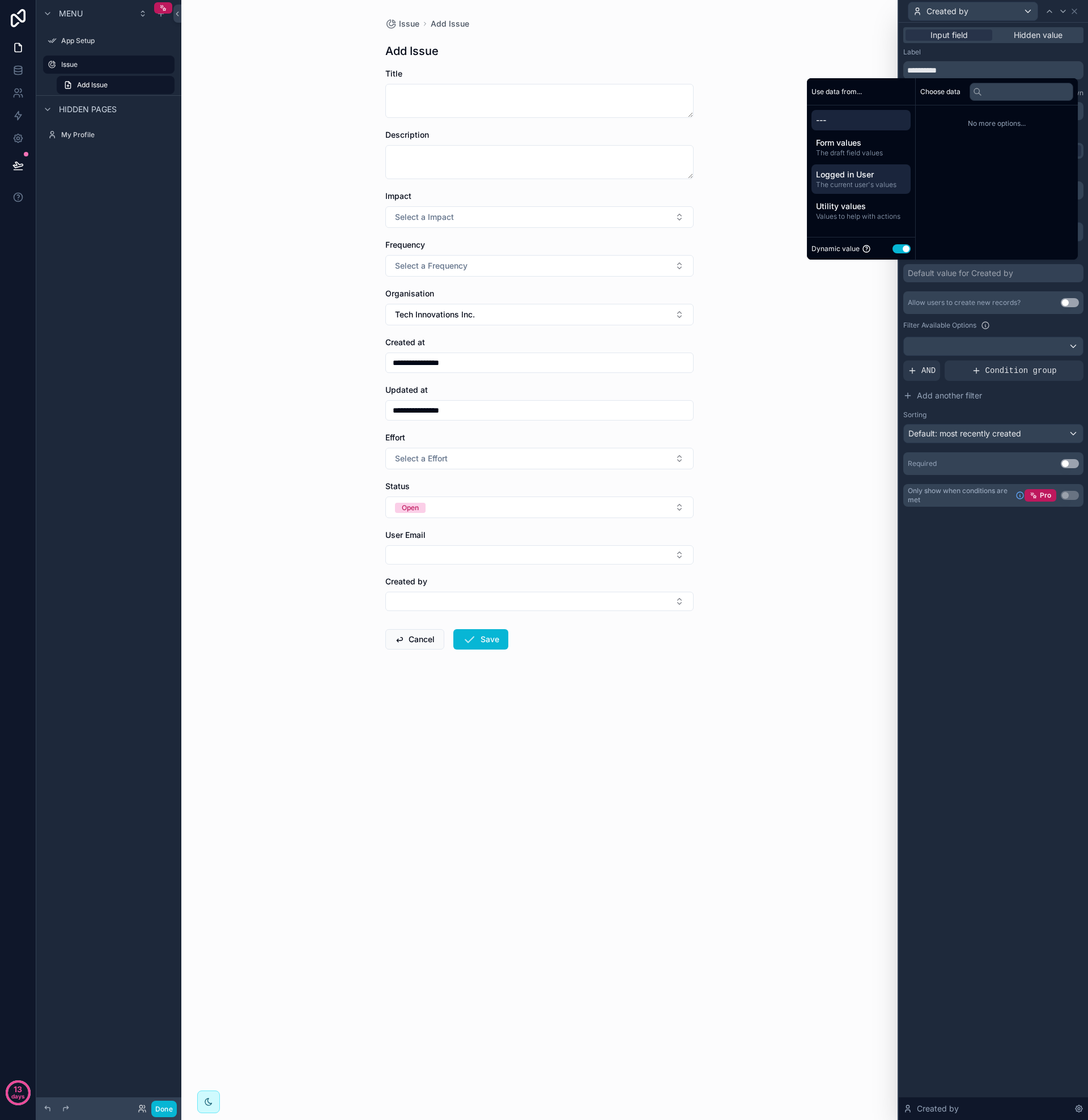
click at [856, 182] on span "The current user's values" at bounding box center [861, 185] width 90 height 9
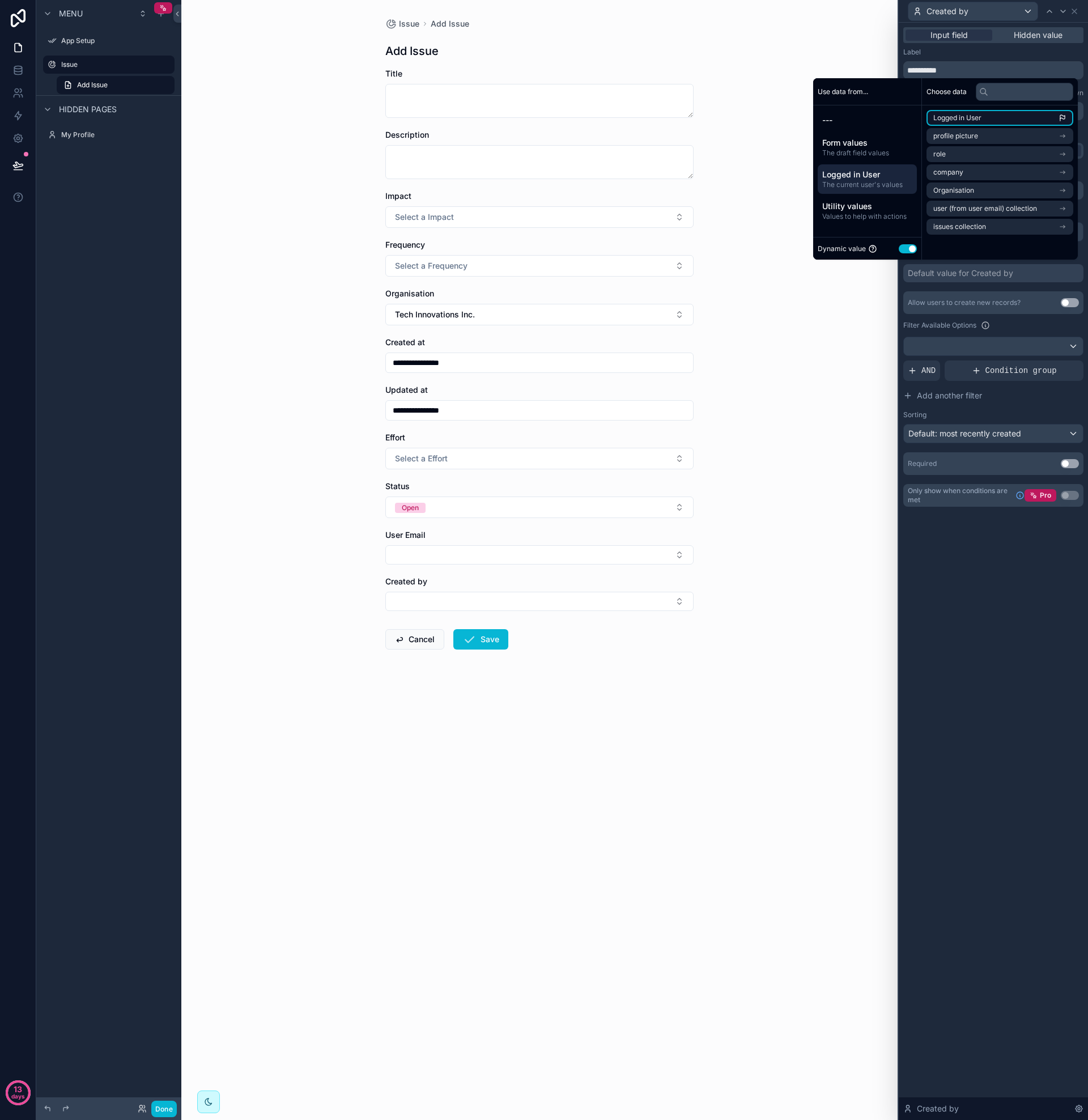
click at [968, 115] on span "Logged in User" at bounding box center [958, 118] width 48 height 9
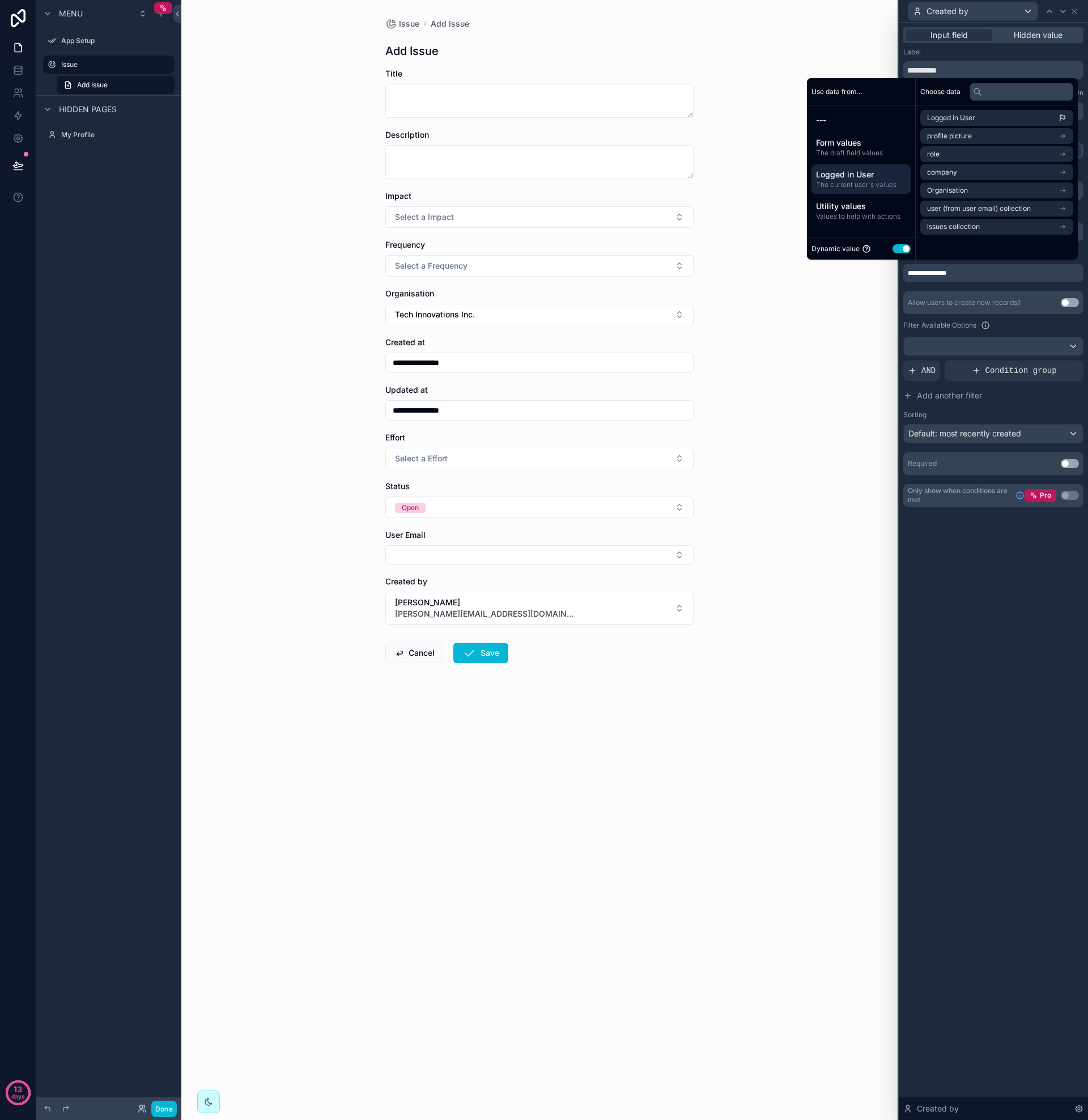
click at [984, 581] on div "**********" at bounding box center [993, 571] width 189 height 1097
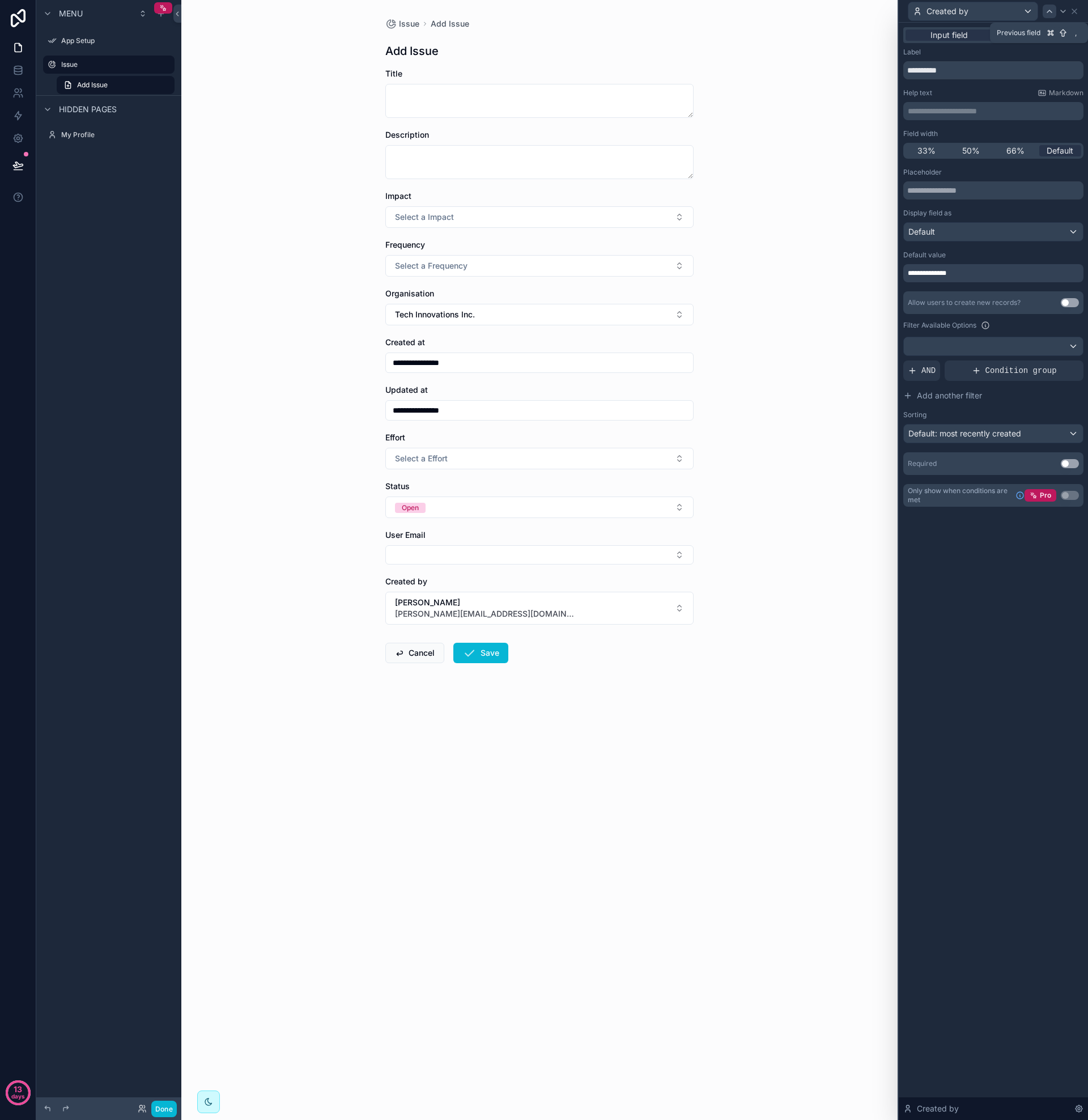
click at [1051, 12] on icon at bounding box center [1049, 11] width 5 height 2
click at [1061, 10] on icon at bounding box center [1063, 11] width 5 height 2
click at [1055, 11] on div at bounding box center [1049, 11] width 14 height 14
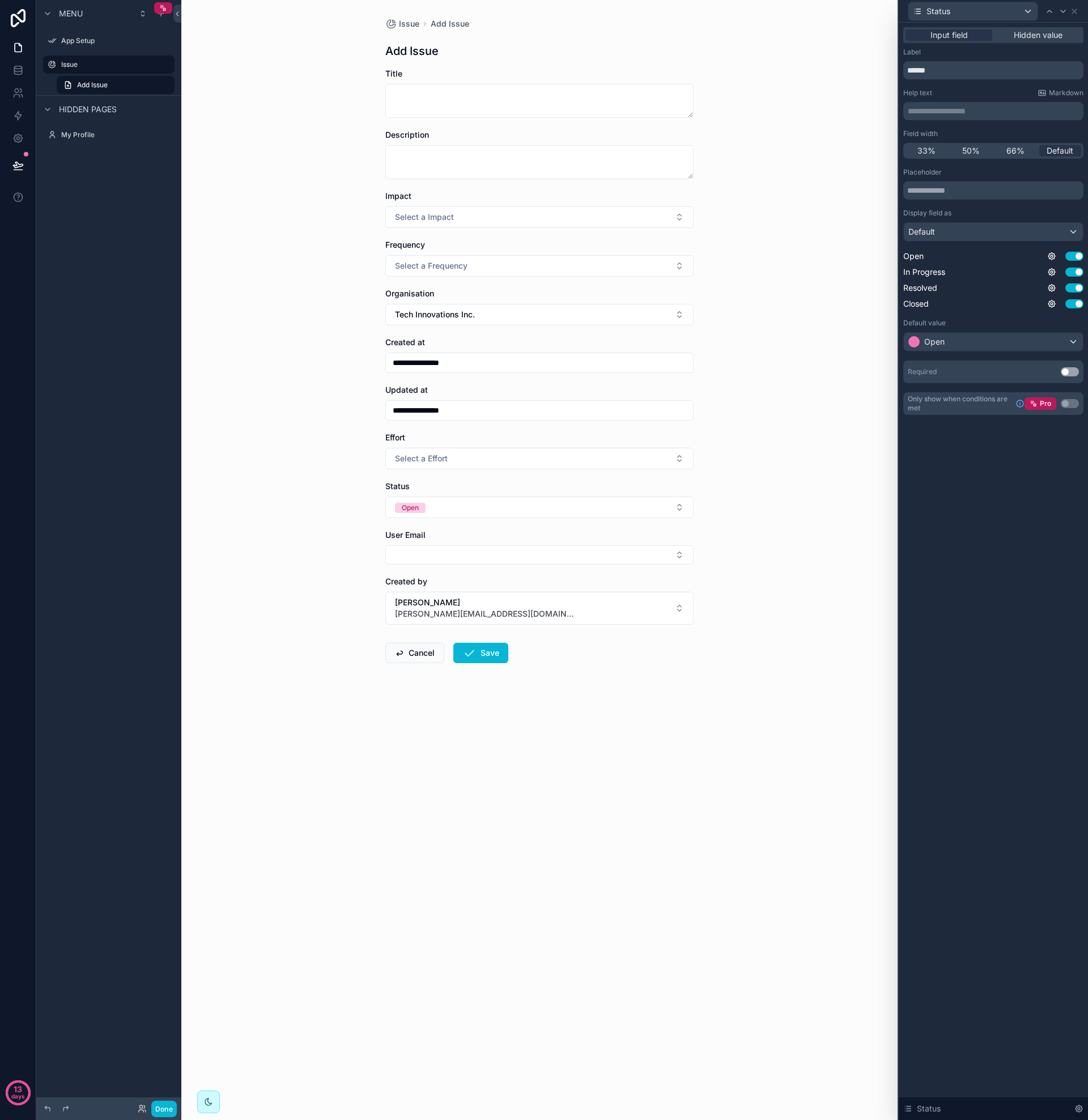
click at [1055, 11] on div at bounding box center [1049, 11] width 14 height 14
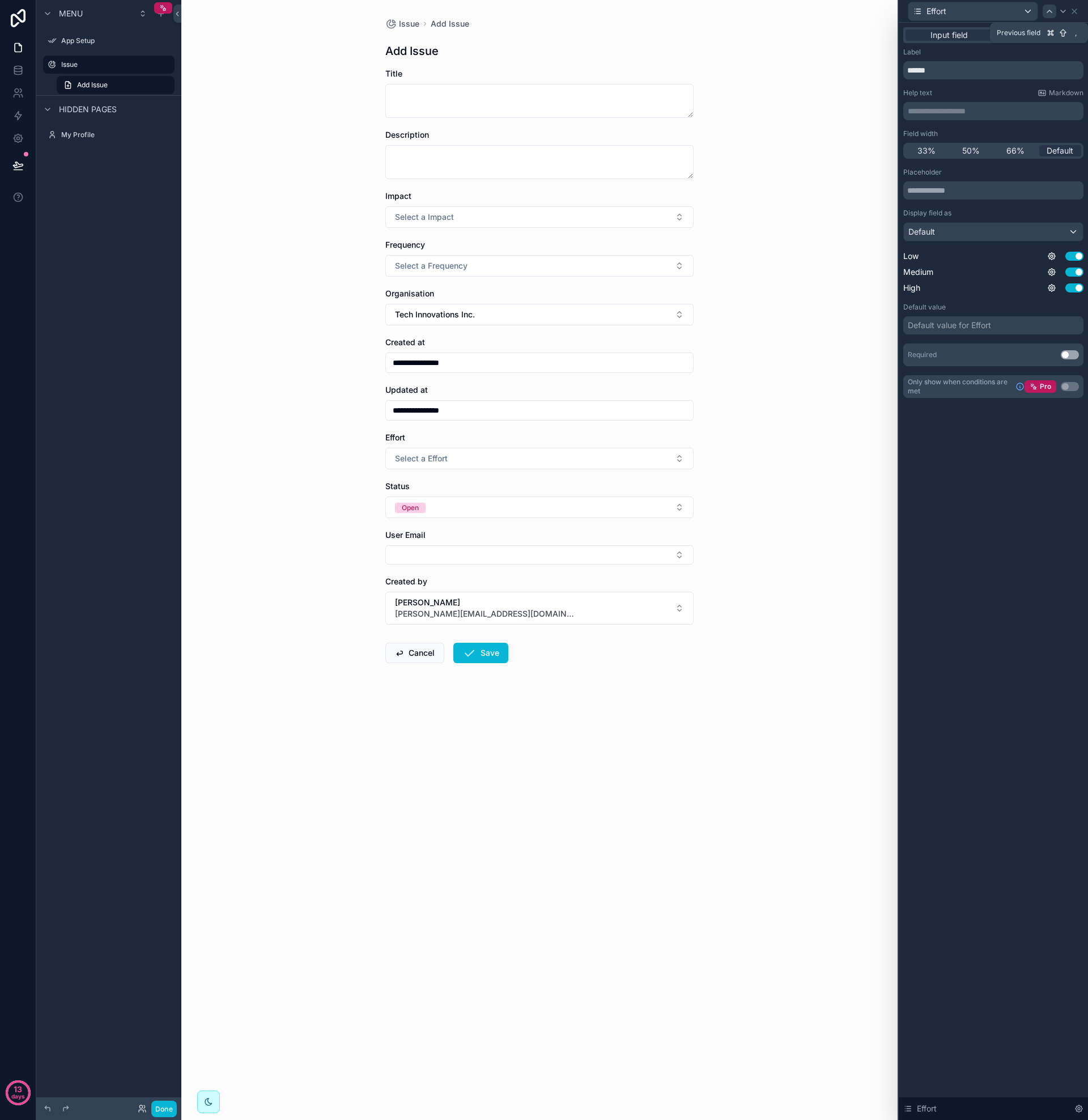
click at [1051, 10] on icon at bounding box center [1049, 11] width 9 height 9
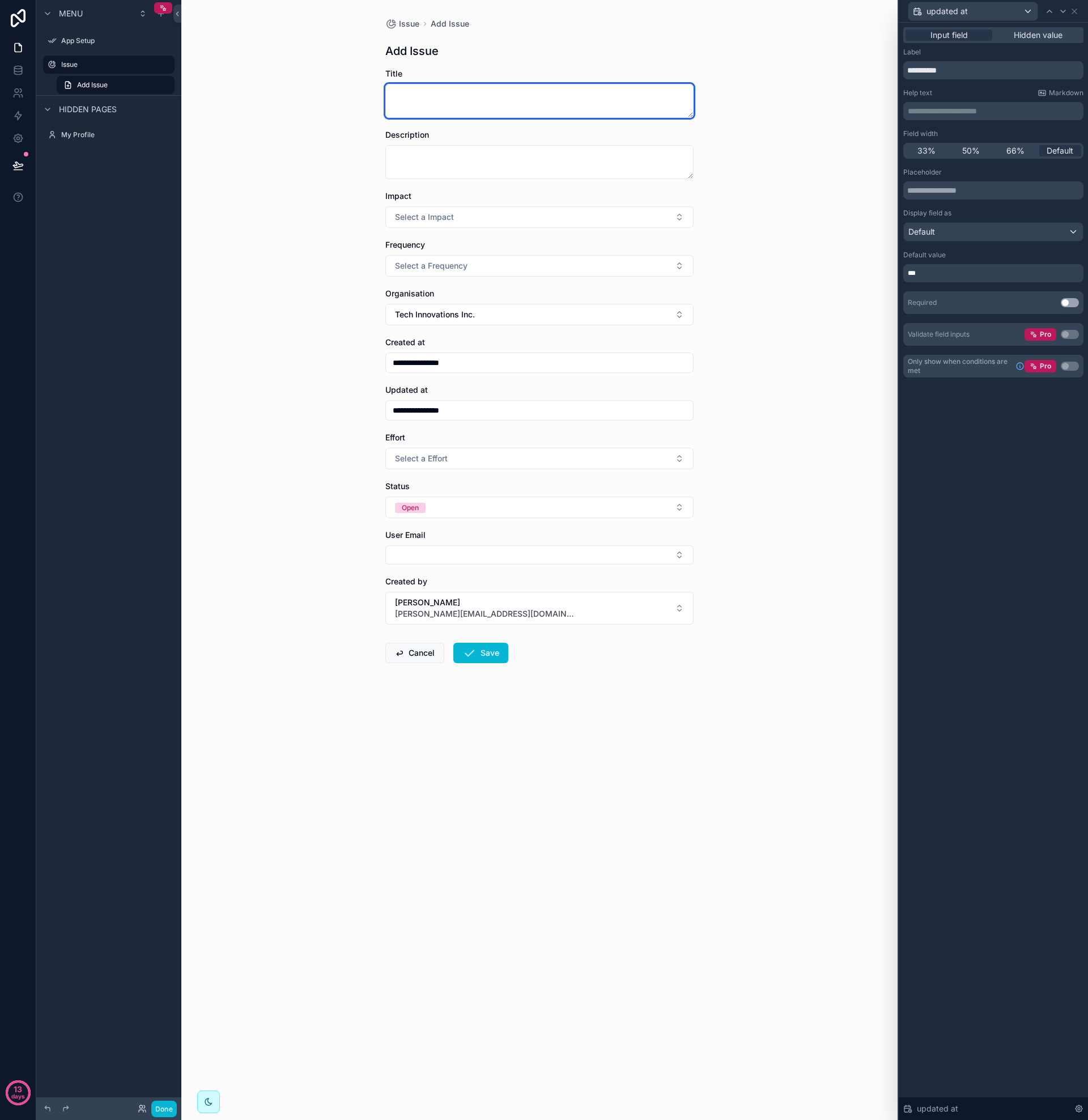
click at [419, 89] on textarea "scrollable content" at bounding box center [539, 100] width 309 height 34
type textarea "*"
type input "**********"
type textarea "******"
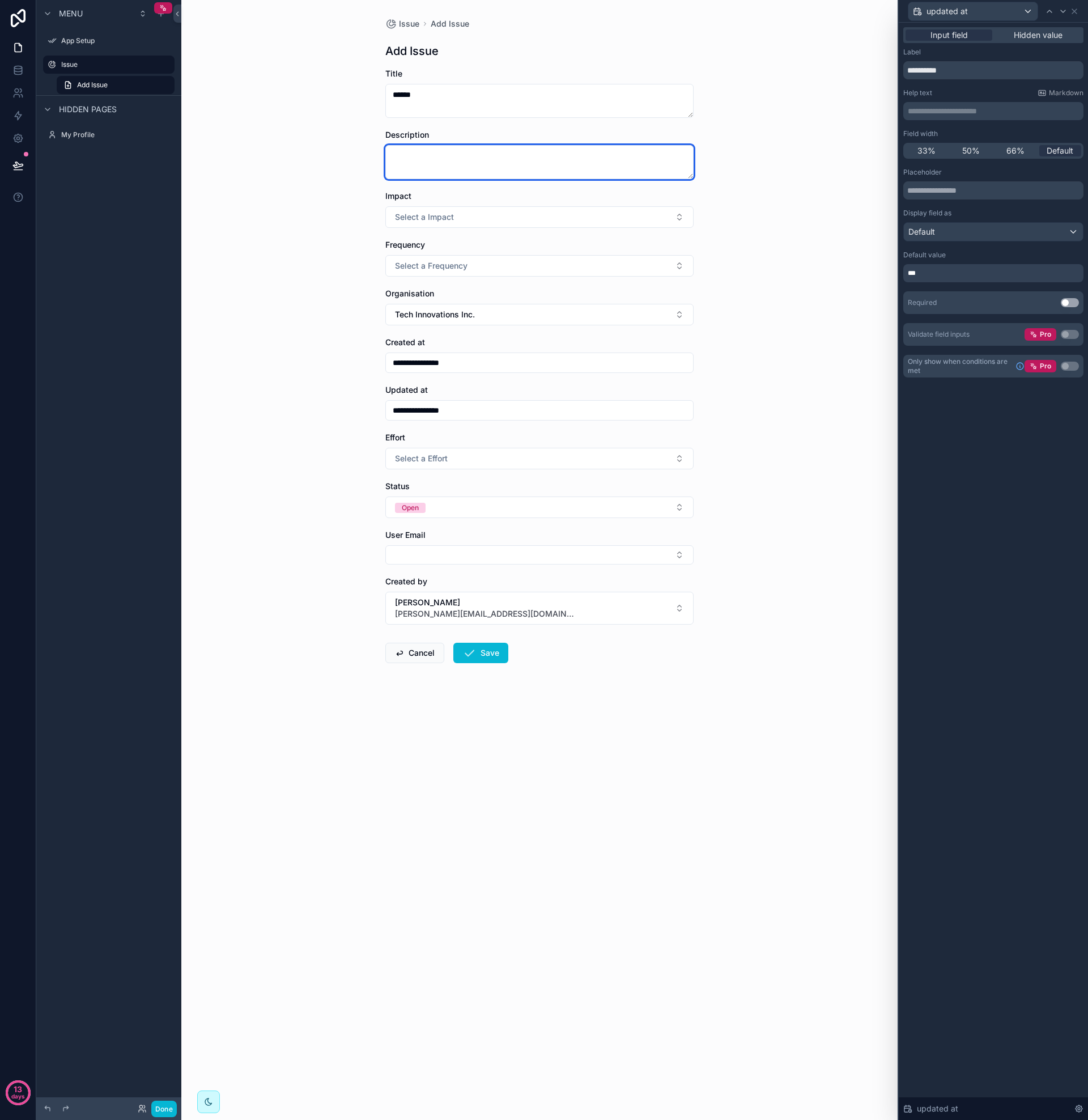
click at [414, 157] on textarea "scrollable content" at bounding box center [539, 162] width 309 height 34
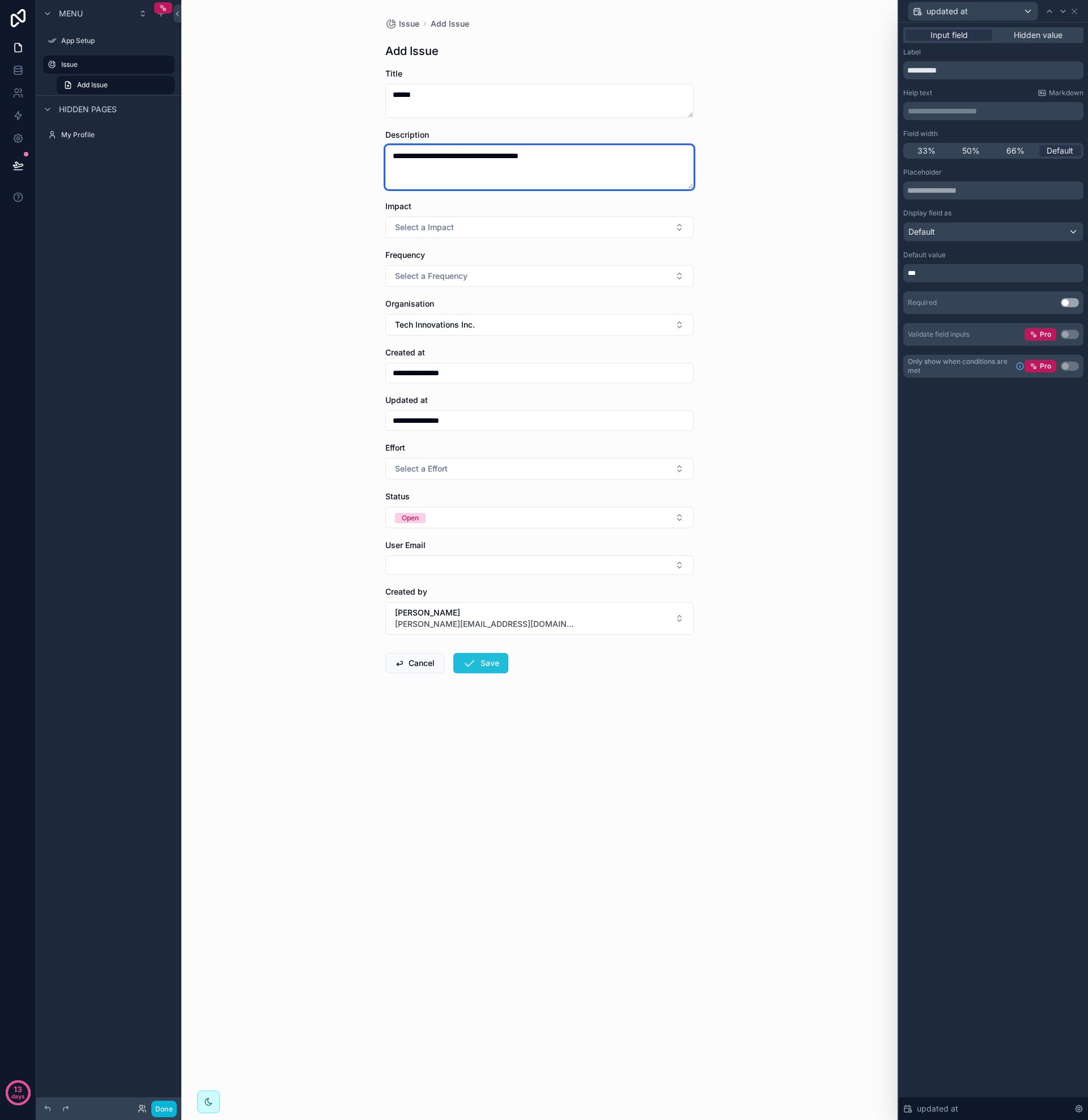
type textarea "**********"
click at [484, 666] on button "Save" at bounding box center [481, 663] width 55 height 20
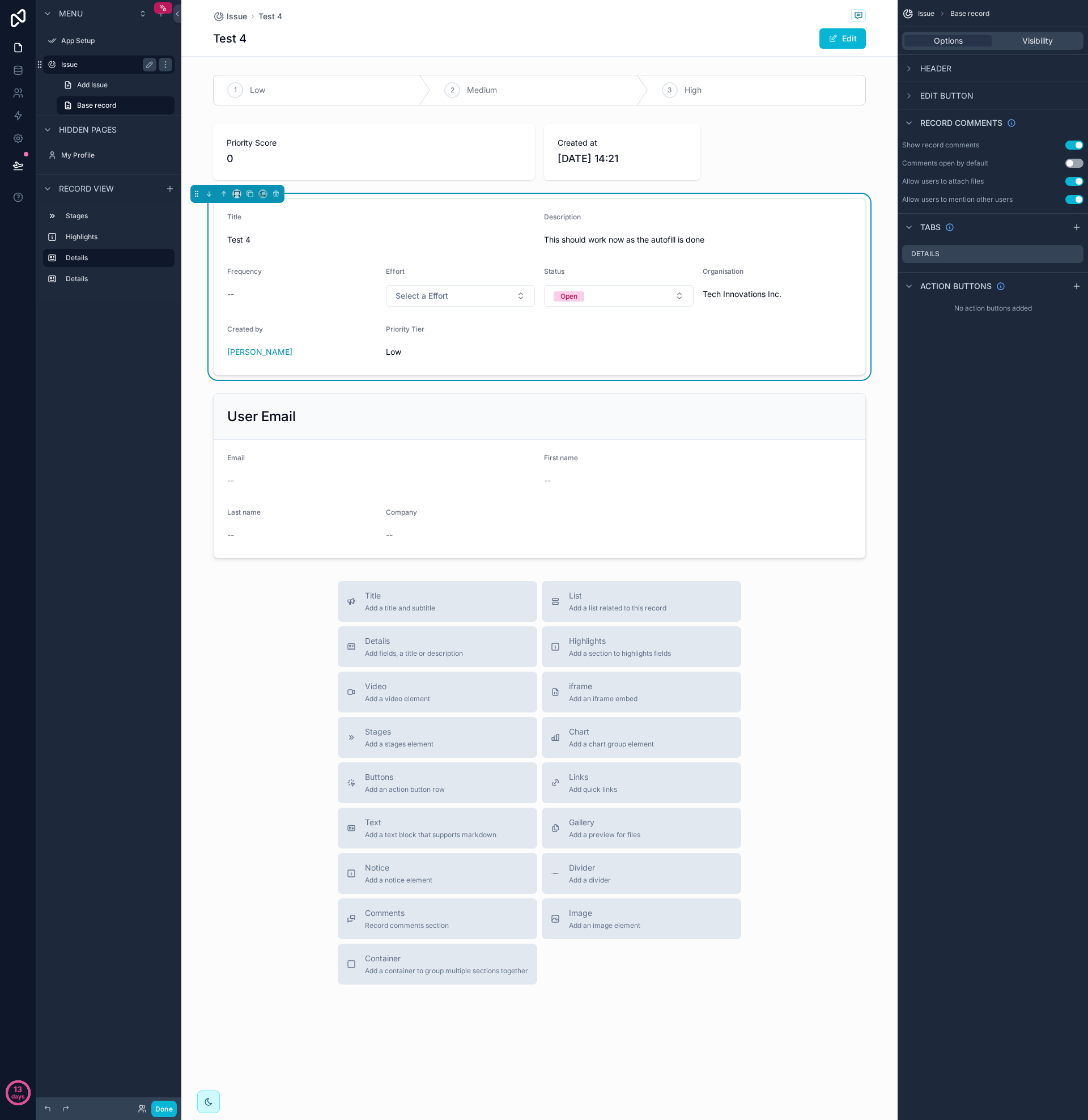
click at [96, 70] on div "Issue" at bounding box center [109, 64] width 96 height 14
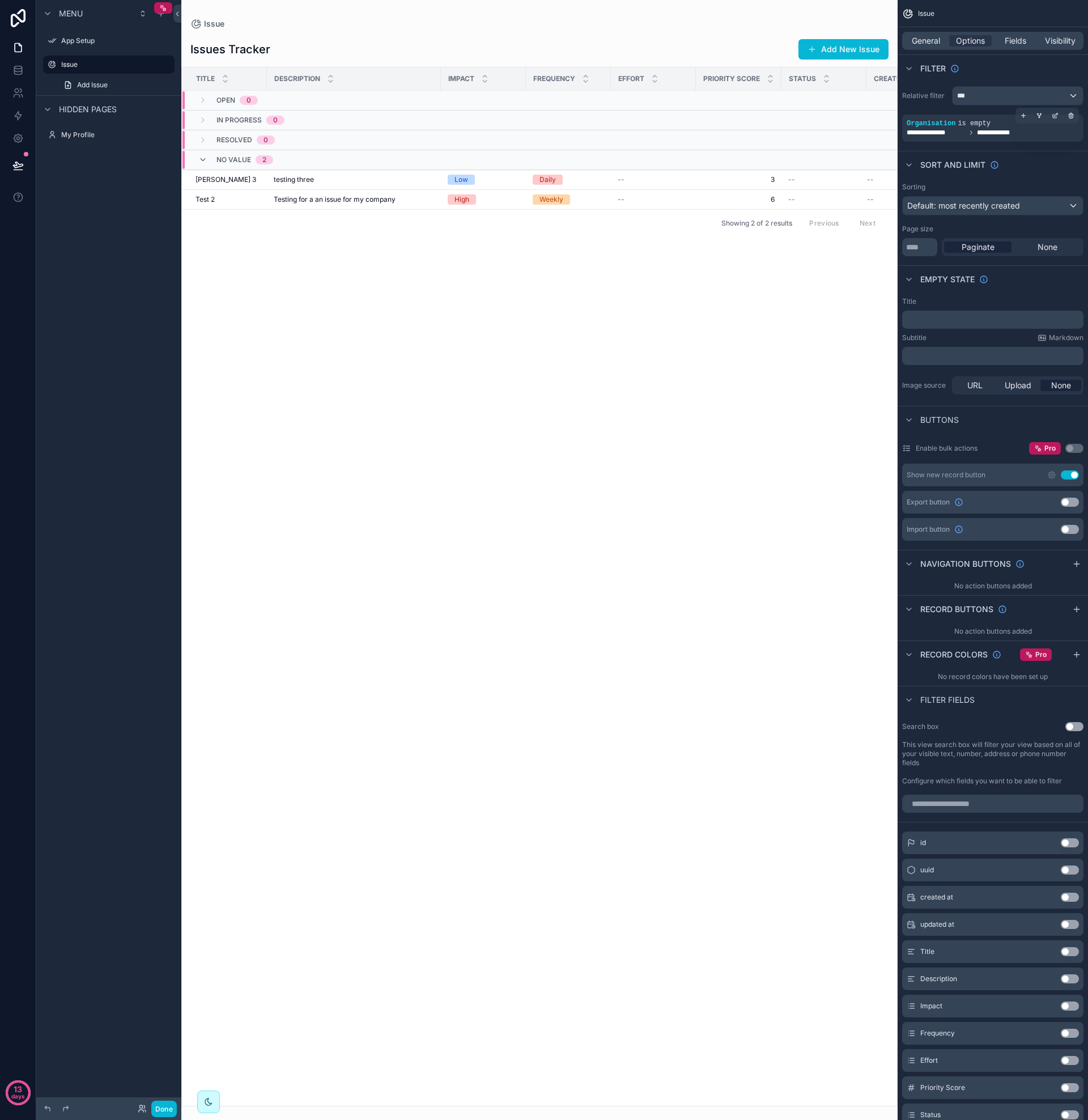
click at [945, 132] on span "**********" at bounding box center [936, 132] width 59 height 9
click at [1055, 116] on icon "scrollable content" at bounding box center [1057, 115] width 4 height 4
click at [882, 127] on div "Is empty" at bounding box center [864, 122] width 51 height 18
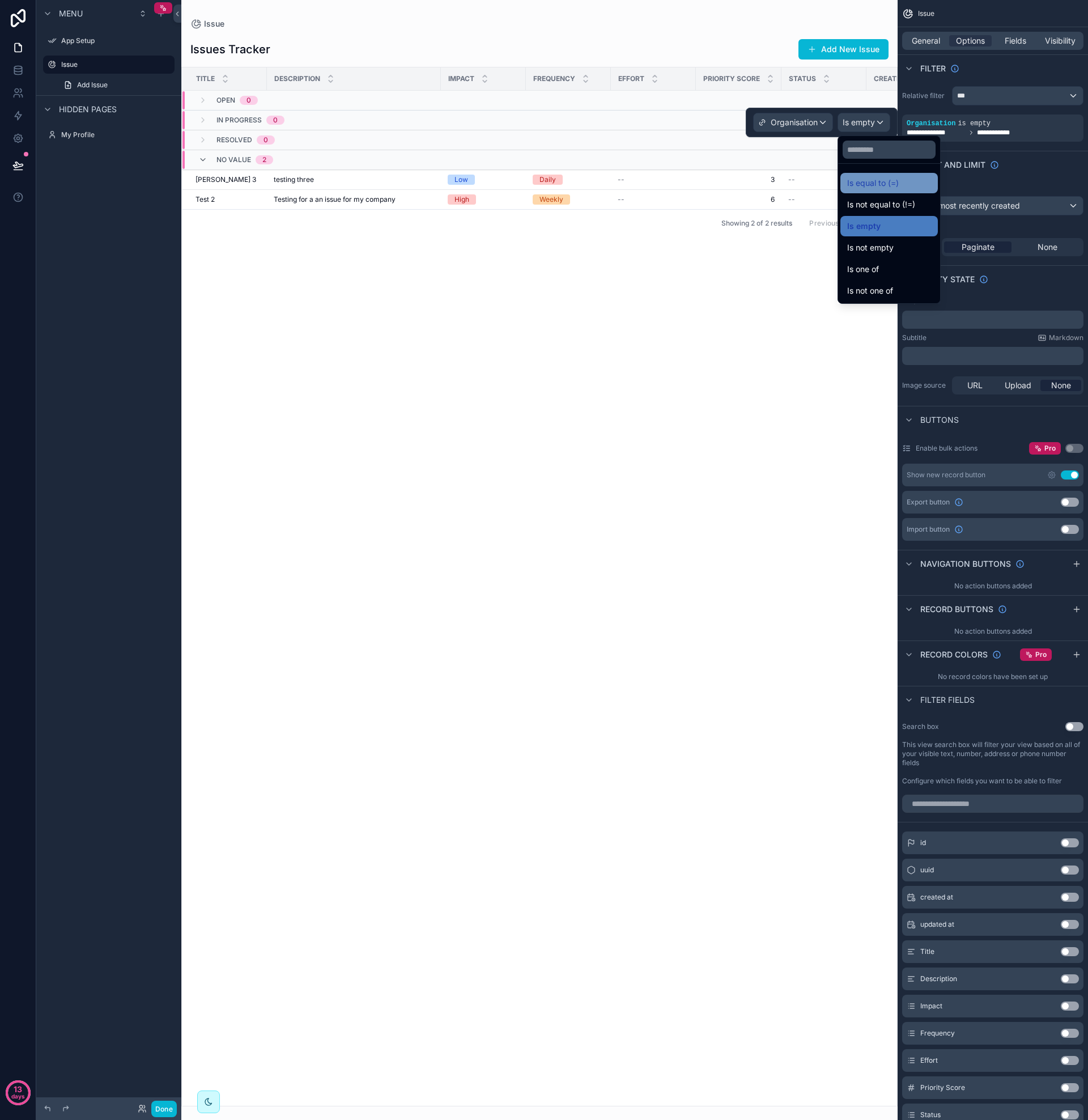
click at [886, 187] on span "Is equal to (=)" at bounding box center [873, 183] width 51 height 14
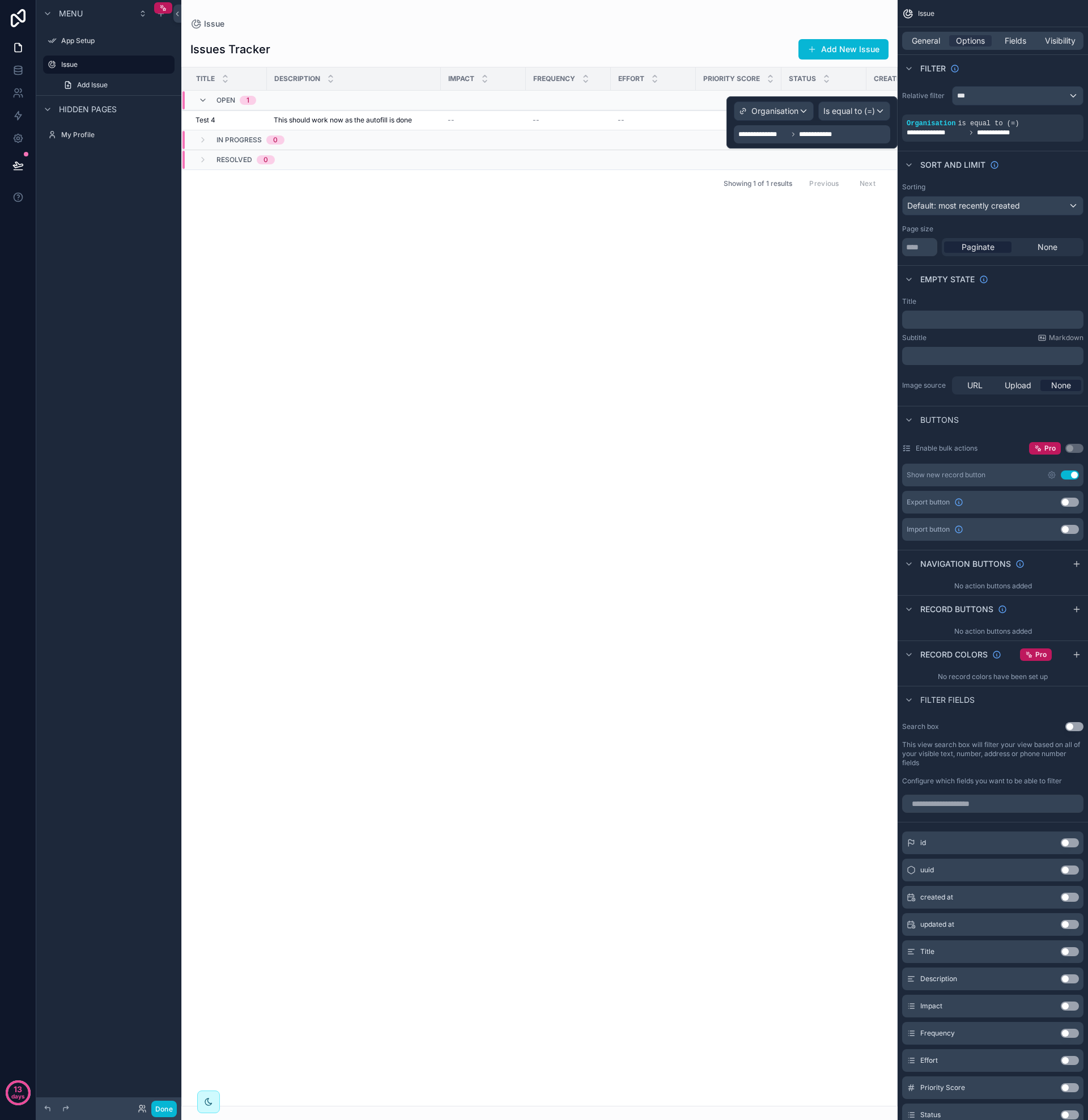
click at [846, 255] on div "Title Description Impact Frequency Effort Priority Score Status Created by Open…" at bounding box center [539, 586] width 715 height 1038
click at [622, 281] on div "Title Description Impact Frequency Effort Priority Score Status Created by Open…" at bounding box center [539, 586] width 715 height 1038
click at [296, 120] on span "This should work now as the autofill is done" at bounding box center [343, 120] width 138 height 9
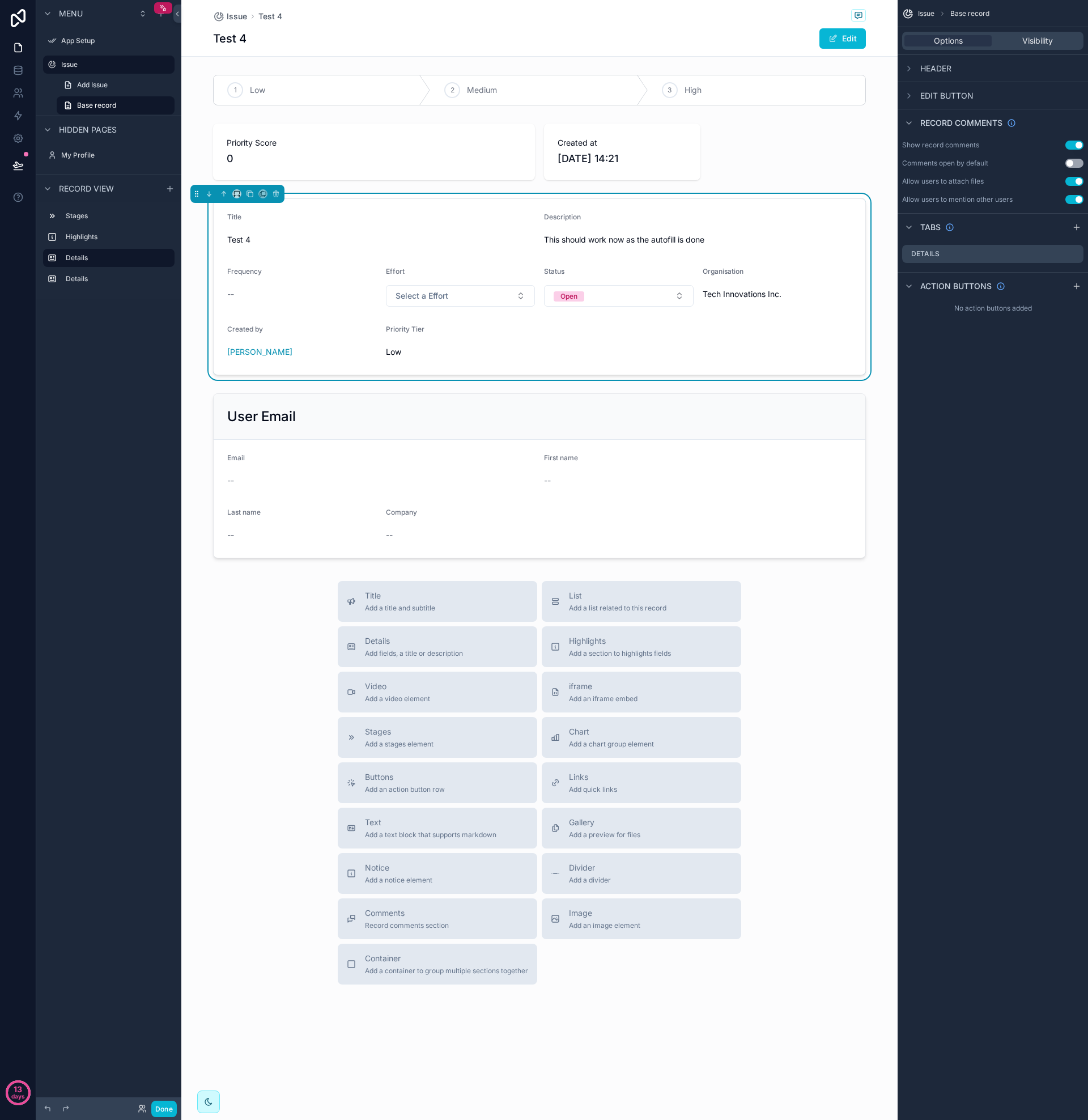
click at [194, 382] on div "1 Low 2 Medium 3 High Priority Score 0 Created at [DATE] 14:21 Title Test 4 Des…" at bounding box center [539, 316] width 717 height 492
click at [192, 311] on div "Title Test 4 Description This should work now as the autofill is done Frequency…" at bounding box center [539, 287] width 717 height 186
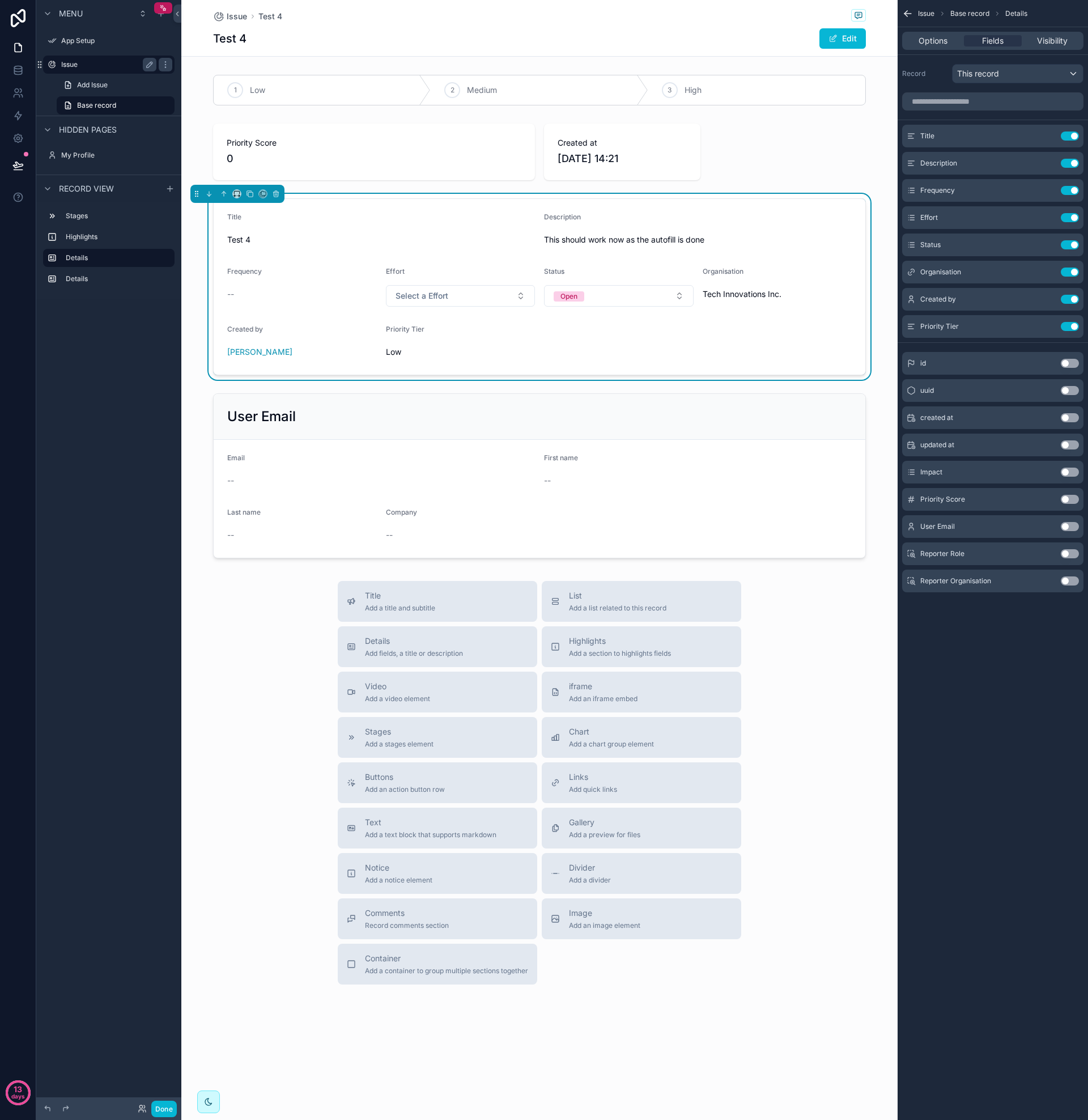
click at [92, 67] on label "Issue" at bounding box center [107, 64] width 91 height 9
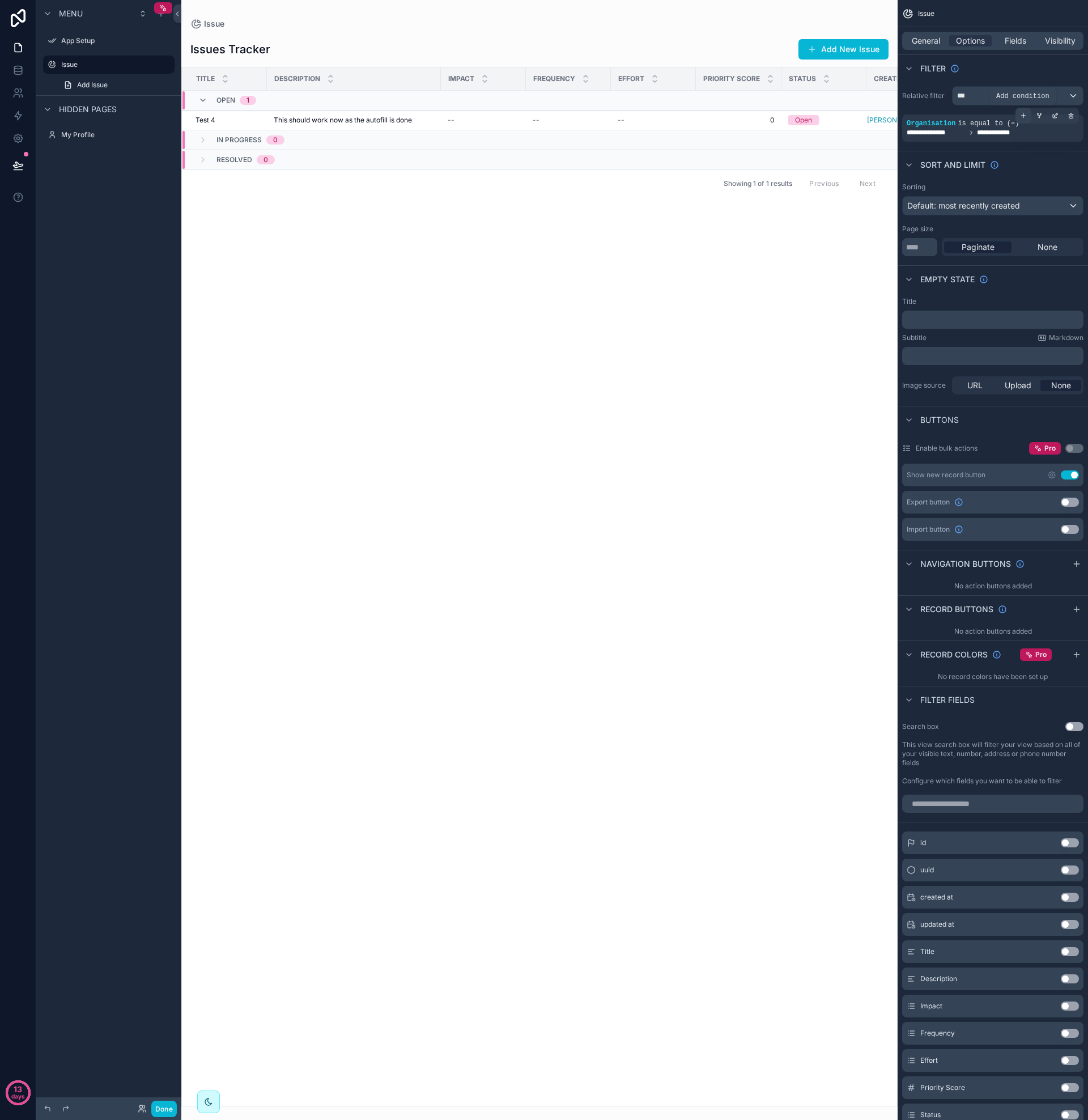
click at [1023, 116] on icon "scrollable content" at bounding box center [1024, 116] width 4 height 0
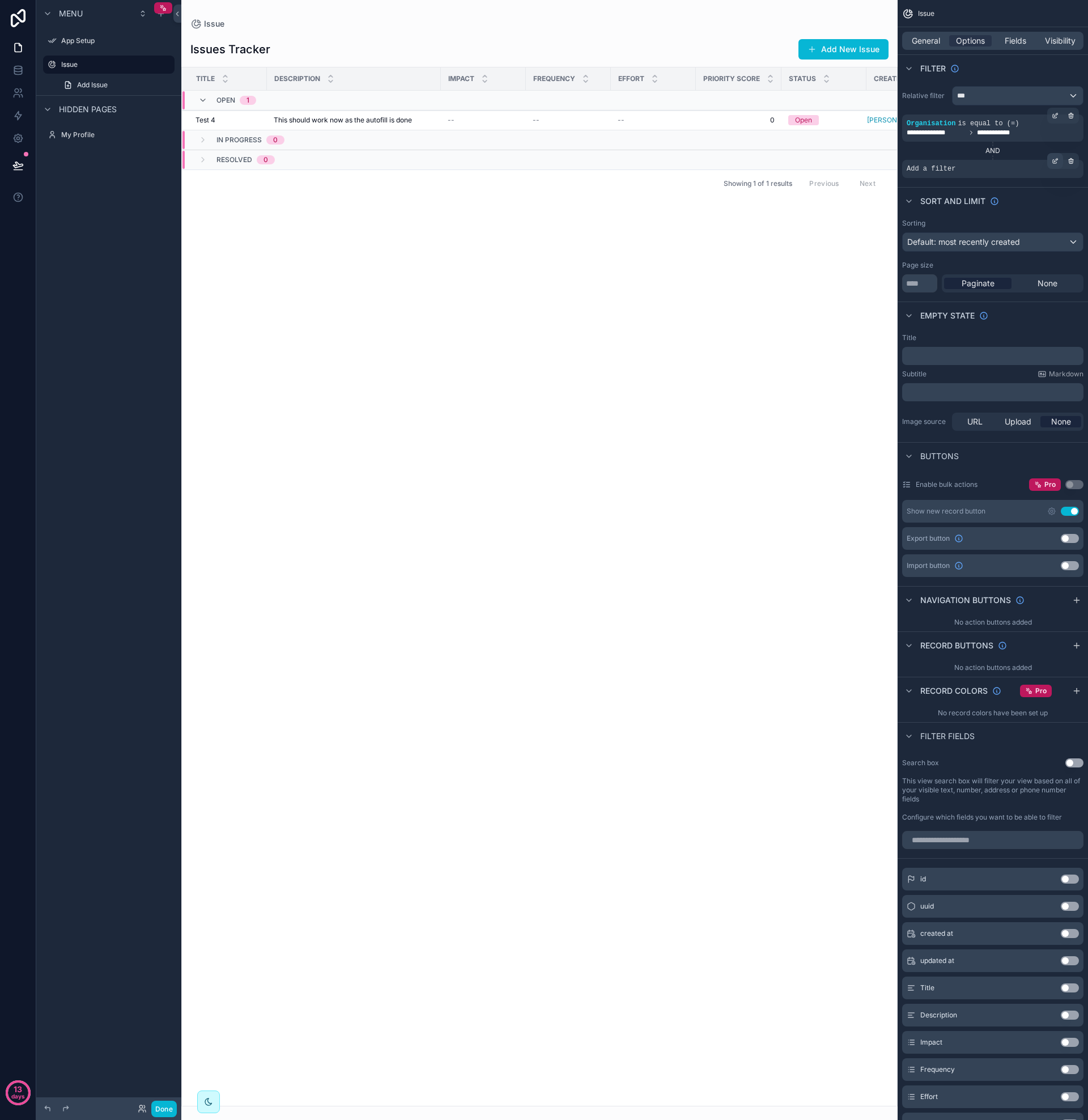
click at [1057, 161] on icon "scrollable content" at bounding box center [1057, 160] width 4 height 4
click at [818, 151] on div "Select a field" at bounding box center [792, 152] width 67 height 18
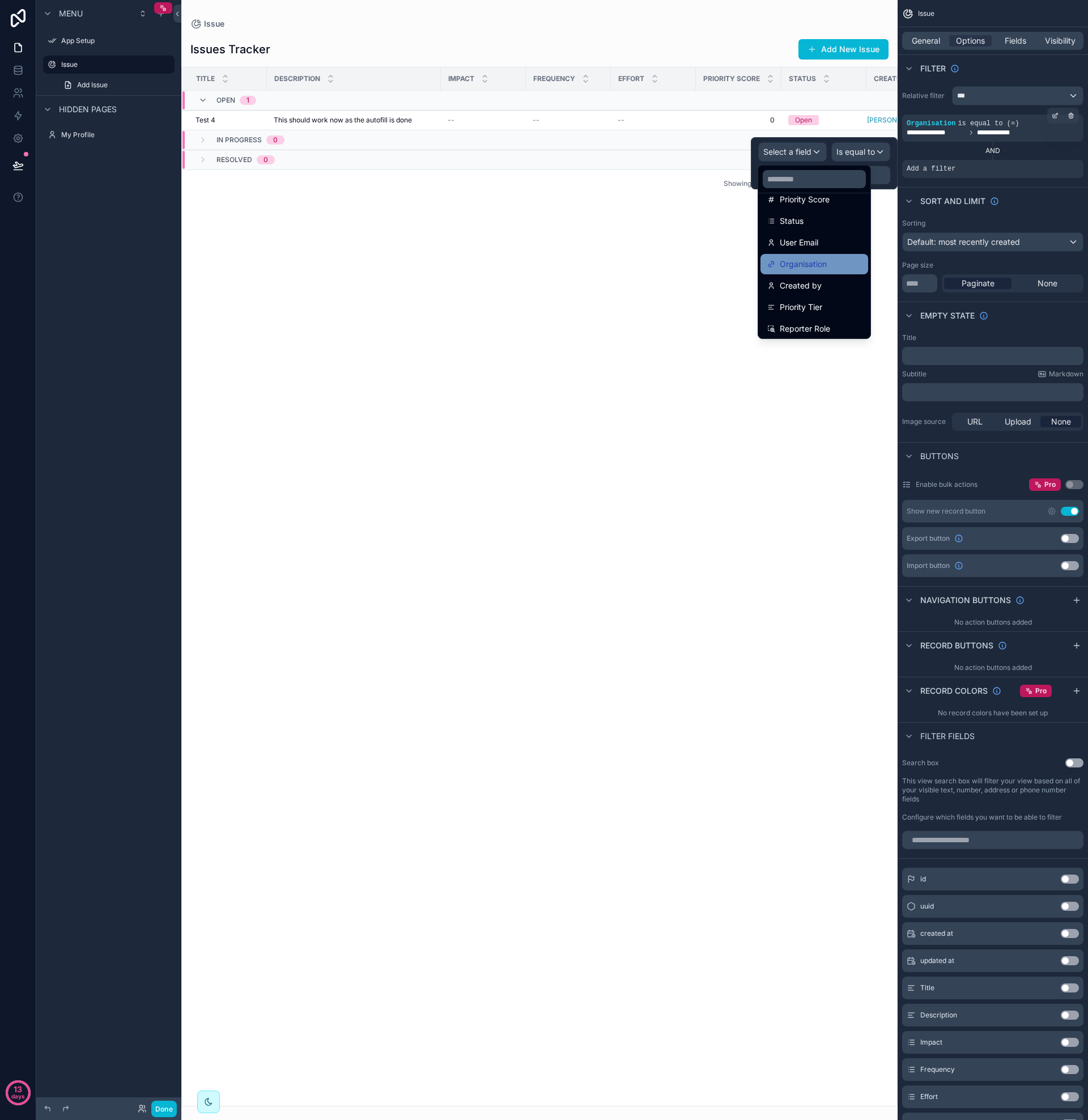
scroll to position [205, 0]
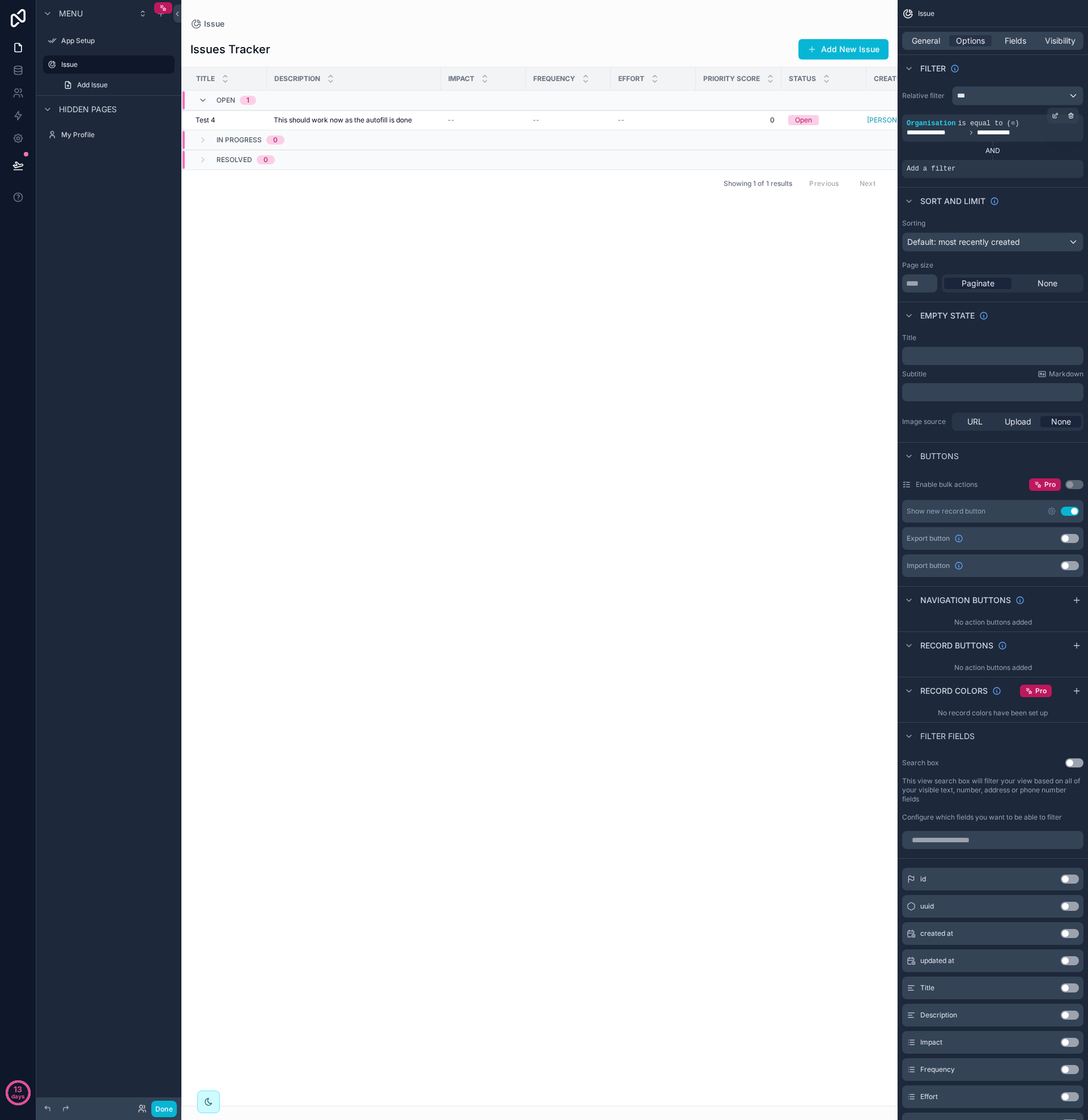
click at [647, 266] on div "Title Description Impact Frequency Effort Priority Score Status Created by Open…" at bounding box center [539, 586] width 715 height 1038
click at [17, 71] on icon at bounding box center [18, 70] width 11 height 11
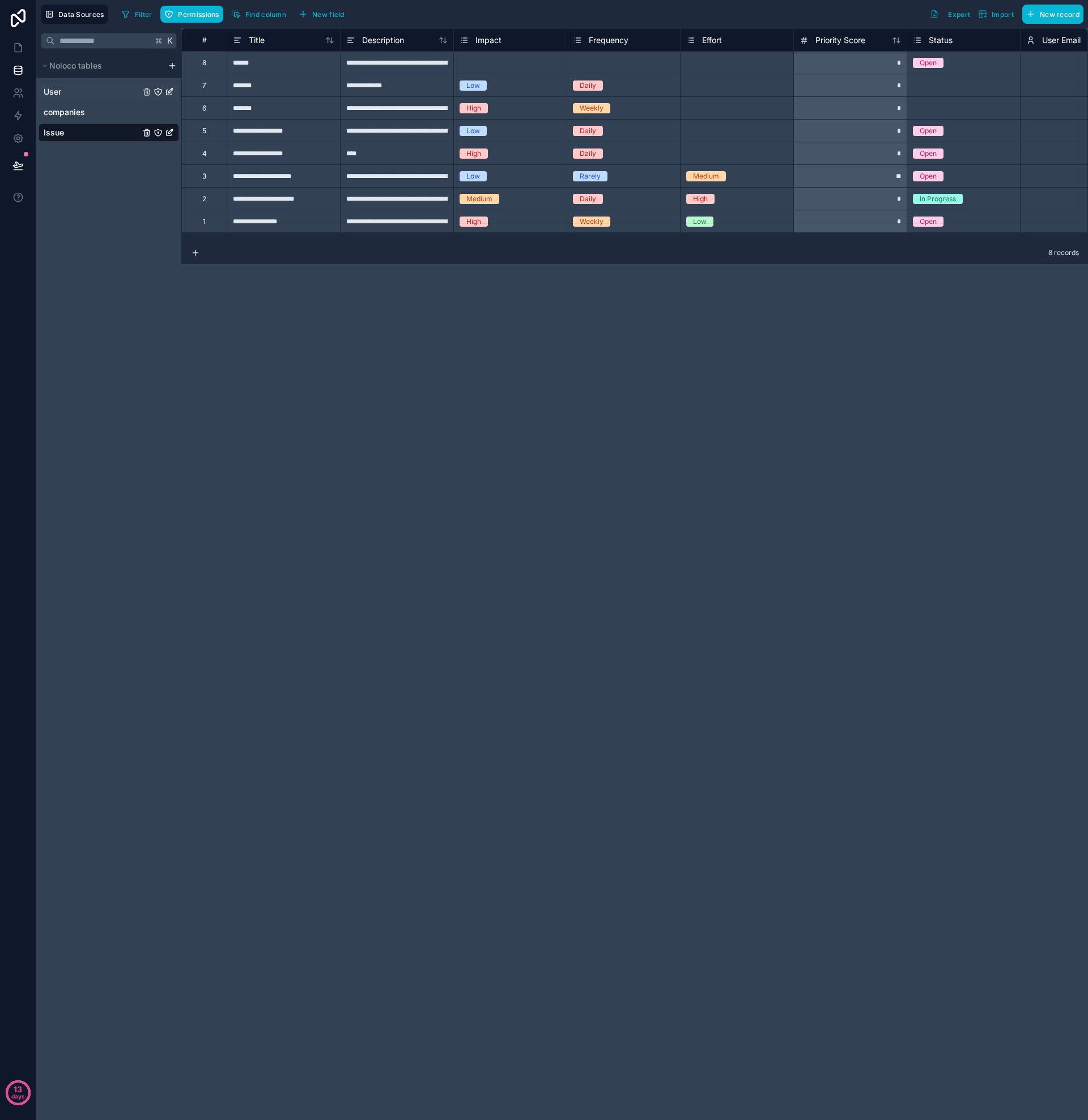
click at [76, 96] on link "User" at bounding box center [91, 92] width 96 height 11
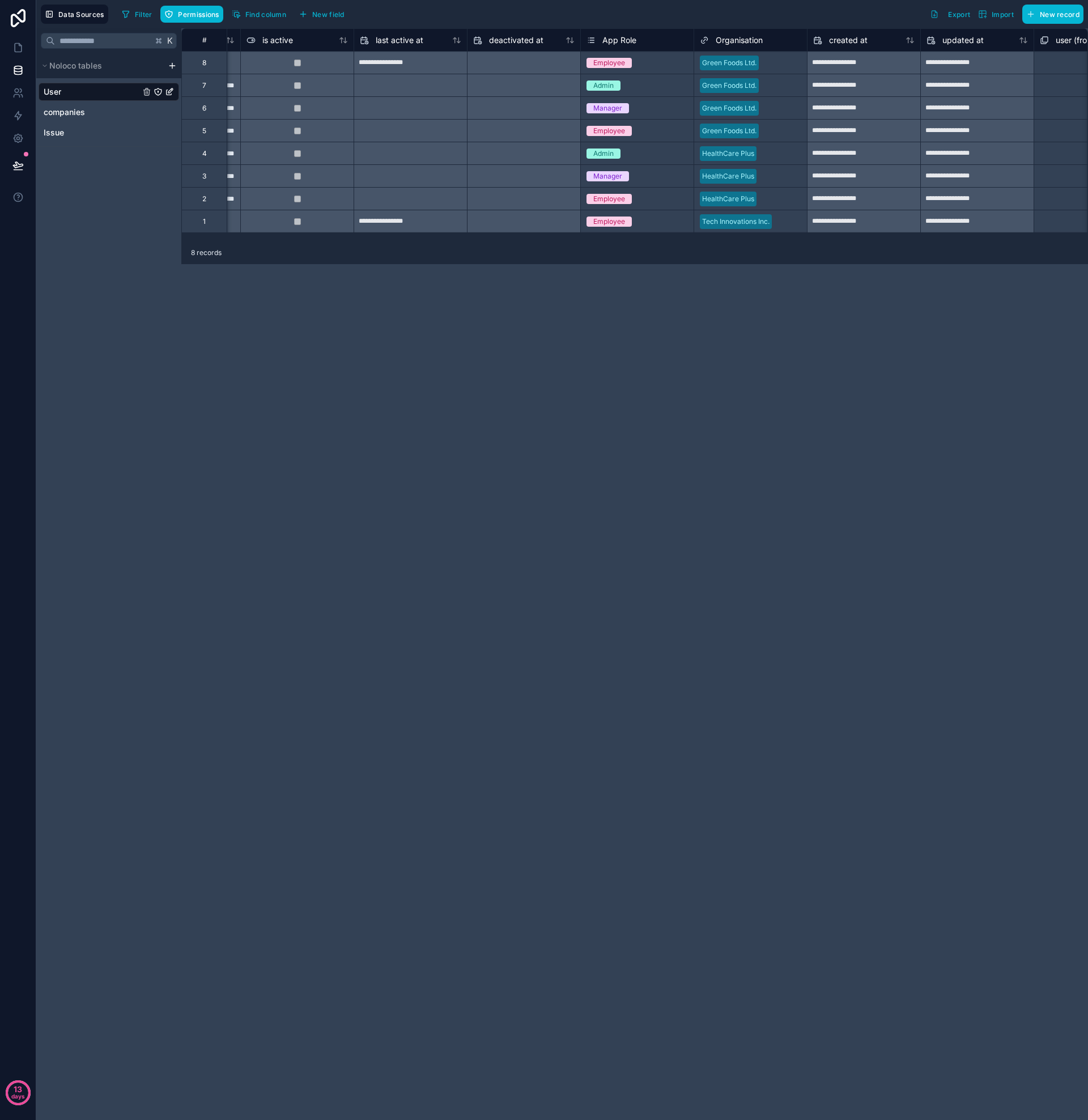
scroll to position [0, 903]
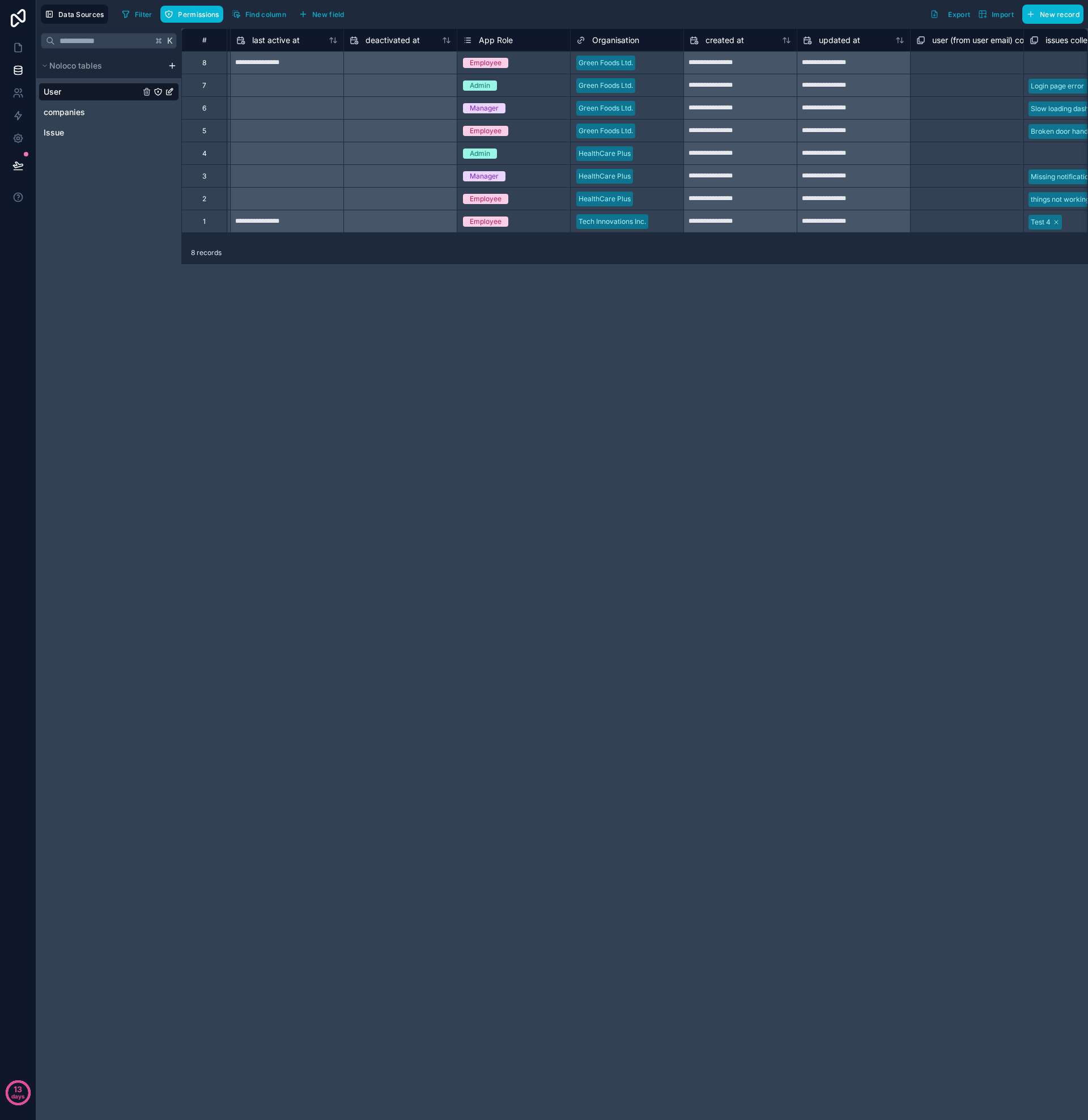
click at [662, 224] on div at bounding box center [665, 221] width 25 height 11
click at [662, 222] on div at bounding box center [665, 221] width 25 height 11
click at [618, 272] on div "Green Foods Ltd." at bounding box center [627, 273] width 113 height 23
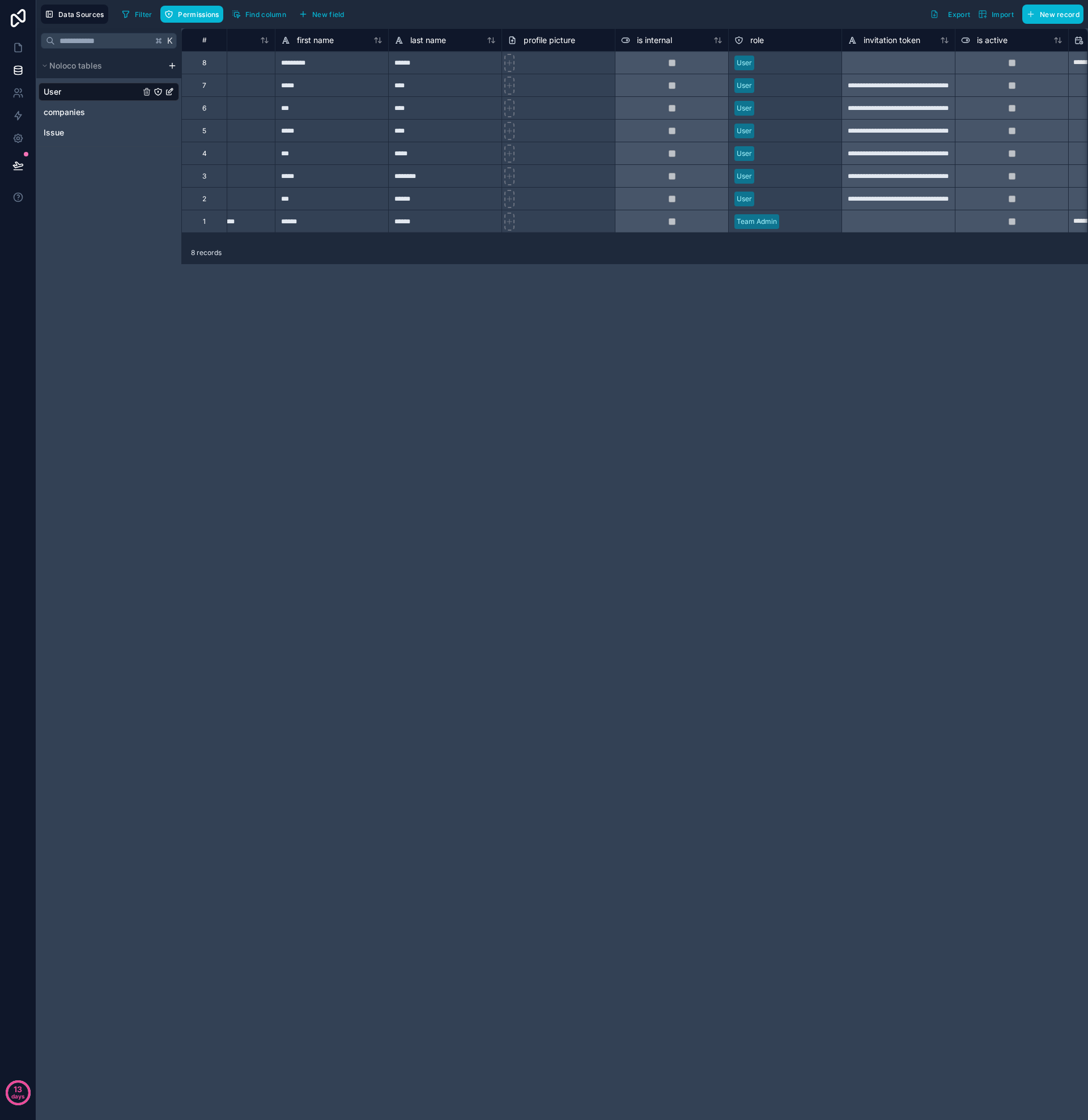
scroll to position [0, 0]
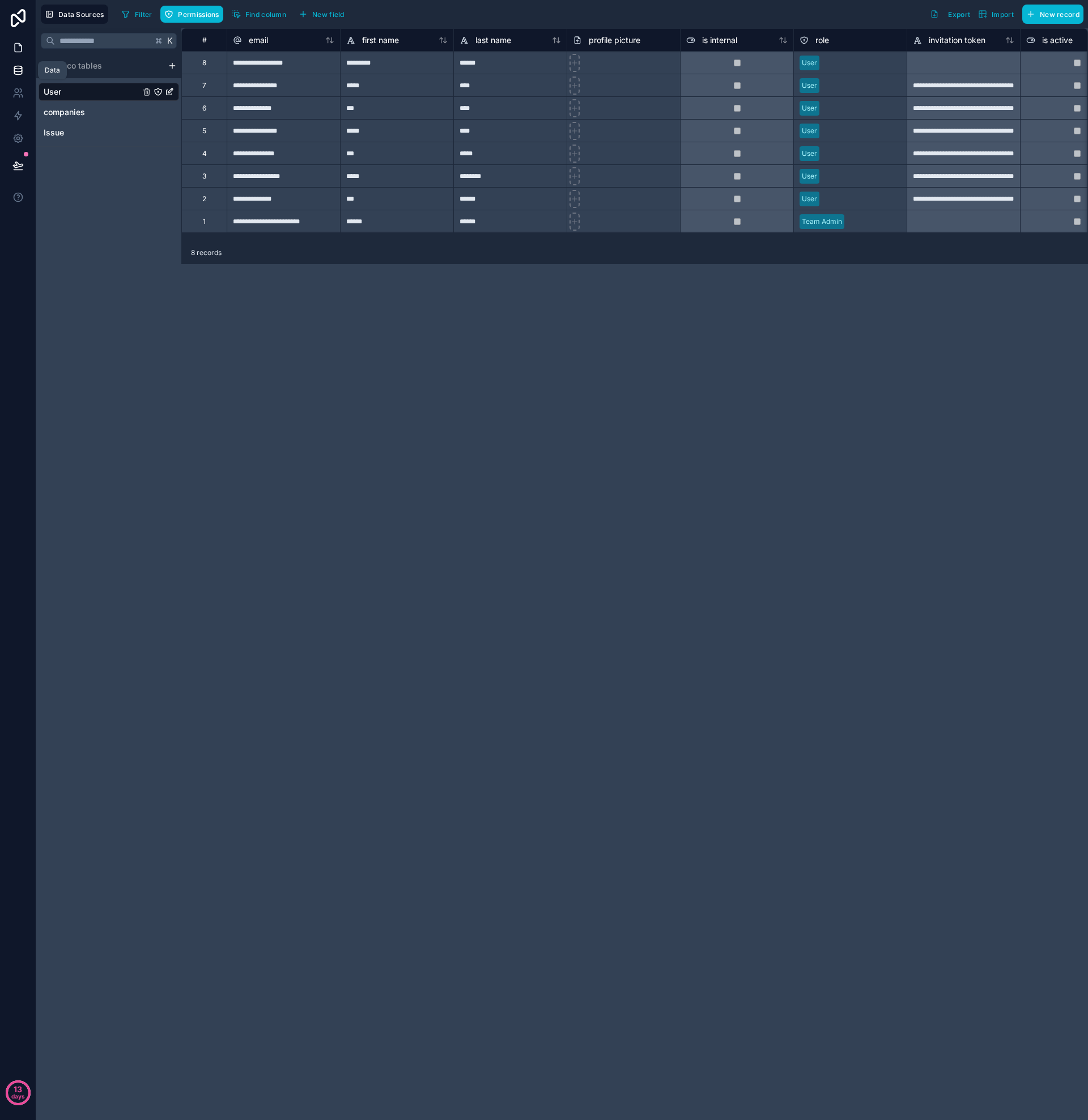
click at [20, 57] on link at bounding box center [17, 47] width 36 height 23
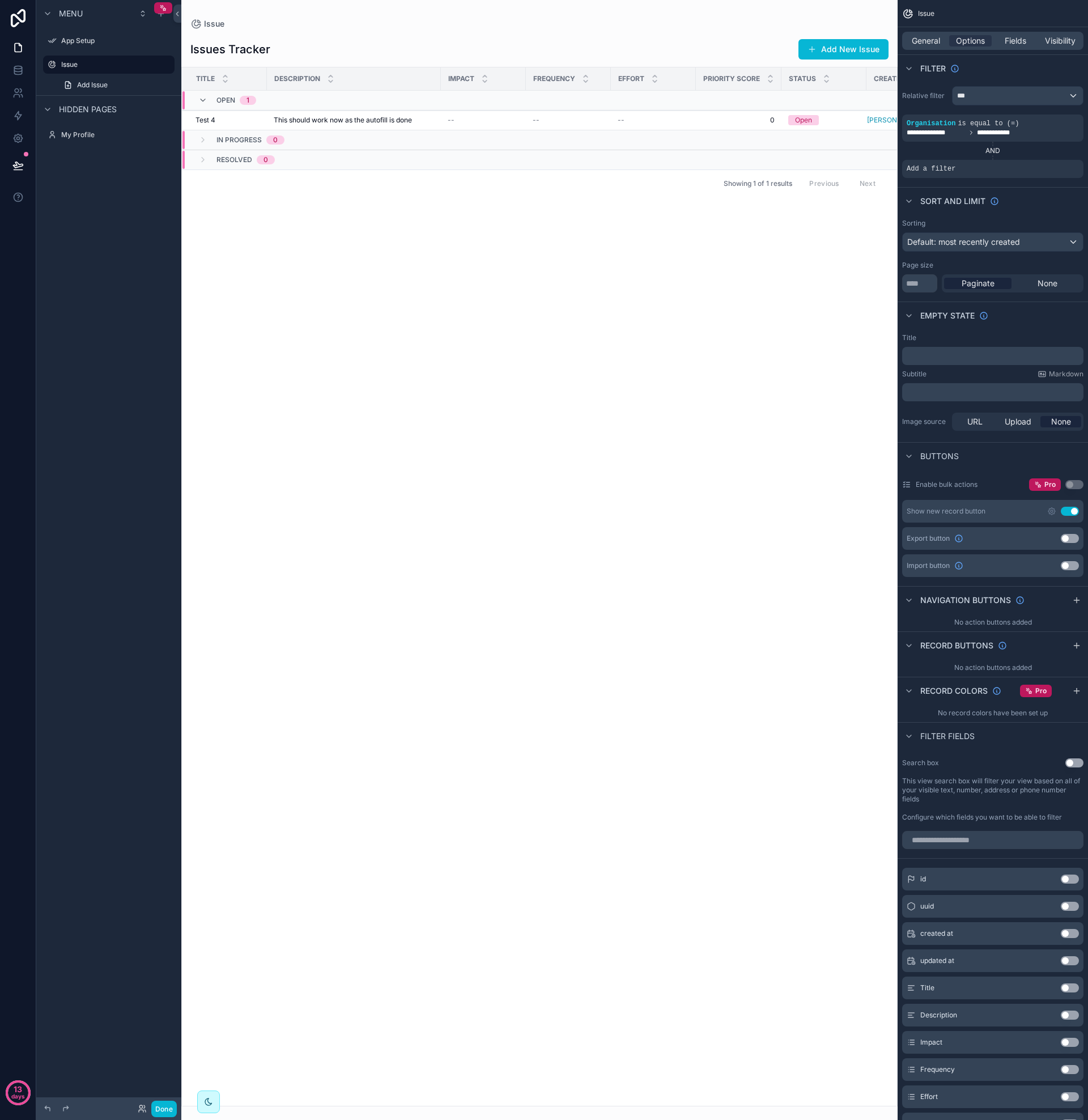
click at [299, 208] on div "Title Description Impact Frequency Effort Priority Score Status Created by Open…" at bounding box center [539, 586] width 715 height 1038
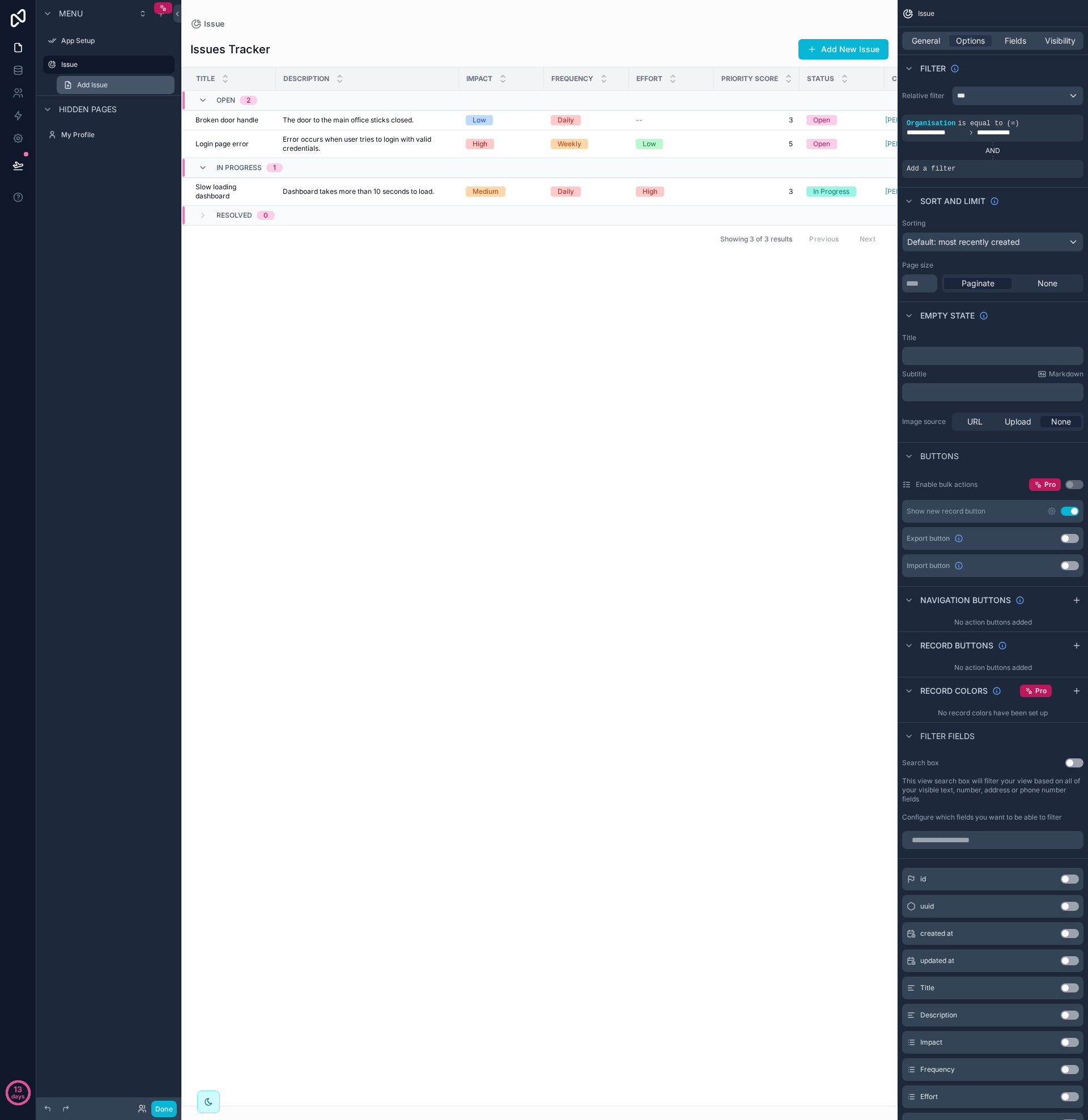
click at [70, 85] on icon "scrollable content" at bounding box center [68, 85] width 6 height 6
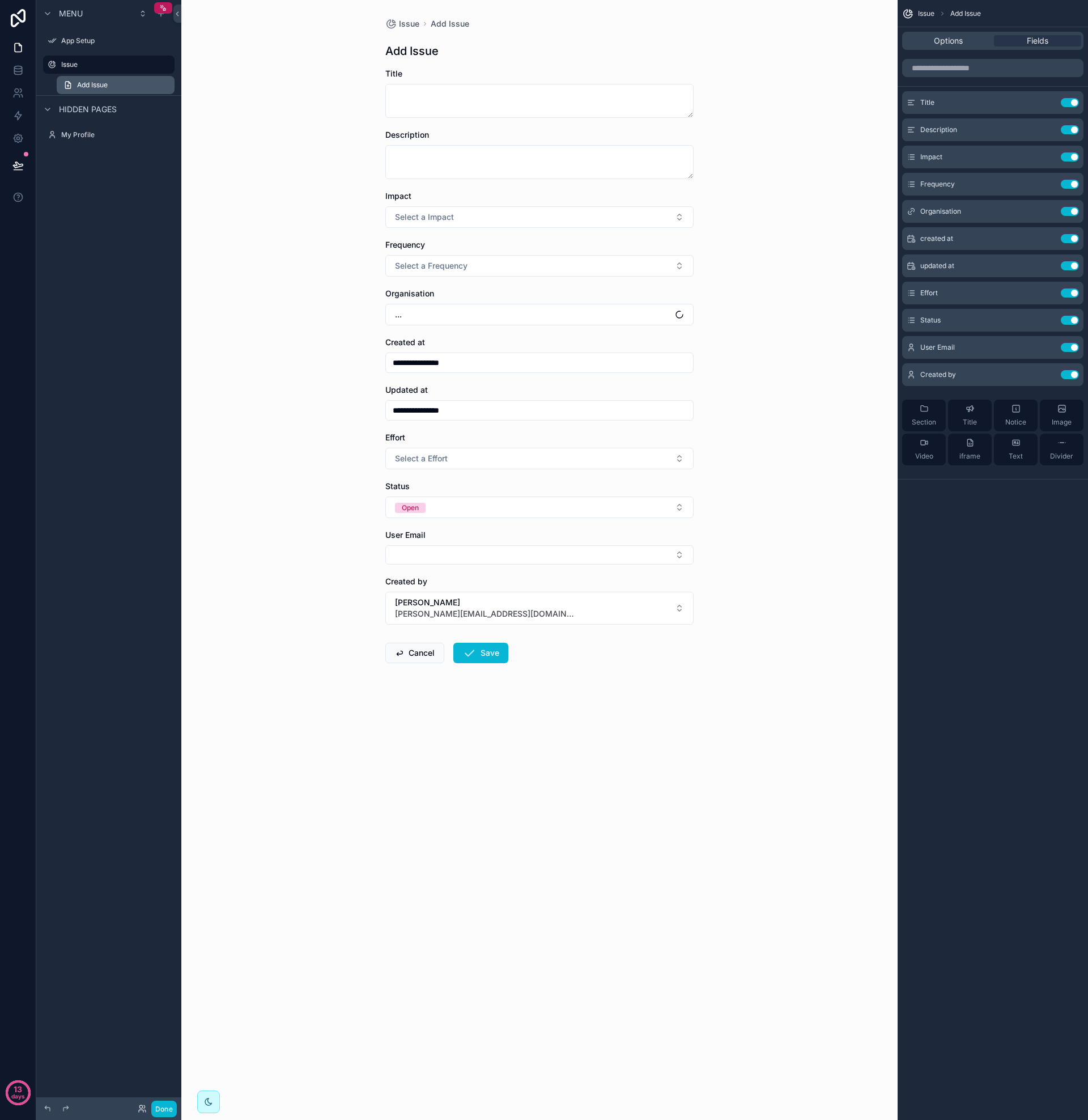
click at [67, 85] on icon "scrollable content" at bounding box center [68, 85] width 2 height 0
click at [60, 68] on div "Issue" at bounding box center [108, 64] width 127 height 18
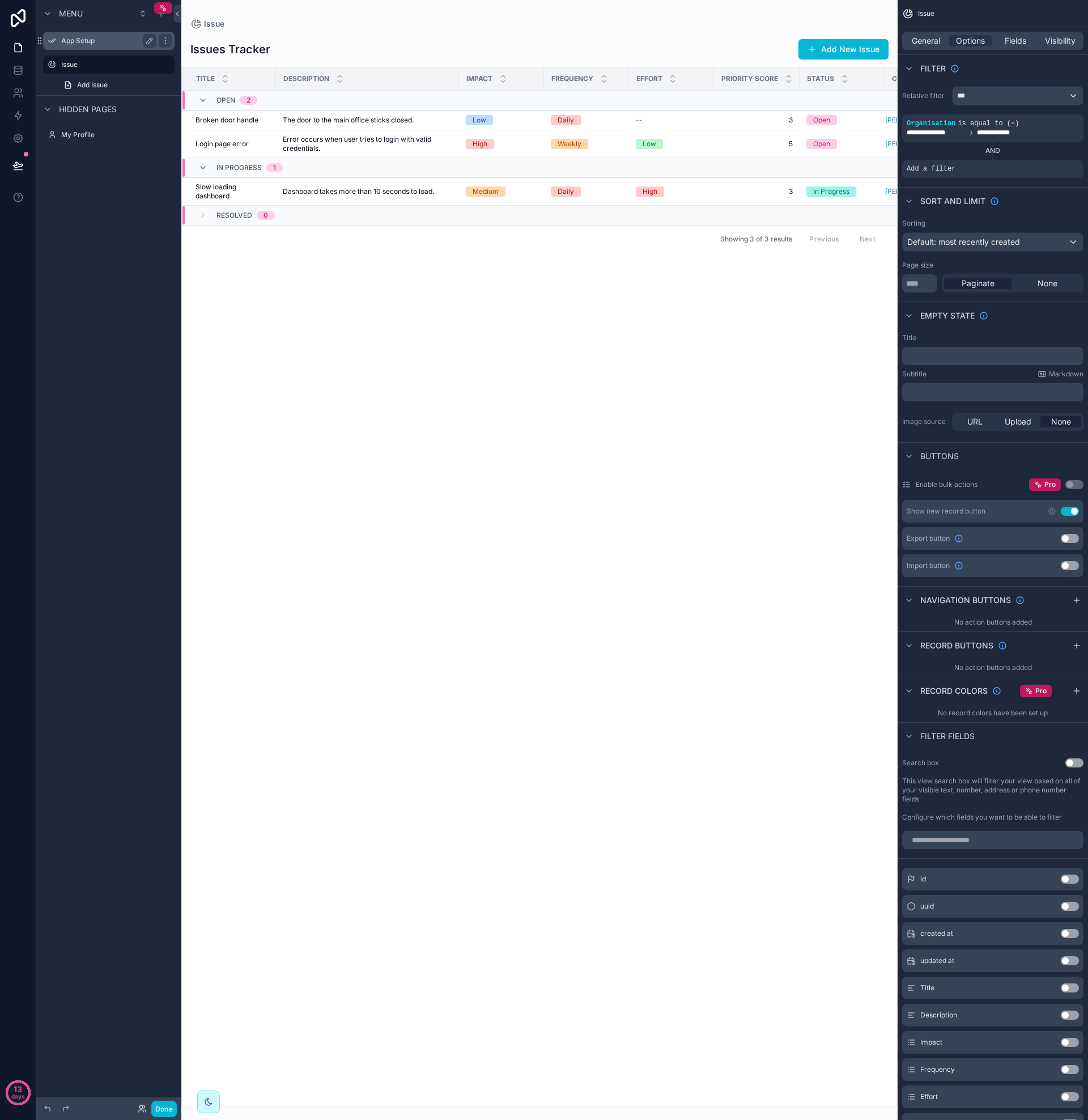
click at [66, 42] on label "App Setup" at bounding box center [107, 40] width 91 height 9
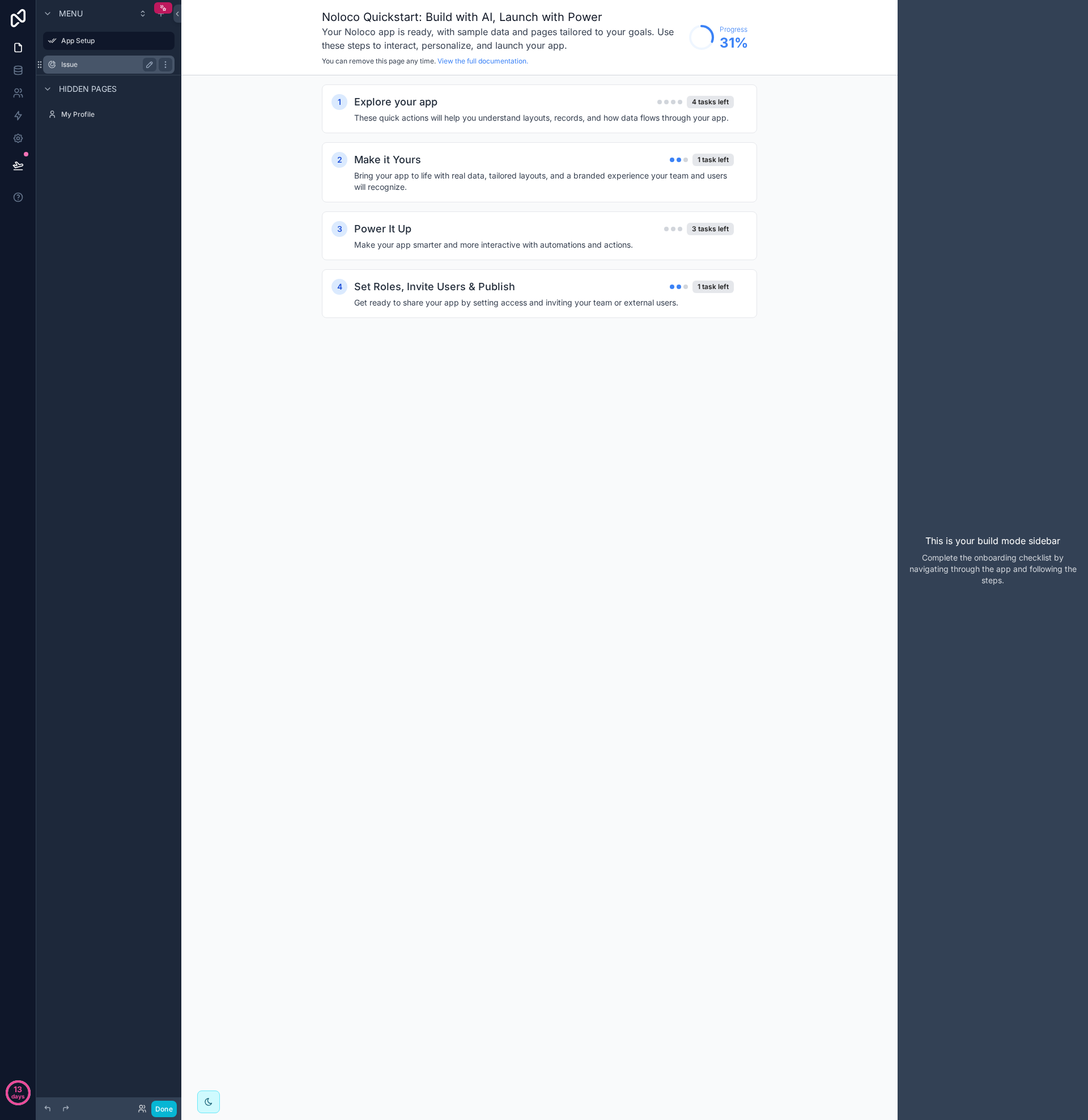
click at [73, 62] on label "Issue" at bounding box center [107, 64] width 91 height 9
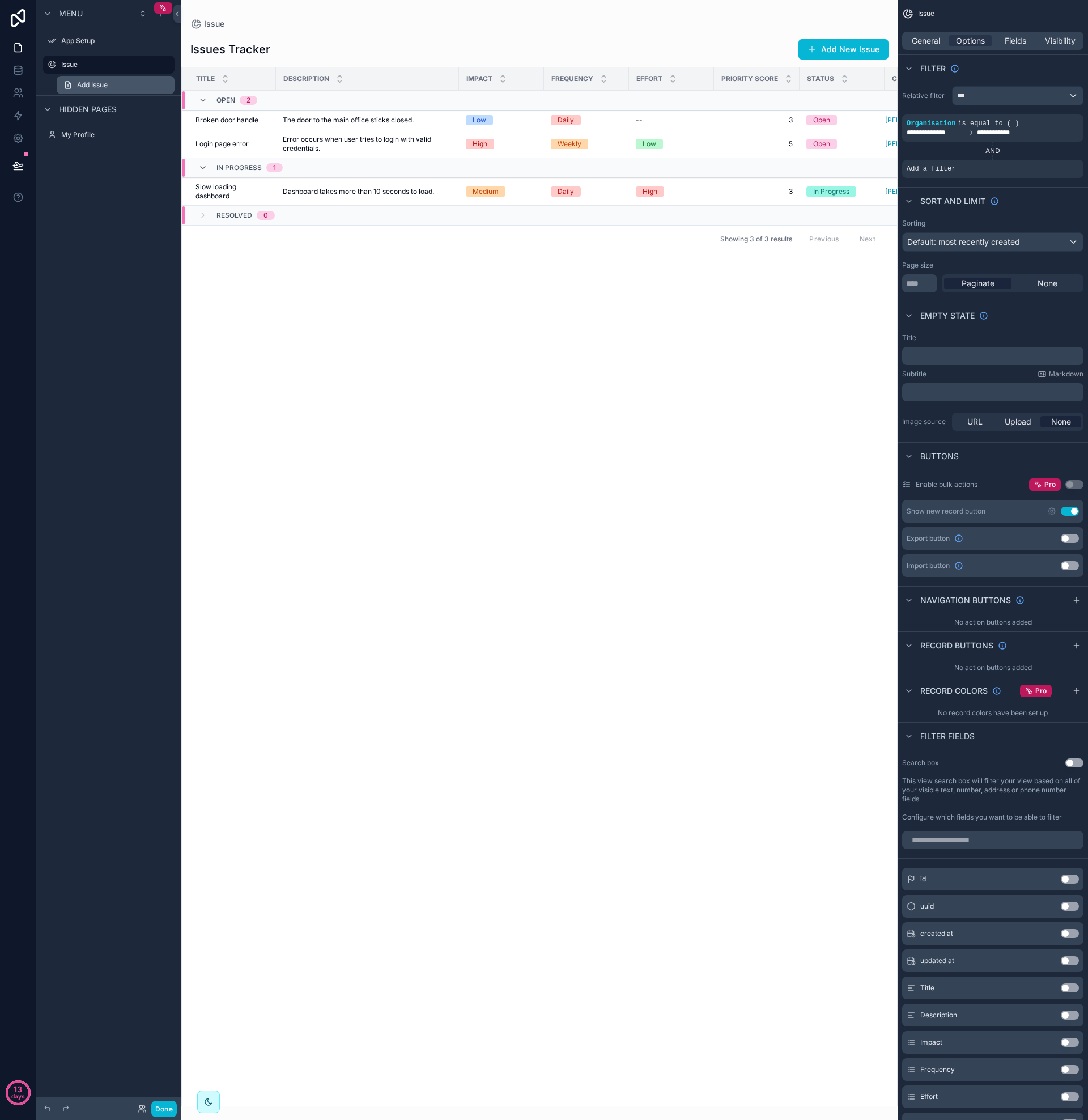
click at [81, 81] on span "Add Issue" at bounding box center [92, 85] width 30 height 9
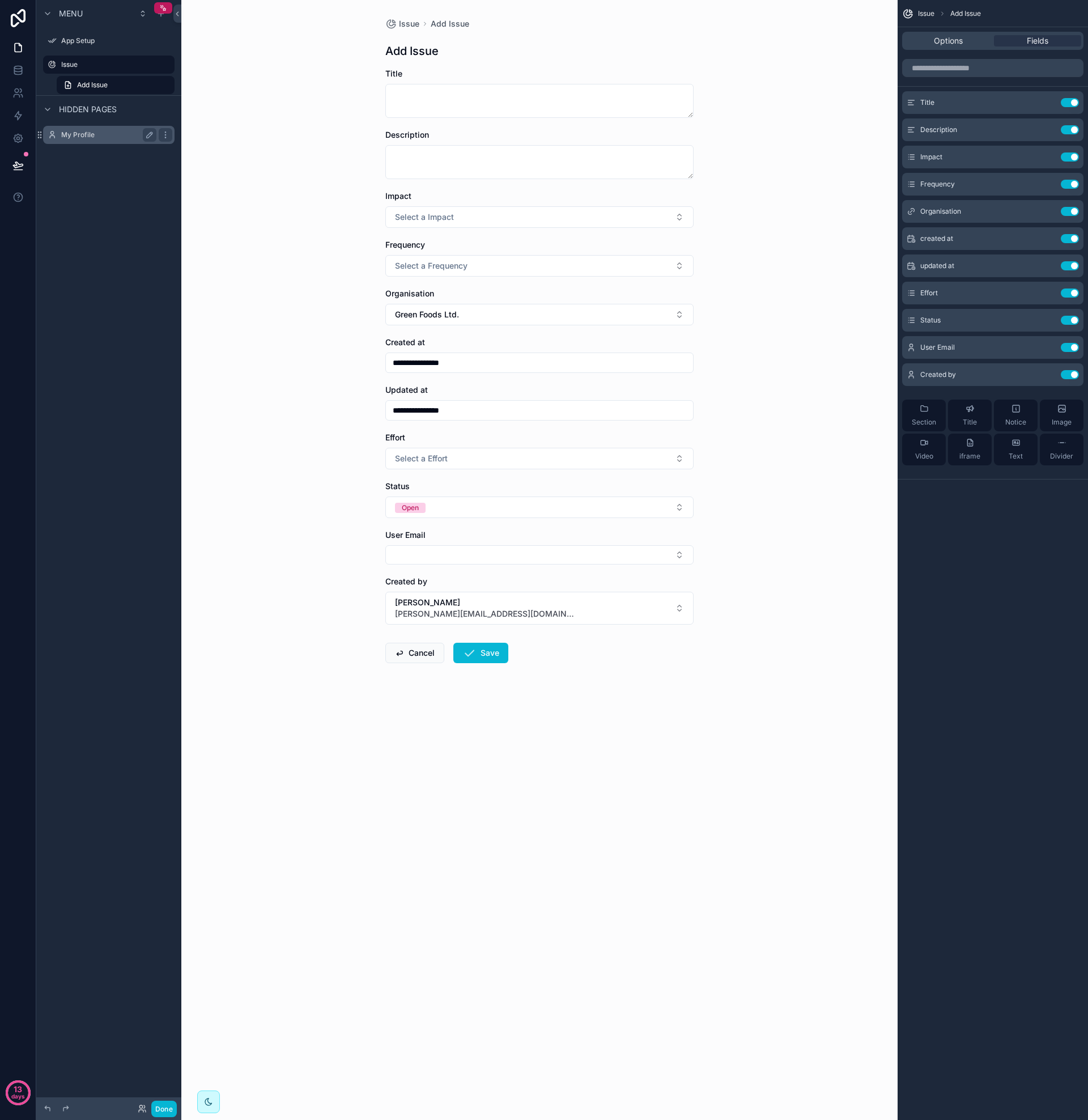
click at [69, 135] on label "My Profile" at bounding box center [107, 135] width 91 height 9
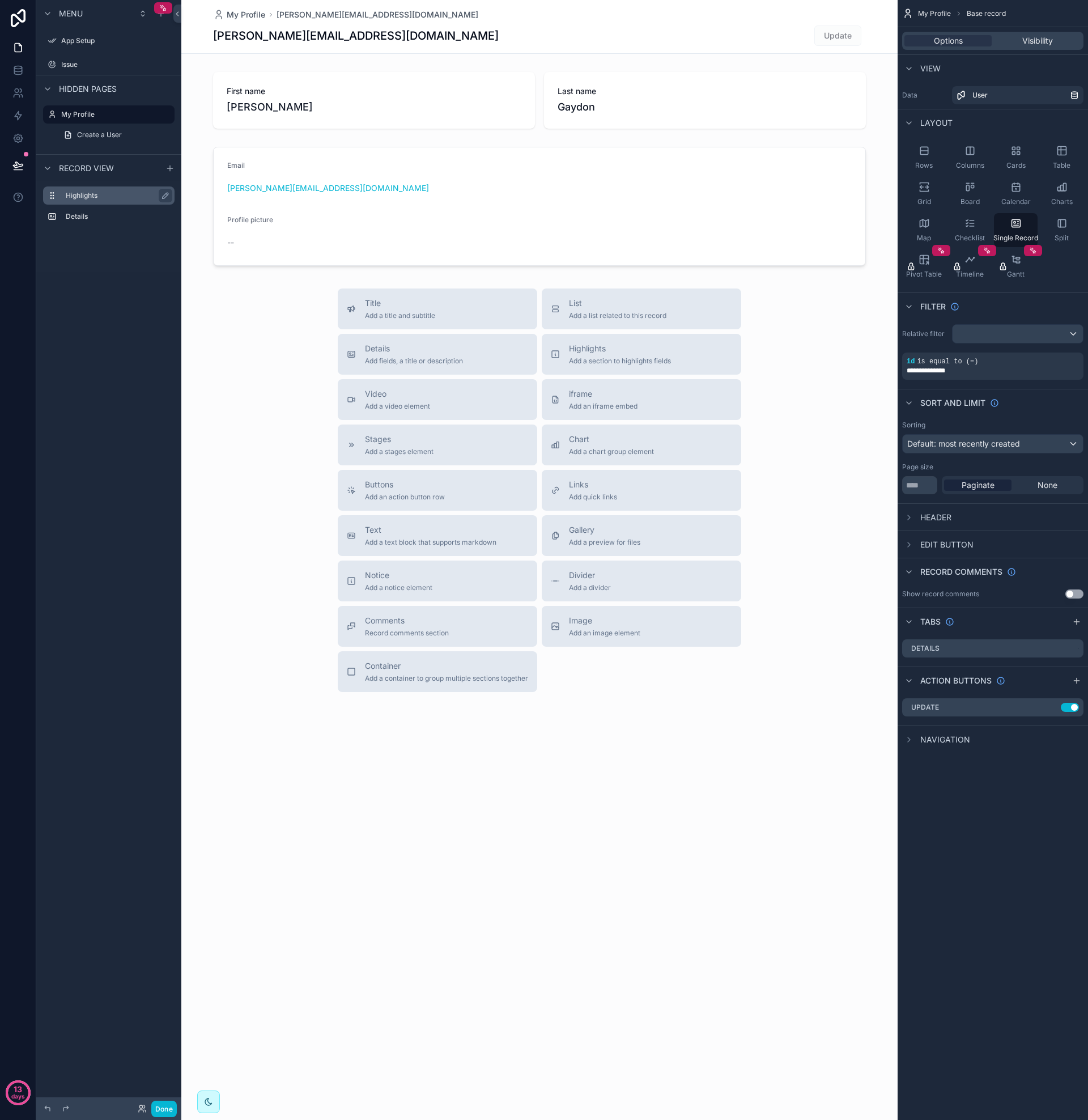
click at [85, 198] on label "Highlights" at bounding box center [116, 196] width 100 height 9
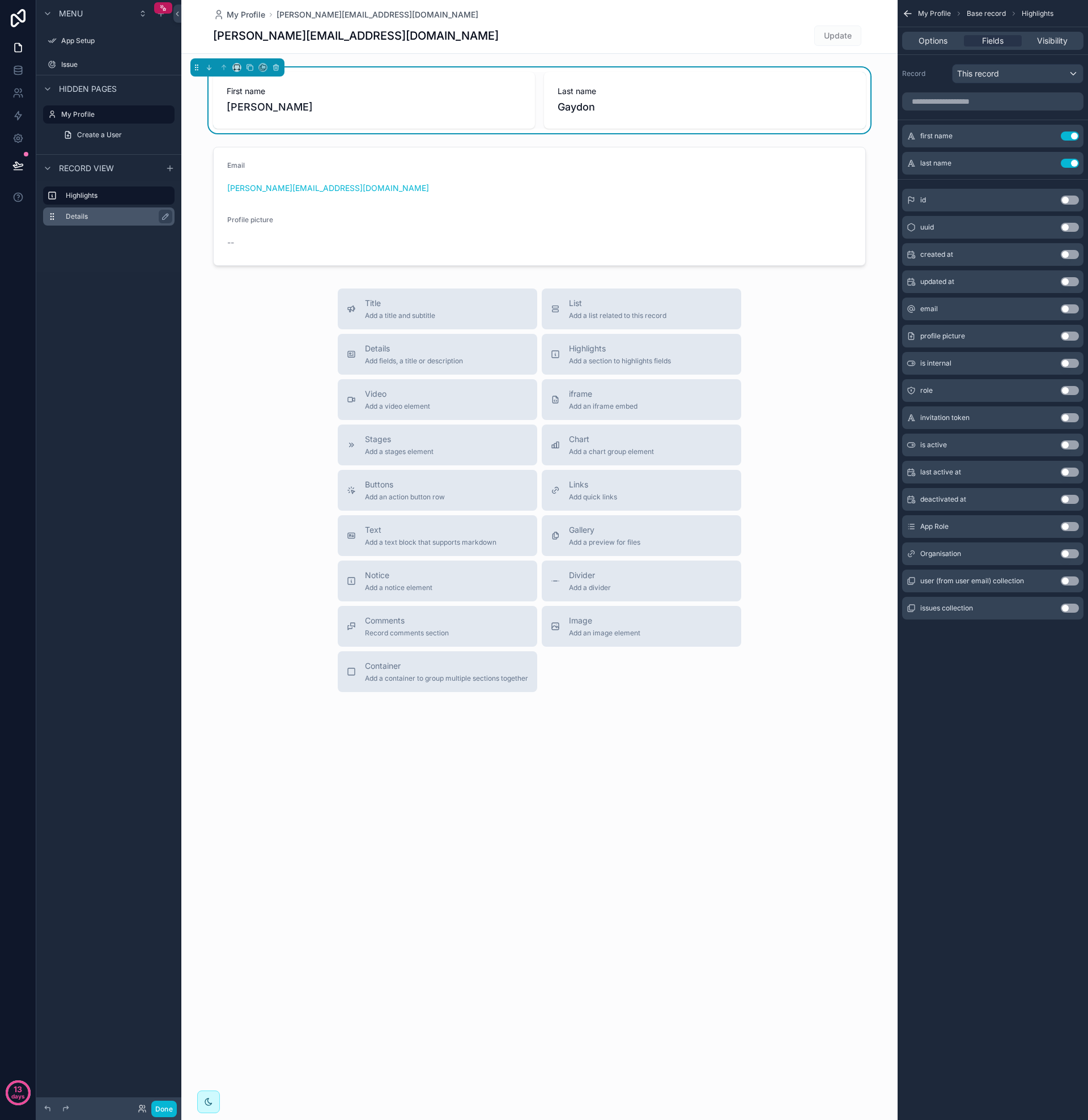
click at [85, 215] on label "Details" at bounding box center [116, 217] width 100 height 9
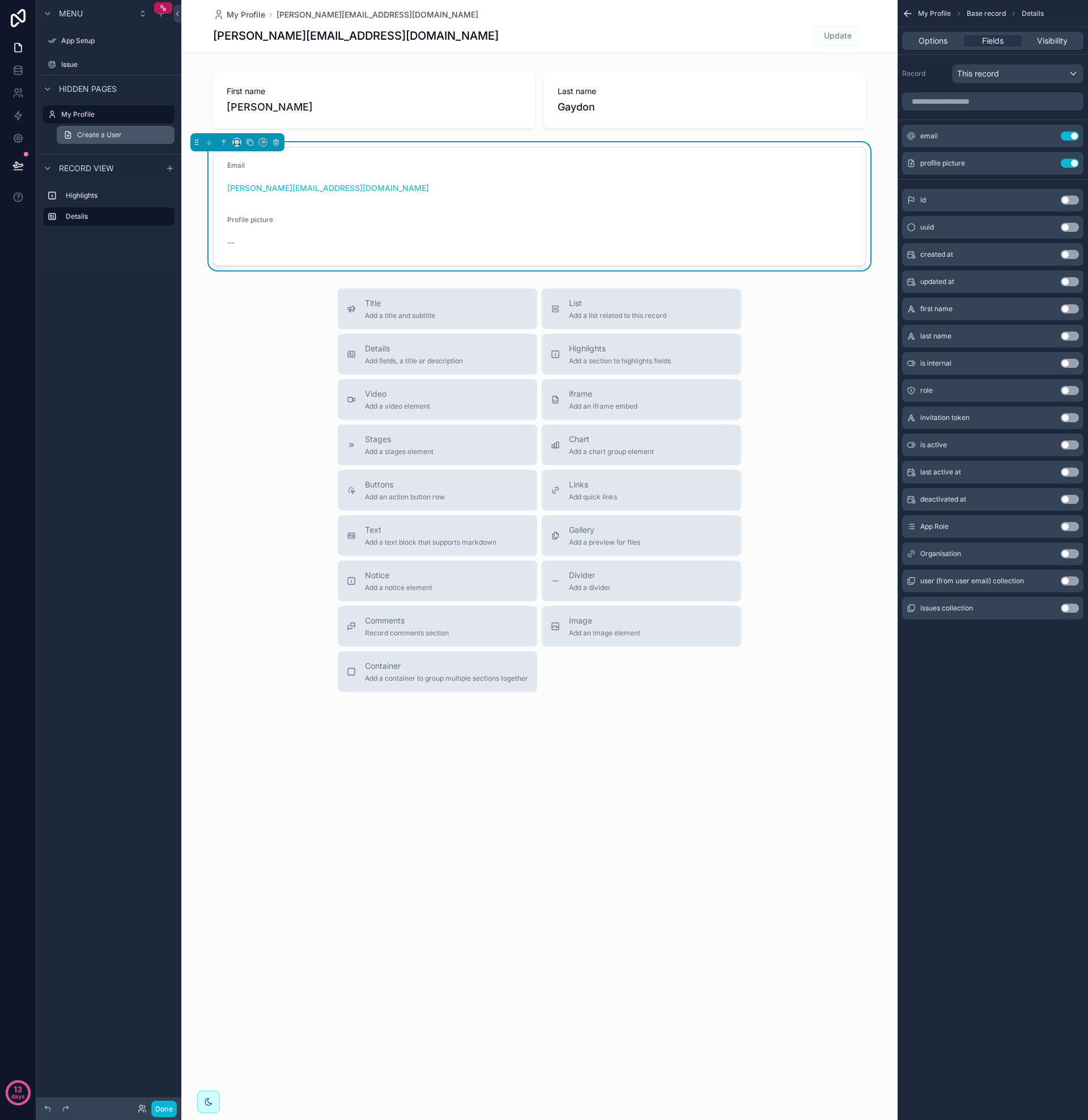
click at [85, 136] on span "Create a User" at bounding box center [99, 135] width 45 height 9
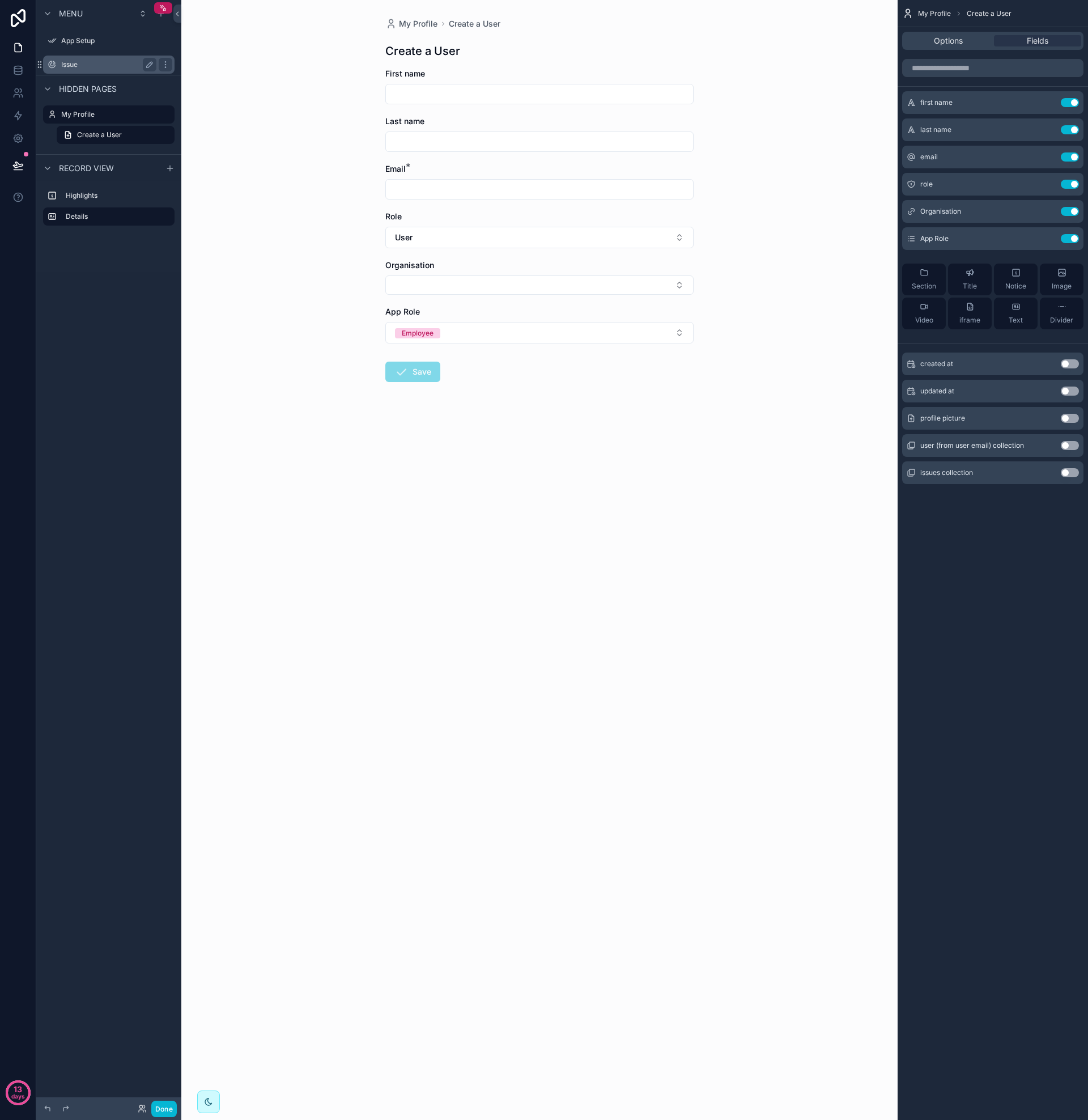
click at [69, 62] on label "Issue" at bounding box center [107, 64] width 91 height 9
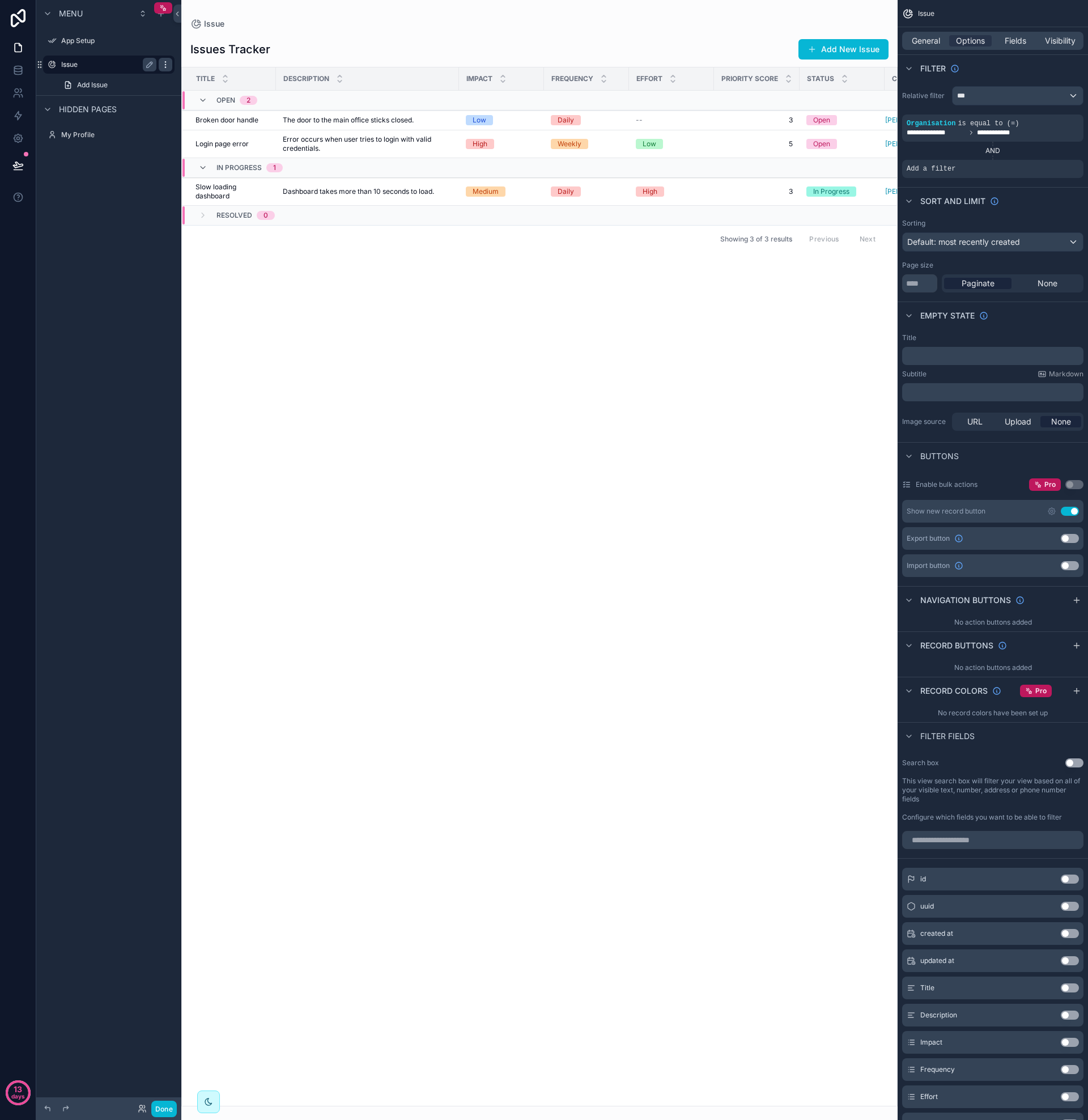
click at [165, 64] on icon "scrollable content" at bounding box center [164, 64] width 1 height 1
click at [205, 48] on span "Clone" at bounding box center [212, 49] width 21 height 11
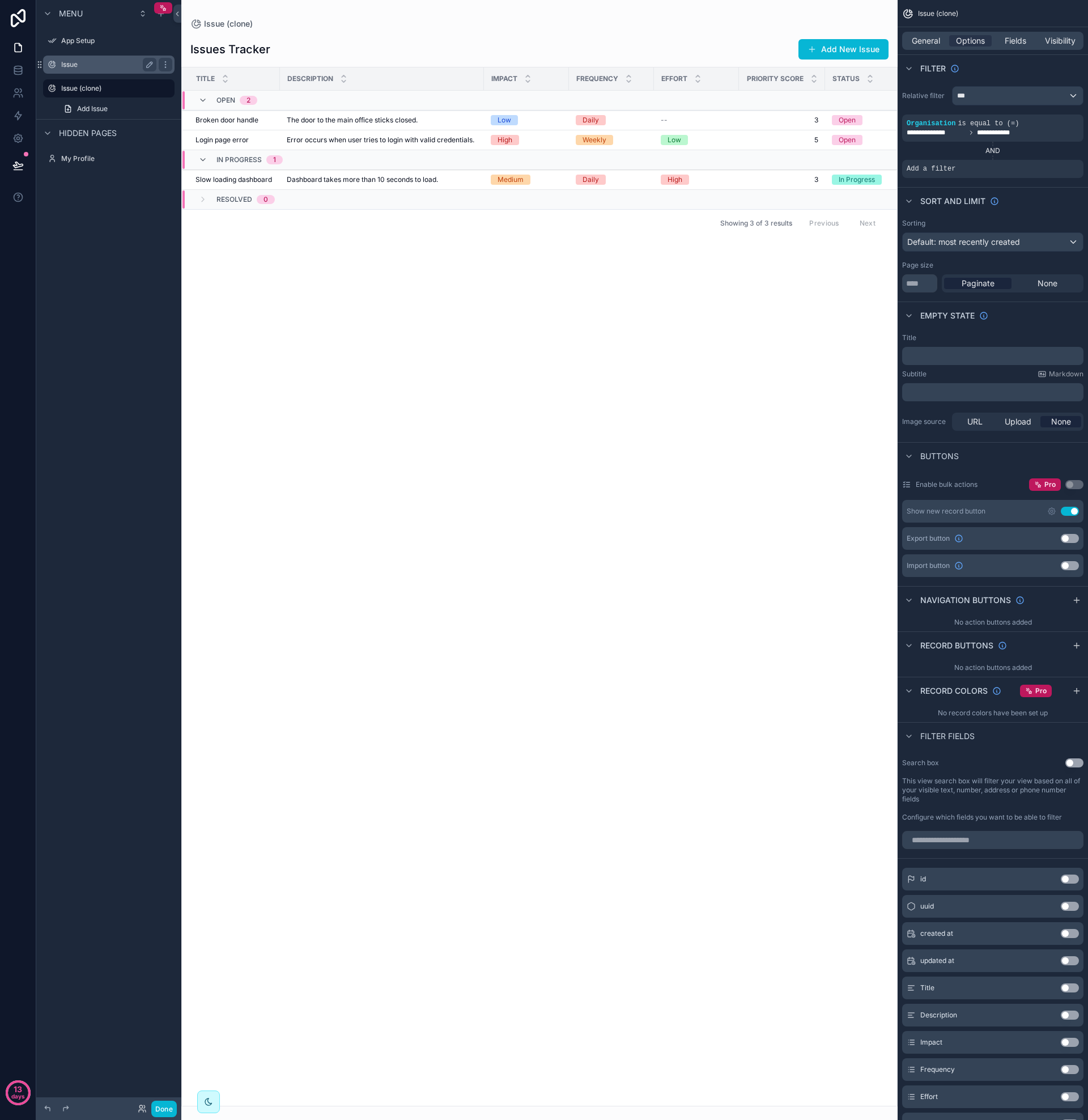
click at [93, 67] on label "Issue" at bounding box center [107, 64] width 91 height 9
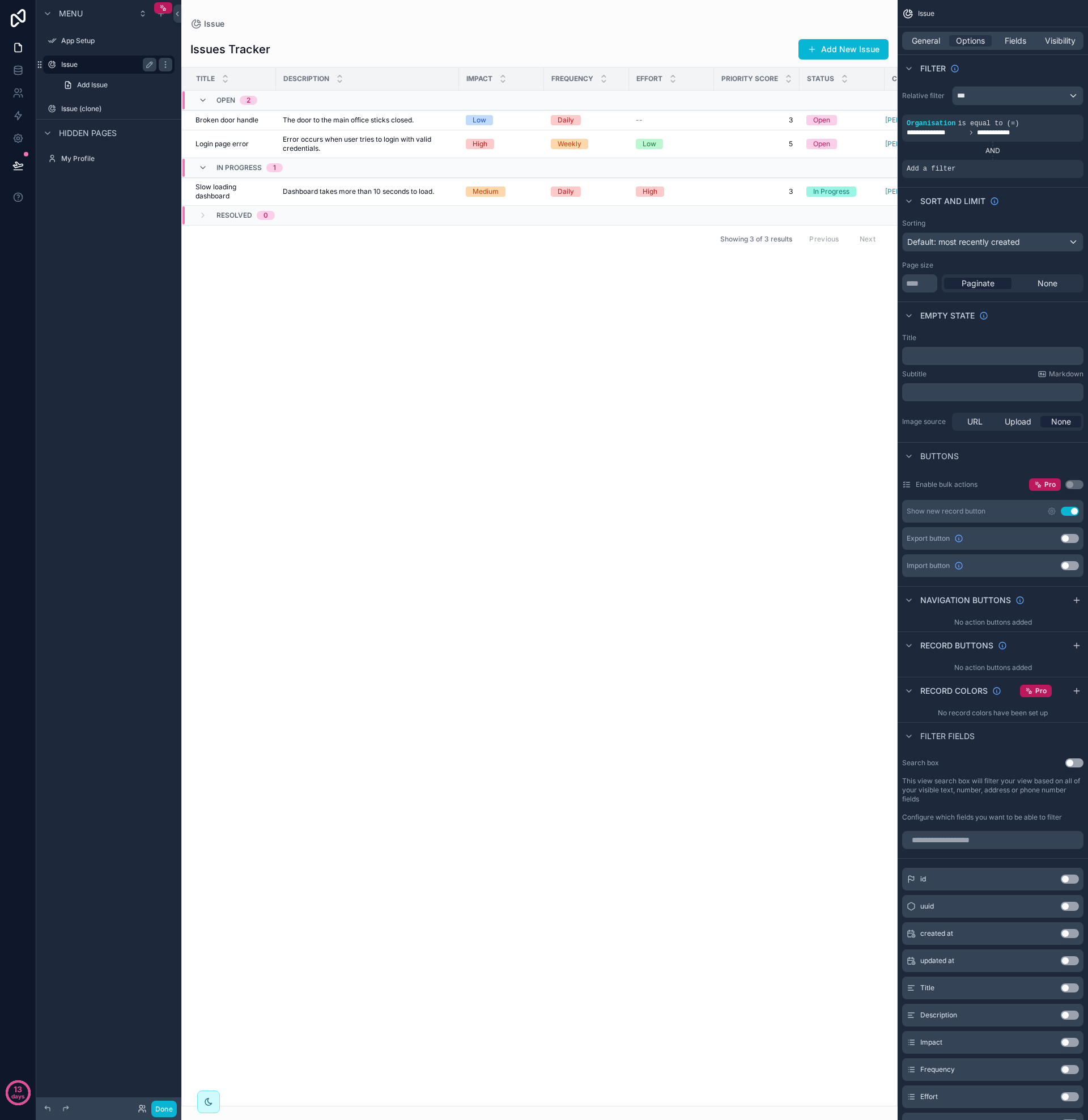
click at [92, 66] on label "Issue" at bounding box center [107, 64] width 91 height 9
click at [96, 109] on label "Issue (clone)" at bounding box center [107, 108] width 91 height 9
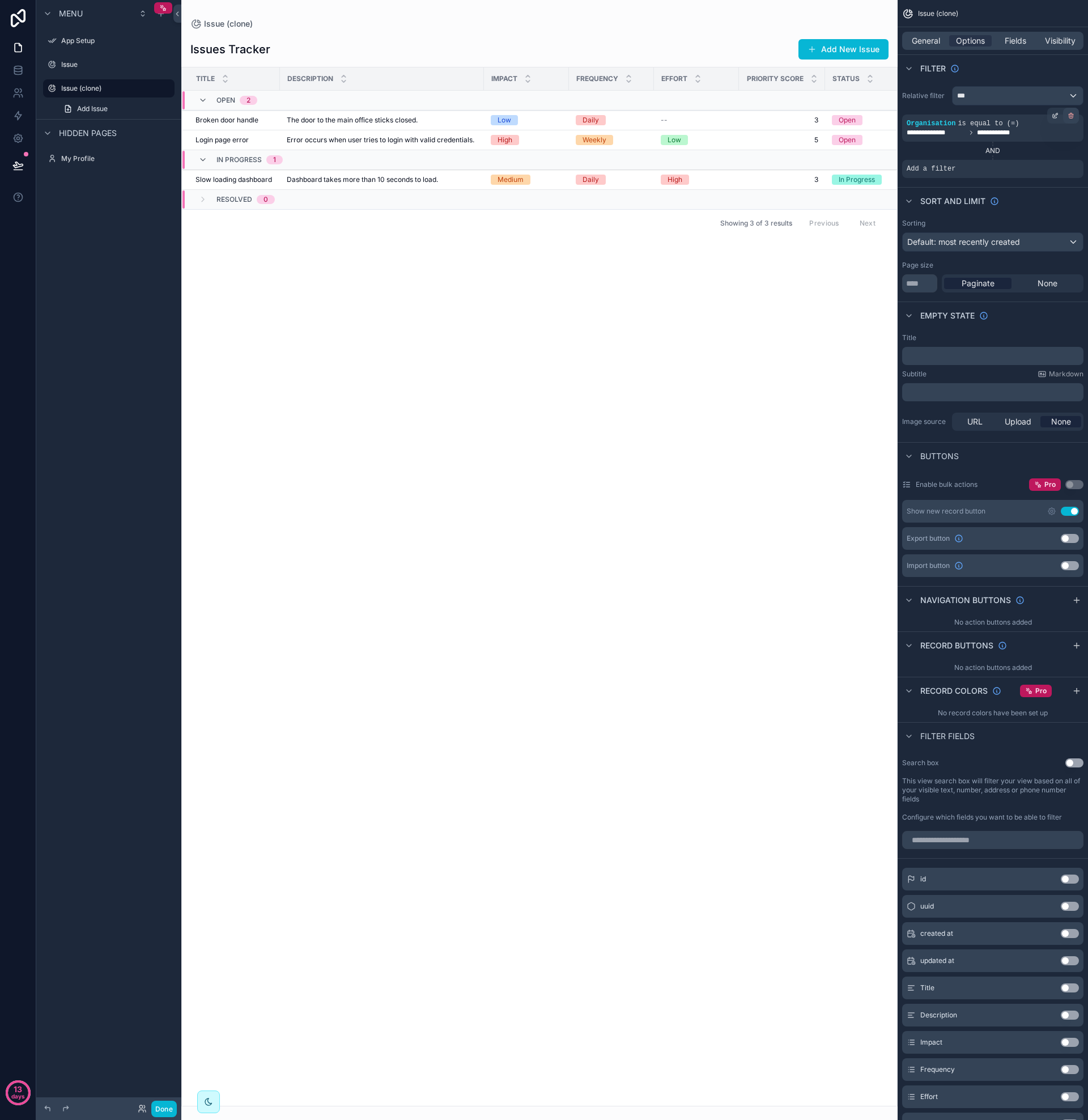
click at [1071, 118] on icon "scrollable content" at bounding box center [1071, 117] width 0 height 2
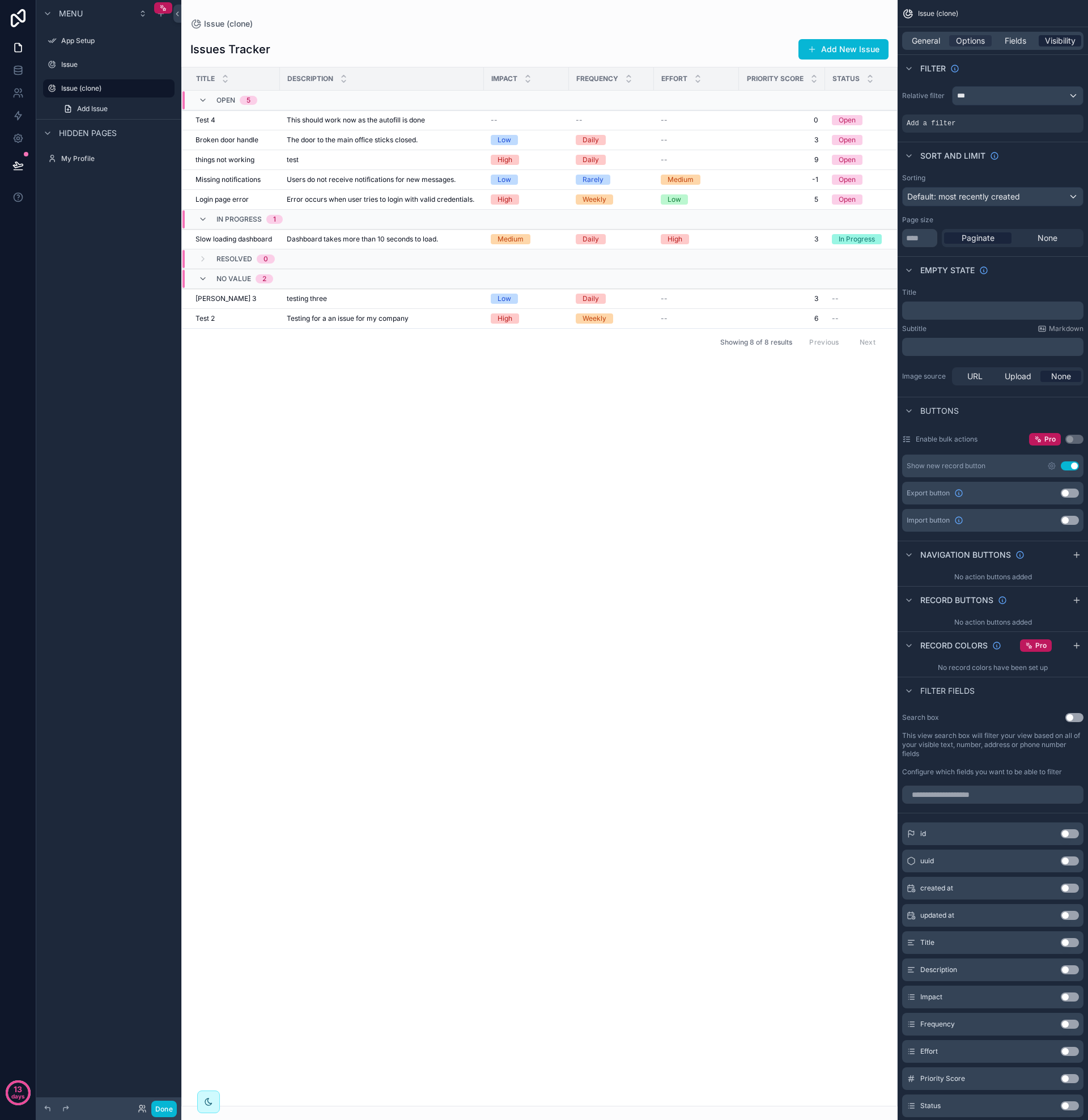
click at [1057, 40] on span "Visibility" at bounding box center [1060, 40] width 30 height 11
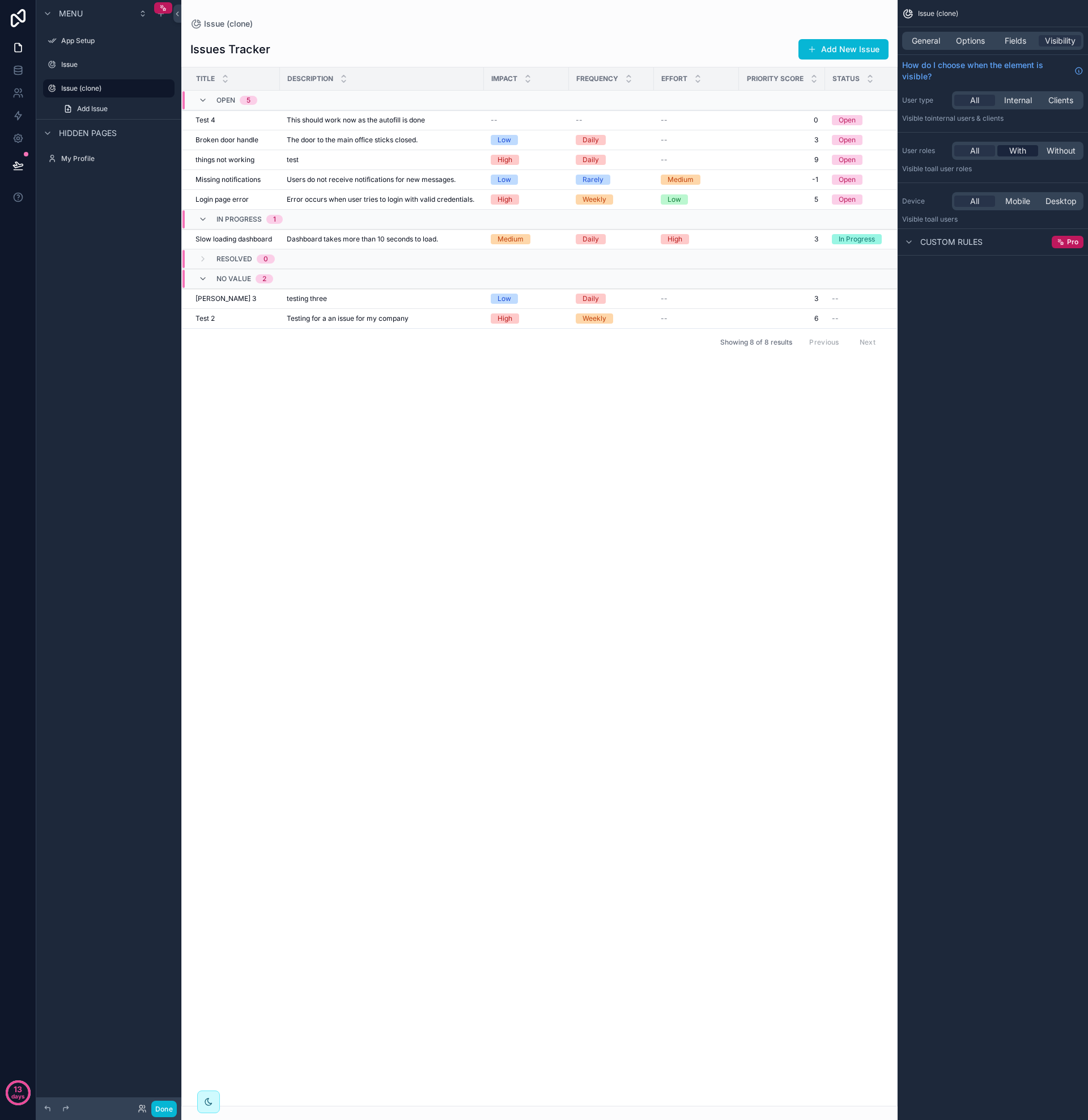
click at [1015, 152] on span "With" at bounding box center [1018, 151] width 17 height 11
click at [940, 185] on p "Team Admin" at bounding box center [930, 186] width 47 height 11
click at [987, 344] on div "Issue (clone) General Options Fields Visibility How do I choose when the elemen…" at bounding box center [992, 560] width 190 height 1120
click at [781, 398] on div "scrollable content" at bounding box center [539, 560] width 717 height 1120
click at [169, 1105] on button "Done" at bounding box center [164, 1109] width 26 height 17
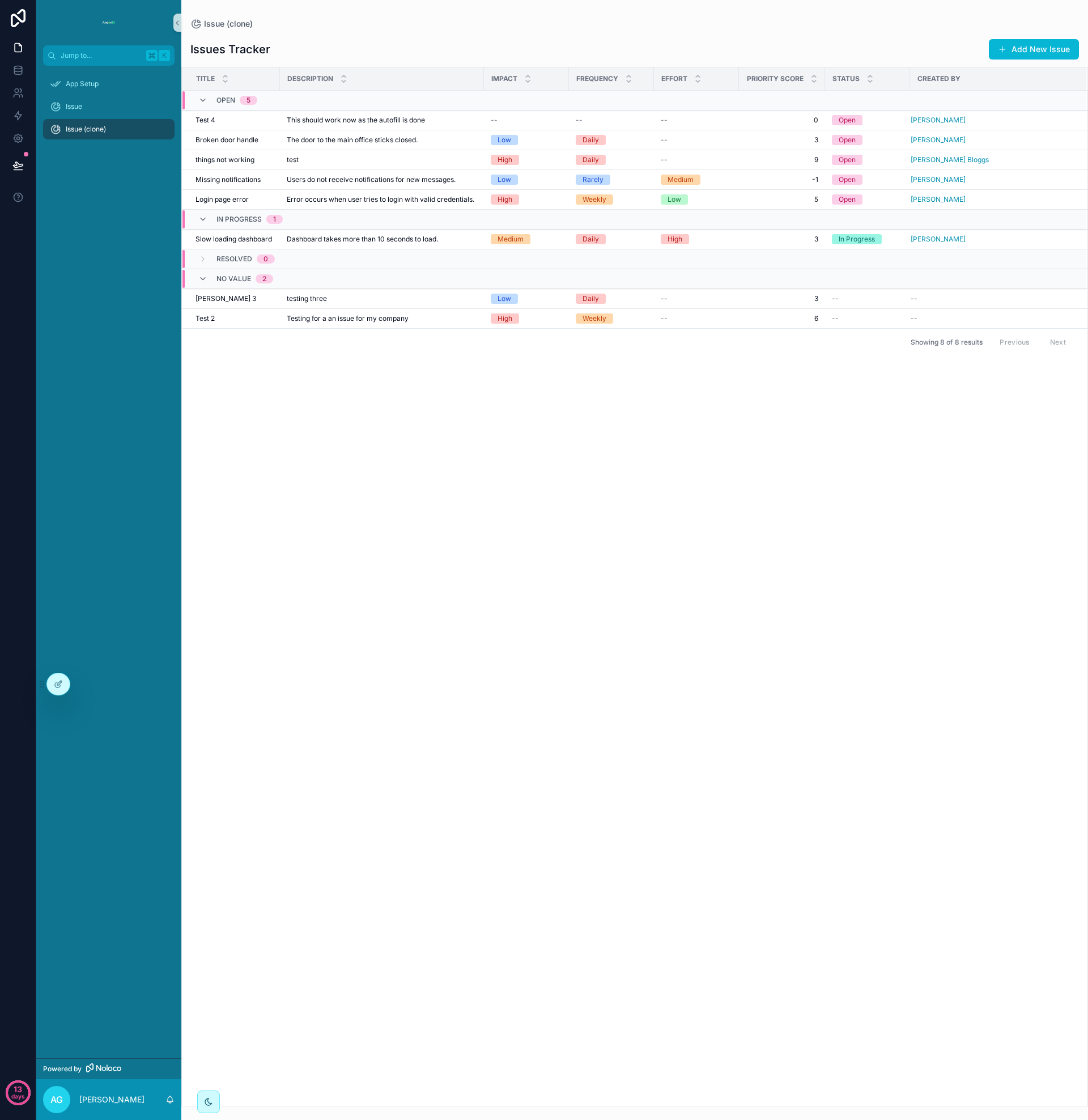
click at [328, 493] on div "Title Description Impact Frequency Effort Priority Score Status Created by Open…" at bounding box center [635, 586] width 906 height 1038
click at [94, 110] on div "Issue" at bounding box center [108, 107] width 118 height 18
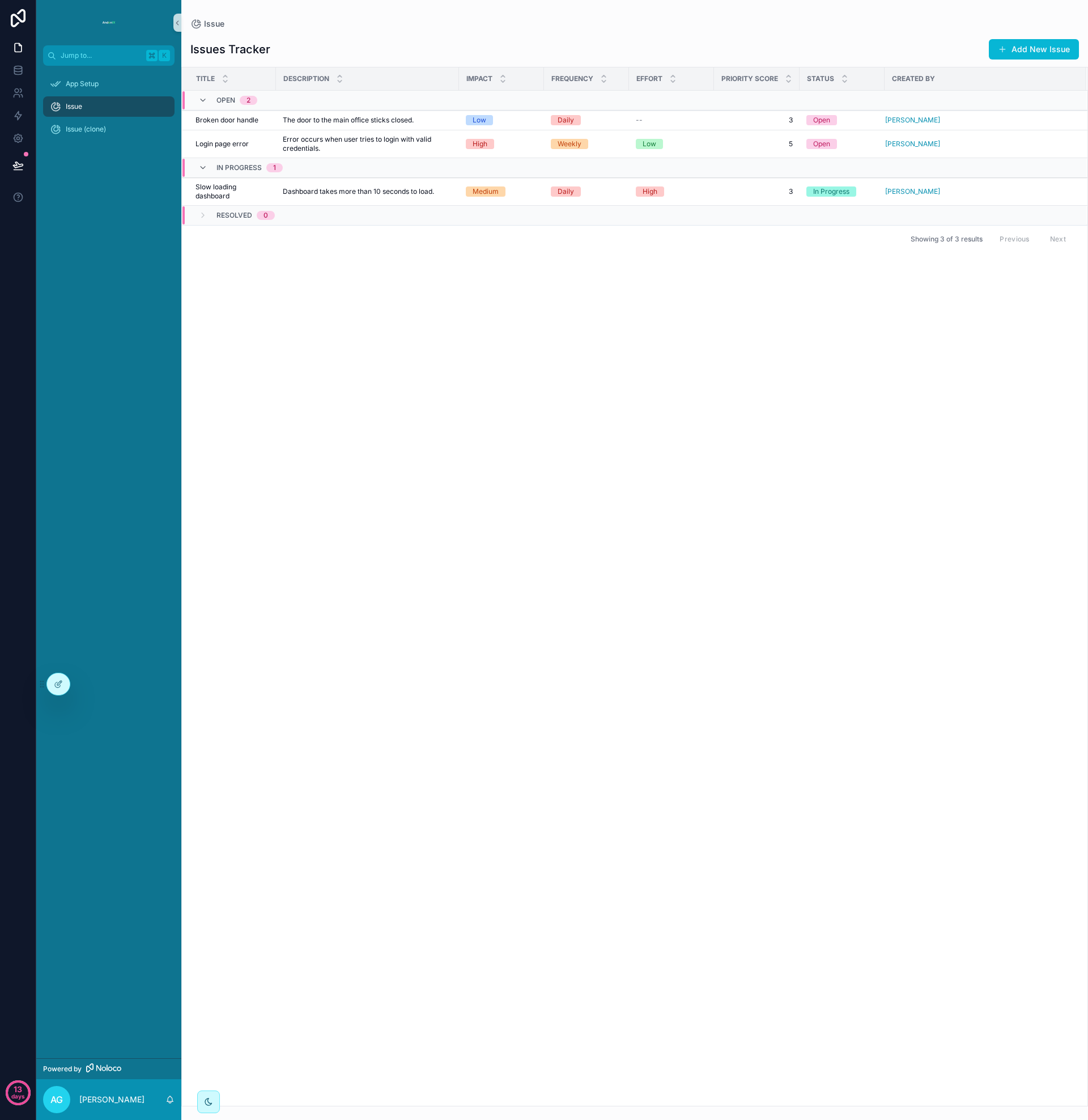
click at [96, 118] on div "Issue (clone)" at bounding box center [108, 129] width 145 height 23
click at [94, 130] on span "Issue (clone)" at bounding box center [86, 130] width 40 height 9
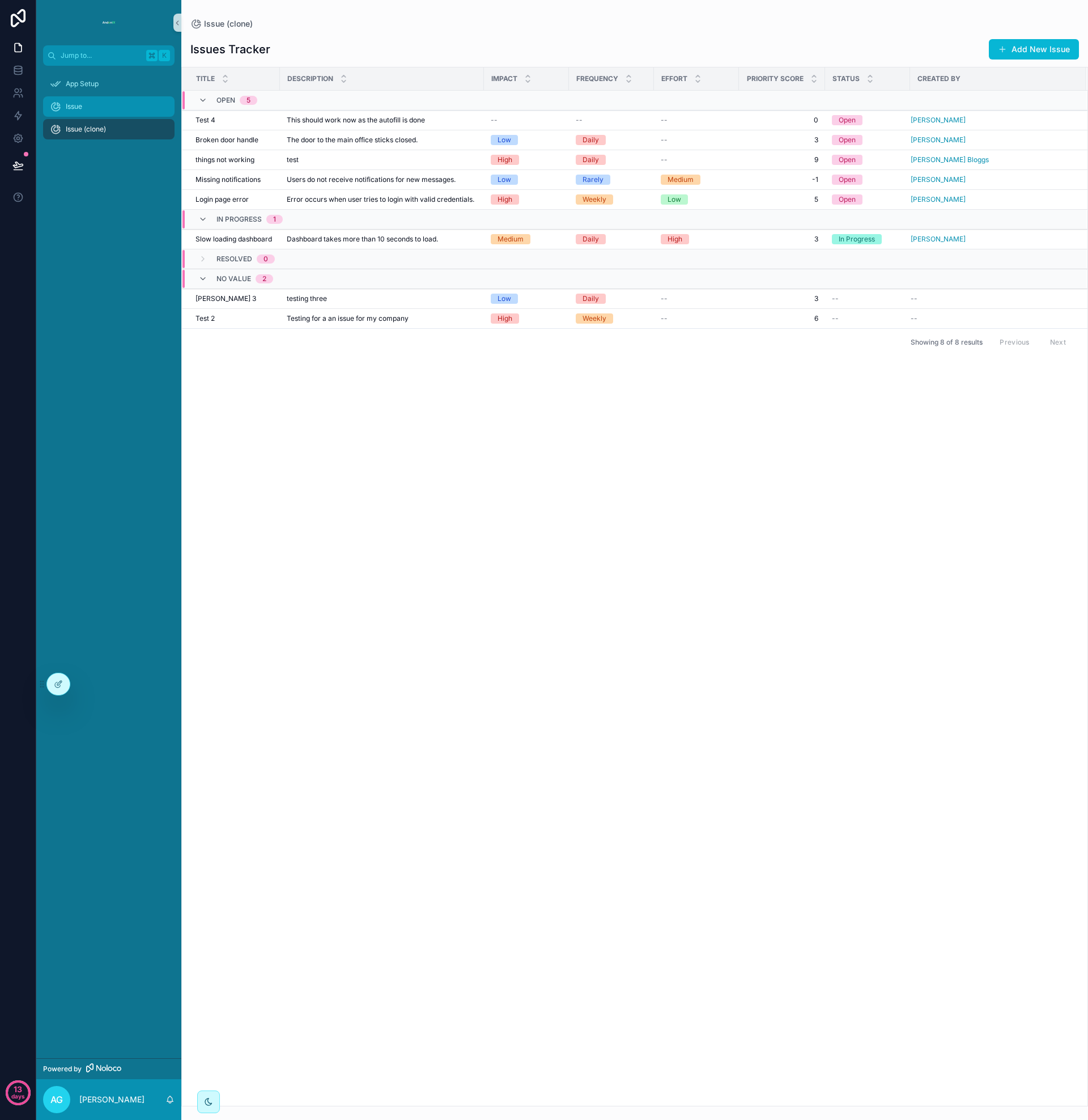
click at [90, 109] on div "Issue" at bounding box center [108, 107] width 118 height 18
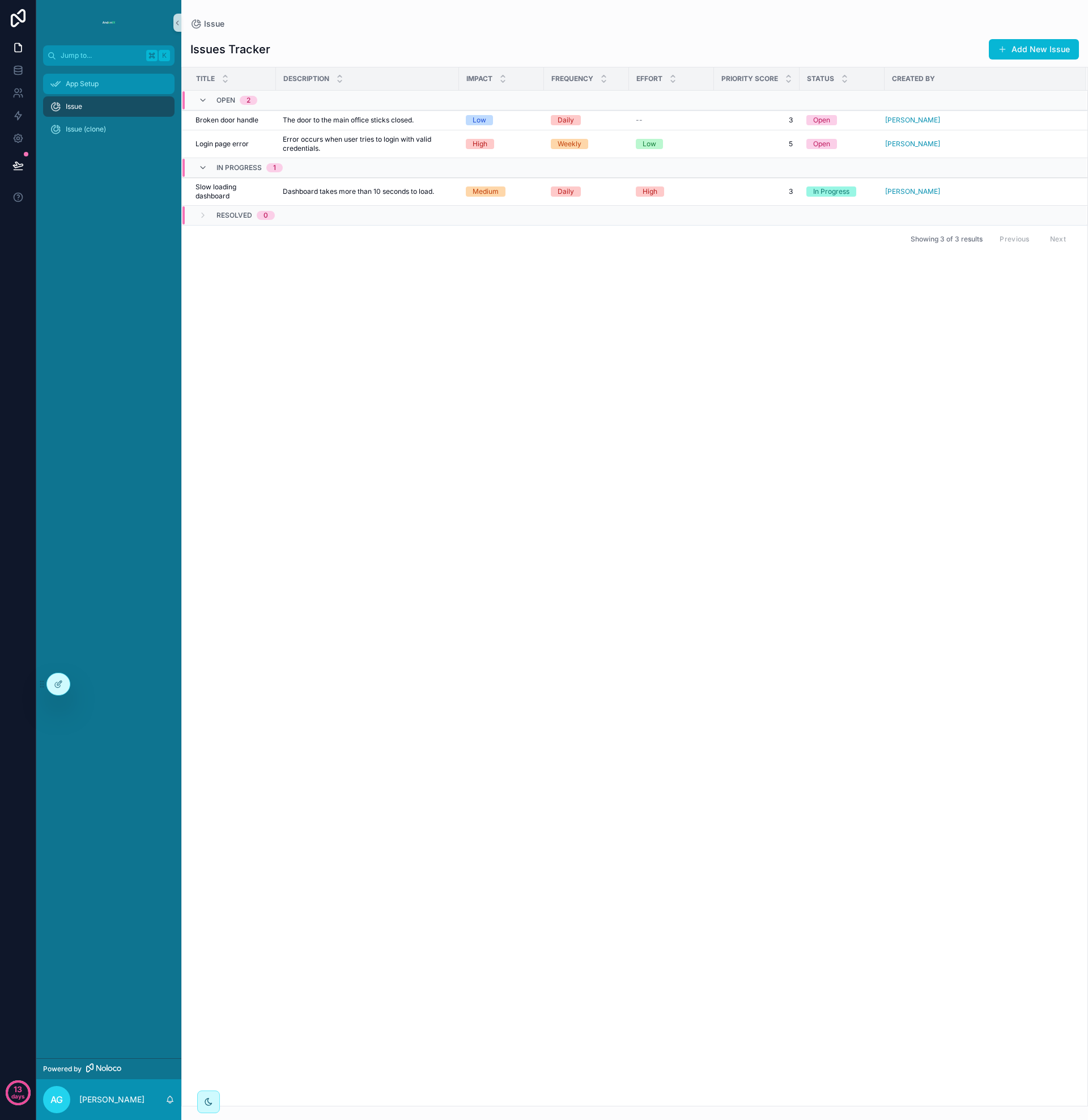
click at [88, 81] on span "App Setup" at bounding box center [83, 84] width 33 height 9
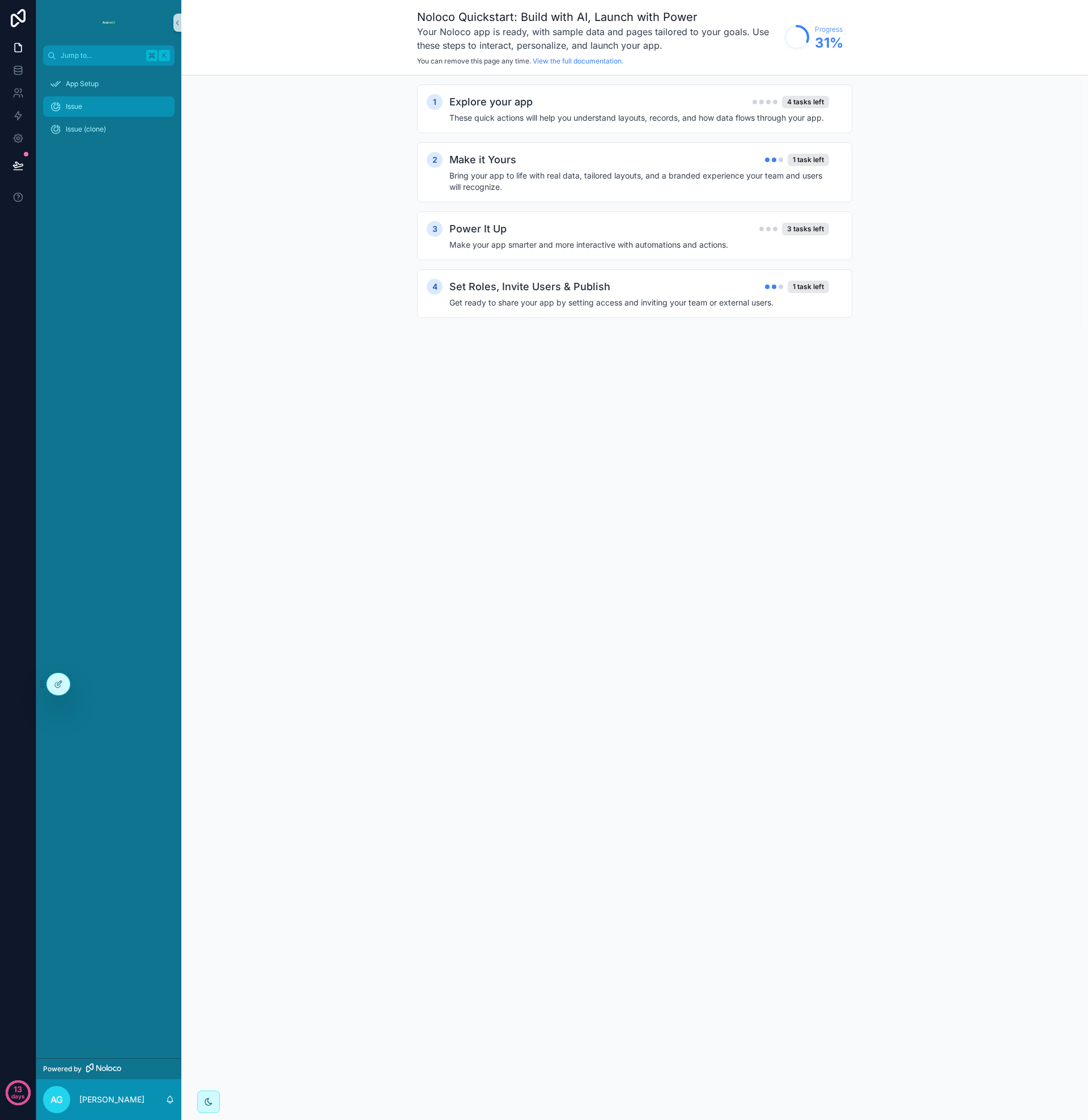
click at [89, 108] on div "Issue" at bounding box center [108, 107] width 118 height 18
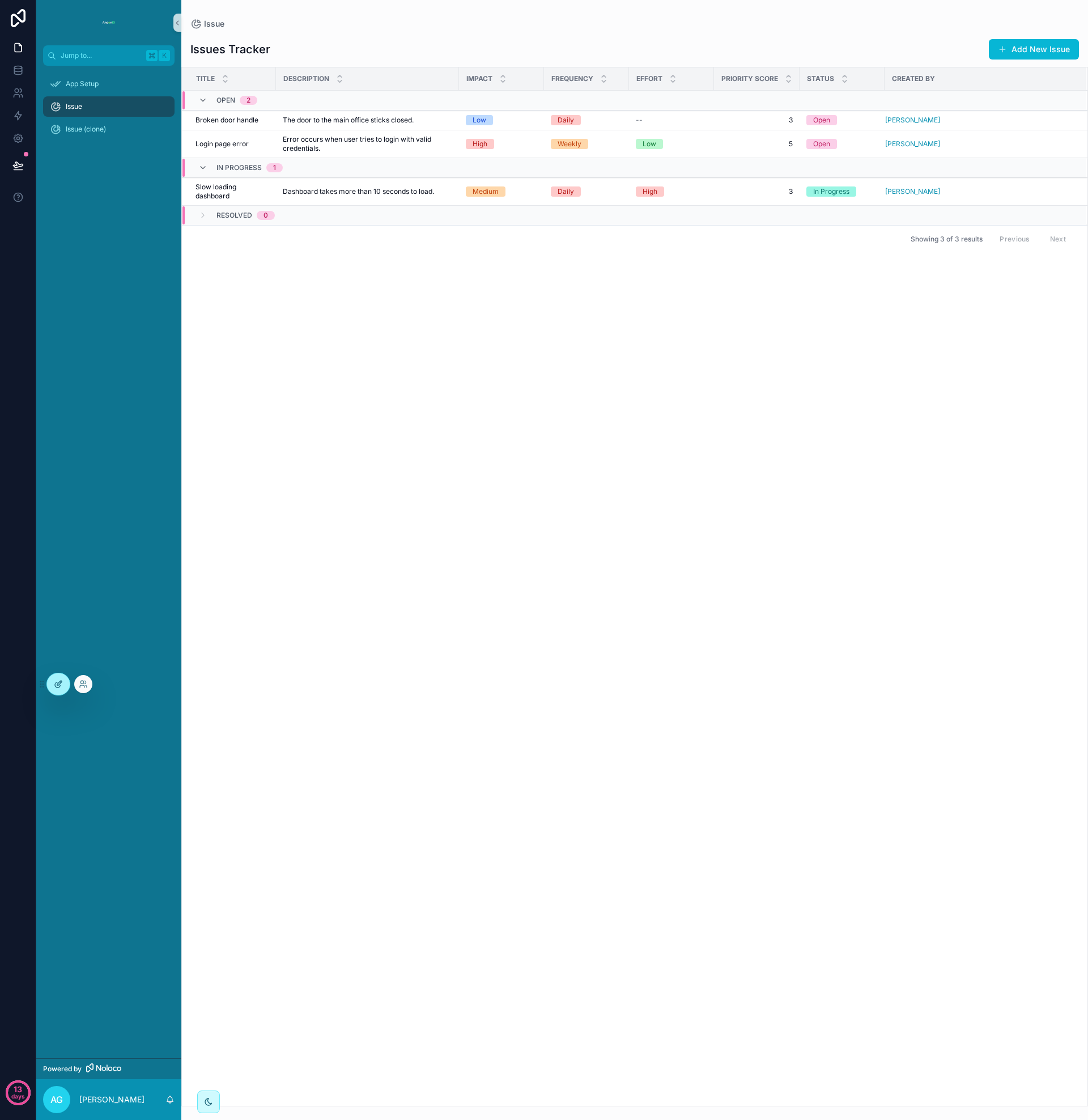
click at [60, 680] on icon at bounding box center [59, 684] width 9 height 9
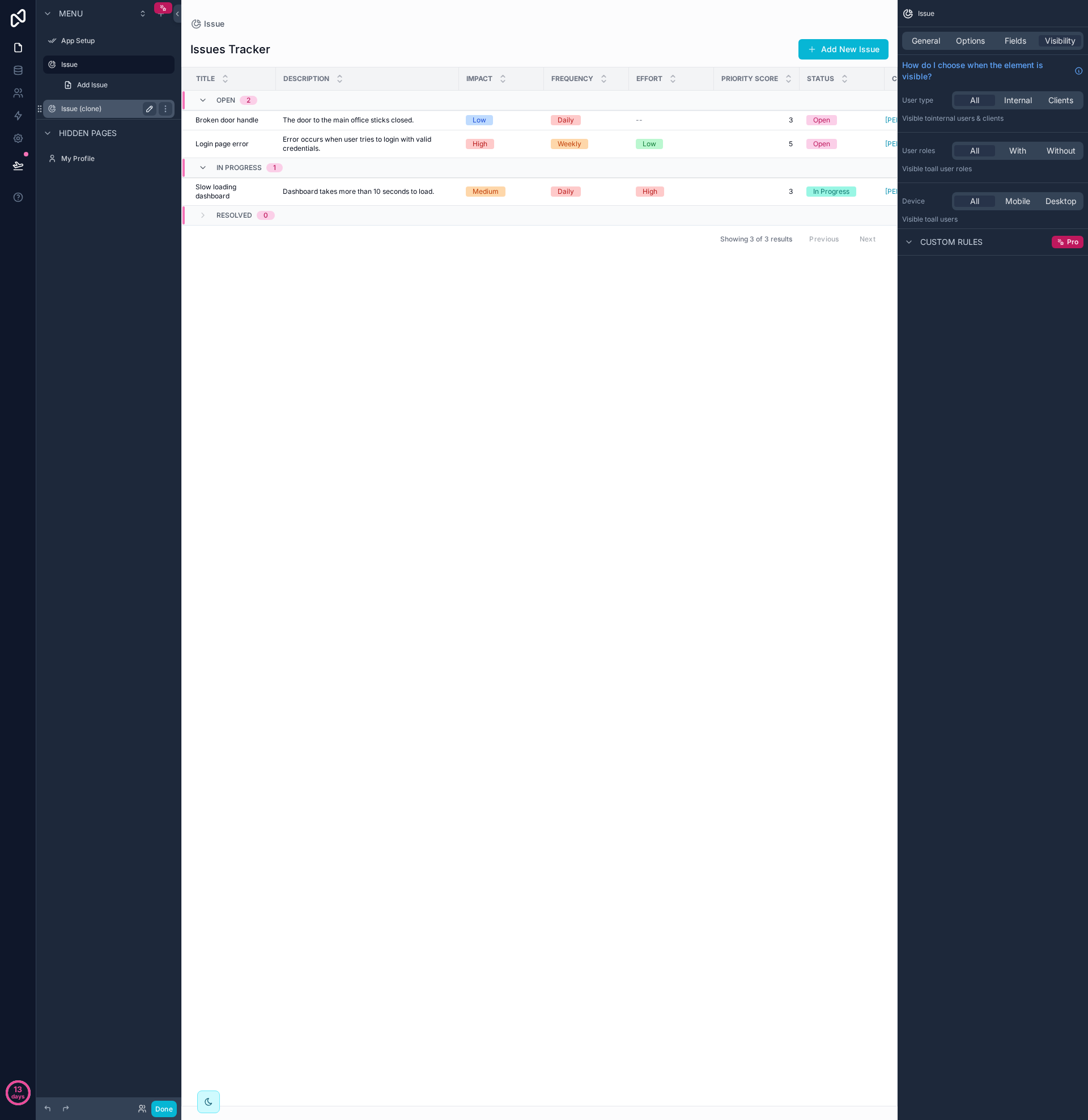
click at [149, 106] on icon "scrollable content" at bounding box center [150, 108] width 9 height 9
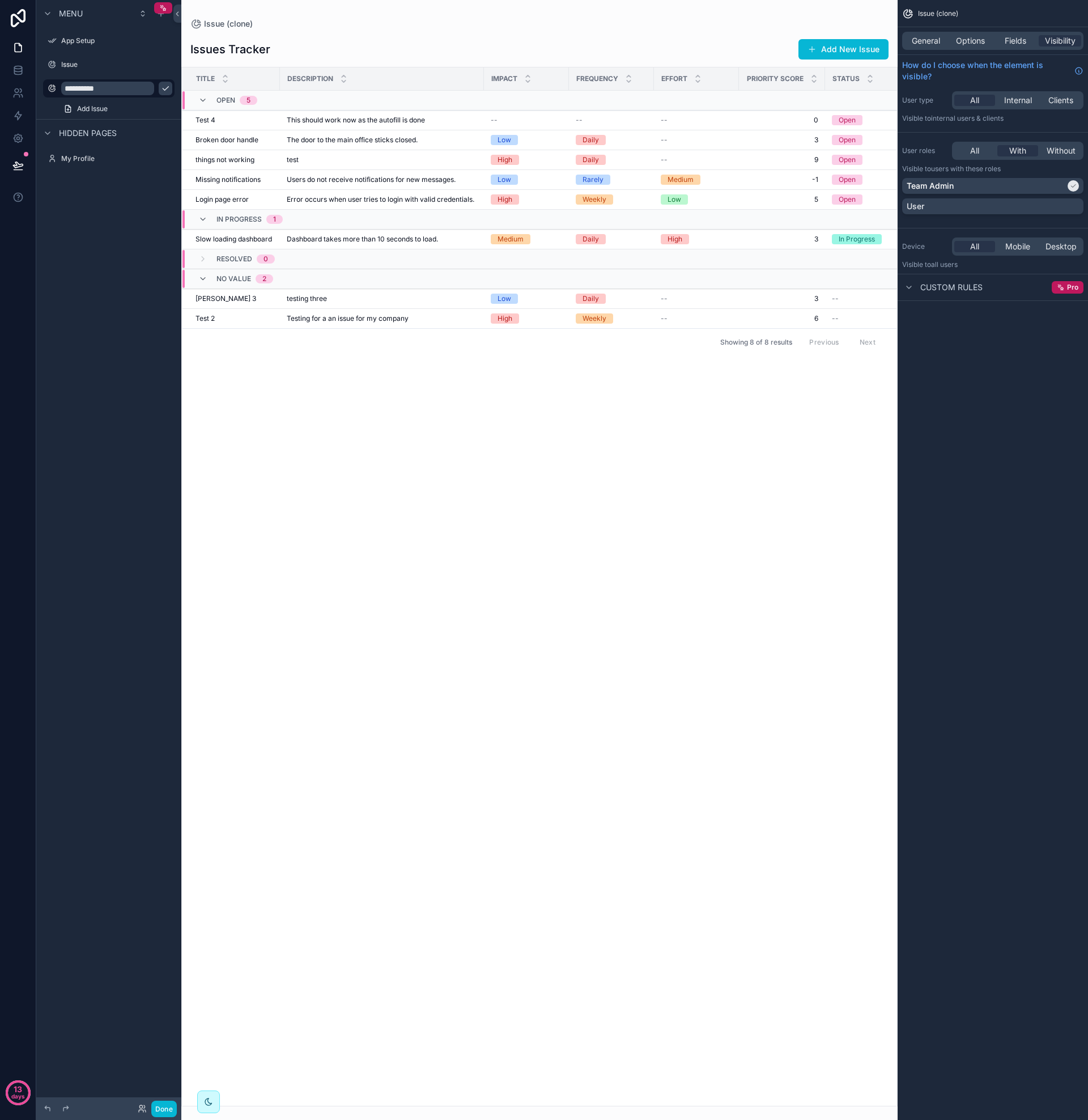
type input "**********"
click at [113, 320] on div "**********" at bounding box center [108, 553] width 145 height 1106
click at [83, 64] on label "Issue" at bounding box center [107, 64] width 91 height 9
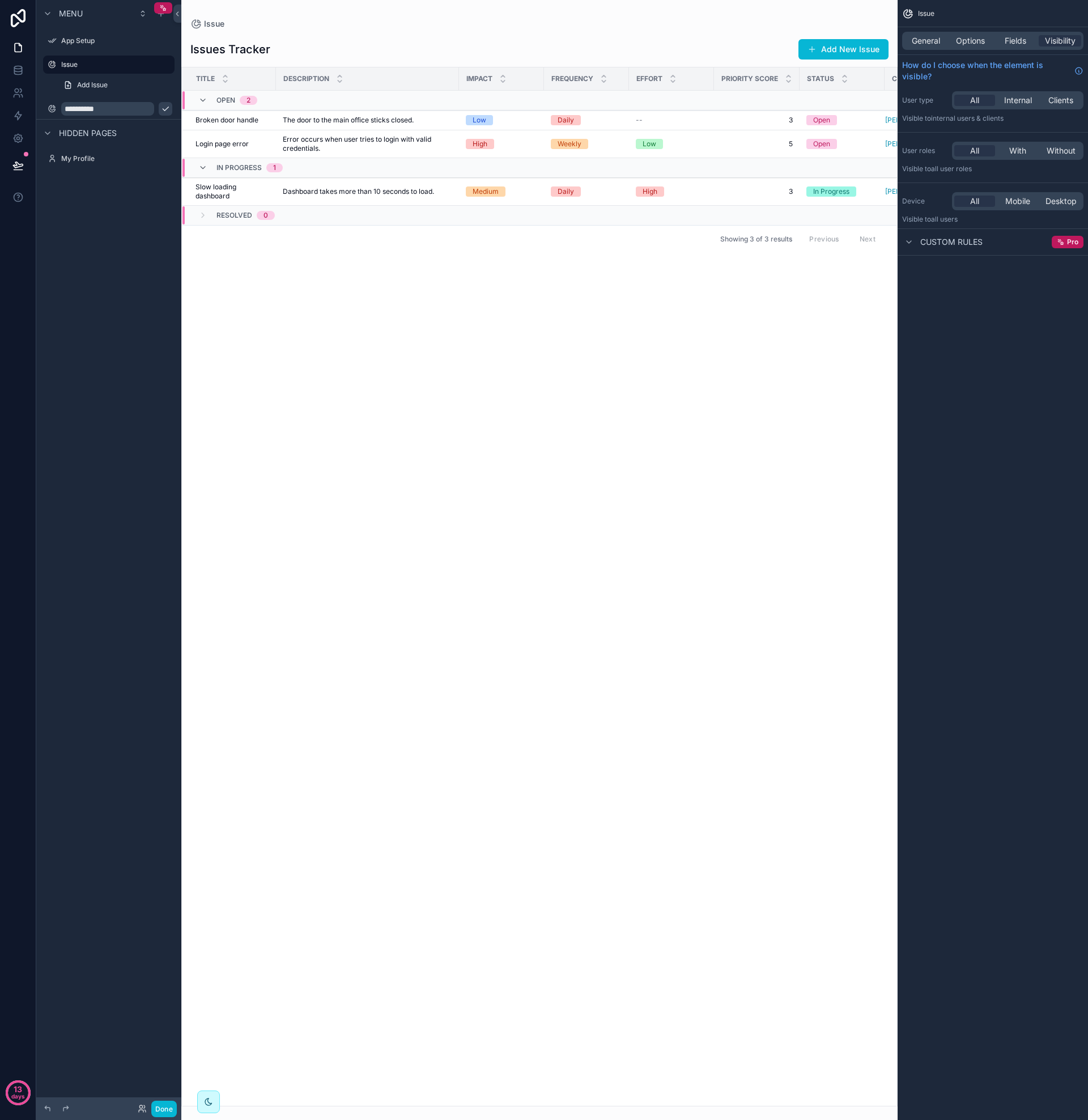
click at [431, 96] on div "Open 2" at bounding box center [363, 100] width 361 height 18
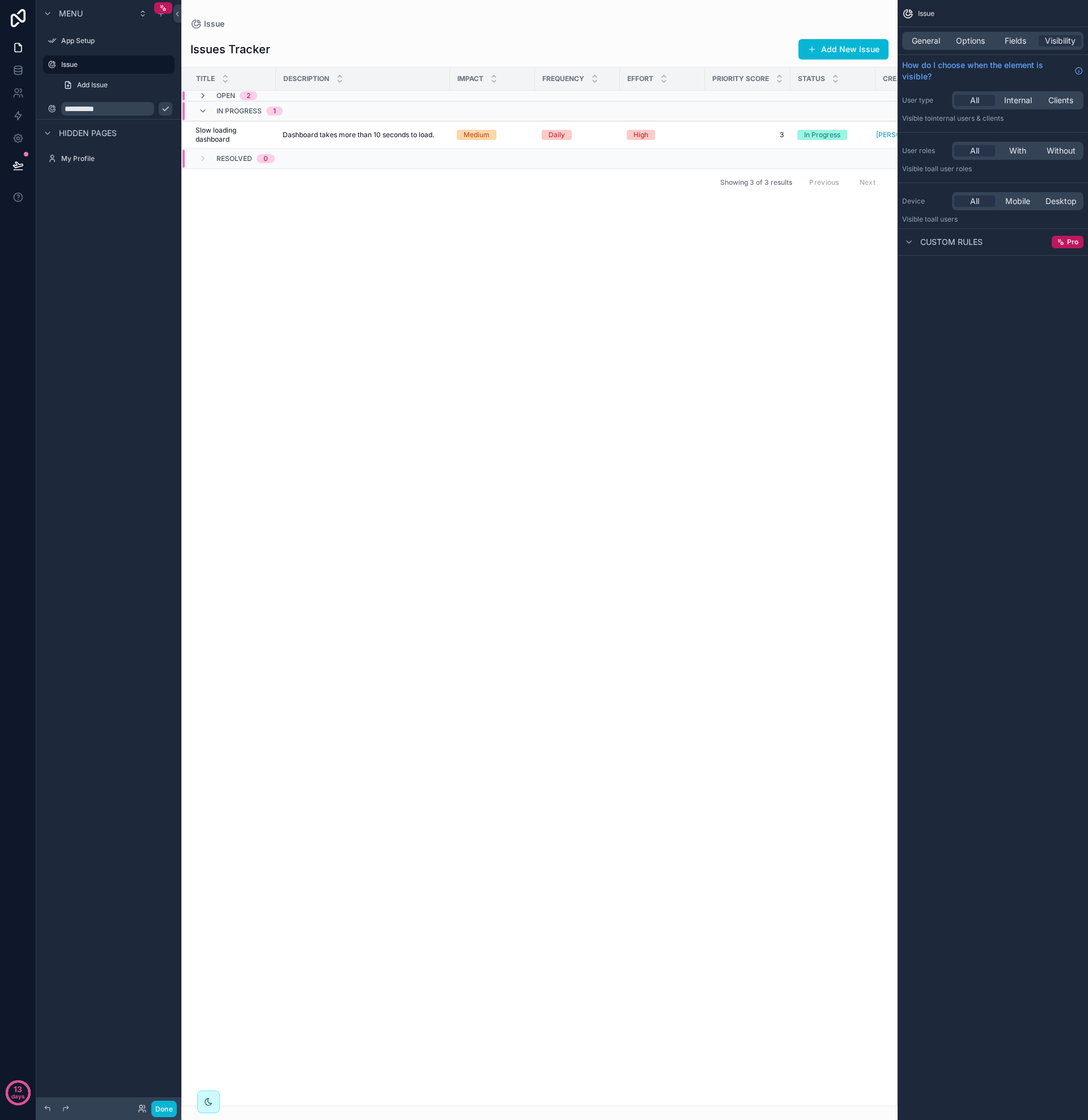
click at [425, 101] on td "In Progress 1" at bounding box center [358, 111] width 353 height 20
click at [202, 110] on span "scrollable content" at bounding box center [203, 107] width 9 height 9
click at [203, 98] on icon "scrollable content" at bounding box center [203, 96] width 9 height 9
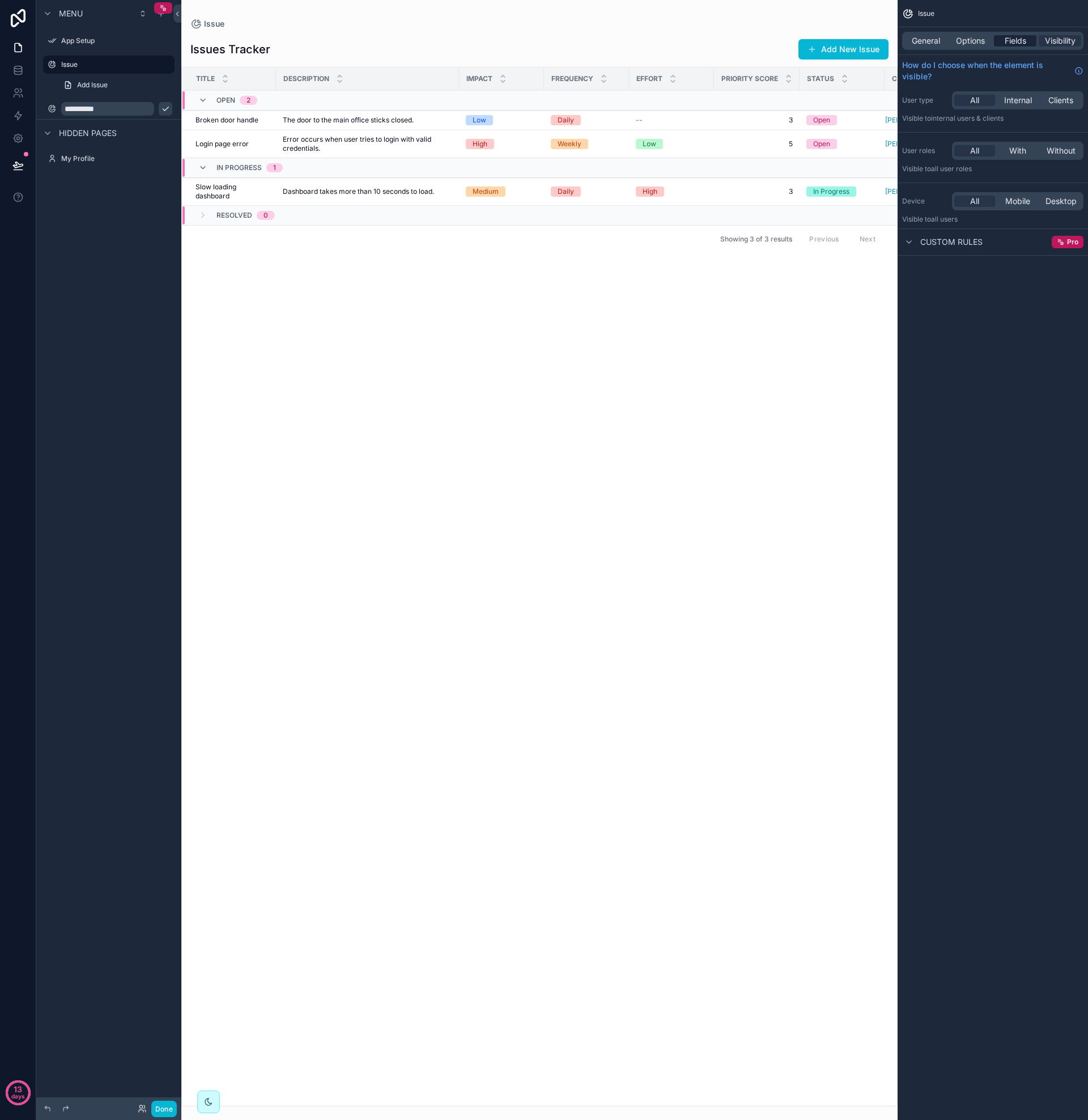
click at [1021, 39] on span "Fields" at bounding box center [1015, 40] width 21 height 11
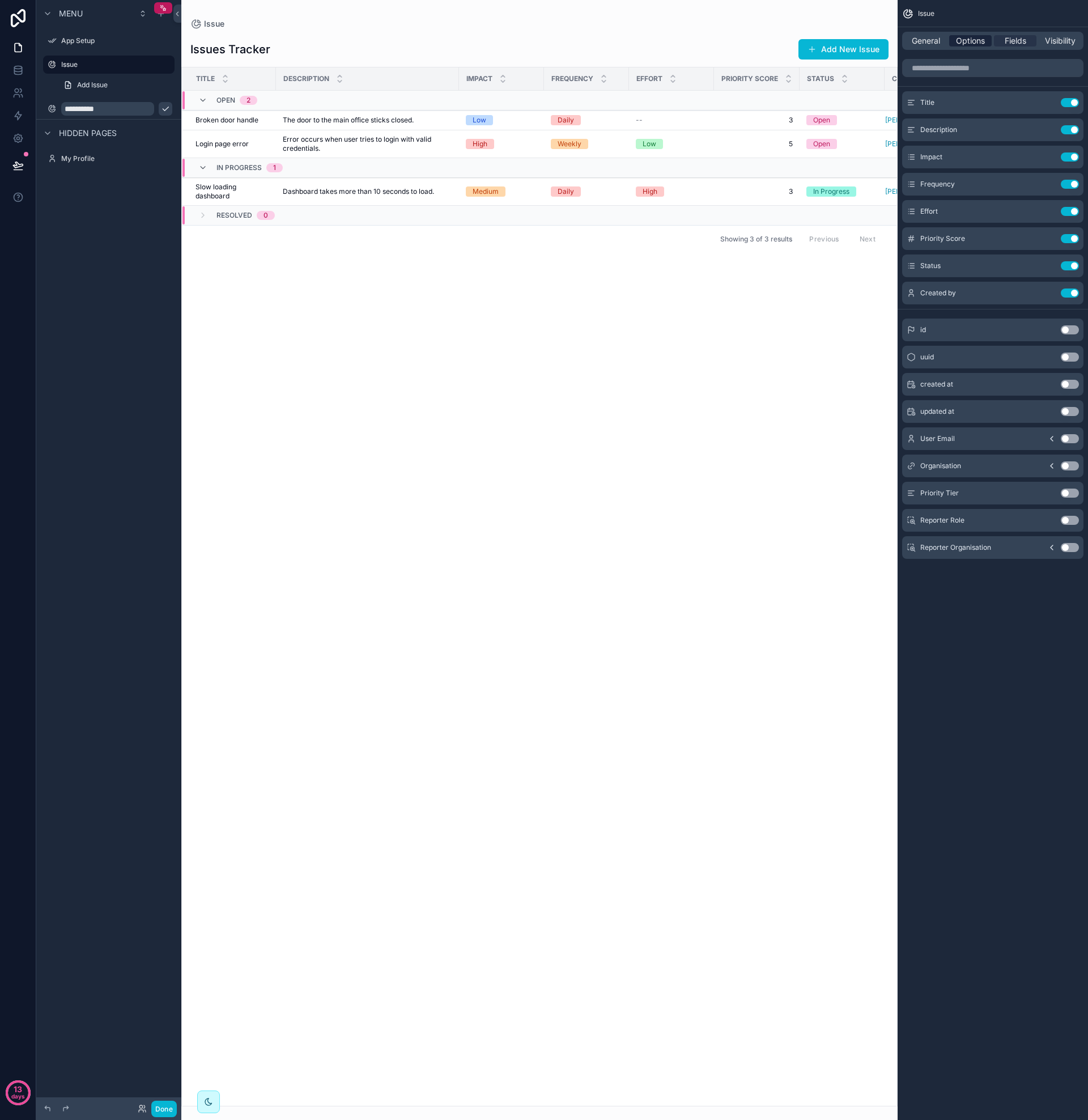
click at [968, 40] on span "Options" at bounding box center [970, 40] width 28 height 11
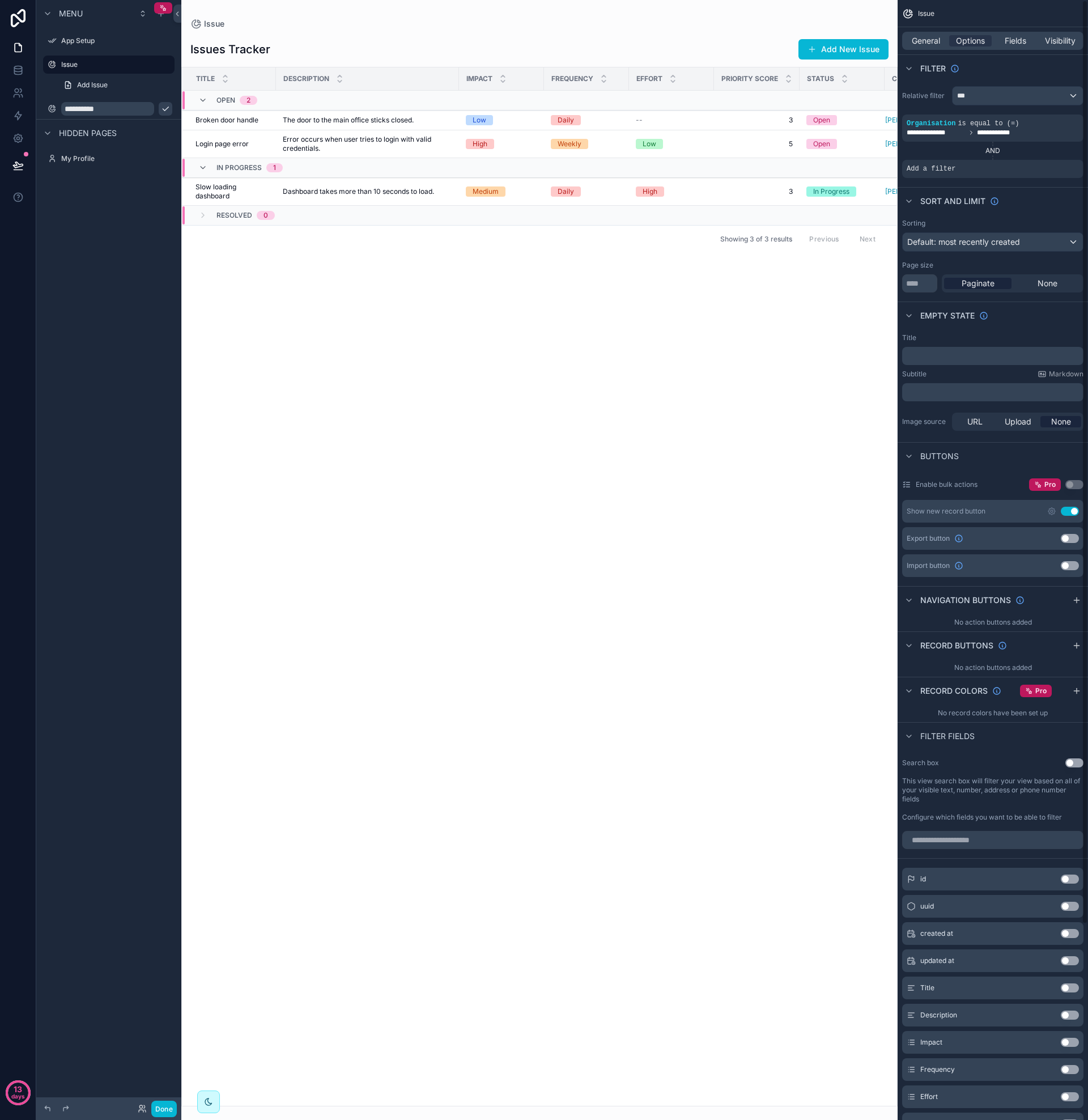
click at [1074, 242] on div "Default: most recently created" at bounding box center [993, 243] width 180 height 18
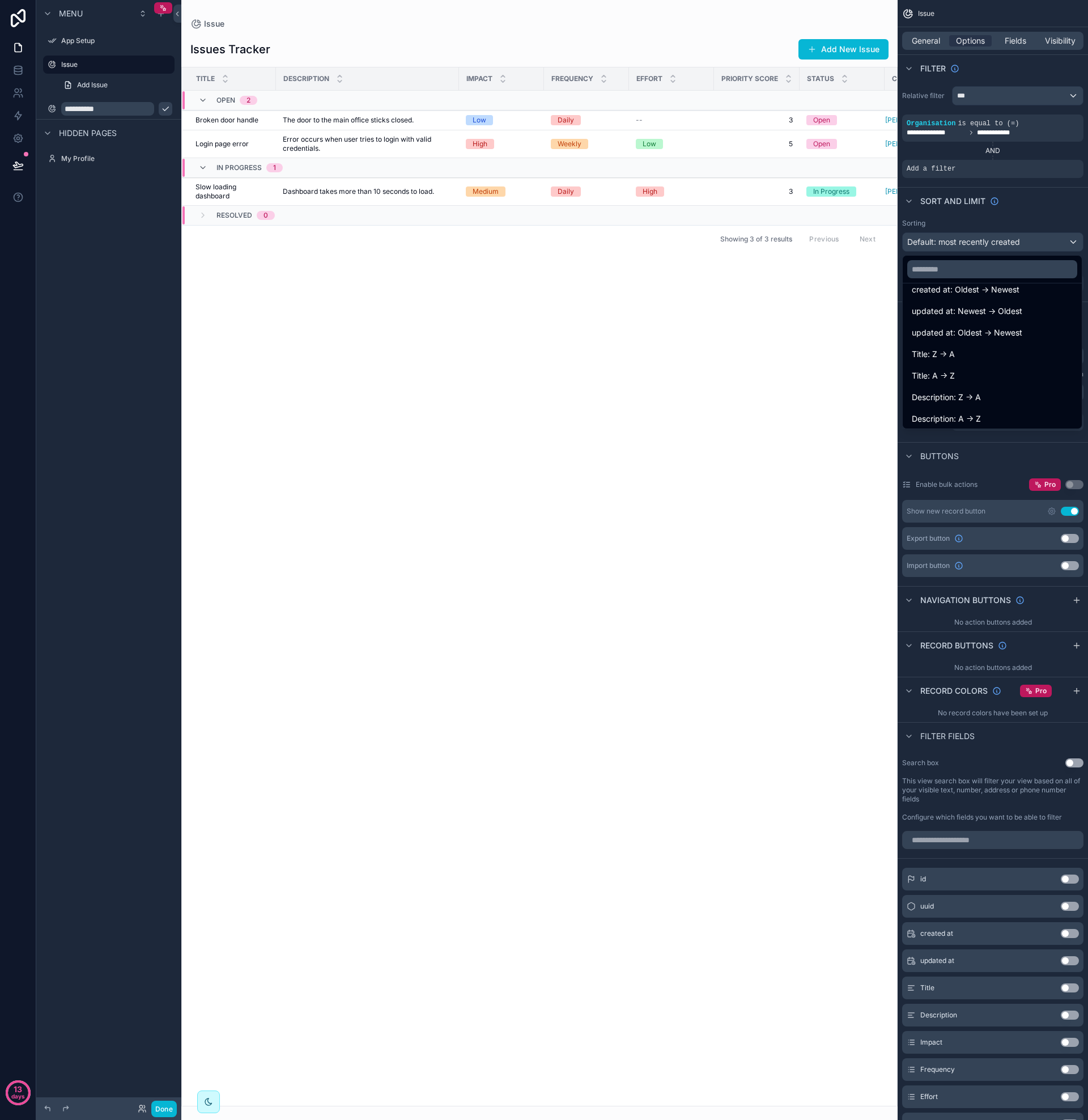
scroll to position [145, 0]
click at [974, 350] on span "Priority Score: Biggest -> Smallest" at bounding box center [974, 351] width 126 height 14
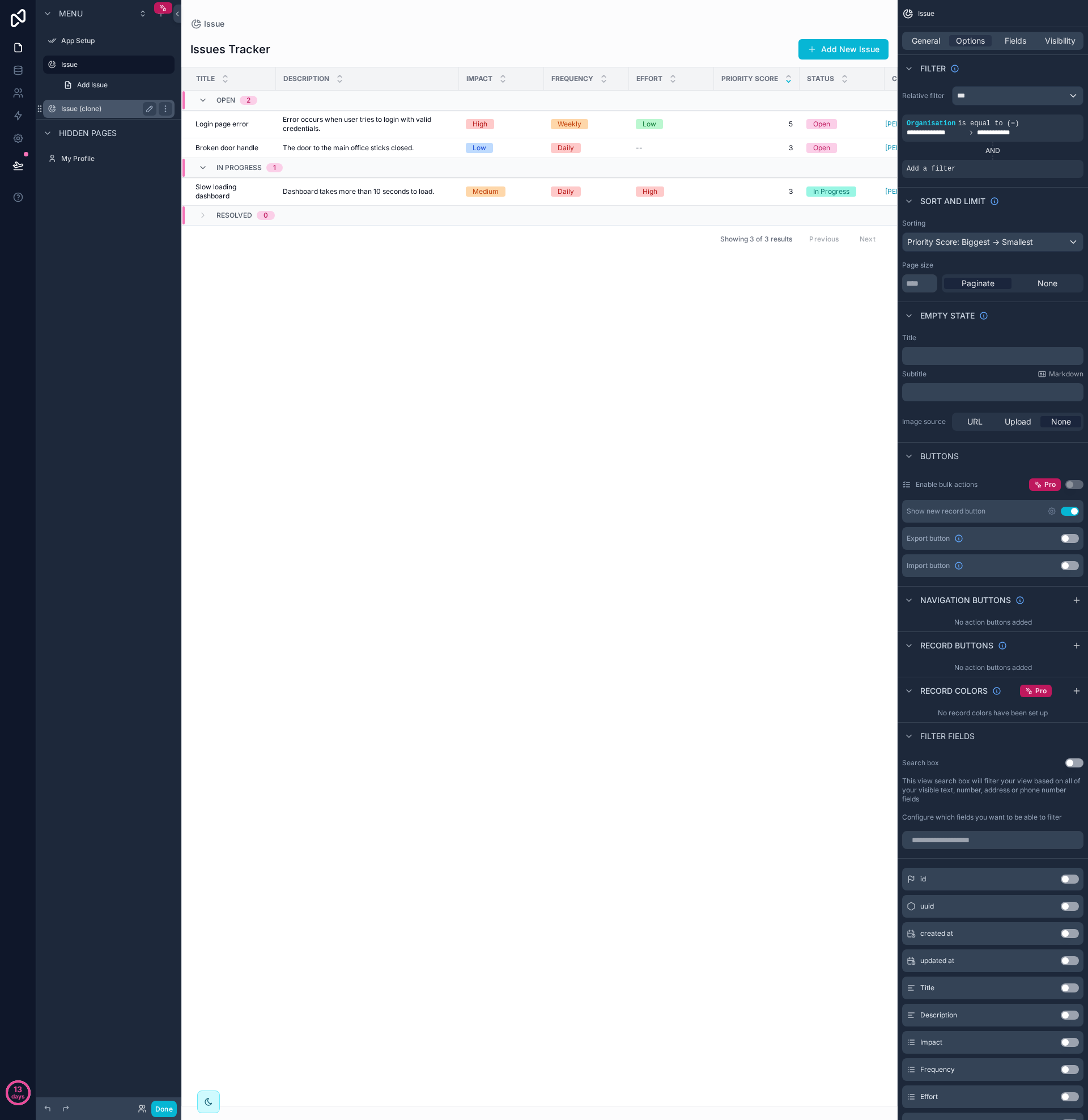
click at [107, 104] on label "Issue (clone)" at bounding box center [107, 108] width 91 height 9
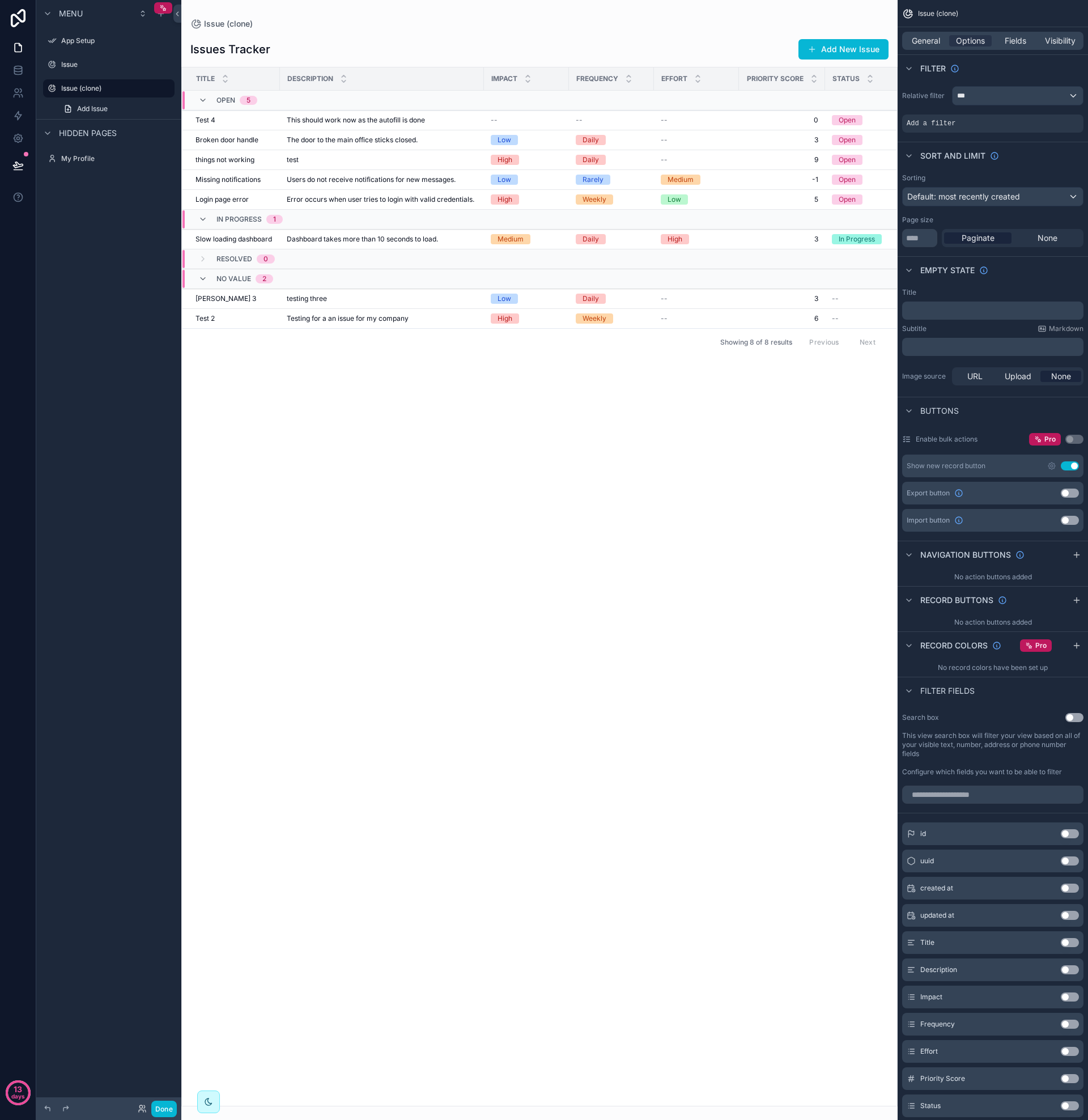
click at [1018, 198] on span "Default: most recently created" at bounding box center [963, 196] width 113 height 9
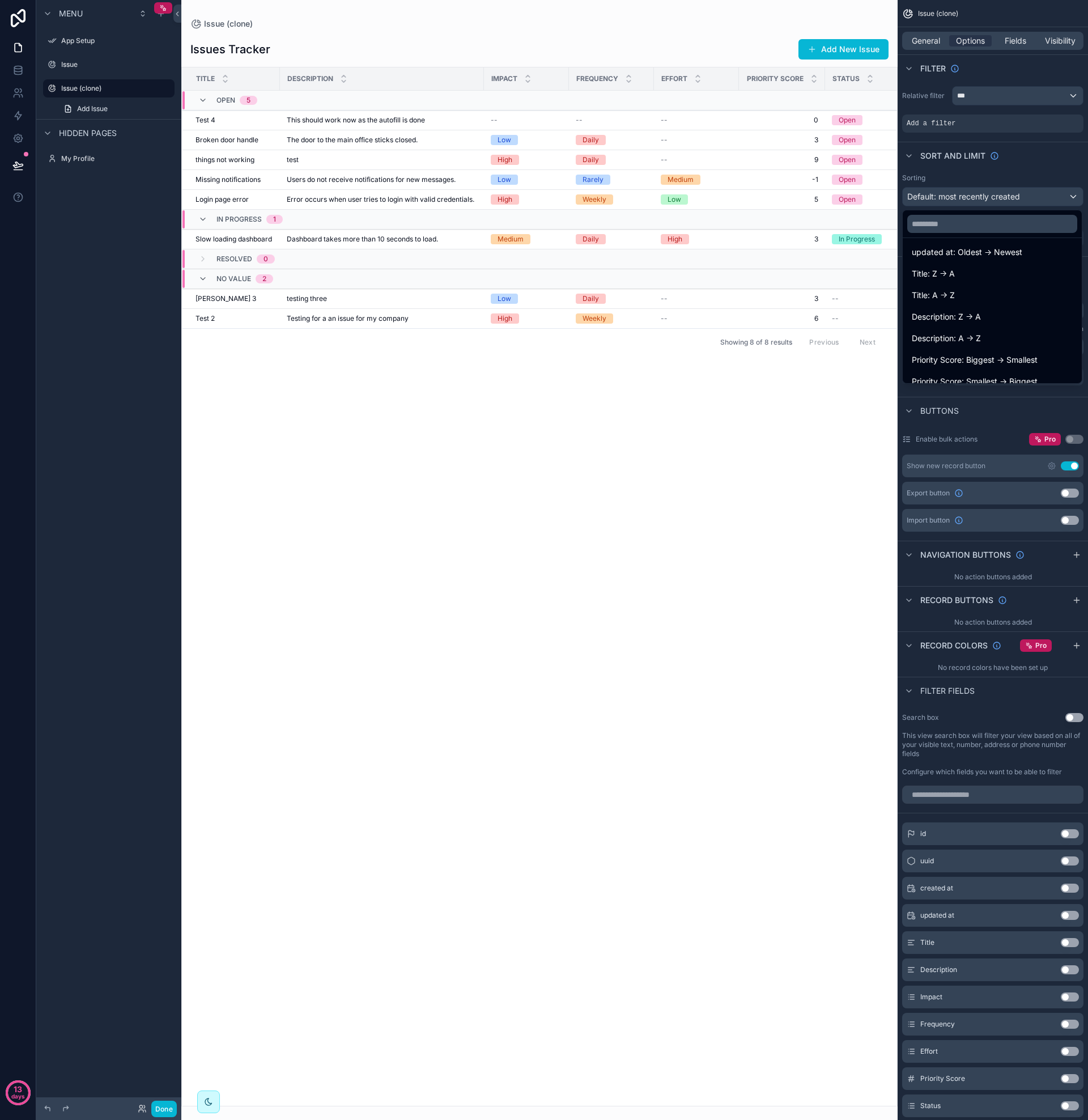
scroll to position [145, 0]
click at [973, 304] on span "Priority Score: Biggest -> Smallest" at bounding box center [974, 306] width 126 height 14
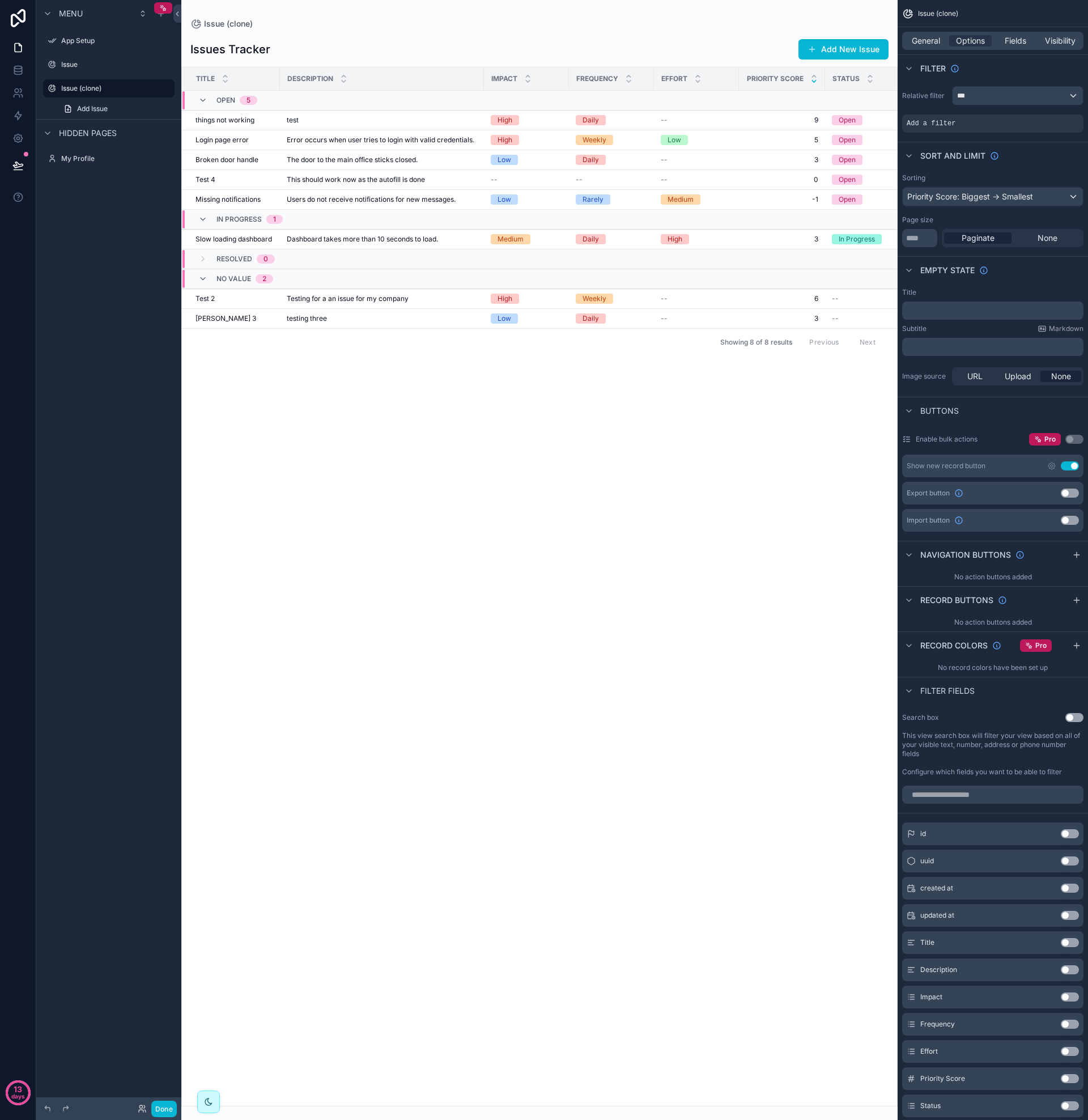
click at [548, 414] on div "scrollable content" at bounding box center [539, 560] width 717 height 1120
click at [1002, 45] on div "Fields" at bounding box center [1015, 40] width 42 height 11
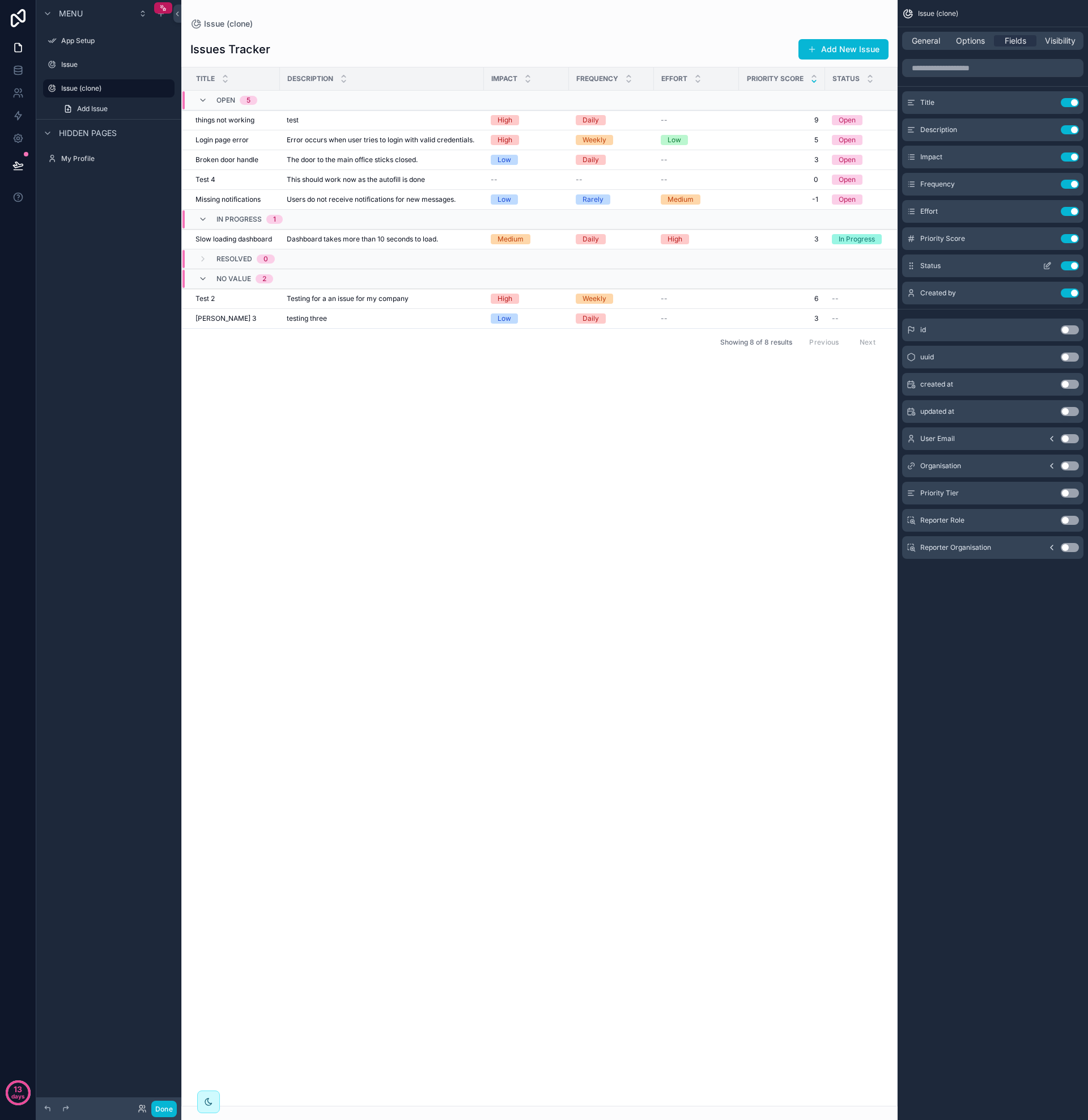
click at [1047, 266] on icon "scrollable content" at bounding box center [1048, 265] width 5 height 5
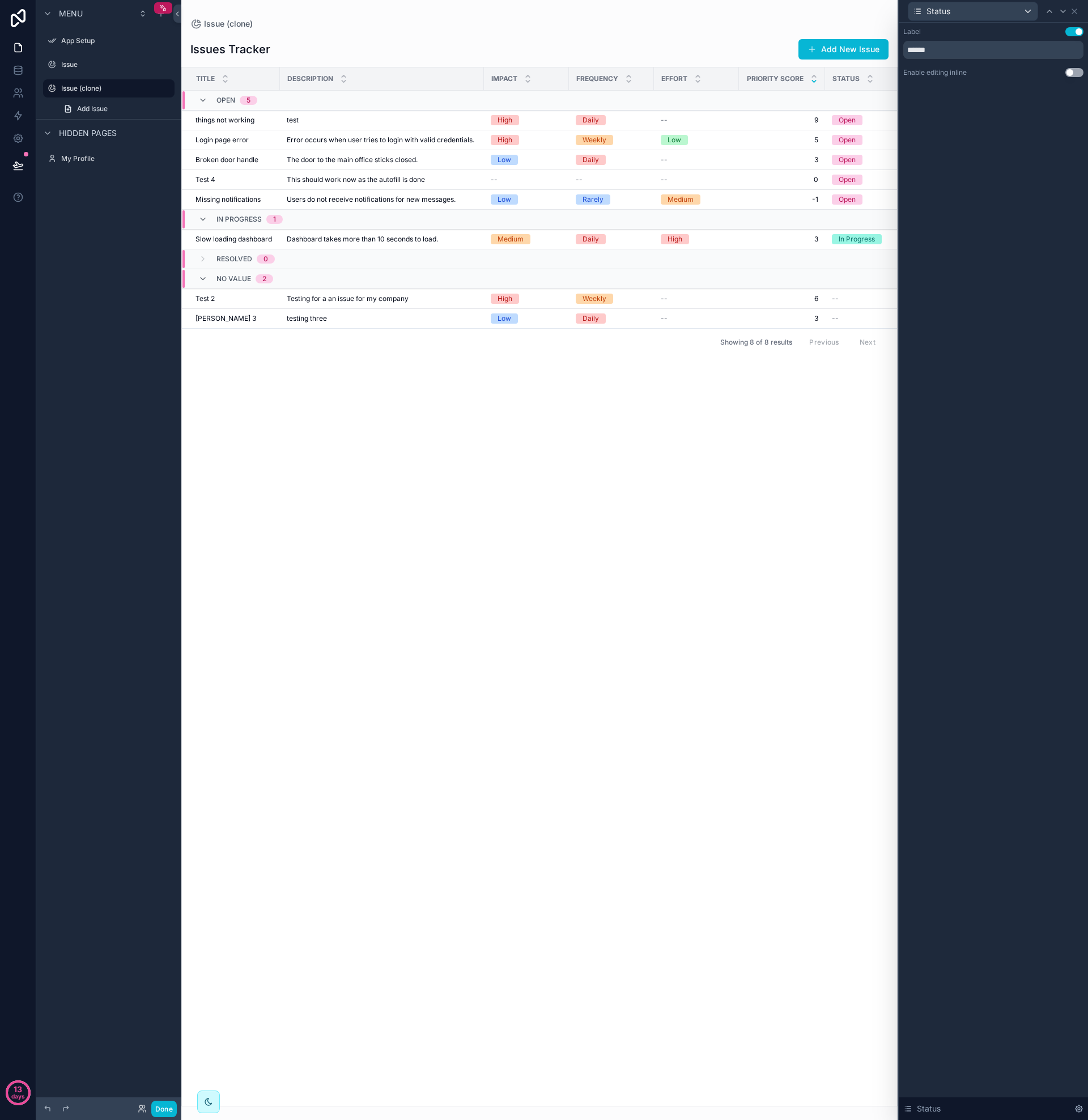
click at [695, 415] on div "Title Description Impact Frequency Effort Priority Score Status Created by Open…" at bounding box center [539, 586] width 715 height 1038
click at [1075, 11] on icon at bounding box center [1075, 11] width 9 height 9
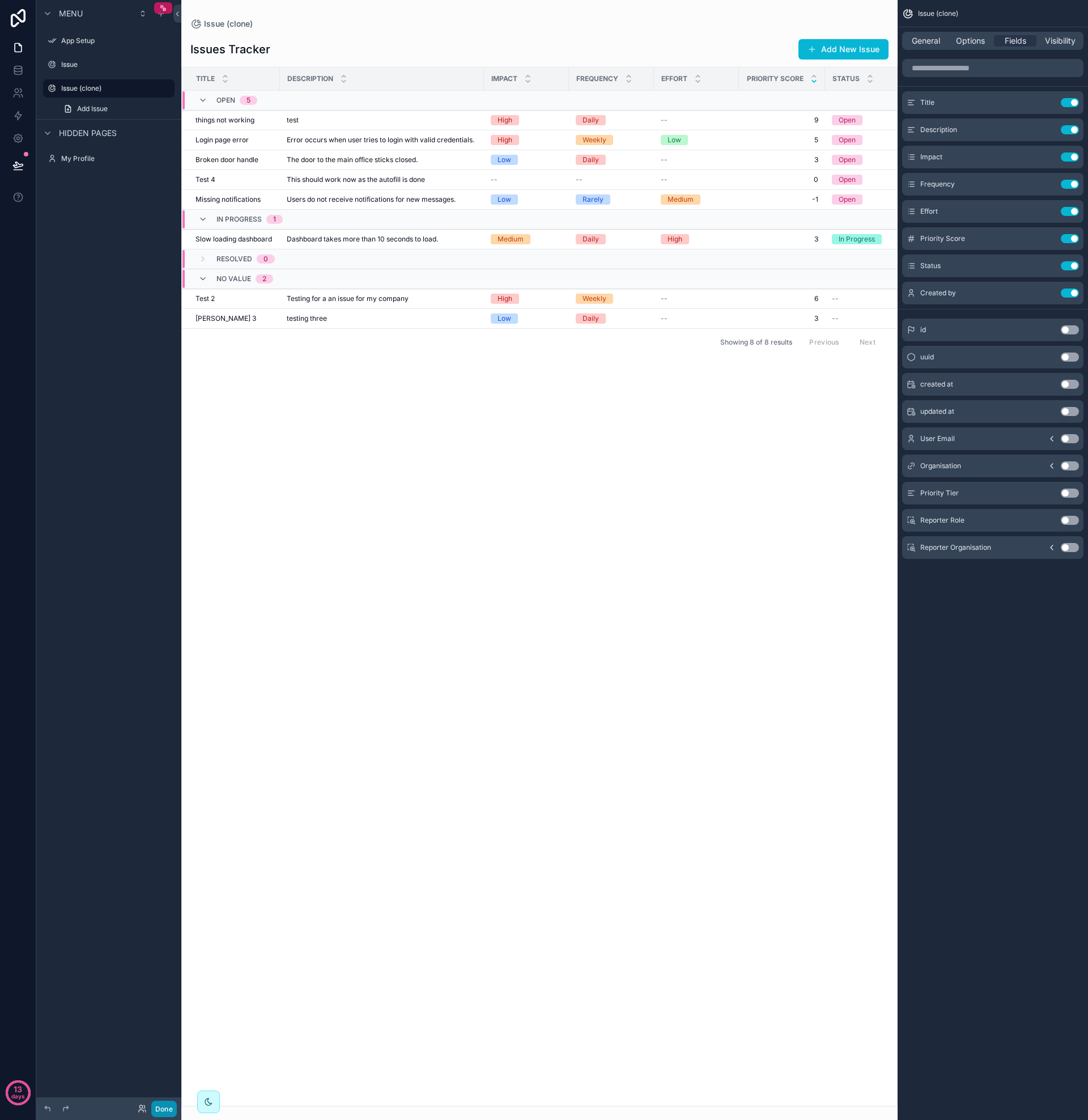
click at [172, 1107] on button "Done" at bounding box center [164, 1109] width 26 height 17
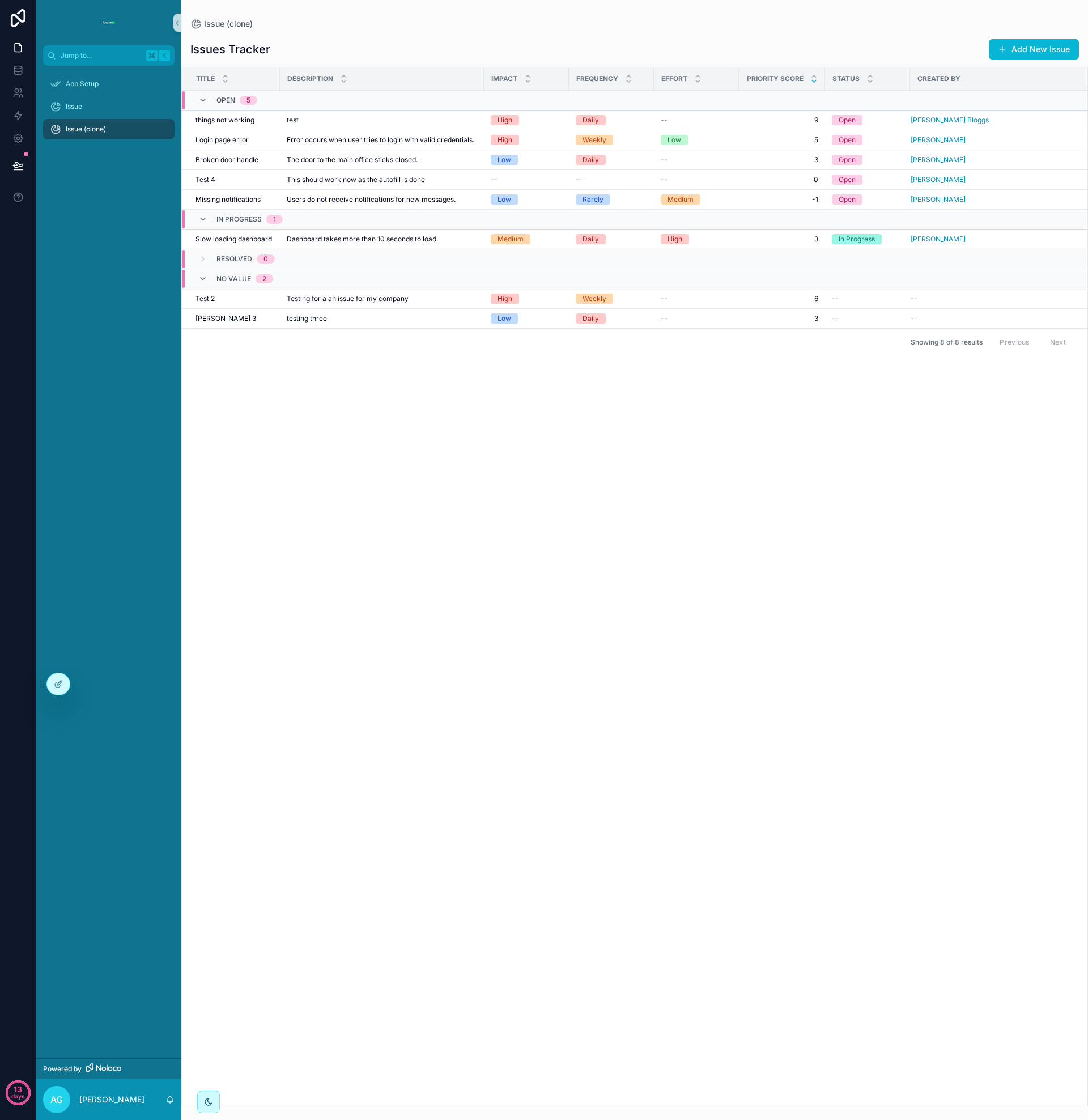
click at [110, 22] on img "scrollable content" at bounding box center [109, 23] width 18 height 18
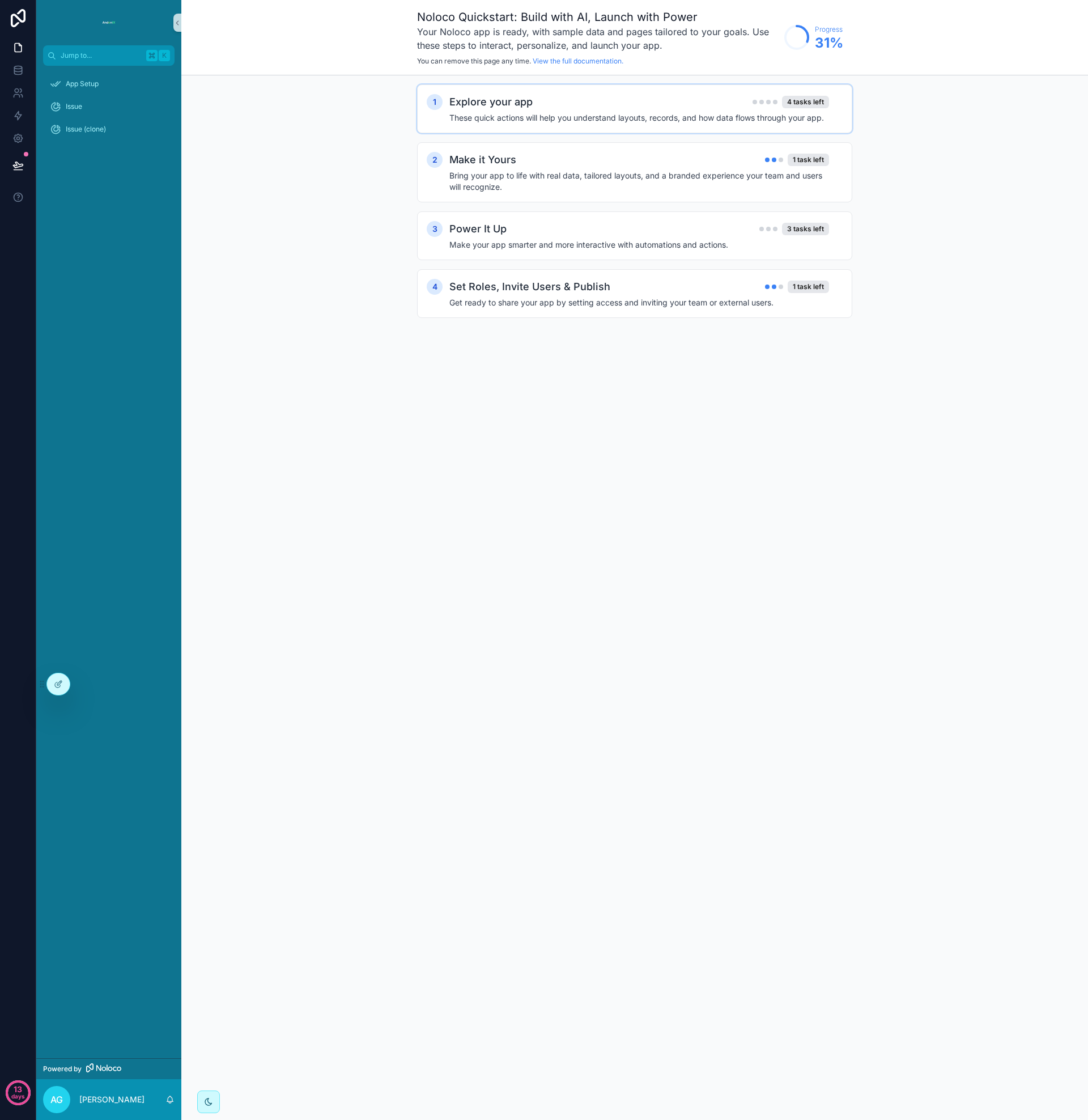
click at [540, 122] on h4 "These quick actions will help you understand layouts, records, and how data flo…" at bounding box center [639, 118] width 380 height 11
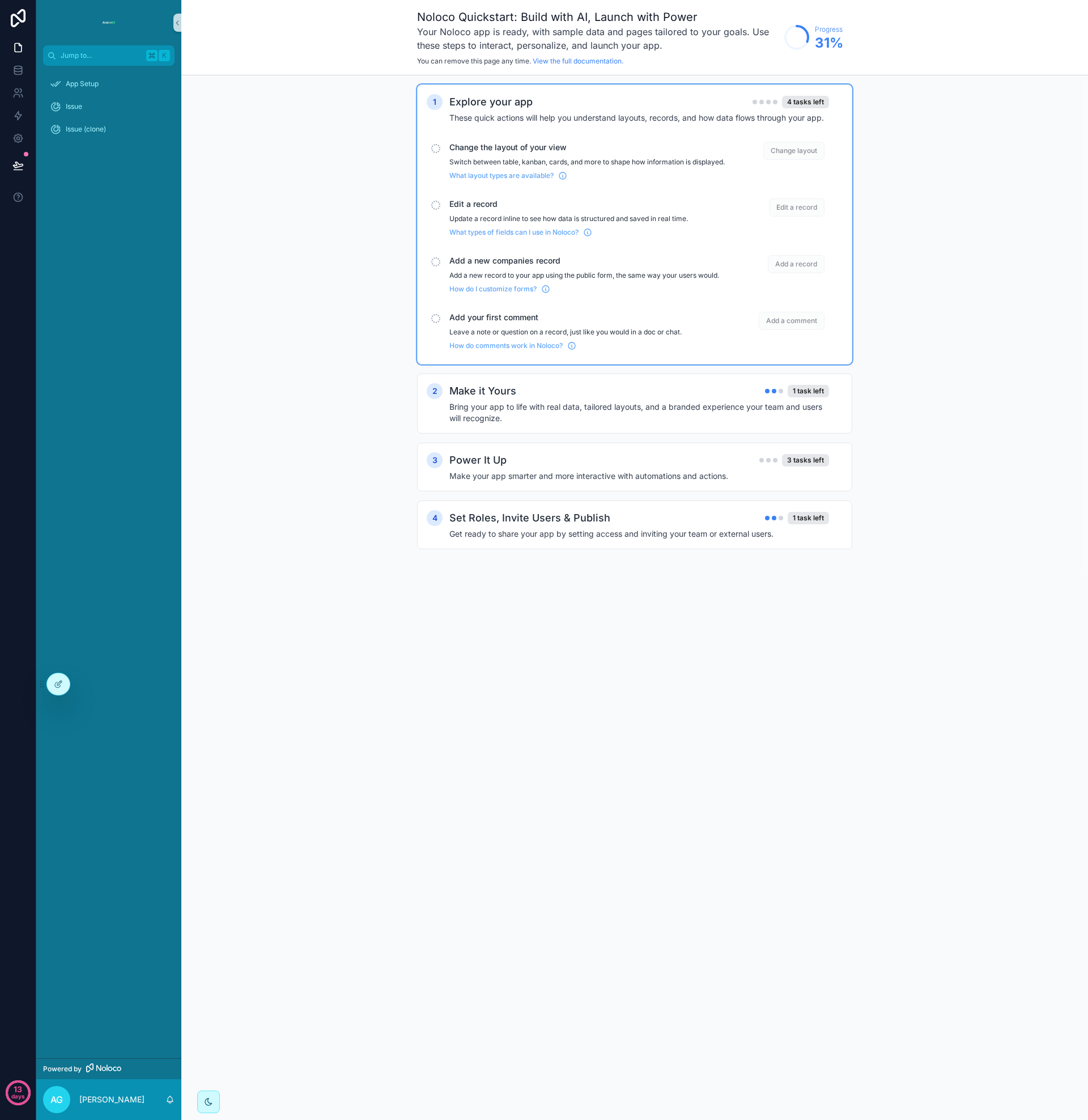
click at [582, 166] on p "Switch between table, kanban, cards, and more to shape how information is displ…" at bounding box center [587, 162] width 276 height 9
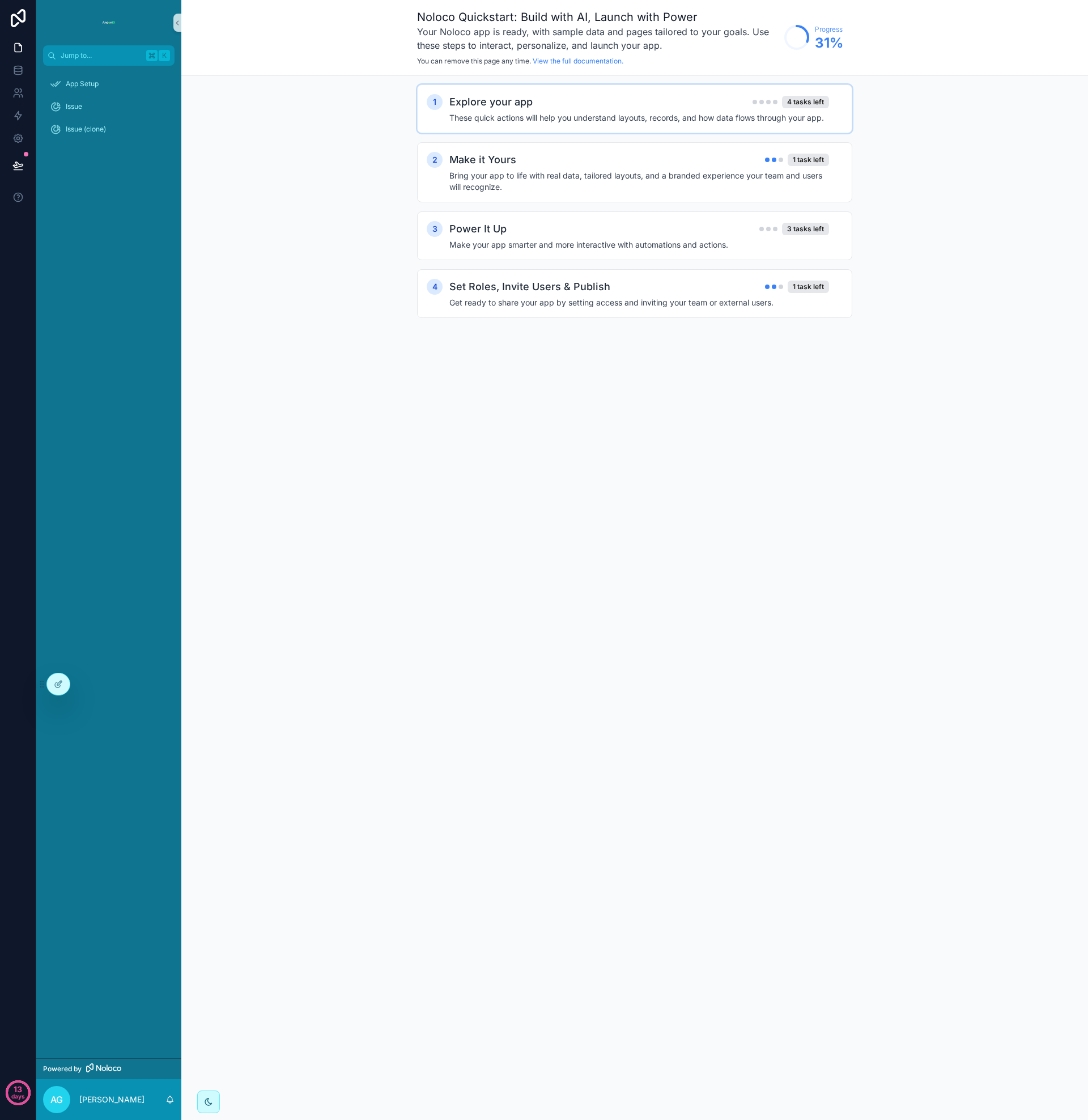
click at [583, 115] on h4 "These quick actions will help you understand layouts, records, and how data flo…" at bounding box center [639, 118] width 380 height 11
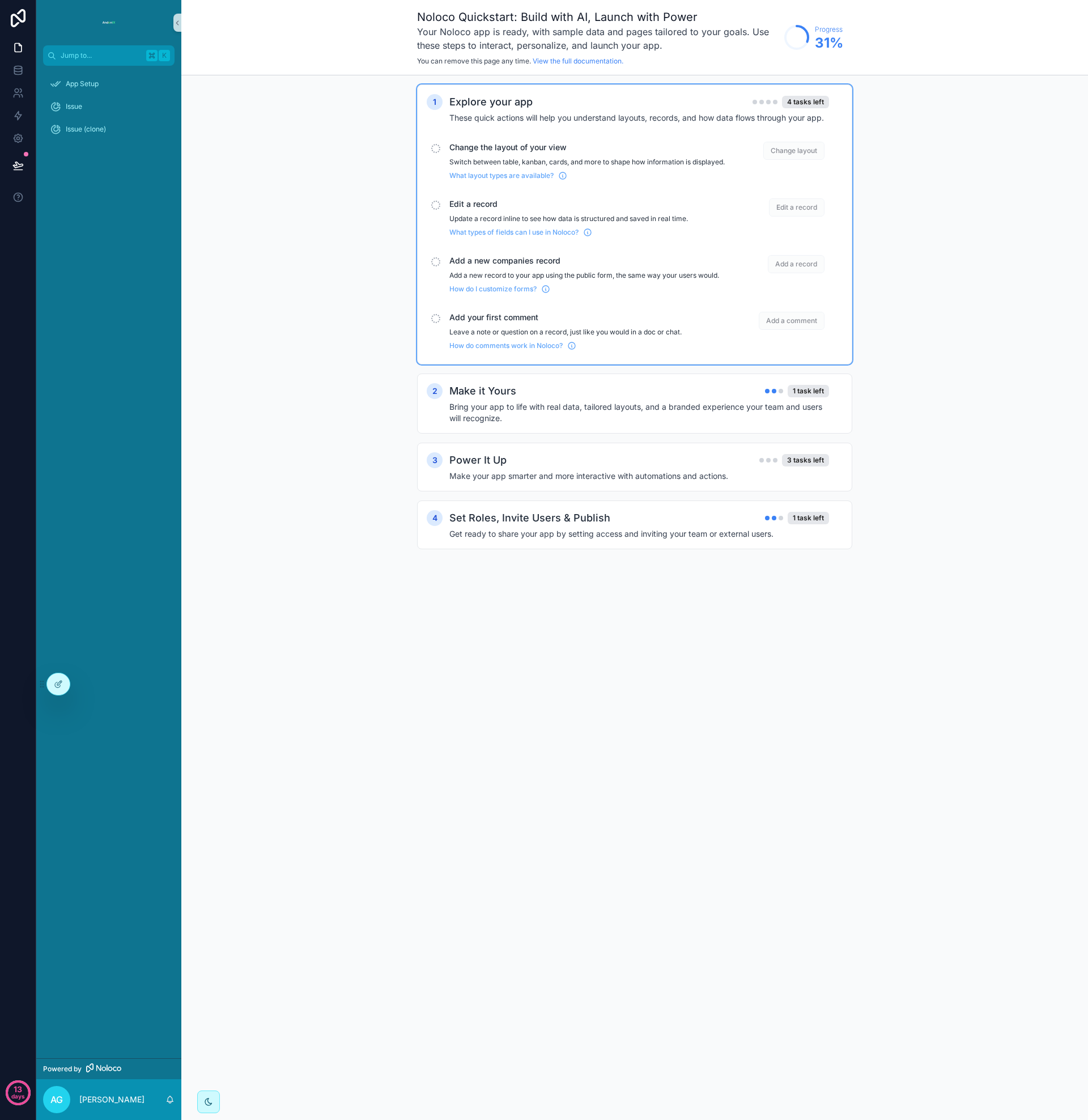
click at [437, 149] on div "scrollable content" at bounding box center [436, 149] width 9 height 9
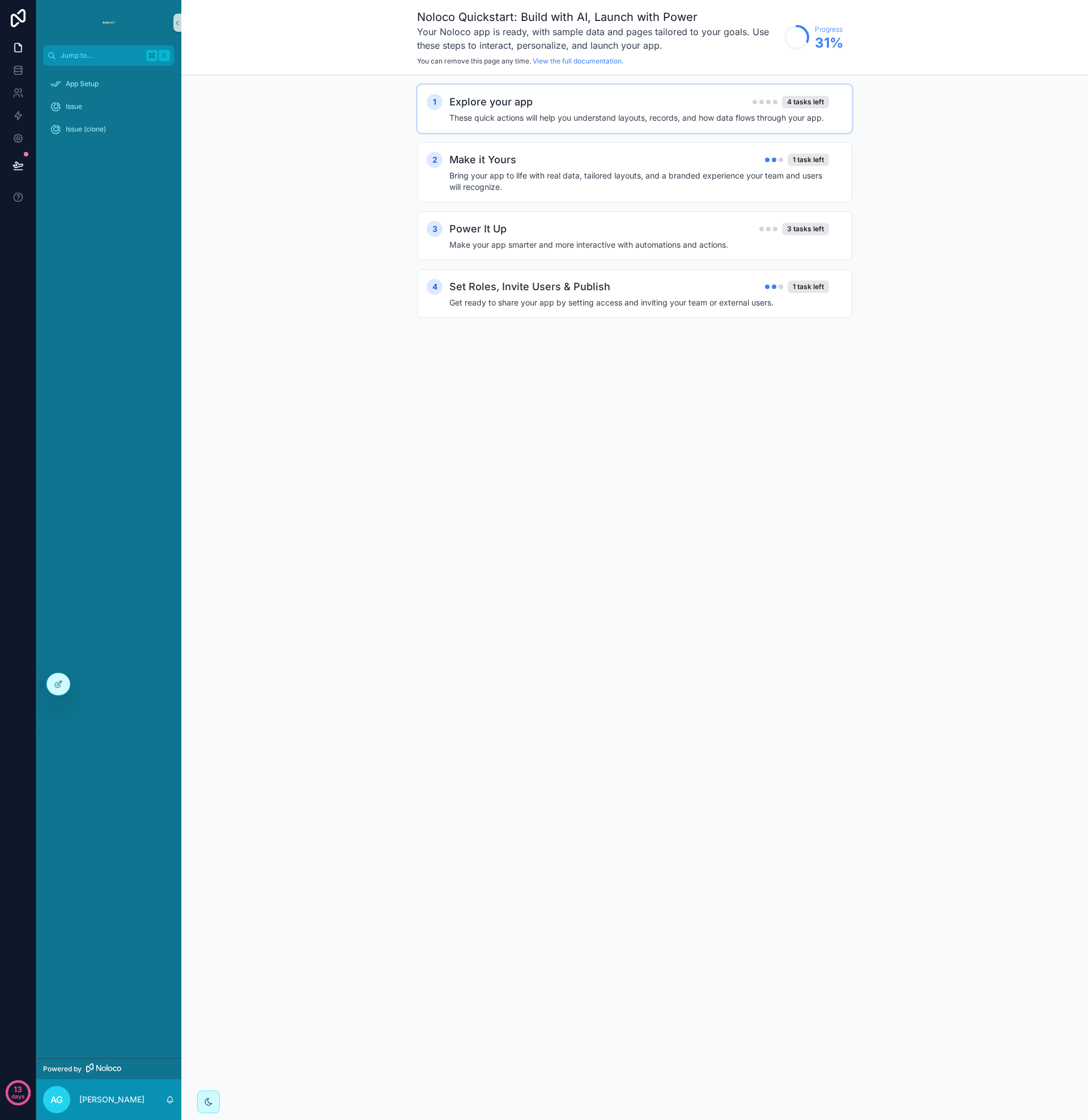
click at [463, 106] on h2 "Explore your app" at bounding box center [491, 101] width 84 height 16
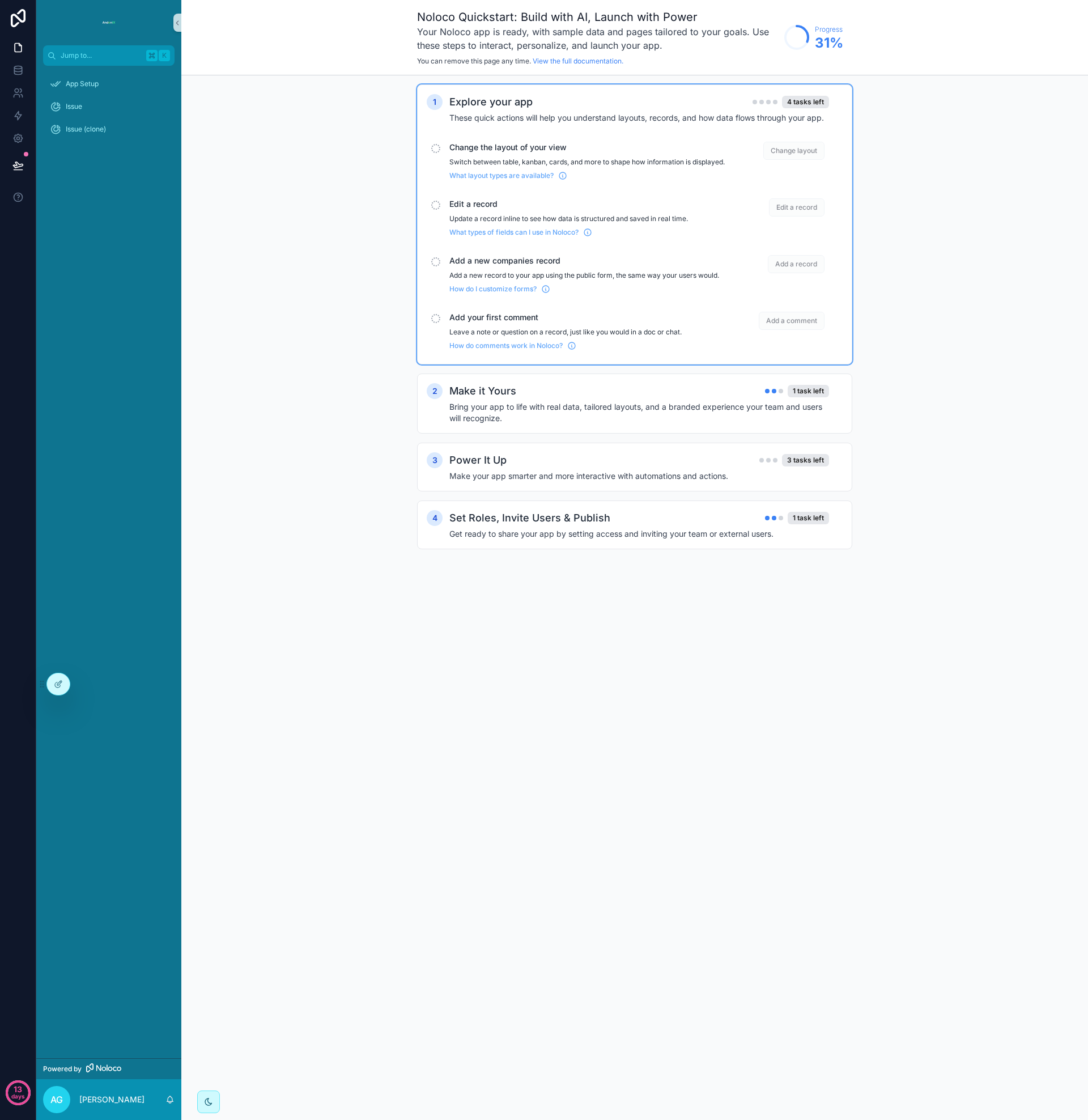
click at [789, 217] on span "Edit a record" at bounding box center [797, 208] width 55 height 18
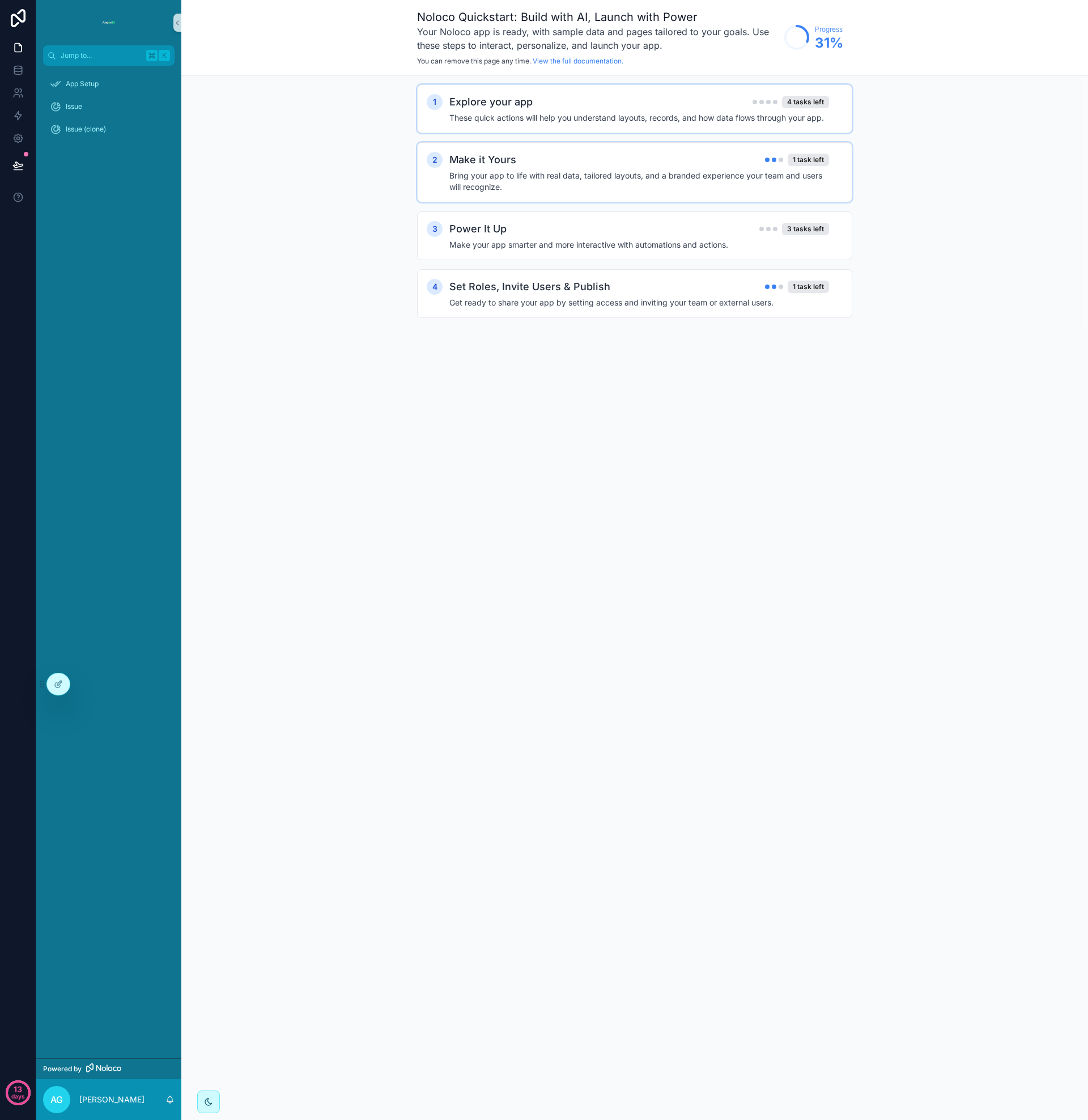
click at [653, 183] on h4 "Bring your app to life with real data, tailored layouts, and a branded experien…" at bounding box center [639, 181] width 380 height 23
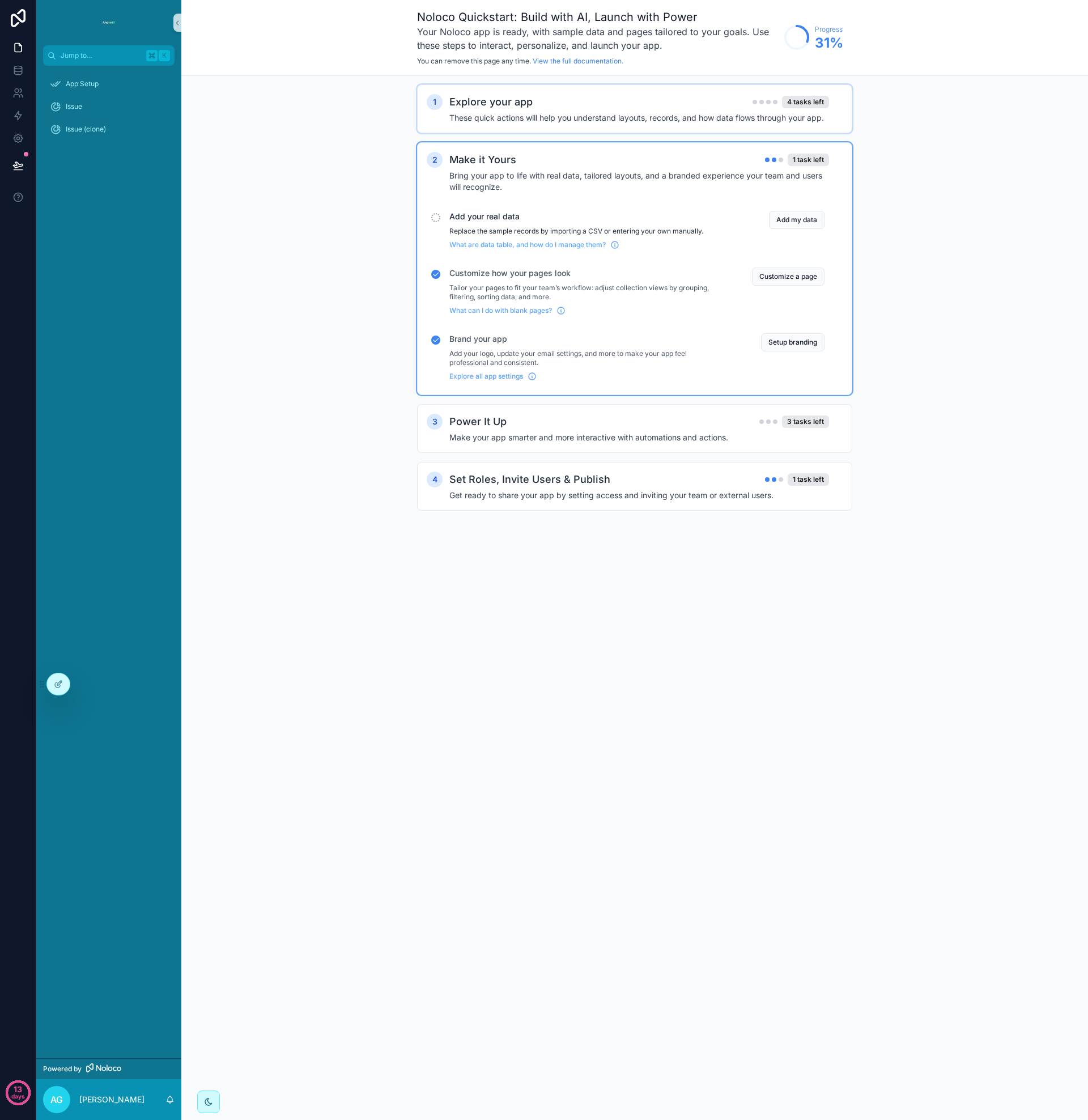
click at [799, 150] on div "2 Make it Yours 1 task left Bring your app to life with real data, tailored lay…" at bounding box center [635, 268] width 436 height 253
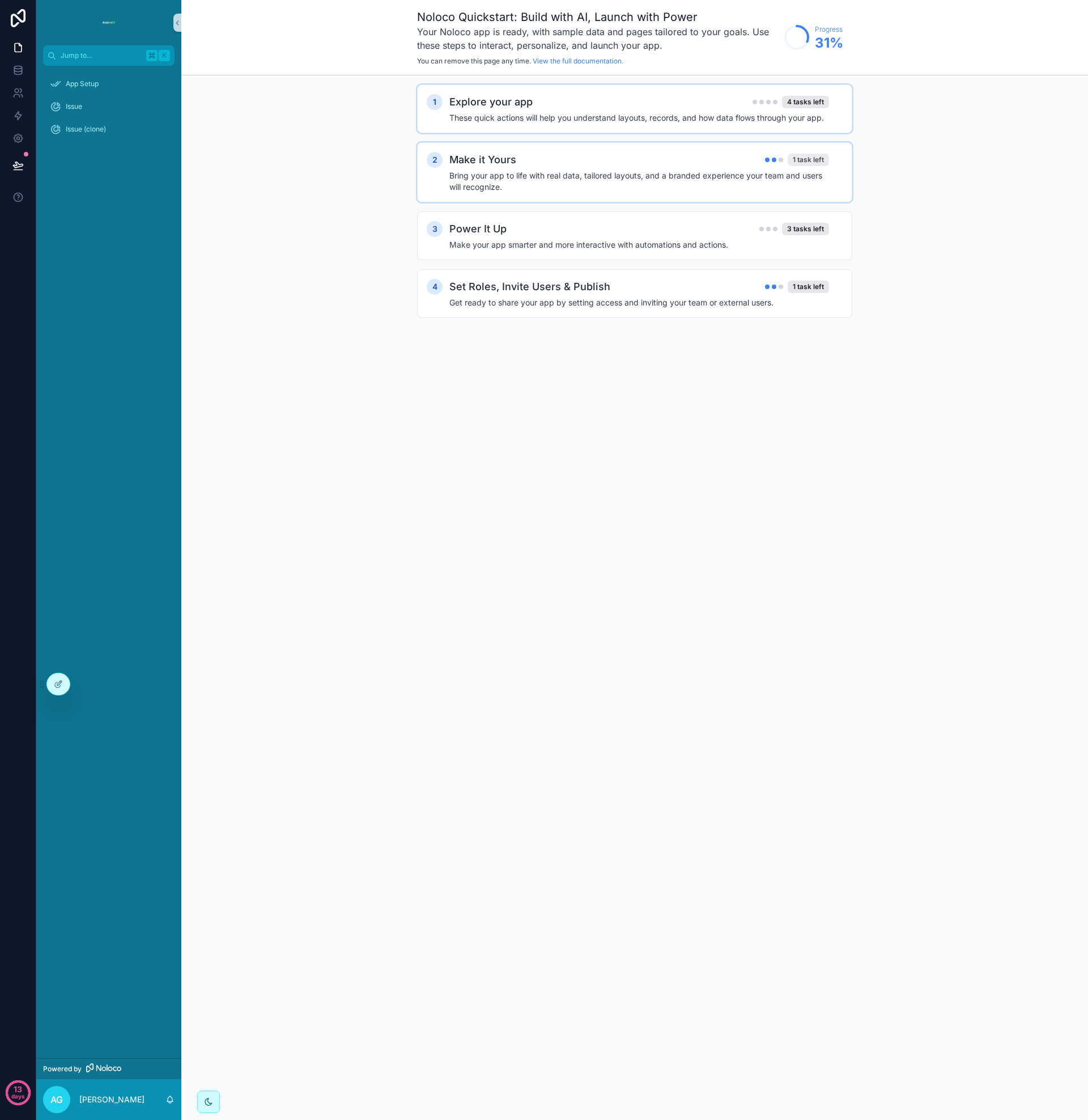
click at [807, 160] on div "1 task left" at bounding box center [808, 160] width 41 height 13
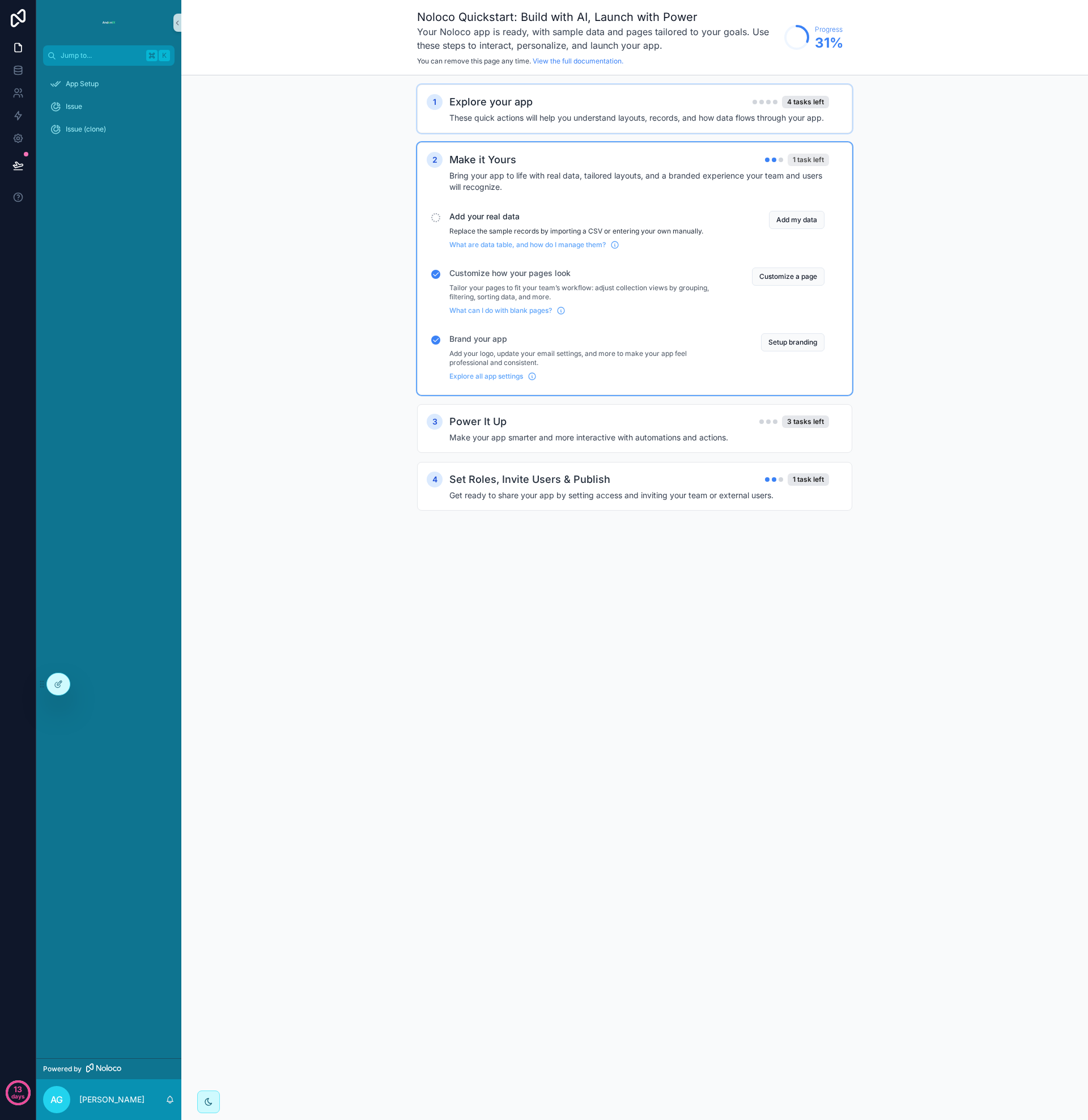
click at [807, 160] on div "1 task left" at bounding box center [808, 160] width 41 height 13
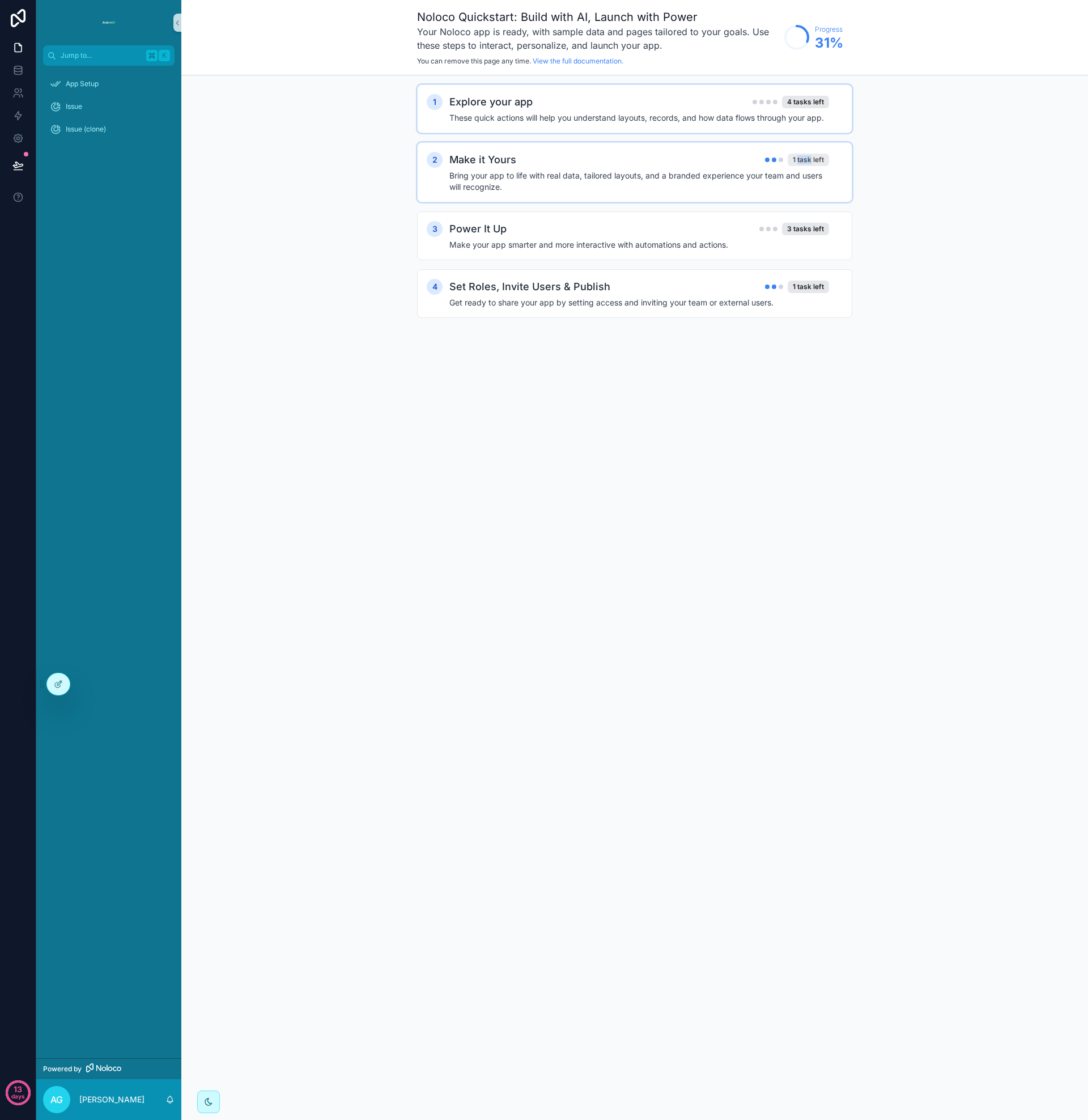
click at [807, 160] on div "1 task left" at bounding box center [808, 160] width 41 height 13
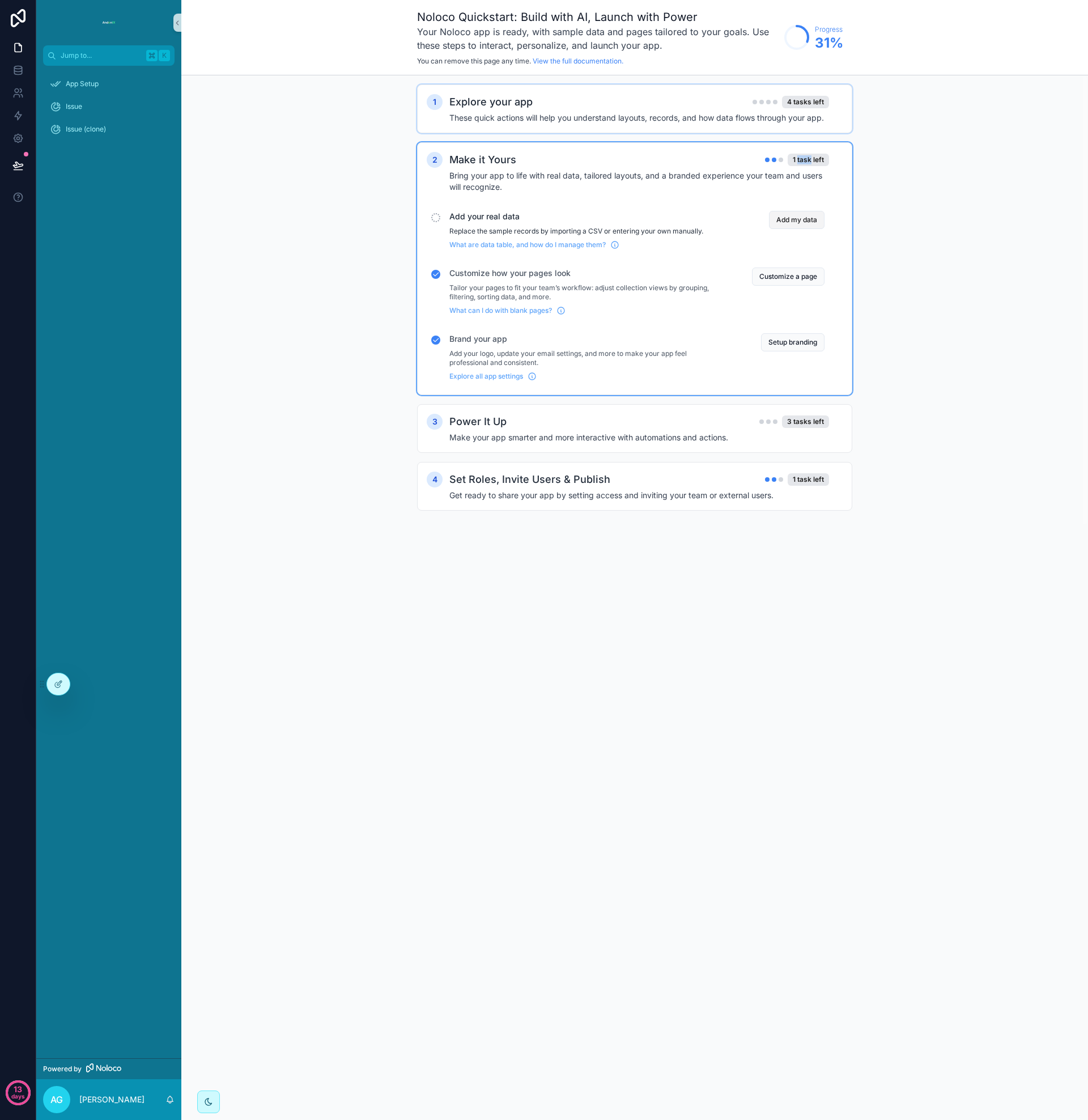
click at [791, 221] on button "Add my data" at bounding box center [797, 220] width 55 height 18
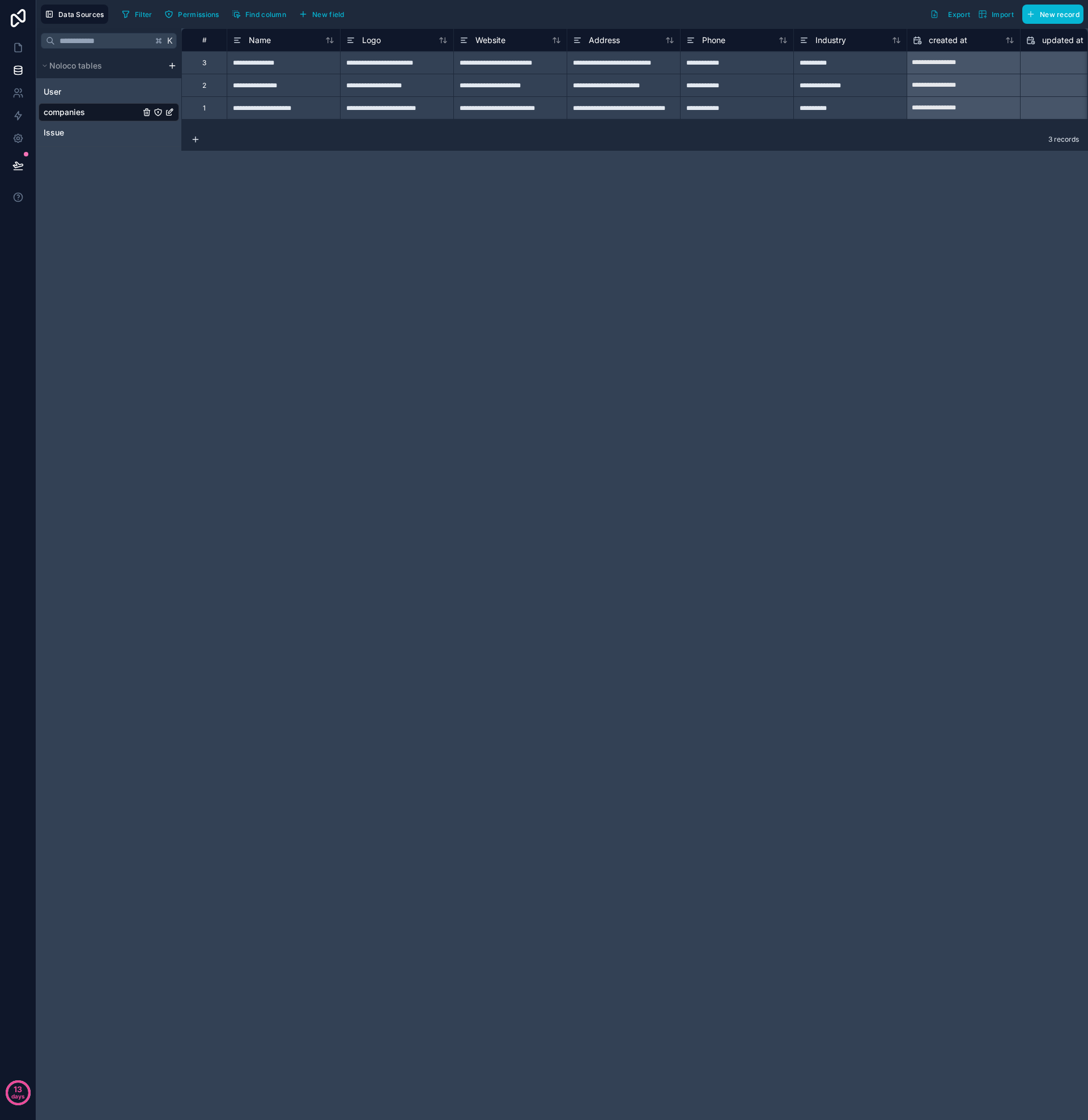
click at [446, 230] on div "**********" at bounding box center [634, 574] width 907 height 1092
click at [23, 53] on link at bounding box center [17, 47] width 36 height 23
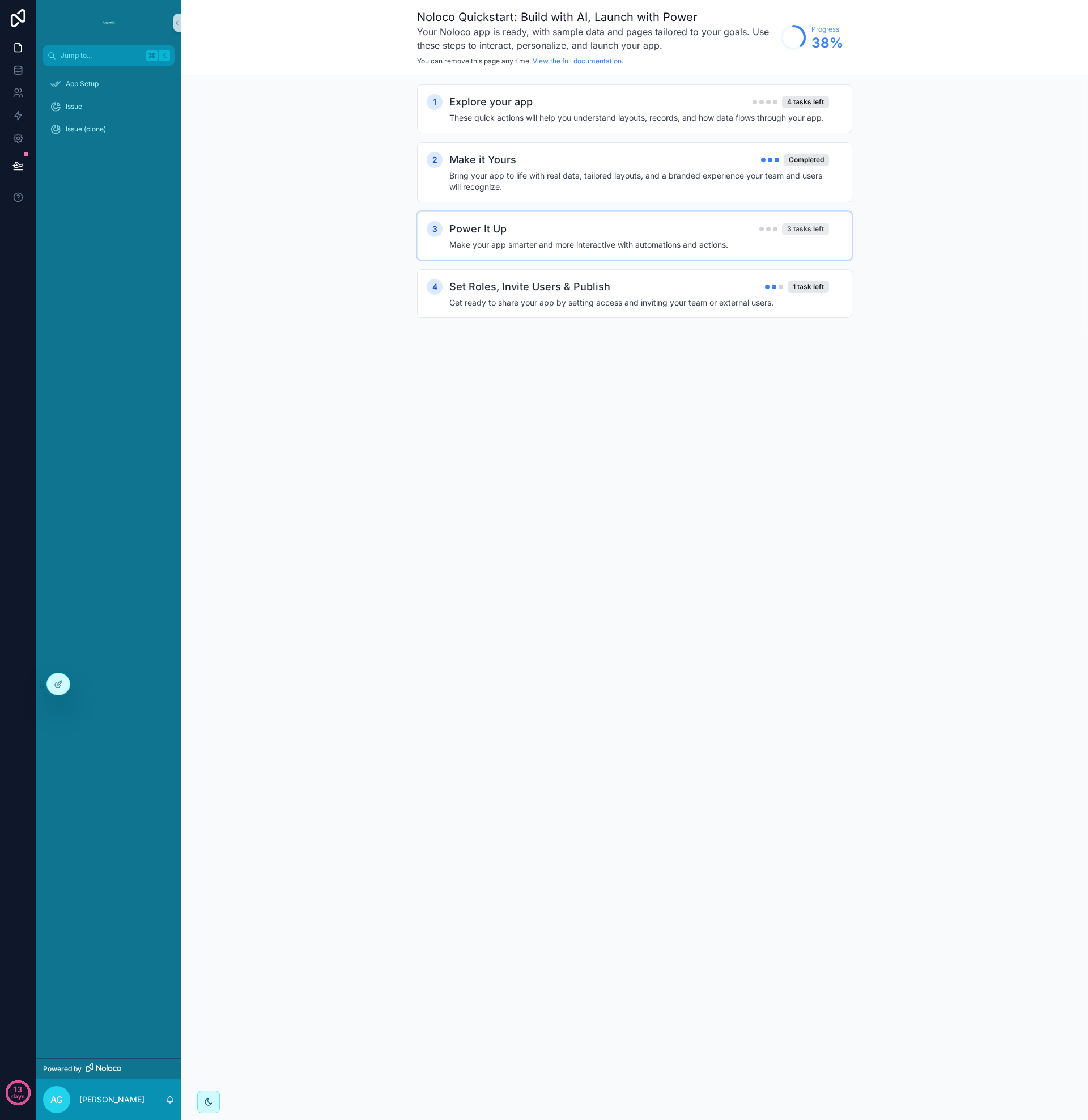
click at [806, 230] on div "3 tasks left" at bounding box center [805, 229] width 47 height 13
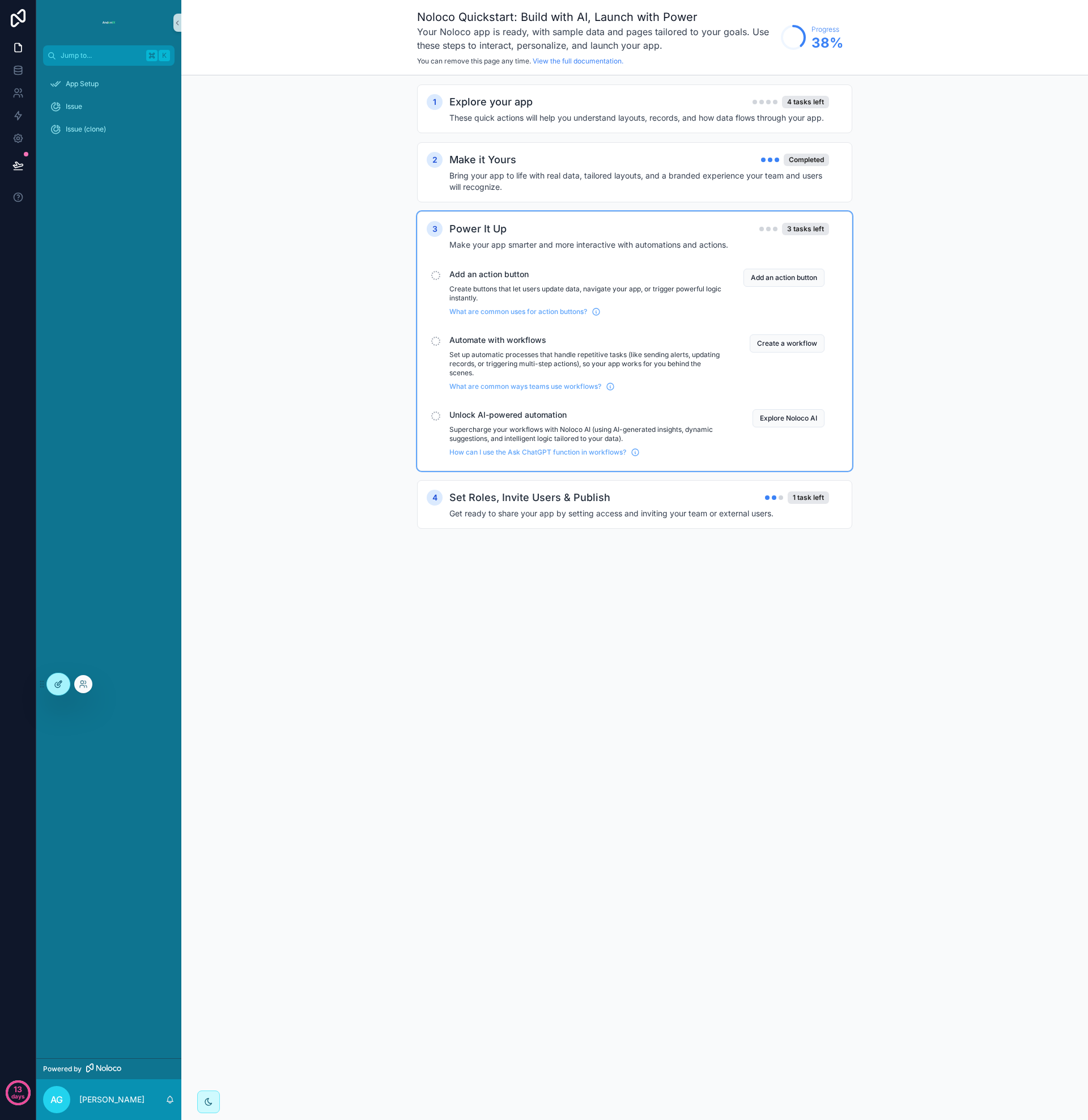
click at [60, 687] on icon at bounding box center [58, 685] width 6 height 6
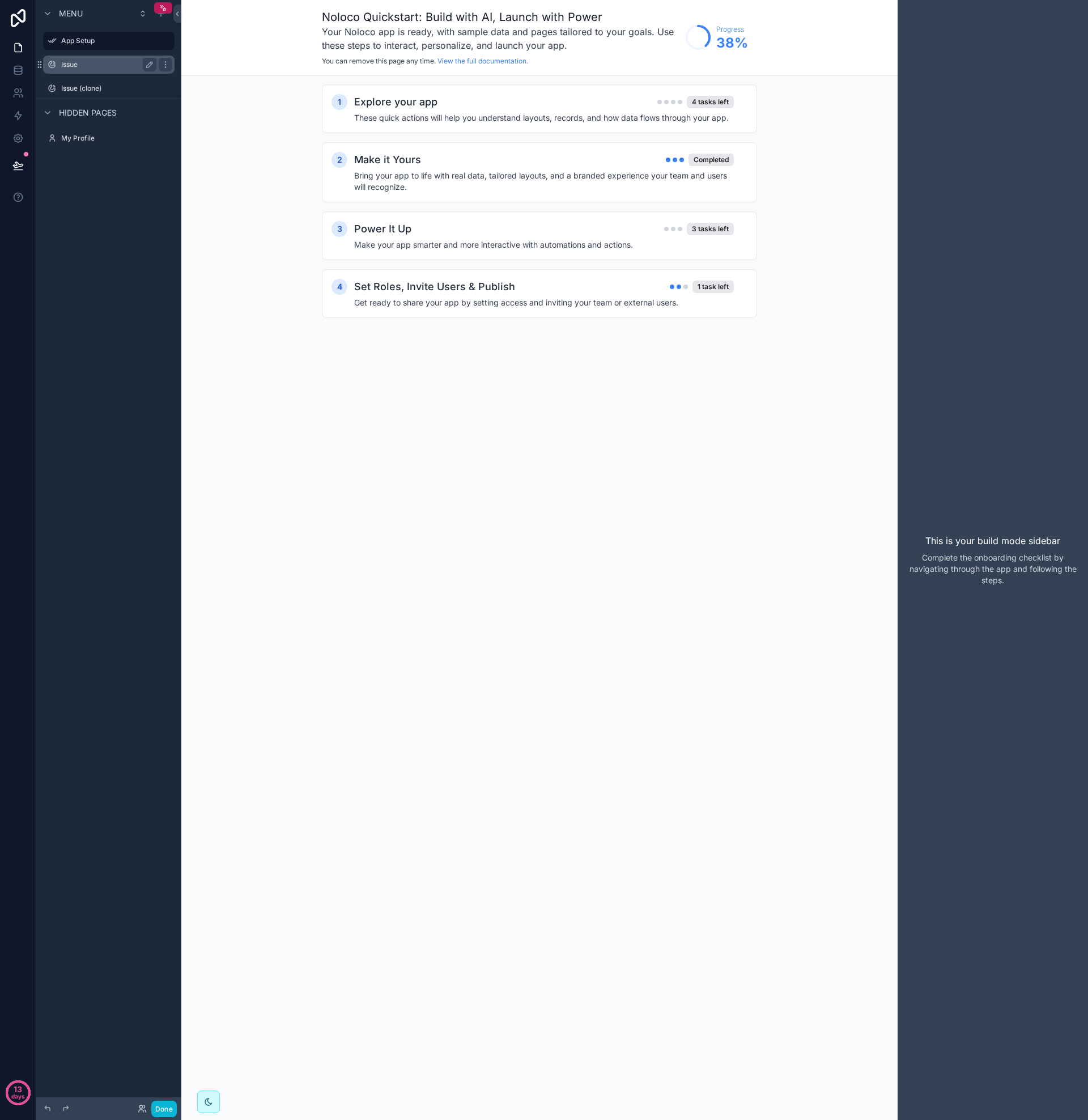
click at [90, 72] on div "Issue" at bounding box center [108, 64] width 127 height 18
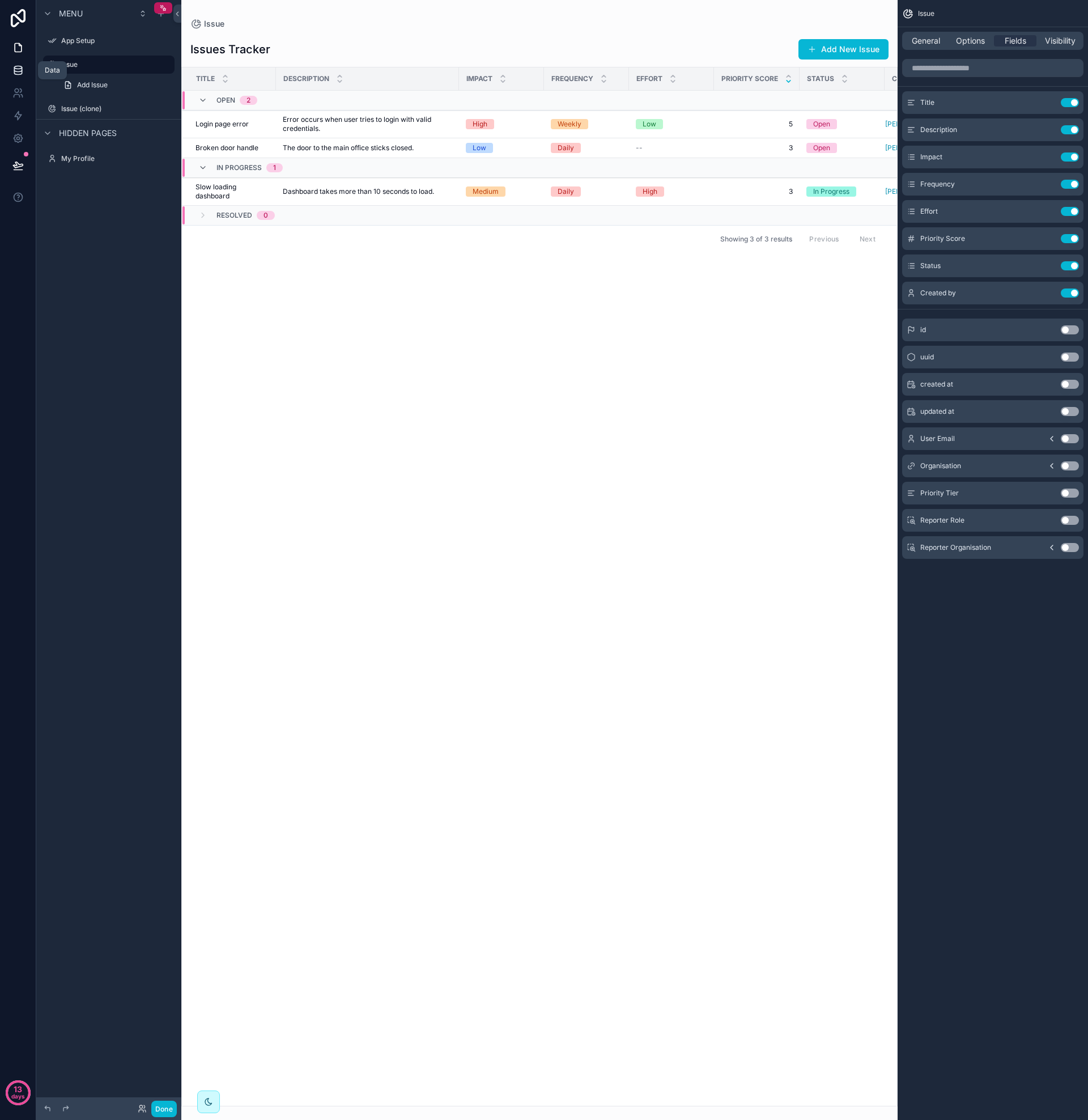
click at [16, 70] on icon at bounding box center [18, 70] width 11 height 11
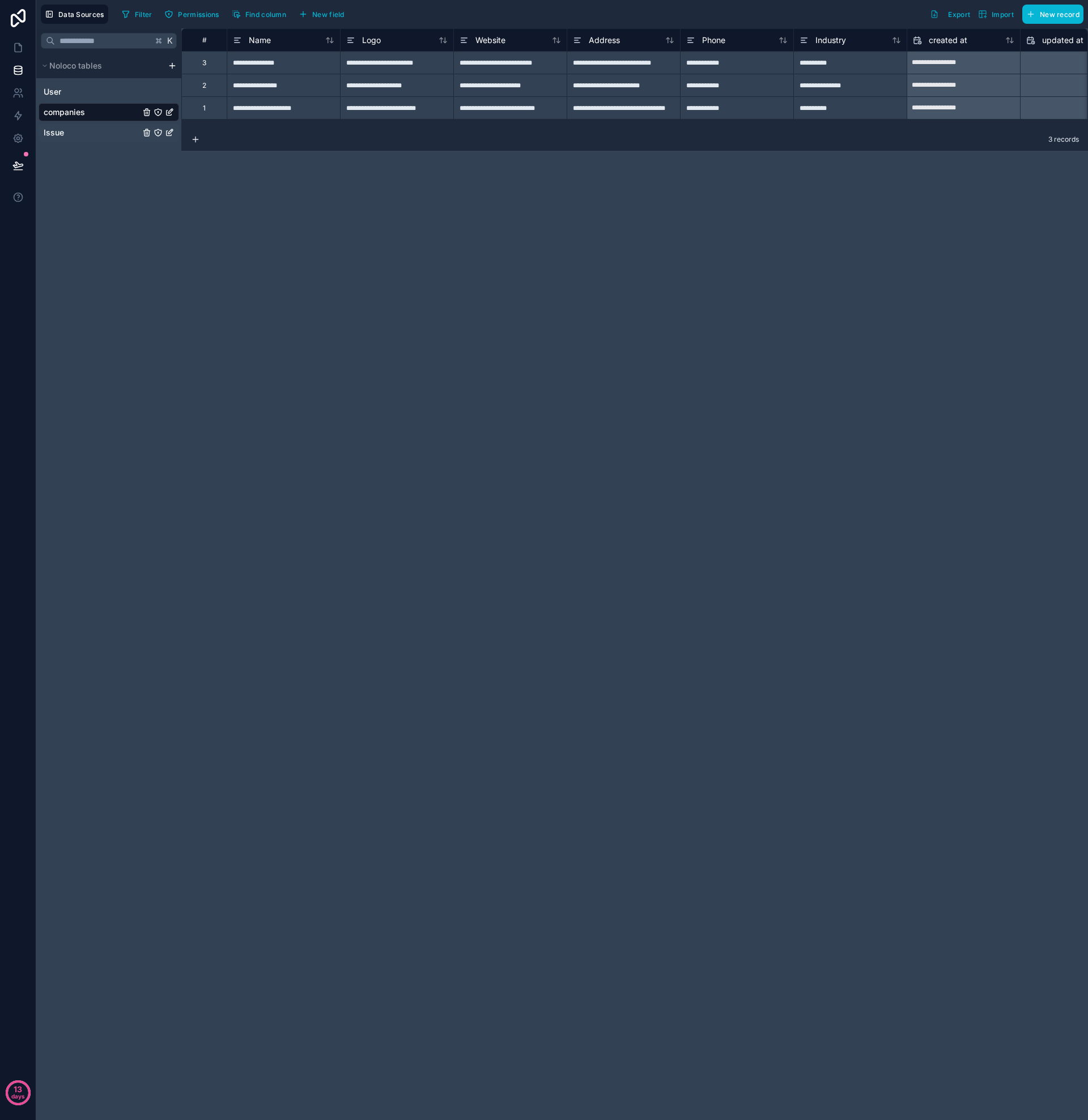
click at [56, 135] on span "Issue" at bounding box center [53, 132] width 20 height 11
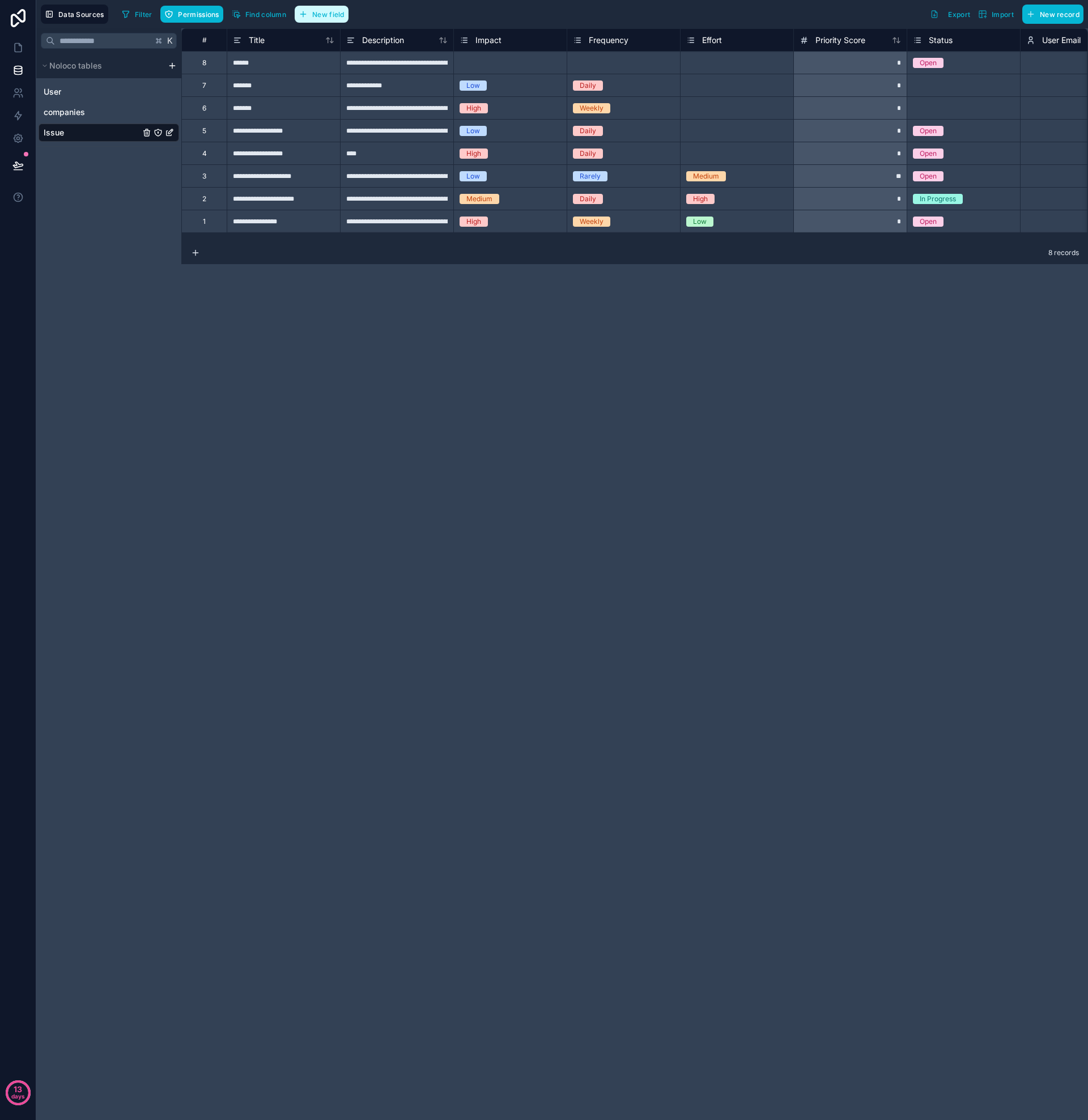
click at [326, 19] on button "New field" at bounding box center [322, 14] width 54 height 17
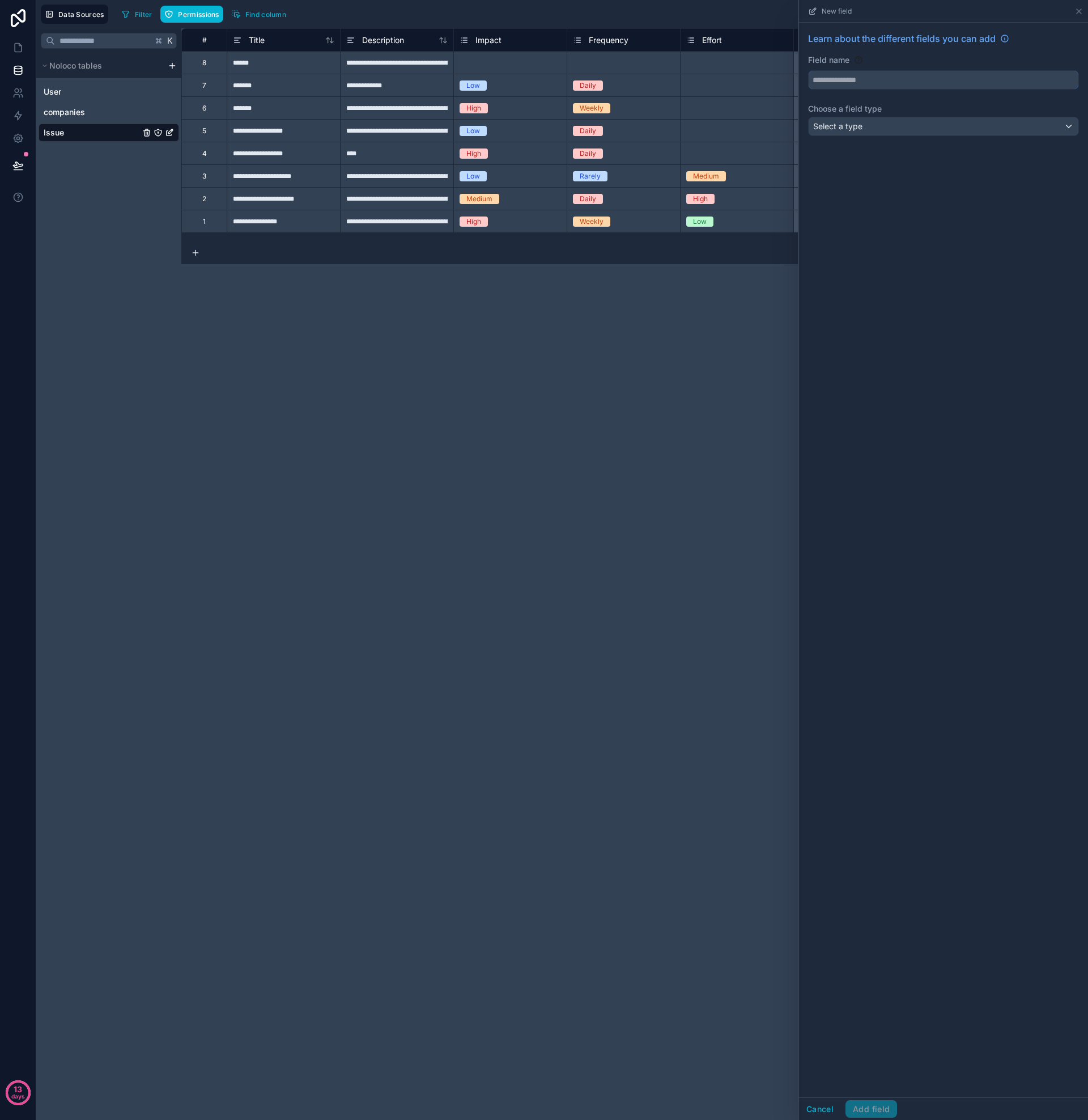
click at [856, 84] on input "text" at bounding box center [944, 80] width 270 height 18
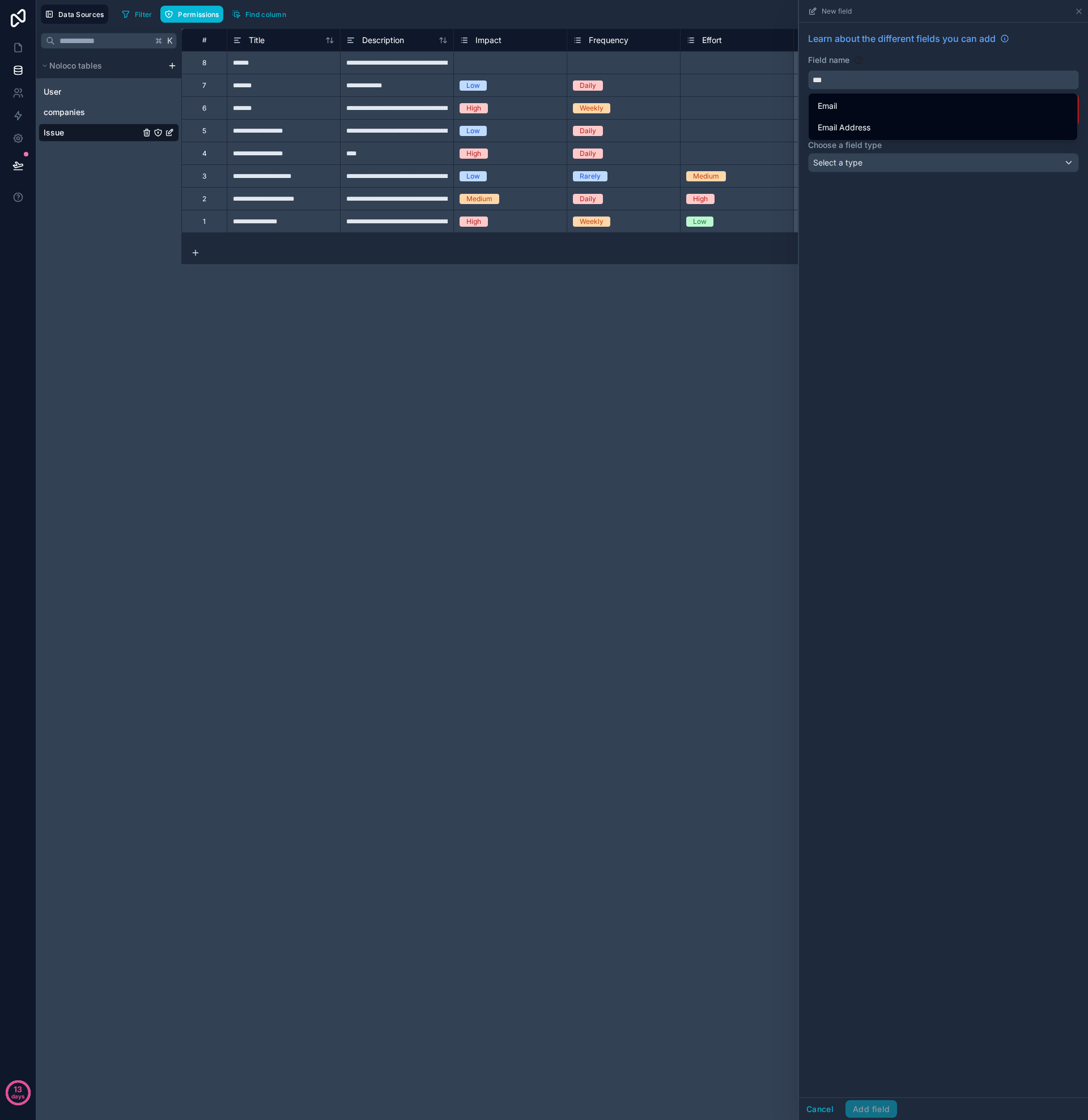
click at [944, 80] on button "**" at bounding box center [944, 79] width 271 height 19
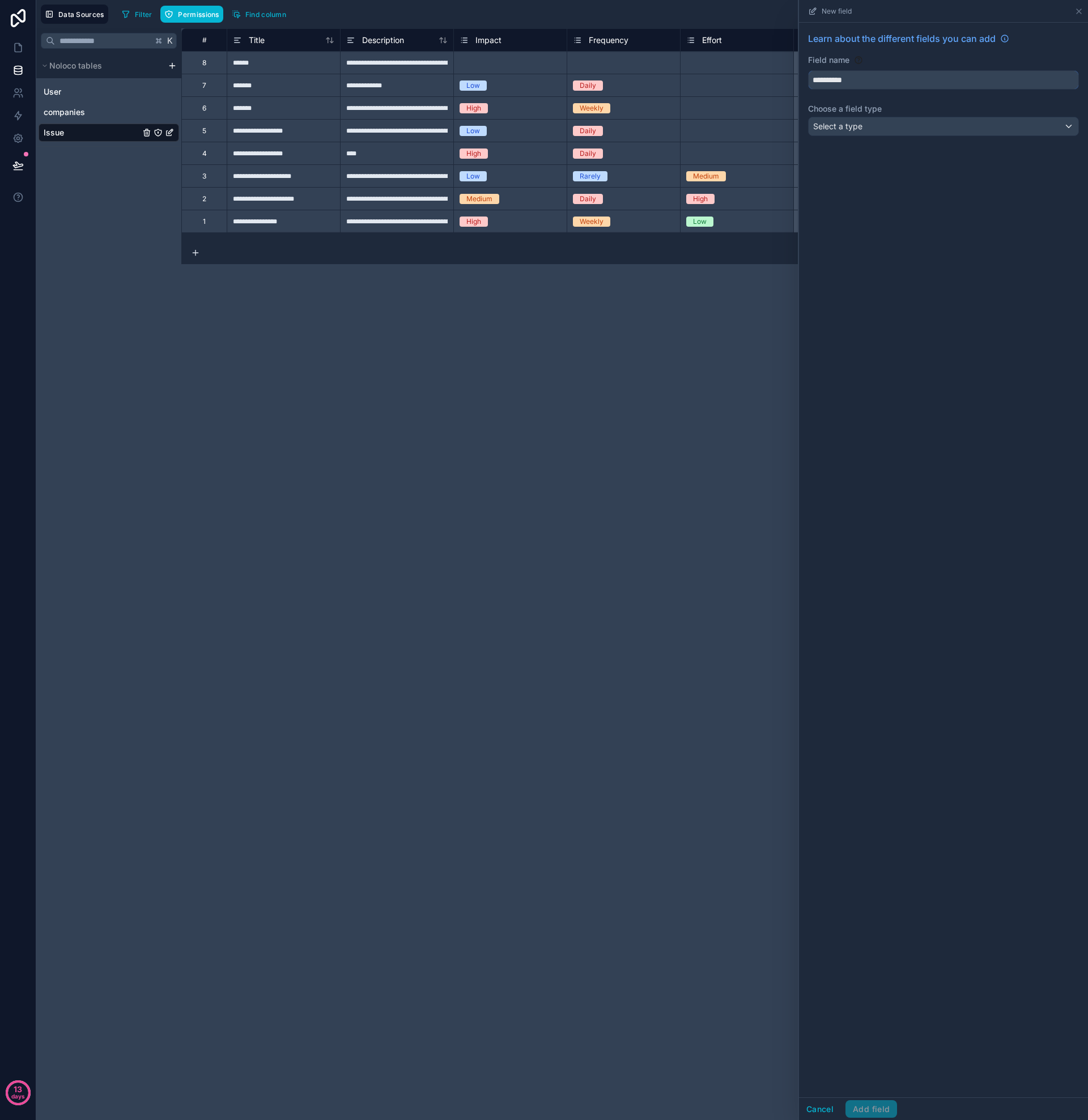
type input "**********"
click at [887, 122] on div "Select a type" at bounding box center [944, 127] width 270 height 18
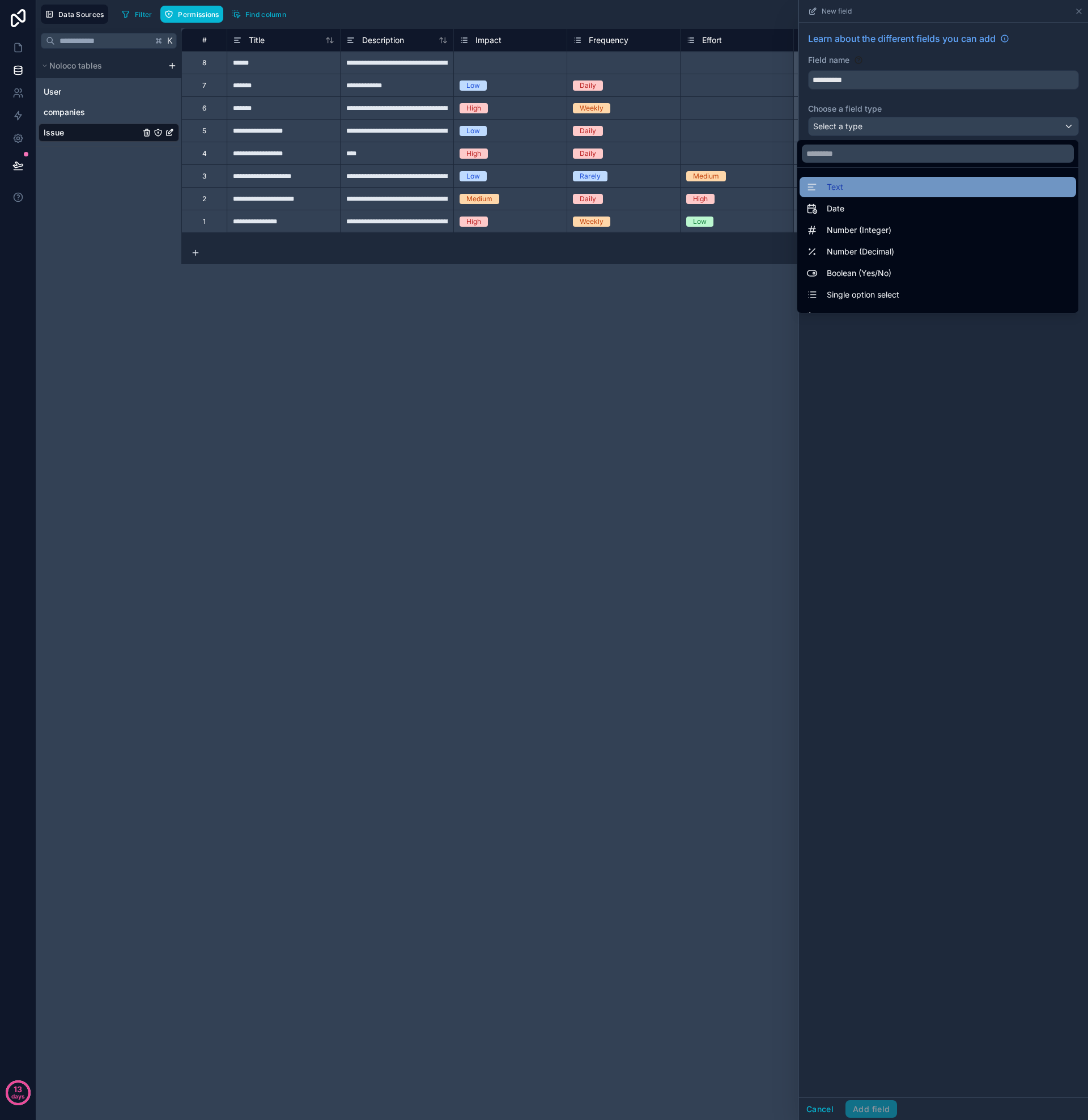
click at [866, 183] on div "Text" at bounding box center [938, 187] width 263 height 14
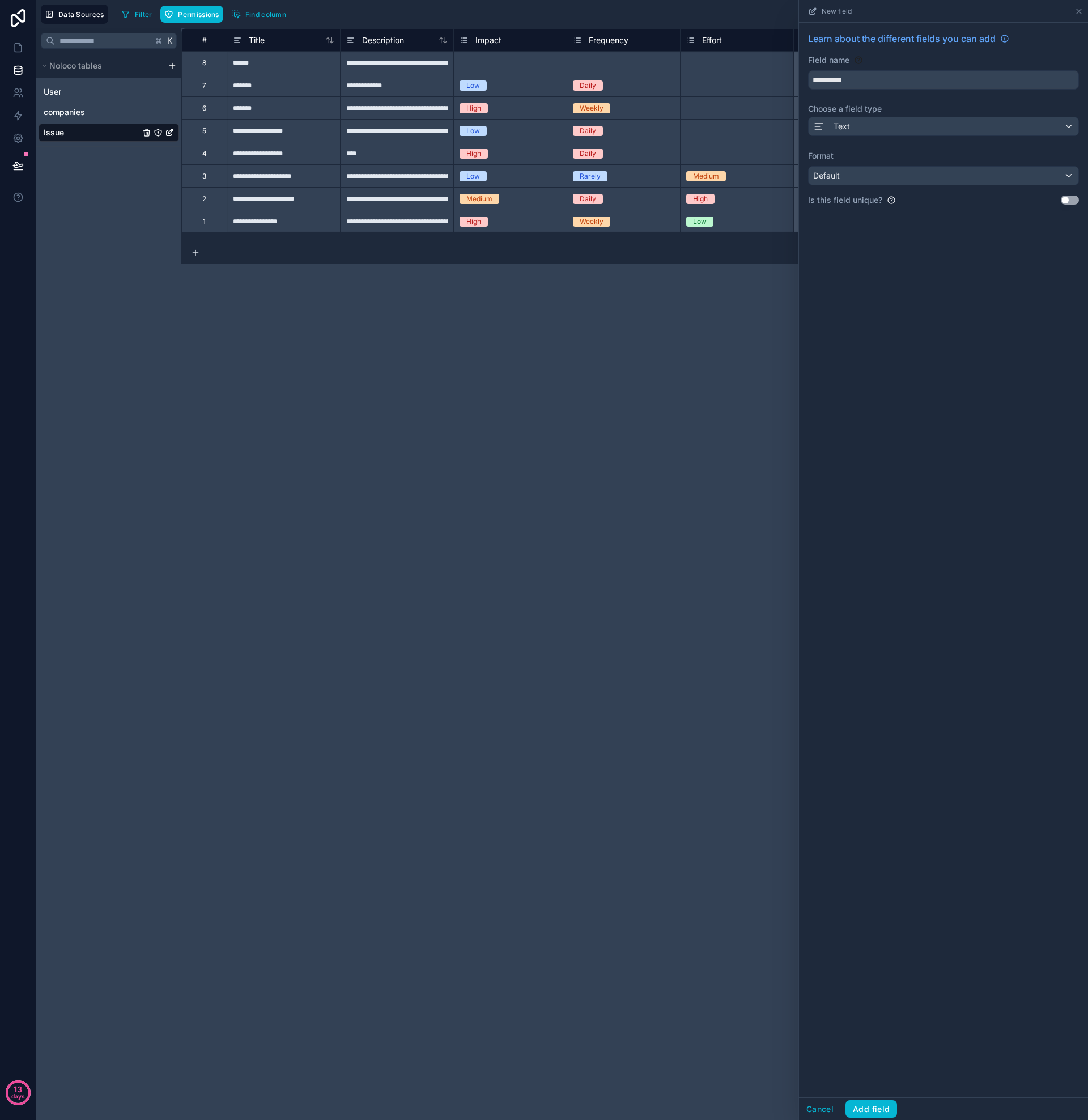
click at [1069, 180] on div "Default" at bounding box center [944, 175] width 270 height 18
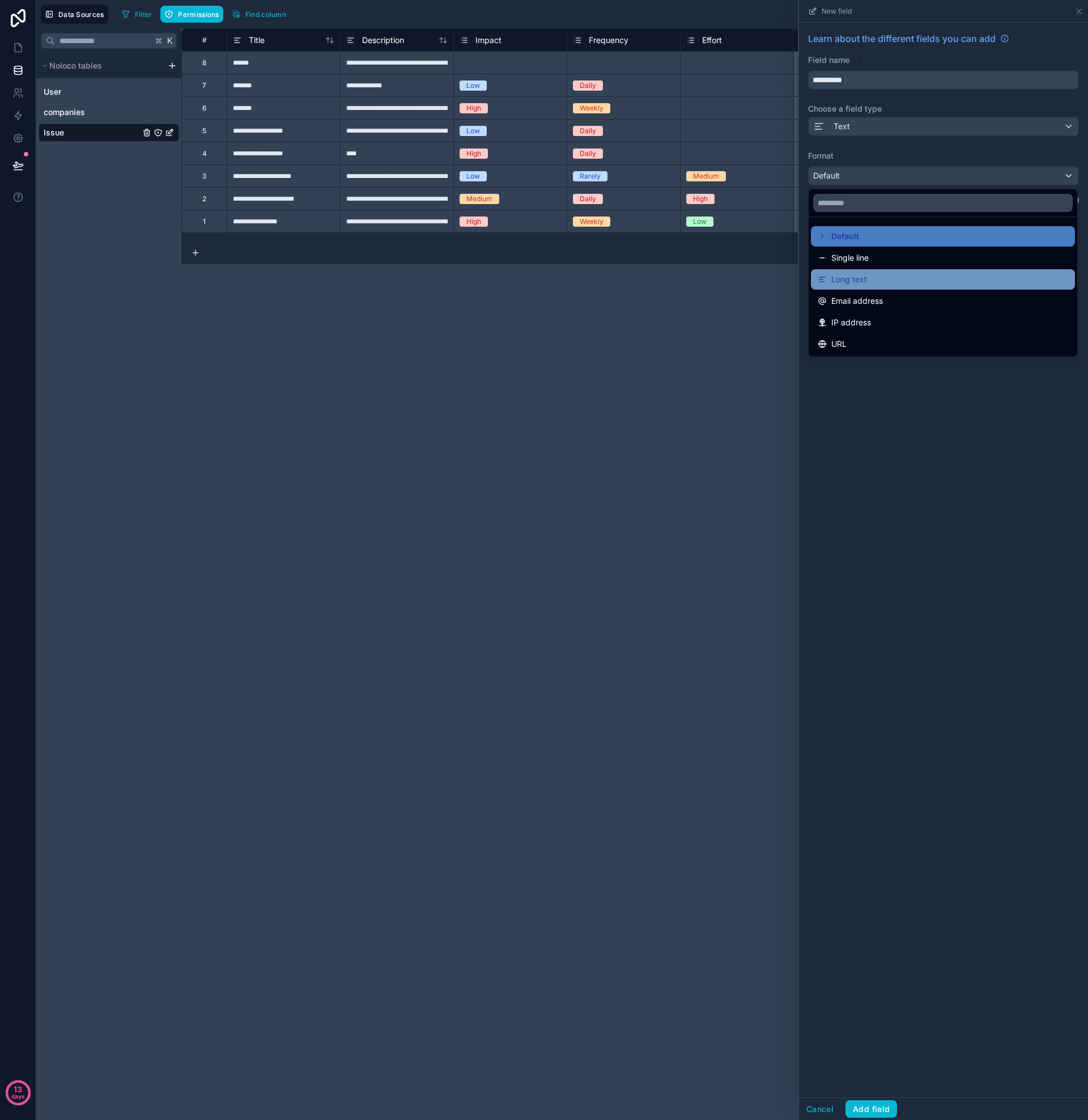
click at [861, 278] on span "Long text" at bounding box center [849, 279] width 36 height 14
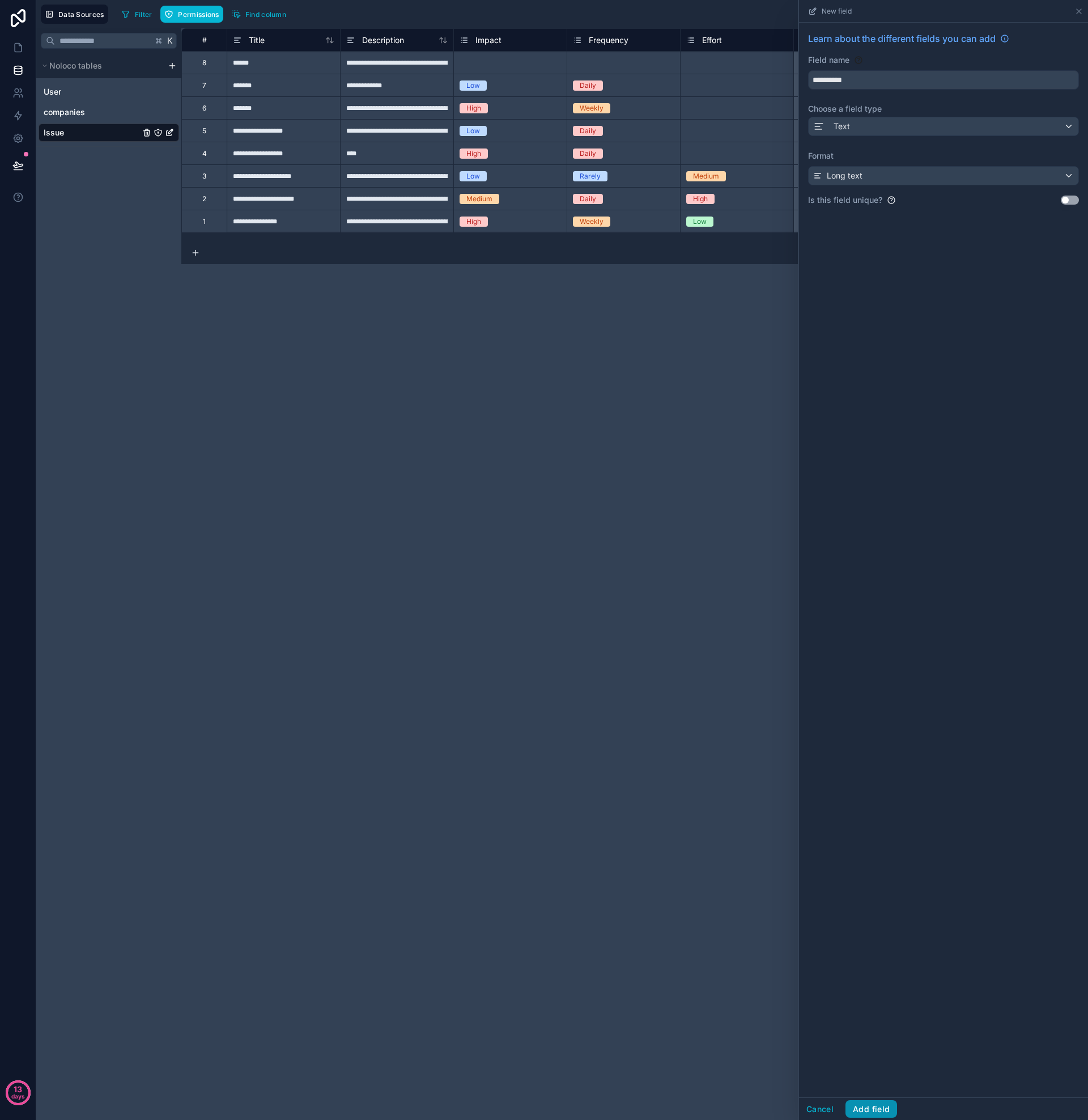
click at [876, 1111] on button "Add field" at bounding box center [871, 1109] width 51 height 18
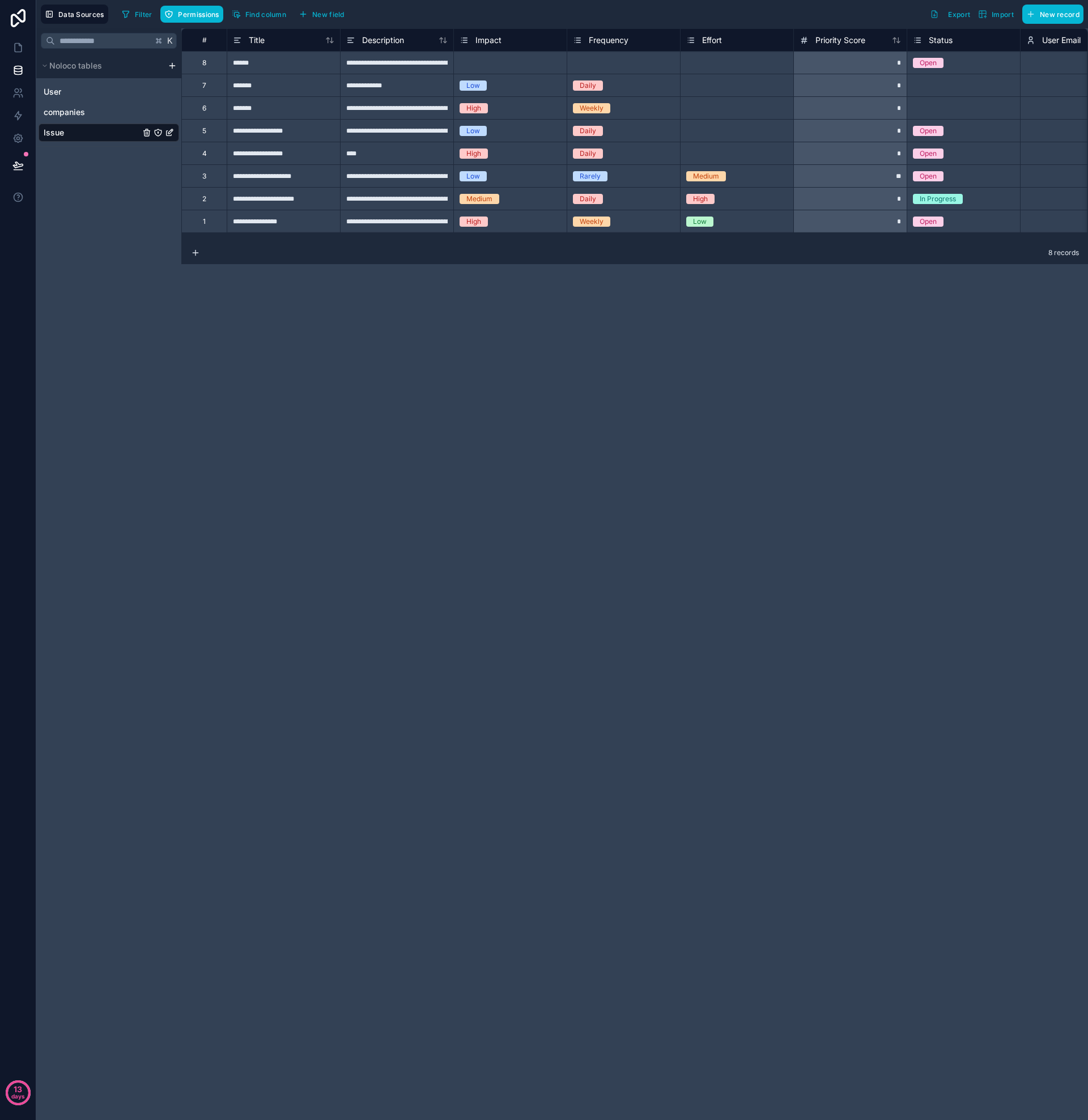
click at [382, 70] on div "**********" at bounding box center [396, 62] width 113 height 23
click at [391, 45] on span "Description" at bounding box center [383, 40] width 42 height 11
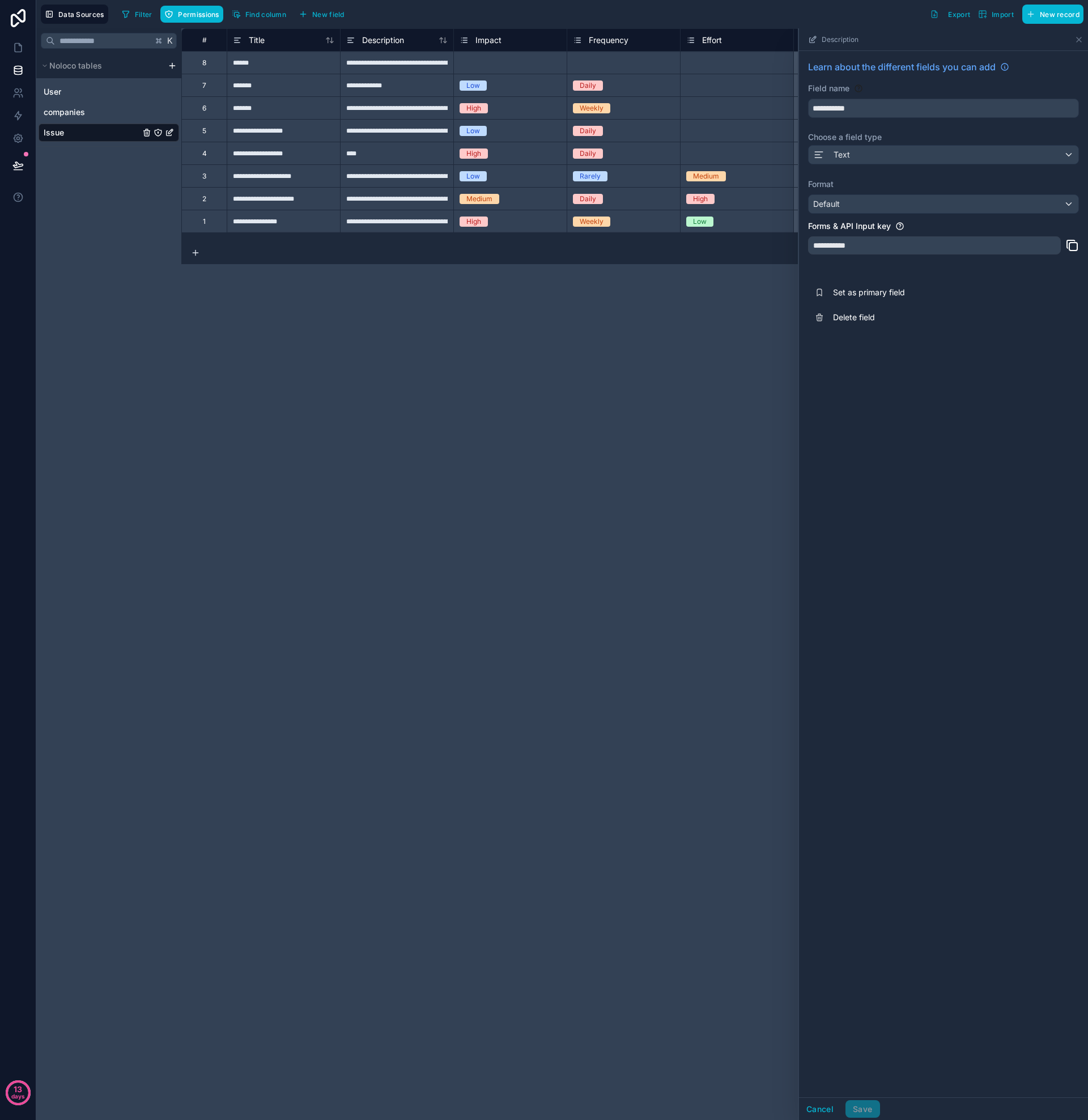
click at [1071, 203] on div "Default" at bounding box center [944, 204] width 270 height 18
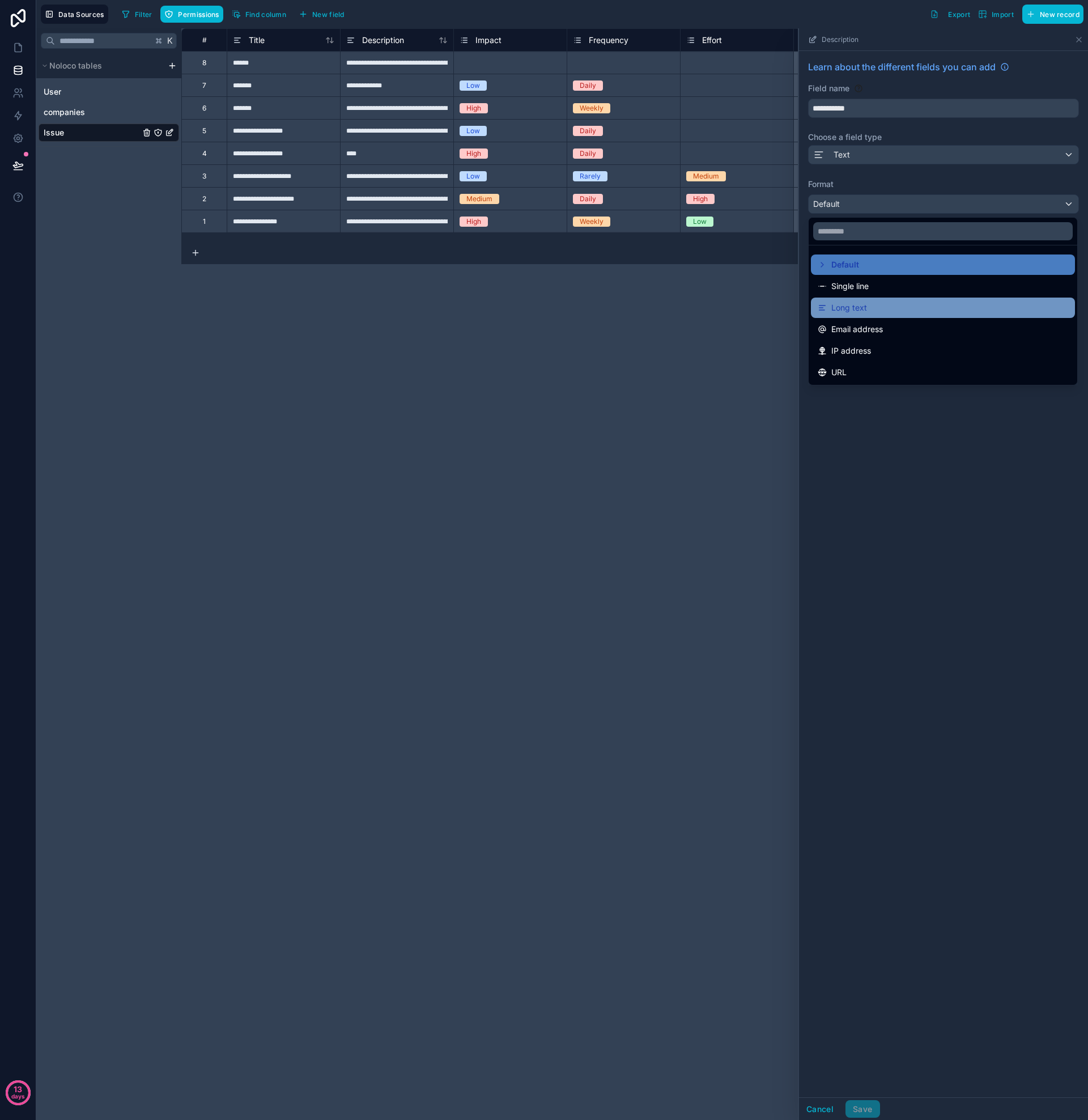
click at [898, 306] on div "Long text" at bounding box center [943, 308] width 251 height 14
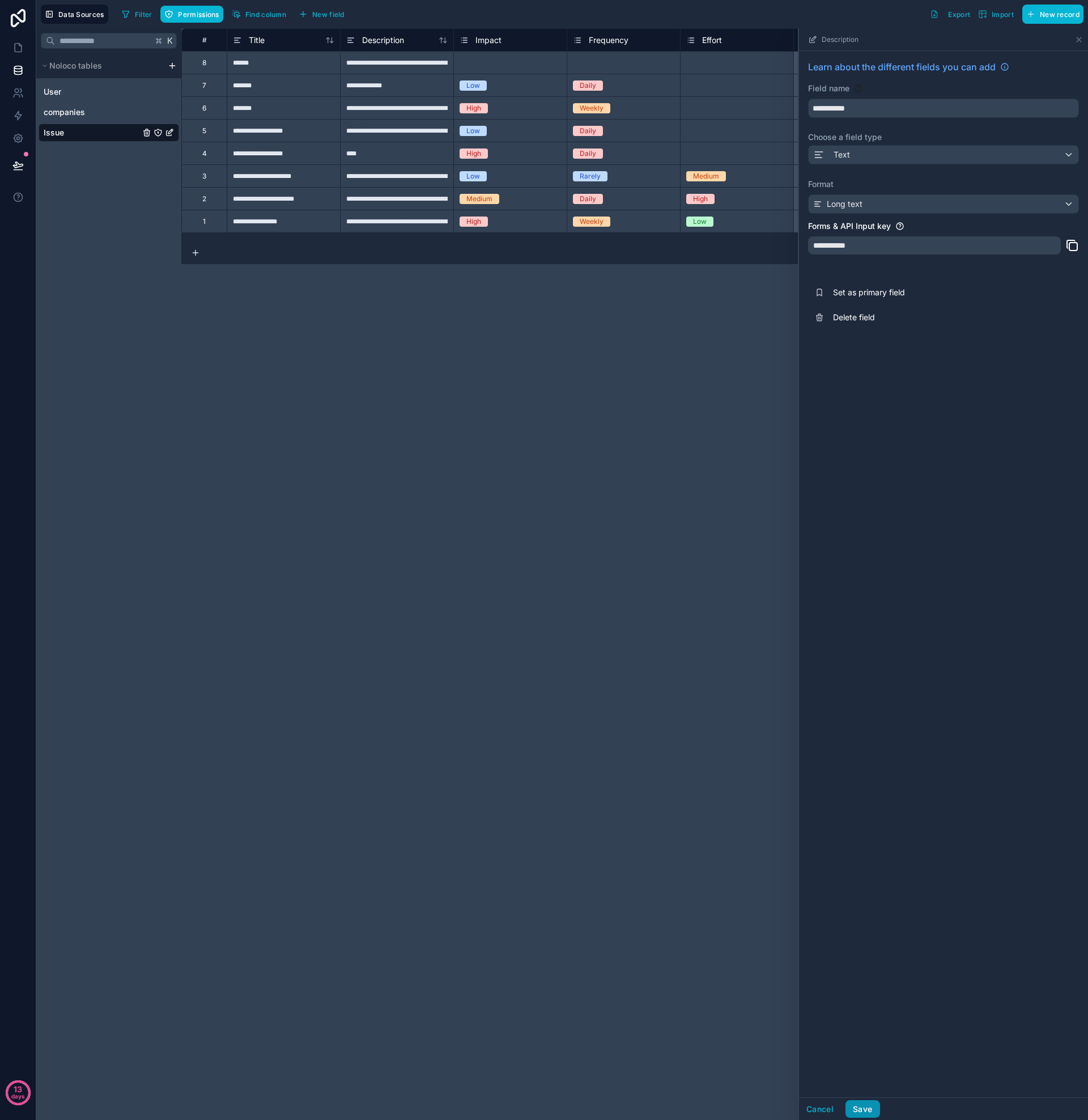
click at [867, 1114] on button "Save" at bounding box center [862, 1109] width 34 height 18
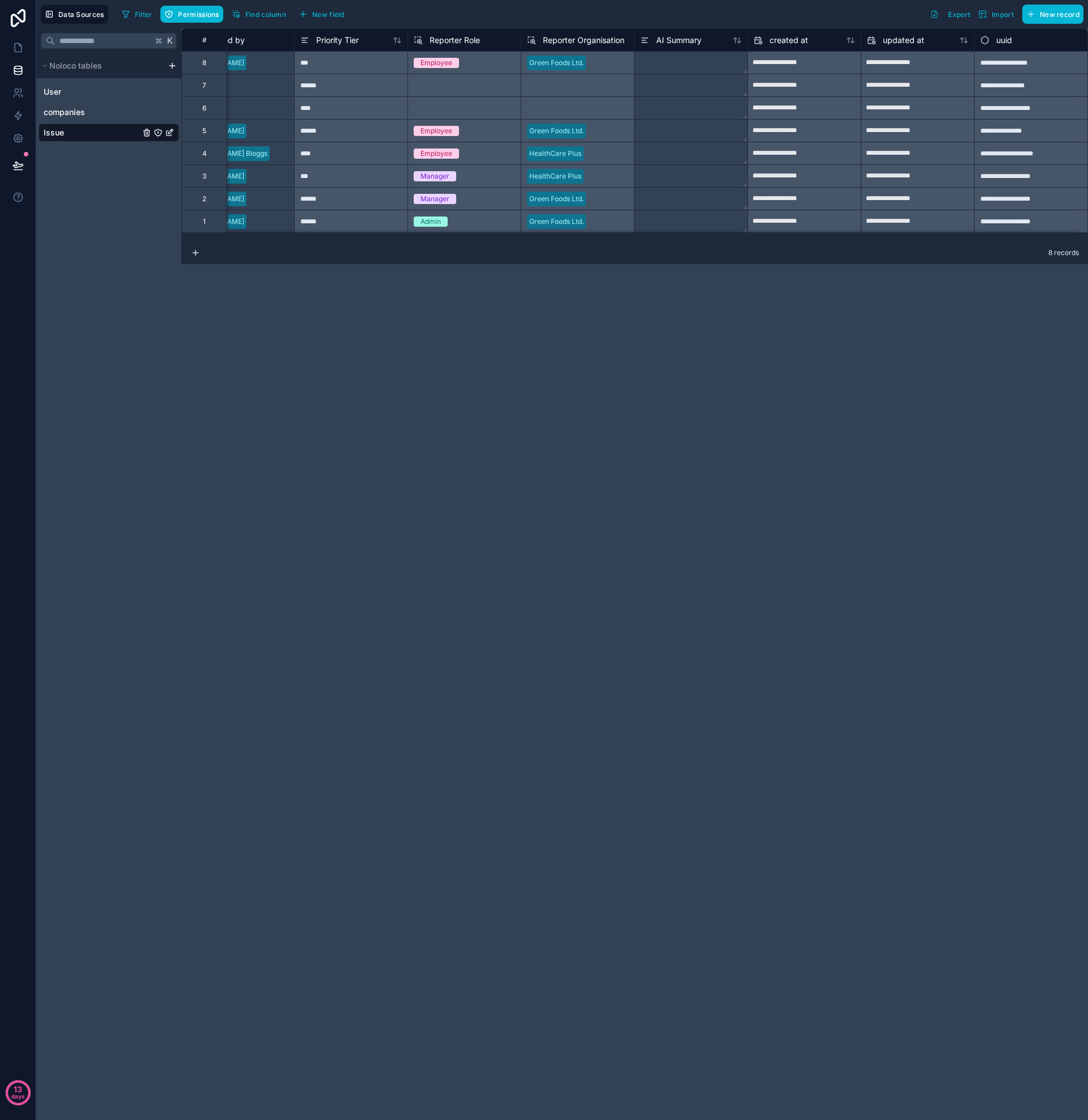
scroll to position [0, 1074]
click at [697, 63] on textarea at bounding box center [691, 62] width 113 height 22
click at [687, 50] on div "AI Summary" at bounding box center [690, 40] width 113 height 23
click at [685, 45] on span "AI Summary" at bounding box center [678, 40] width 45 height 11
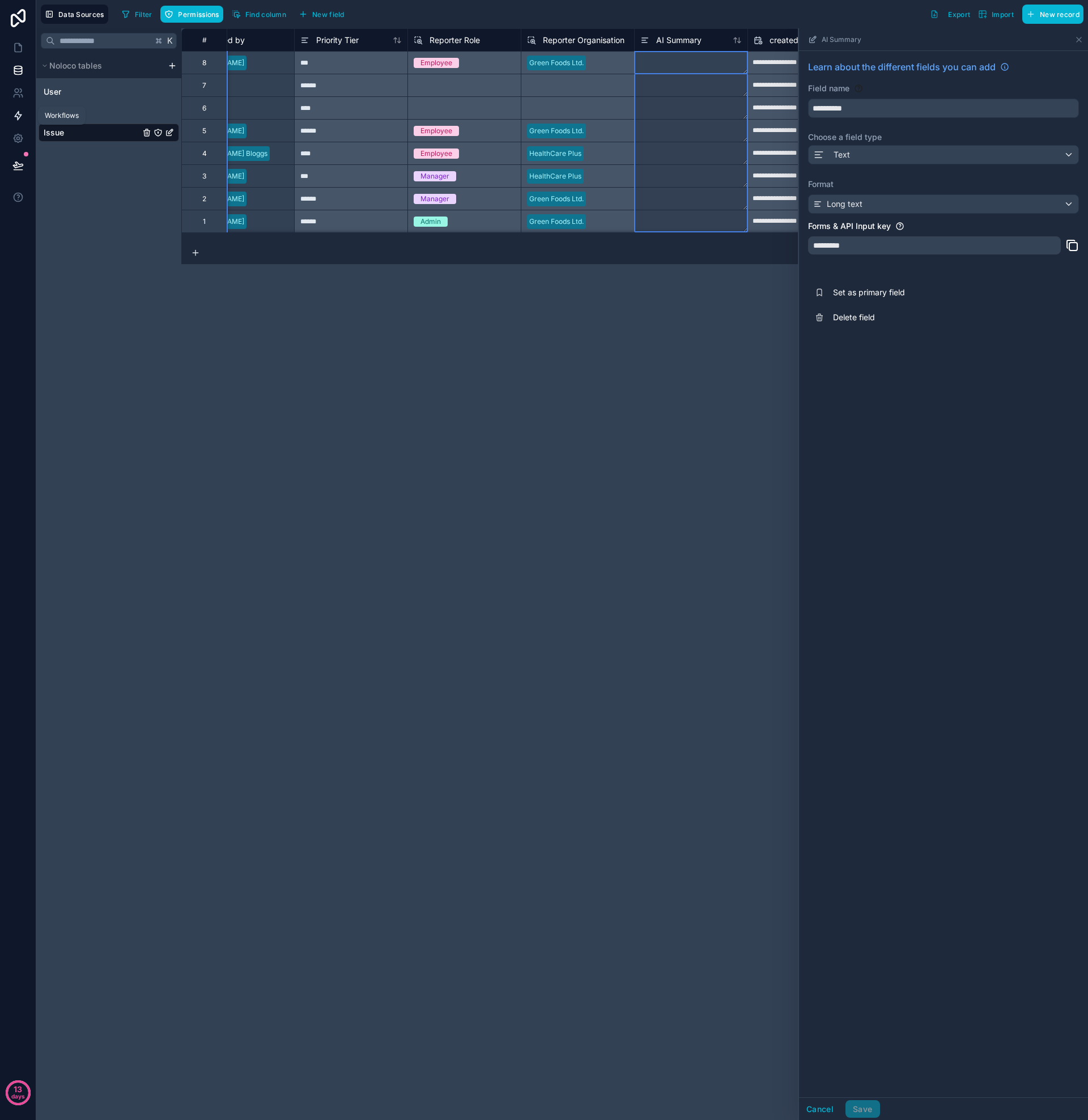
click at [18, 113] on icon at bounding box center [17, 116] width 6 height 8
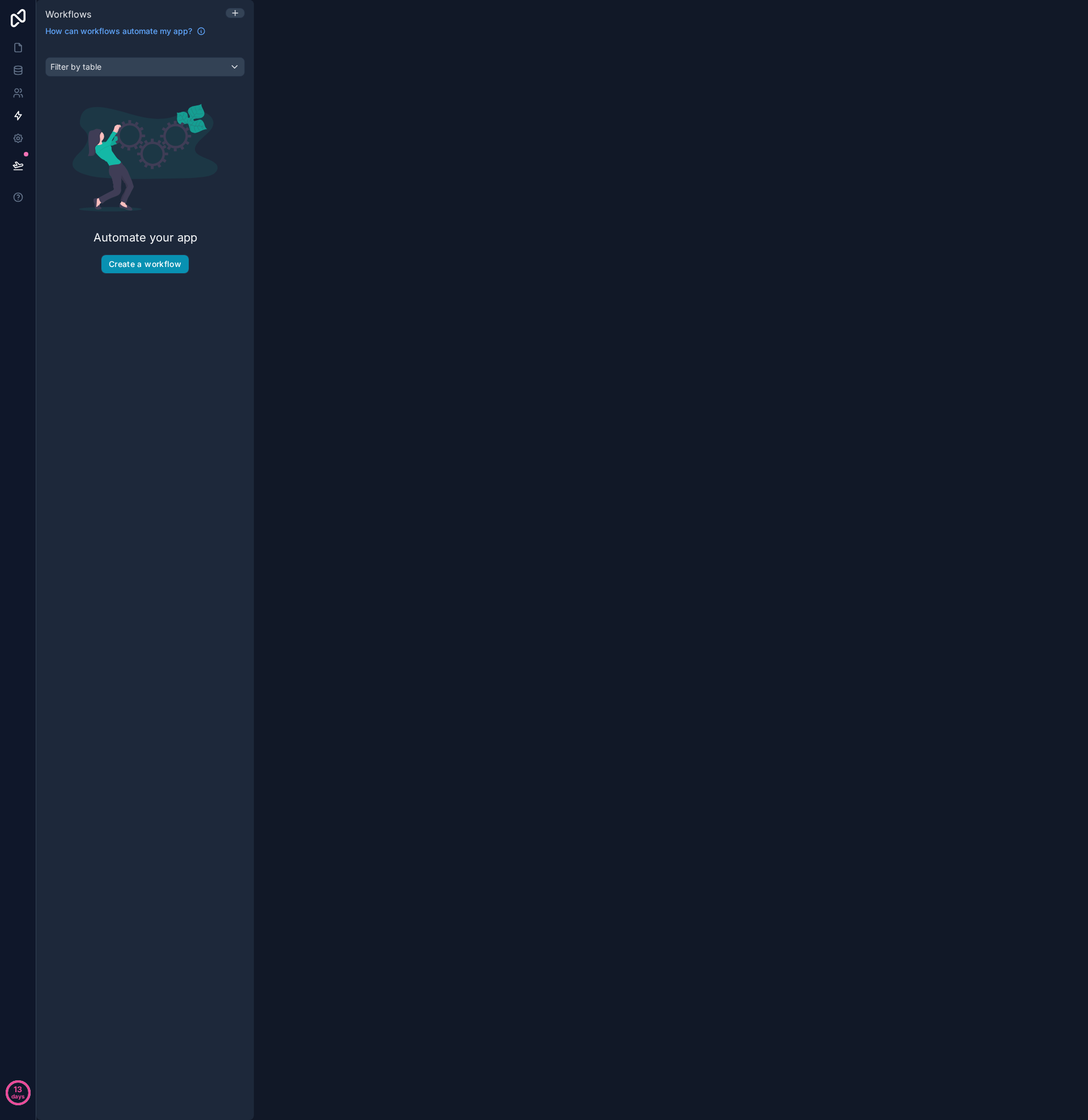
click at [144, 266] on button "Create a workflow" at bounding box center [144, 265] width 87 height 18
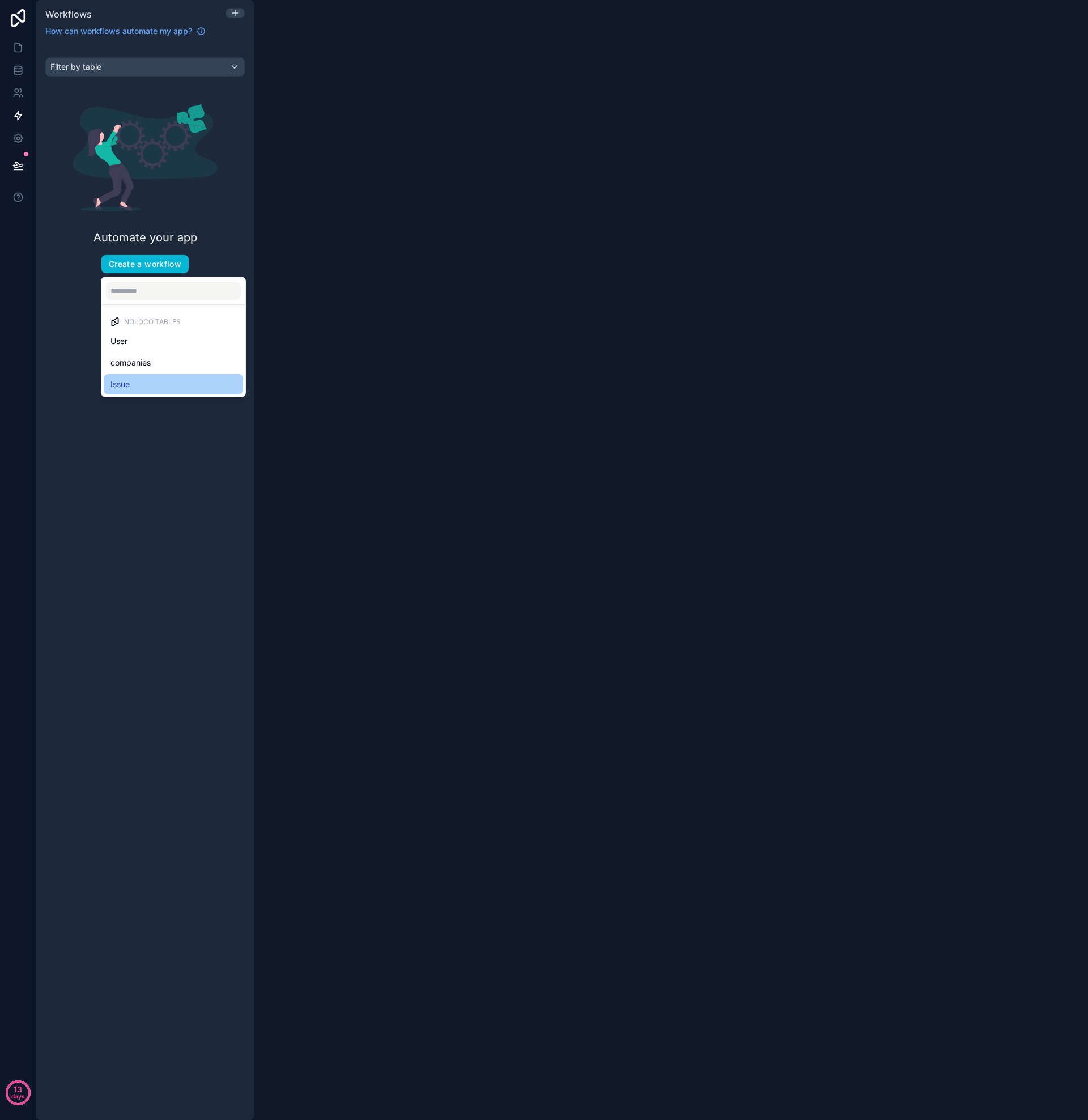
click at [123, 383] on span "Issue" at bounding box center [119, 384] width 19 height 14
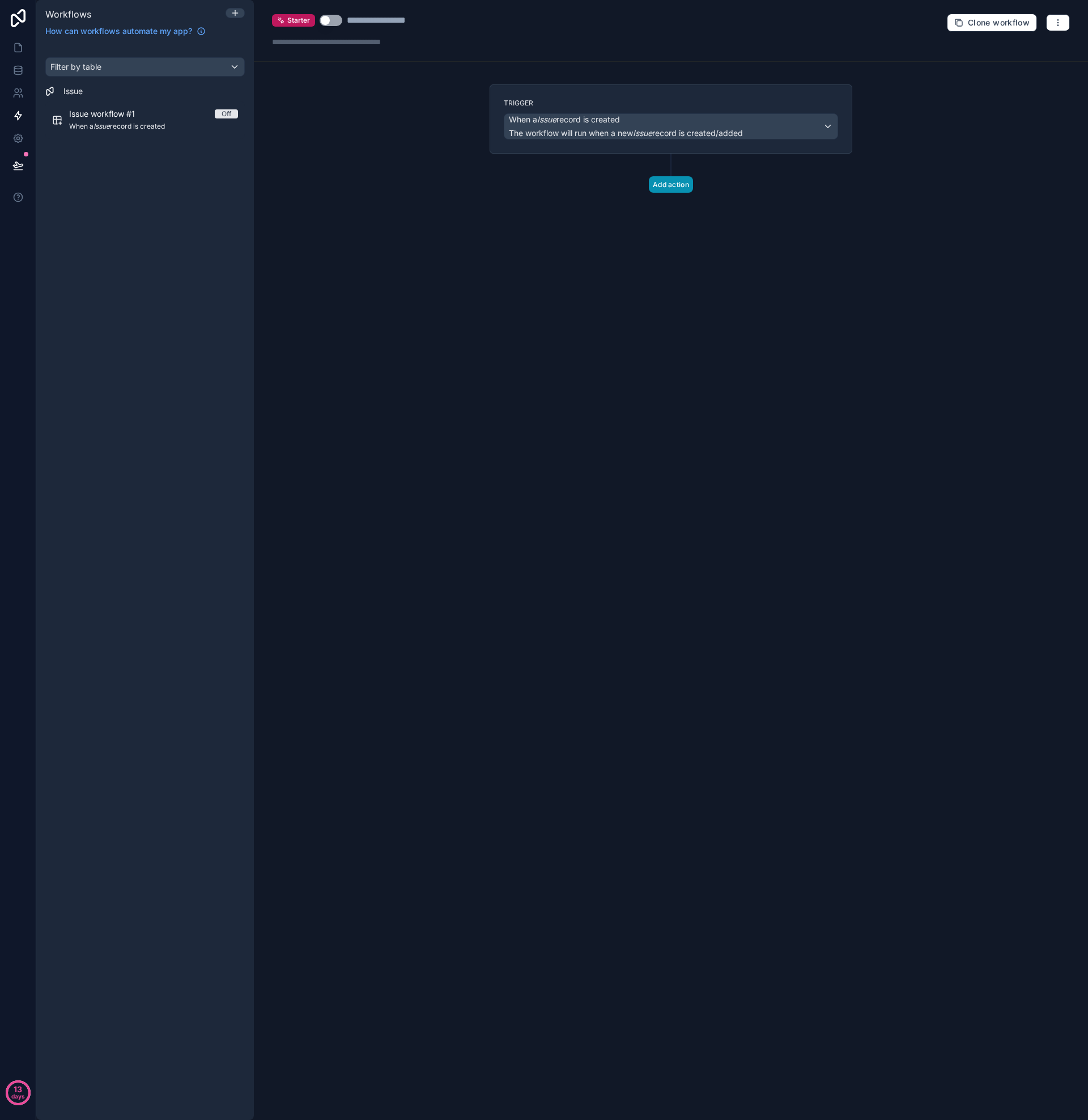
click at [664, 184] on button "Add action" at bounding box center [671, 185] width 44 height 17
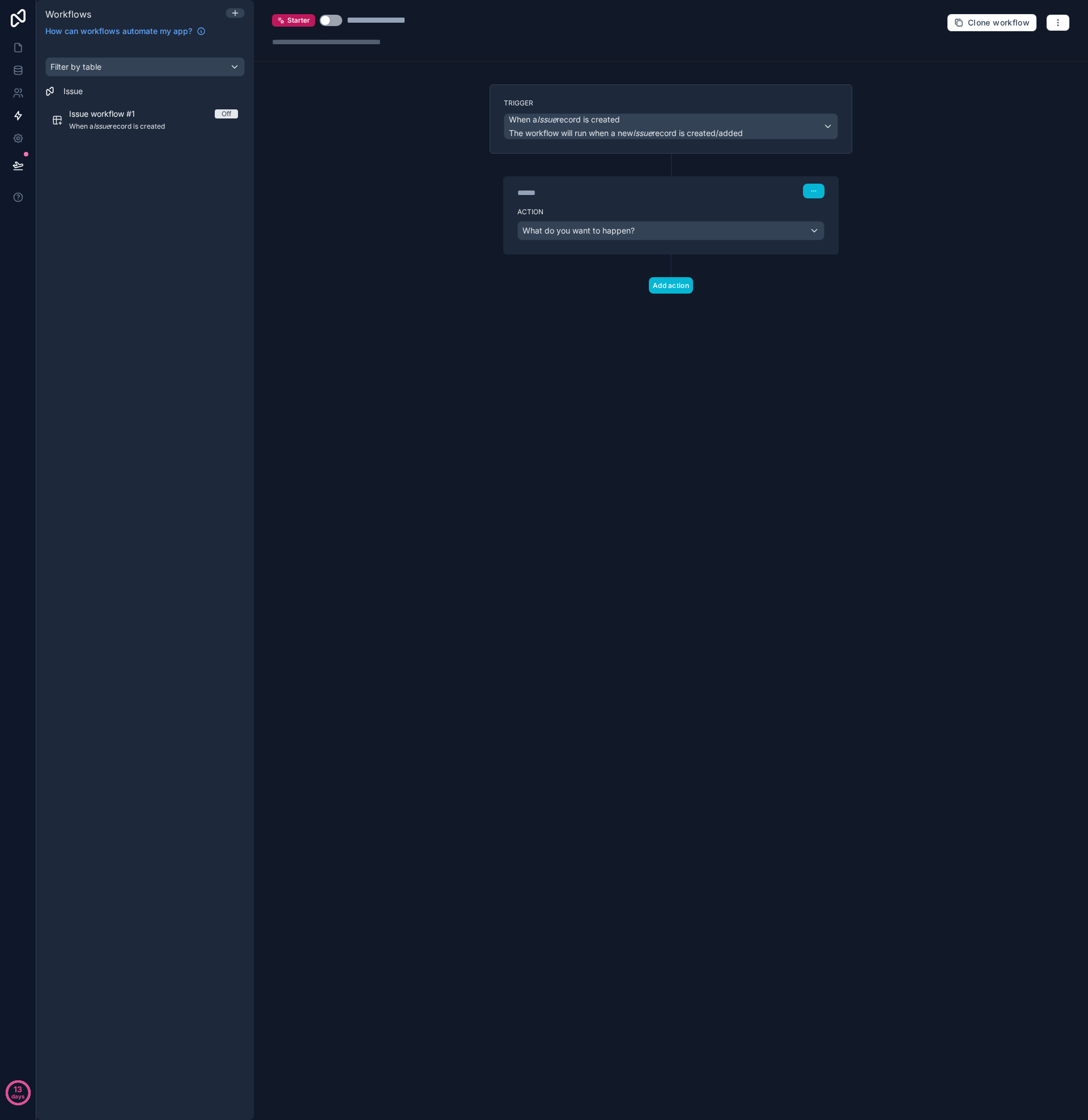
click at [639, 233] on div "What do you want to happen?" at bounding box center [671, 231] width 306 height 18
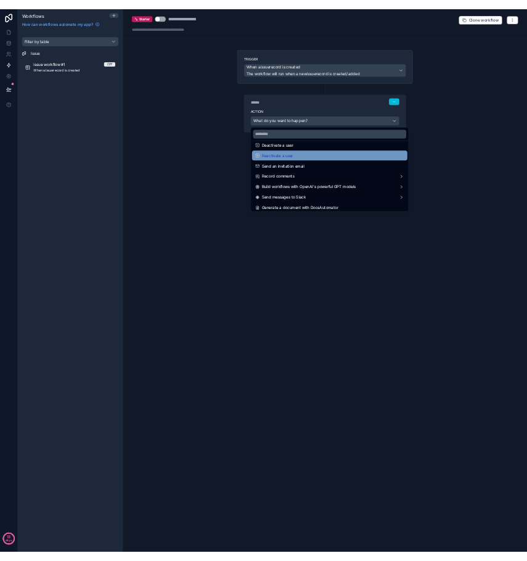
scroll to position [228, 0]
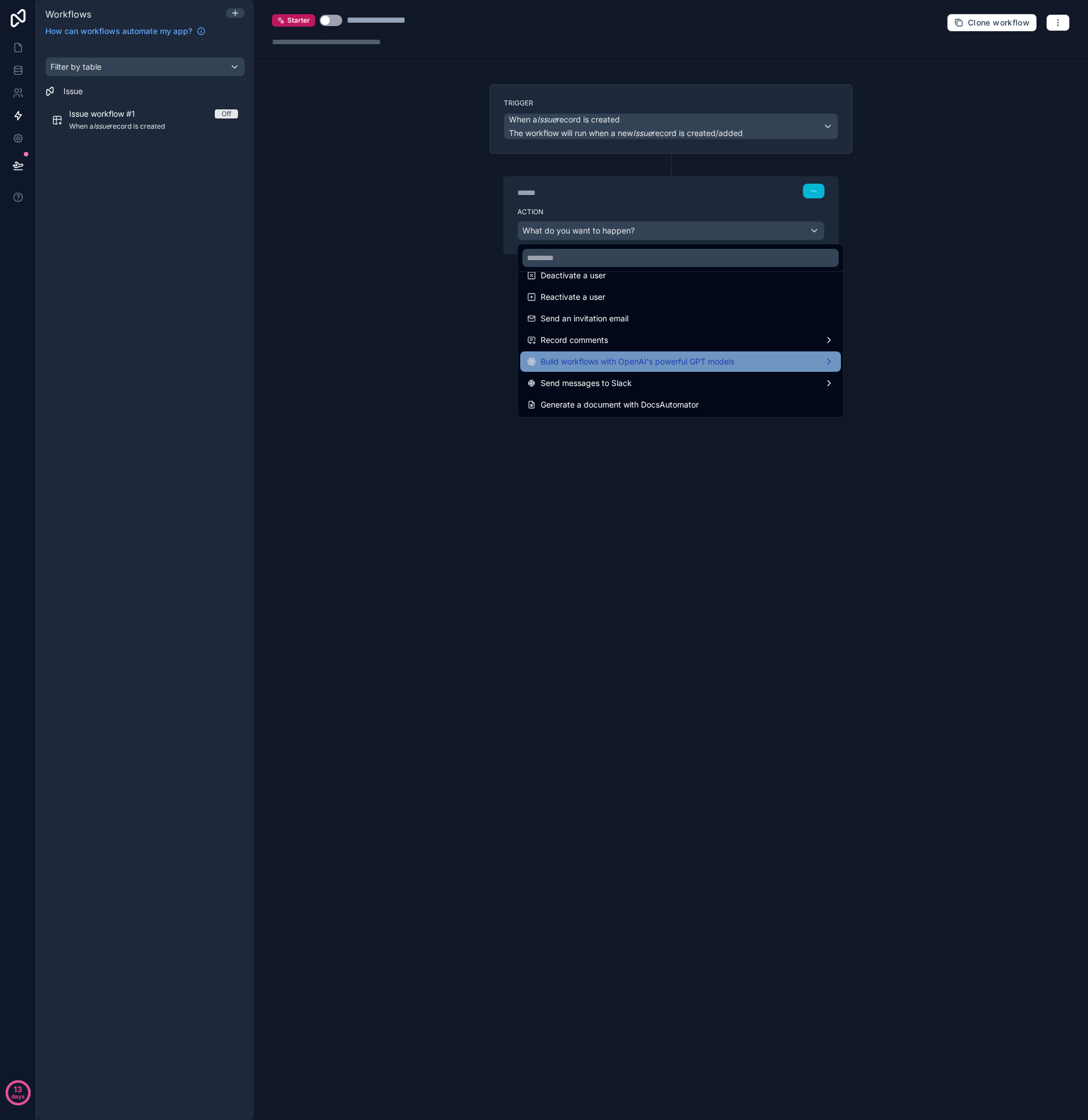
click at [663, 361] on span "Build workflows with OpenAI's powerful GPT models" at bounding box center [637, 361] width 194 height 14
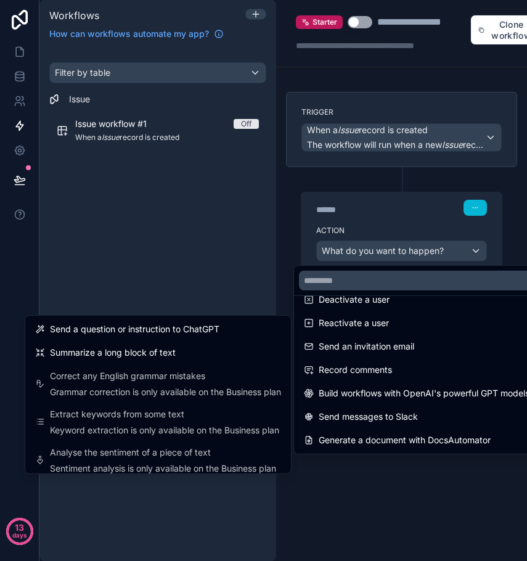
click at [470, 257] on div at bounding box center [263, 280] width 527 height 561
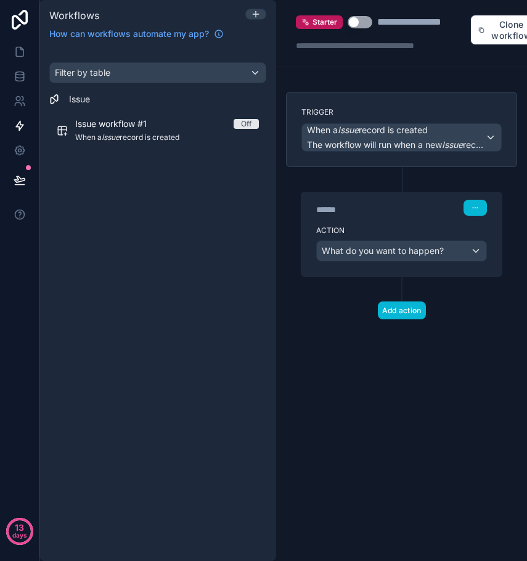
click at [478, 251] on div "What do you want to happen?" at bounding box center [402, 251] width 170 height 20
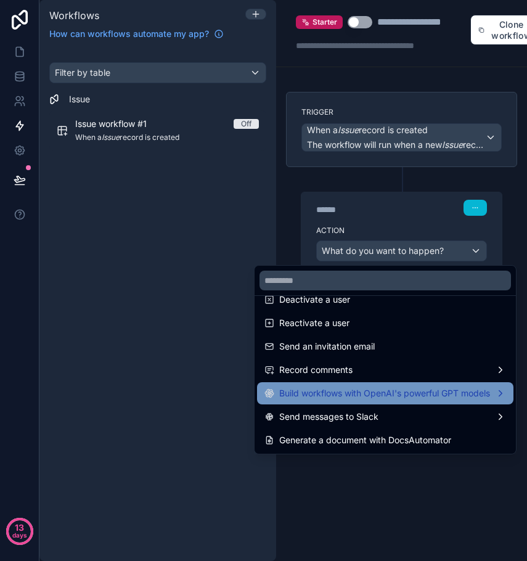
click at [382, 392] on span "Build workflows with OpenAI's powerful GPT models" at bounding box center [384, 393] width 211 height 15
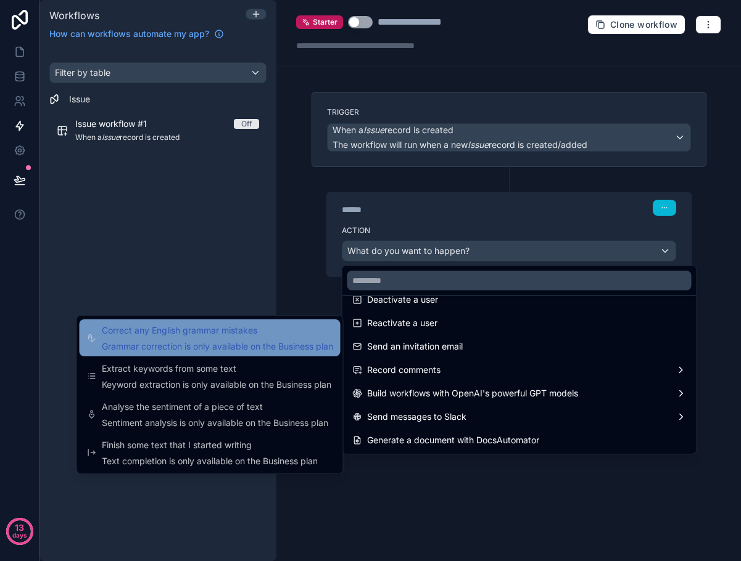
scroll to position [46, 0]
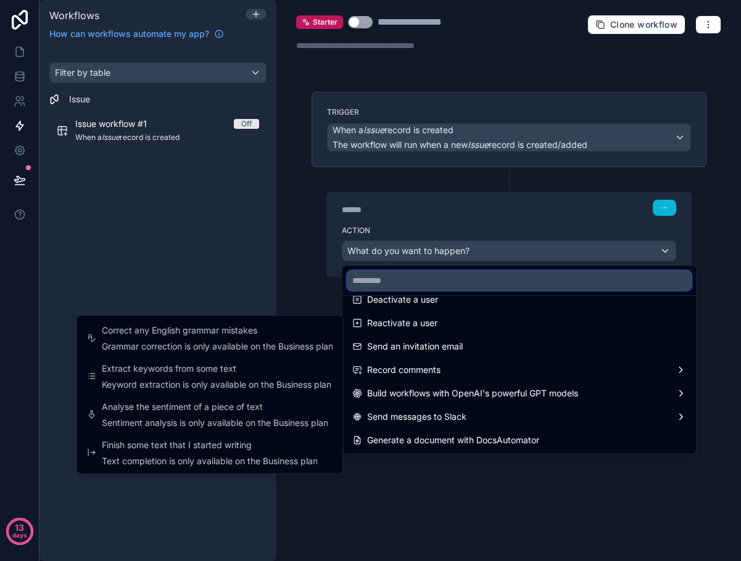
click at [426, 282] on input "text" at bounding box center [519, 281] width 344 height 20
click at [479, 214] on div at bounding box center [370, 280] width 741 height 561
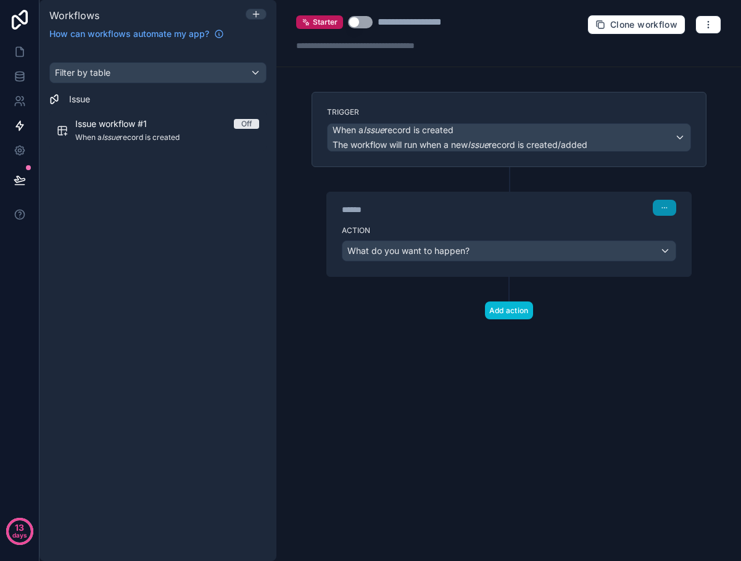
click at [656, 206] on button "button" at bounding box center [664, 208] width 23 height 16
click at [534, 215] on div "****** Step 1" at bounding box center [509, 208] width 334 height 16
click at [673, 211] on button "button" at bounding box center [664, 208] width 23 height 16
click at [635, 233] on span "Edit Description" at bounding box center [632, 236] width 55 height 10
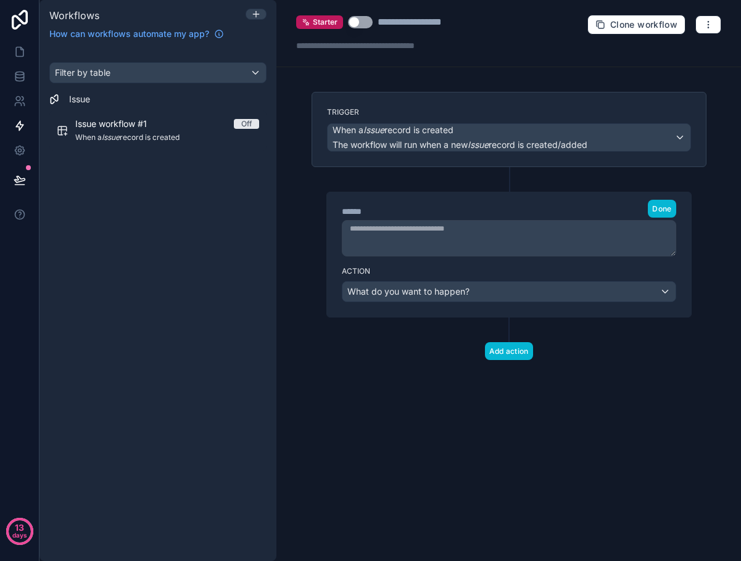
click at [663, 288] on div "What do you want to happen?" at bounding box center [508, 292] width 333 height 20
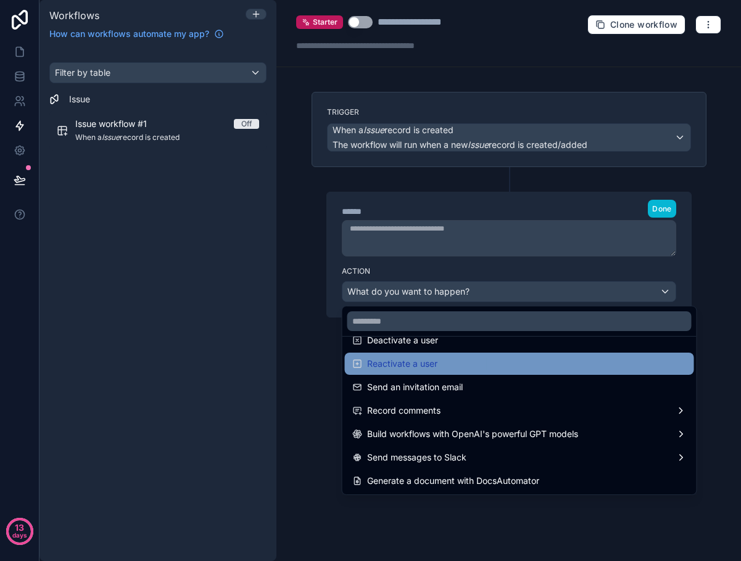
scroll to position [228, 0]
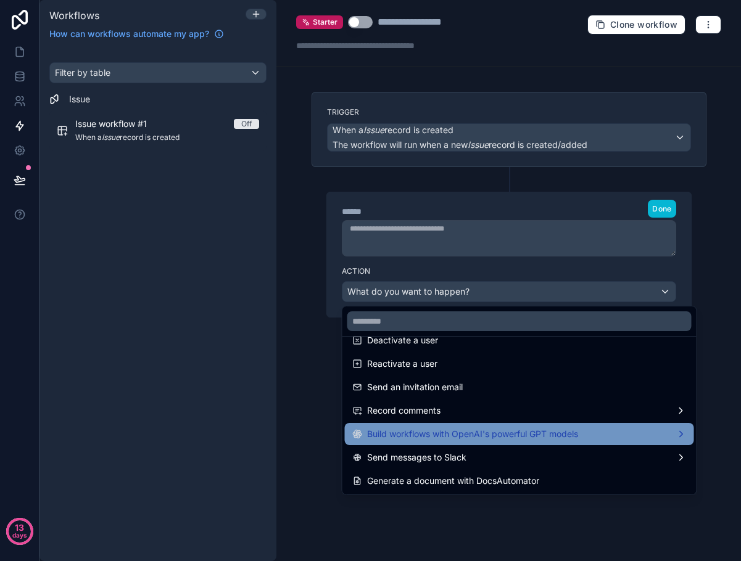
click at [516, 436] on span "Build workflows with OpenAI's powerful GPT models" at bounding box center [472, 434] width 211 height 15
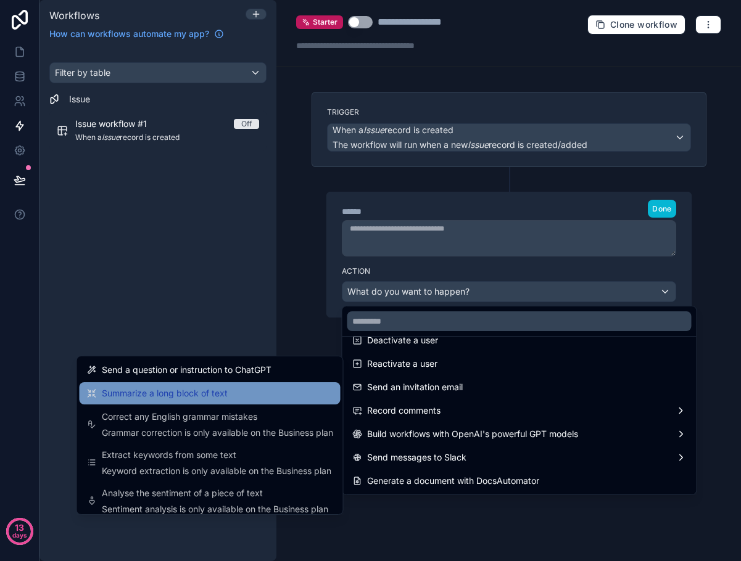
scroll to position [0, 0]
click at [231, 394] on div "Summarize a long block of text" at bounding box center [210, 393] width 246 height 15
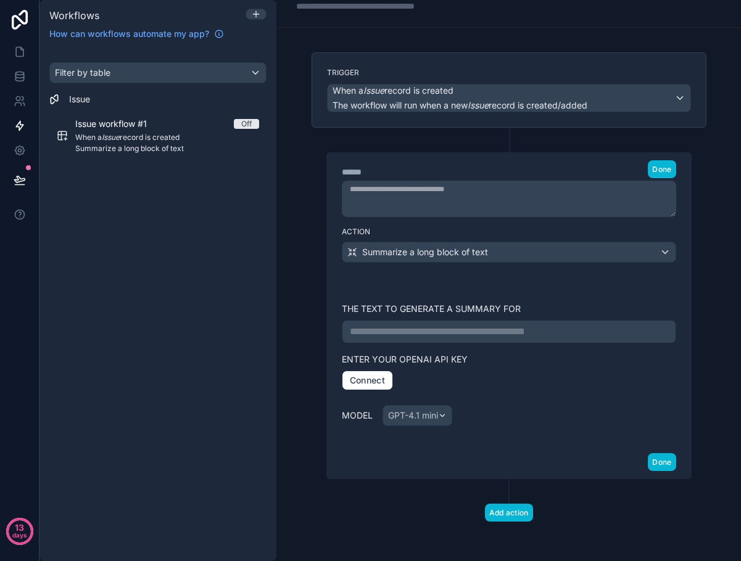
scroll to position [39, 0]
click at [505, 331] on p "**********" at bounding box center [509, 332] width 318 height 15
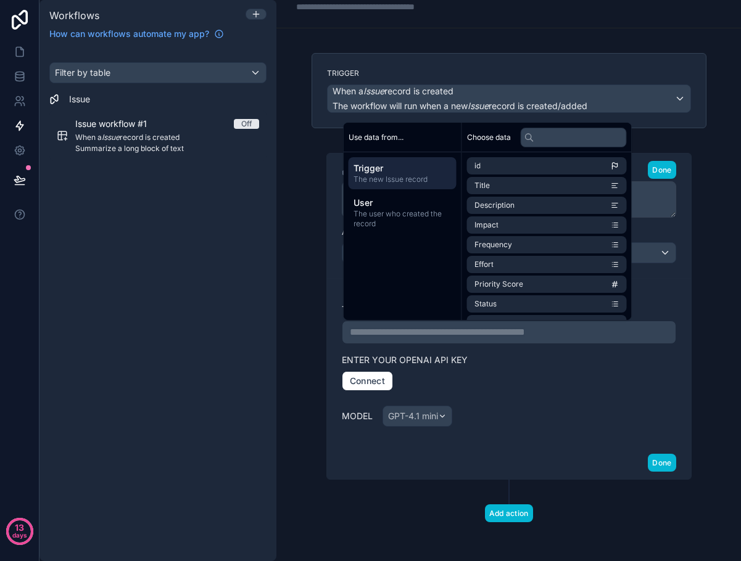
click at [508, 352] on div "**********" at bounding box center [509, 363] width 334 height 138
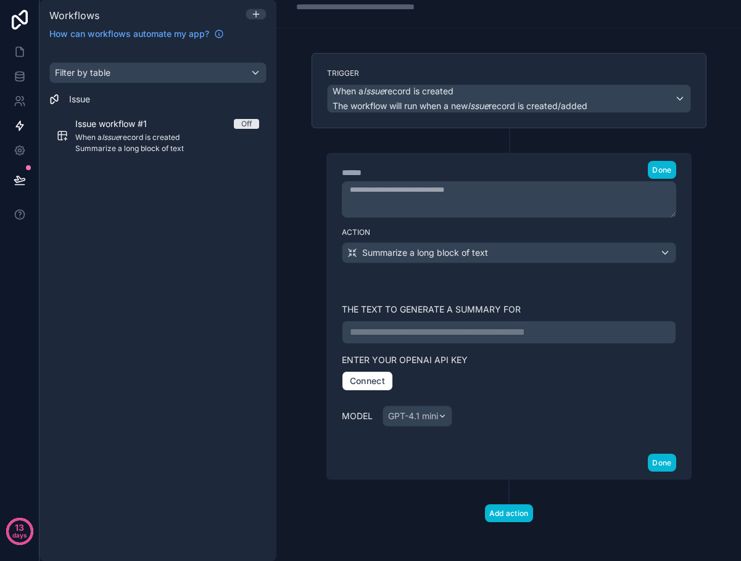
click at [503, 334] on p "**********" at bounding box center [509, 332] width 318 height 15
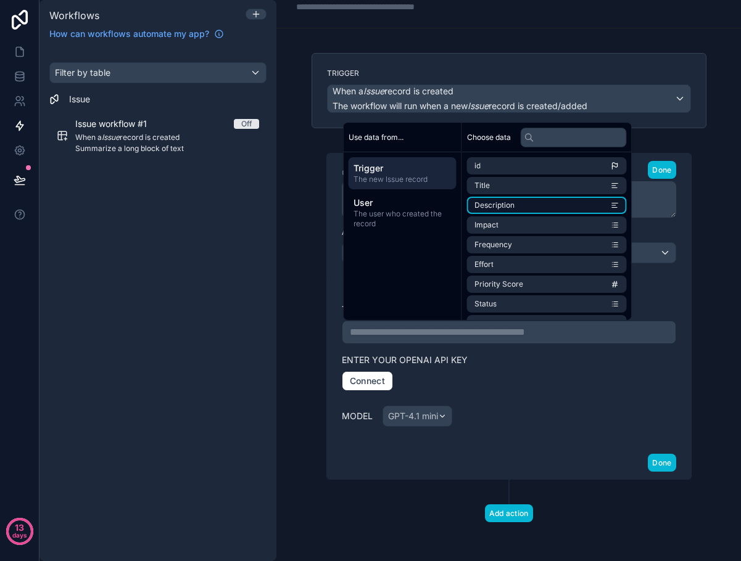
click at [509, 202] on span "Description" at bounding box center [494, 205] width 40 height 10
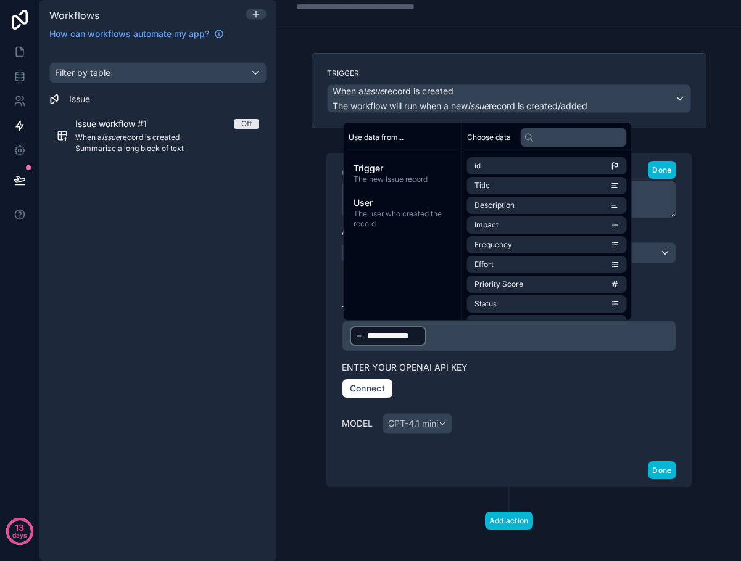
click at [519, 358] on div "**********" at bounding box center [509, 367] width 334 height 146
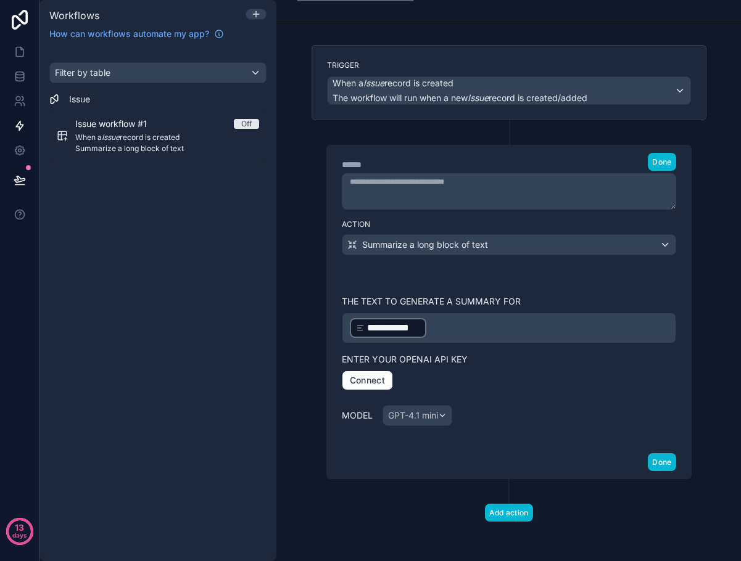
scroll to position [46, 0]
click at [379, 383] on button "Connect" at bounding box center [367, 381] width 51 height 20
